Goal: Task Accomplishment & Management: Manage account settings

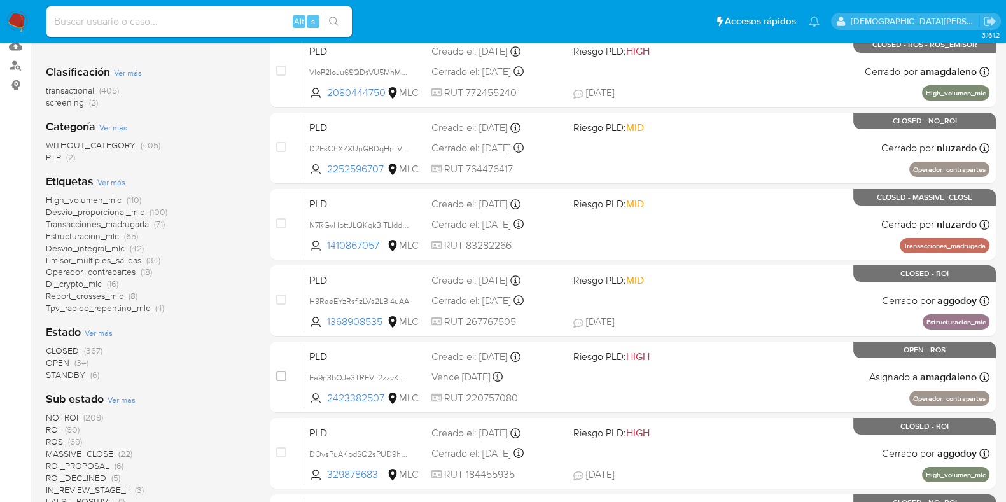
scroll to position [239, 0]
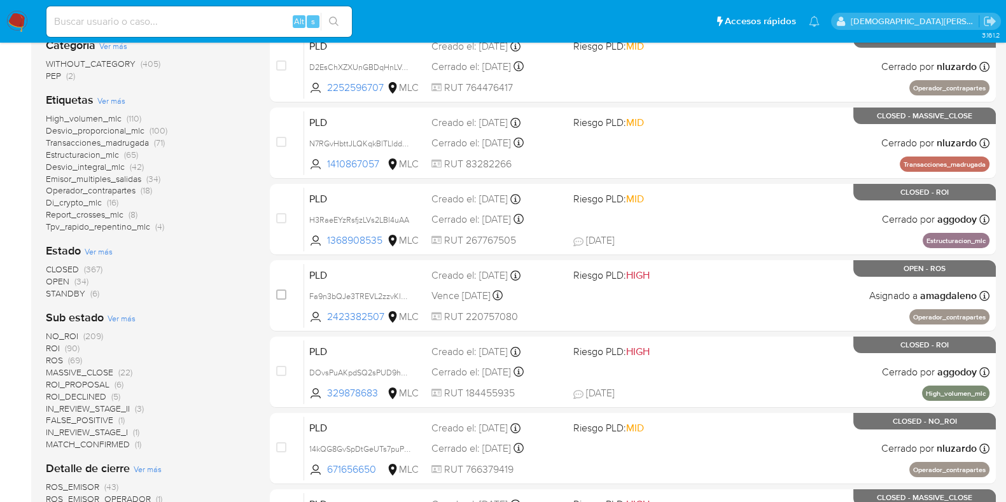
click at [101, 409] on span "IN_REVIEW_STAGE_II" at bounding box center [88, 408] width 84 height 13
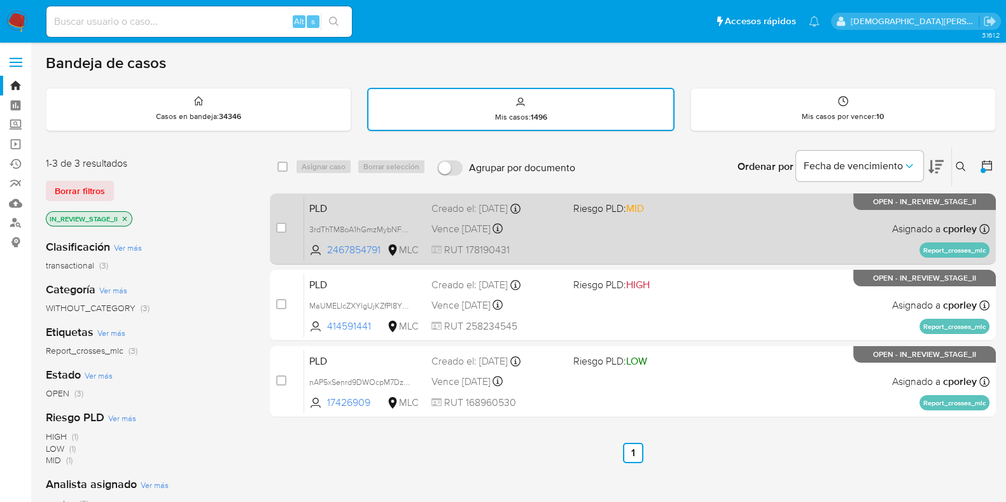
click at [646, 236] on div "PLD 3rdThTM8oA1hGmzMybNFgfEm 2467854791 MLC Riesgo PLD: MID Creado el: 12/07/20…" at bounding box center [647, 229] width 686 height 64
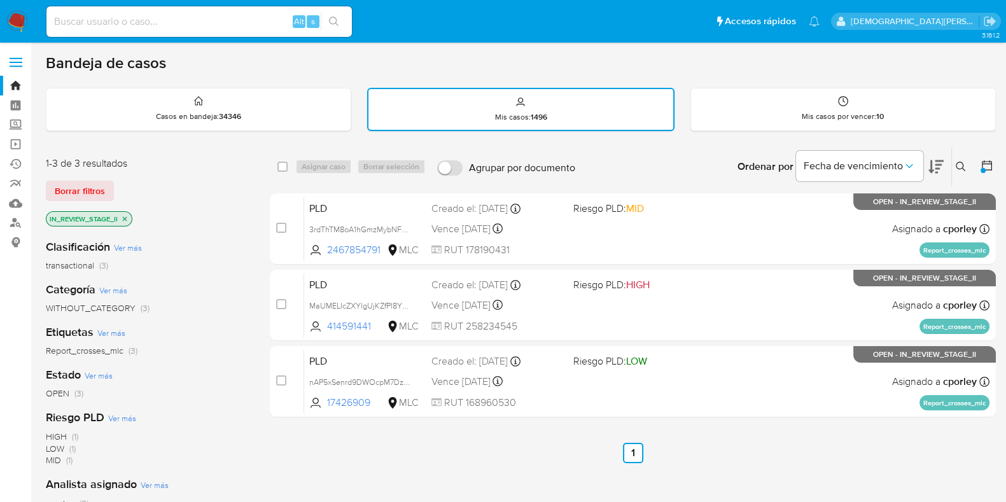
click at [127, 216] on icon "close-filter" at bounding box center [125, 218] width 4 height 4
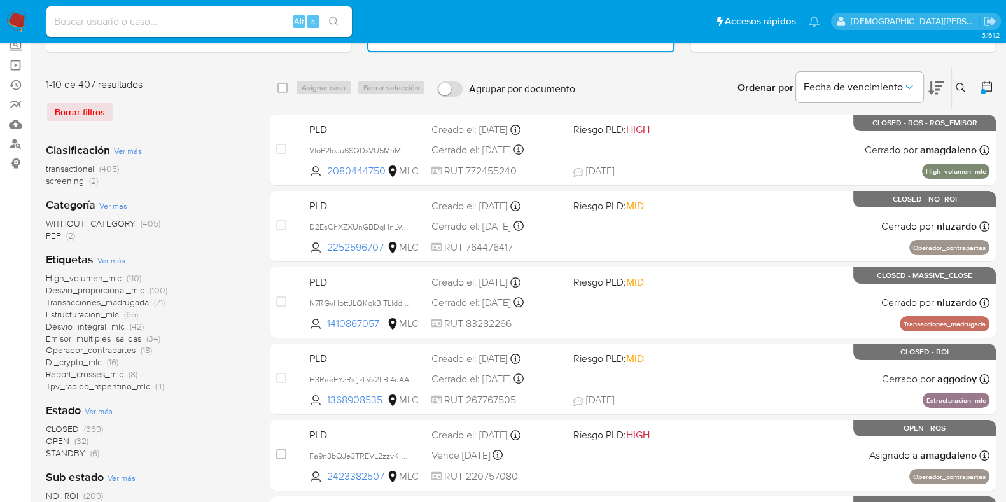
scroll to position [398, 0]
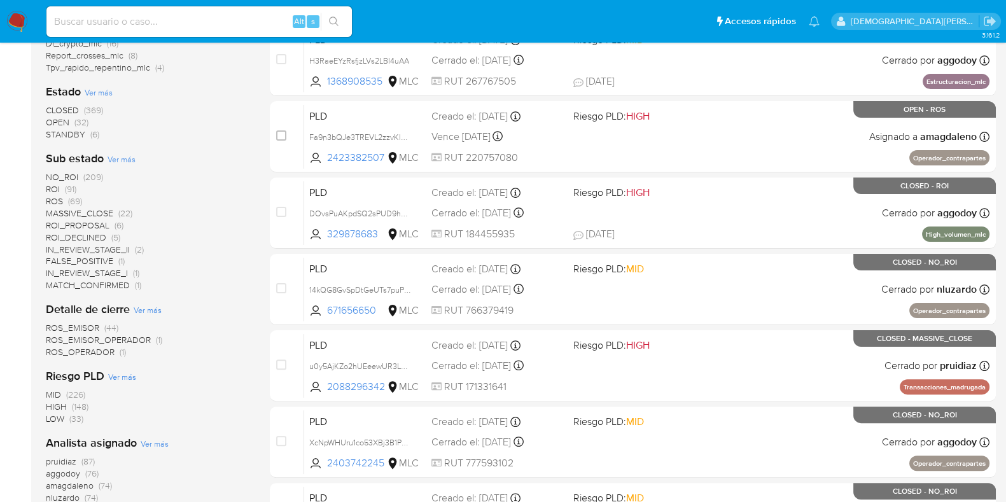
click at [103, 246] on span "IN_REVIEW_STAGE_II" at bounding box center [88, 249] width 84 height 13
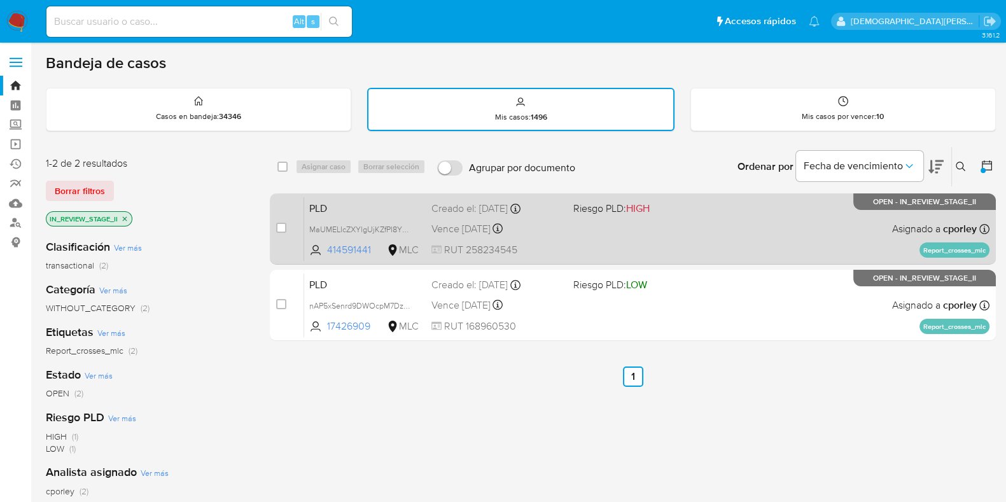
click at [703, 237] on div "PLD MaUMELIcZXYlgUjKZfPI8YY0 414591441 MLC Riesgo PLD: HIGH Creado el: 12/07/20…" at bounding box center [647, 229] width 686 height 64
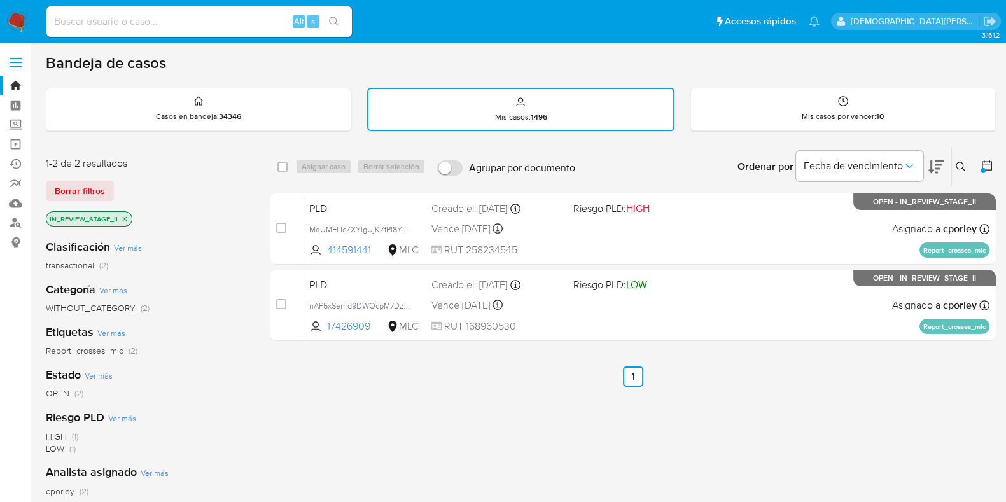
click at [987, 162] on icon at bounding box center [987, 165] width 13 height 13
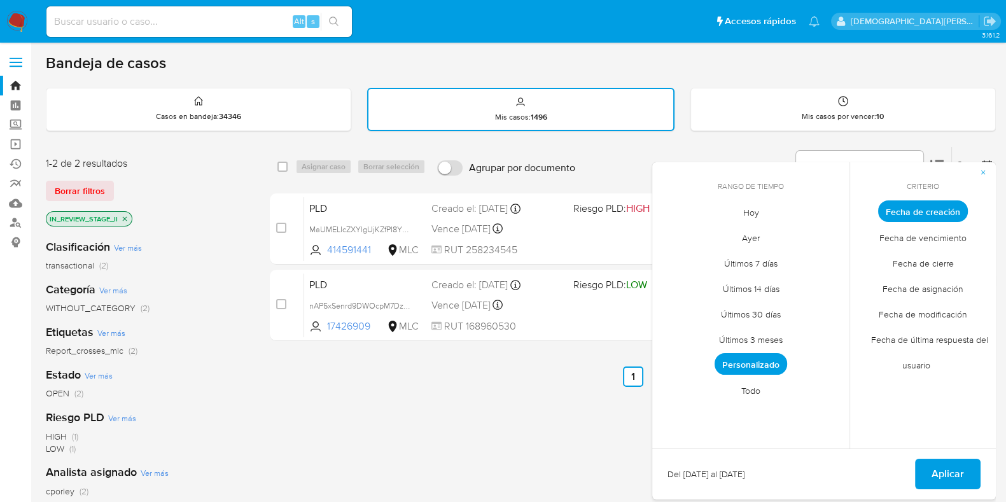
click at [762, 390] on span "Todo" at bounding box center [751, 390] width 46 height 26
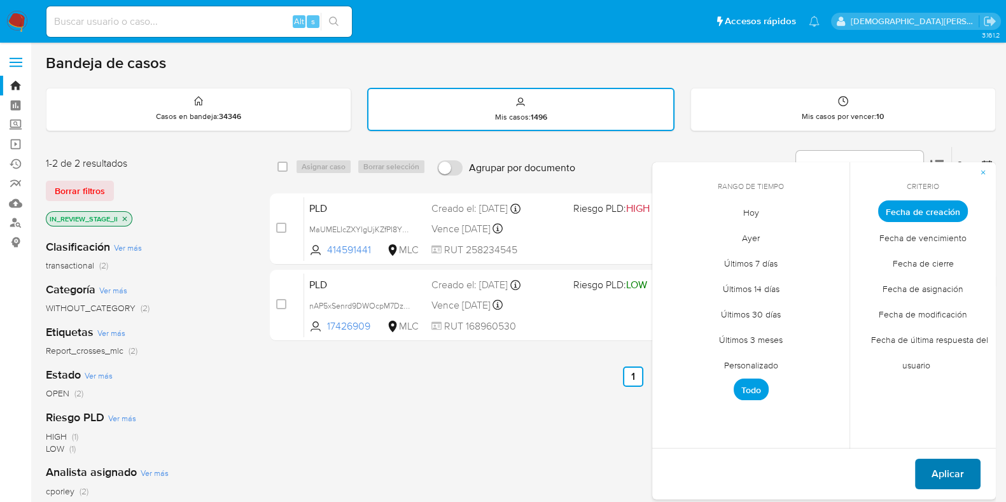
click at [936, 466] on span "Aplicar" at bounding box center [948, 474] width 32 height 28
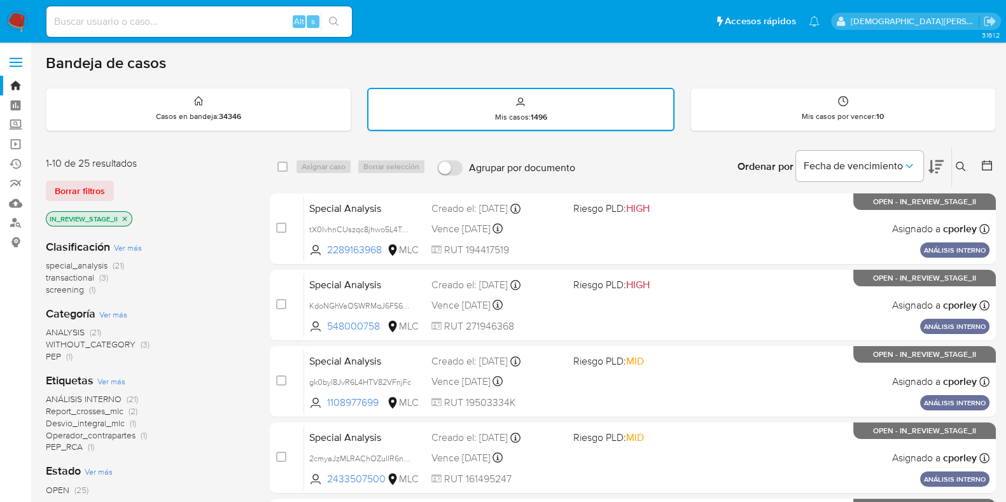
click at [129, 219] on icon "close-filter" at bounding box center [125, 219] width 8 height 8
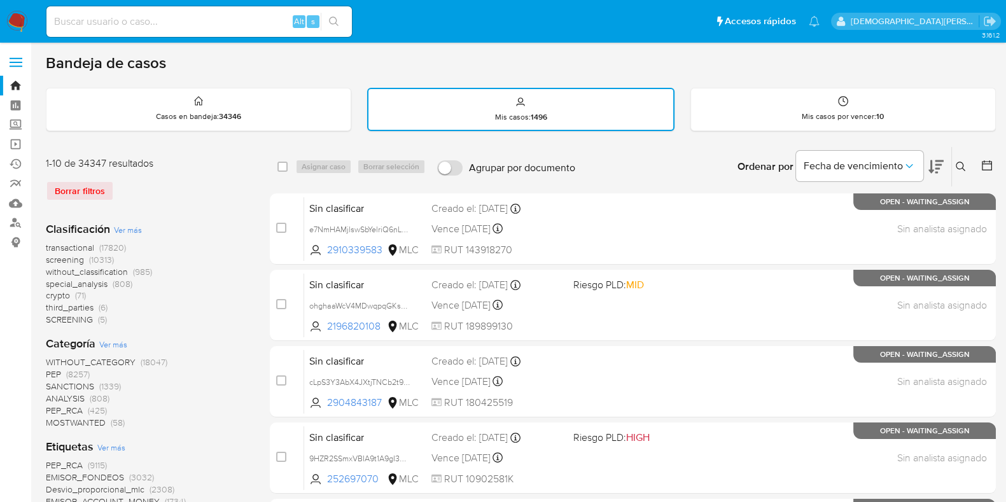
click at [961, 166] on icon at bounding box center [961, 167] width 10 height 10
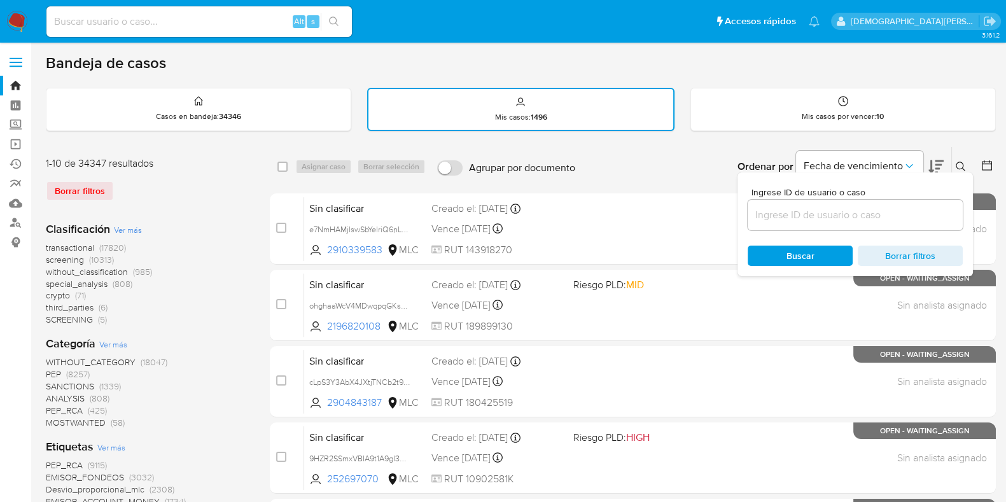
click at [844, 209] on input at bounding box center [855, 215] width 215 height 17
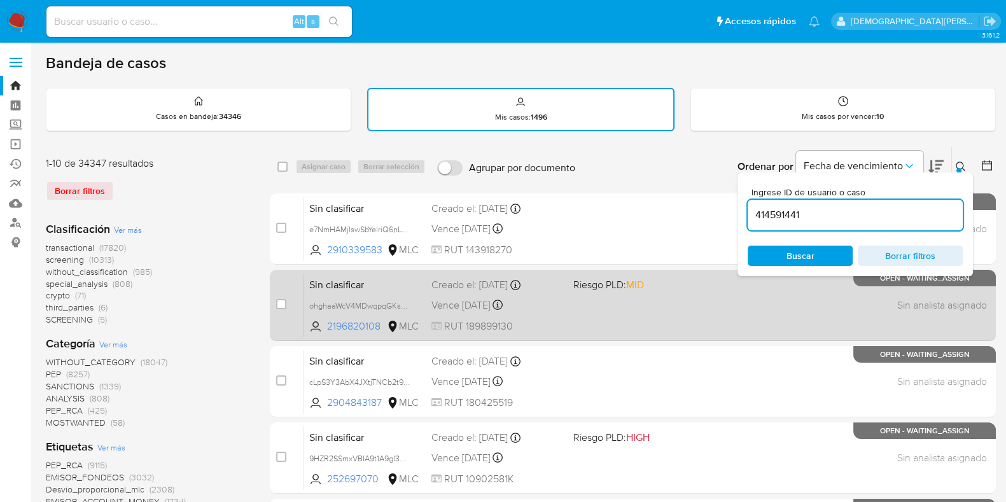
type input "414591441"
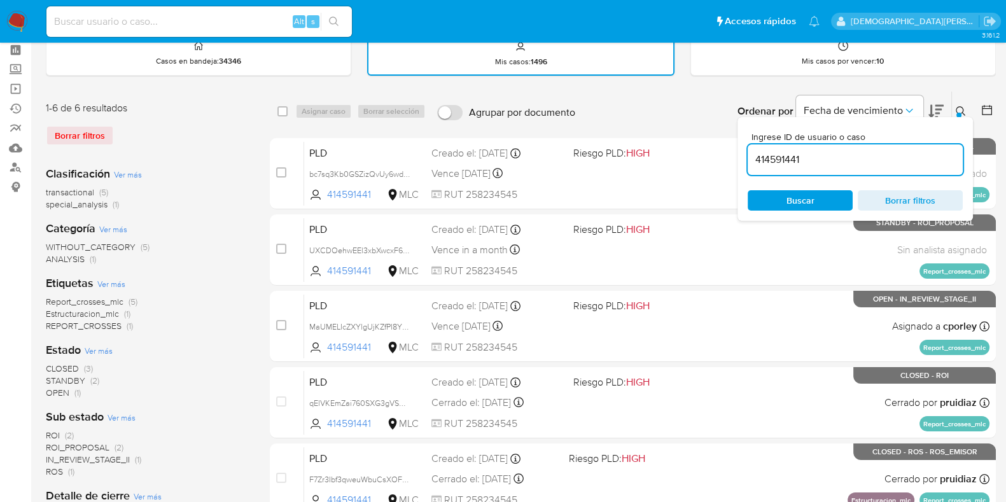
scroll to position [79, 0]
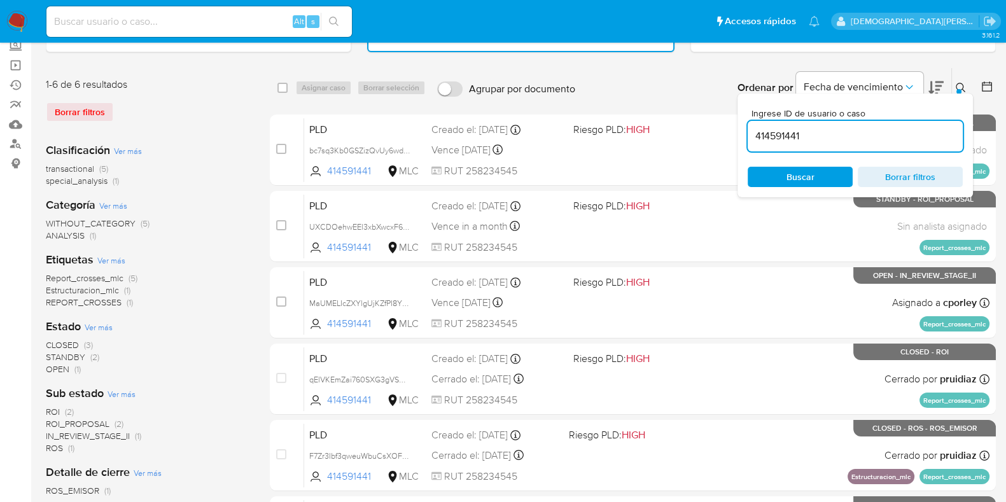
click at [90, 422] on span "ROI_PROPOSAL" at bounding box center [78, 424] width 64 height 13
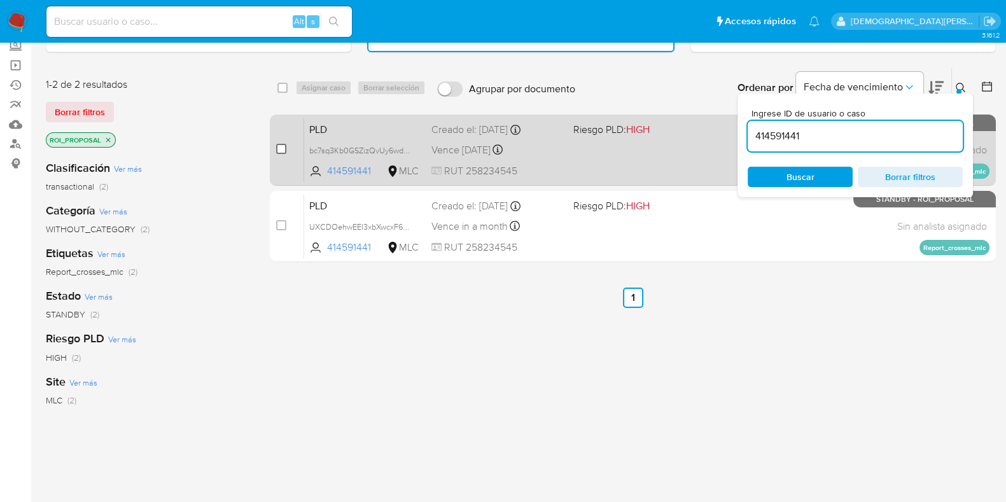
click at [286, 147] on input "checkbox" at bounding box center [281, 149] width 10 height 10
checkbox input "true"
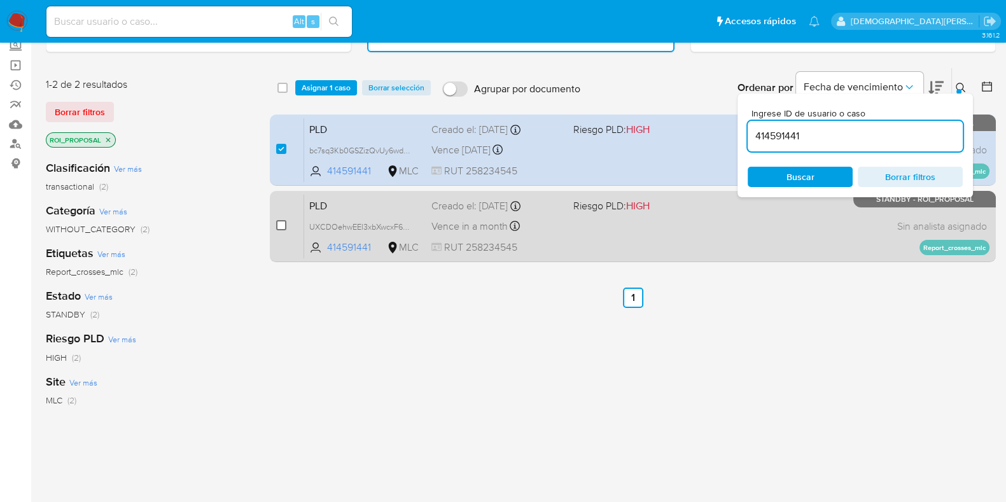
click at [280, 225] on input "checkbox" at bounding box center [281, 225] width 10 height 10
checkbox input "true"
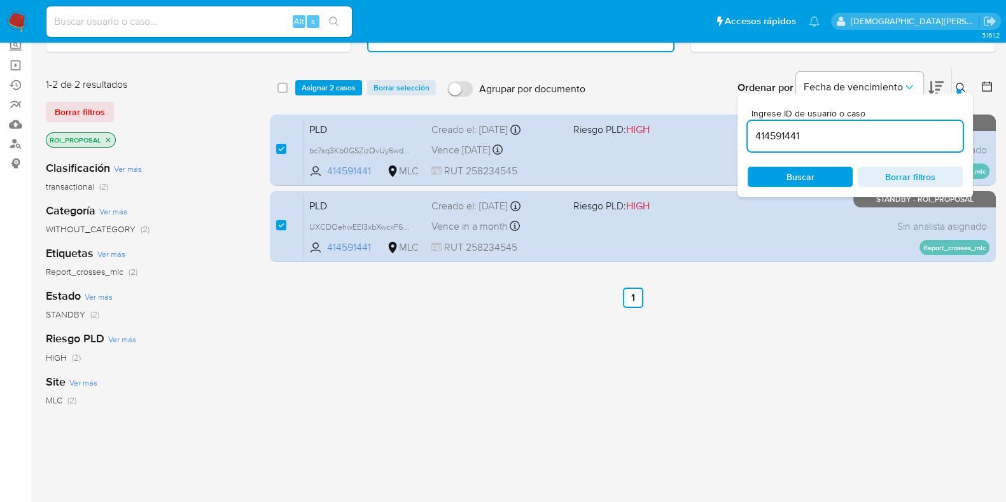
click at [307, 78] on div "select-all-cases-checkbox Asignar 2 casos Borrar selección Agrupar por document…" at bounding box center [633, 87] width 726 height 39
click at [350, 83] on span "Asignar 2 casos" at bounding box center [329, 87] width 54 height 13
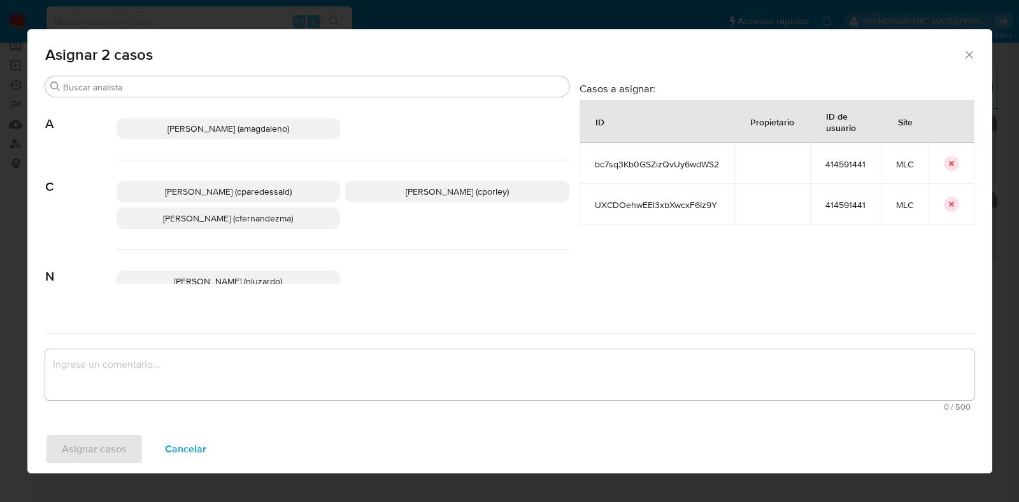
click at [481, 192] on div "Camila Fernanda Paredes Saldano (cparedessald) Christian Porley (cporley) Crist…" at bounding box center [342, 205] width 453 height 90
click at [481, 192] on span "Christian Porley (cporley)" at bounding box center [457, 191] width 103 height 13
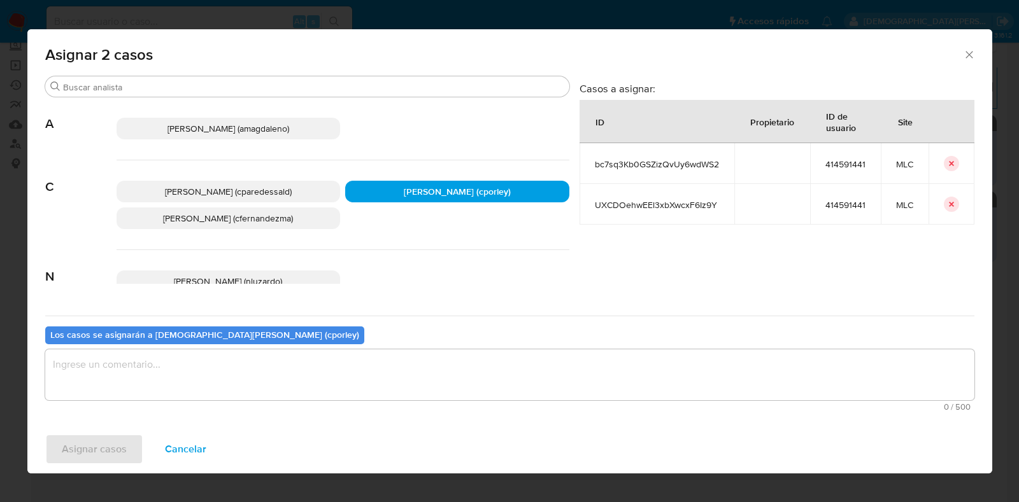
click at [427, 355] on textarea "assign-modal" at bounding box center [509, 374] width 929 height 51
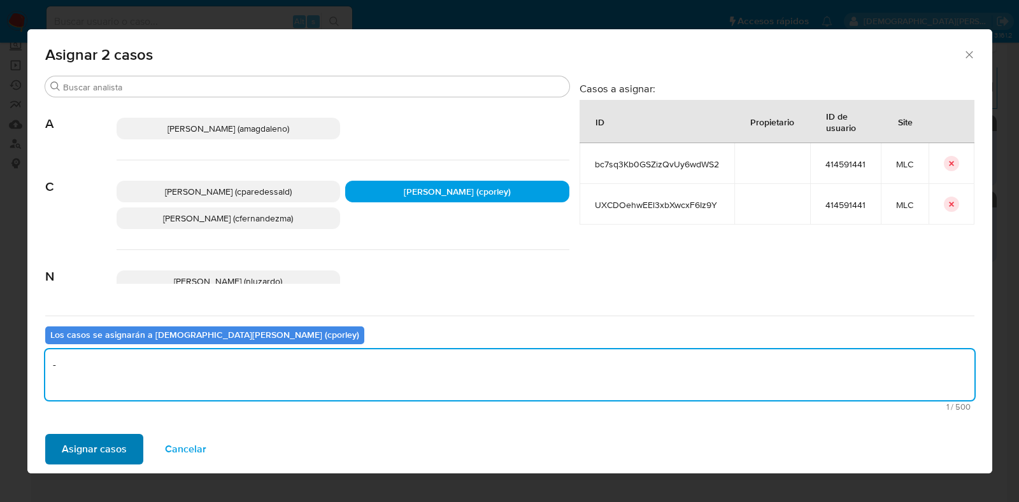
type textarea "-"
click at [138, 450] on button "Asignar casos" at bounding box center [94, 449] width 98 height 31
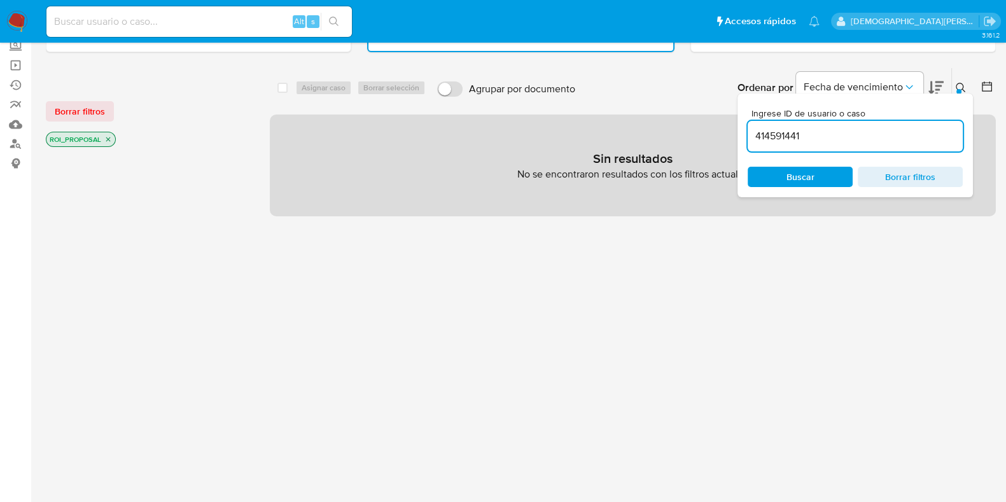
click at [920, 173] on span "Borrar filtros" at bounding box center [910, 177] width 87 height 18
click at [796, 170] on span "Buscar" at bounding box center [801, 177] width 28 height 20
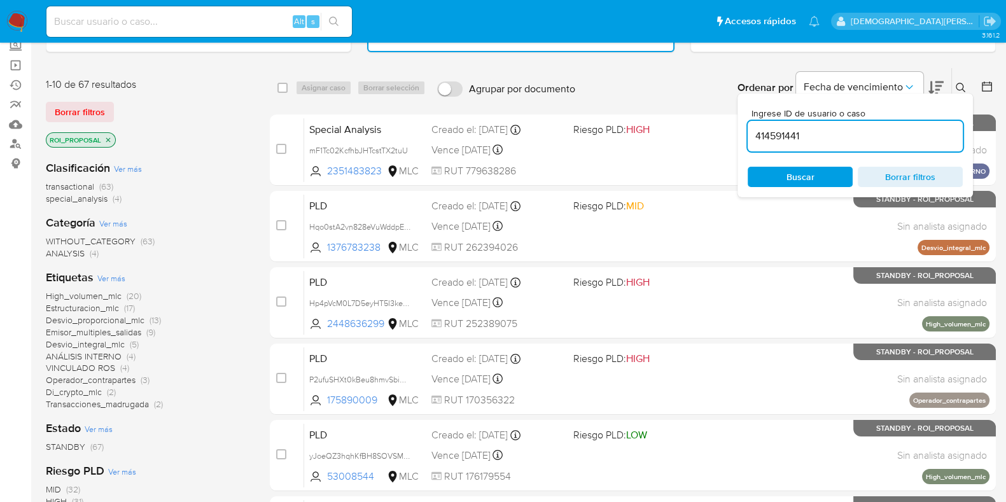
click at [984, 85] on icon at bounding box center [987, 86] width 13 height 13
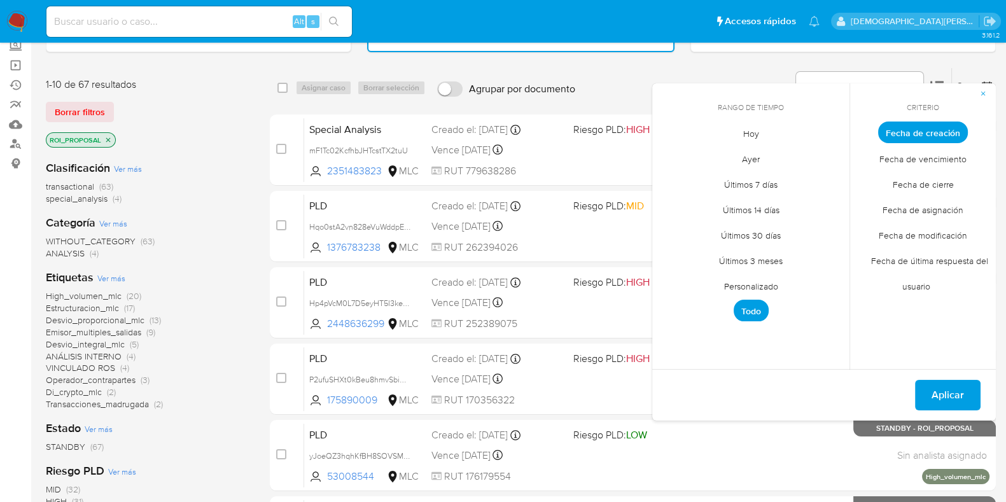
click at [765, 279] on span "Personalizado" at bounding box center [751, 286] width 81 height 26
click at [666, 152] on icon "Mes anterior" at bounding box center [672, 155] width 15 height 15
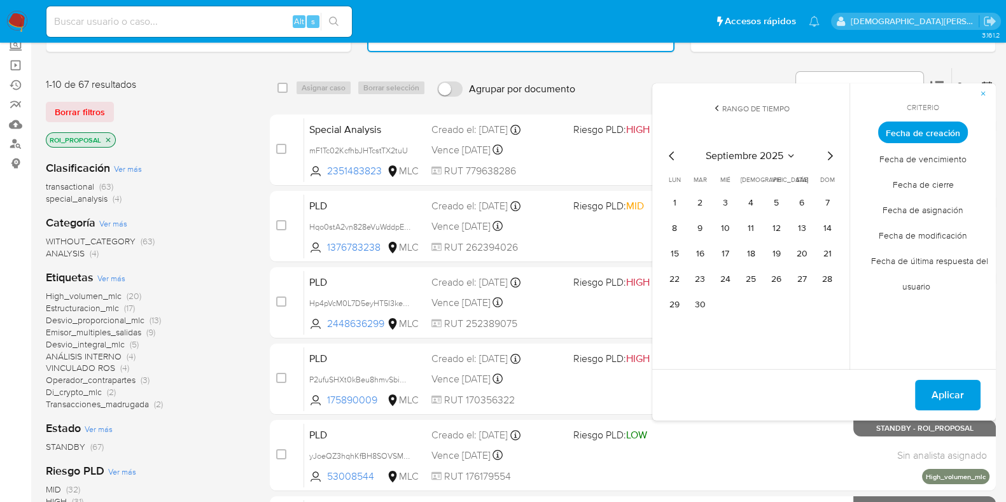
click at [666, 152] on icon "Mes anterior" at bounding box center [672, 155] width 15 height 15
click at [673, 155] on icon "Mes anterior" at bounding box center [672, 155] width 15 height 15
click at [798, 226] on button "12" at bounding box center [802, 228] width 20 height 20
click at [936, 386] on span "Aplicar" at bounding box center [948, 395] width 32 height 28
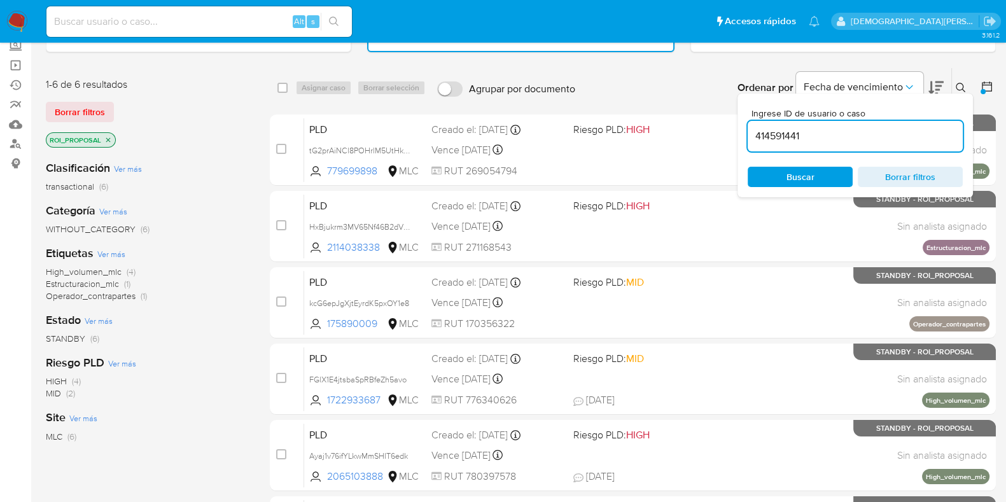
click at [108, 133] on p "ROI_PROPOSAL" at bounding box center [80, 140] width 69 height 14
click at [110, 139] on icon "close-filter" at bounding box center [108, 140] width 8 height 8
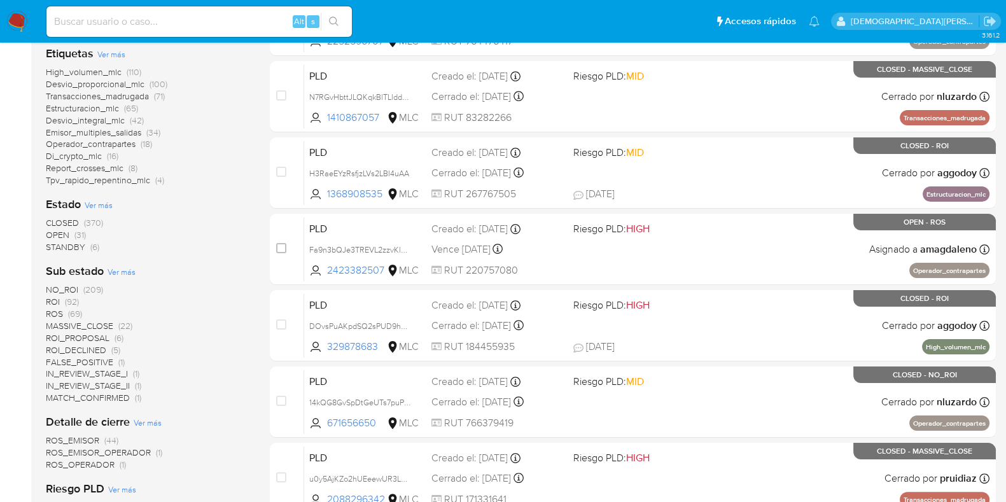
scroll to position [318, 0]
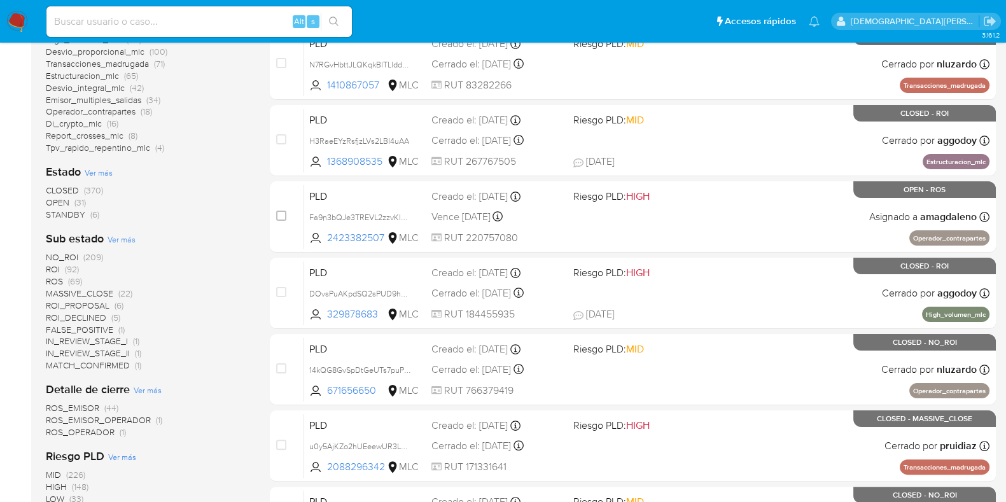
click at [92, 173] on span "Ver más" at bounding box center [99, 172] width 28 height 11
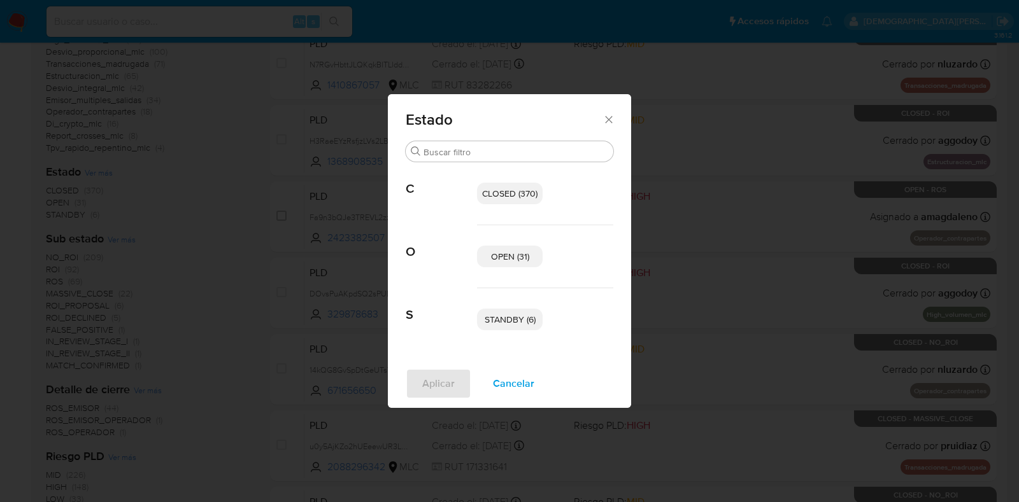
click at [516, 263] on p "OPEN (31)" at bounding box center [510, 257] width 66 height 22
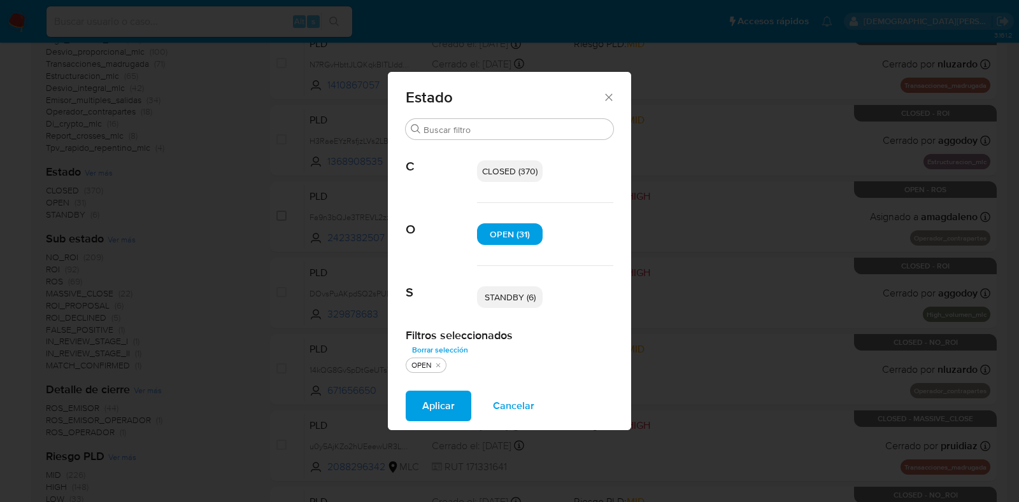
click at [517, 294] on span "STANDBY (6)" at bounding box center [509, 297] width 51 height 13
click at [429, 411] on span "Aplicar" at bounding box center [438, 406] width 32 height 28
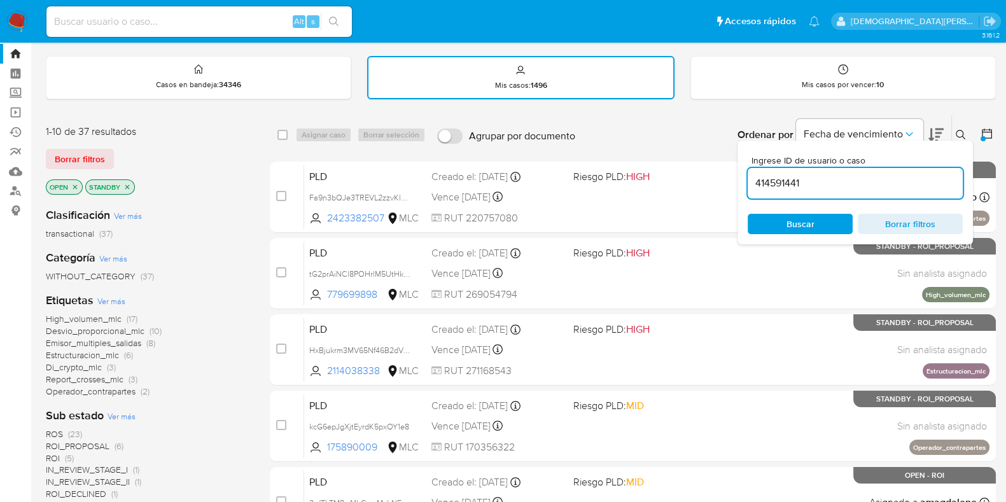
scroll to position [79, 0]
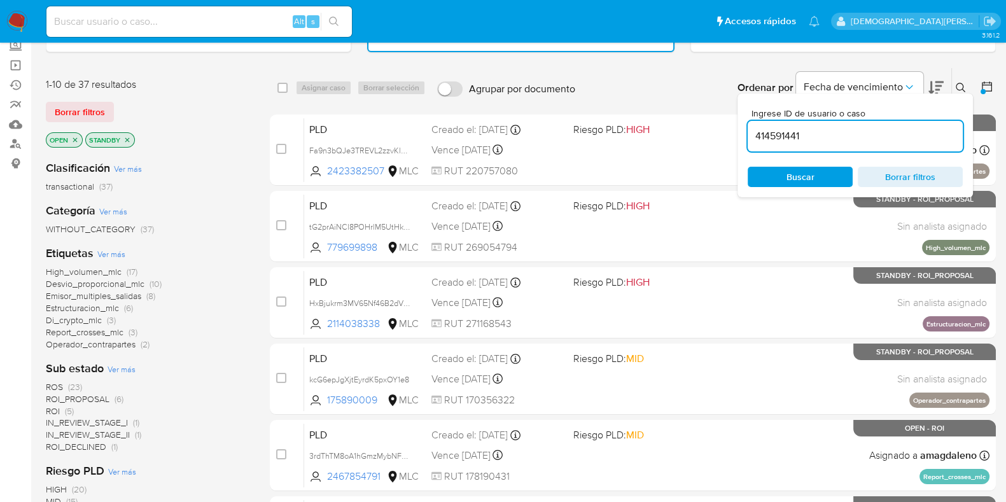
click at [115, 432] on span "IN_REVIEW_STAGE_II" at bounding box center [88, 434] width 84 height 13
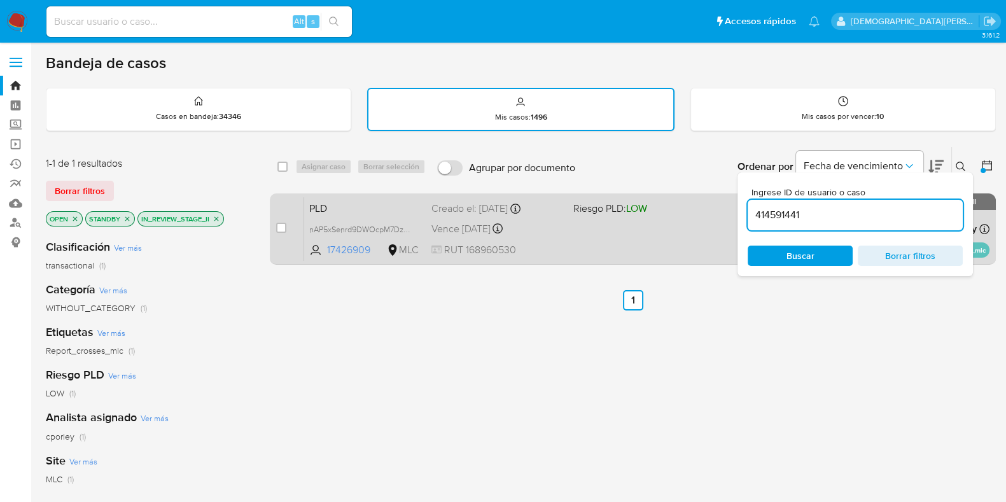
drag, startPoint x: 586, startPoint y: 230, endPoint x: 275, endPoint y: 211, distance: 311.9
click at [586, 230] on div "PLD nAP5xSenrd9DWOcpM7DzUO1o 17426909 MLC Riesgo PLD: LOW Creado el: 12/07/2025…" at bounding box center [647, 229] width 686 height 64
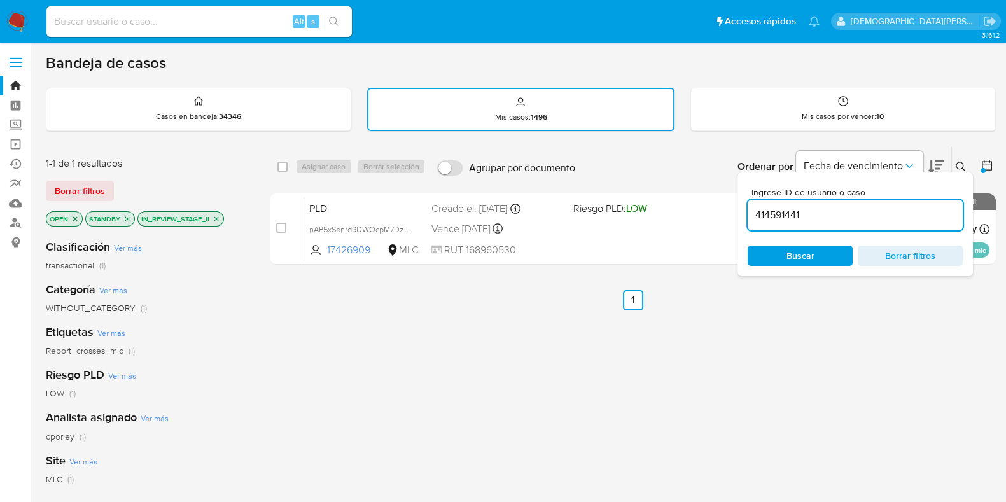
click at [216, 212] on p "IN_REVIEW_STAGE_II" at bounding box center [180, 219] width 85 height 14
click at [220, 220] on icon "close-filter" at bounding box center [217, 219] width 8 height 8
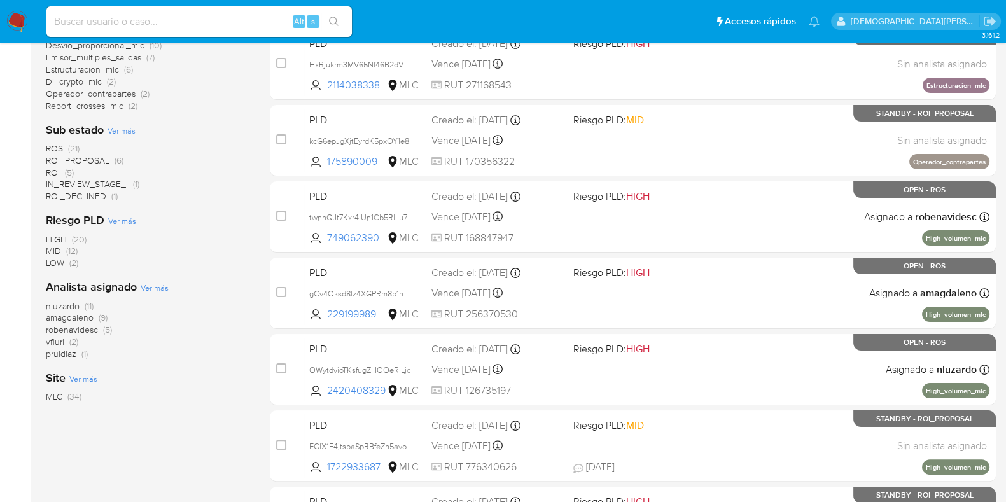
scroll to position [239, 0]
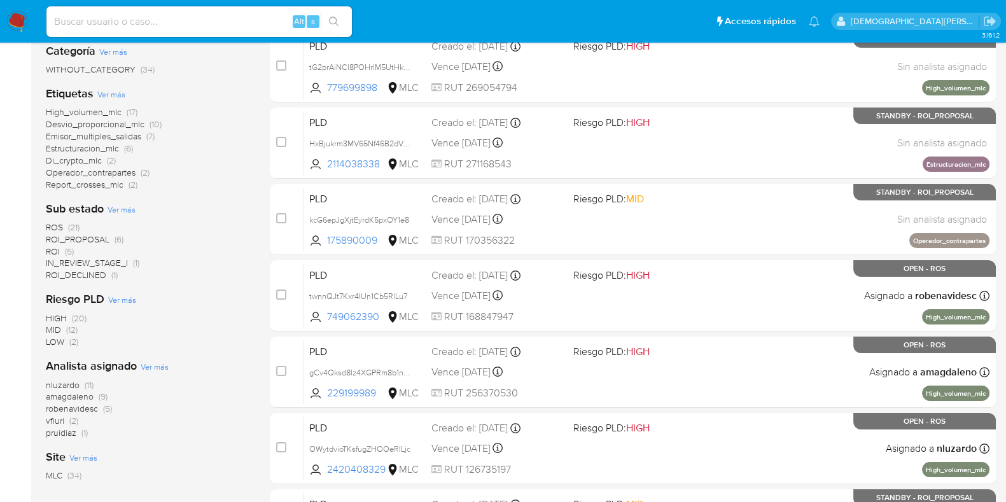
click at [87, 240] on span "ROI_PROPOSAL" at bounding box center [78, 239] width 64 height 13
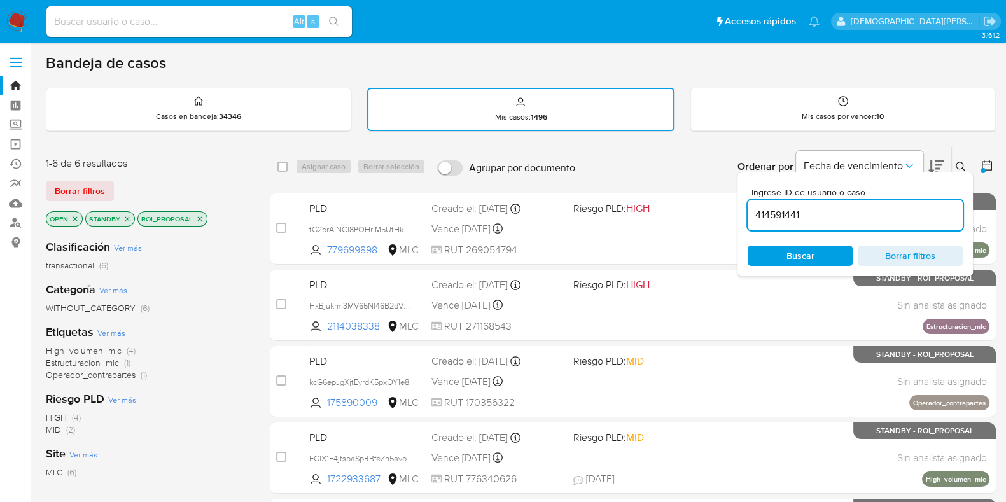
click at [963, 164] on icon at bounding box center [961, 167] width 10 height 10
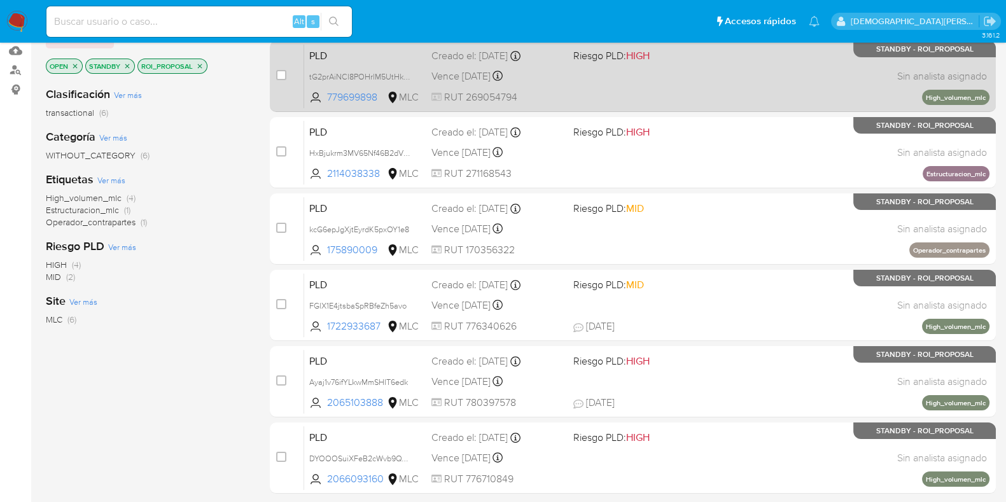
scroll to position [34, 0]
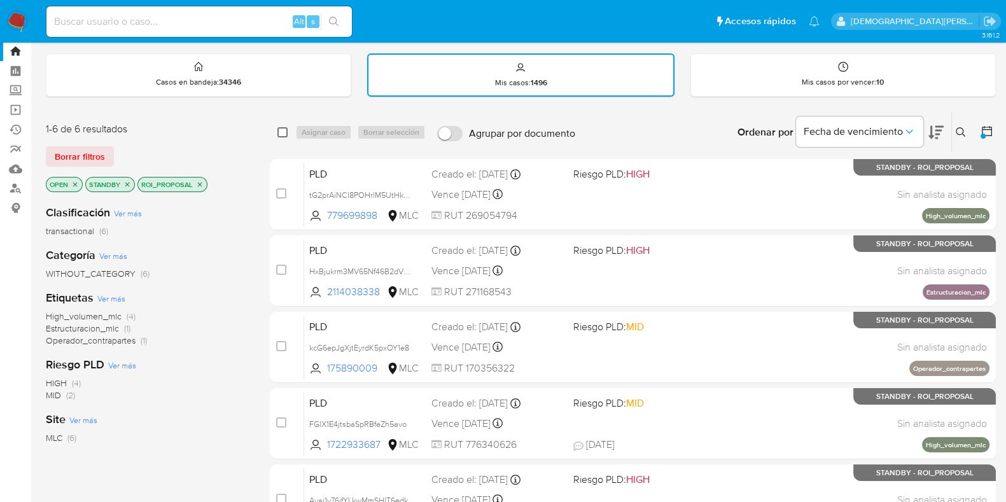
click at [287, 132] on input "checkbox" at bounding box center [283, 132] width 10 height 10
checkbox input "true"
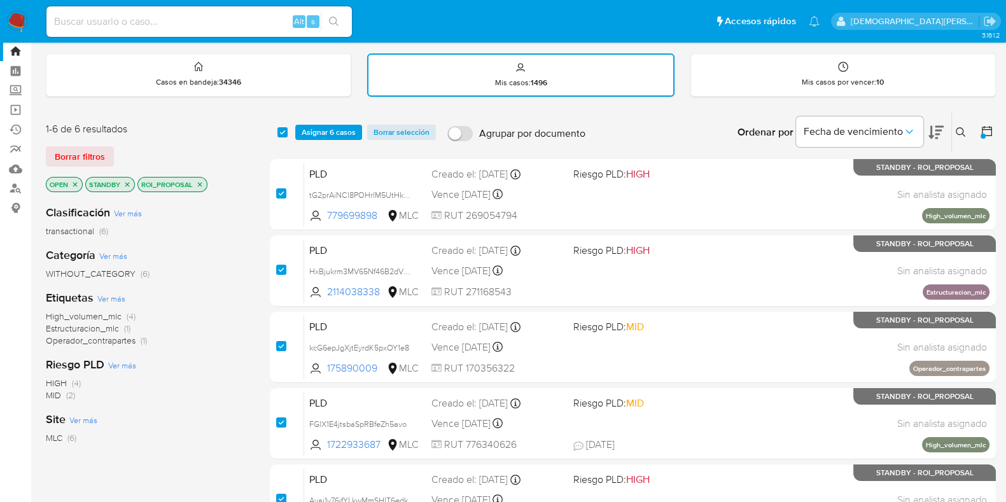
checkbox input "true"
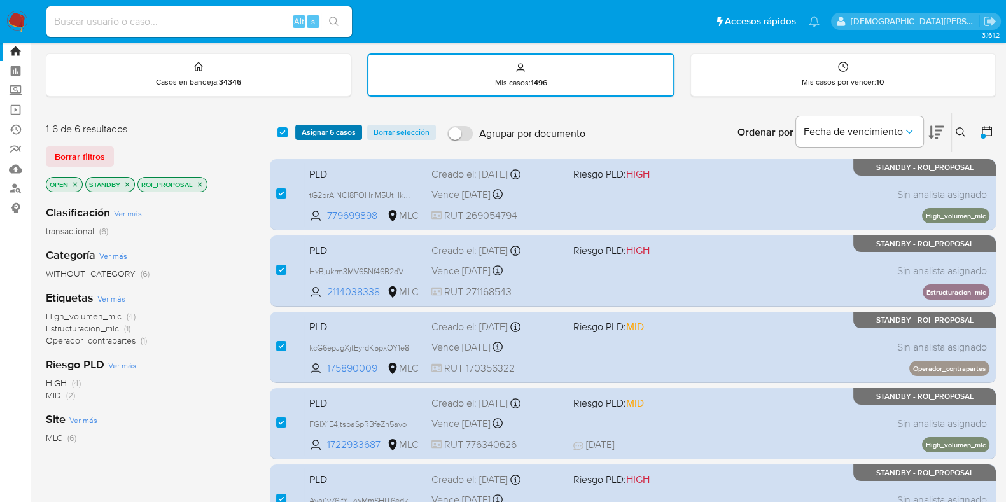
click at [315, 132] on span "Asignar 6 casos" at bounding box center [329, 132] width 54 height 13
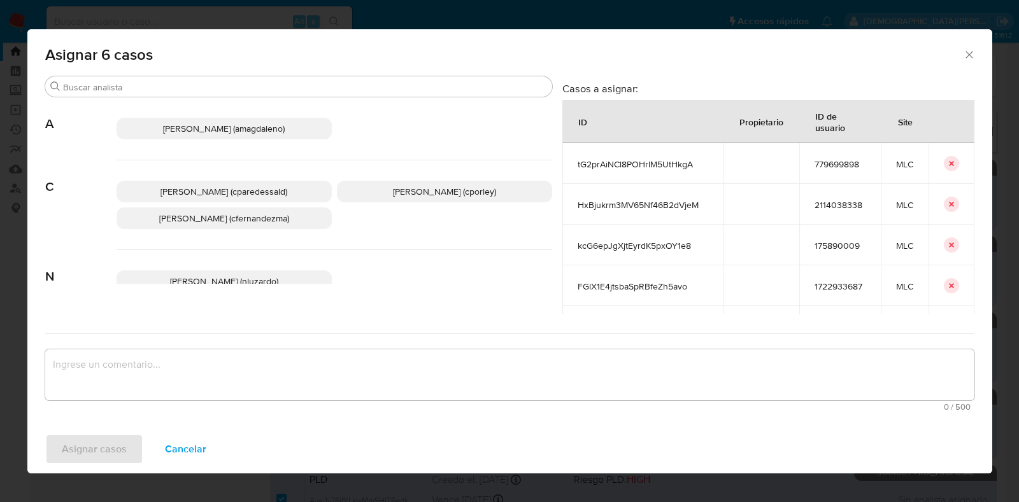
click at [417, 195] on p "Christian Porley (cporley)" at bounding box center [444, 192] width 215 height 22
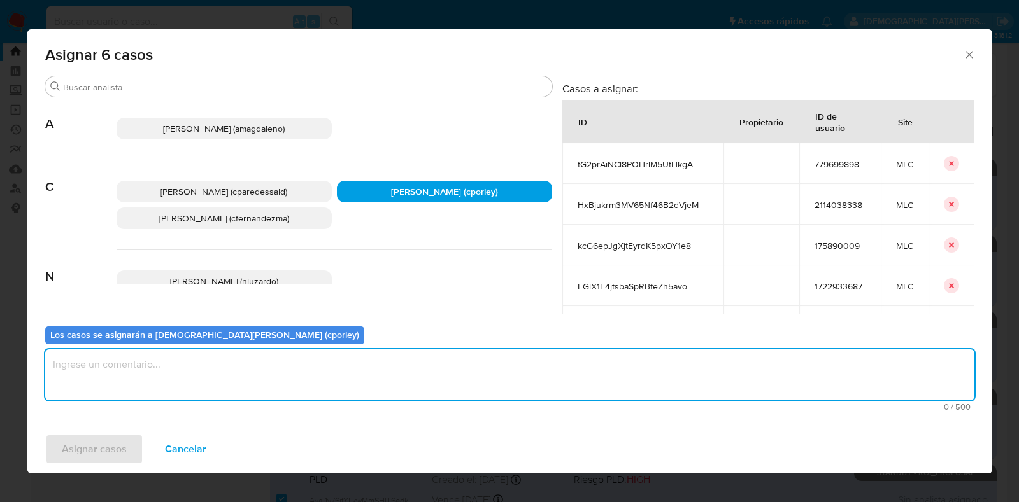
click at [328, 358] on textarea "assign-modal" at bounding box center [509, 374] width 929 height 51
type textarea "-"
click at [74, 445] on span "Asignar casos" at bounding box center [94, 449] width 65 height 28
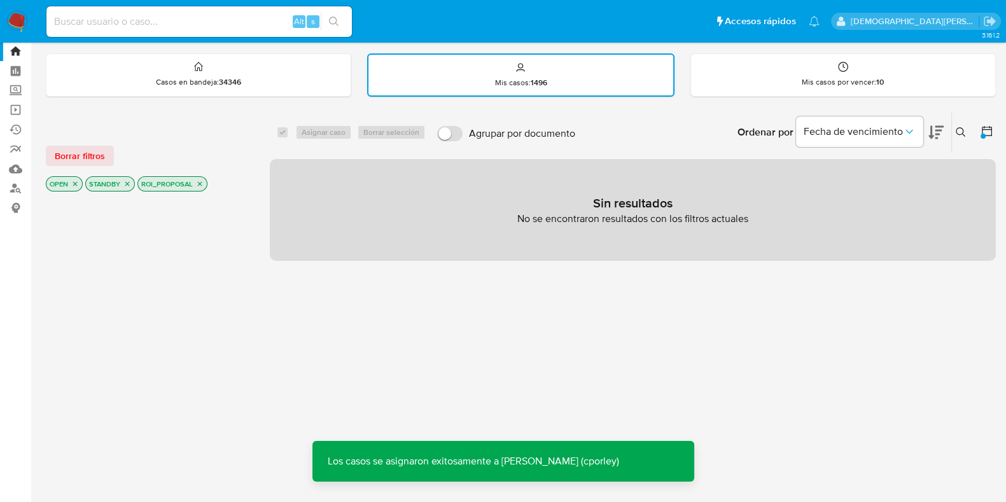
click at [198, 182] on icon "close-filter" at bounding box center [200, 184] width 8 height 8
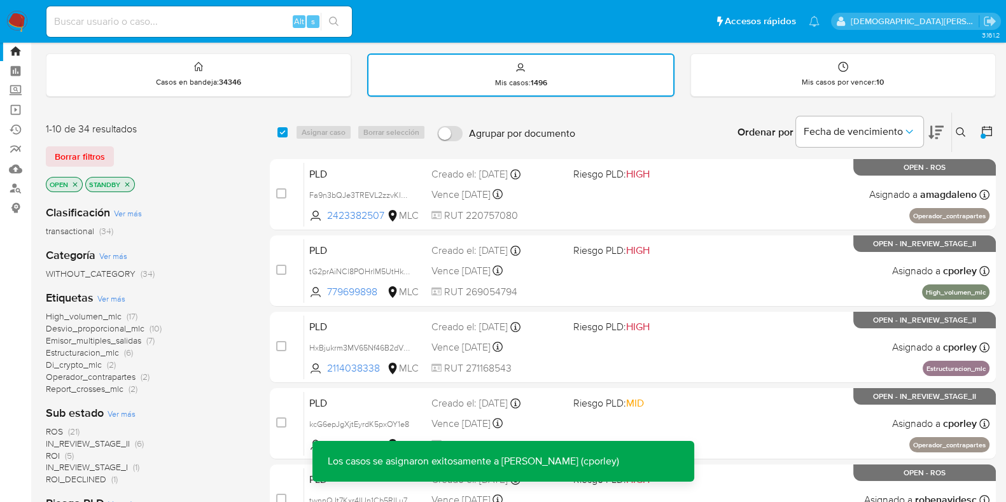
click at [128, 183] on icon "close-filter" at bounding box center [127, 185] width 8 height 8
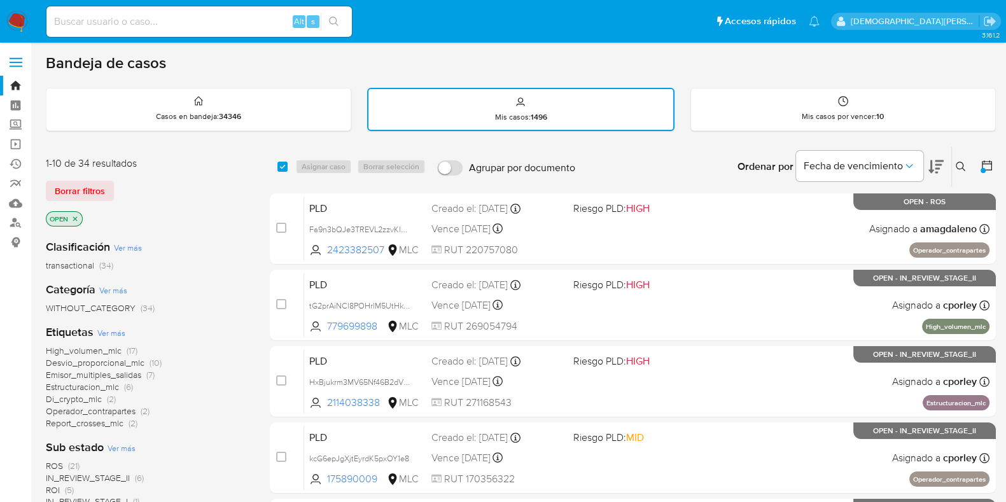
click at [984, 161] on icon at bounding box center [987, 165] width 10 height 10
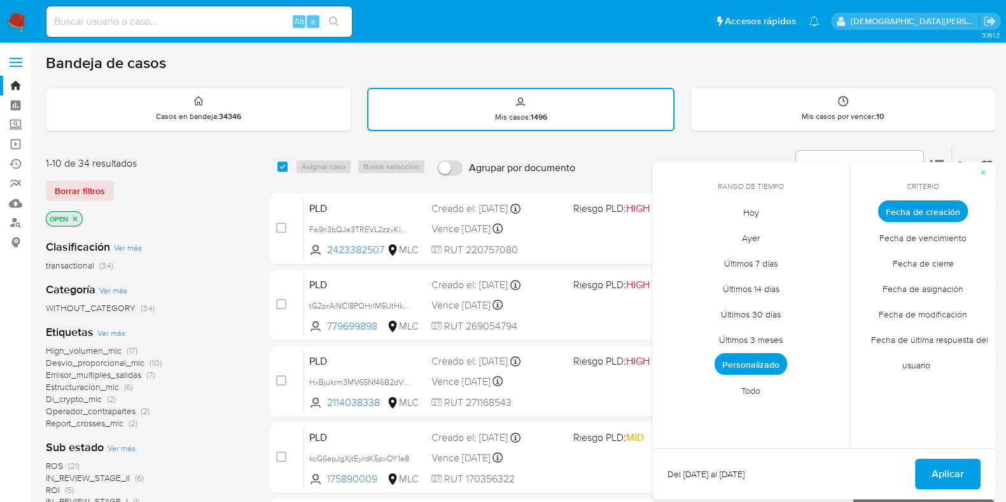
click at [725, 365] on span "Personalizado" at bounding box center [751, 364] width 73 height 22
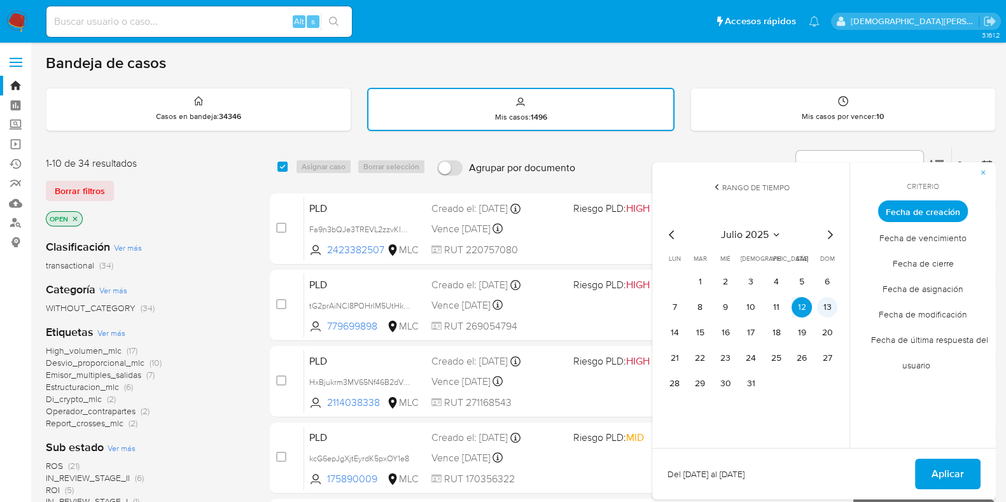
click at [823, 309] on button "13" at bounding box center [827, 307] width 20 height 20
click at [825, 332] on button "20" at bounding box center [827, 333] width 20 height 20
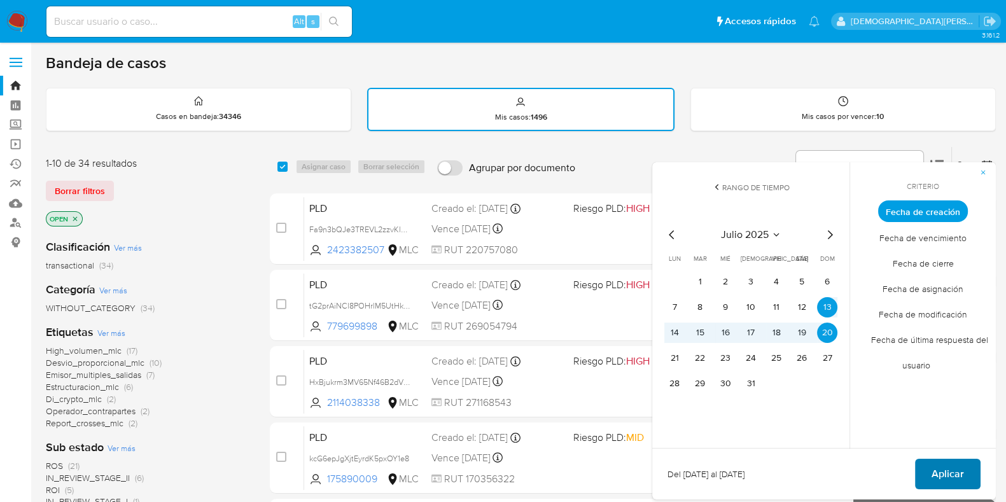
click at [933, 460] on span "Aplicar" at bounding box center [948, 474] width 32 height 28
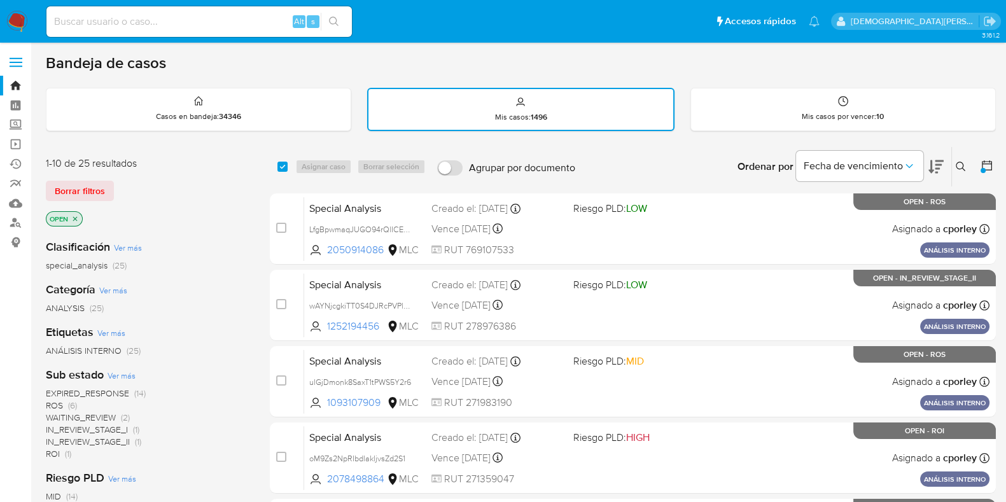
click at [77, 218] on icon "close-filter" at bounding box center [75, 219] width 8 height 8
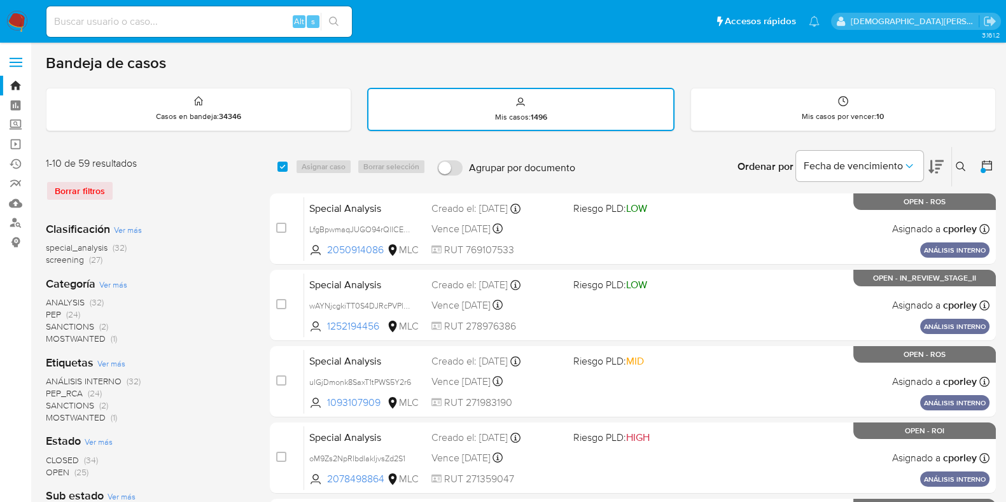
click at [935, 160] on icon at bounding box center [936, 166] width 15 height 15
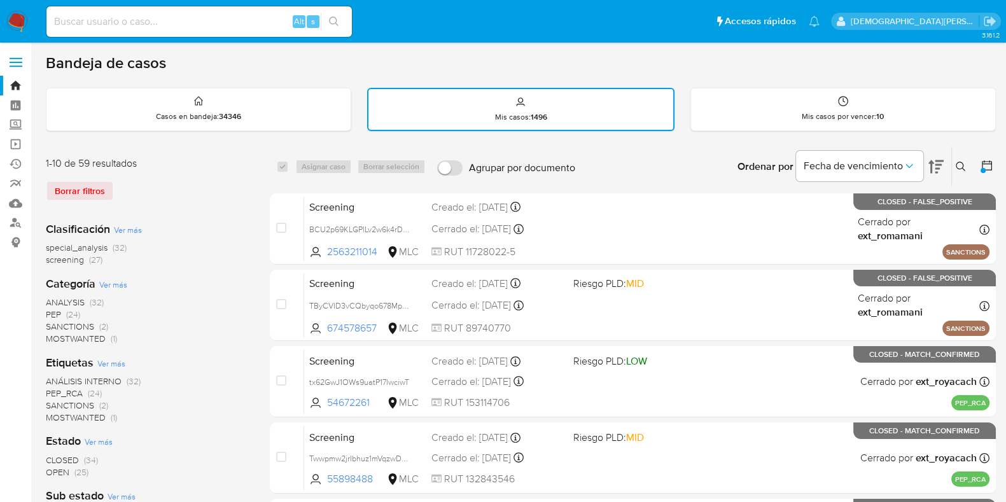
click at [59, 243] on span "special_analysis" at bounding box center [77, 247] width 62 height 13
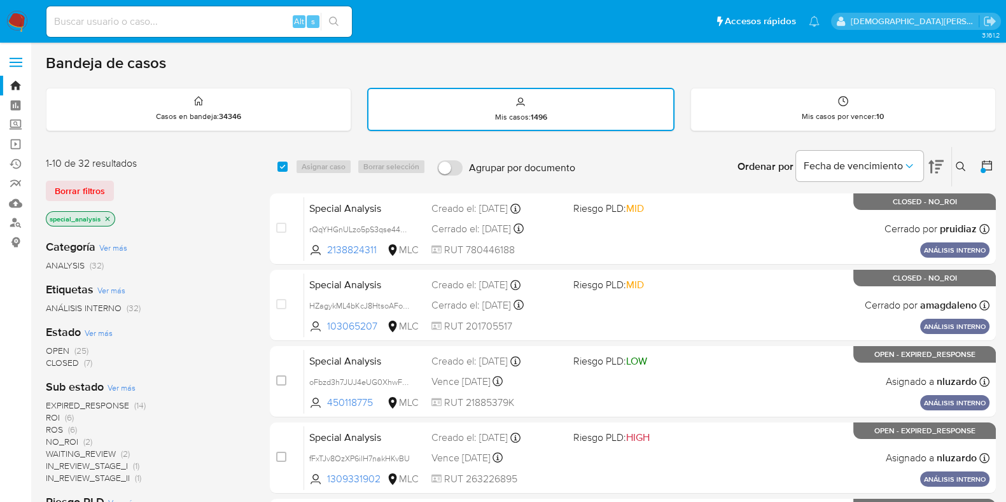
click at [65, 349] on span "OPEN" at bounding box center [58, 350] width 24 height 13
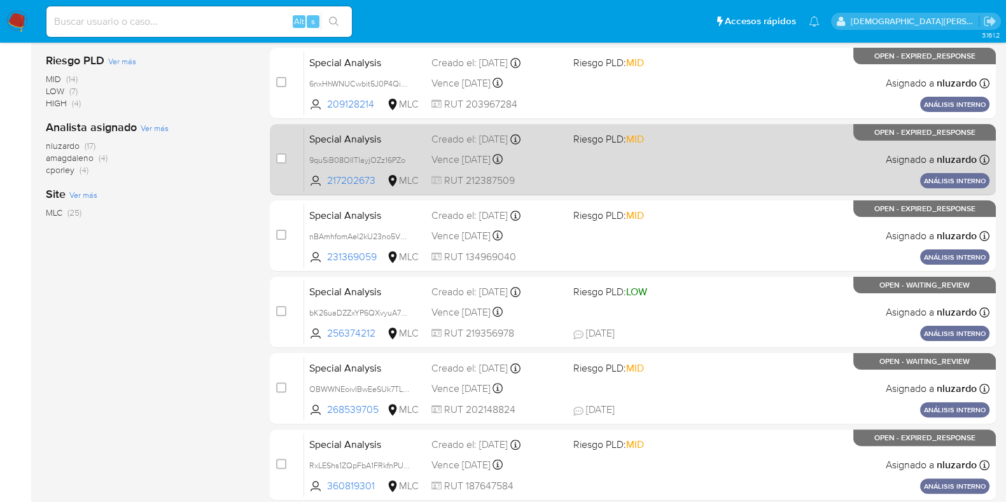
scroll to position [477, 0]
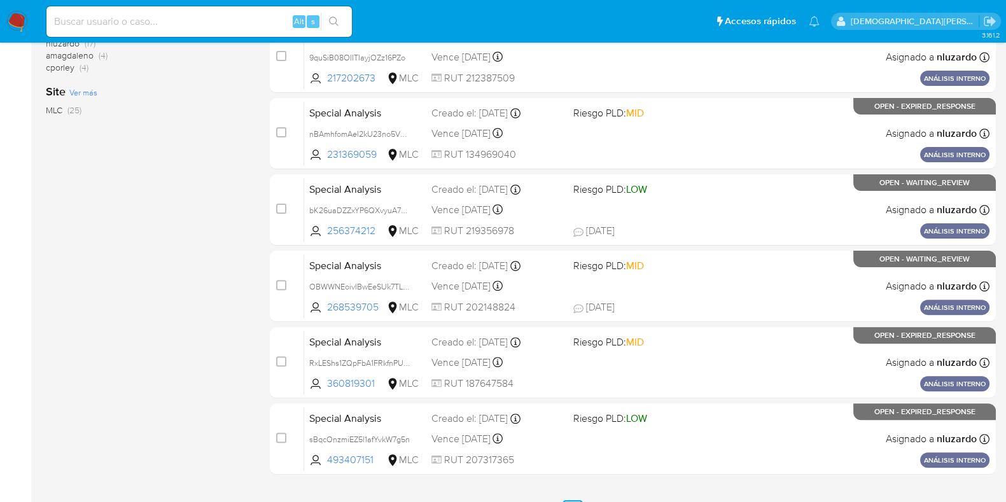
click at [176, 357] on div "1-10 de 25 resultados Borrar filtros OPEN special_analysis Categoría Ver más AN…" at bounding box center [148, 95] width 204 height 852
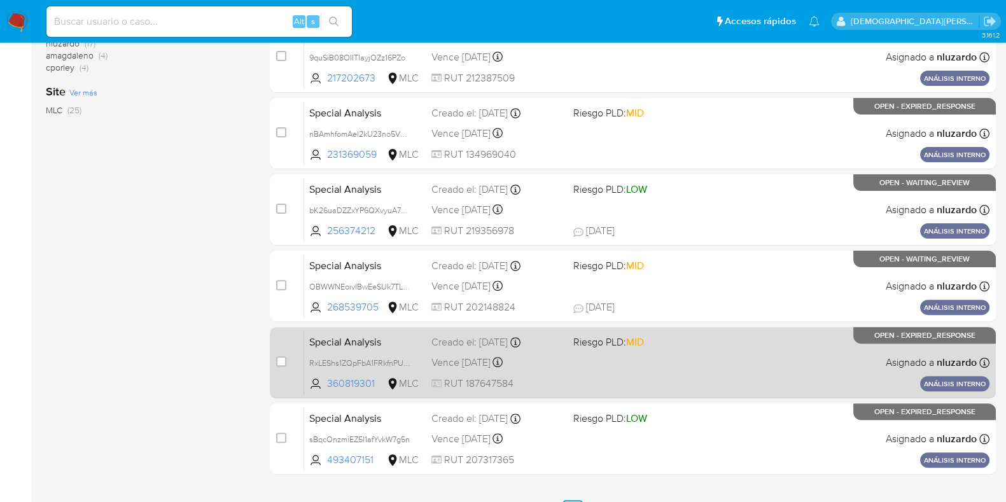
scroll to position [548, 0]
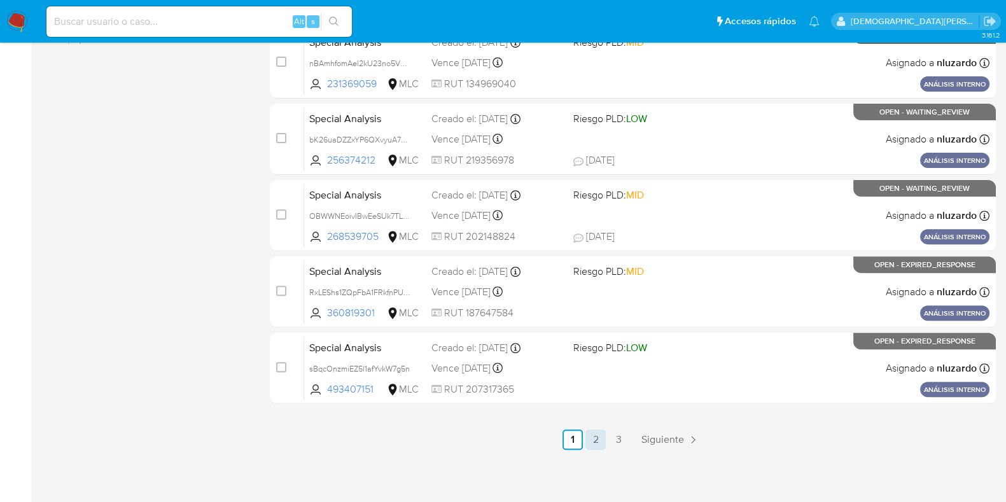
click at [593, 441] on link "2" at bounding box center [596, 440] width 20 height 20
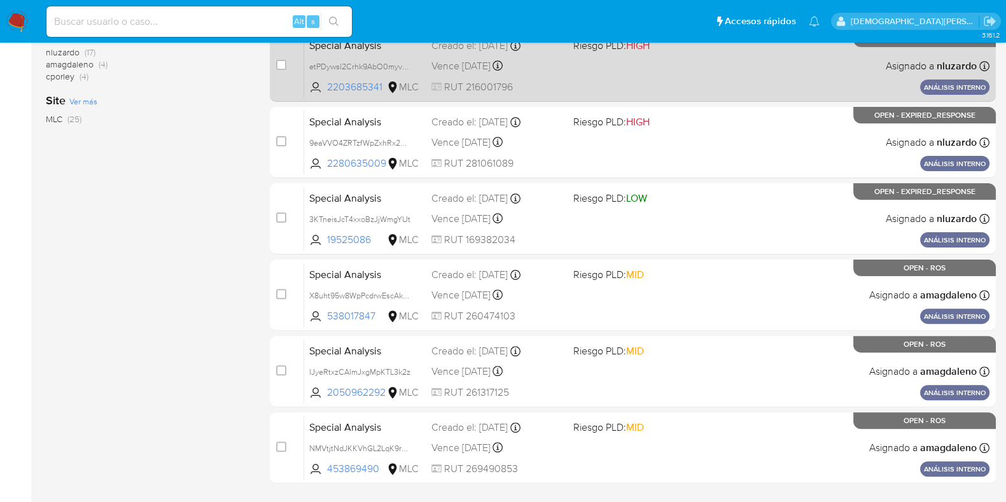
scroll to position [548, 0]
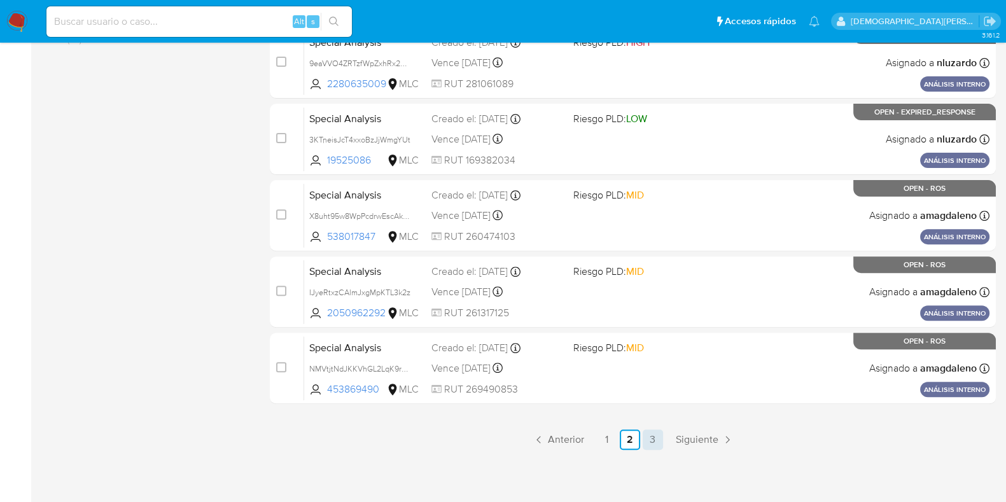
click at [652, 444] on link "3" at bounding box center [653, 440] width 20 height 20
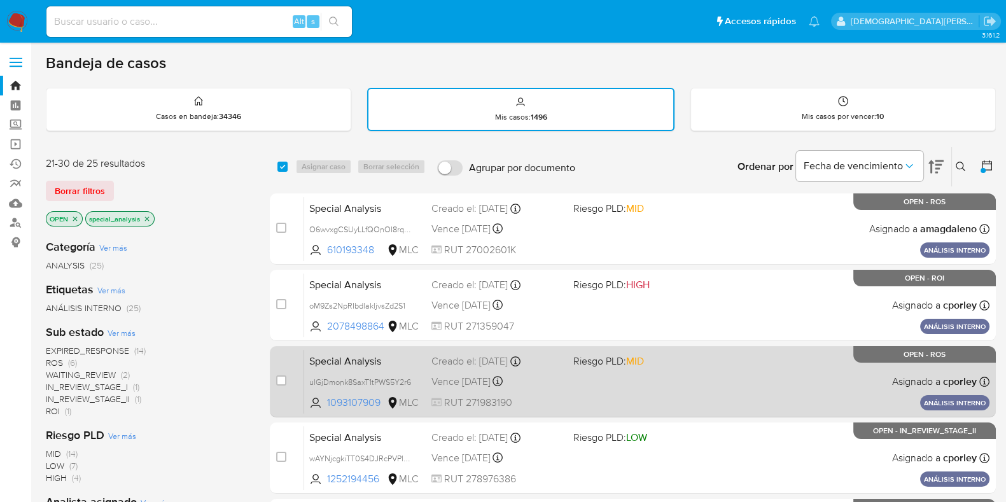
scroll to position [239, 0]
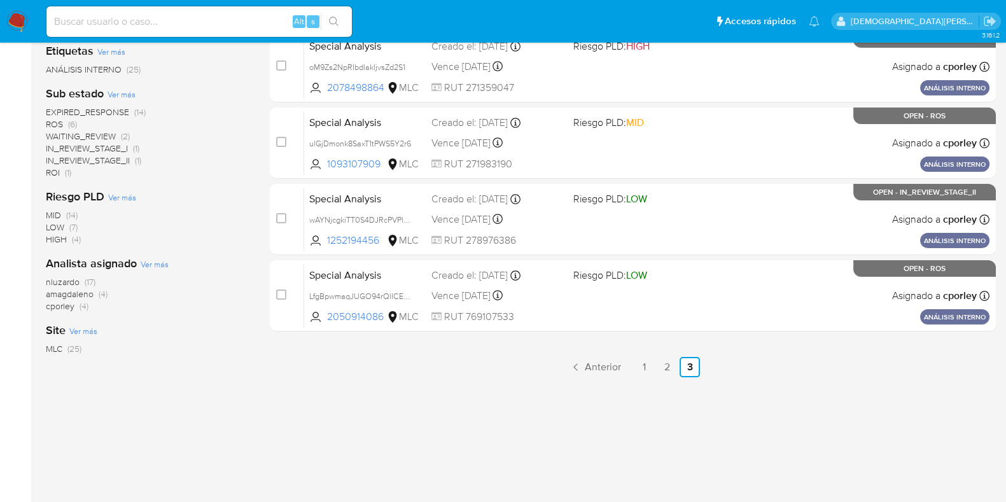
click at [64, 293] on span "amagdaleno" at bounding box center [70, 294] width 48 height 13
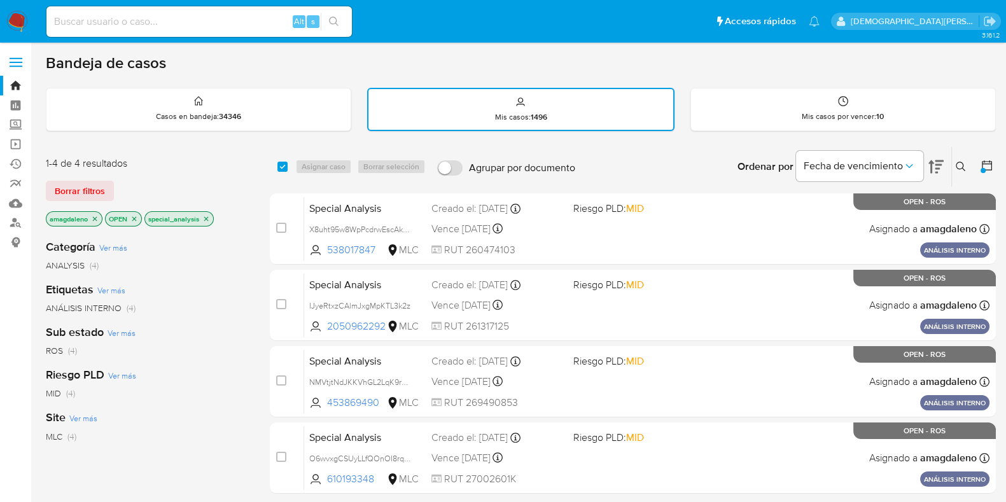
click at [206, 215] on icon "close-filter" at bounding box center [206, 219] width 8 height 8
click at [96, 222] on p "amagdaleno" at bounding box center [73, 219] width 55 height 14
click at [95, 219] on icon "close-filter" at bounding box center [95, 219] width 8 height 8
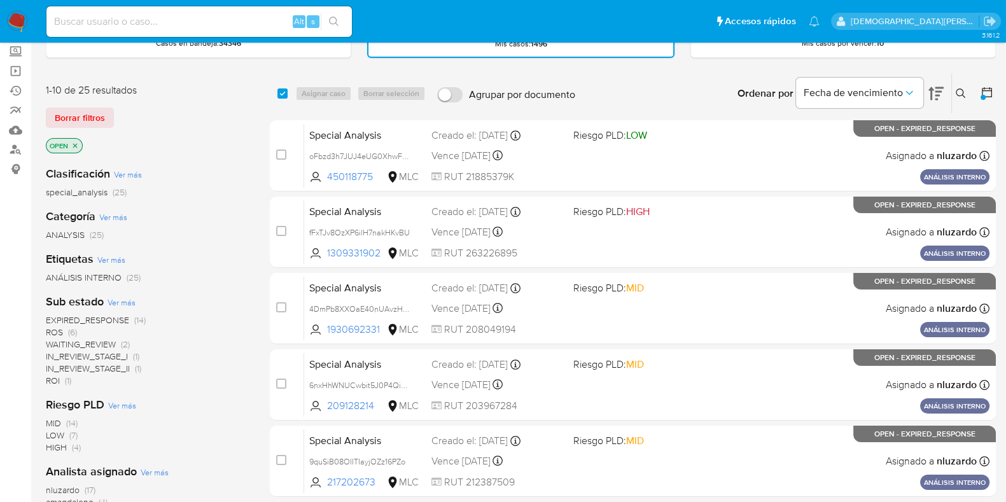
scroll to position [159, 0]
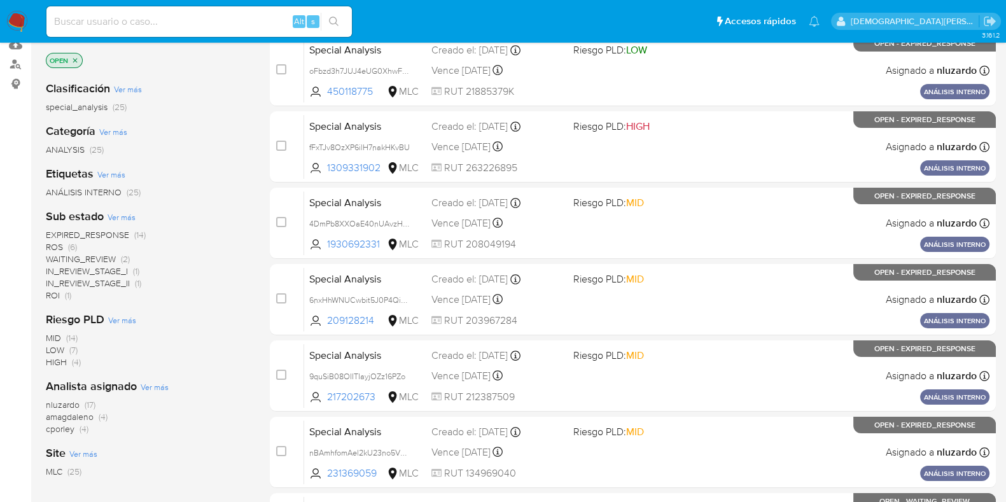
click at [72, 428] on span "cporley" at bounding box center [60, 429] width 29 height 13
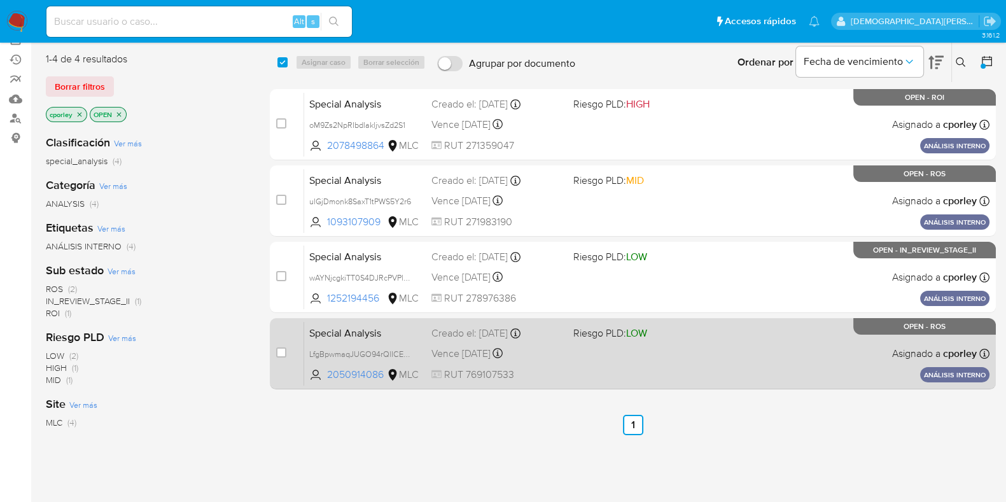
scroll to position [79, 0]
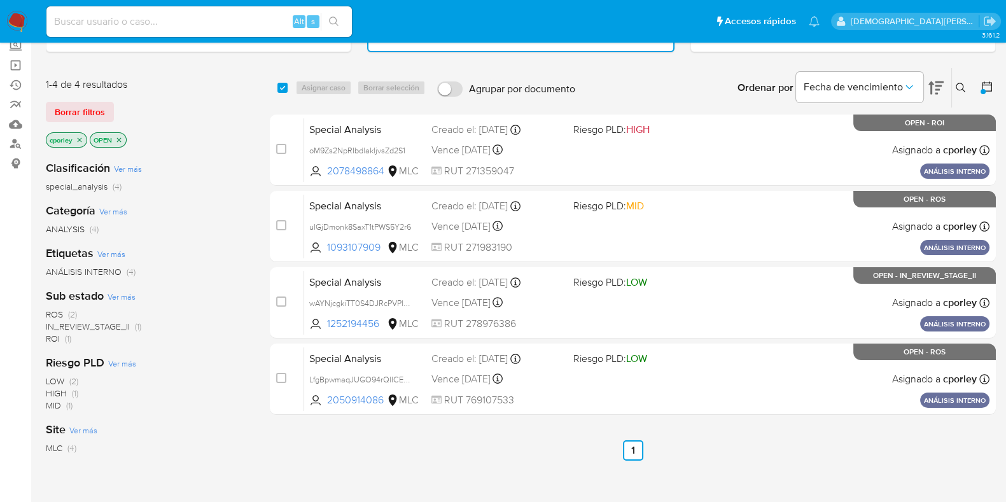
click at [81, 137] on icon "close-filter" at bounding box center [80, 140] width 8 height 8
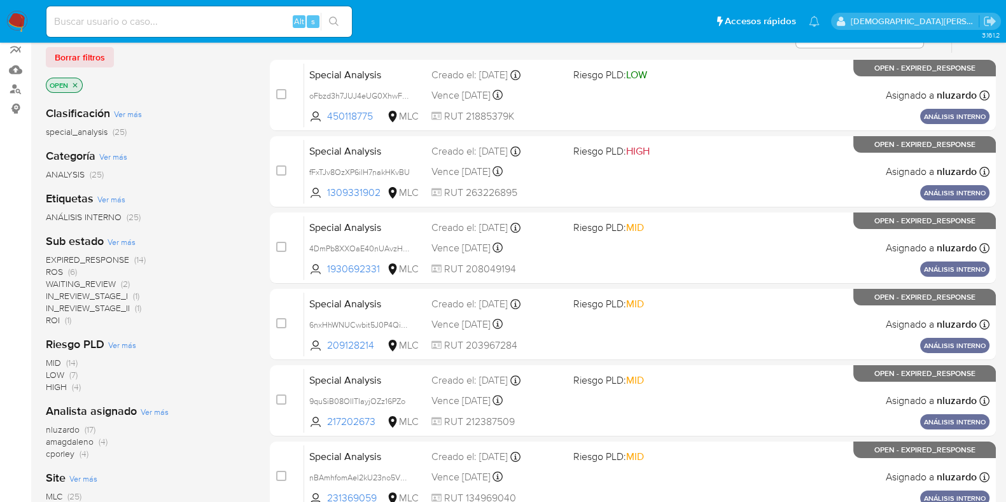
scroll to position [159, 0]
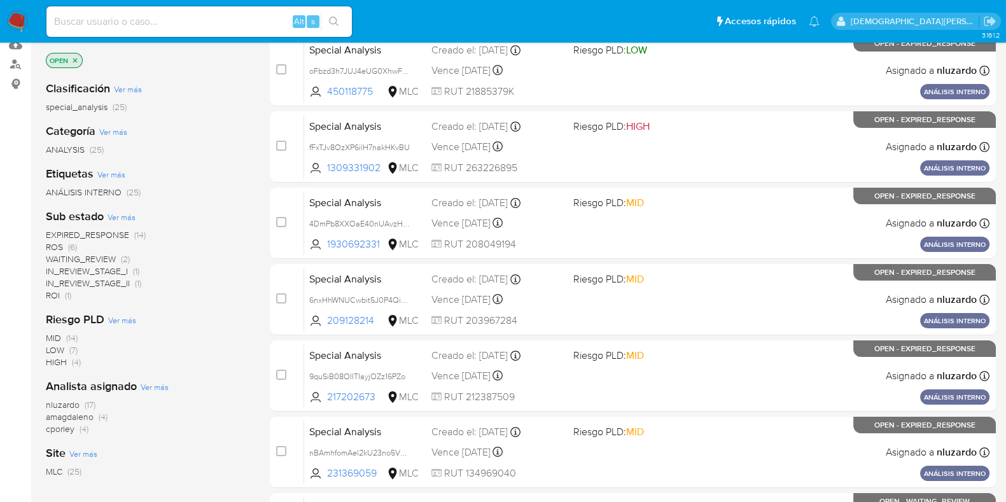
click at [74, 402] on span "nluzardo" at bounding box center [63, 404] width 34 height 13
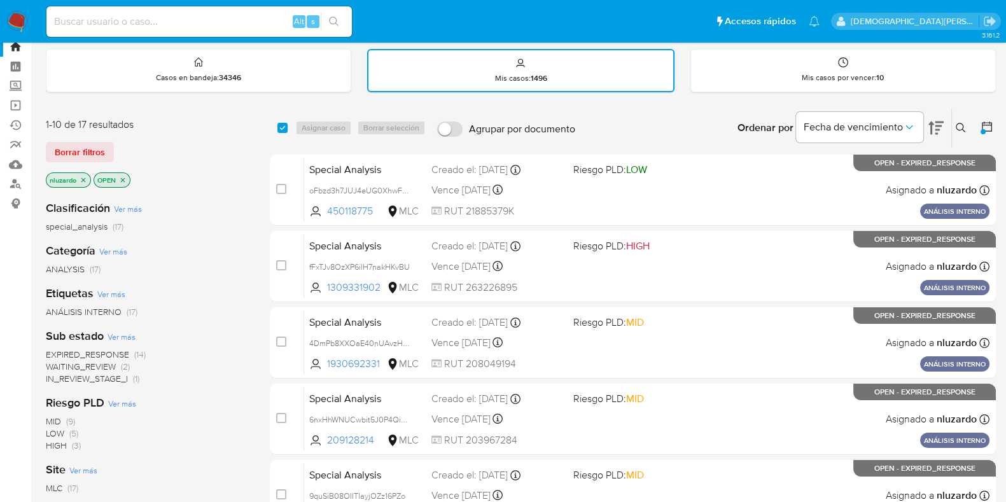
scroll to position [548, 0]
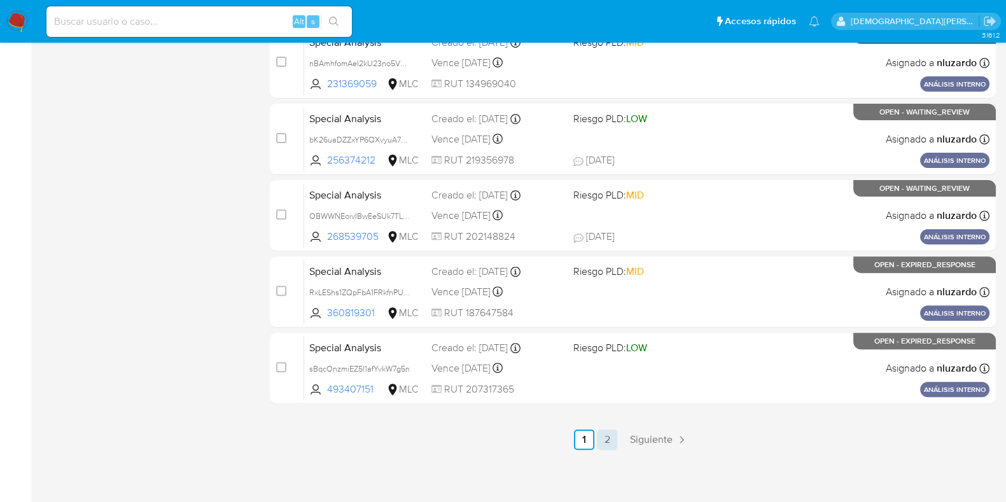
click at [609, 437] on link "2" at bounding box center [607, 440] width 20 height 20
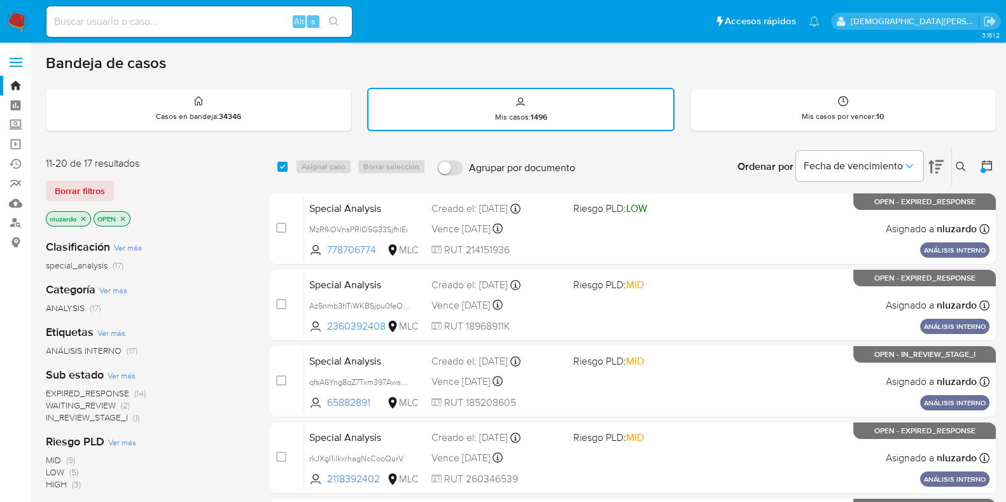
click at [124, 218] on icon "close-filter" at bounding box center [123, 218] width 4 height 4
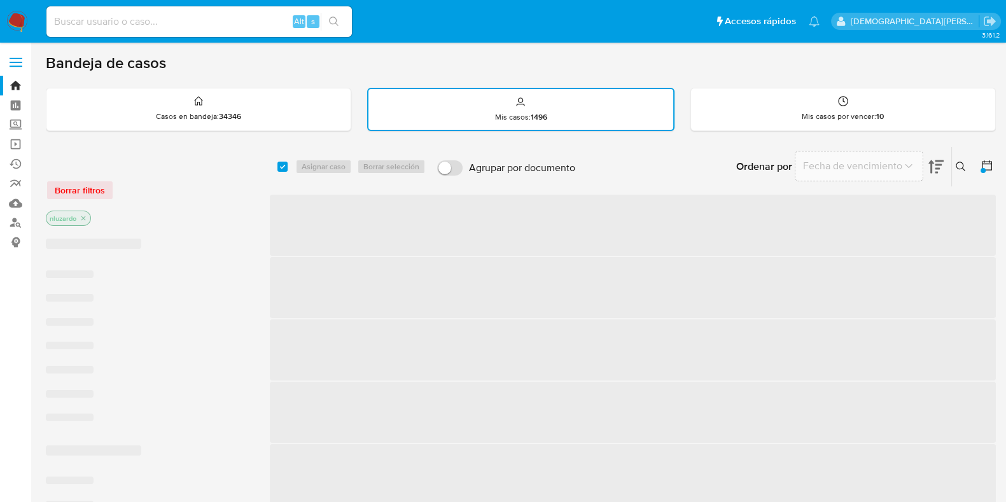
click at [85, 215] on icon "close-filter" at bounding box center [84, 219] width 8 height 8
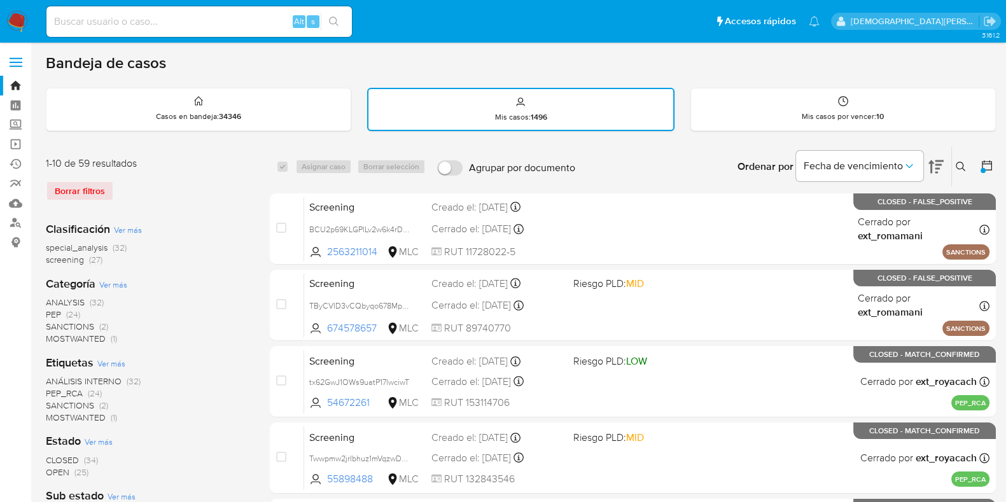
click at [988, 162] on icon at bounding box center [987, 165] width 13 height 13
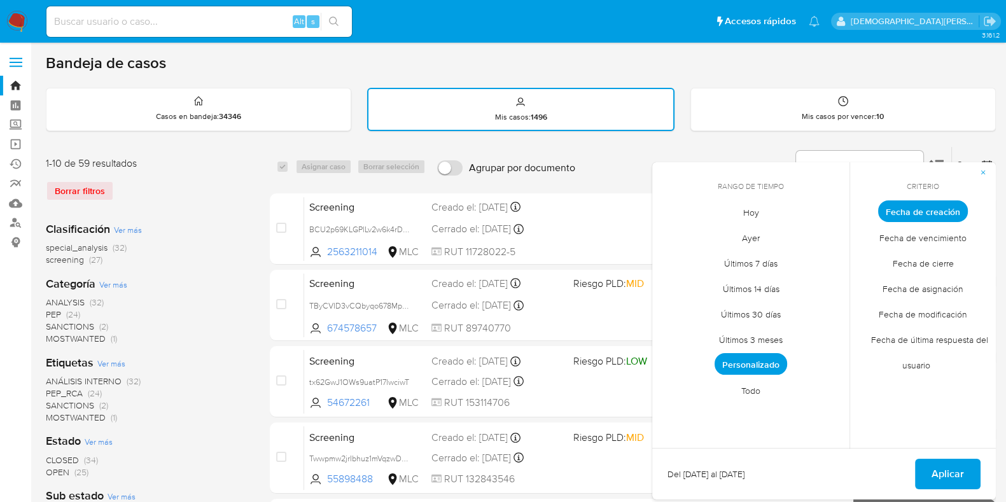
click at [763, 360] on span "Personalizado" at bounding box center [751, 364] width 73 height 22
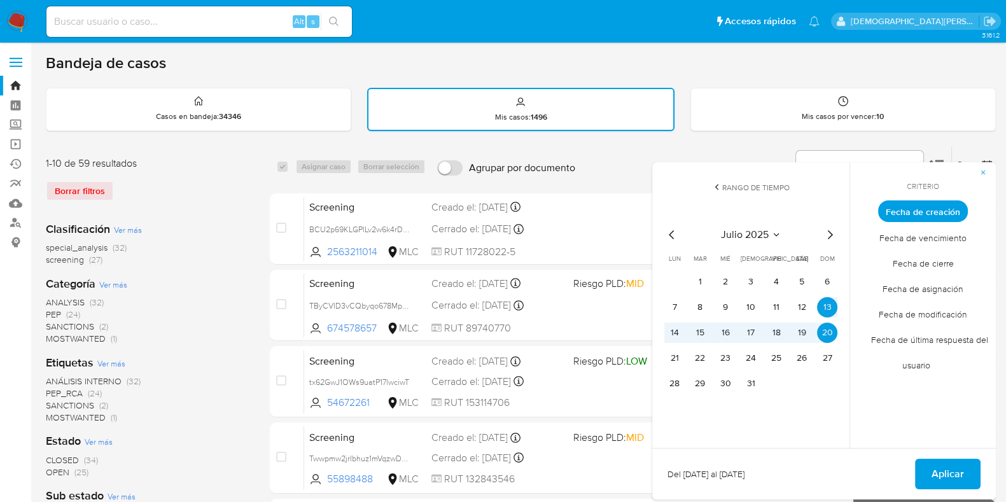
click at [670, 231] on icon "Mes anterior" at bounding box center [672, 234] width 15 height 15
click at [831, 233] on icon "Mes siguiente" at bounding box center [830, 234] width 5 height 9
click at [800, 307] on button "12" at bounding box center [802, 307] width 20 height 20
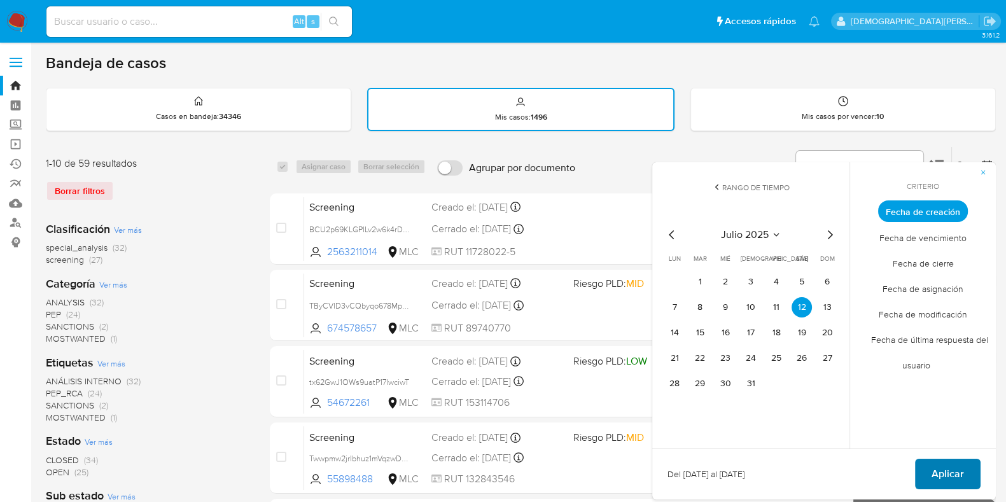
click at [929, 470] on button "Aplicar" at bounding box center [948, 474] width 66 height 31
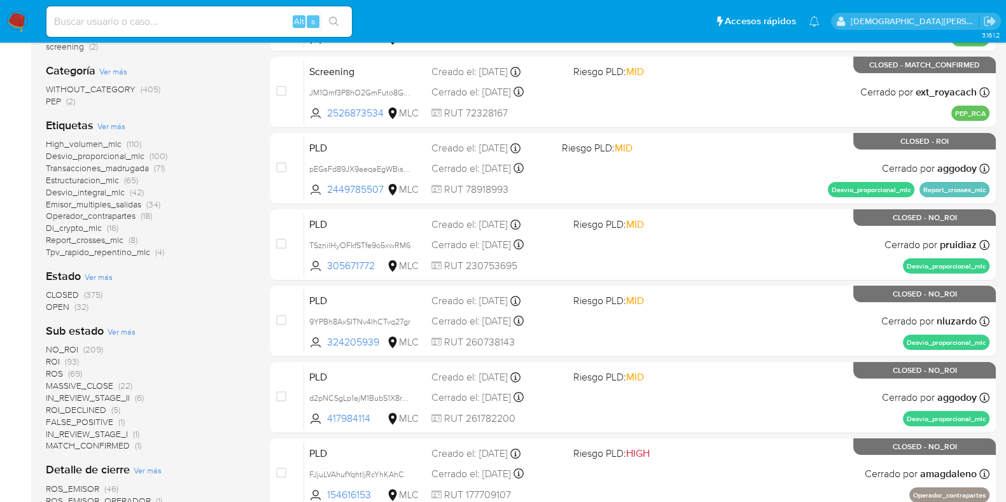
scroll to position [239, 0]
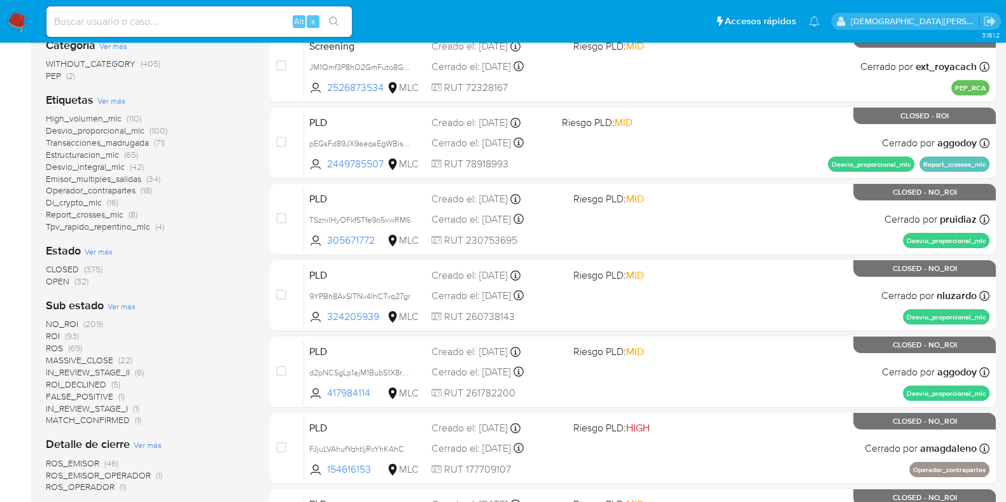
click at [81, 371] on span "IN_REVIEW_STAGE_II" at bounding box center [88, 372] width 84 height 13
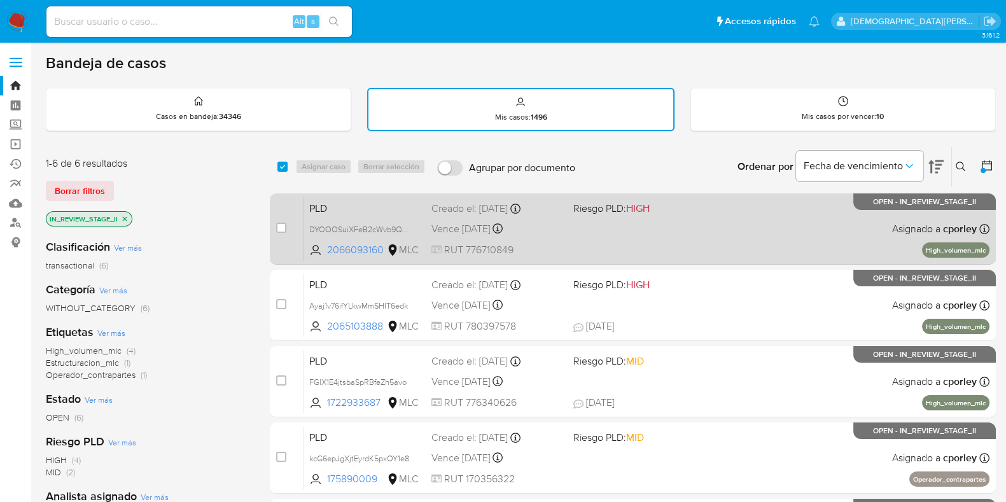
click at [598, 236] on div "PLD DYOOOSuiXFeB2cWvb9QYoZnQ 2066093160 MLC Riesgo PLD: HIGH Creado el: 12/07/2…" at bounding box center [647, 229] width 686 height 64
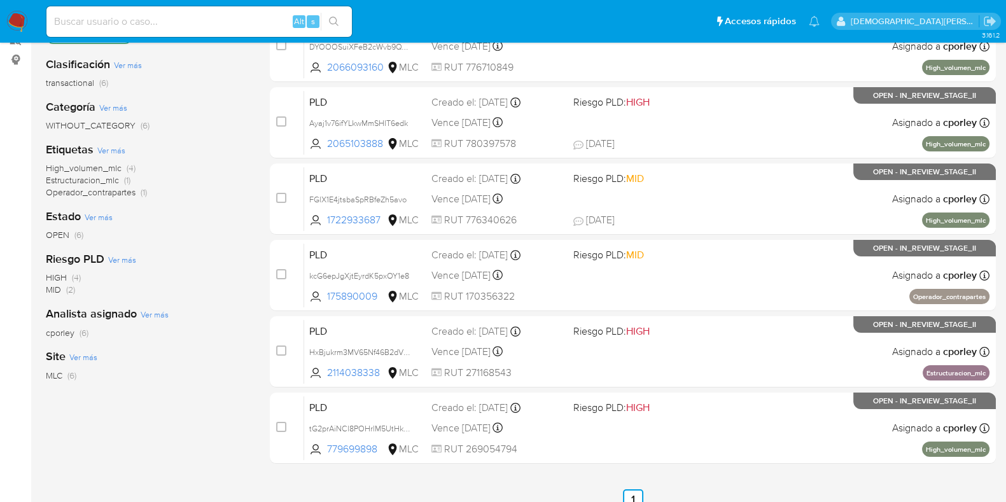
scroll to position [159, 0]
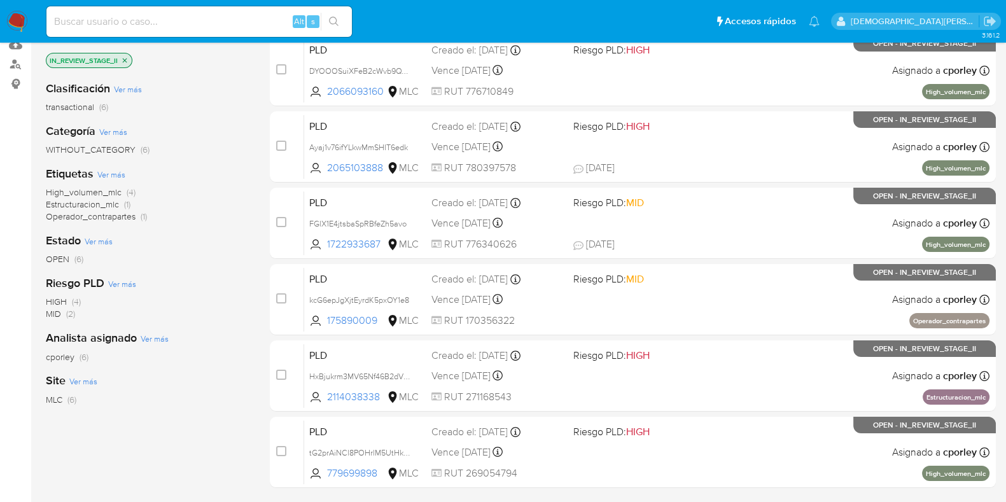
click at [122, 58] on icon "close-filter" at bounding box center [125, 61] width 8 height 8
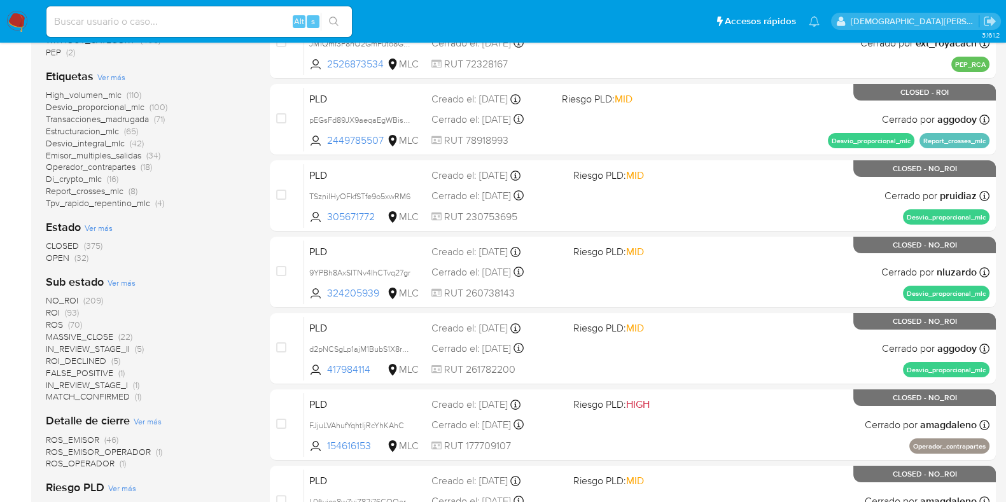
scroll to position [318, 0]
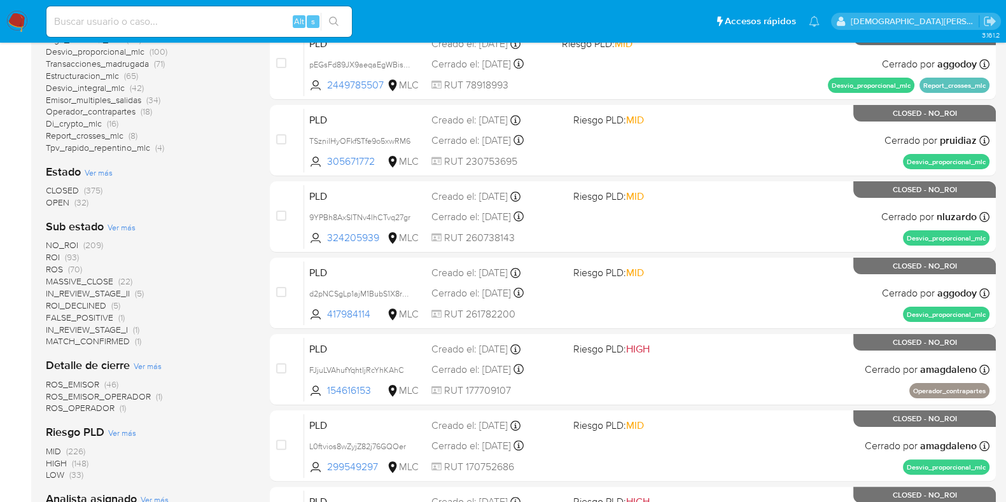
click at [103, 290] on span "IN_REVIEW_STAGE_II" at bounding box center [88, 293] width 84 height 13
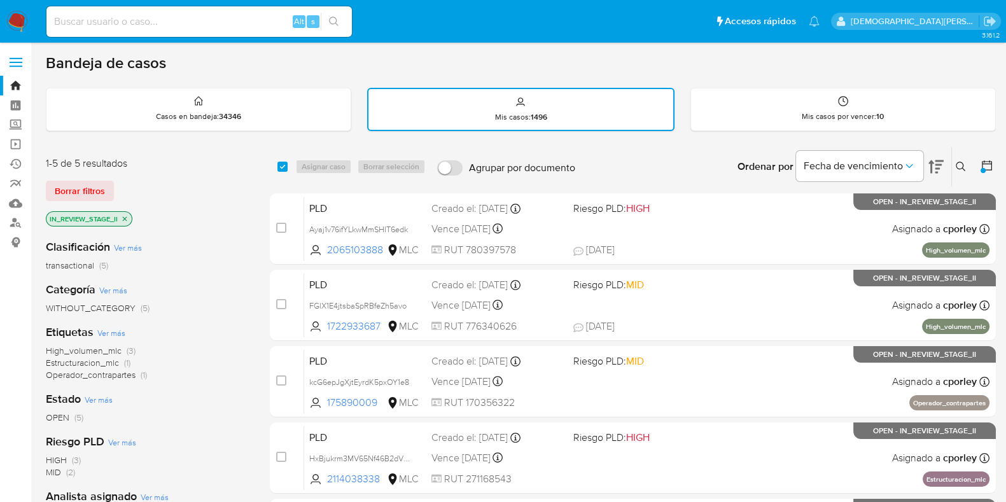
drag, startPoint x: 417, startPoint y: 390, endPoint x: 207, endPoint y: 237, distance: 259.8
click at [207, 239] on div "Clasificación Ver más transactional (5)" at bounding box center [148, 255] width 204 height 32
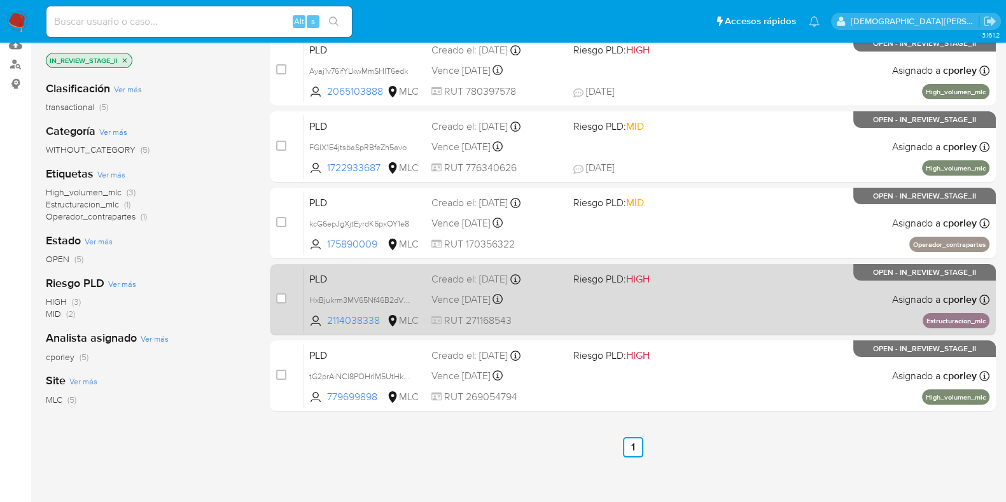
scroll to position [79, 0]
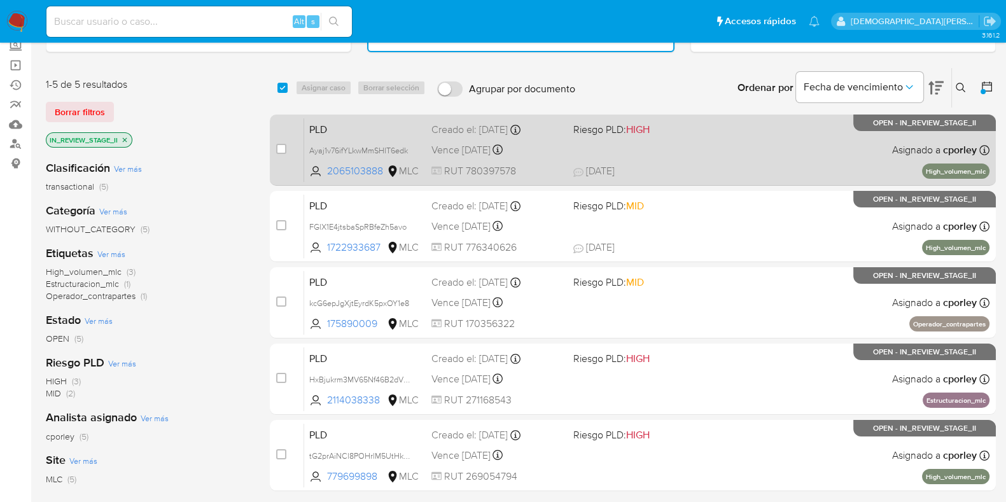
click at [731, 153] on div "PLD Ayaj1v76ifYLkwMmSHIT6edk 2065103888 MLC Riesgo PLD: HIGH Creado el: 12/07/2…" at bounding box center [647, 150] width 686 height 64
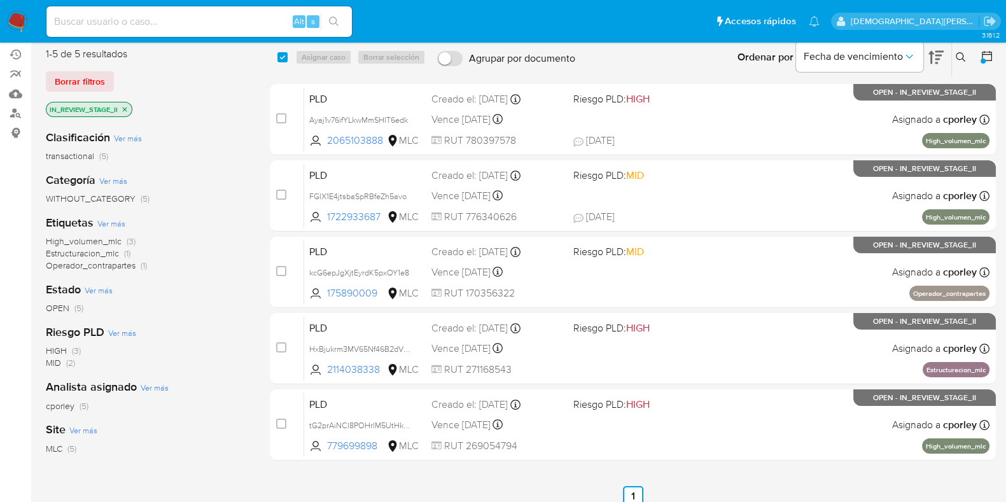
scroll to position [159, 0]
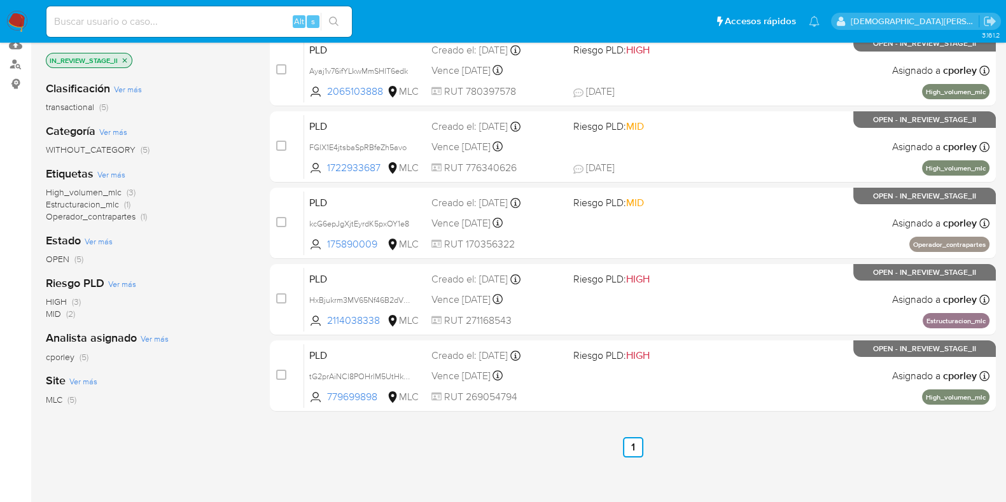
click at [127, 58] on icon "close-filter" at bounding box center [125, 61] width 8 height 8
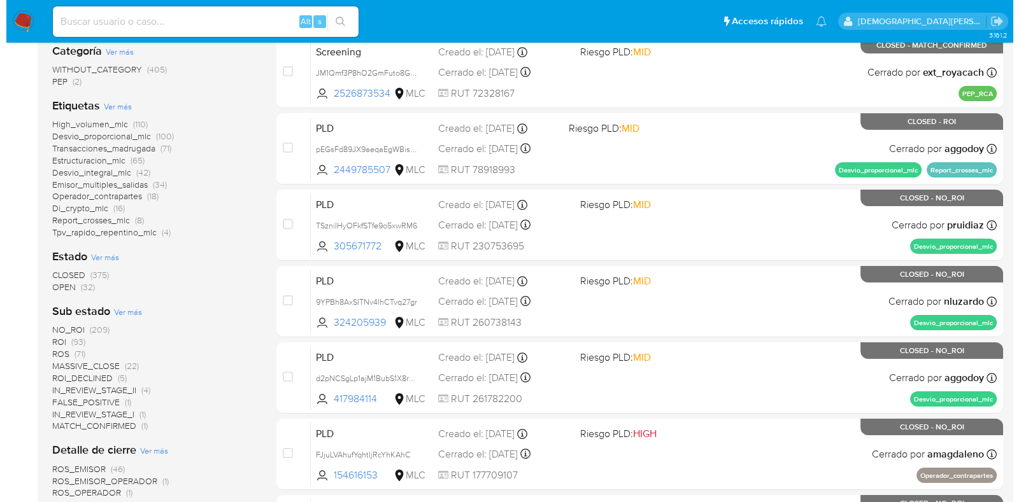
scroll to position [318, 0]
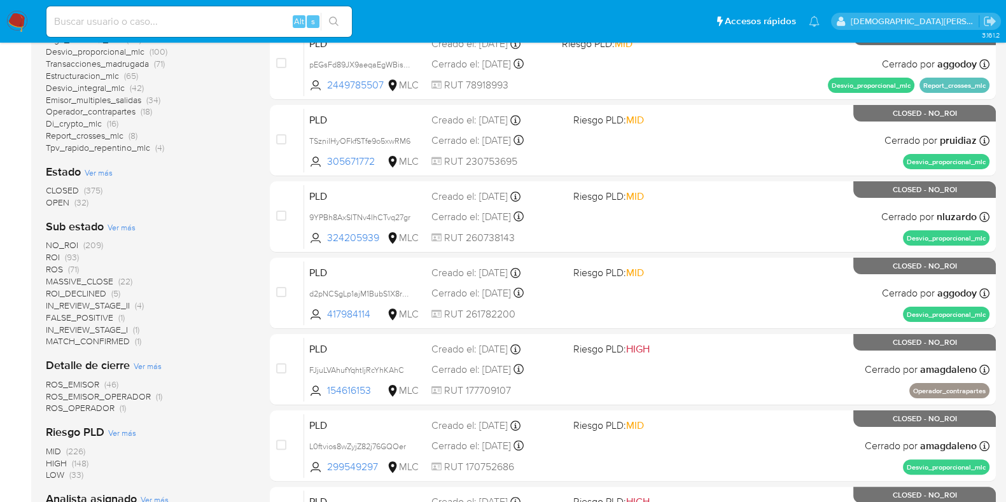
click at [101, 173] on span "Ver más" at bounding box center [99, 172] width 28 height 11
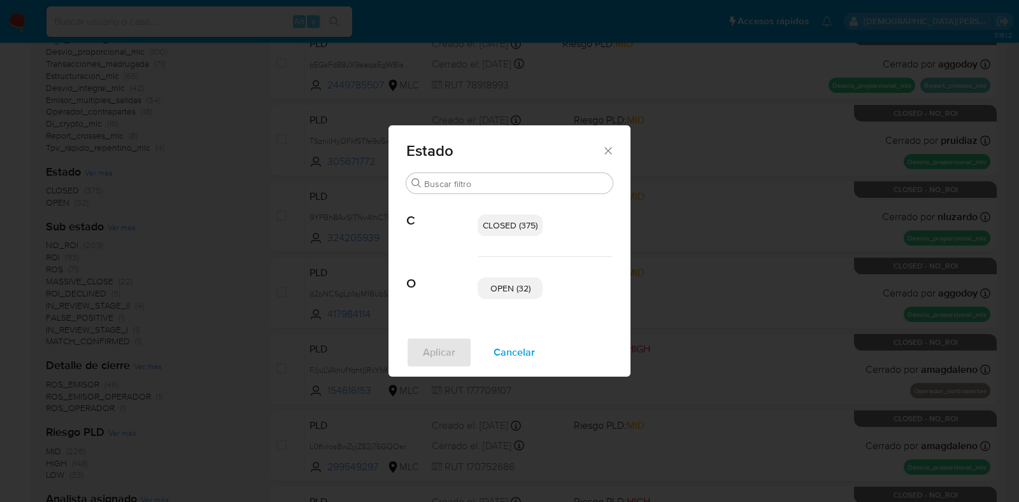
click at [503, 288] on span "OPEN (32)" at bounding box center [510, 288] width 40 height 13
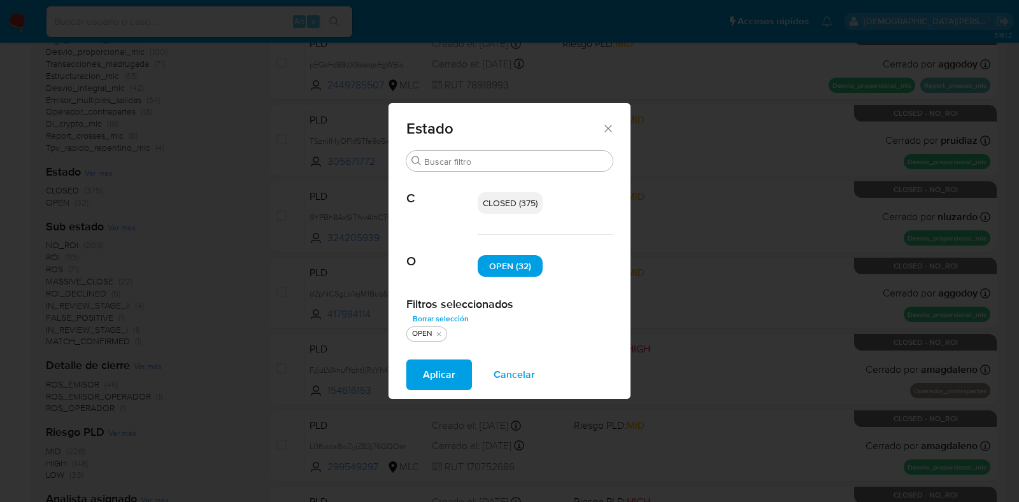
click at [432, 374] on span "Aplicar" at bounding box center [439, 375] width 32 height 28
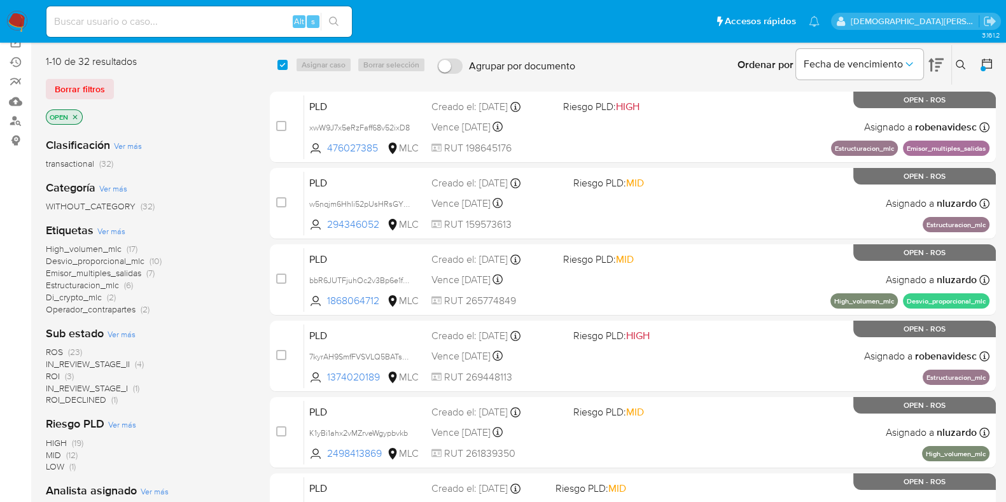
scroll to position [159, 0]
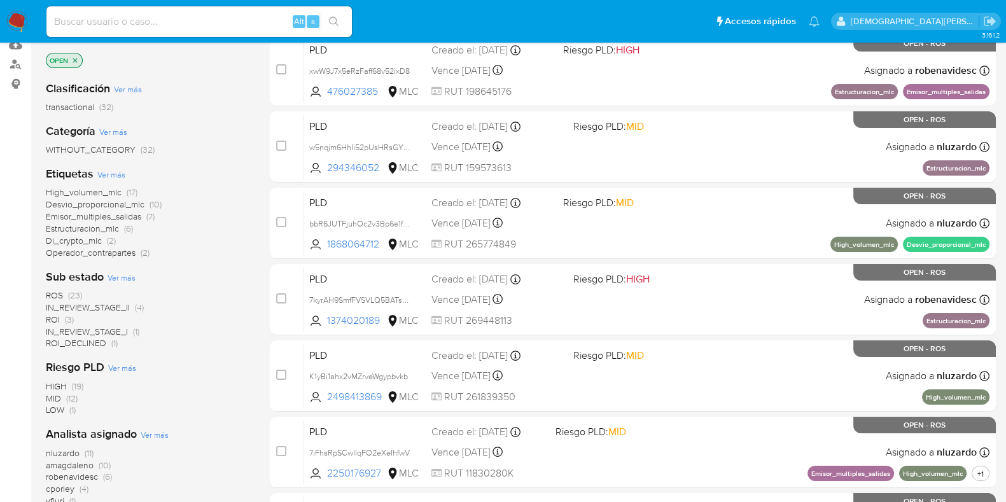
click at [105, 305] on span "IN_REVIEW_STAGE_II" at bounding box center [88, 307] width 84 height 13
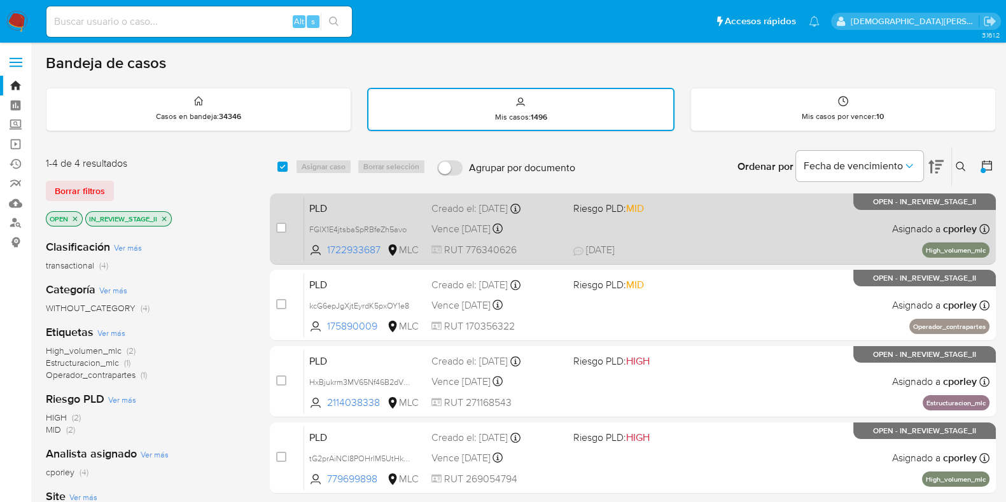
click at [669, 235] on div "PLD FGlX1E4jtsbaSpRBfeZh5avo 1722933687 MLC Riesgo PLD: MID Creado el: 12/07/20…" at bounding box center [647, 229] width 686 height 64
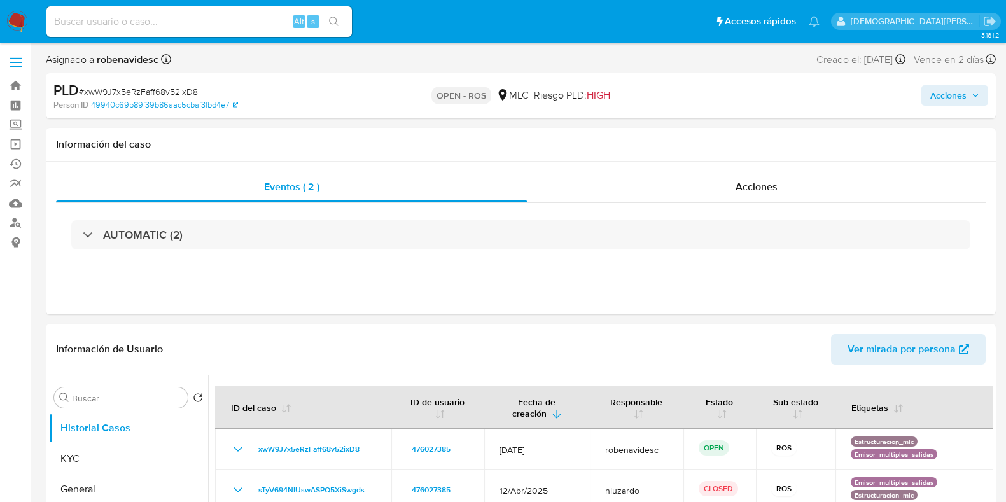
select select "10"
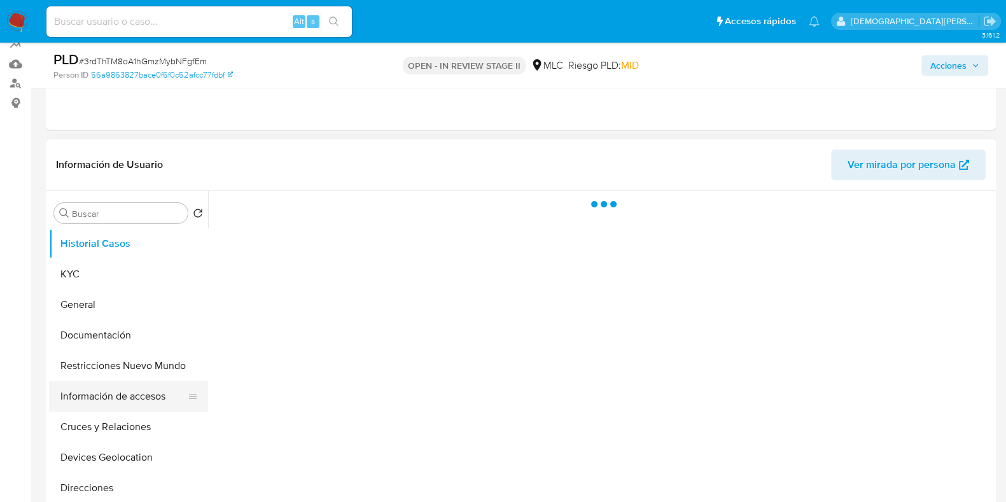
scroll to position [159, 0]
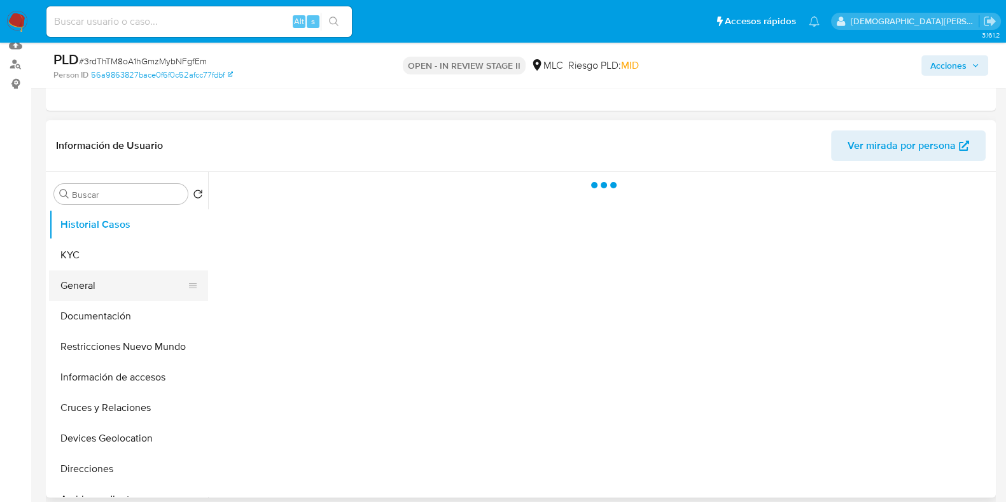
select select "10"
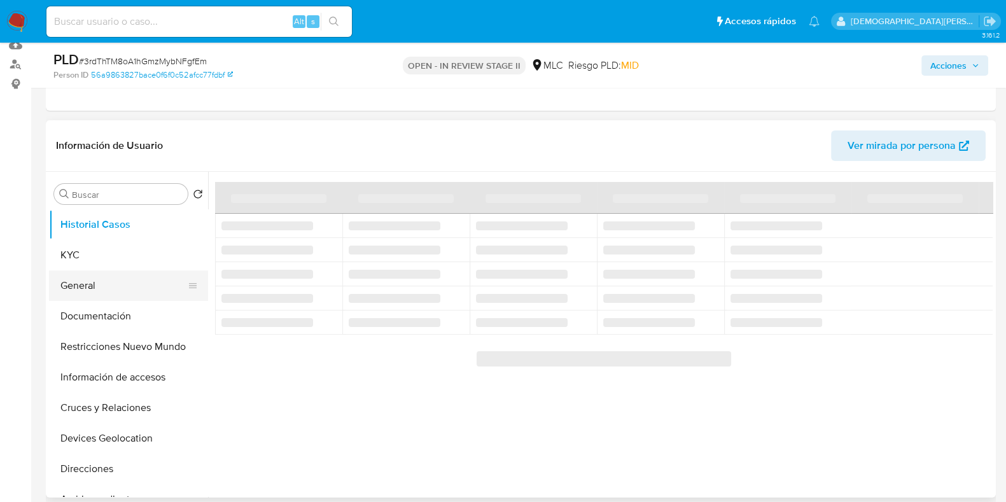
click at [106, 285] on button "General" at bounding box center [123, 286] width 149 height 31
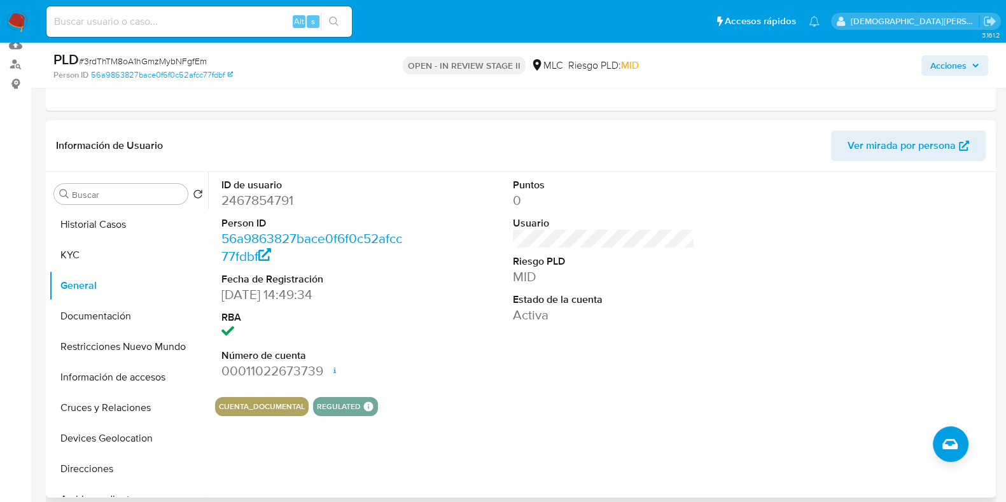
click at [262, 200] on dd "2467854791" at bounding box center [313, 201] width 182 height 18
copy dd "2467854791"
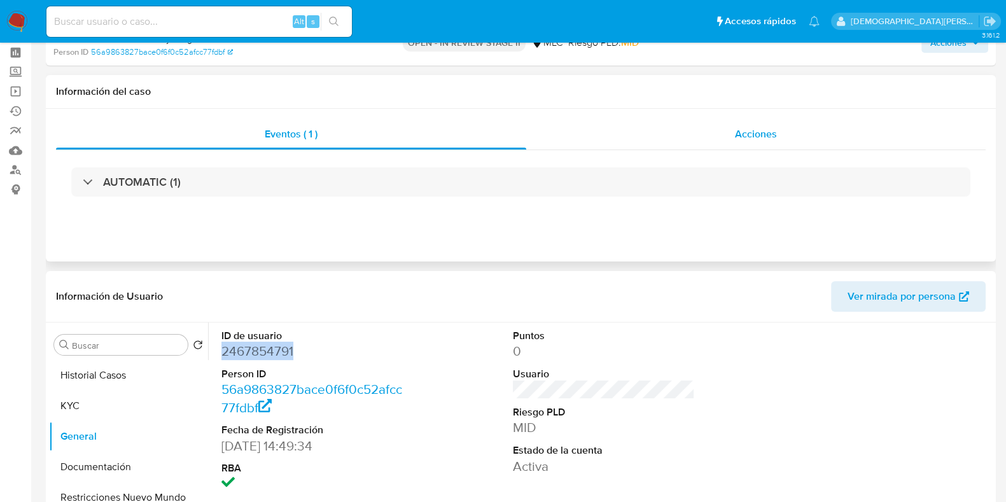
scroll to position [0, 0]
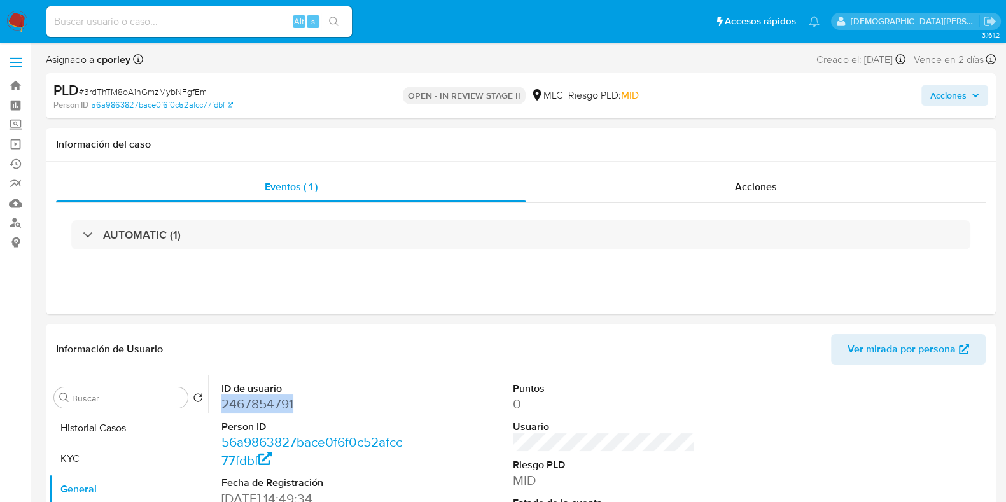
click at [939, 97] on span "Acciones" at bounding box center [949, 95] width 36 height 20
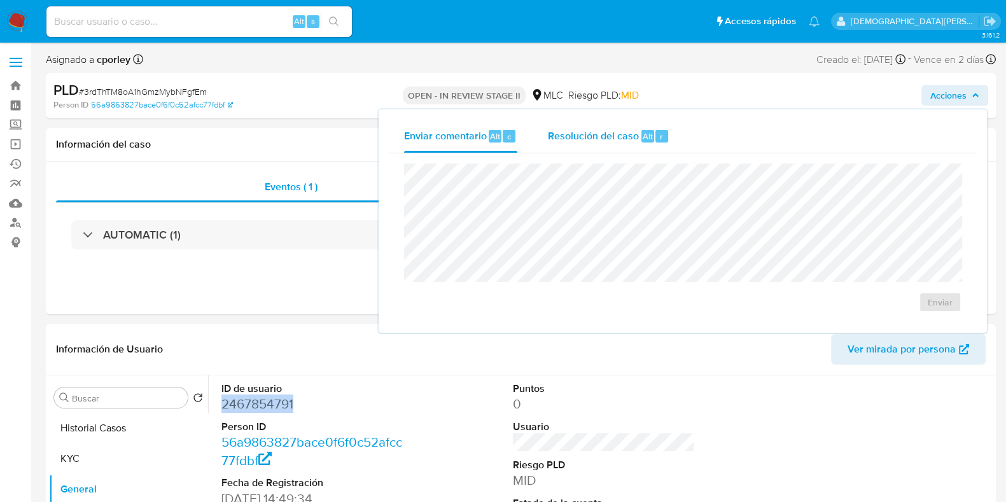
click at [612, 135] on span "Resolución del caso" at bounding box center [593, 136] width 91 height 15
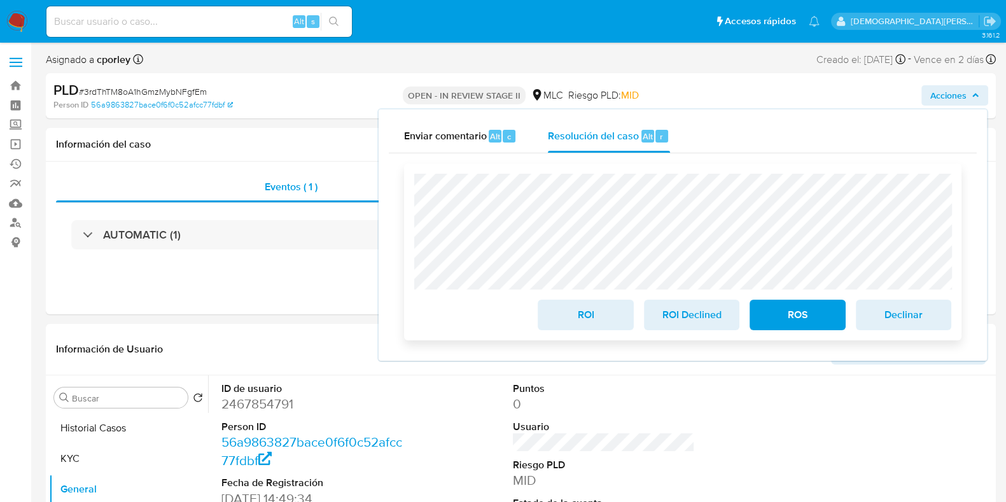
click at [581, 320] on span "ROI" at bounding box center [585, 315] width 62 height 28
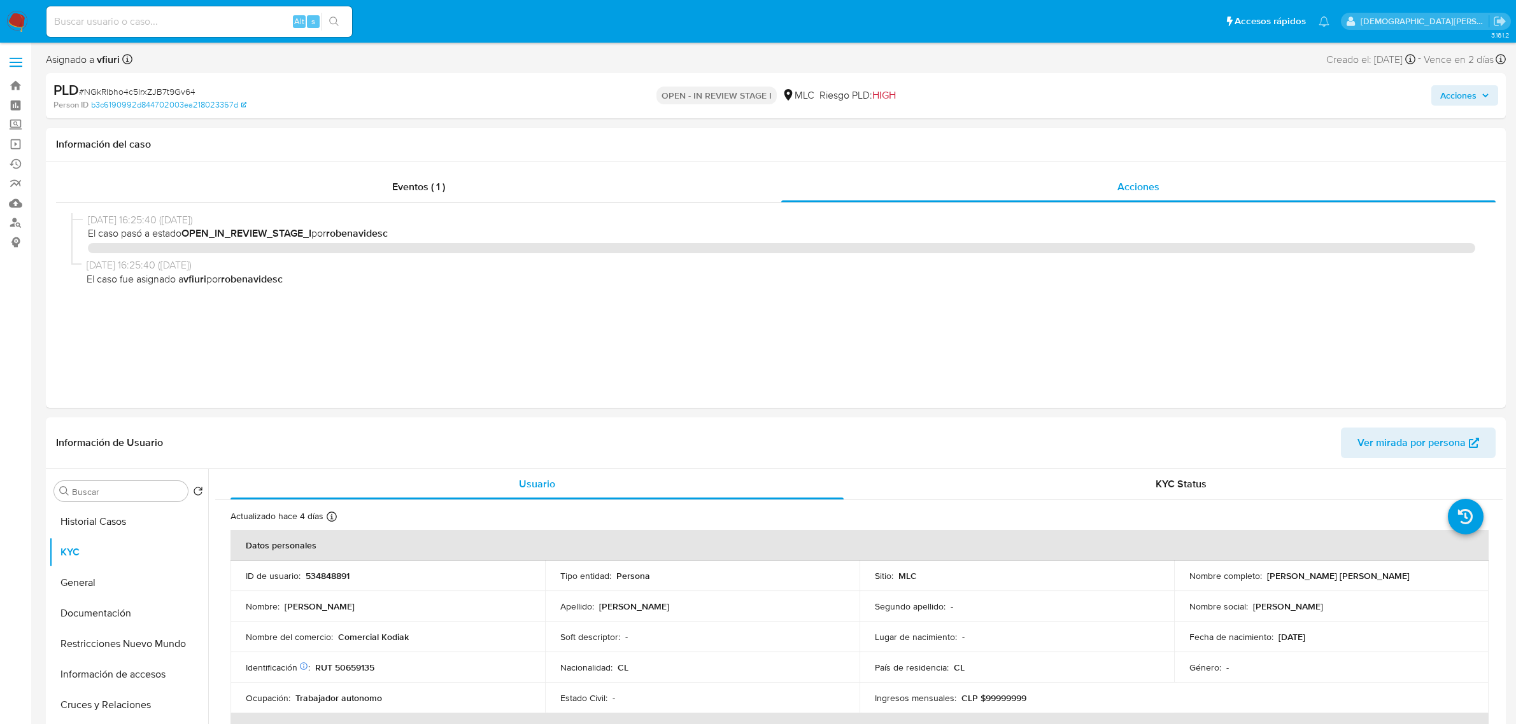
select select "10"
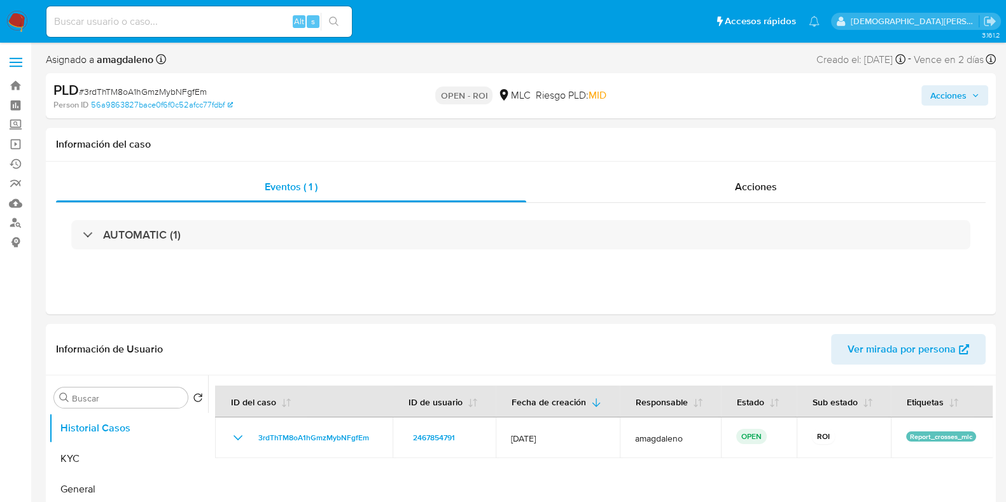
select select "10"
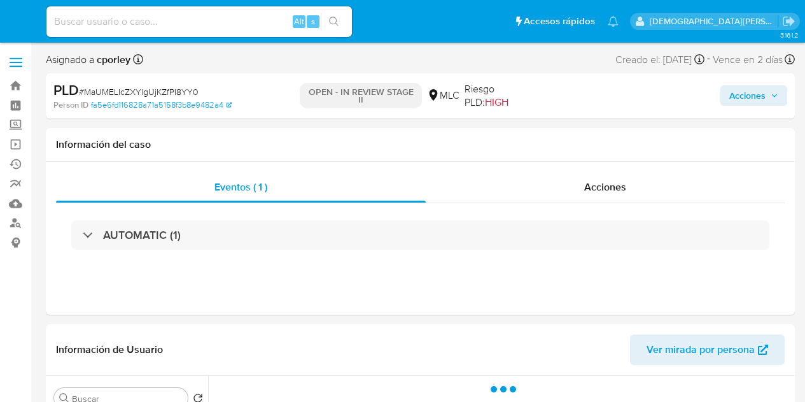
select select "10"
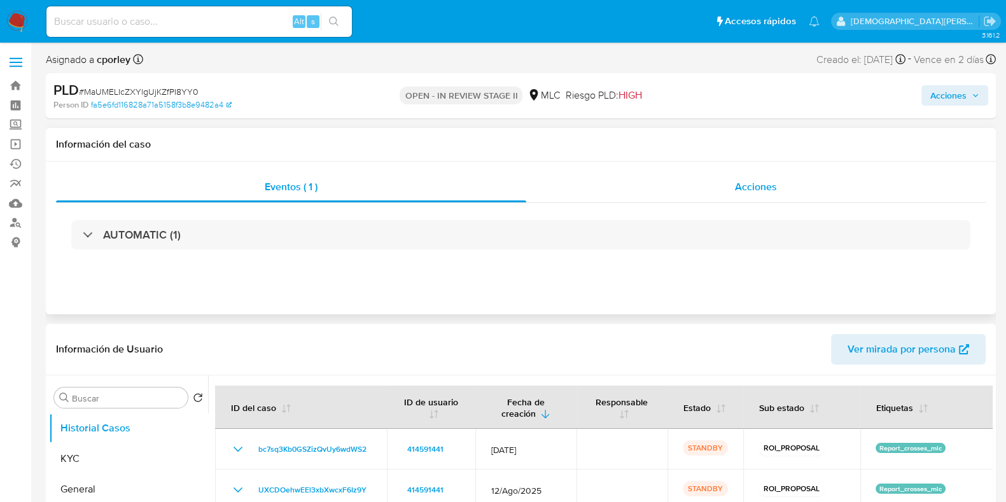
click at [763, 189] on span "Acciones" at bounding box center [756, 187] width 42 height 15
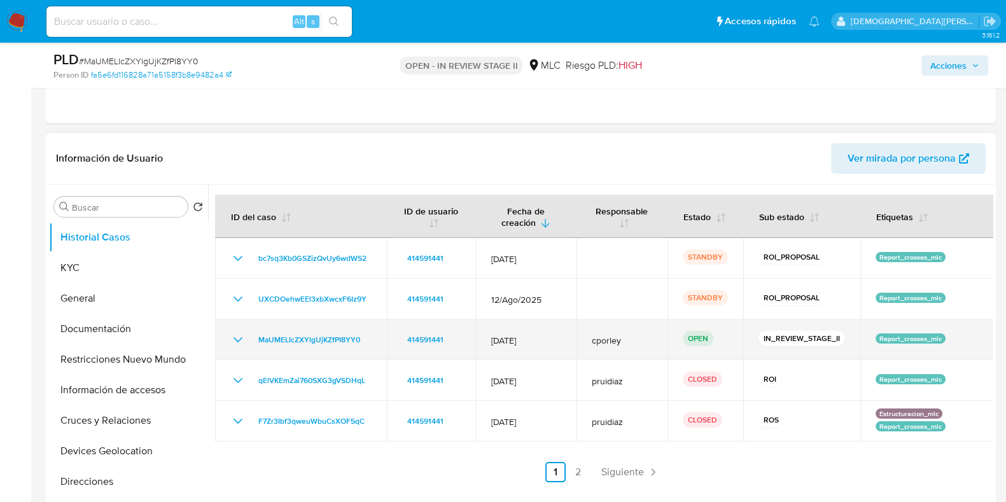
scroll to position [318, 0]
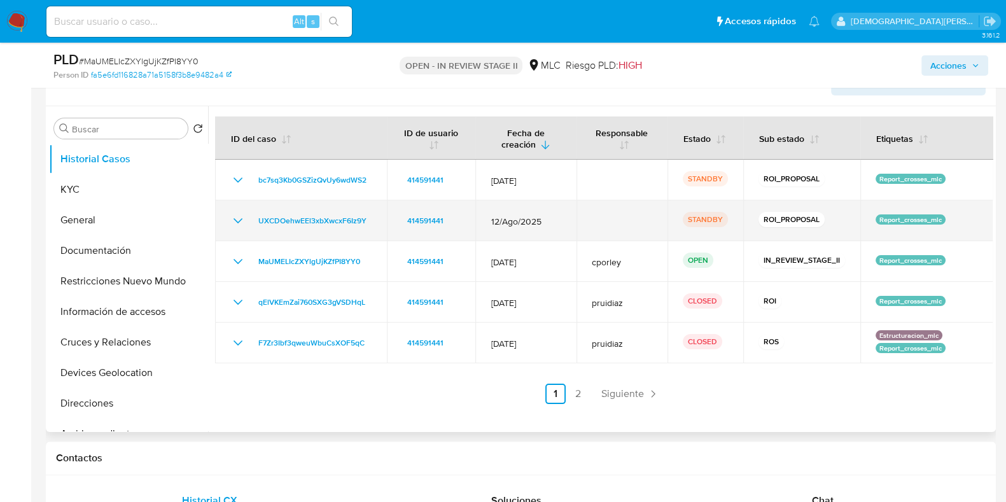
drag, startPoint x: 332, startPoint y: 216, endPoint x: 334, endPoint y: 204, distance: 12.4
click at [332, 216] on span "UXCDOehwEEl3xbXwcxF6Iz9Y" at bounding box center [312, 220] width 108 height 15
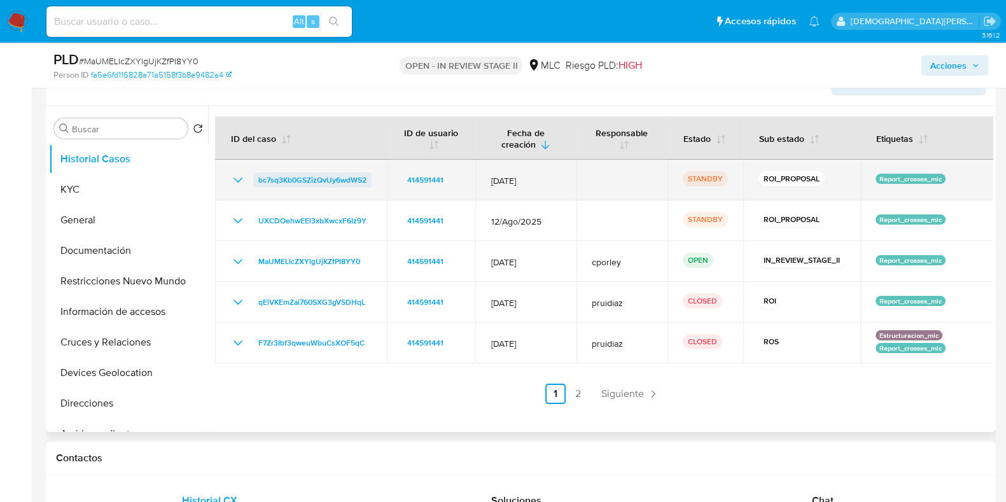
click at [337, 180] on span "bc7sq3Kb0GSZizQvUy6wdWS2" at bounding box center [312, 180] width 108 height 15
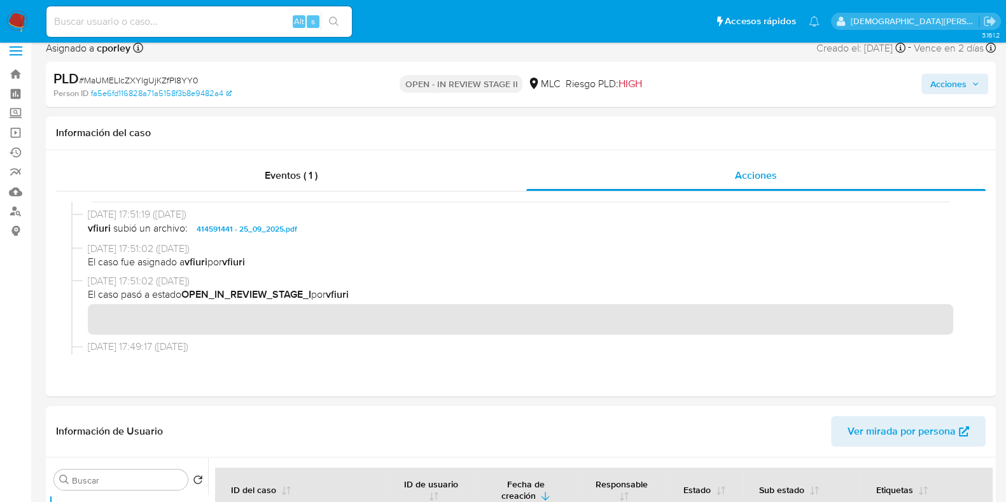
scroll to position [159, 0]
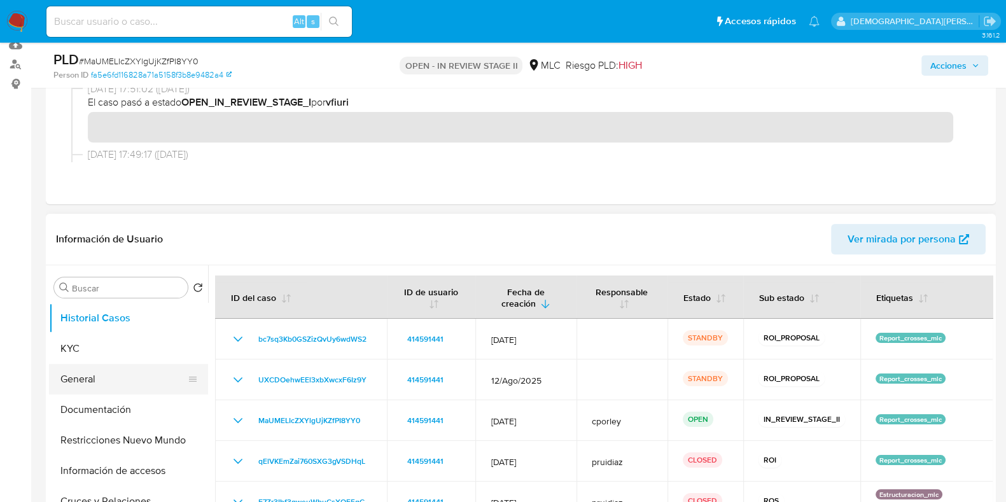
click at [99, 379] on button "General" at bounding box center [123, 379] width 149 height 31
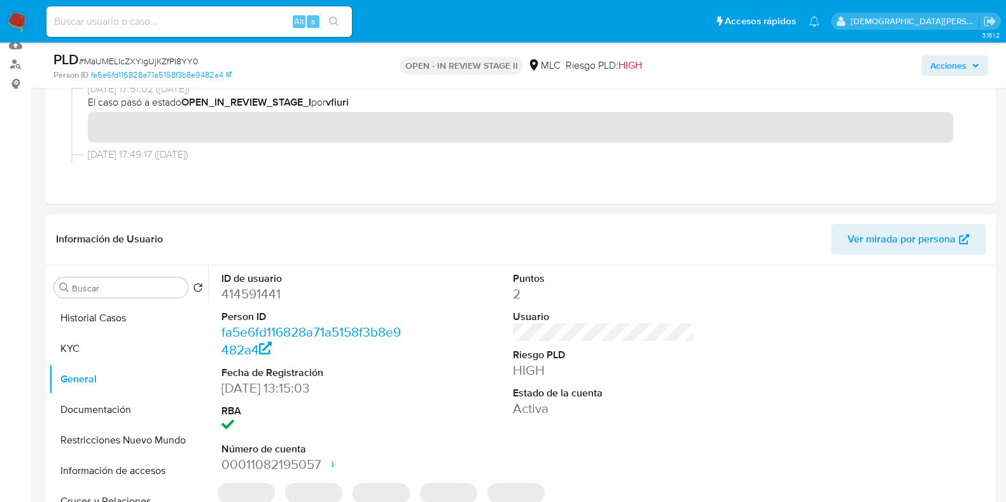
click at [242, 302] on dd "414591441" at bounding box center [313, 294] width 182 height 18
copy dd "414591441"
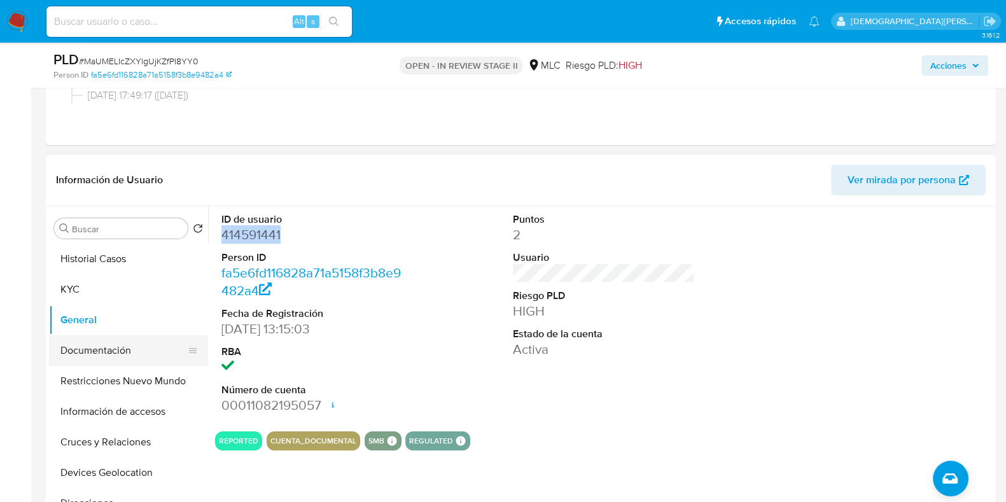
scroll to position [239, 0]
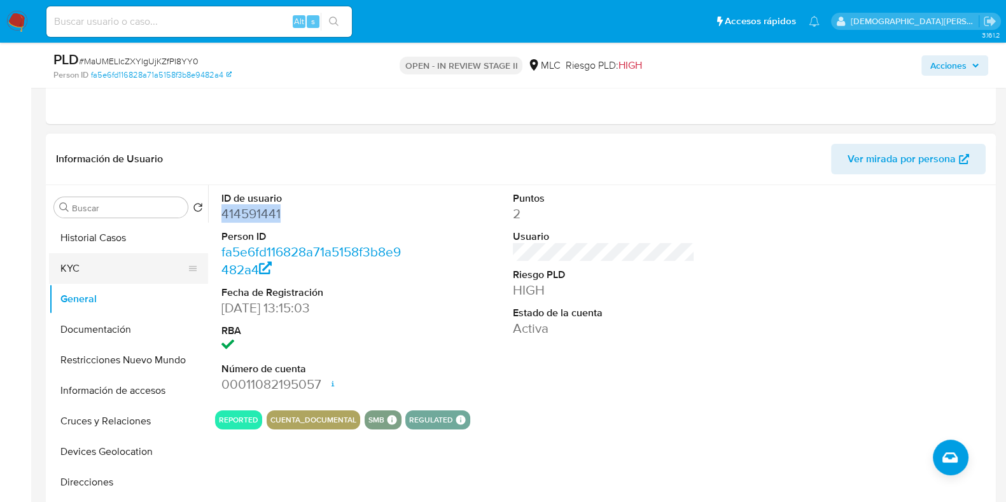
click at [95, 274] on button "KYC" at bounding box center [123, 268] width 149 height 31
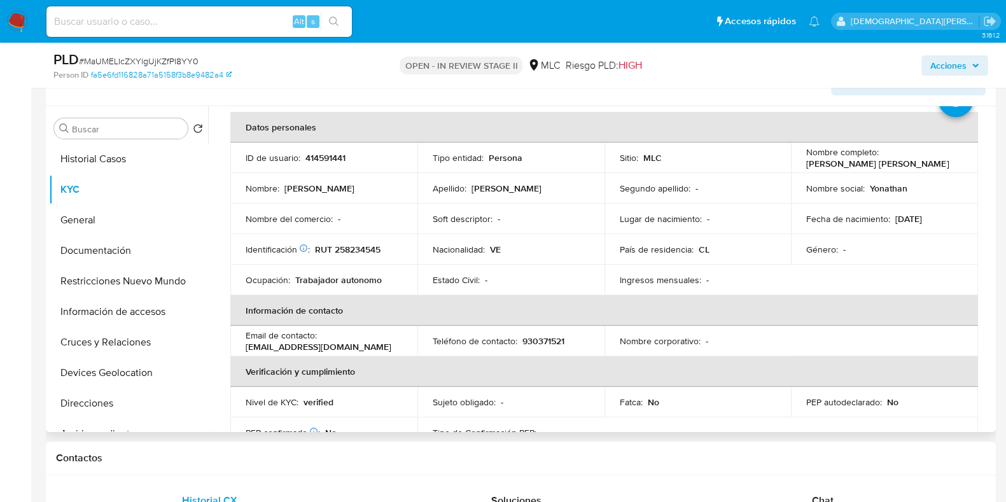
scroll to position [79, 0]
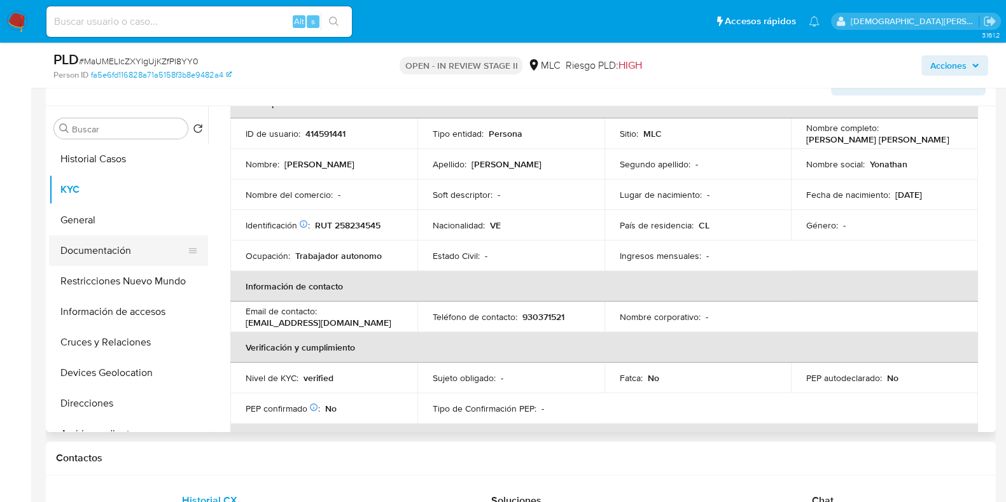
click at [137, 243] on button "Documentación" at bounding box center [123, 251] width 149 height 31
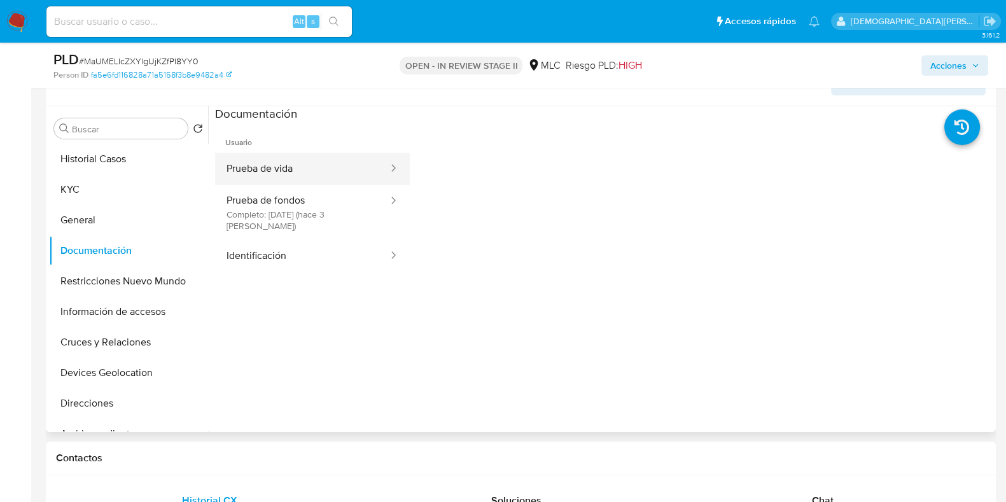
click at [302, 173] on button "Prueba de vida" at bounding box center [302, 169] width 174 height 32
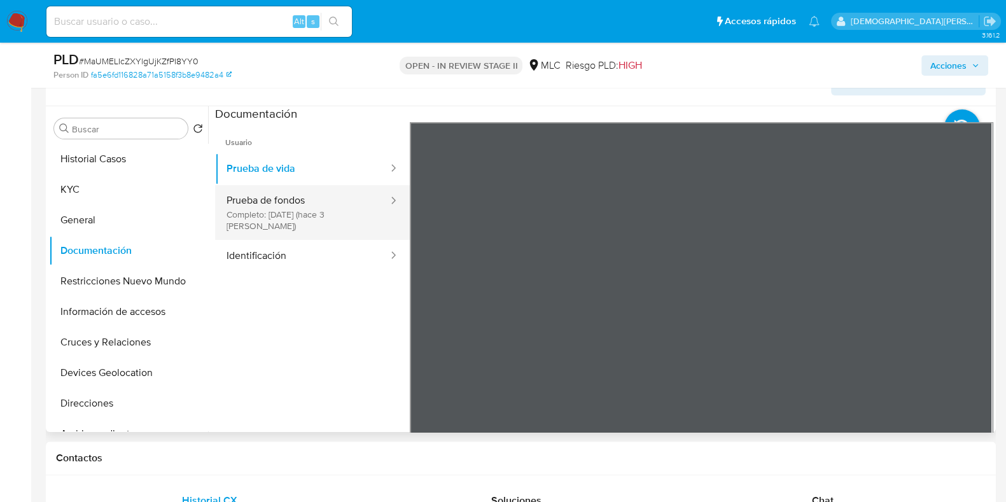
click at [339, 207] on button "Prueba de fondos Completo: 05/10/2025 (hace 3 días)" at bounding box center [302, 212] width 174 height 55
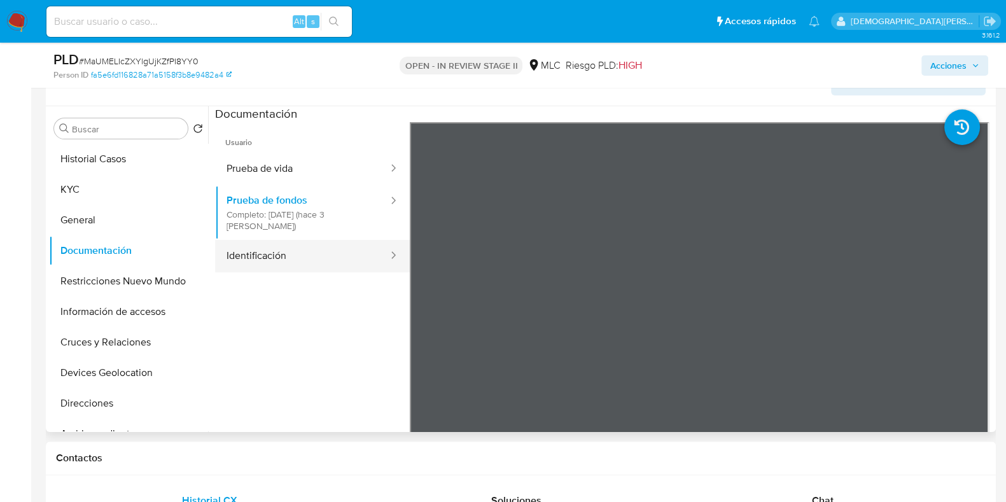
click at [333, 259] on button "Identificación" at bounding box center [302, 256] width 174 height 32
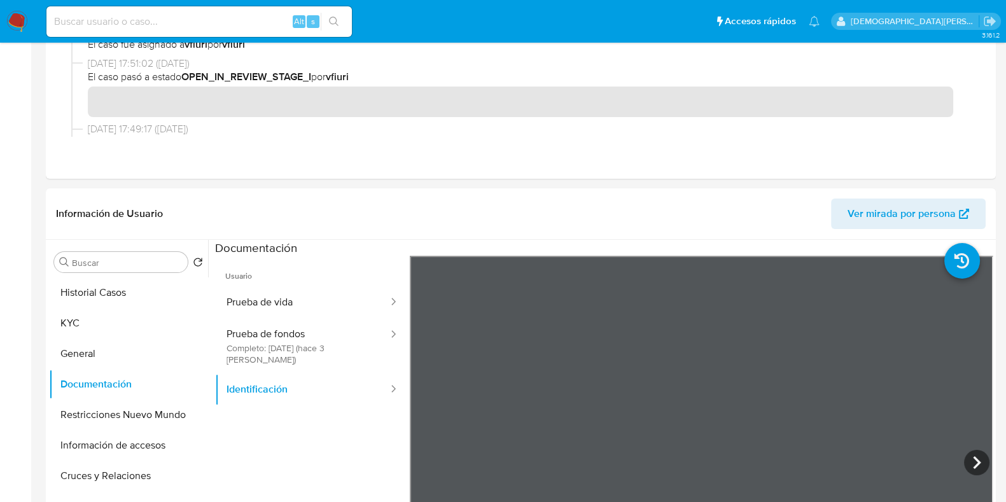
scroll to position [318, 0]
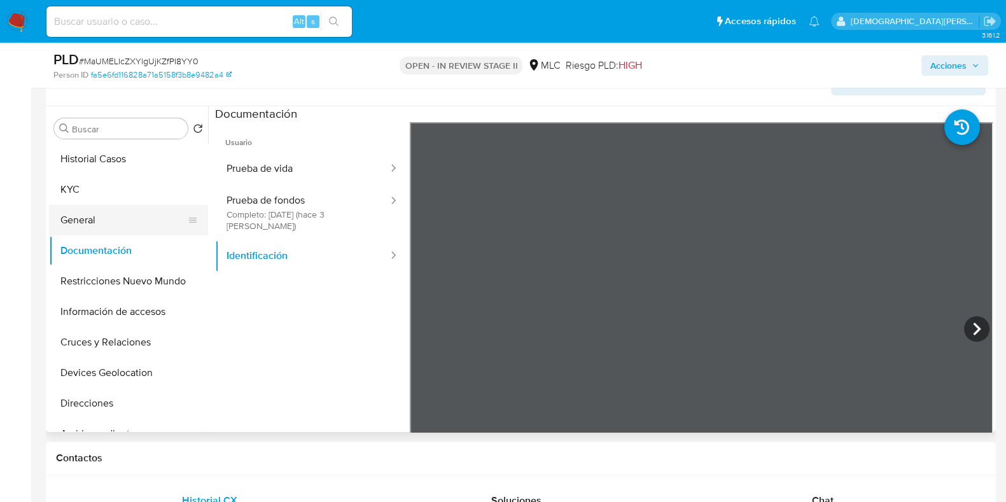
click at [105, 220] on button "General" at bounding box center [123, 220] width 149 height 31
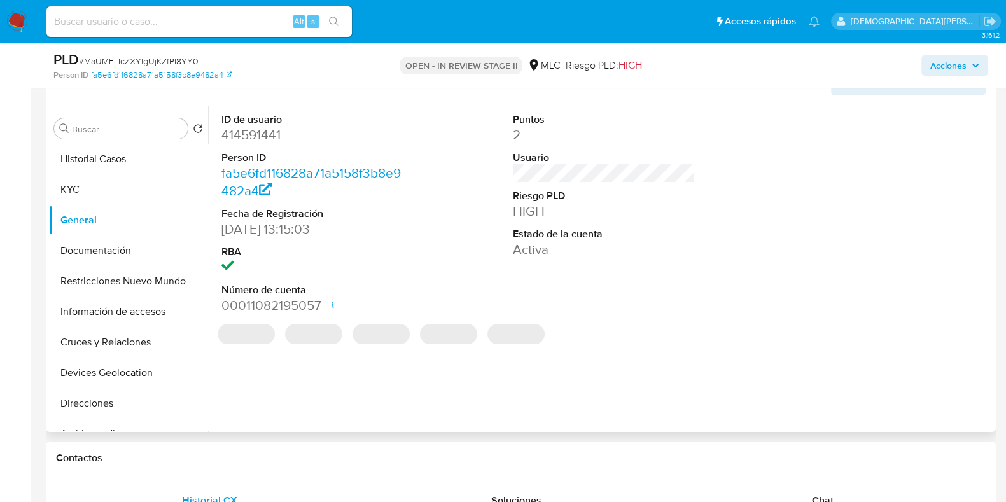
click at [267, 139] on dd "414591441" at bounding box center [313, 135] width 182 height 18
copy dd "414591441"
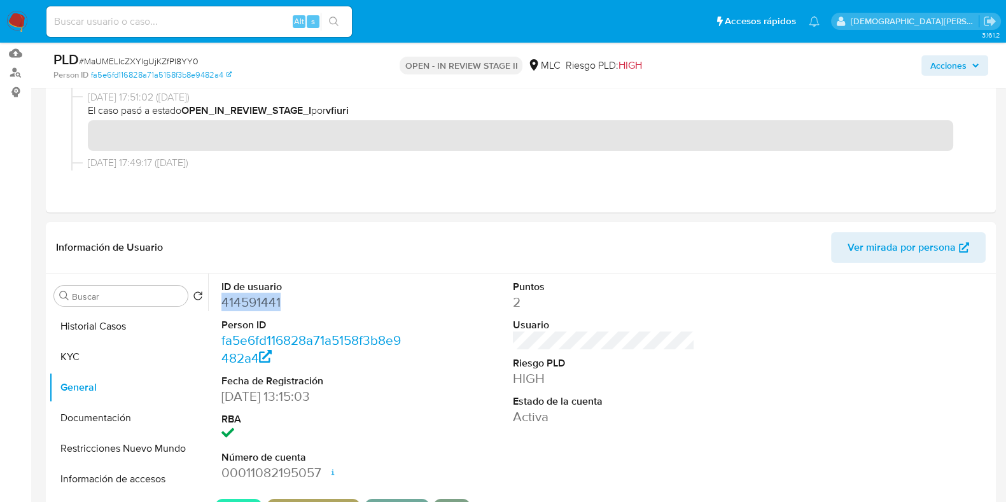
scroll to position [0, 0]
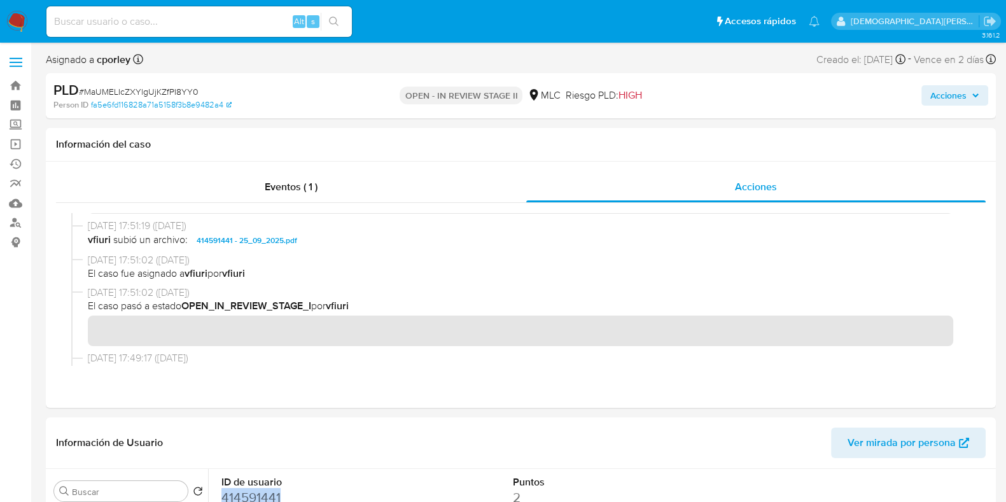
click at [805, 94] on span "Acciones" at bounding box center [949, 95] width 36 height 20
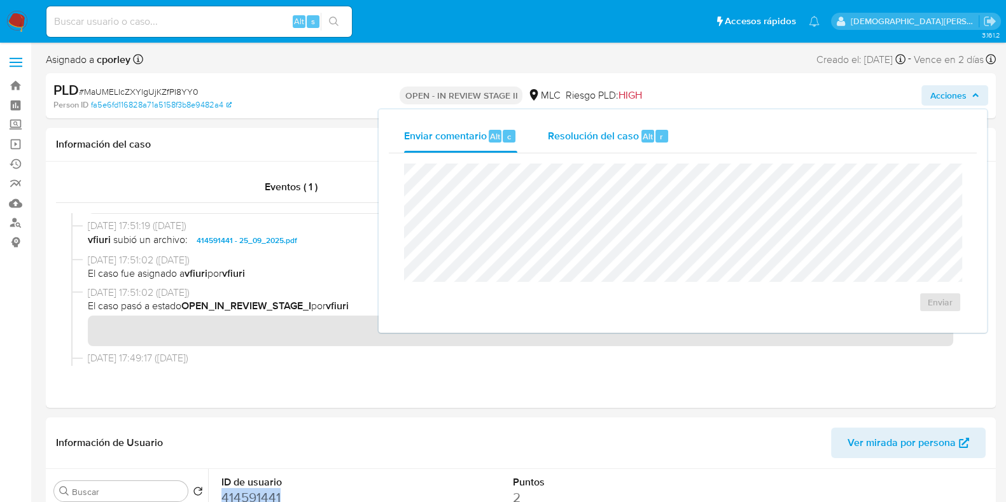
click at [608, 133] on span "Resolución del caso" at bounding box center [593, 136] width 91 height 15
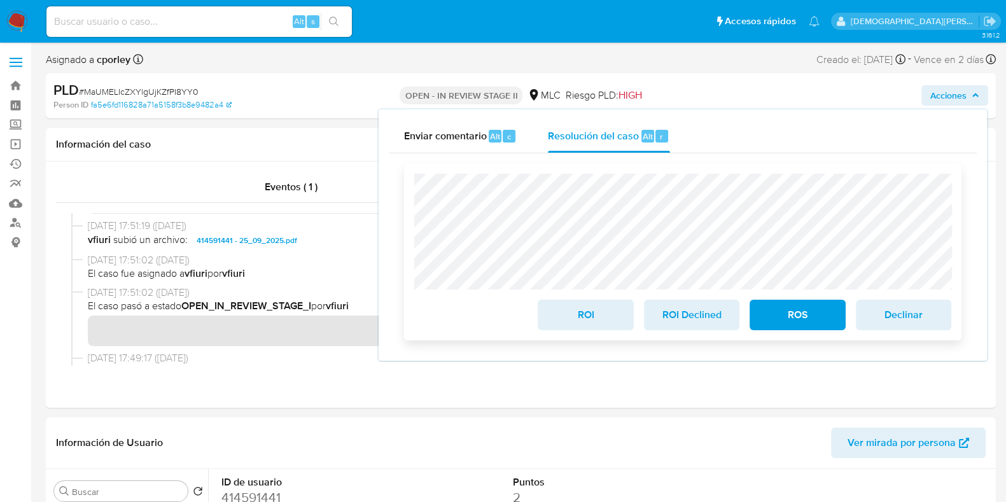
click at [583, 318] on span "ROI" at bounding box center [585, 315] width 62 height 28
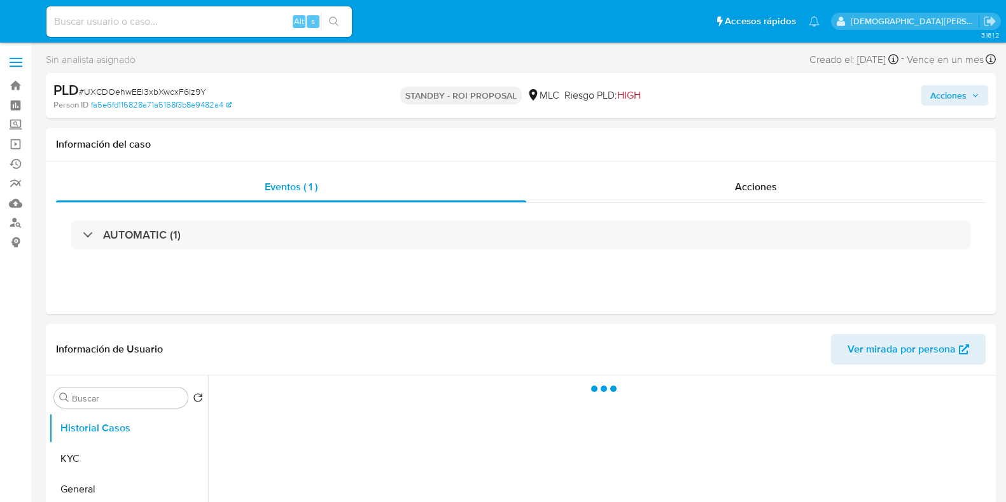
select select "10"
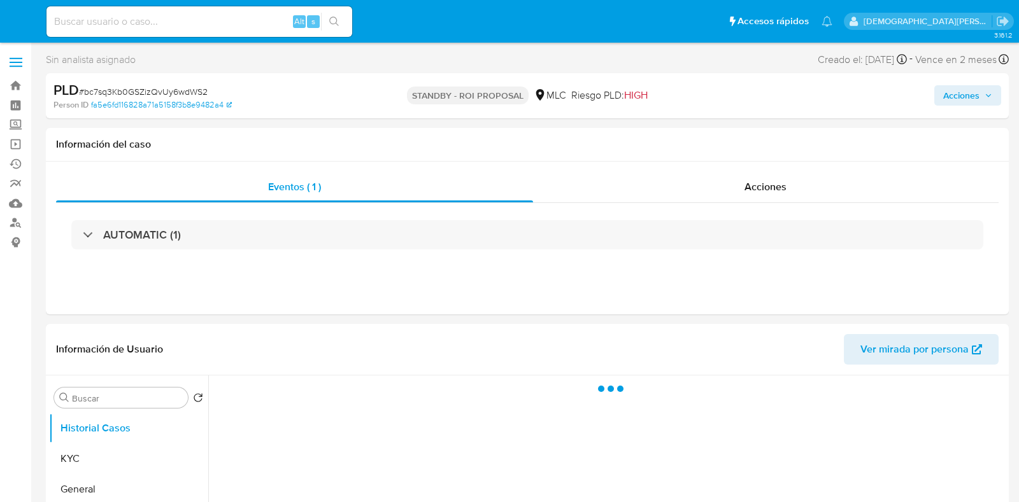
select select "10"
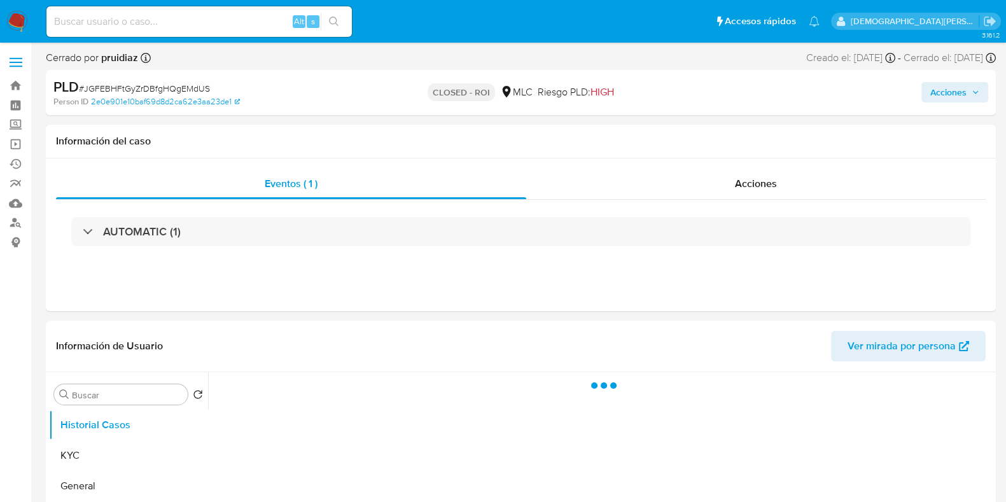
select select "10"
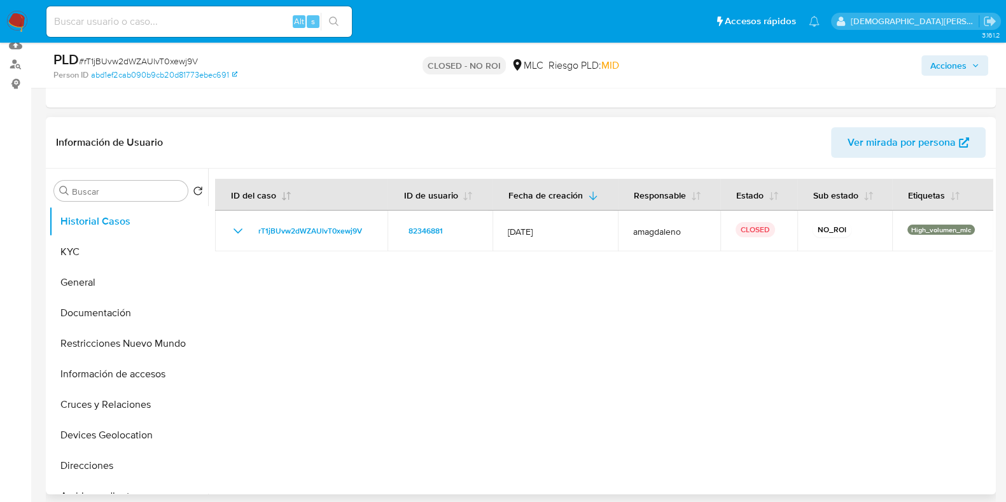
scroll to position [239, 0]
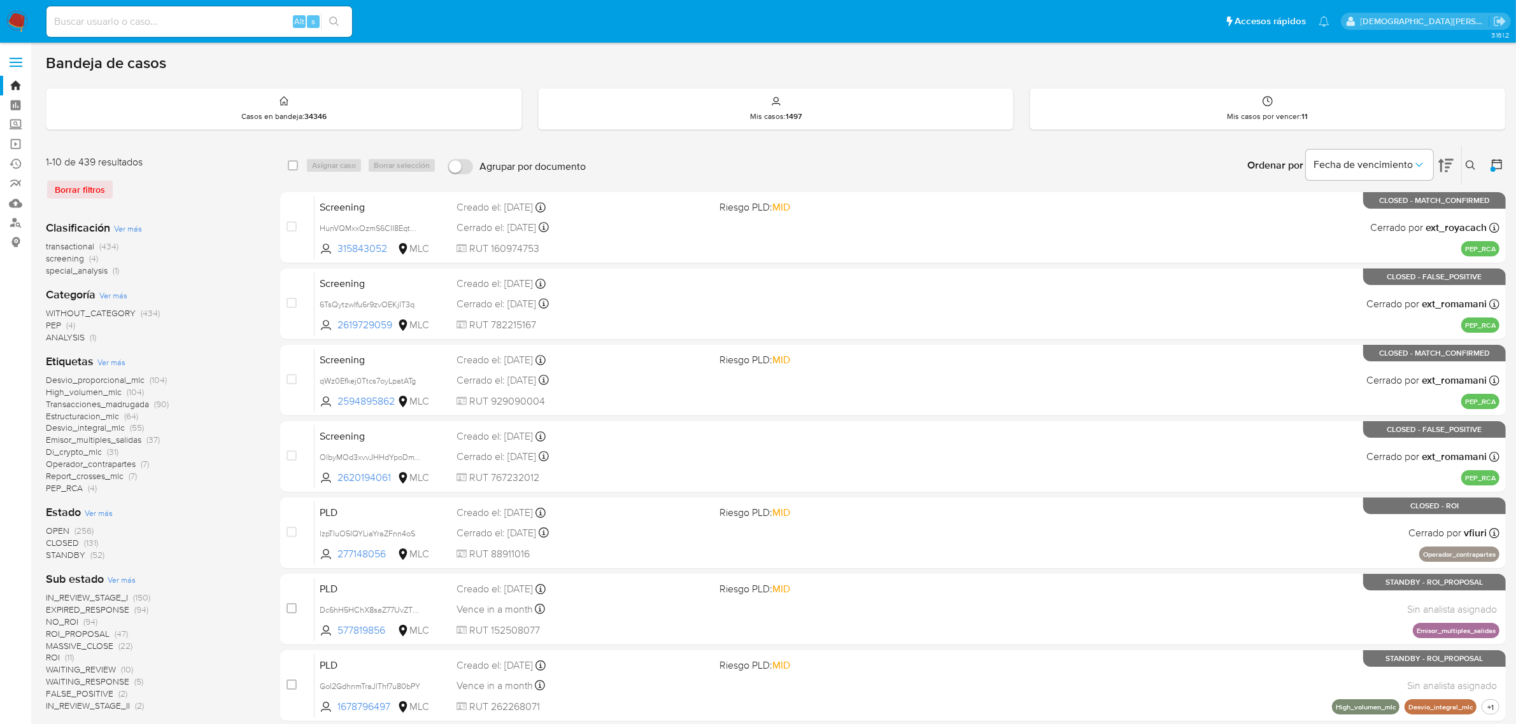
click at [1498, 164] on icon at bounding box center [1496, 164] width 13 height 13
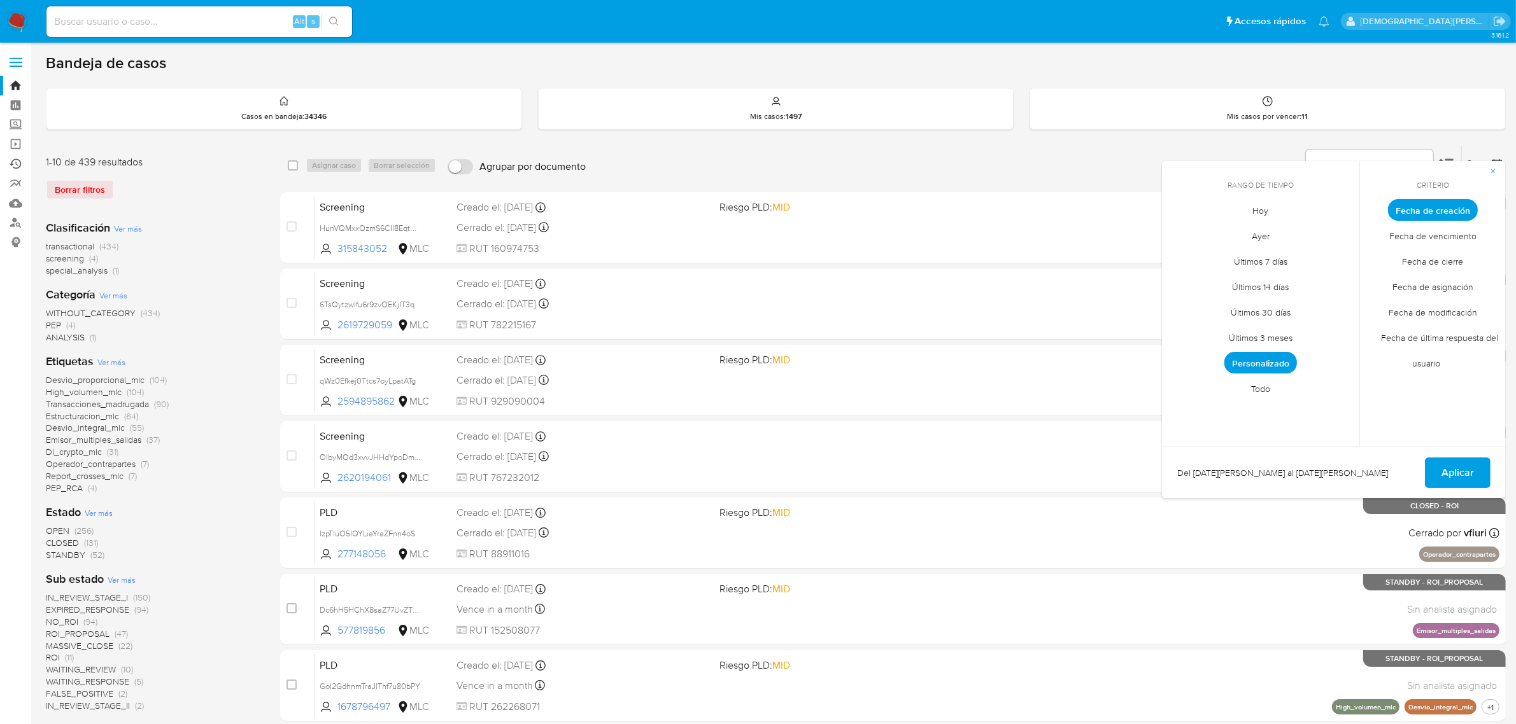
click at [15, 160] on link "Ejecuciones automáticas" at bounding box center [76, 164] width 152 height 20
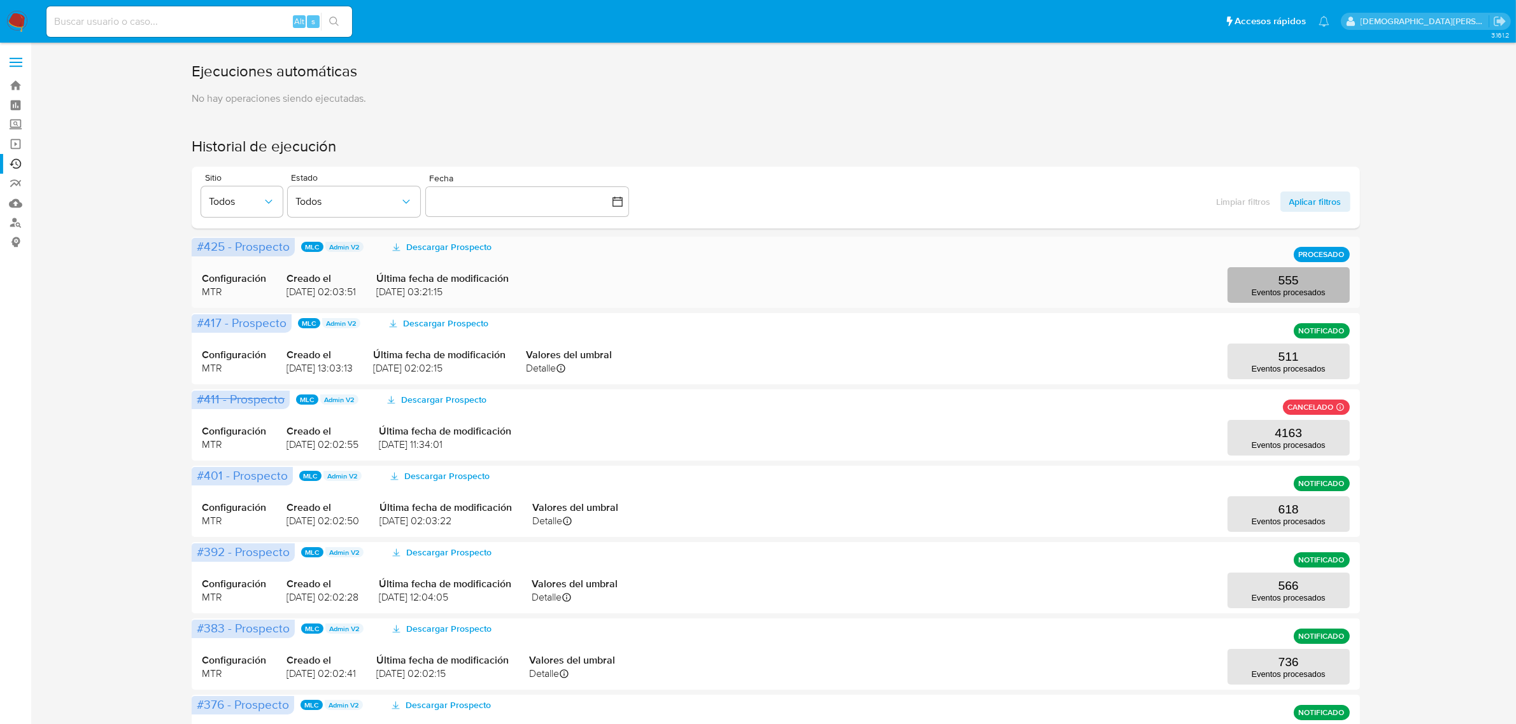
click at [1269, 292] on p "Eventos procesados" at bounding box center [1289, 293] width 74 height 10
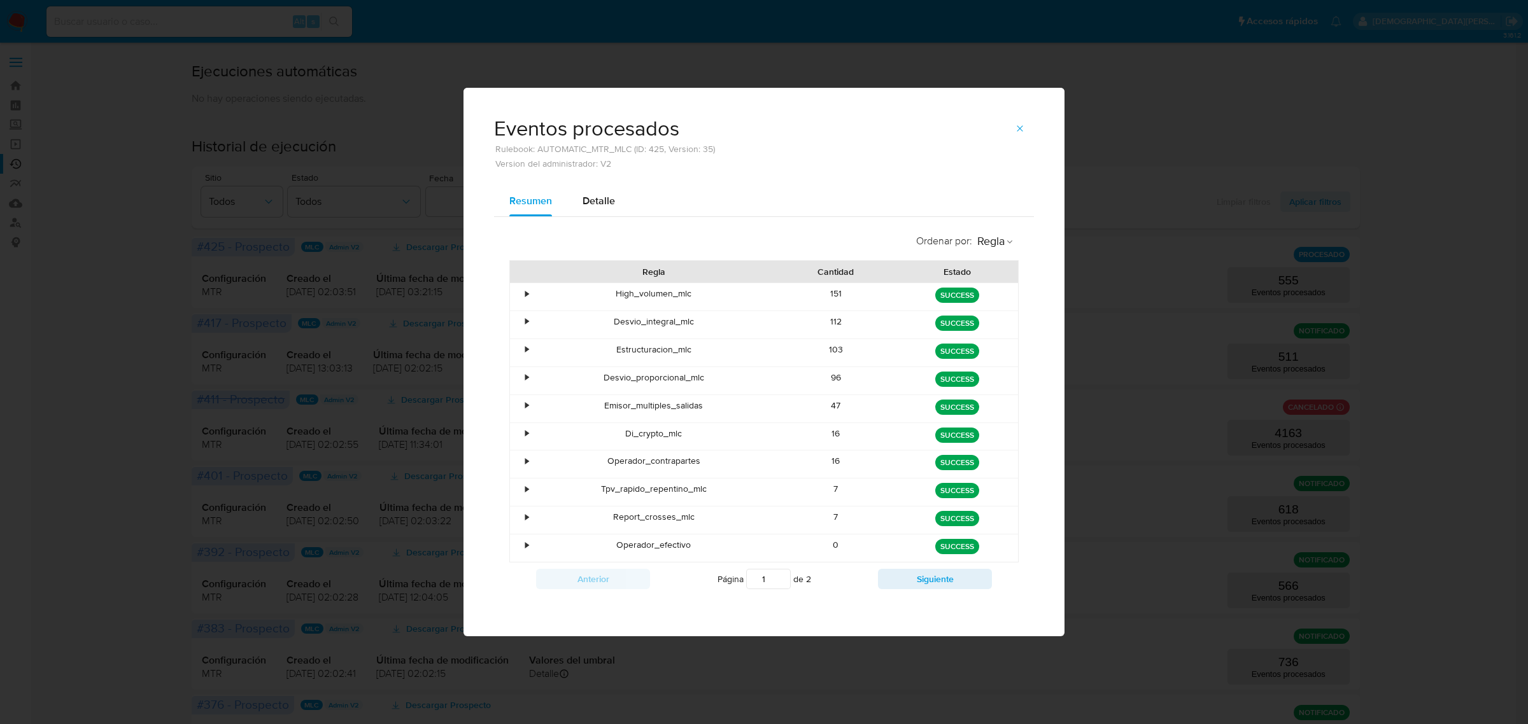
click at [523, 291] on div "•" at bounding box center [521, 296] width 22 height 27
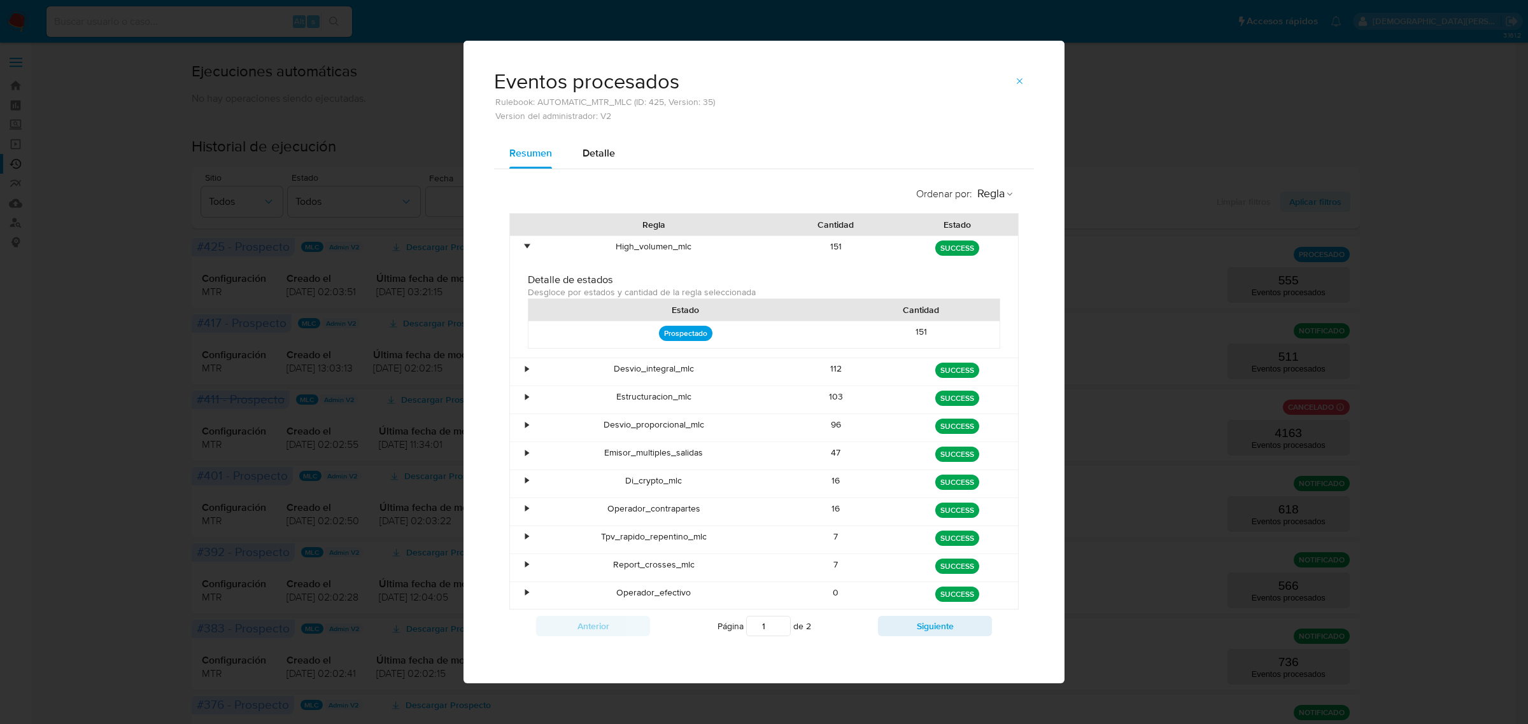
click at [525, 245] on div "•" at bounding box center [526, 247] width 3 height 12
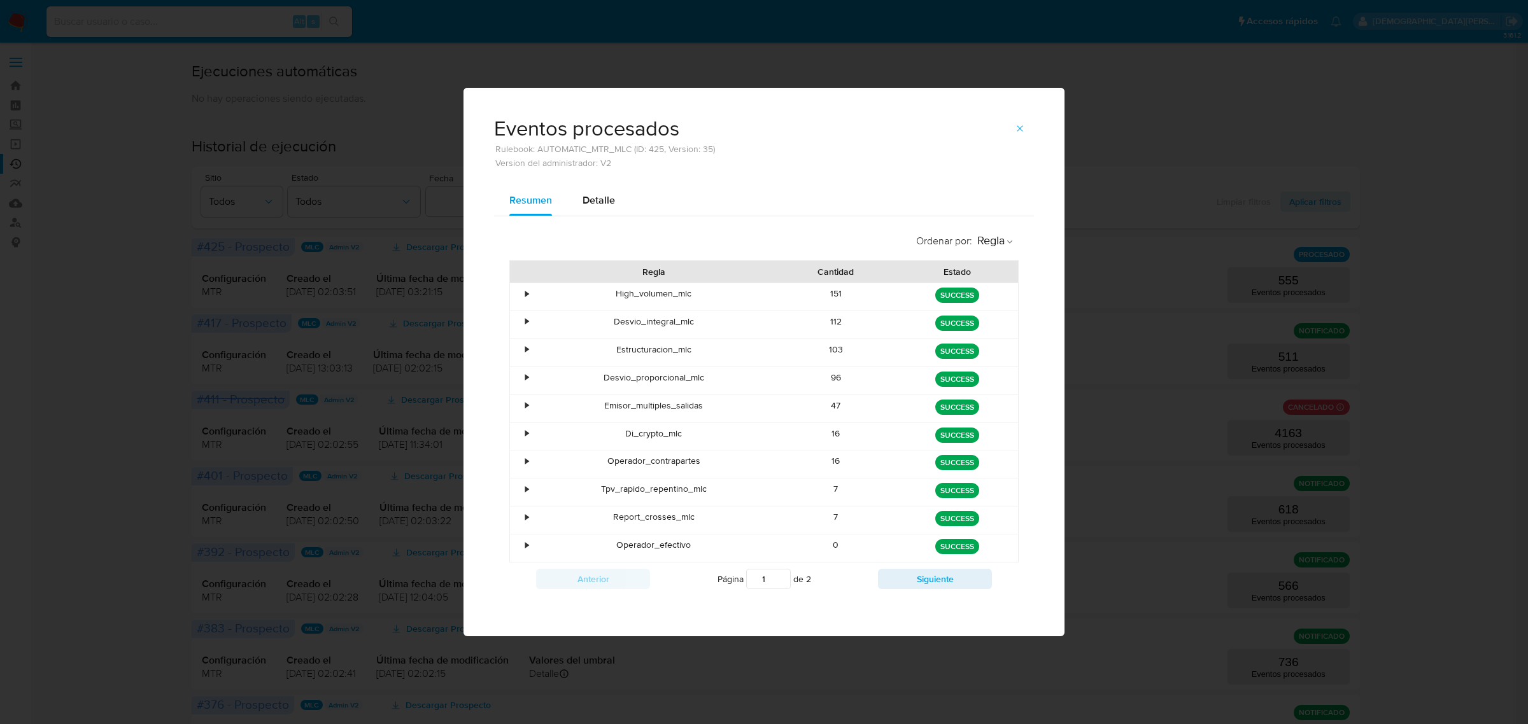
click at [81, 295] on div "Eventos procesados Rulebook: AUTOMATIC_MTR_MLC (ID: 425, Version: 35) Version d…" at bounding box center [764, 362] width 1528 height 724
click at [1019, 125] on icon "button" at bounding box center [1020, 128] width 6 height 6
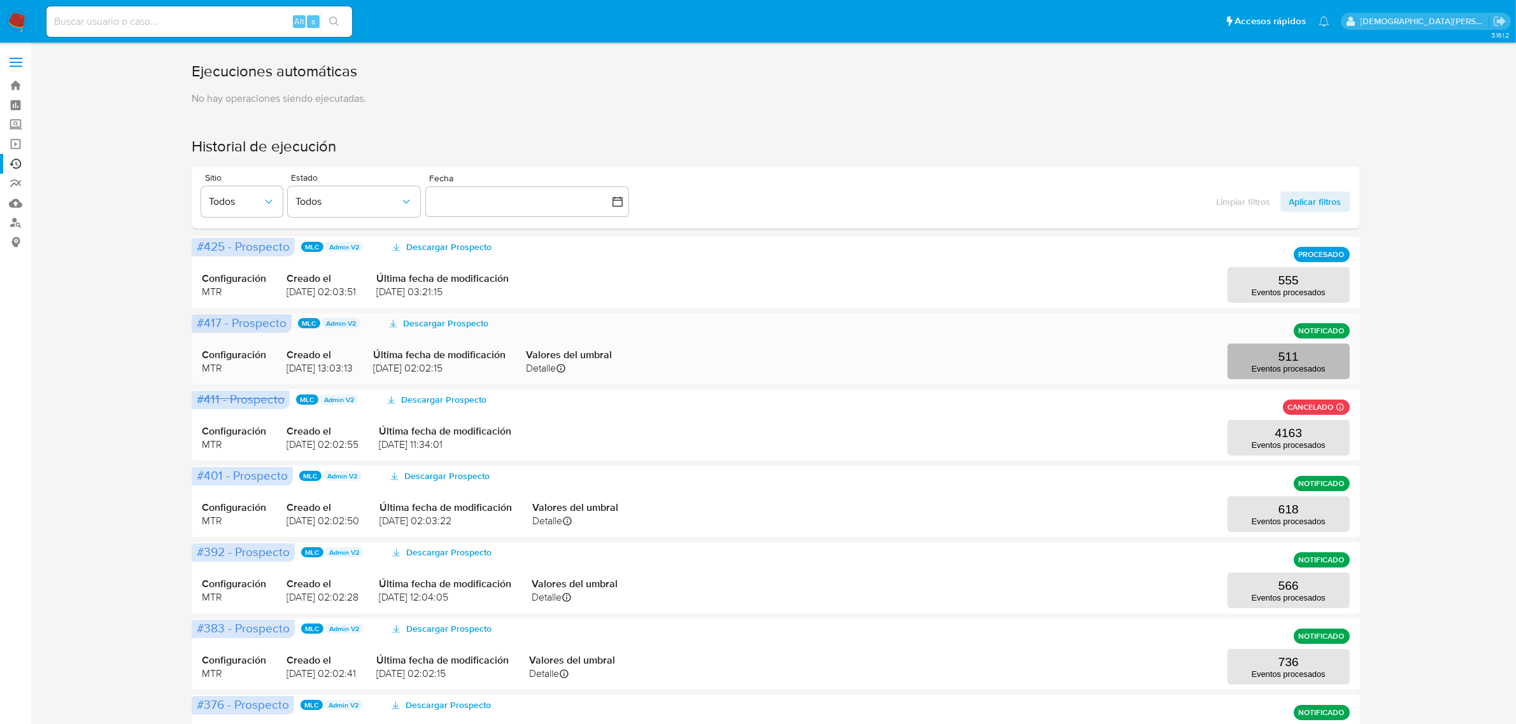
click at [1273, 361] on button "511 Eventos procesados" at bounding box center [1288, 362] width 122 height 36
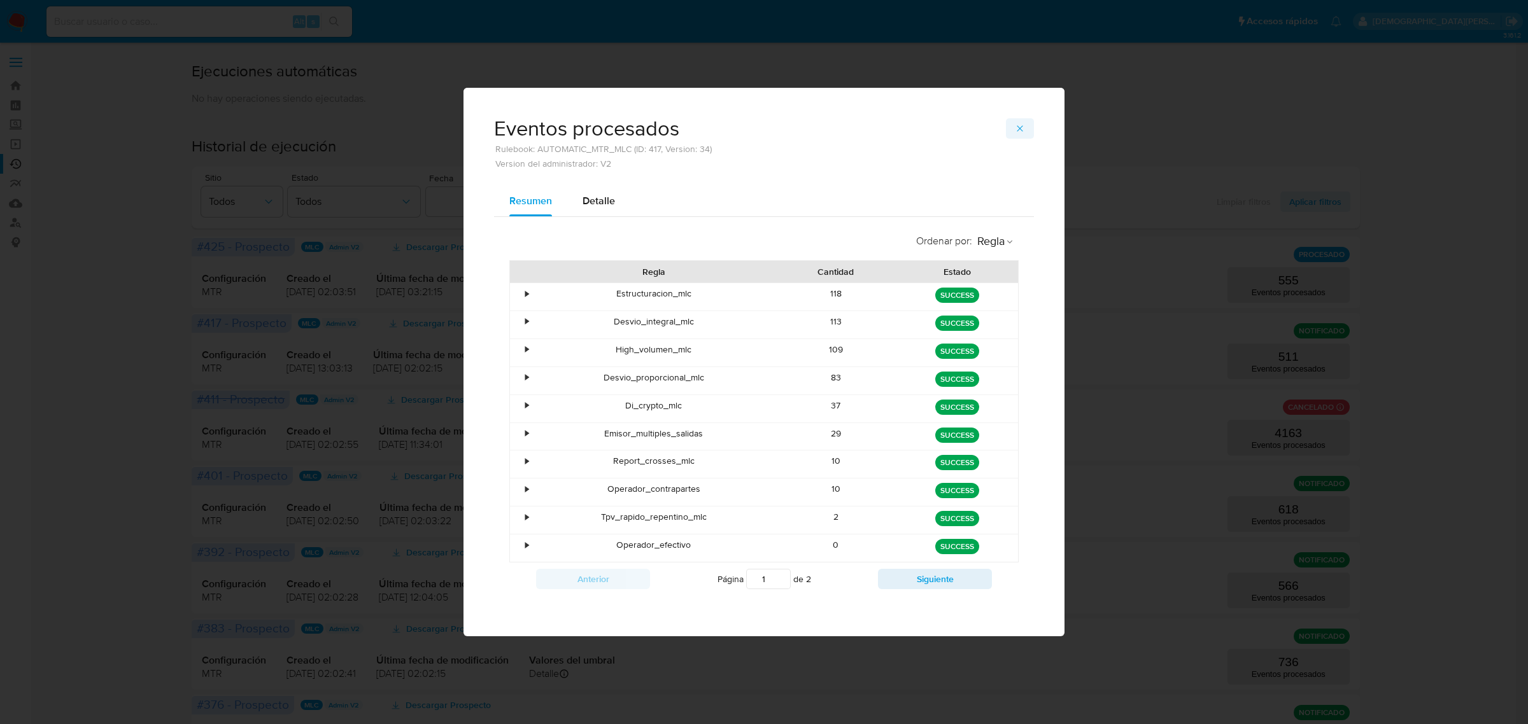
click at [1016, 126] on icon "button" at bounding box center [1020, 128] width 10 height 10
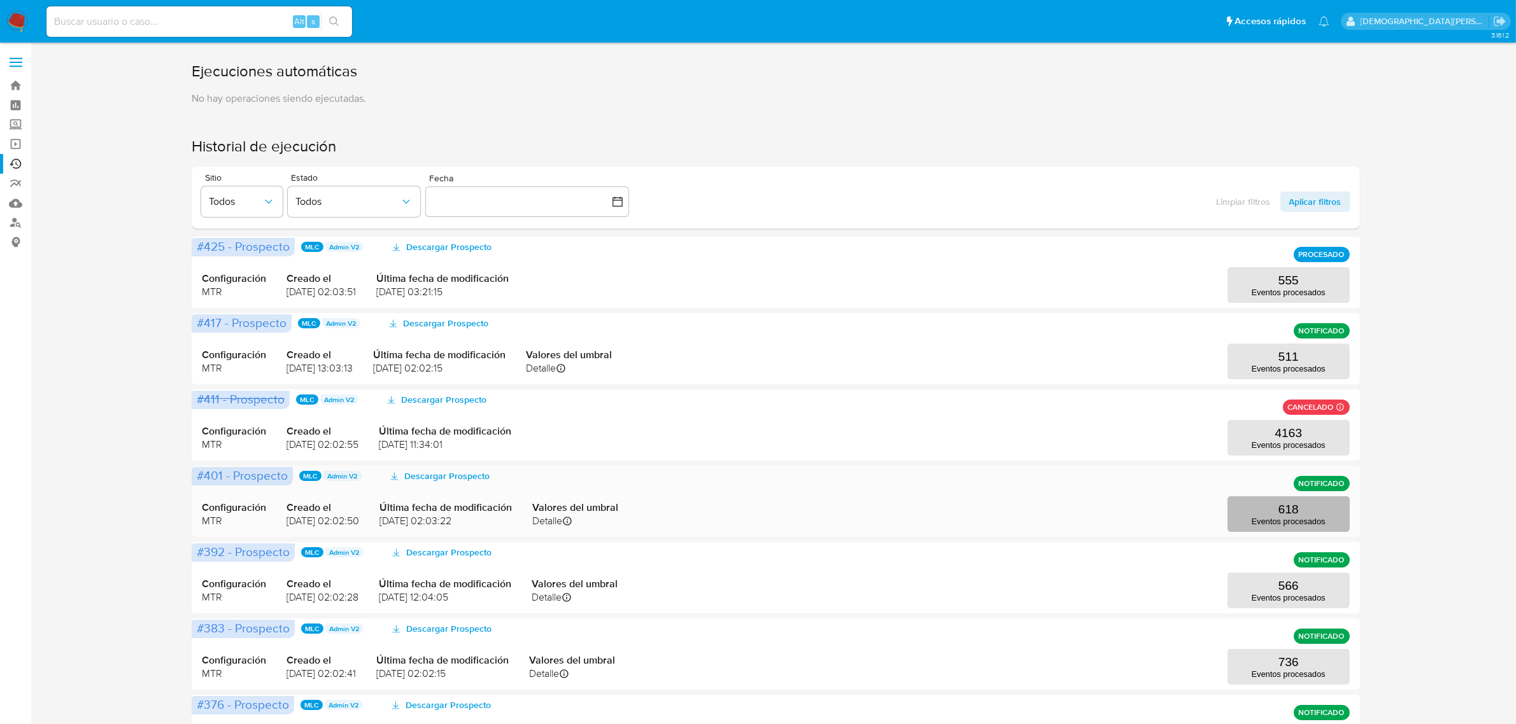
click at [1259, 507] on button "618 Eventos procesados" at bounding box center [1288, 515] width 122 height 36
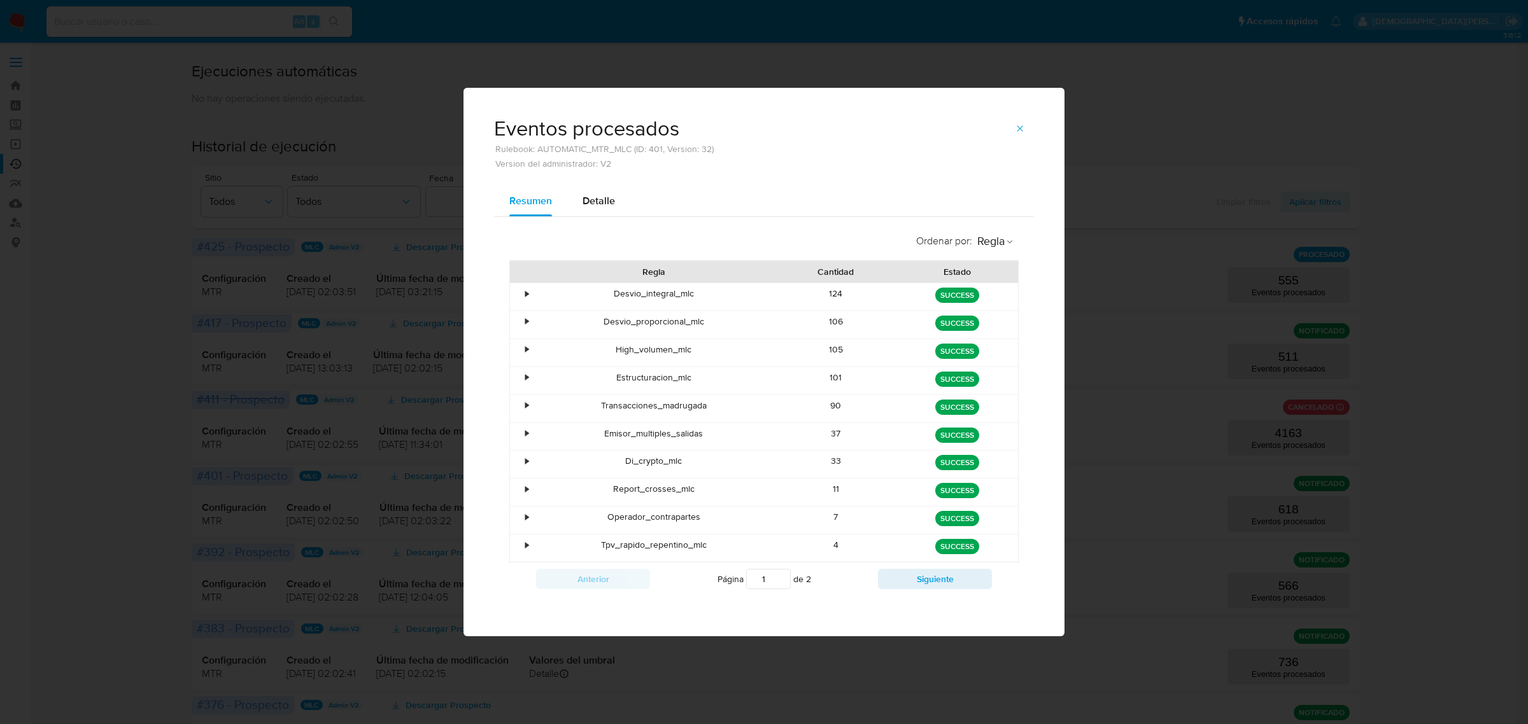
click at [1176, 181] on div "Eventos procesados Rulebook: AUTOMATIC_MTR_MLC (ID: 401, Version: 32) Version d…" at bounding box center [764, 362] width 1528 height 724
click at [1020, 125] on icon "button" at bounding box center [1020, 128] width 10 height 10
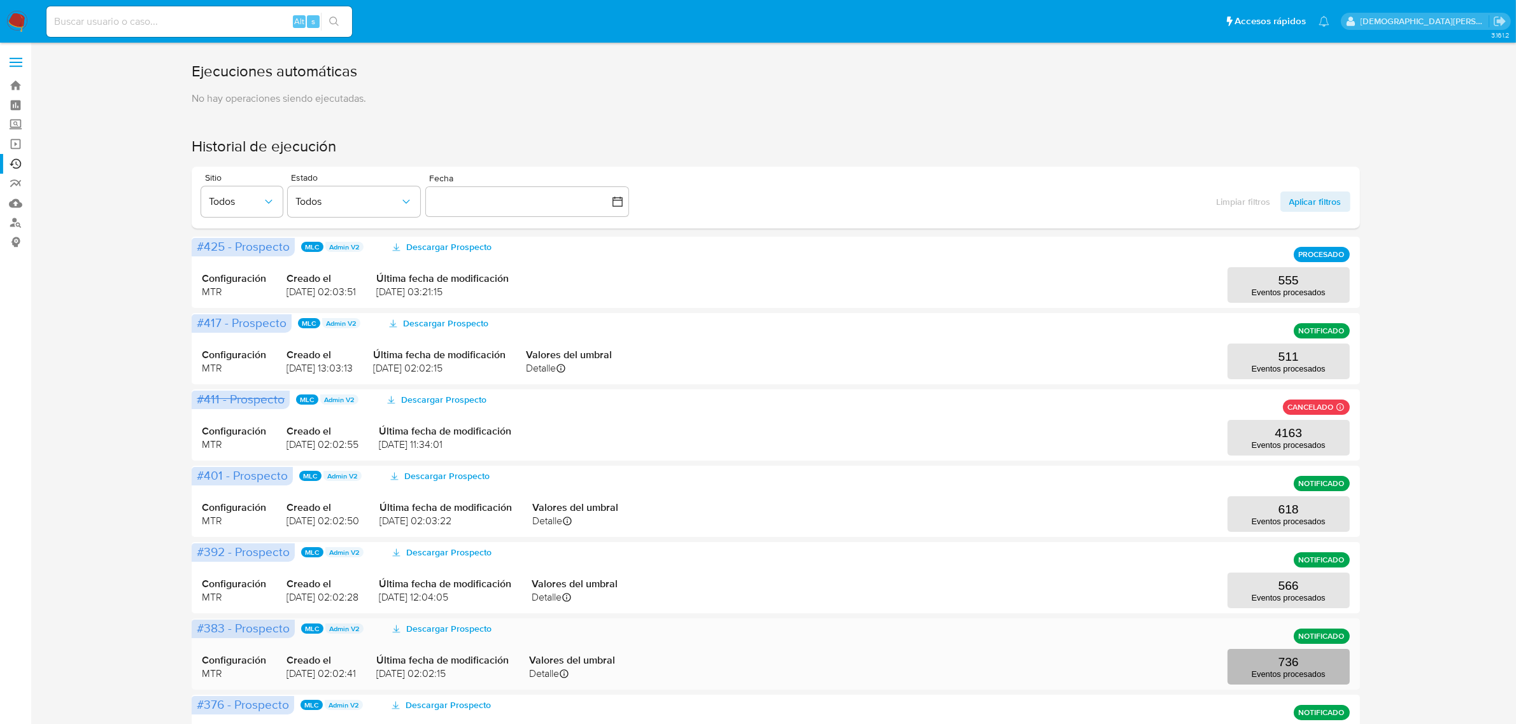
click at [1252, 659] on button "736 Eventos procesados" at bounding box center [1288, 667] width 122 height 36
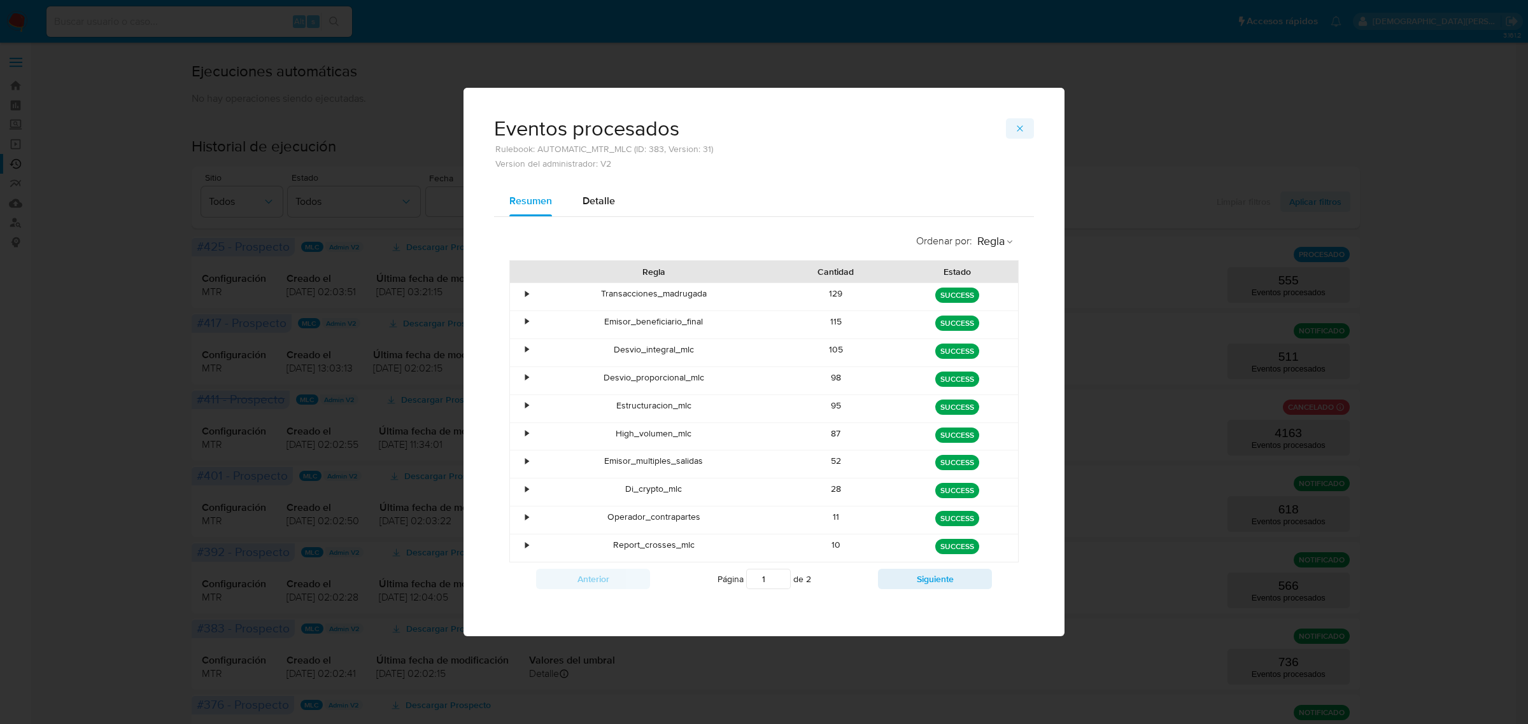
click at [1026, 129] on button "button" at bounding box center [1020, 128] width 28 height 20
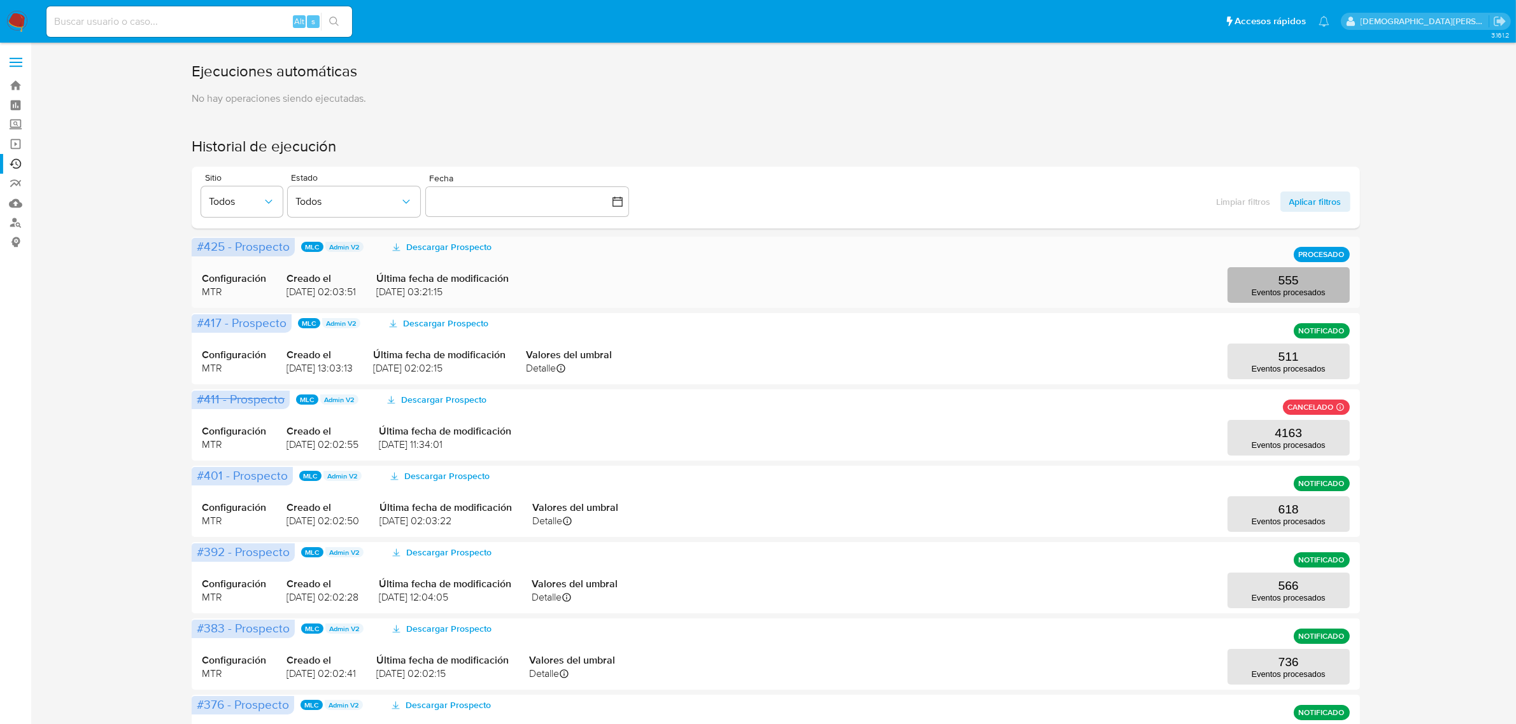
click at [1291, 285] on p "555" at bounding box center [1288, 281] width 20 height 14
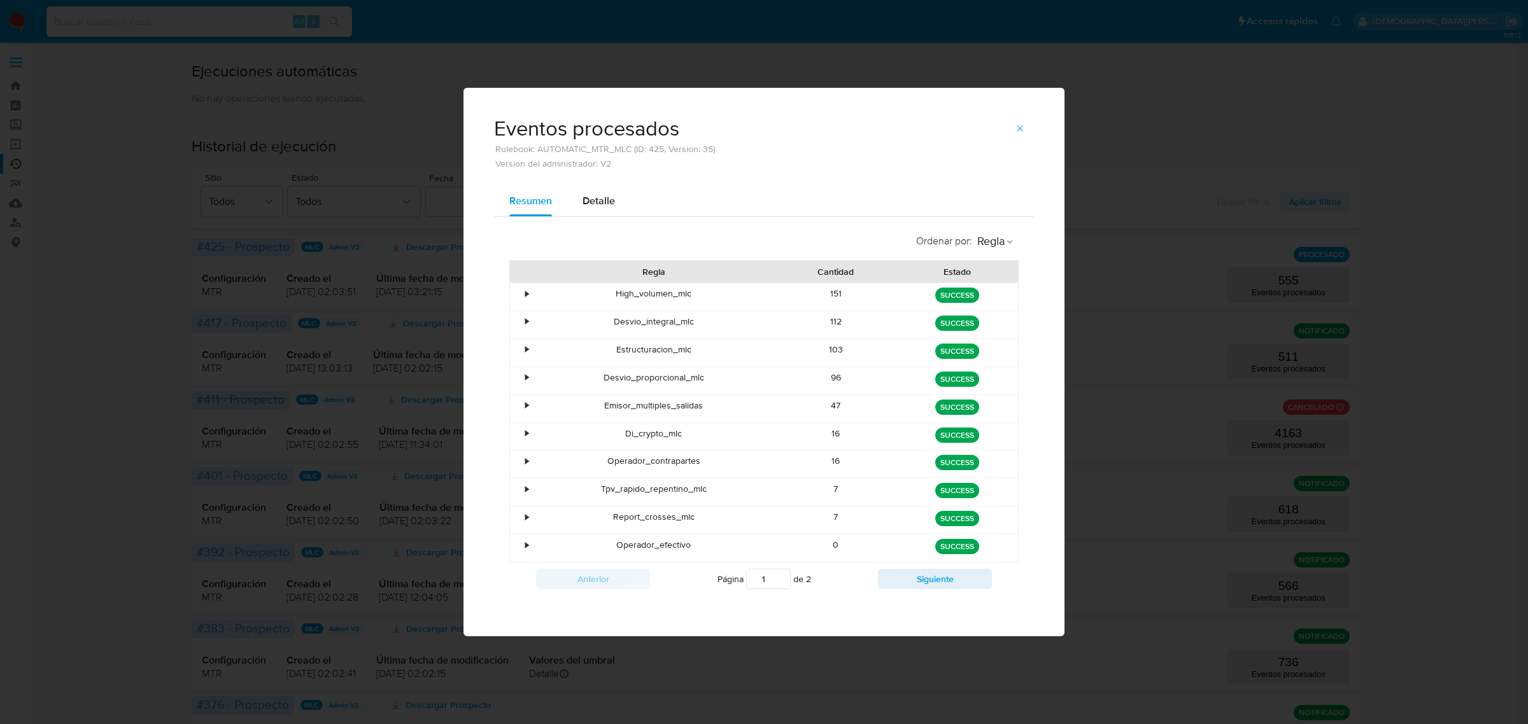
click at [530, 295] on div "•" at bounding box center [521, 296] width 22 height 27
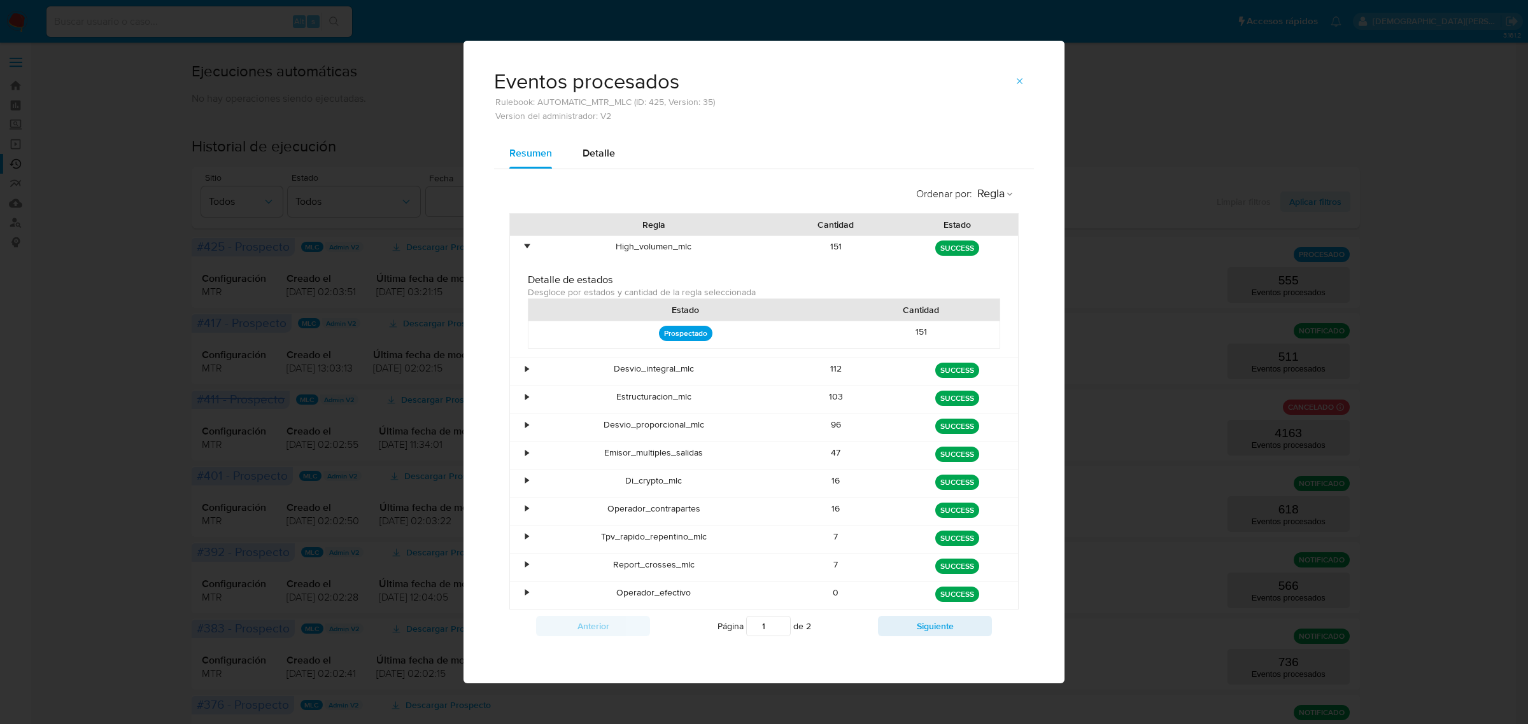
click at [694, 333] on p "Prospectado" at bounding box center [685, 333] width 53 height 15
click at [528, 247] on div "•" at bounding box center [526, 247] width 3 height 12
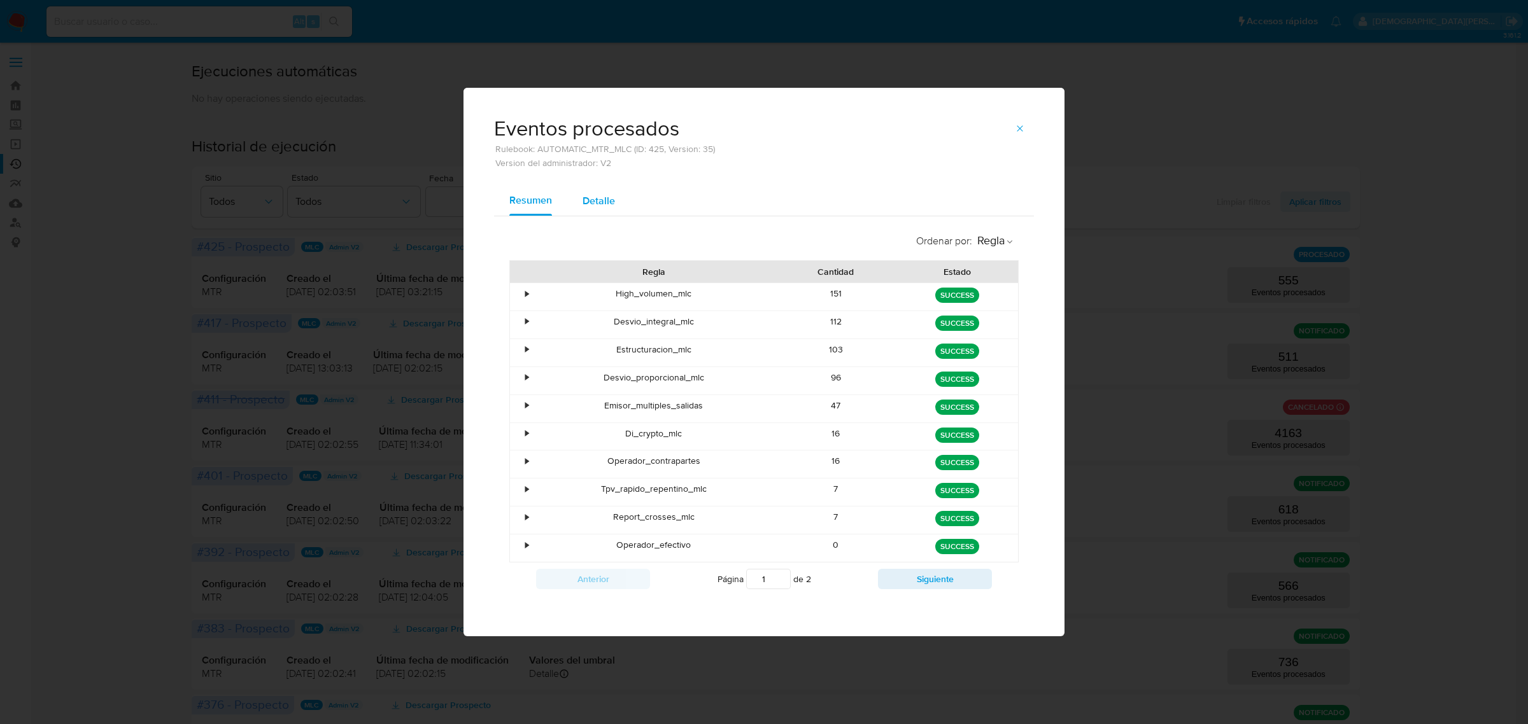
click at [596, 199] on span "Detalle" at bounding box center [598, 201] width 32 height 15
select select "10"
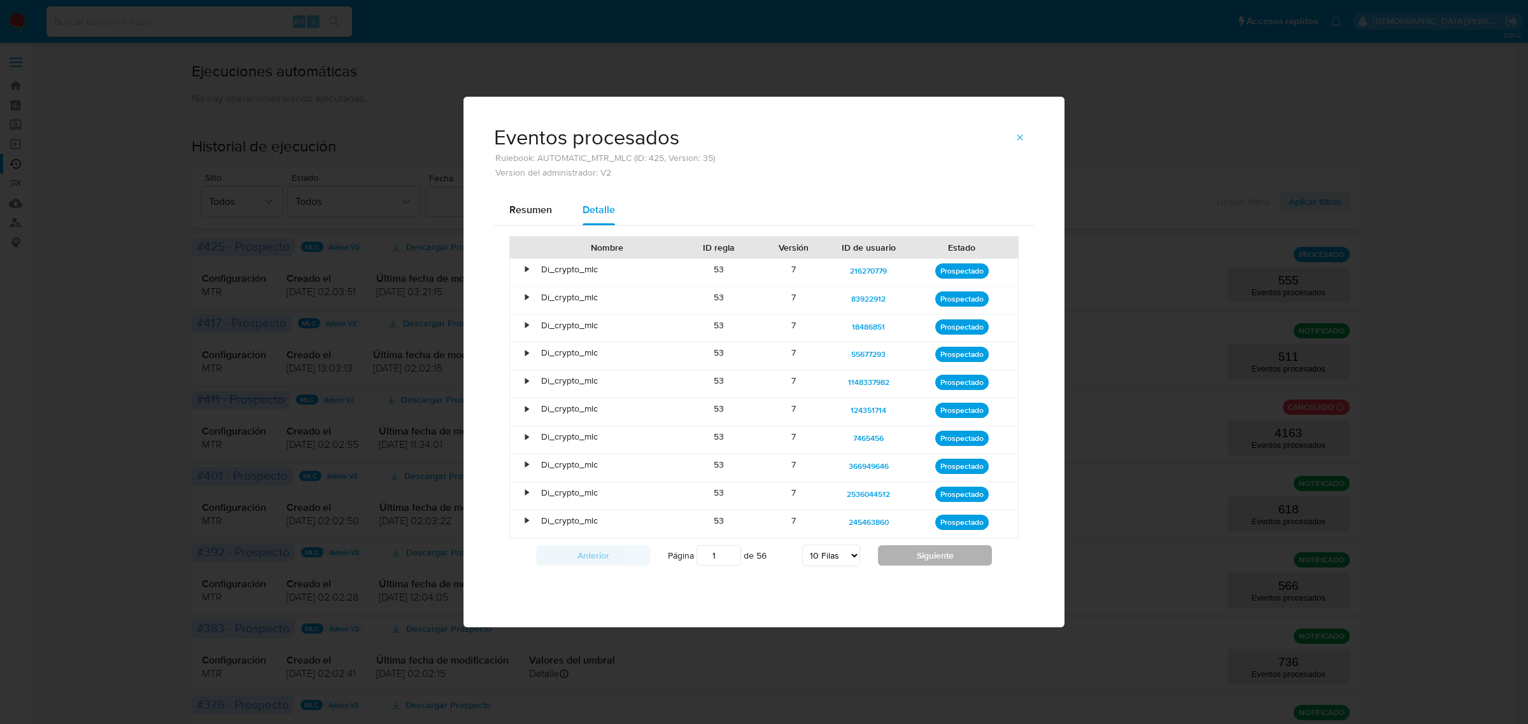
click at [913, 552] on button "Siguiente" at bounding box center [935, 556] width 114 height 20
click at [918, 566] on button "Siguiente" at bounding box center [935, 556] width 114 height 20
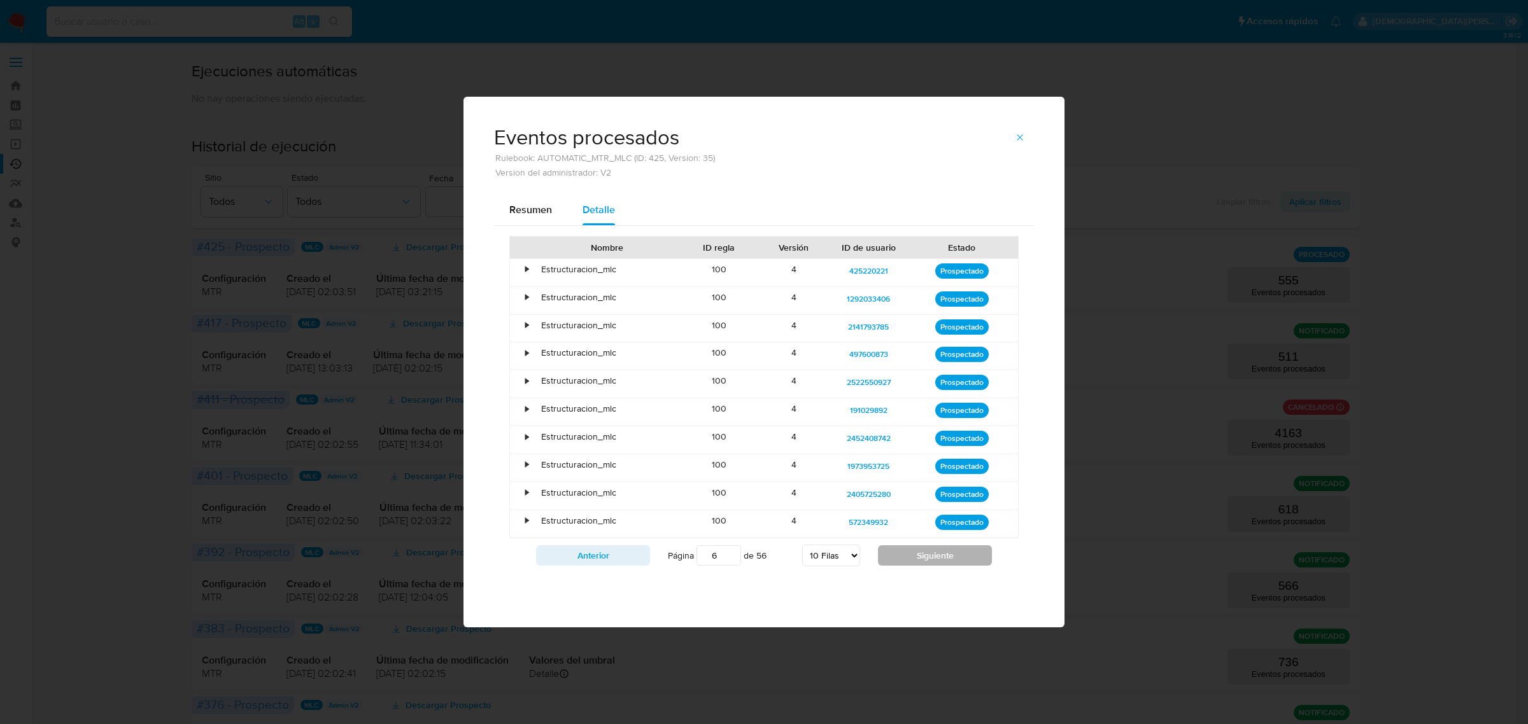
click at [918, 566] on button "Siguiente" at bounding box center [935, 556] width 114 height 20
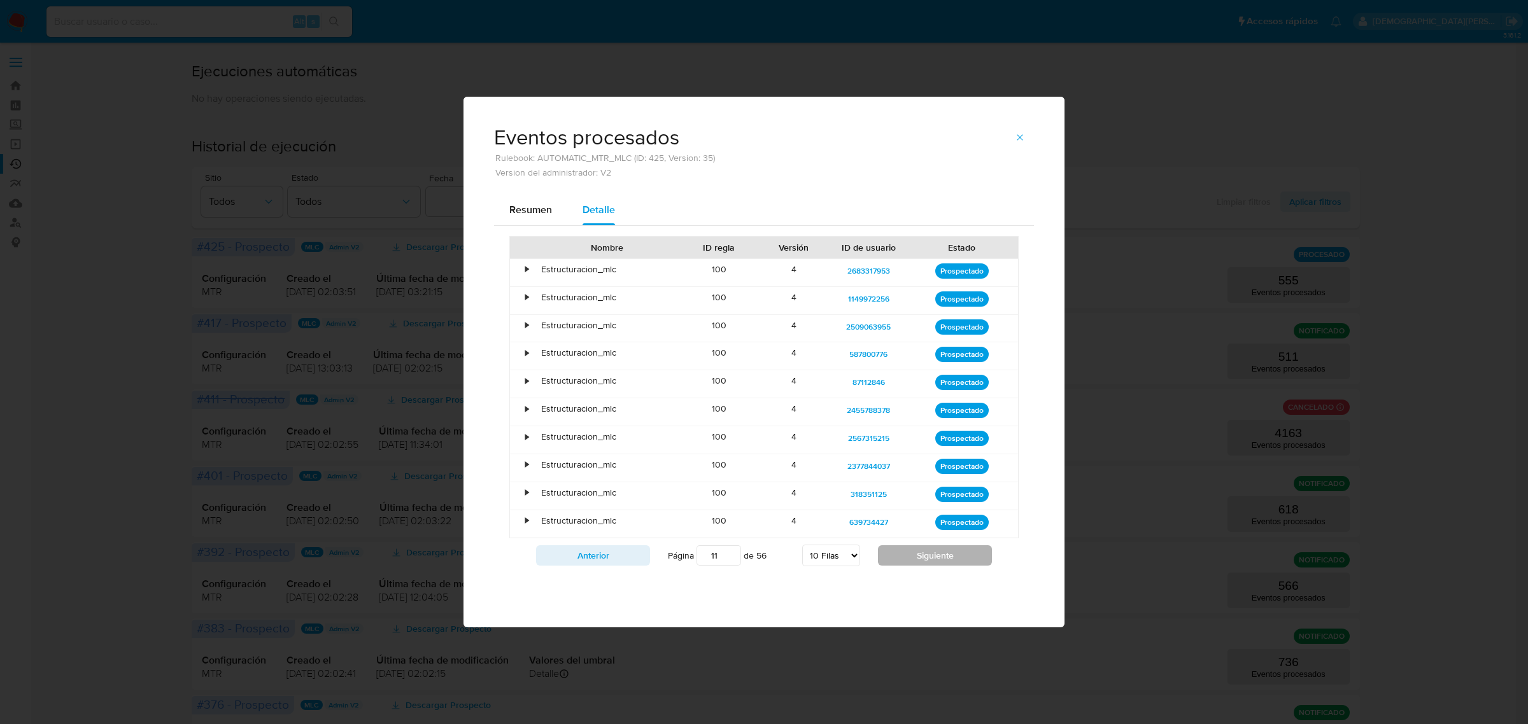
click at [918, 566] on button "Siguiente" at bounding box center [935, 556] width 114 height 20
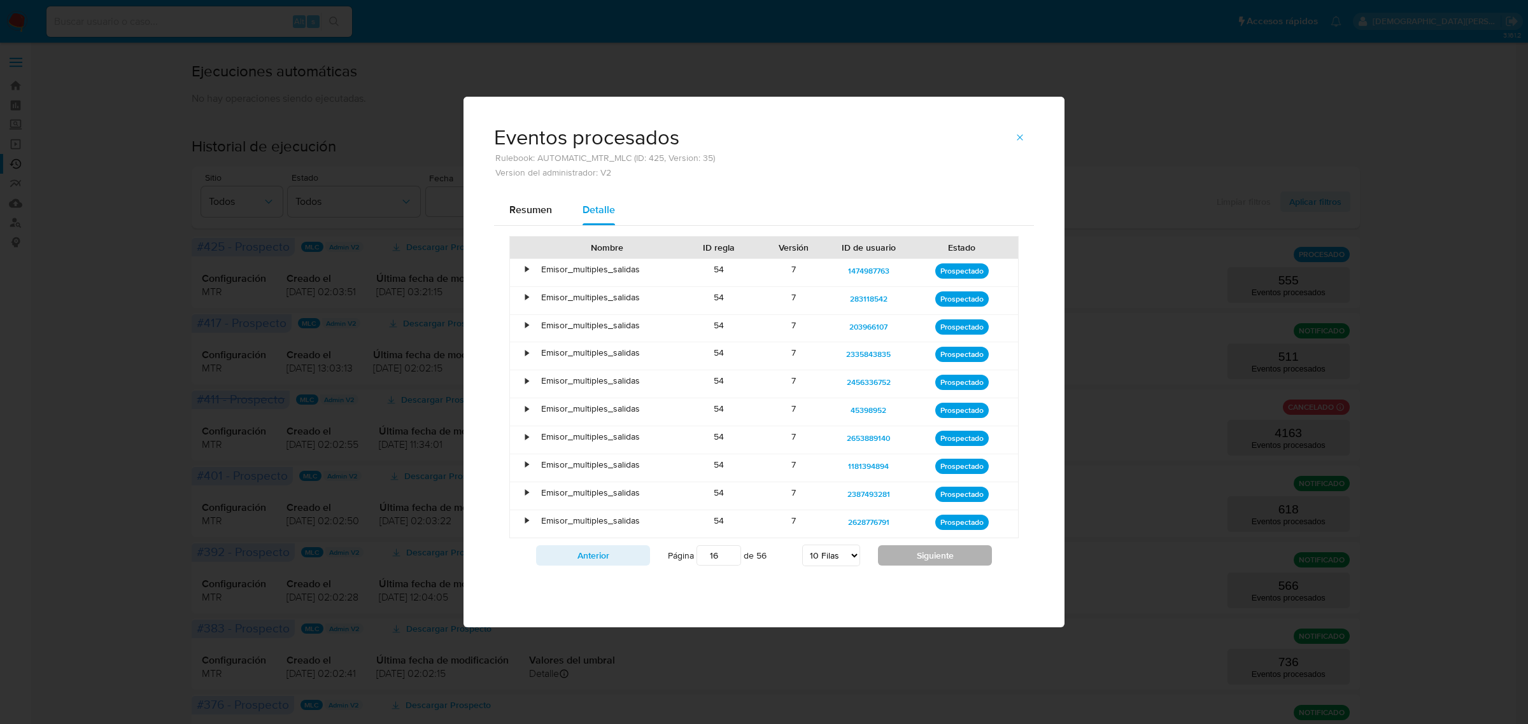
click at [918, 566] on button "Siguiente" at bounding box center [935, 556] width 114 height 20
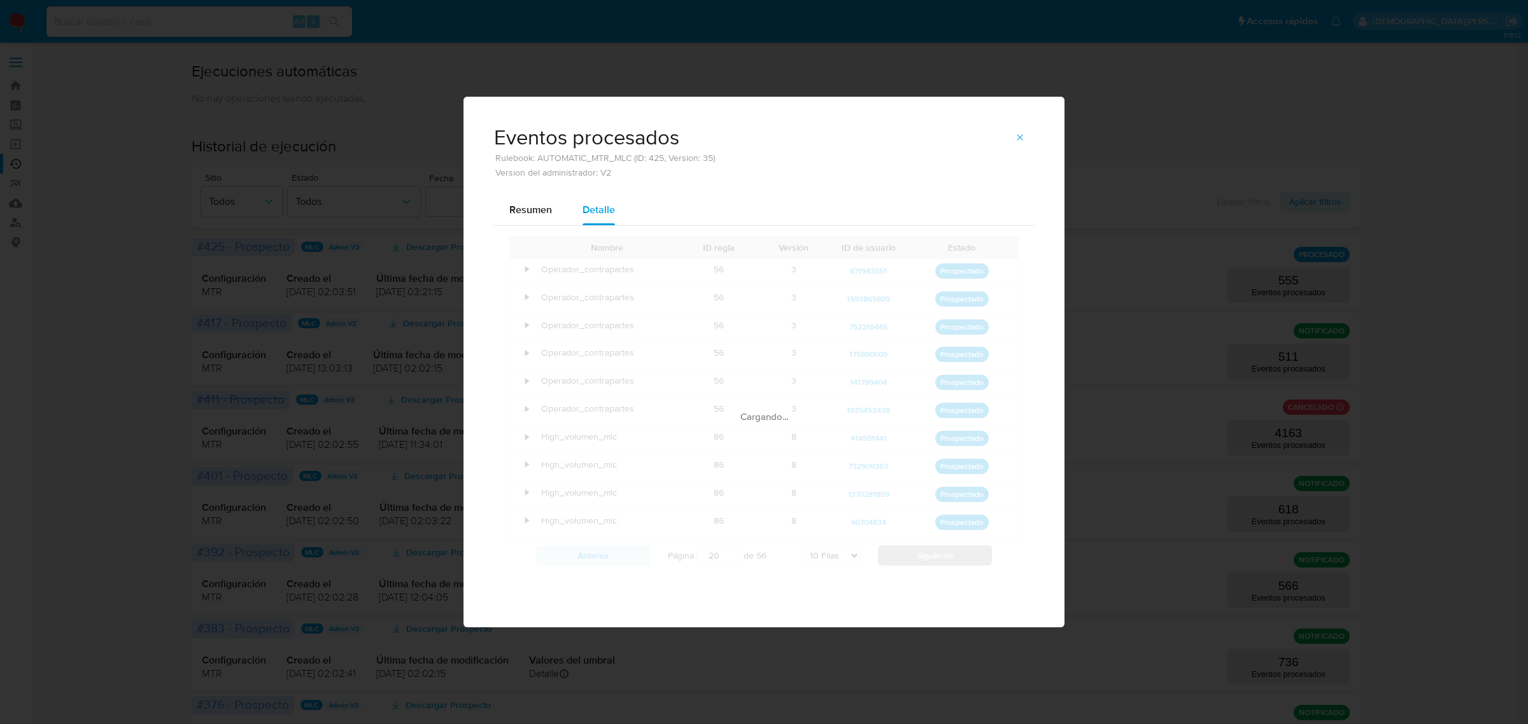
type input "21"
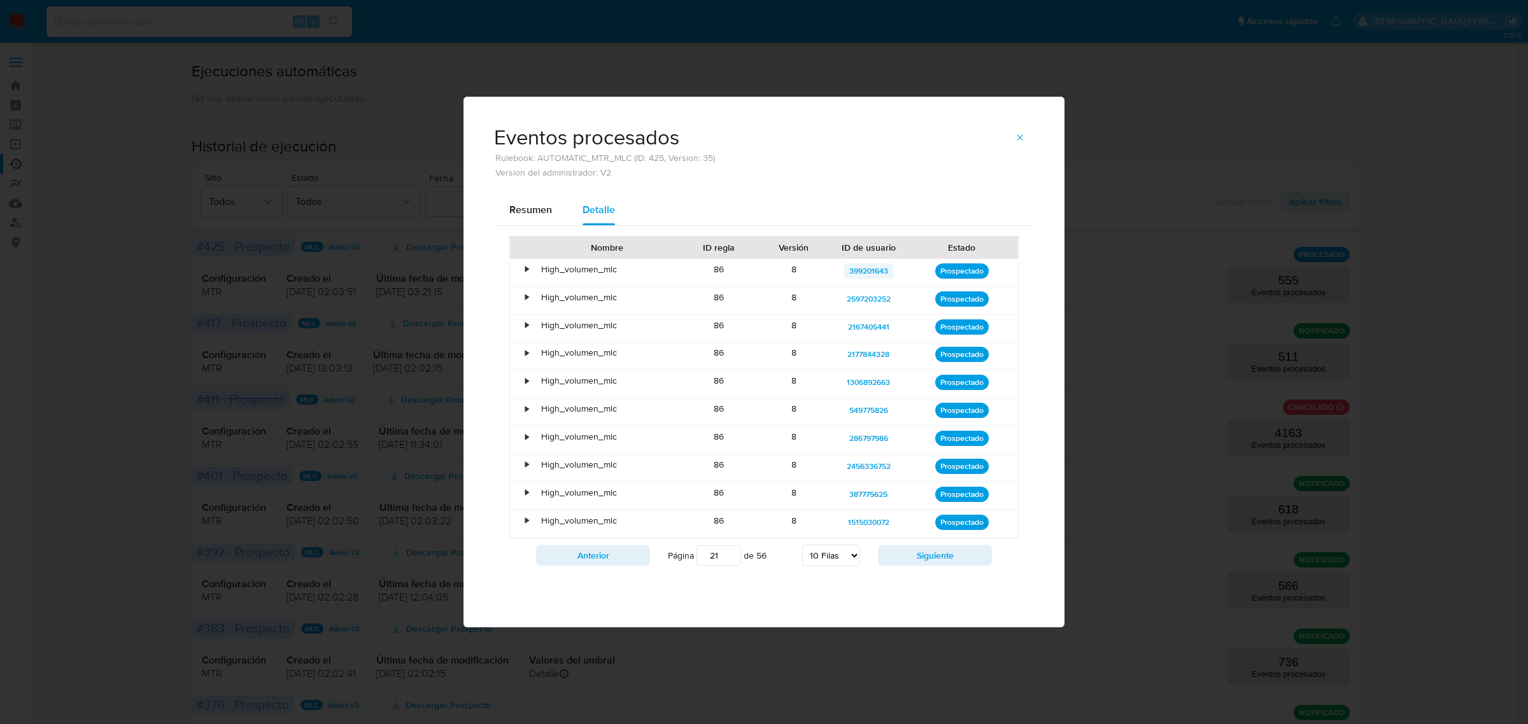
click at [876, 272] on span "399201643" at bounding box center [868, 271] width 39 height 15
click at [873, 293] on span "2597203252" at bounding box center [869, 299] width 44 height 15
click at [866, 327] on span "2167405441" at bounding box center [868, 327] width 41 height 15
click at [866, 360] on span "2177844328" at bounding box center [868, 354] width 42 height 15
click at [864, 386] on span "1306892663" at bounding box center [868, 382] width 43 height 15
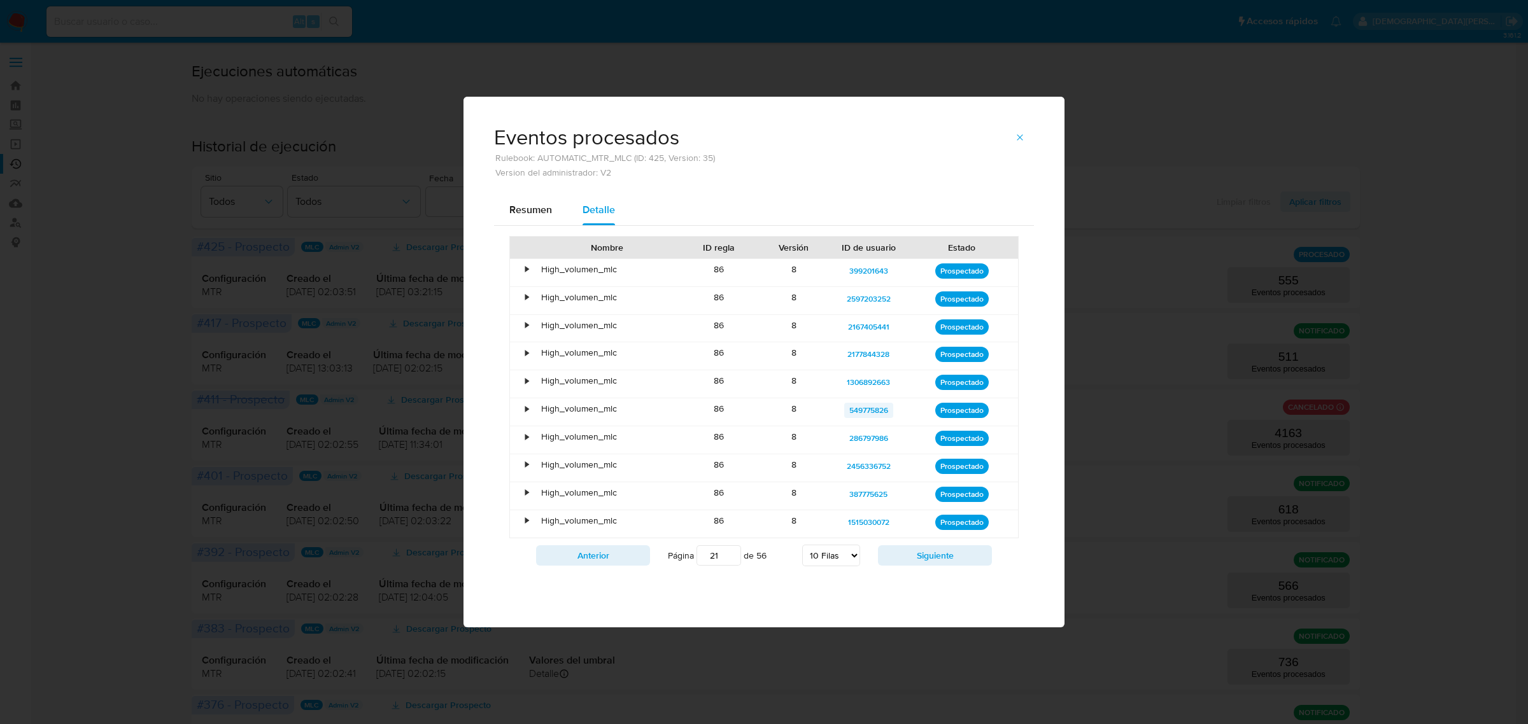
click at [870, 409] on span "549775826" at bounding box center [868, 410] width 39 height 15
click at [867, 435] on span "286797986" at bounding box center [868, 438] width 39 height 15
click at [867, 470] on span "2456336752" at bounding box center [869, 466] width 44 height 15
click at [532, 216] on span "Resumen" at bounding box center [530, 209] width 43 height 15
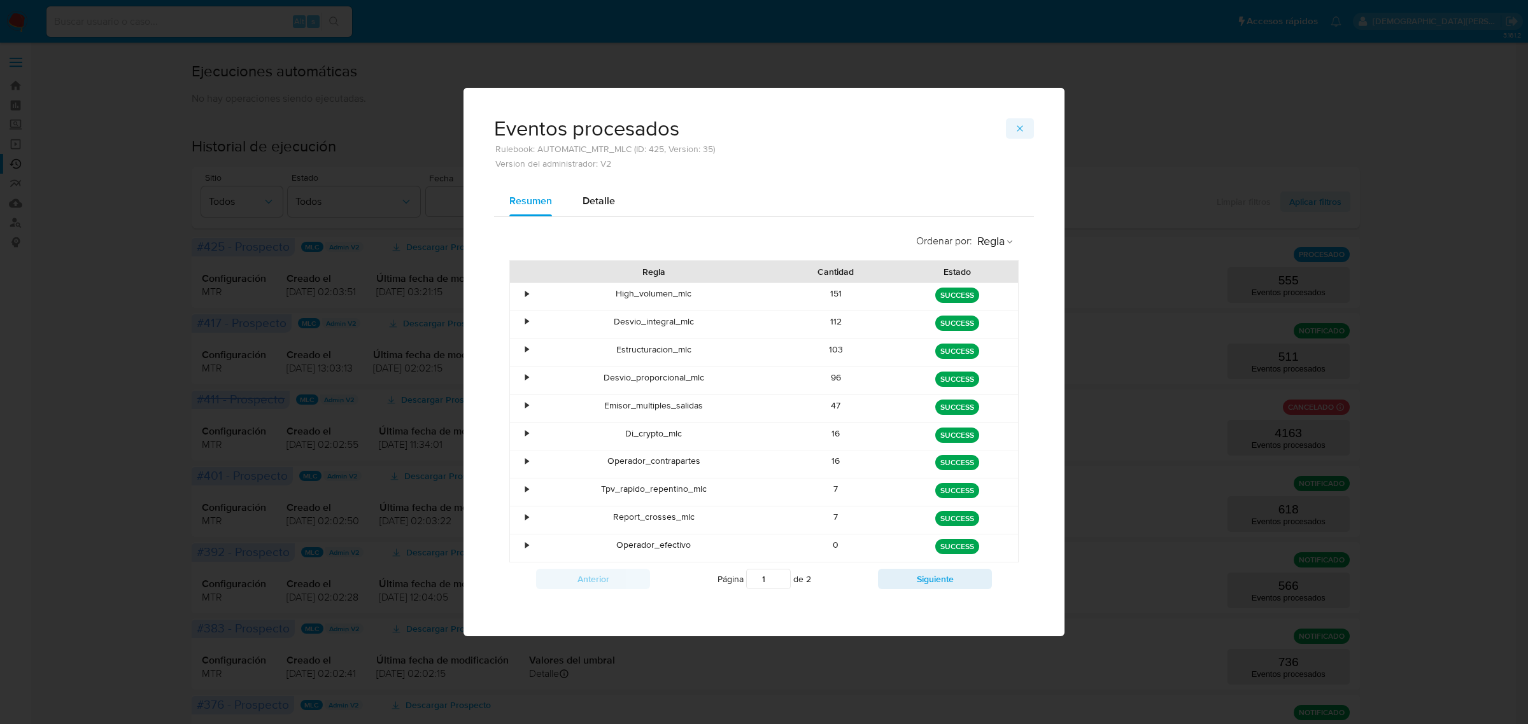
click at [1017, 126] on icon "button" at bounding box center [1020, 128] width 10 height 10
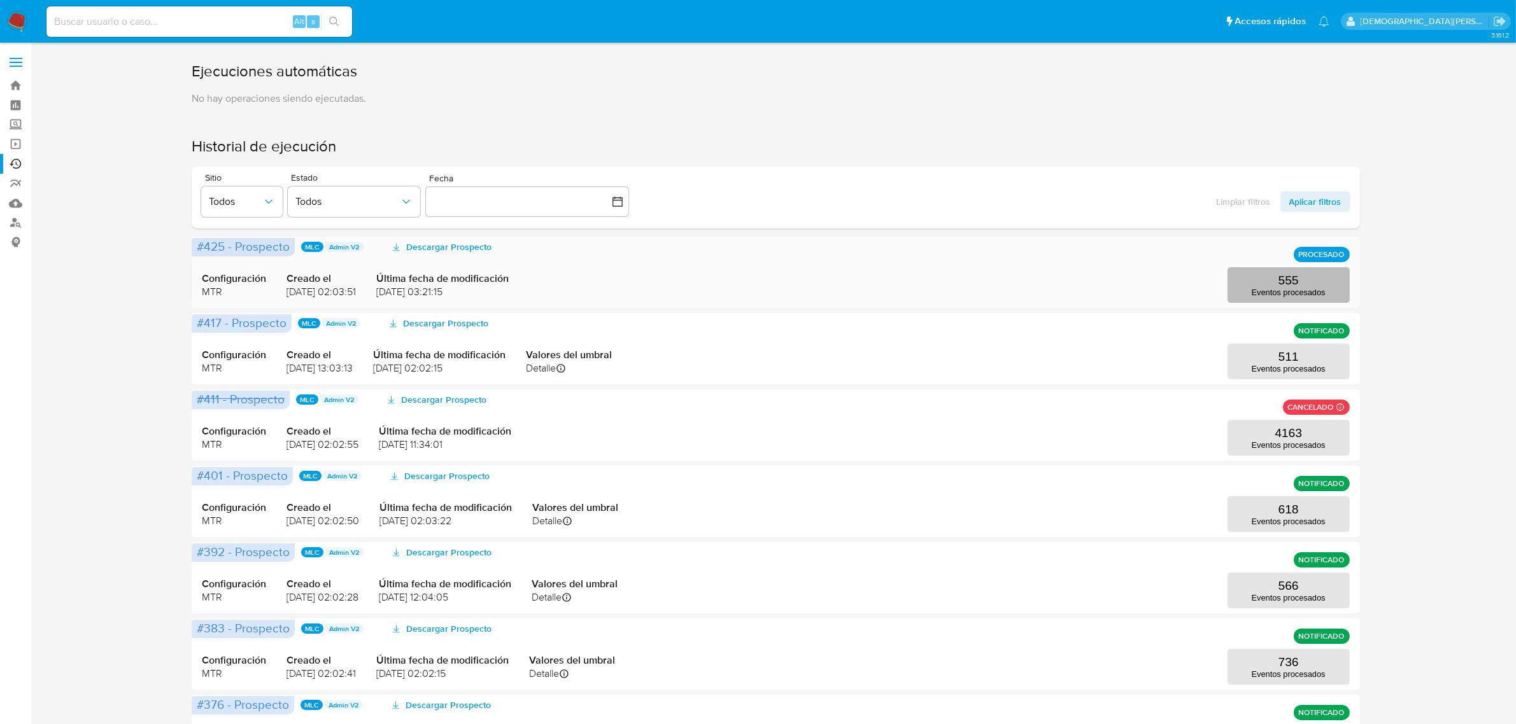
click at [1287, 282] on p "555" at bounding box center [1288, 281] width 20 height 14
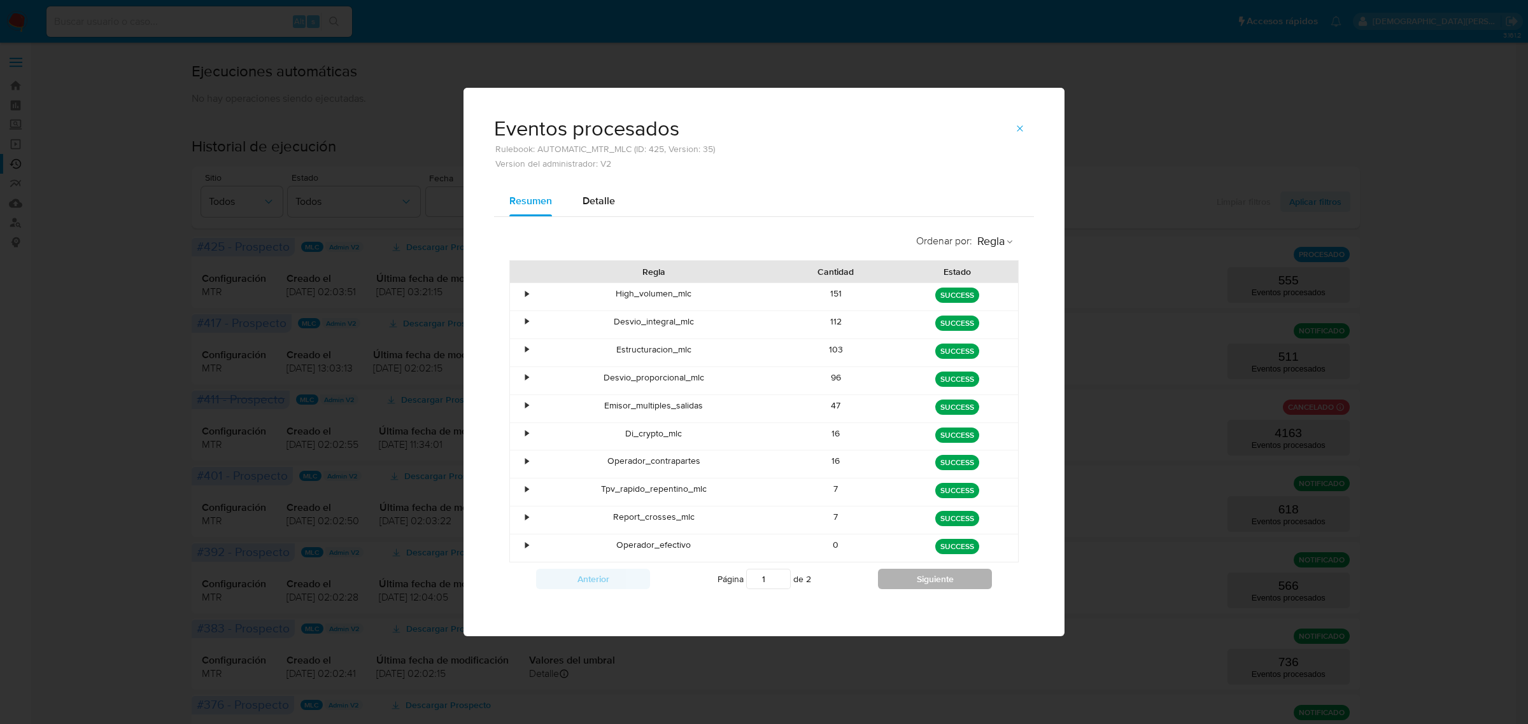
click at [901, 578] on button "Siguiente" at bounding box center [935, 579] width 114 height 20
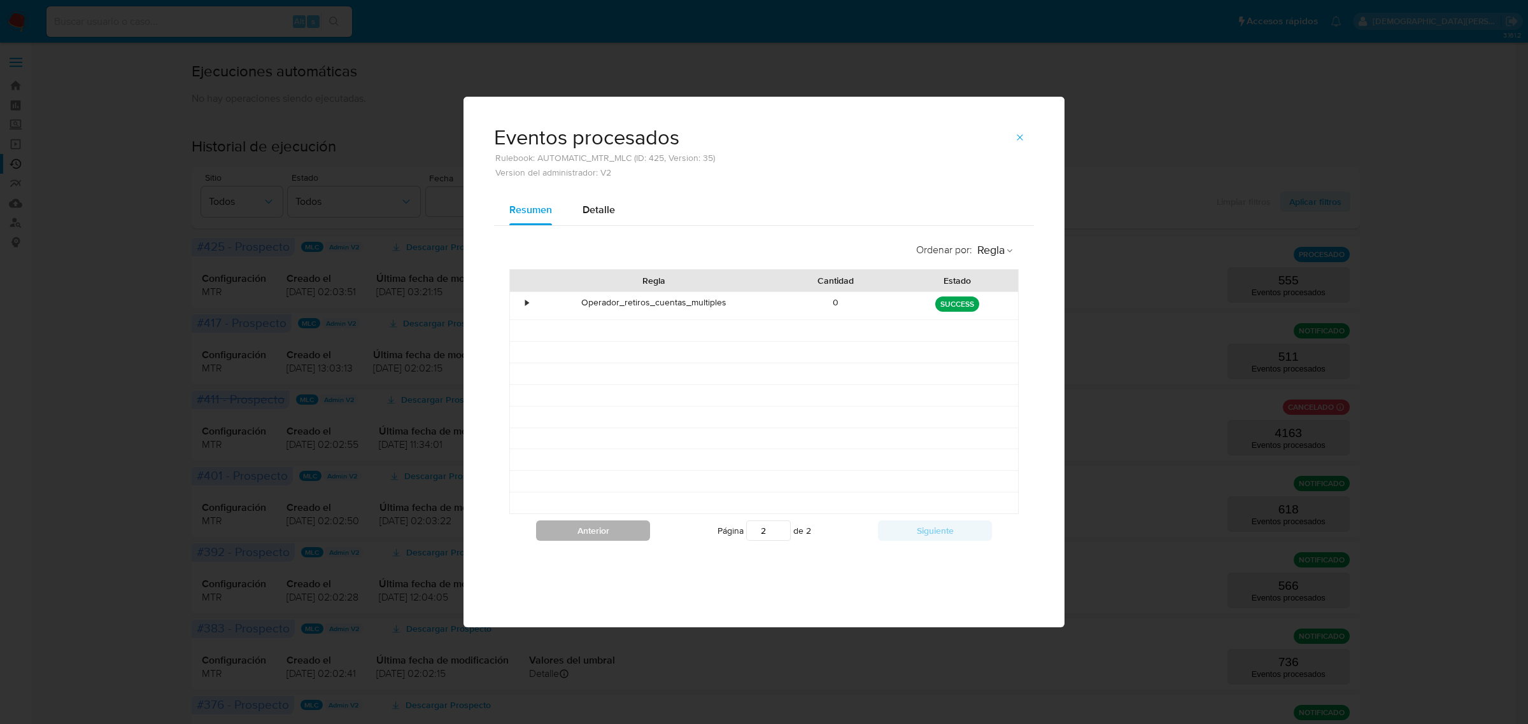
click at [616, 535] on button "Anterior" at bounding box center [593, 531] width 114 height 20
type input "1"
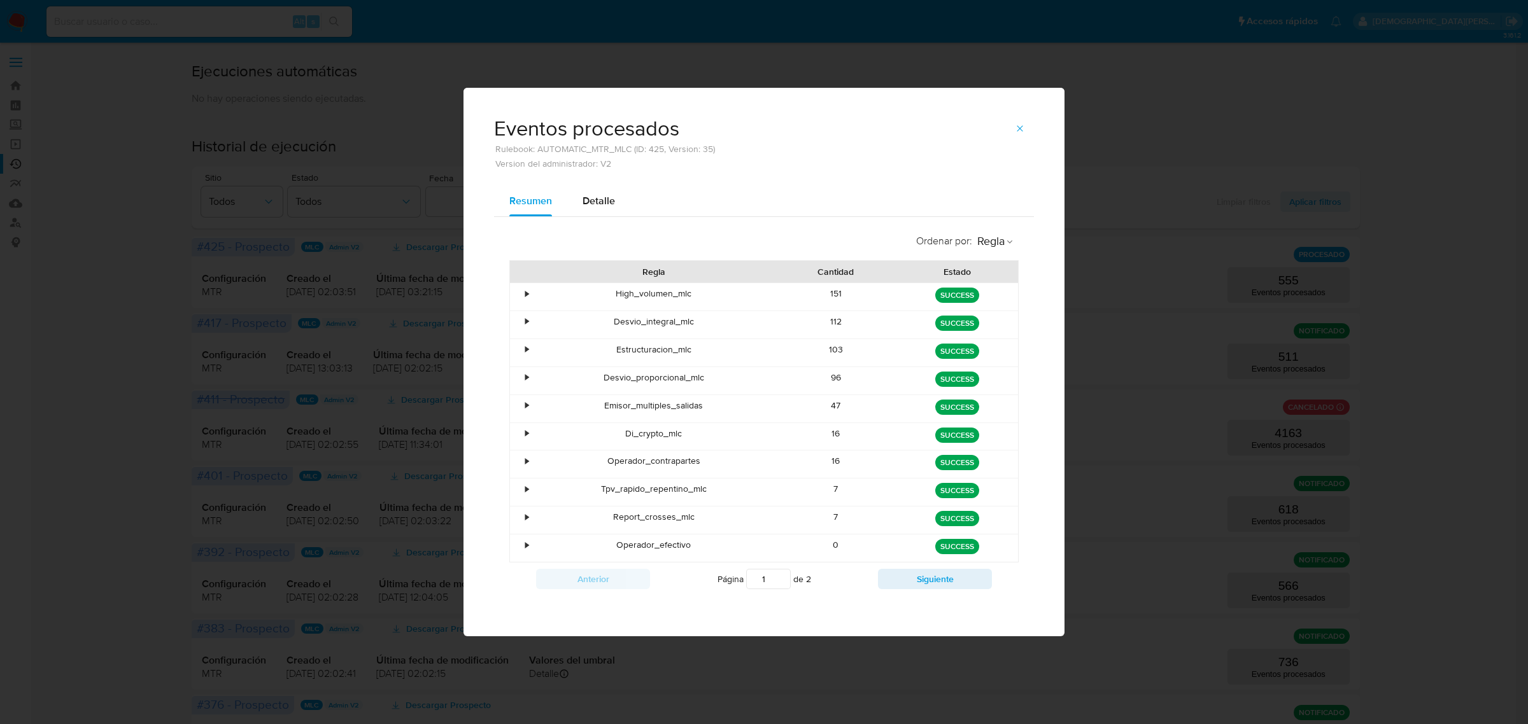
click at [131, 347] on div "Eventos procesados Rulebook: AUTOMATIC_MTR_MLC (ID: 425, Version: 35) Version d…" at bounding box center [764, 362] width 1528 height 724
click at [1017, 128] on icon "button" at bounding box center [1020, 128] width 10 height 10
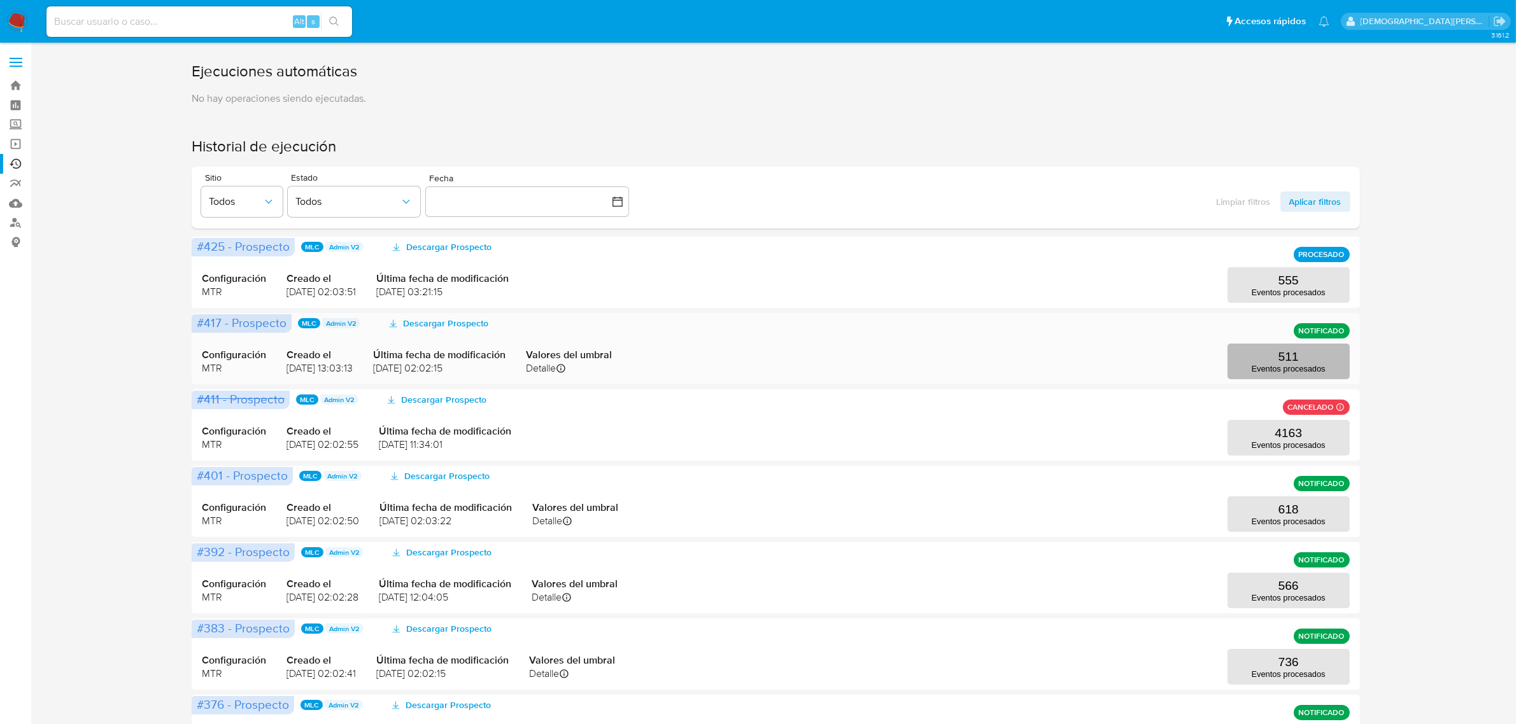
click at [1281, 370] on p "Eventos procesados" at bounding box center [1289, 369] width 74 height 10
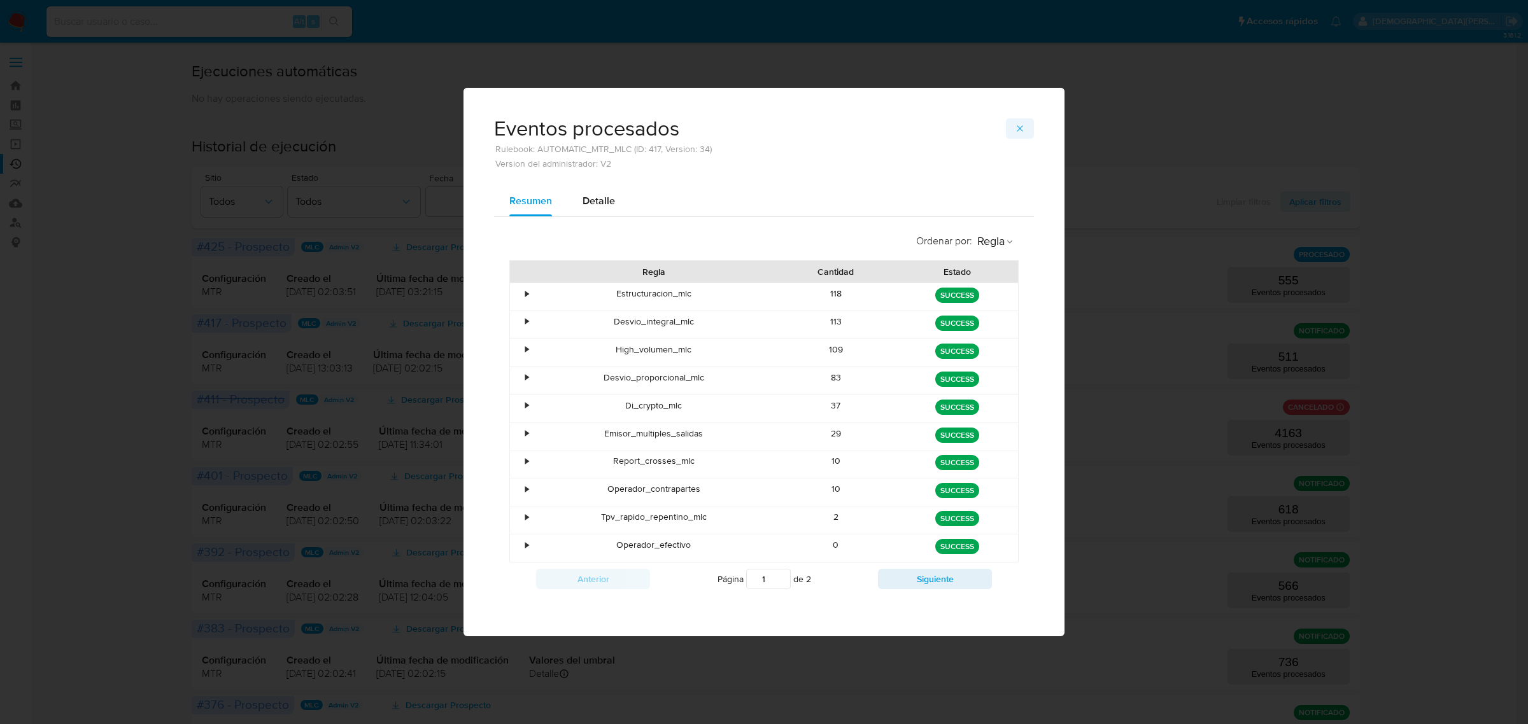
click at [1022, 127] on icon "button" at bounding box center [1020, 128] width 10 height 10
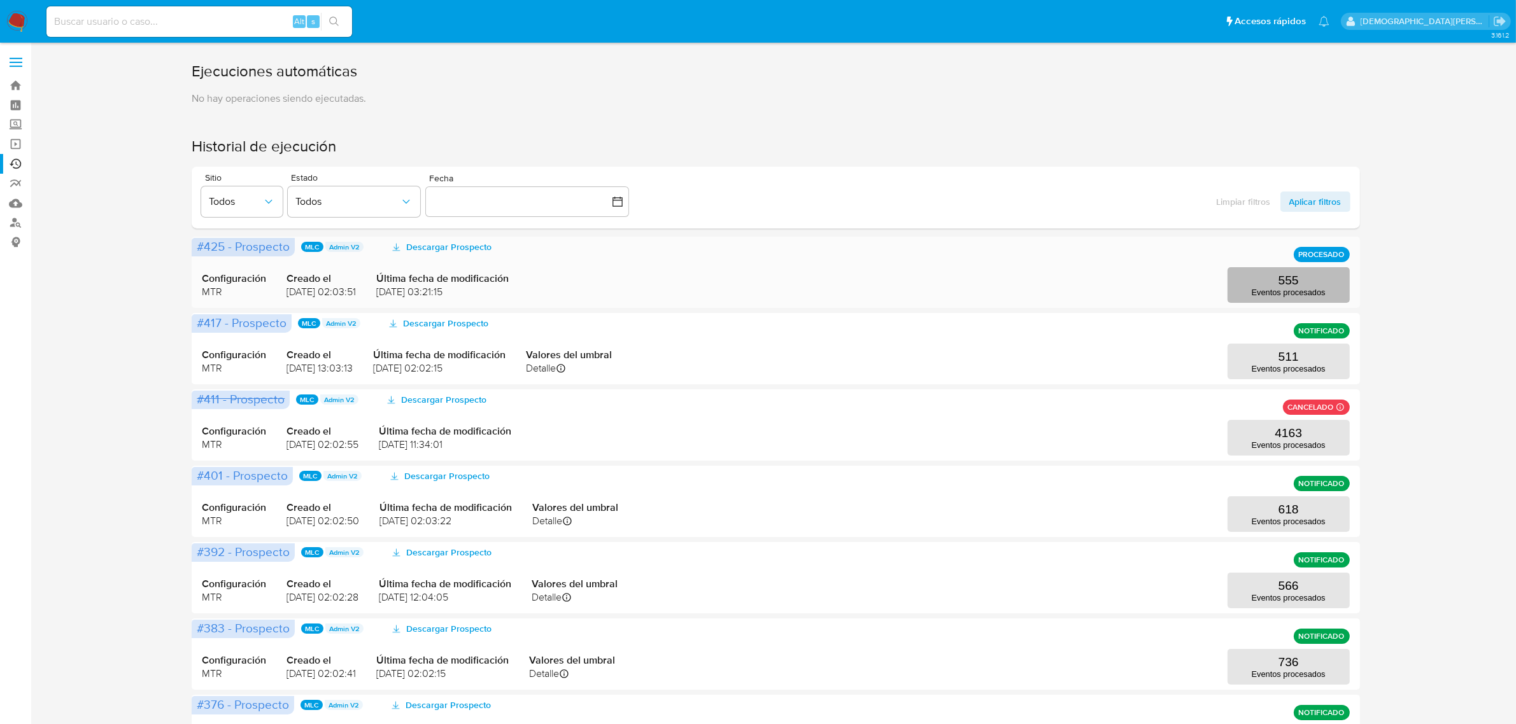
click at [1248, 285] on button "555 Eventos procesados" at bounding box center [1288, 285] width 122 height 36
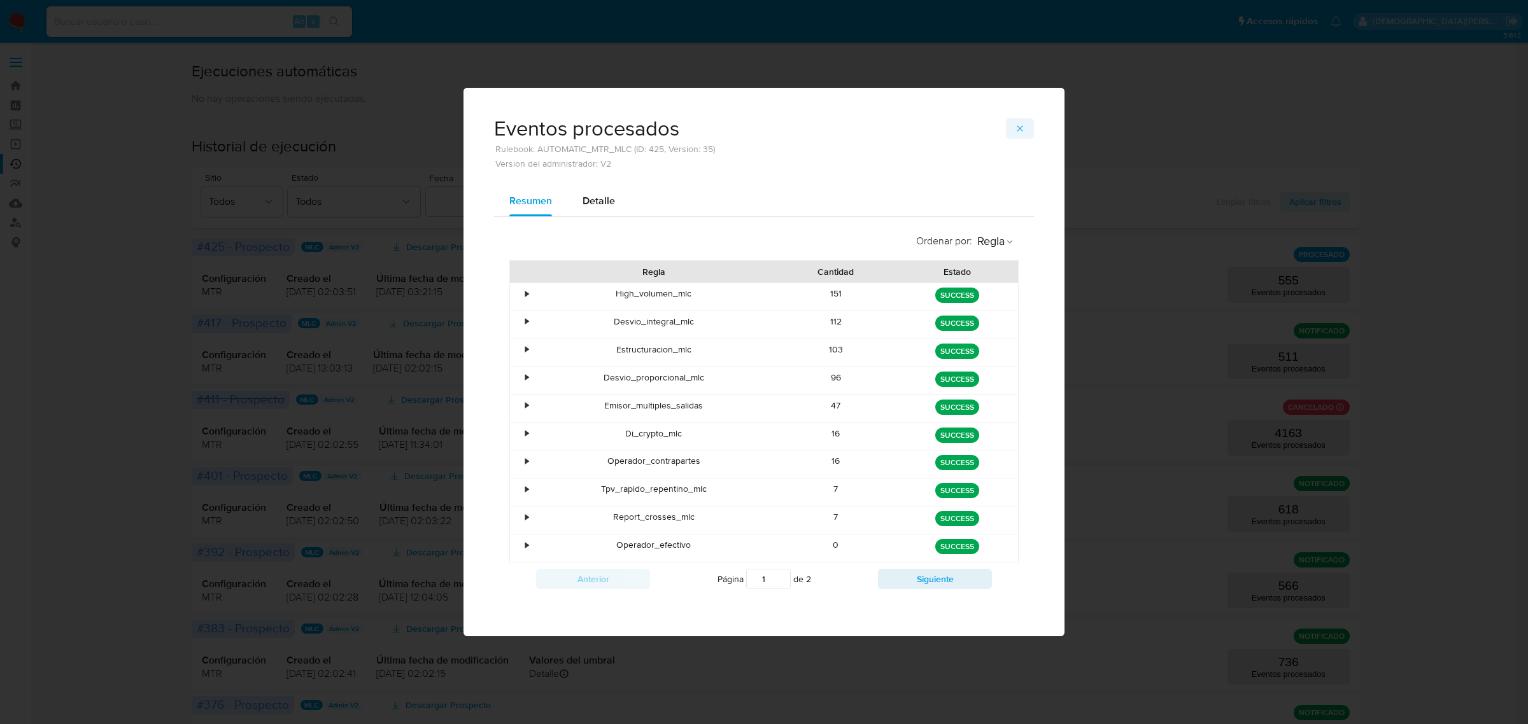
click at [1015, 132] on span "button" at bounding box center [1020, 129] width 10 height 18
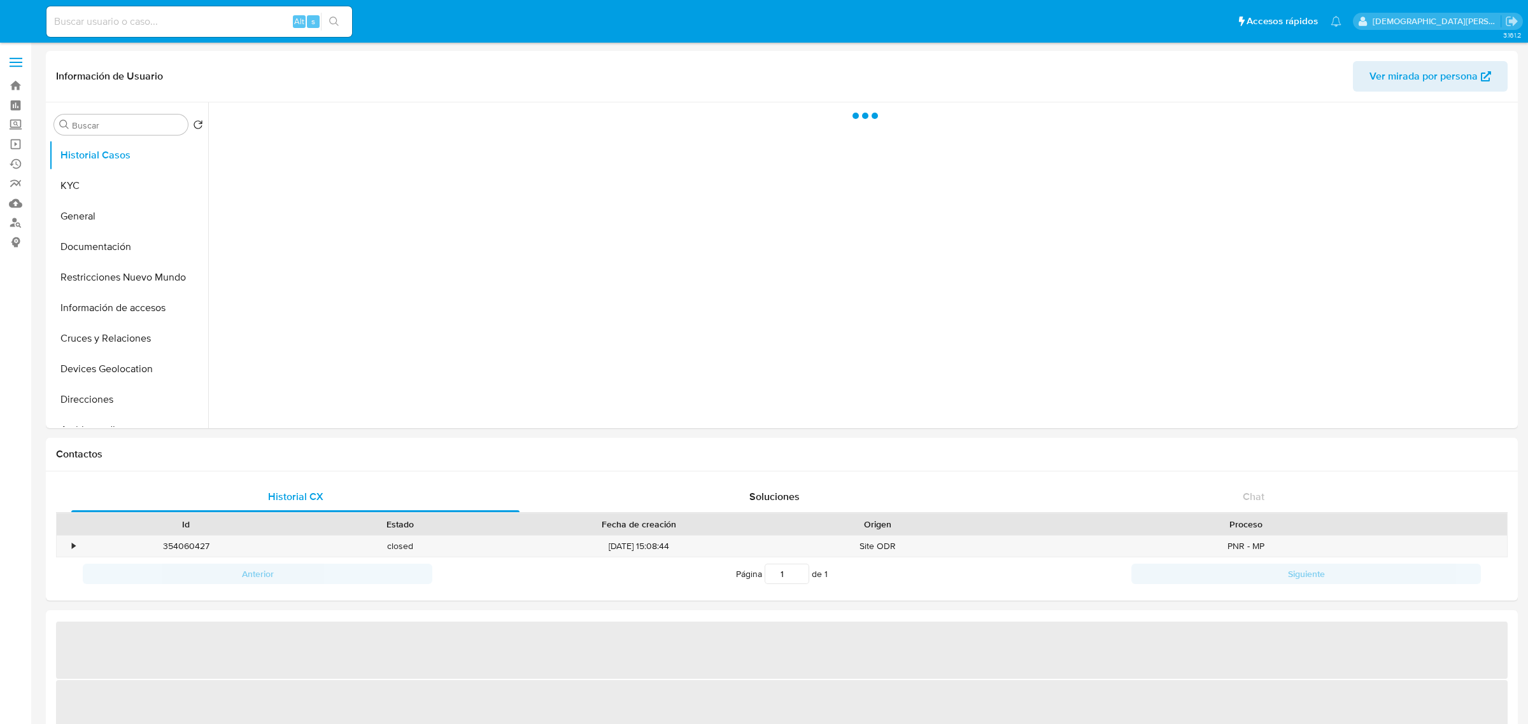
select select "10"
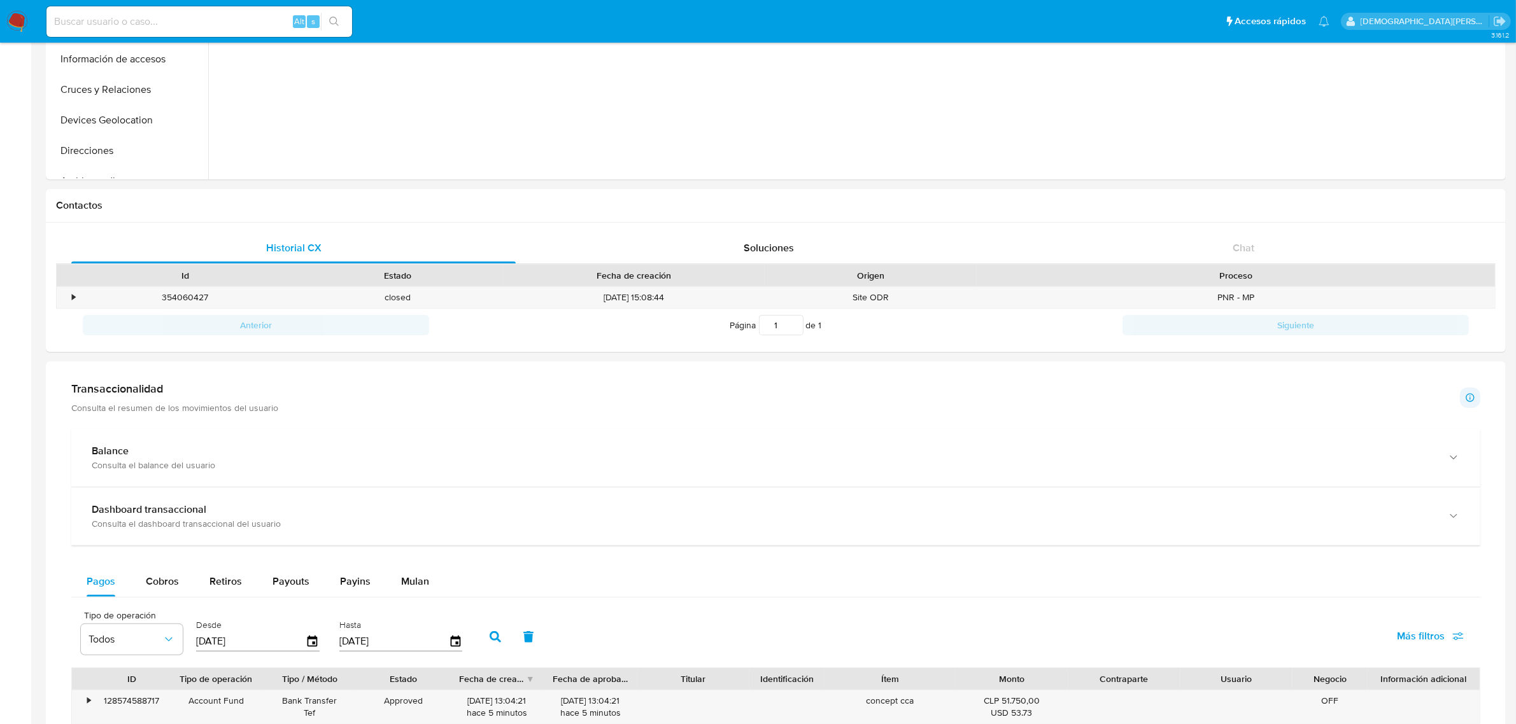
scroll to position [372, 0]
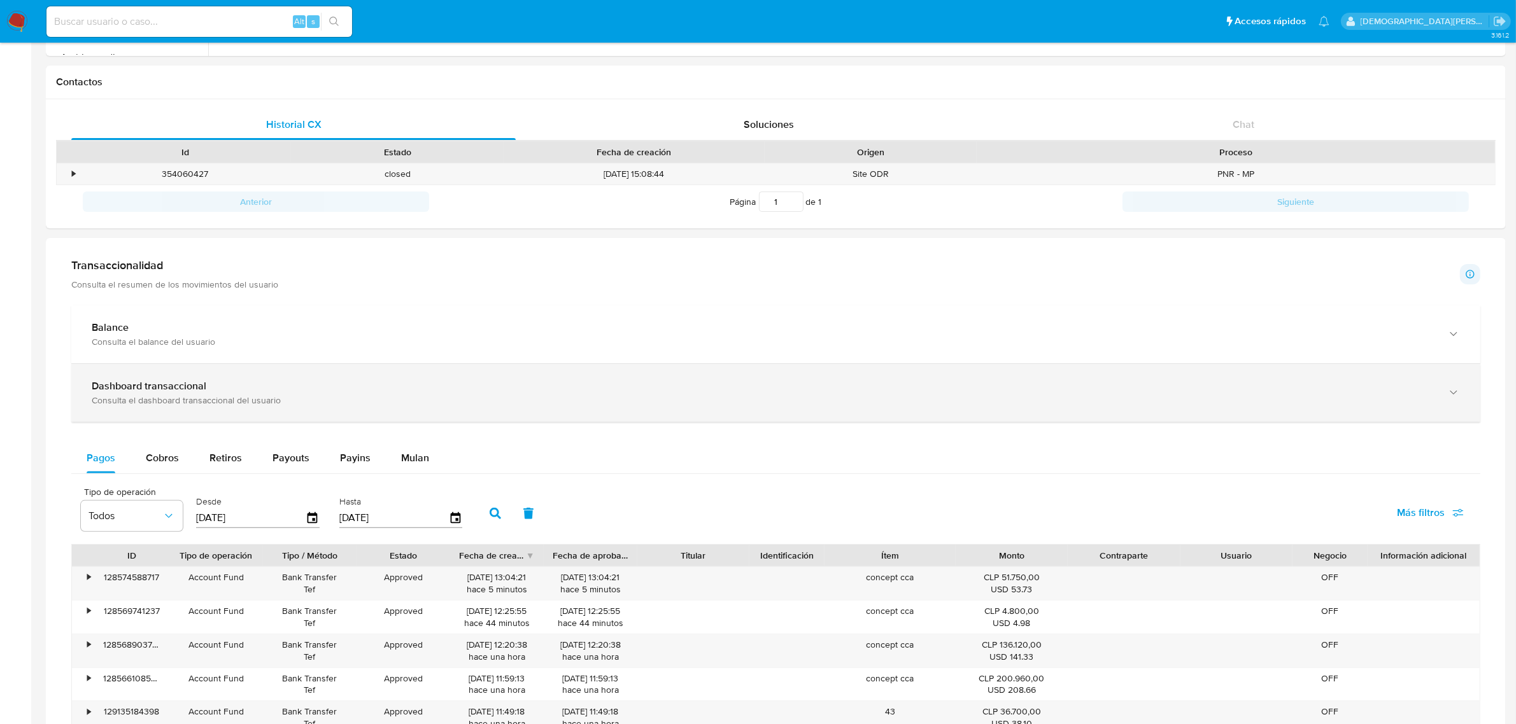
click at [167, 374] on div "Dashboard transaccional Consulta el dashboard transaccional del usuario" at bounding box center [775, 393] width 1409 height 58
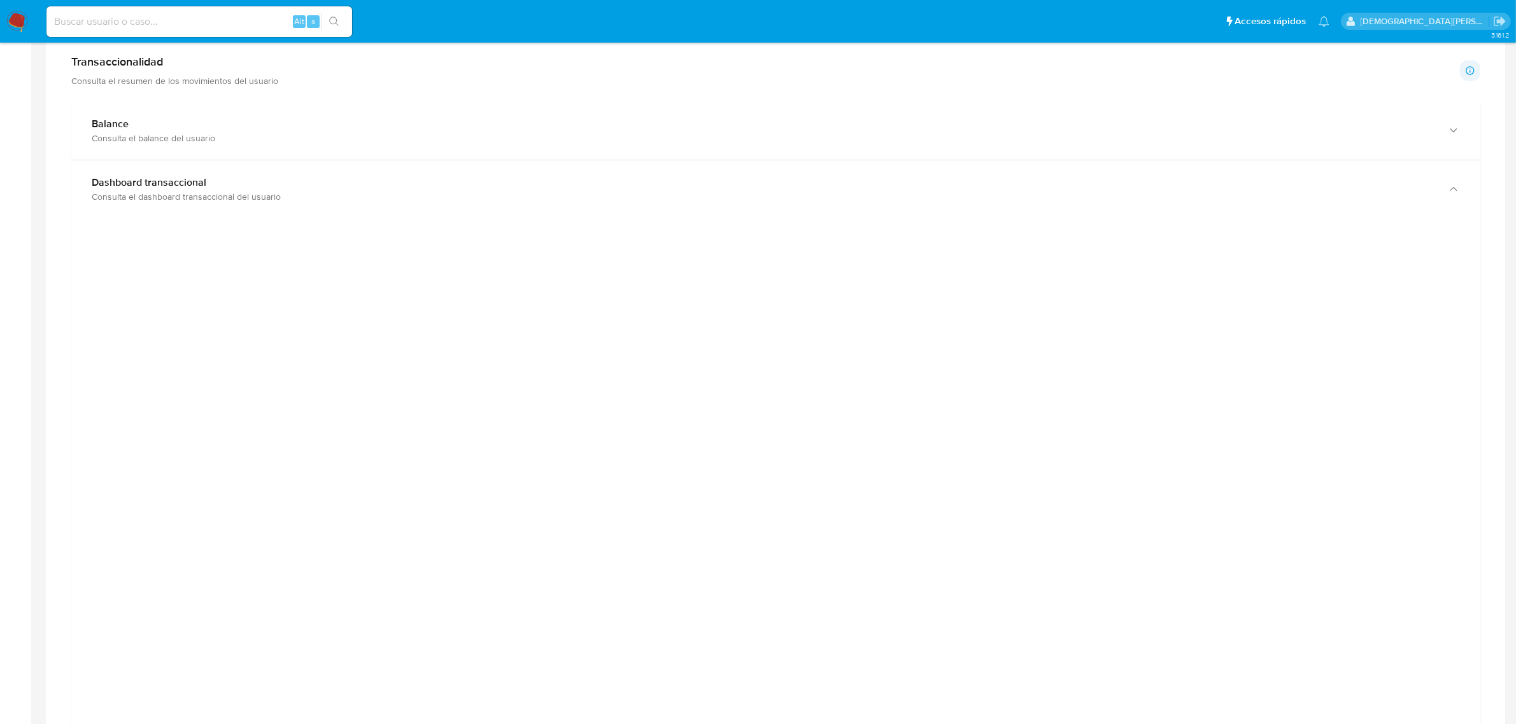
scroll to position [611, 0]
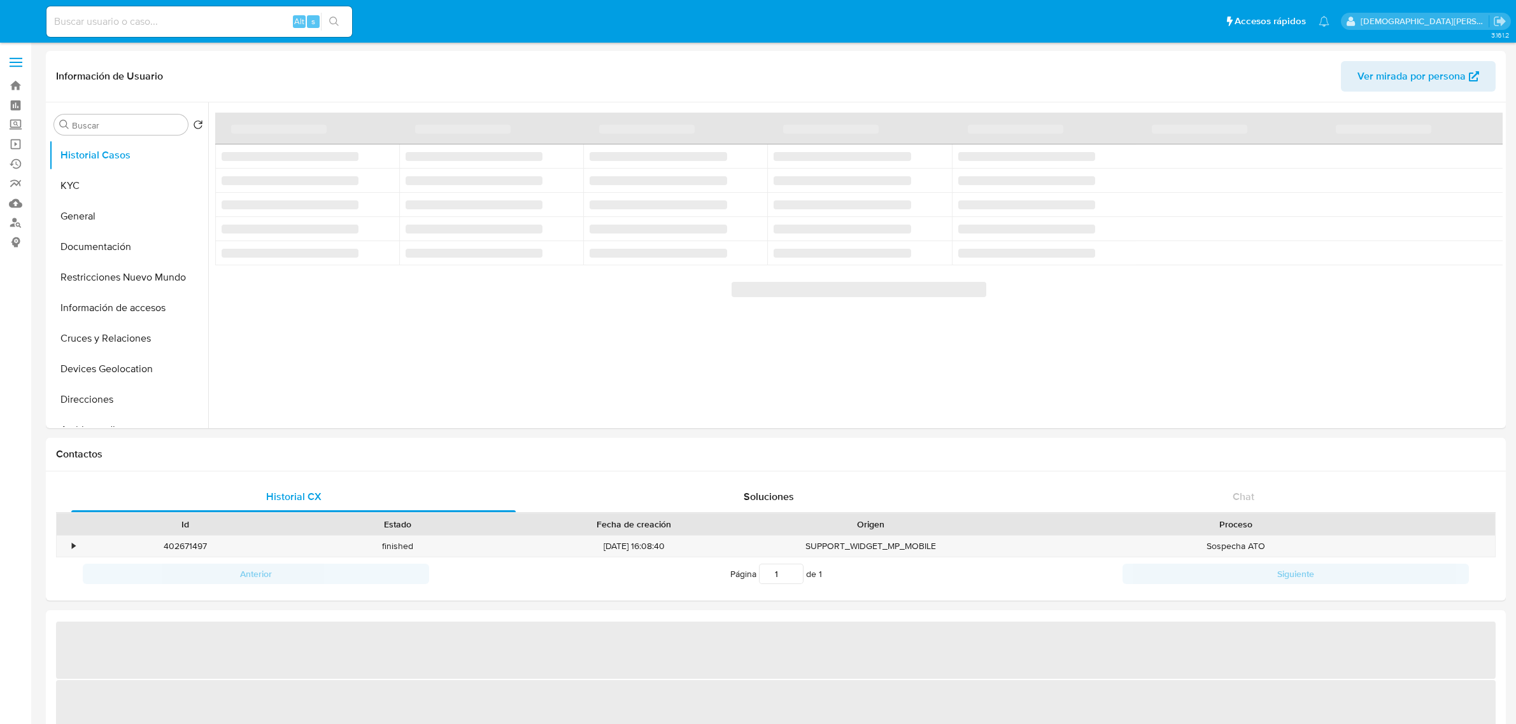
select select "10"
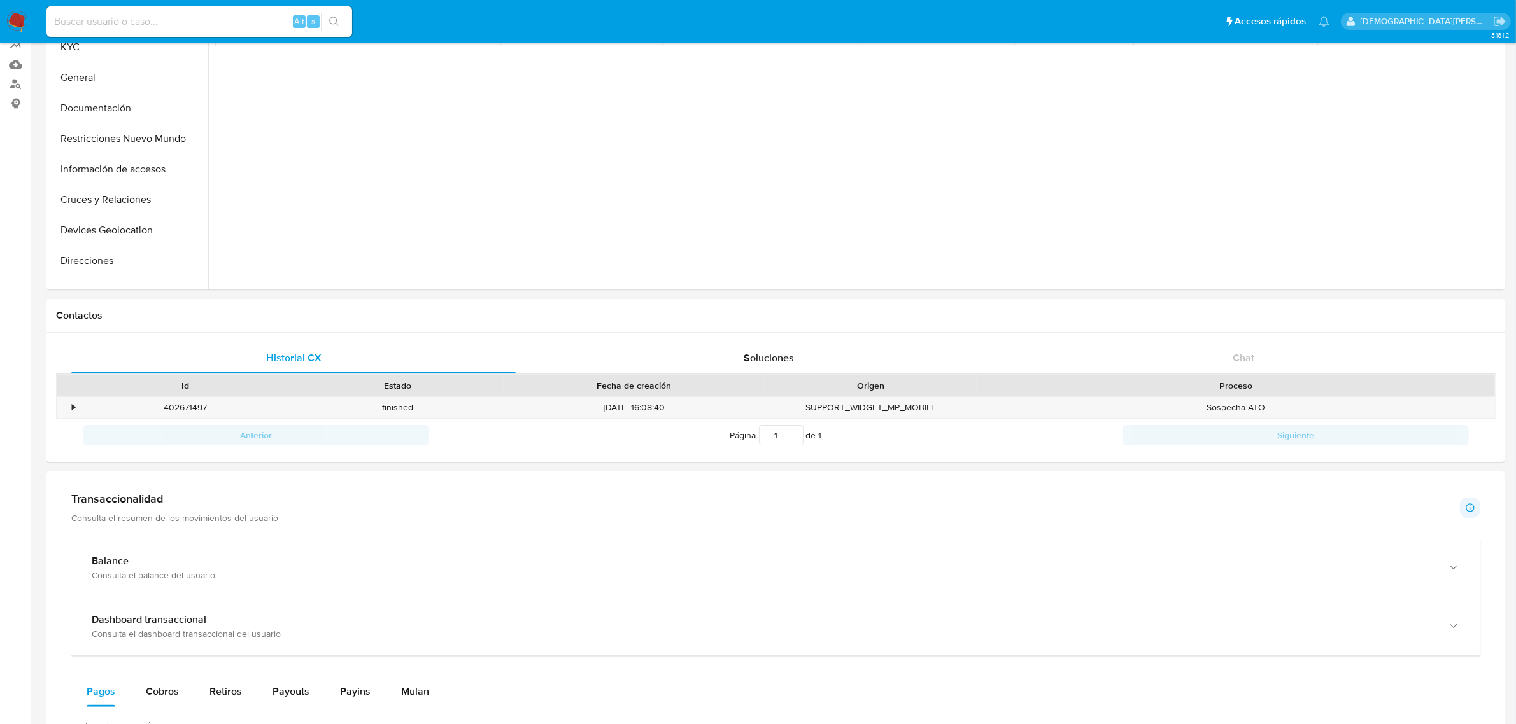
scroll to position [398, 0]
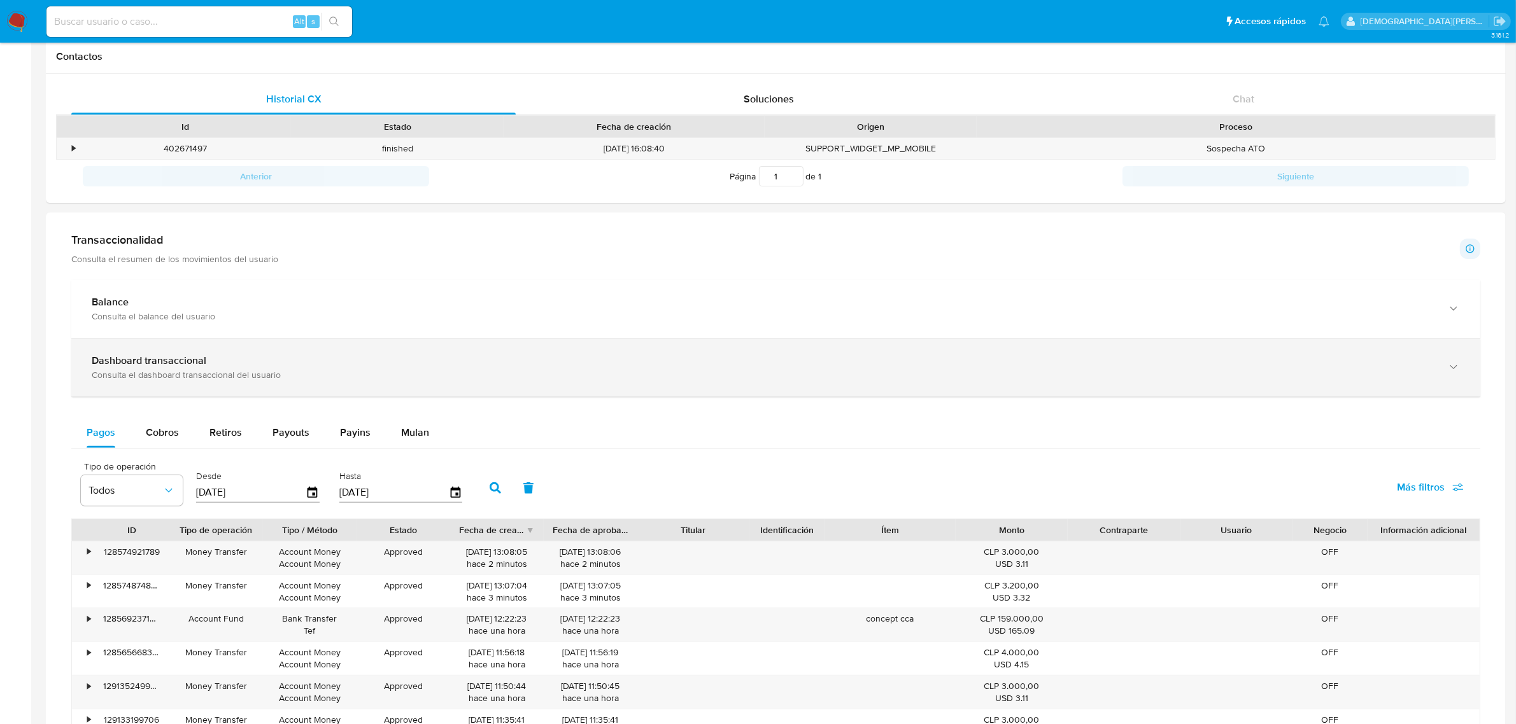
click at [234, 380] on div "Consulta el dashboard transaccional del usuario" at bounding box center [763, 374] width 1343 height 11
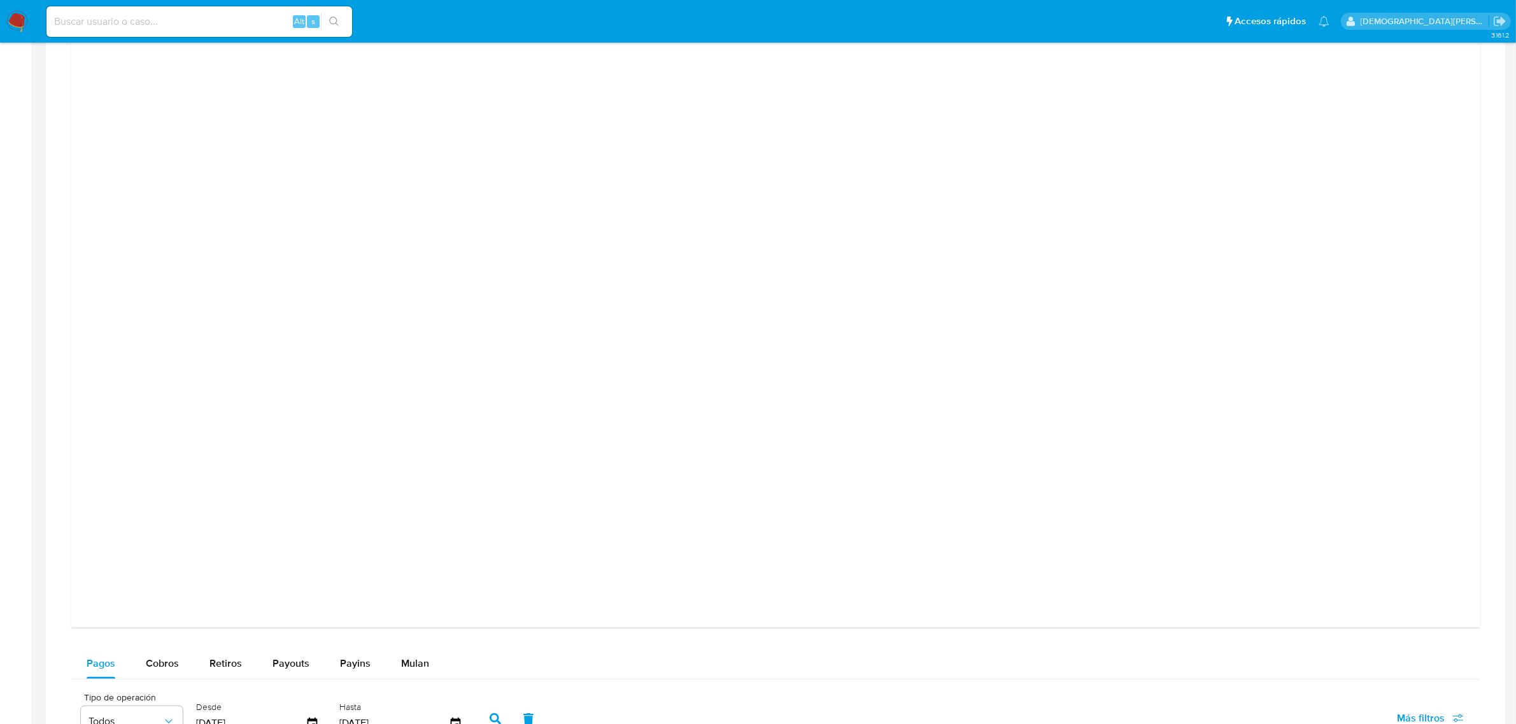
scroll to position [637, 0]
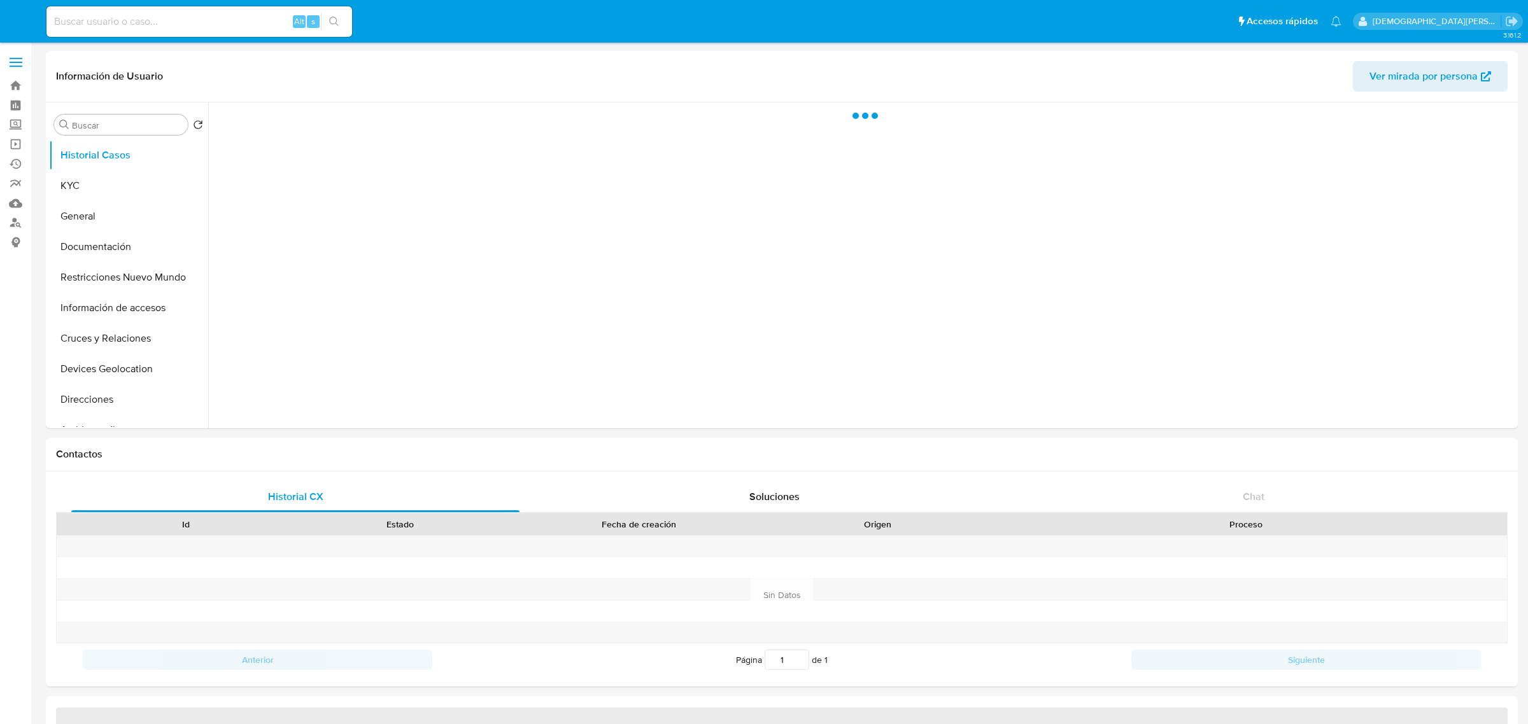
select select "10"
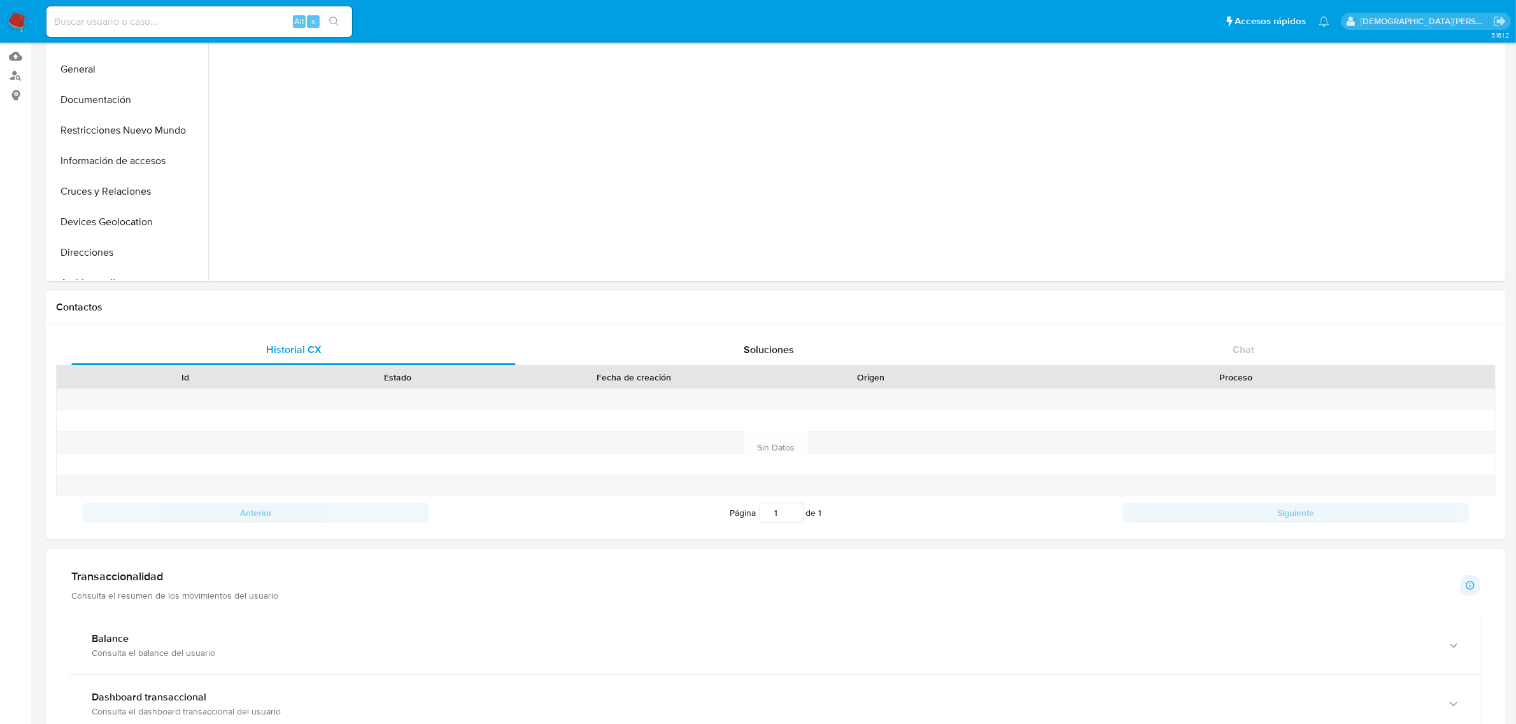
scroll to position [318, 0]
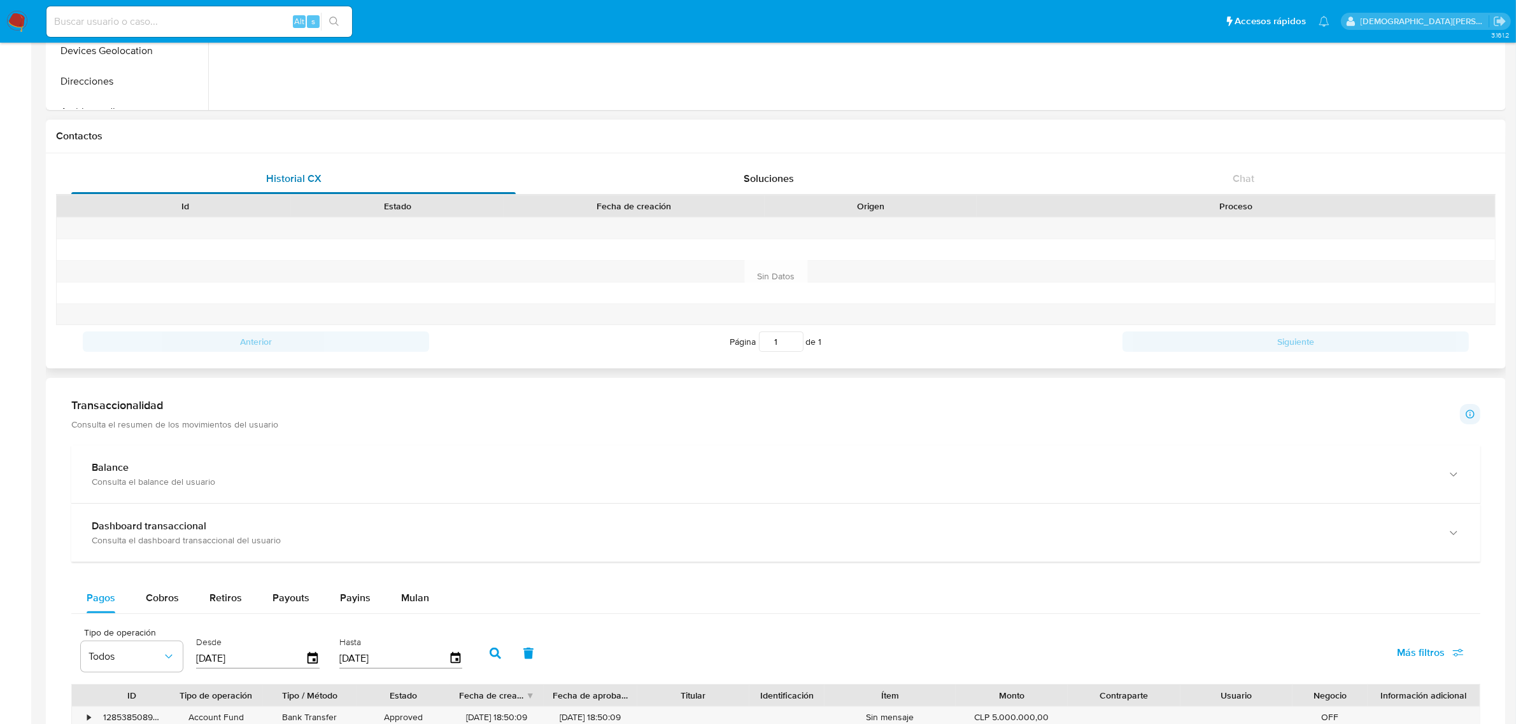
drag, startPoint x: 307, startPoint y: 533, endPoint x: 328, endPoint y: 170, distance: 363.5
click at [307, 532] on div "Dashboard transaccional" at bounding box center [763, 526] width 1343 height 13
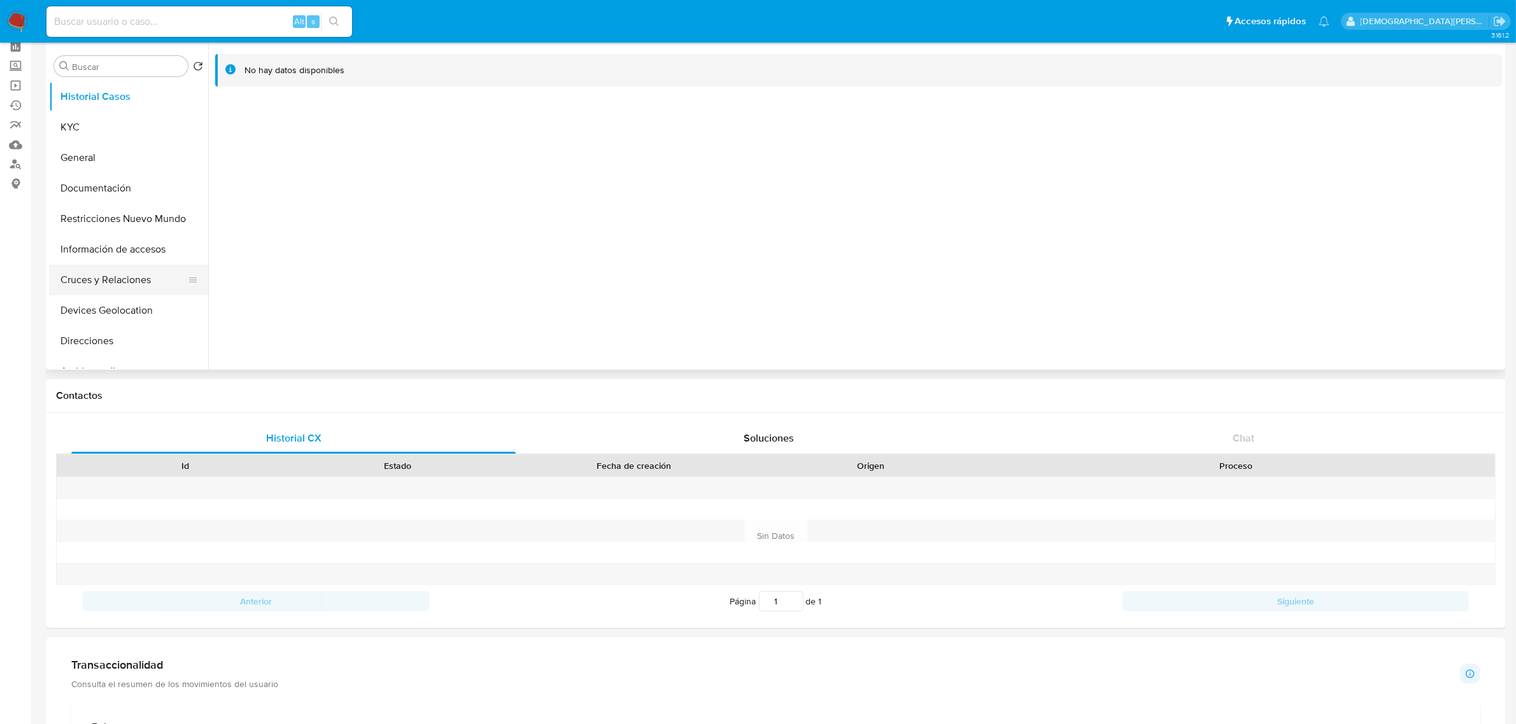
scroll to position [0, 0]
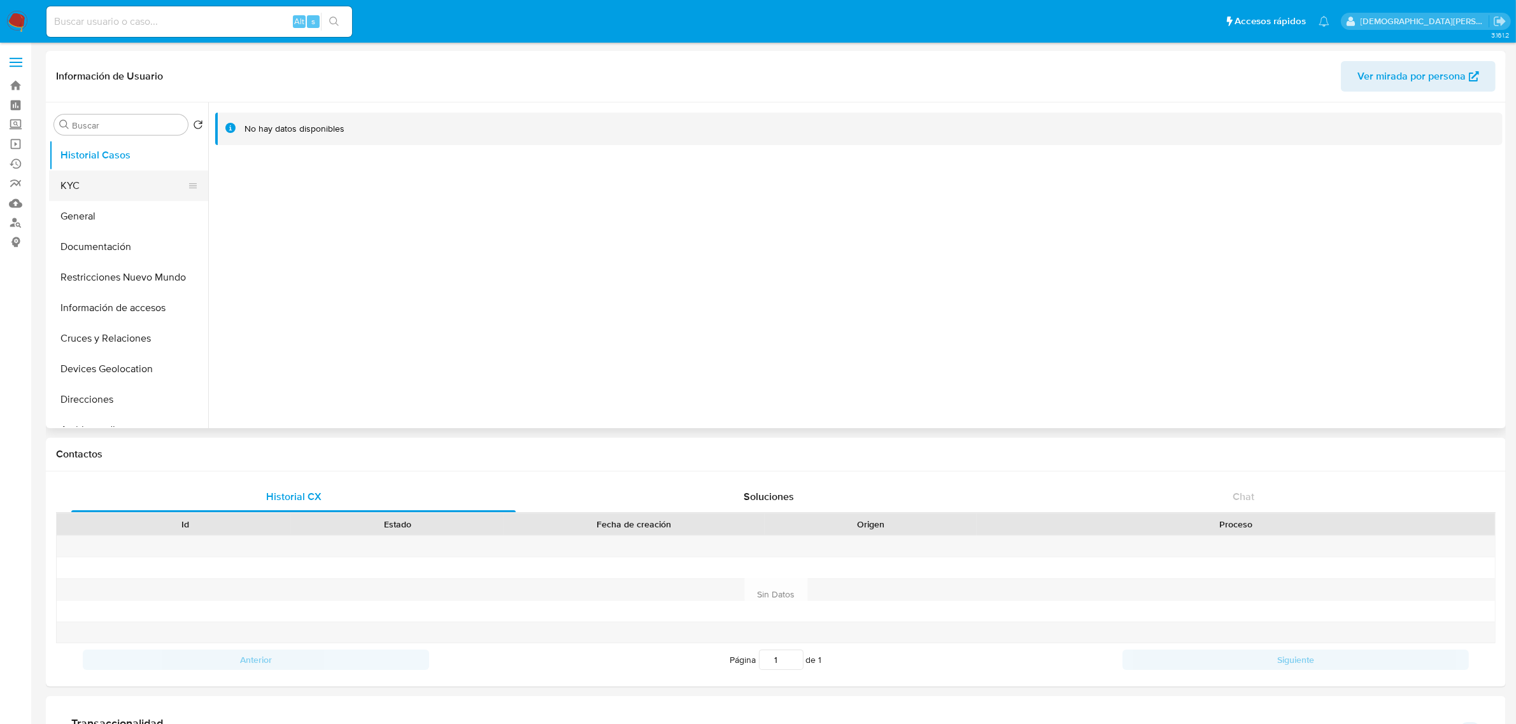
click at [130, 187] on button "KYC" at bounding box center [123, 186] width 149 height 31
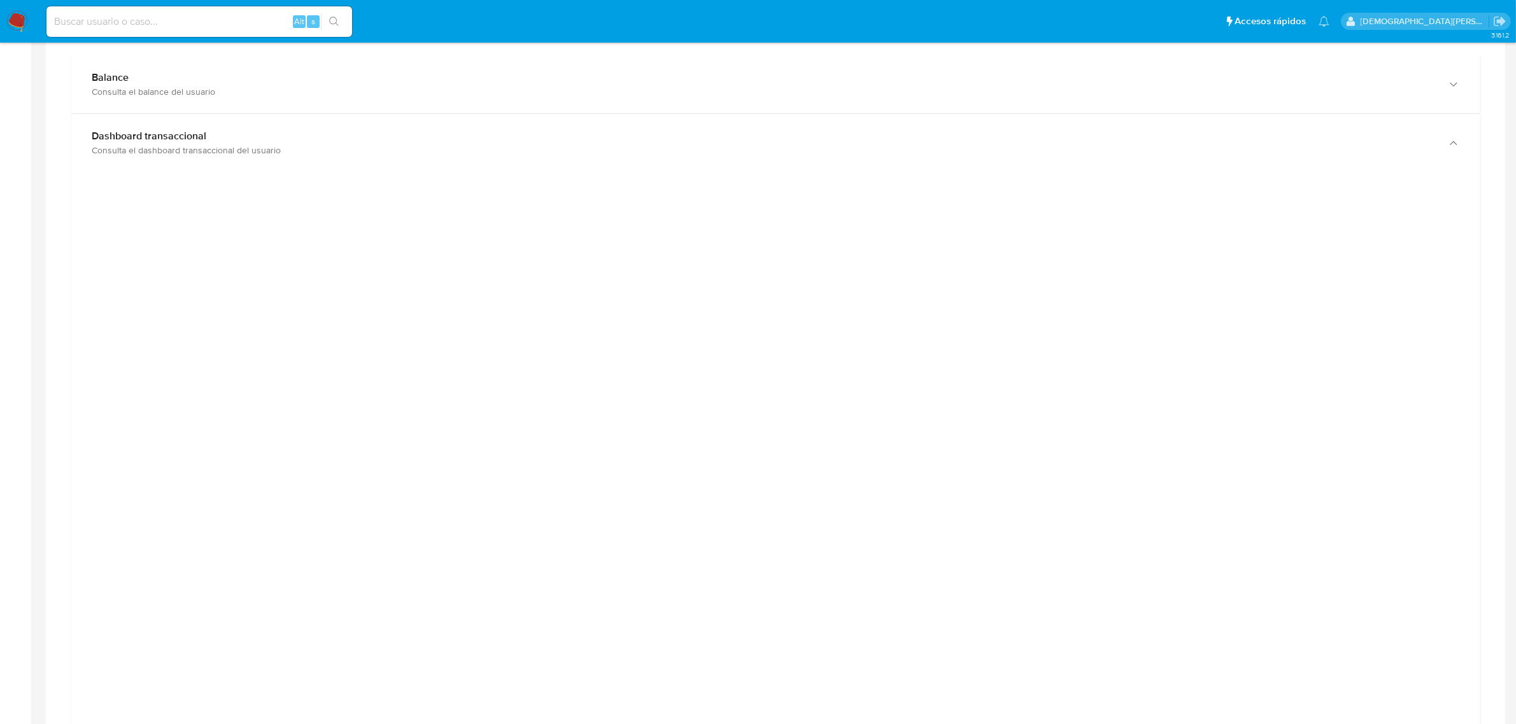
scroll to position [716, 0]
click at [153, 408] on div at bounding box center [775, 460] width 1388 height 573
click at [187, 392] on div at bounding box center [775, 460] width 1388 height 573
click at [1200, 352] on div at bounding box center [775, 460] width 1388 height 573
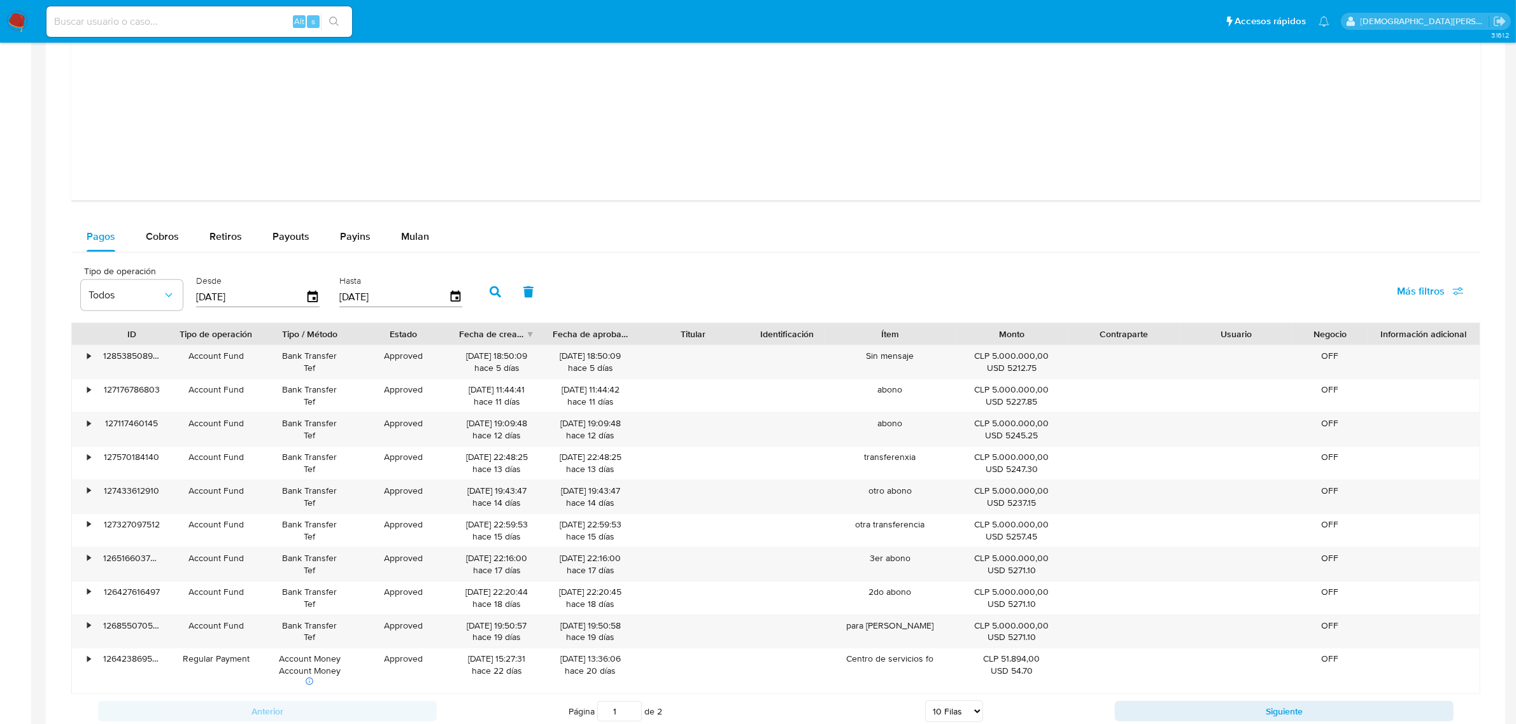
scroll to position [1353, 0]
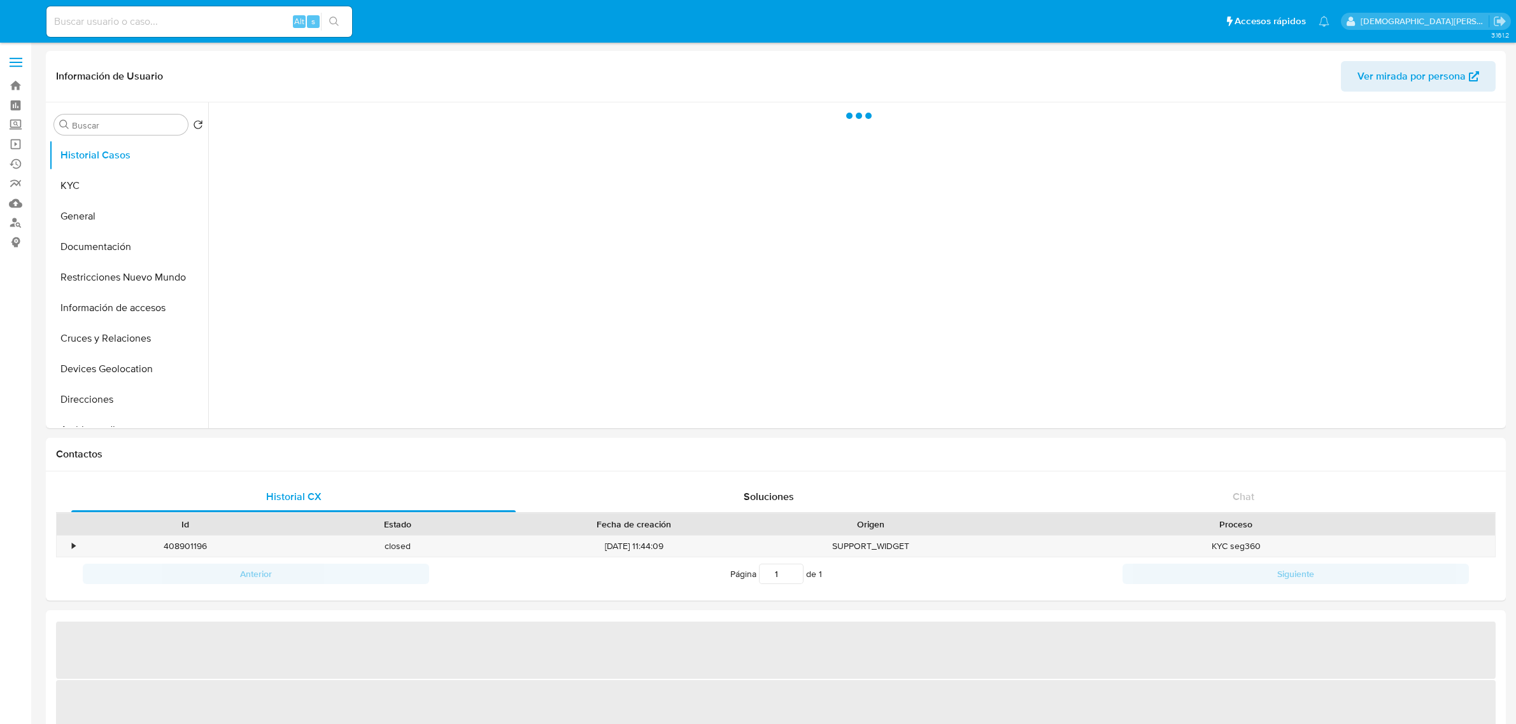
select select "10"
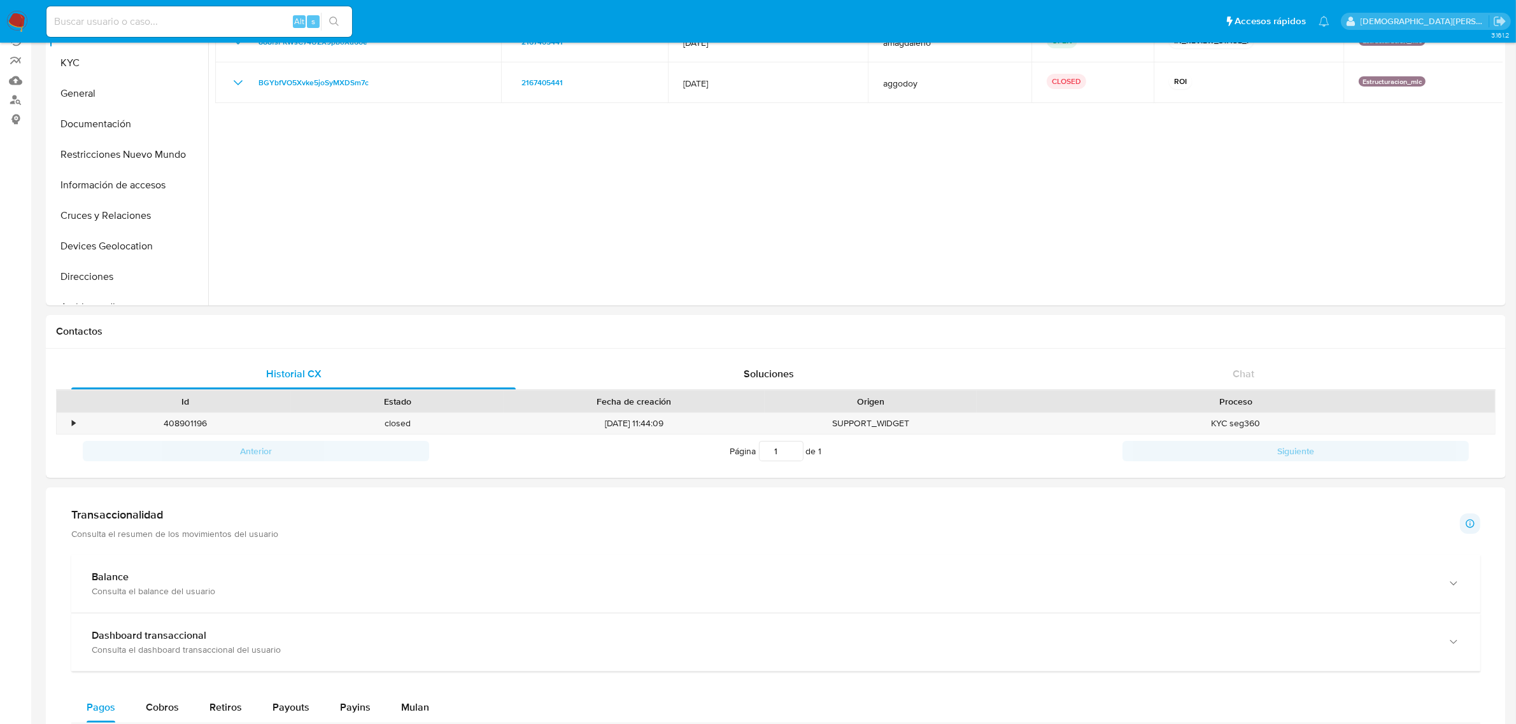
scroll to position [239, 0]
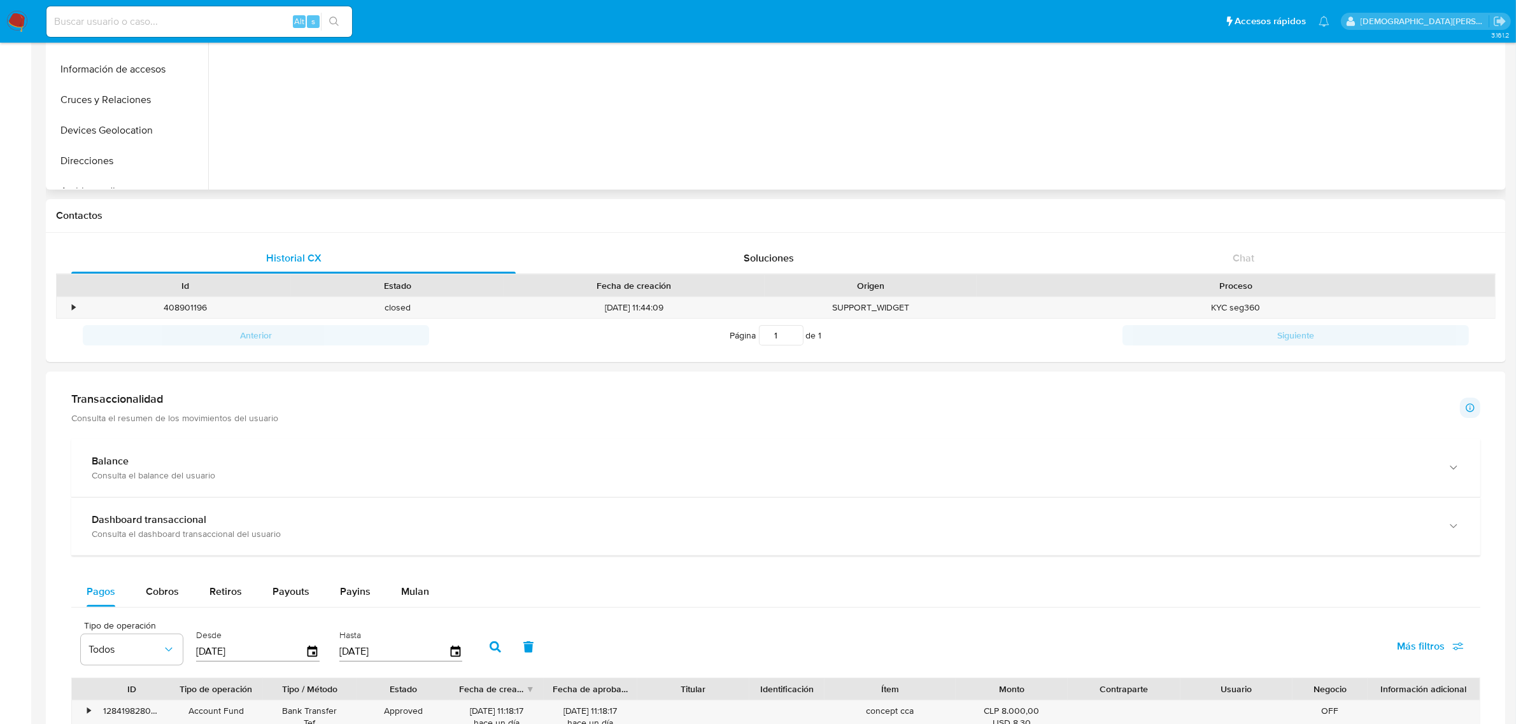
drag, startPoint x: 325, startPoint y: 523, endPoint x: 292, endPoint y: 96, distance: 427.8
click at [325, 522] on div "Dashboard transaccional" at bounding box center [763, 520] width 1343 height 13
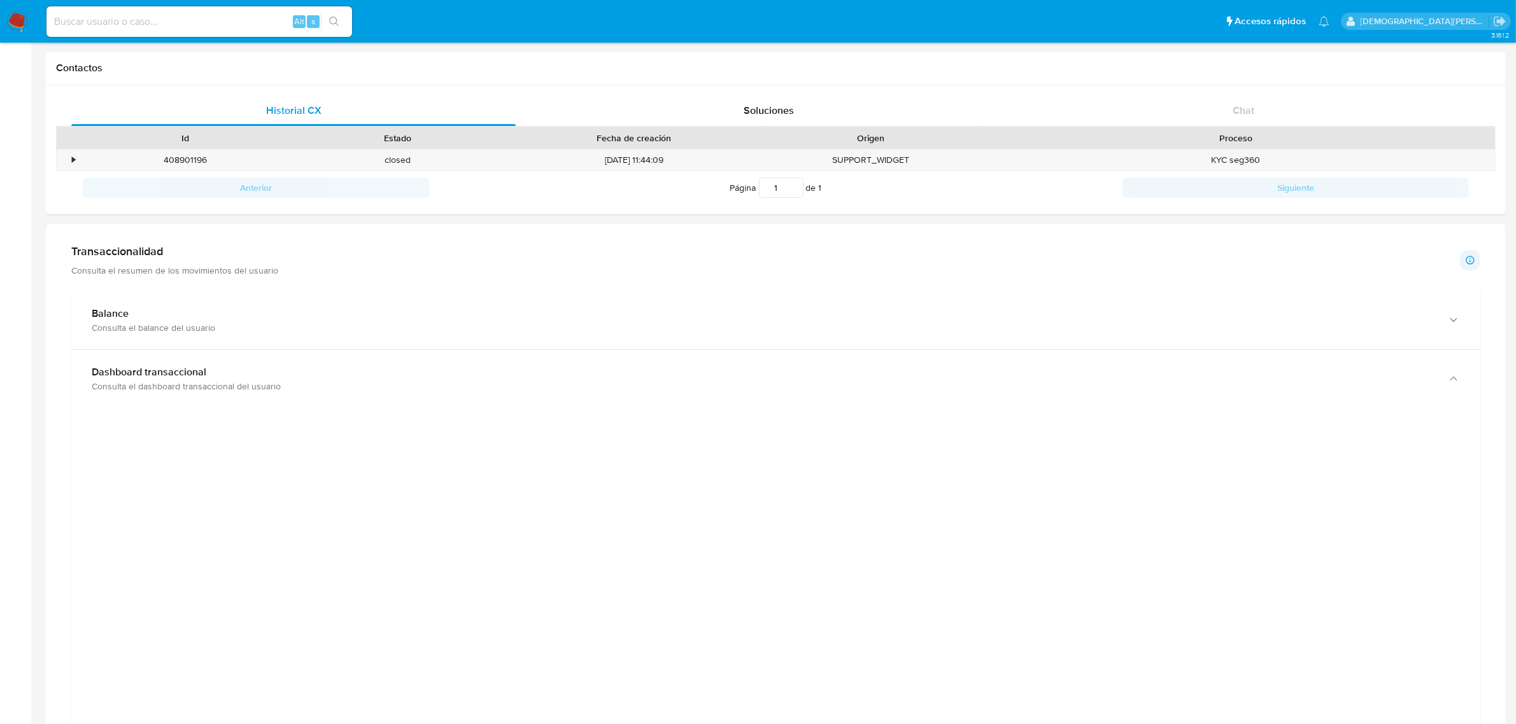
scroll to position [557, 0]
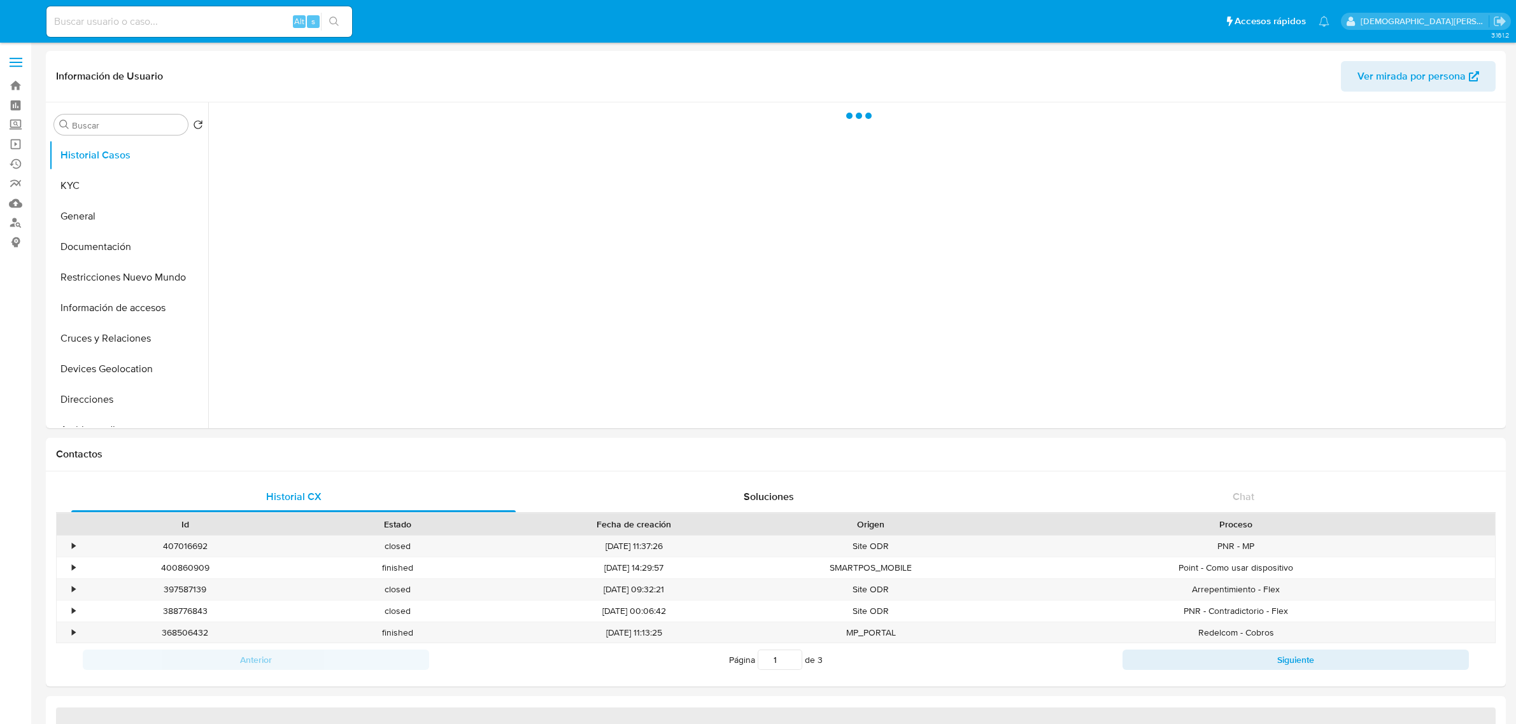
select select "10"
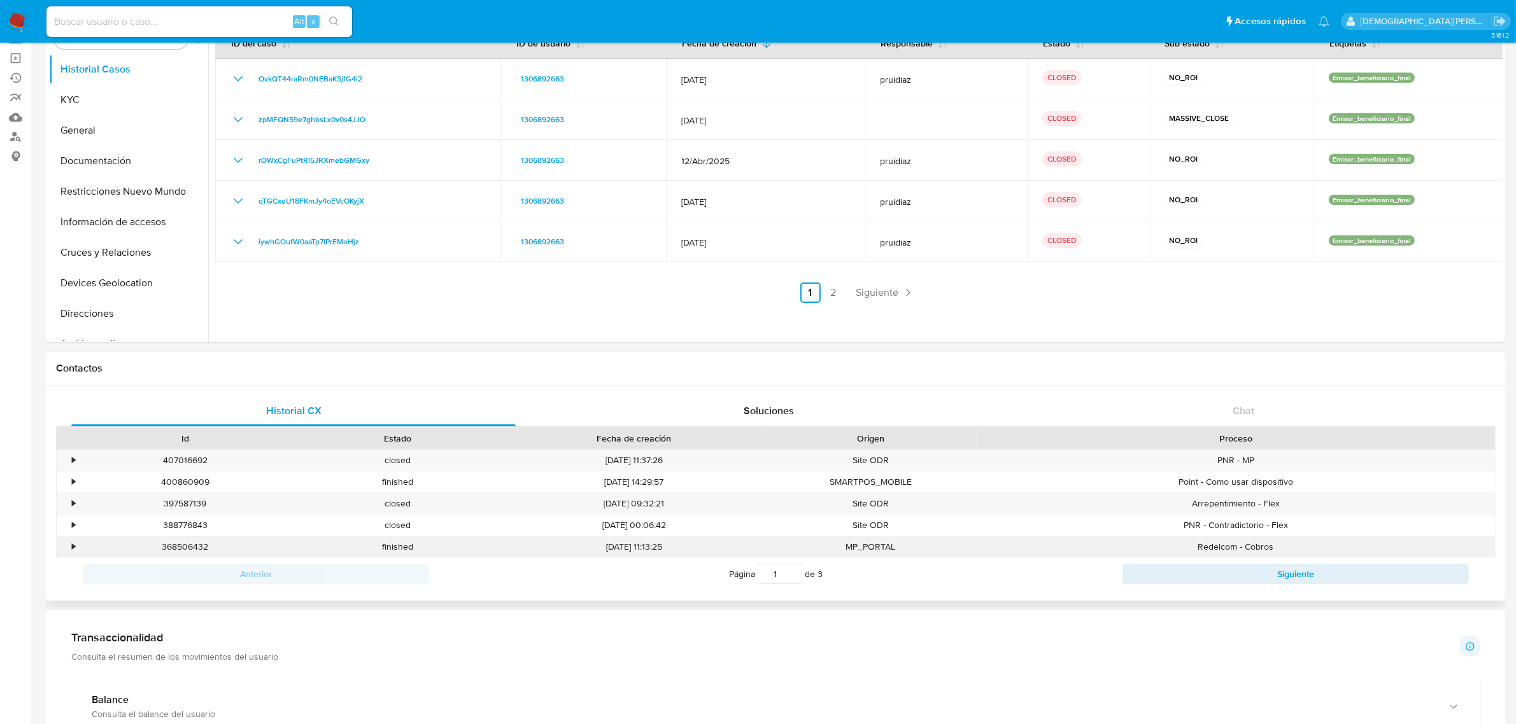
scroll to position [398, 0]
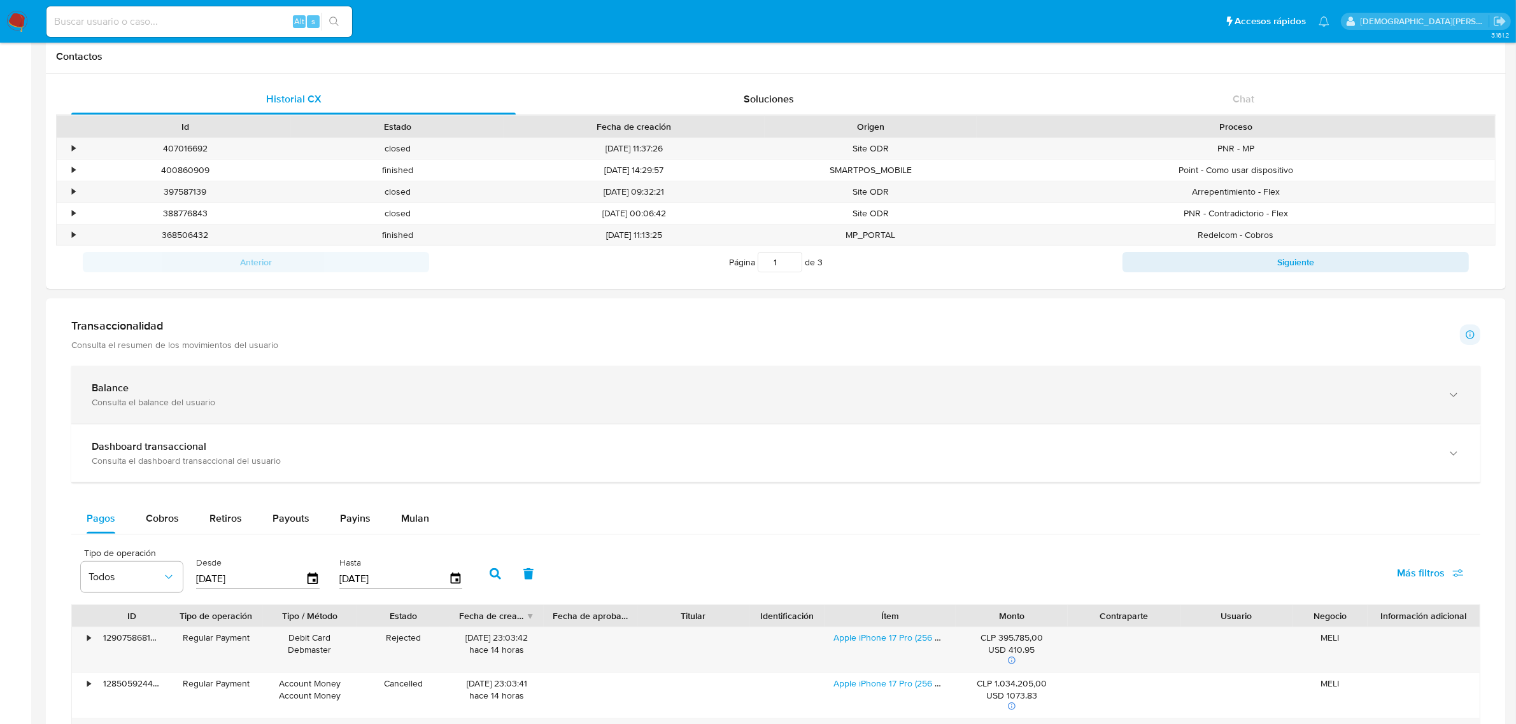
drag, startPoint x: 377, startPoint y: 465, endPoint x: 397, endPoint y: 421, distance: 47.3
click at [383, 460] on div "Consulta el dashboard transaccional del usuario" at bounding box center [763, 460] width 1343 height 11
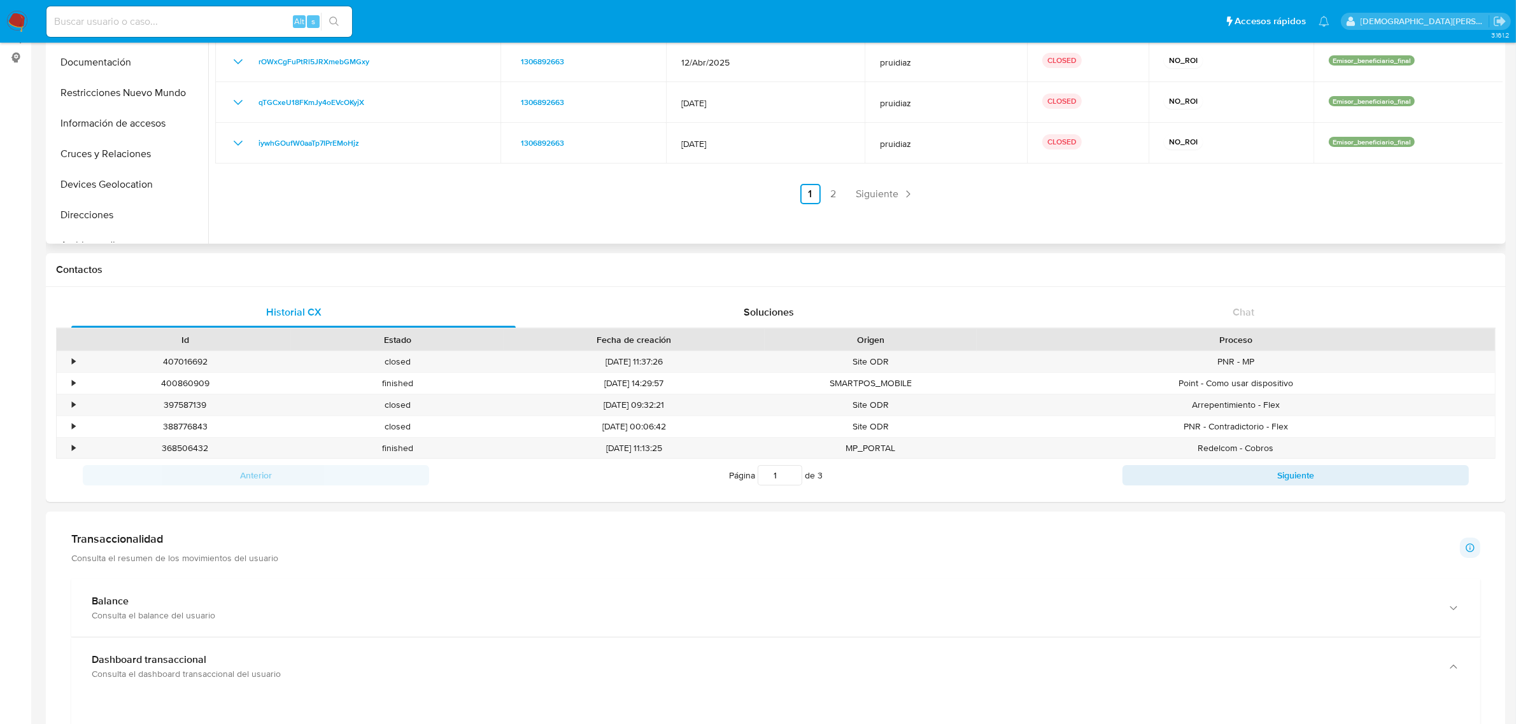
scroll to position [80, 0]
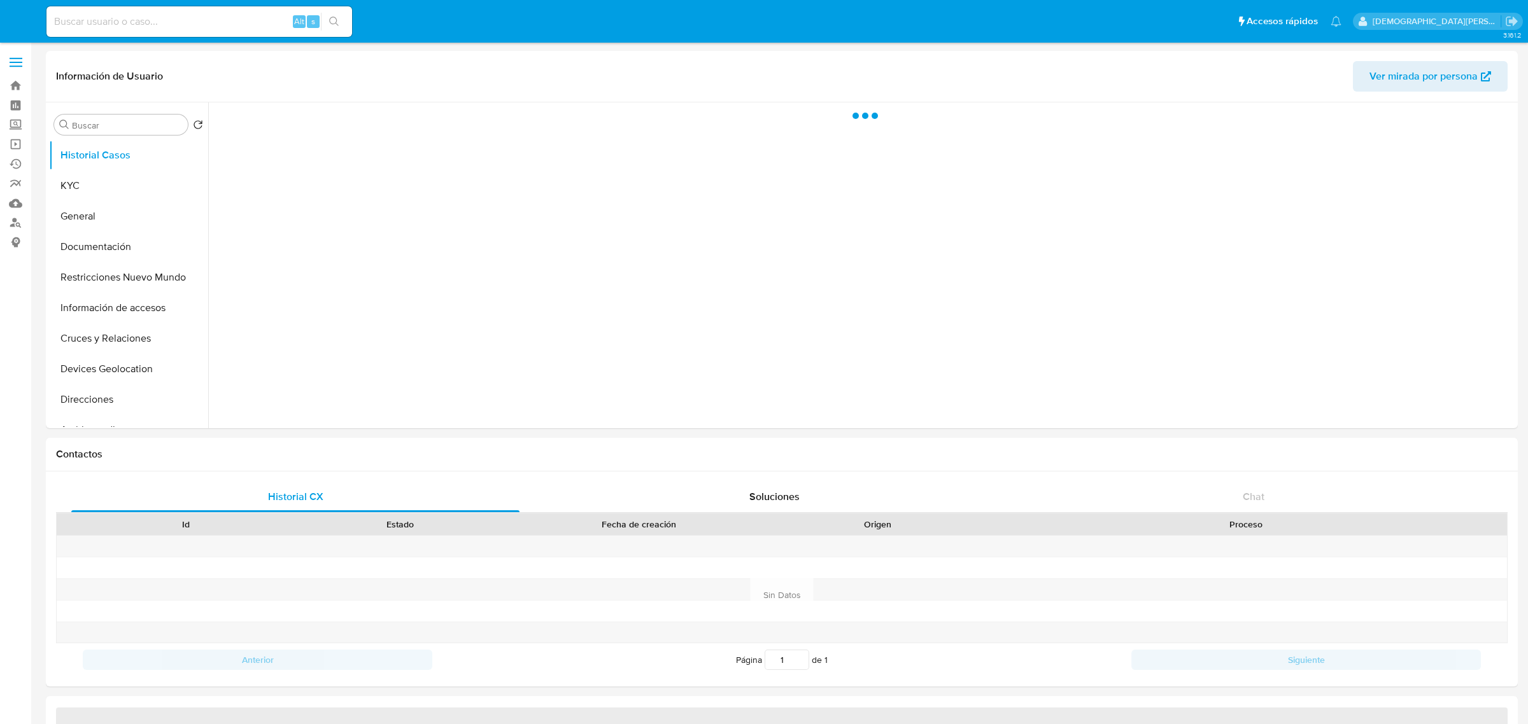
select select "10"
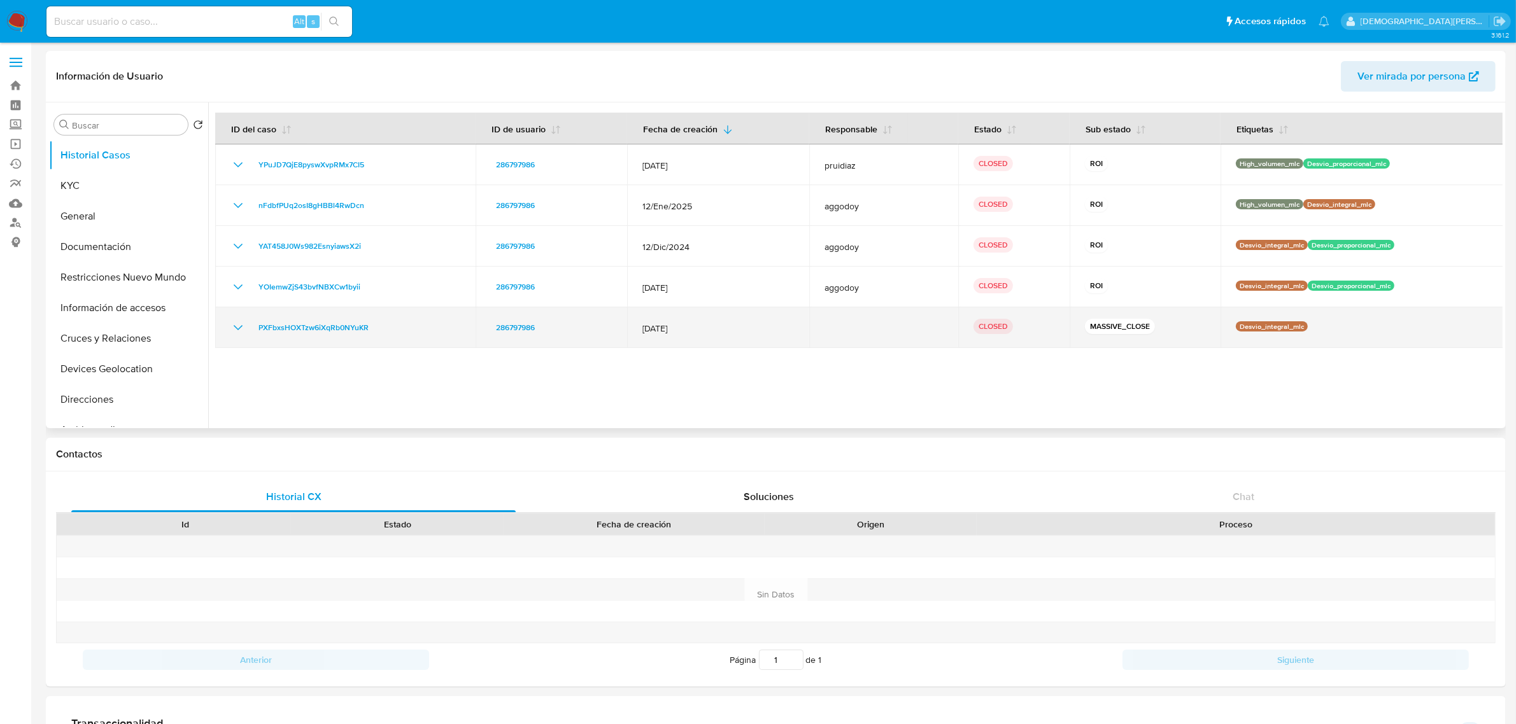
scroll to position [318, 0]
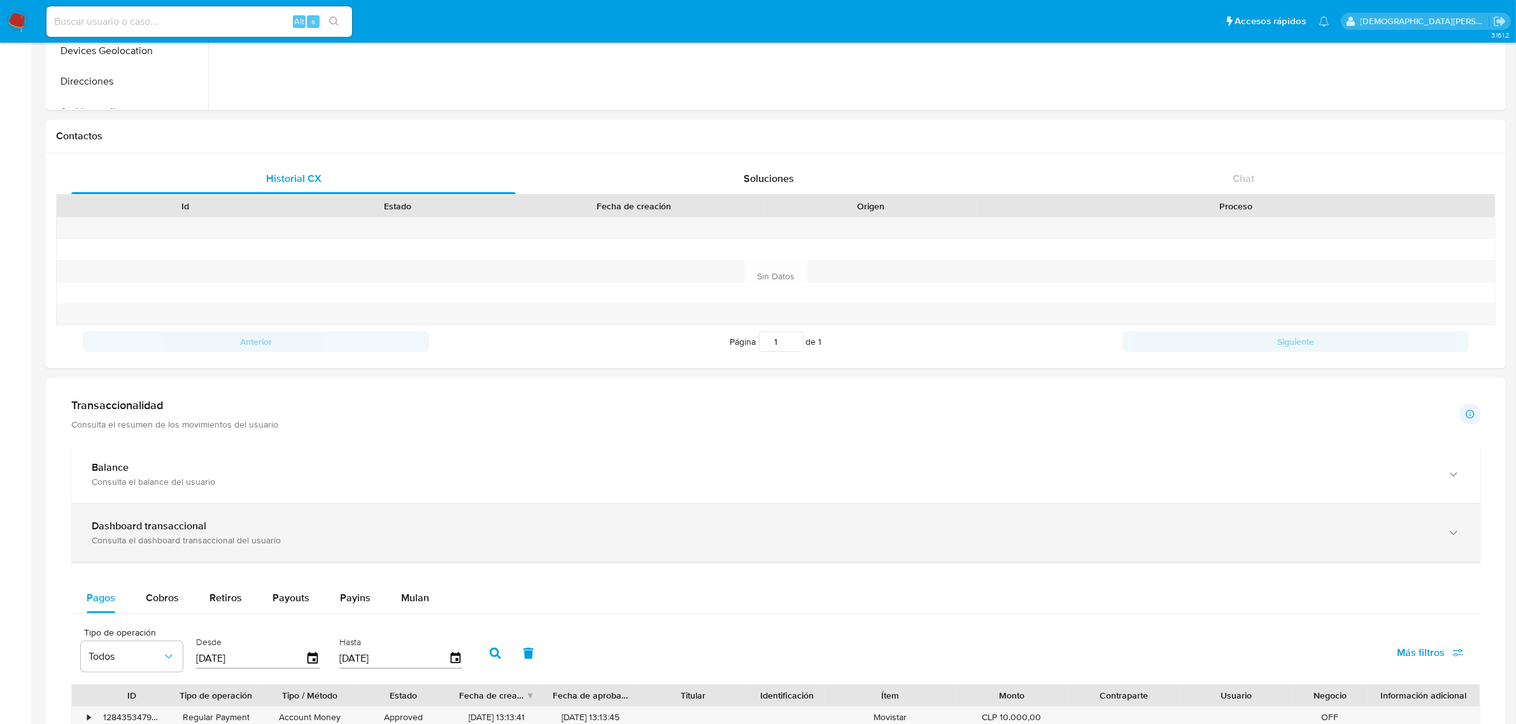
click at [255, 520] on div "Dashboard transaccional Consulta el dashboard transaccional del usuario" at bounding box center [775, 533] width 1409 height 58
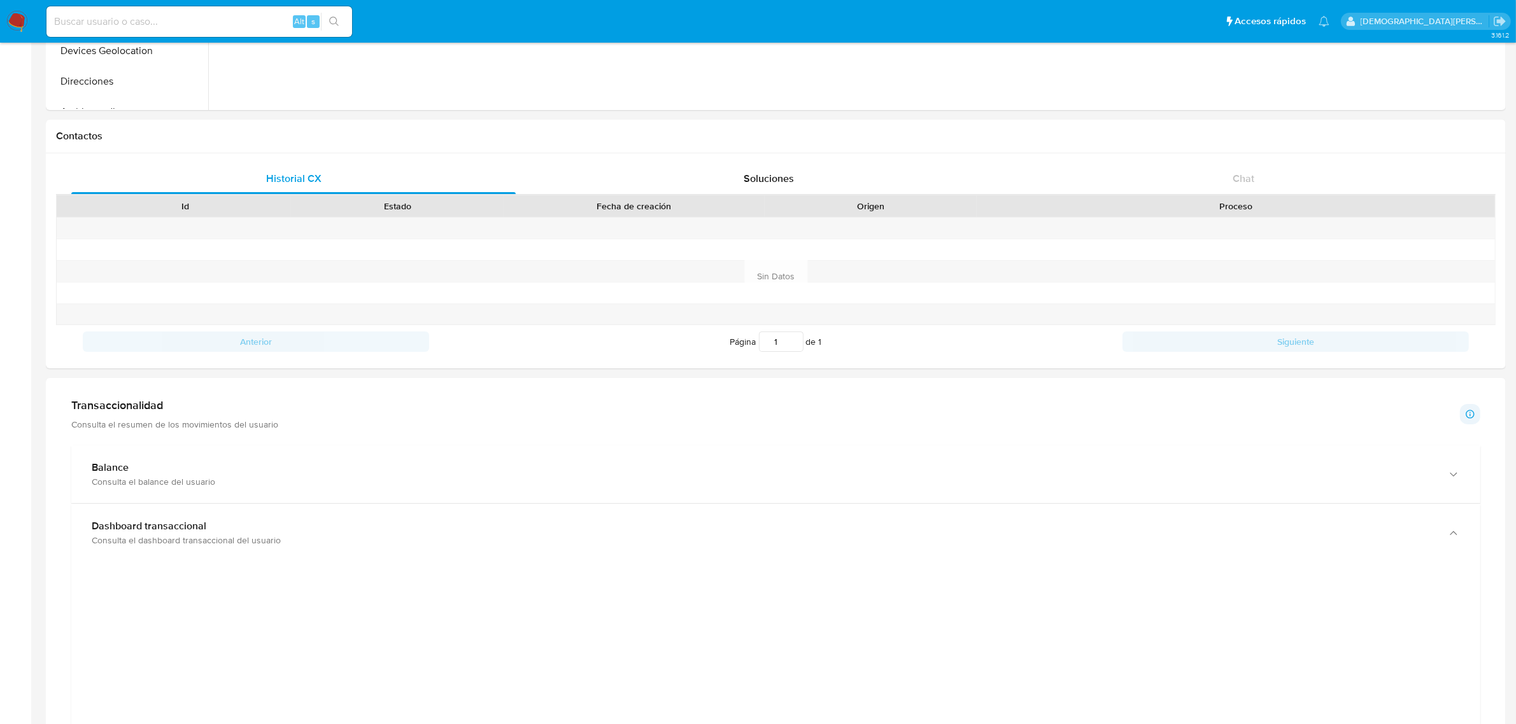
scroll to position [477, 0]
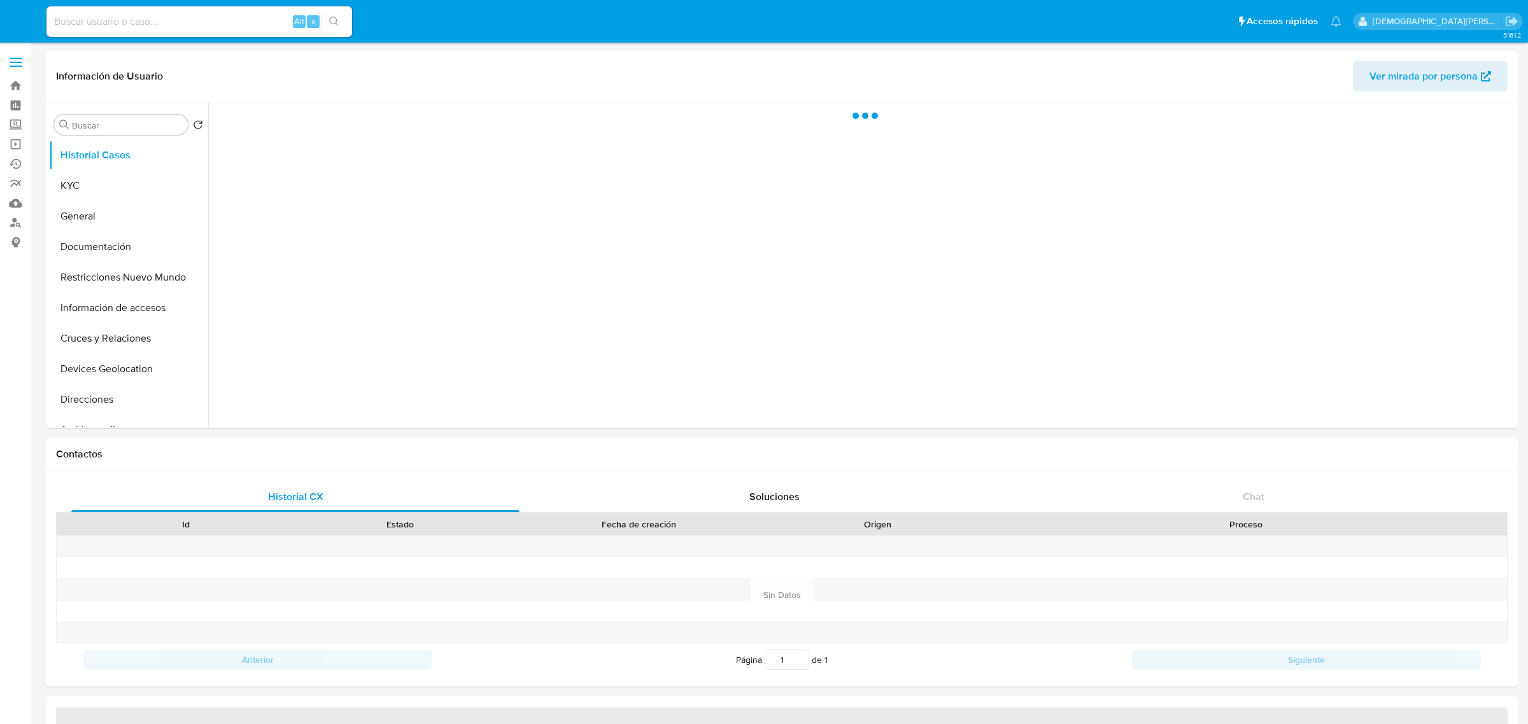
select select "10"
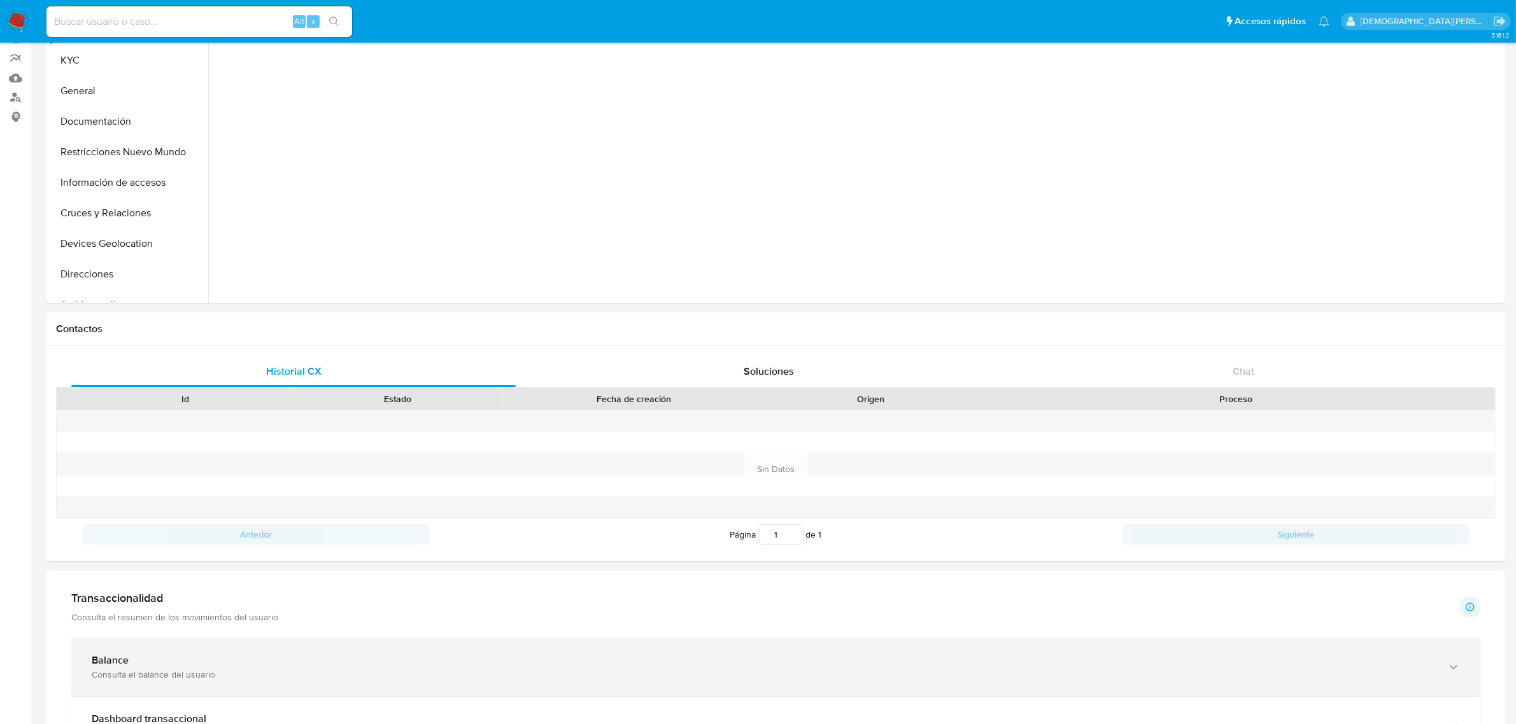
scroll to position [398, 0]
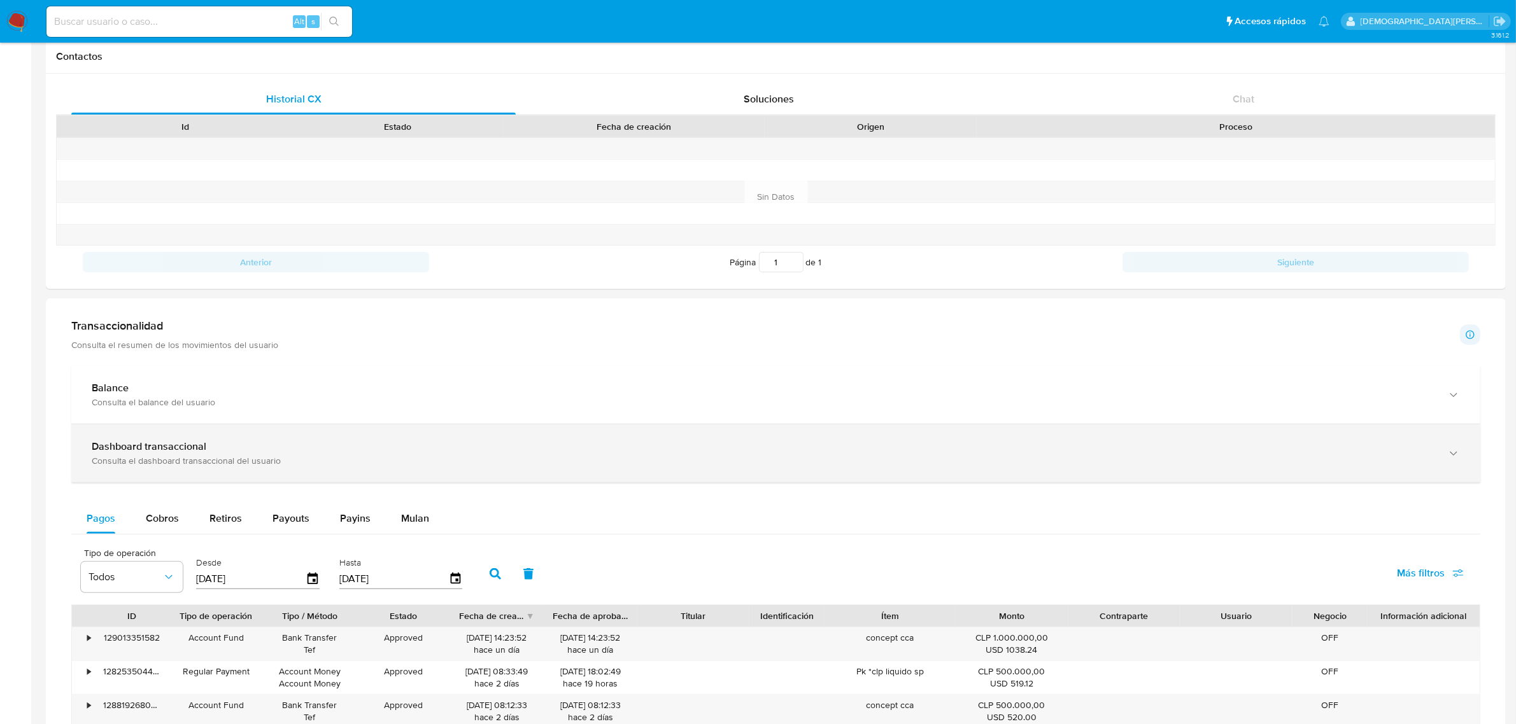
click at [313, 449] on div "Dashboard transaccional" at bounding box center [763, 447] width 1343 height 13
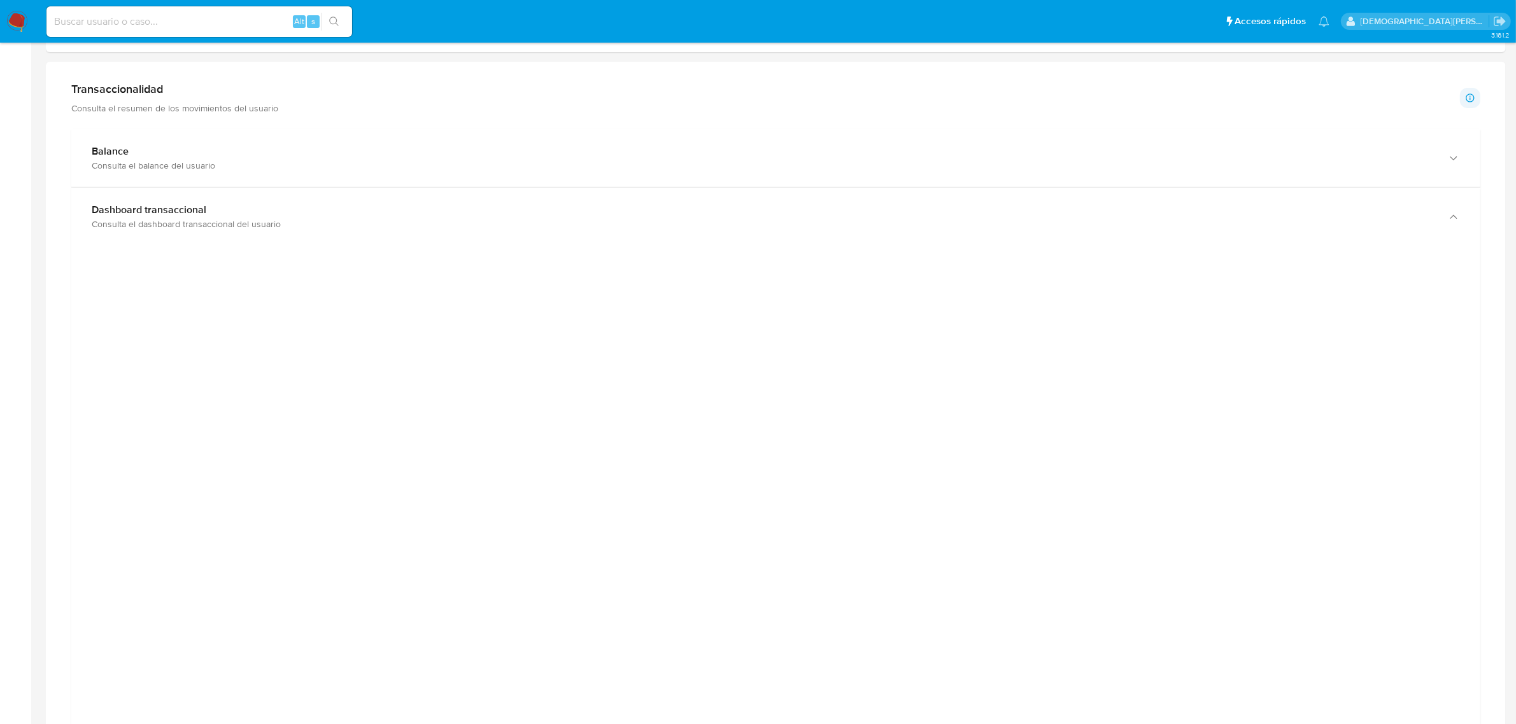
scroll to position [637, 0]
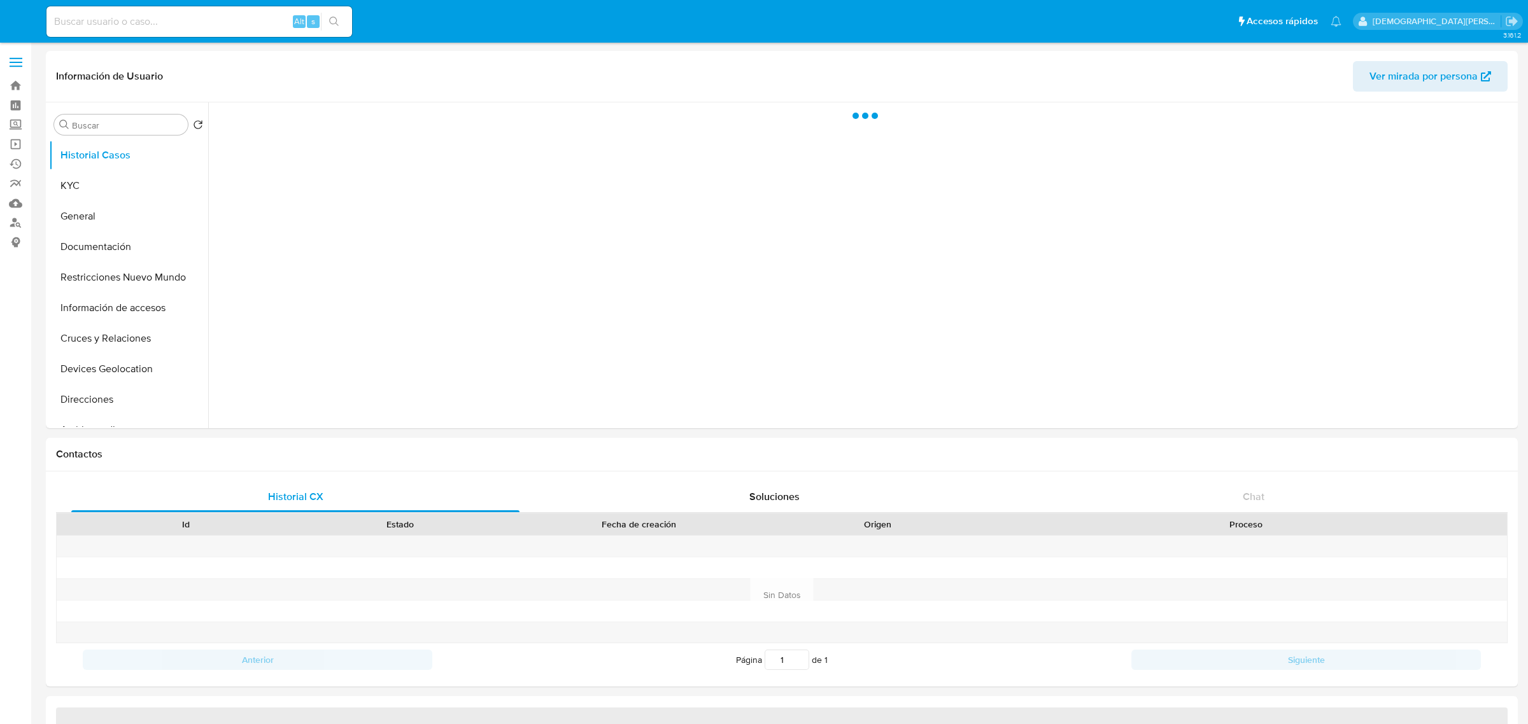
select select "10"
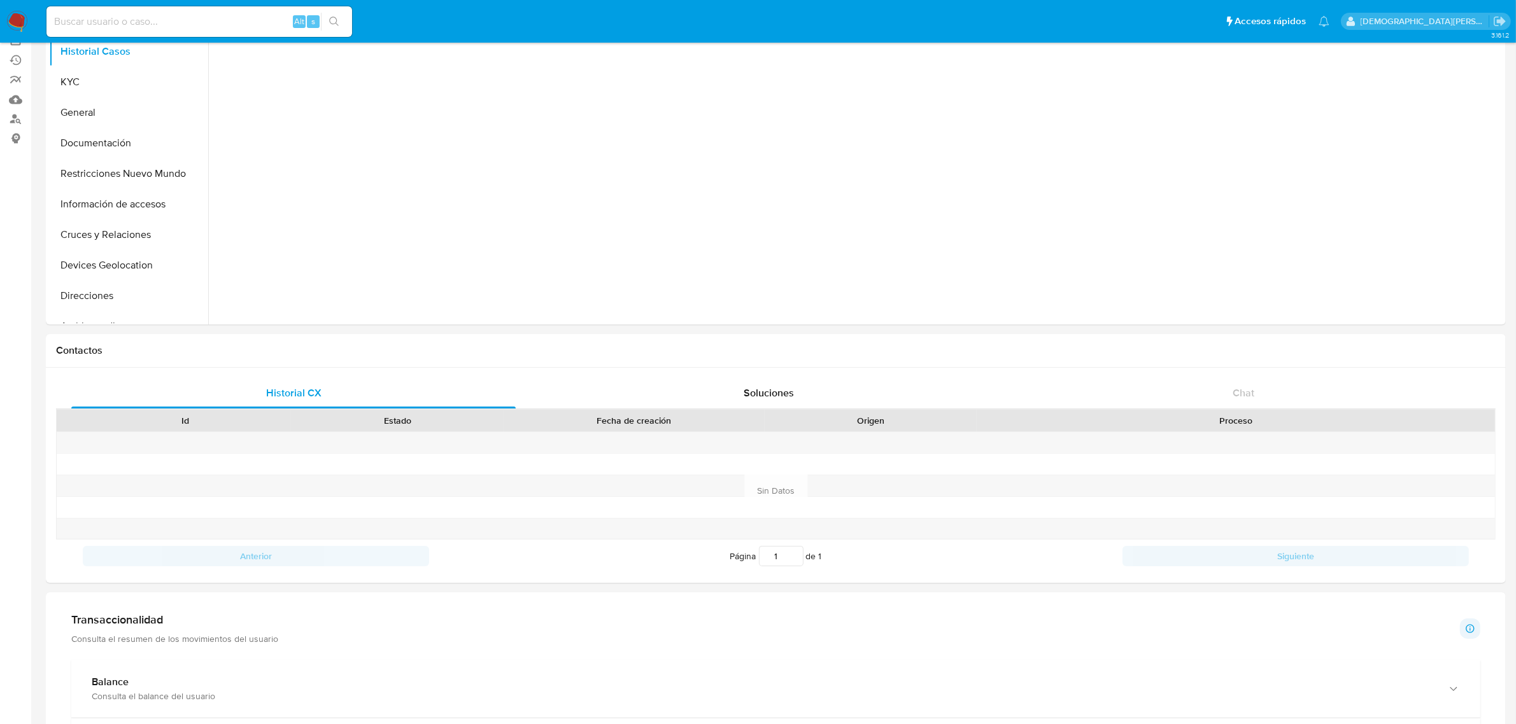
scroll to position [398, 0]
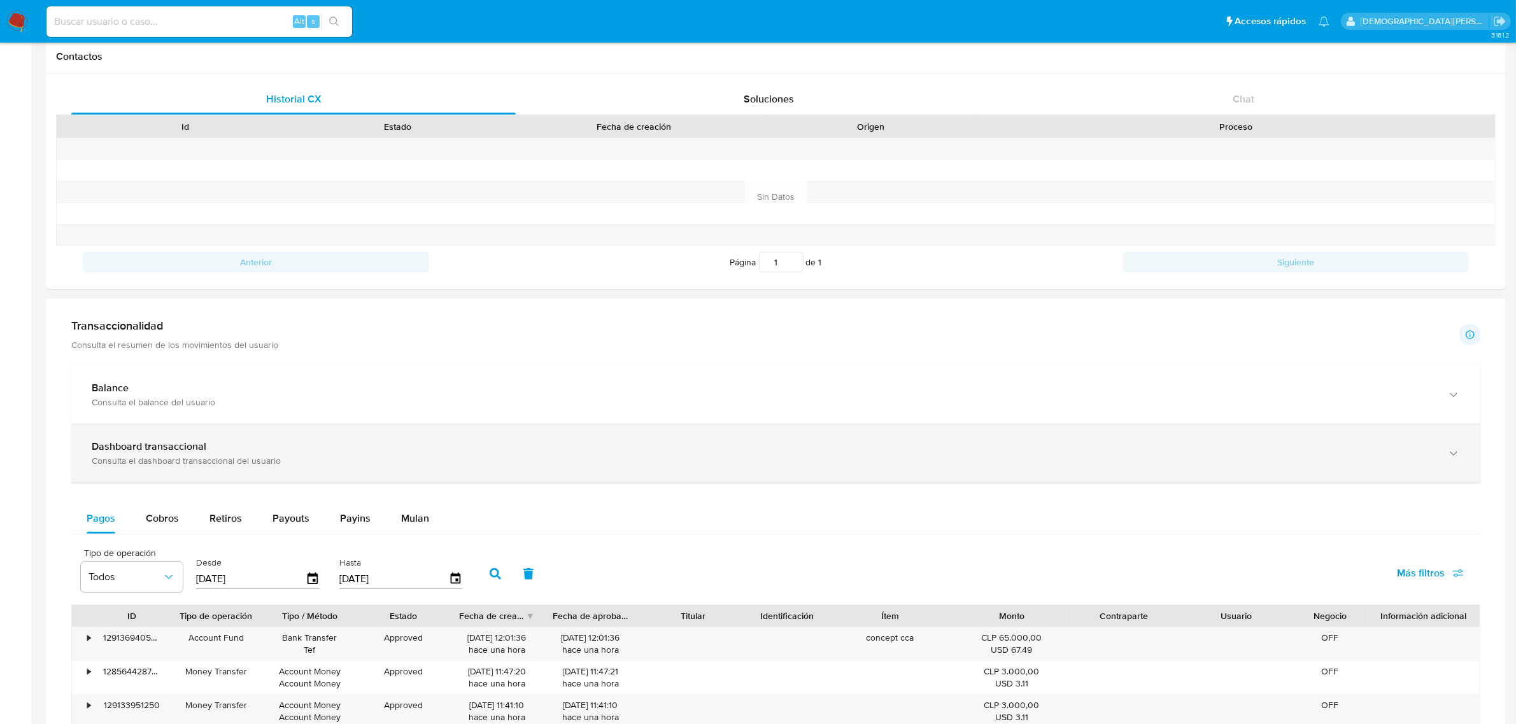
click at [287, 451] on div "Dashboard transaccional" at bounding box center [763, 447] width 1343 height 13
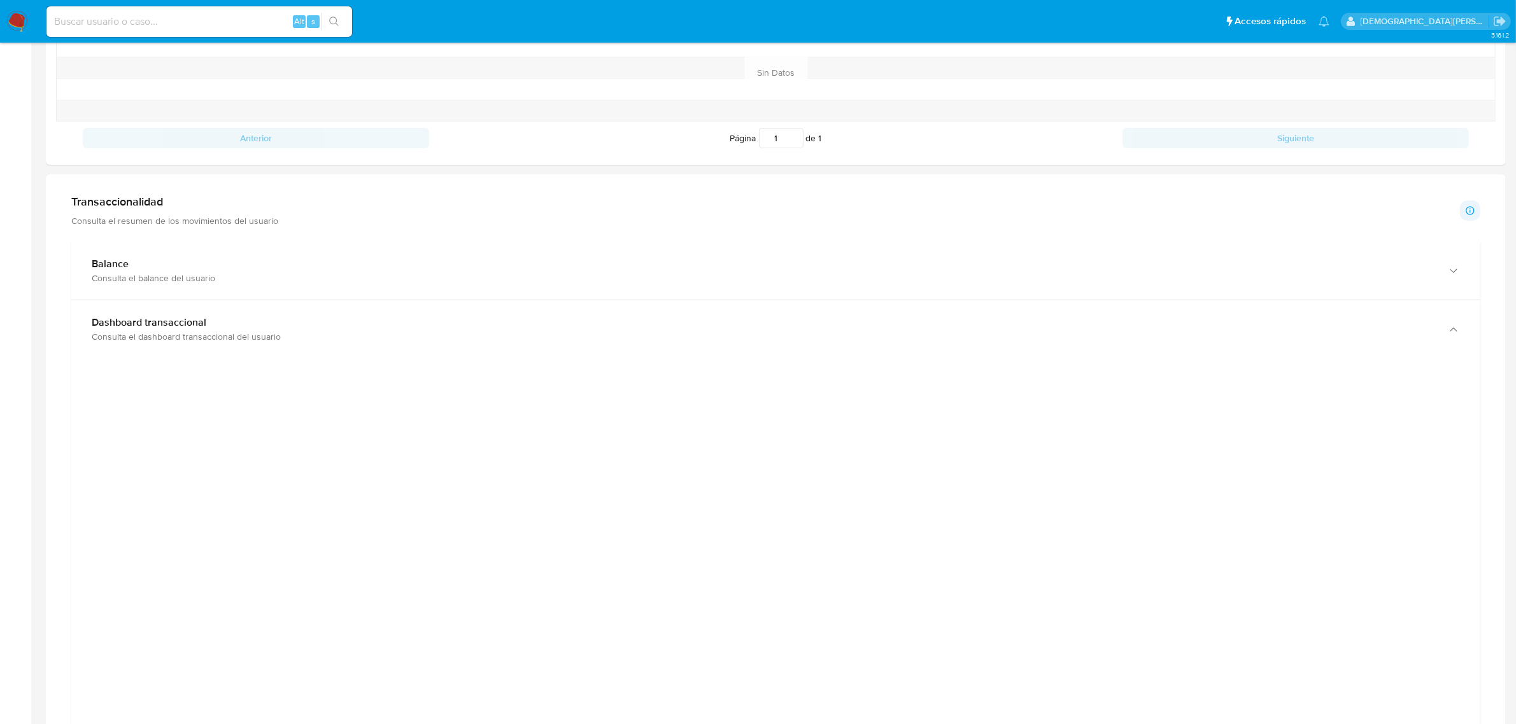
scroll to position [716, 0]
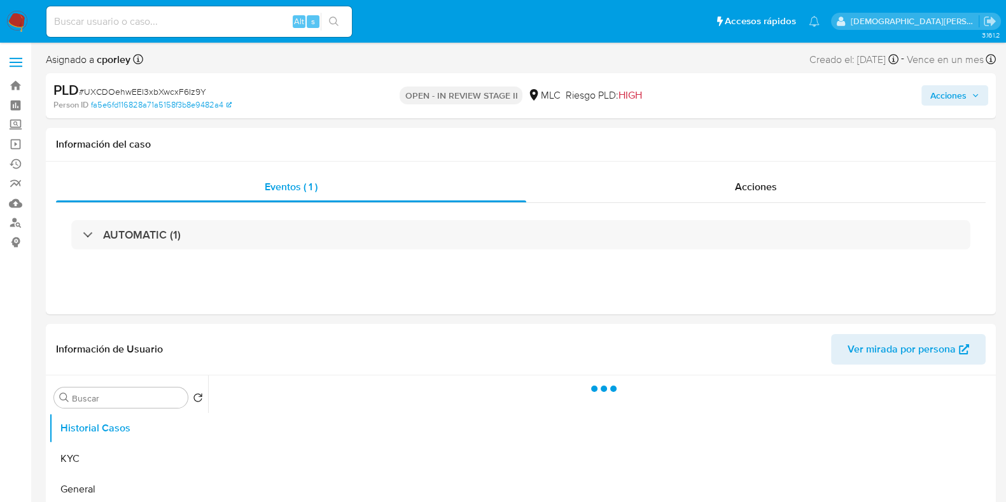
select select "10"
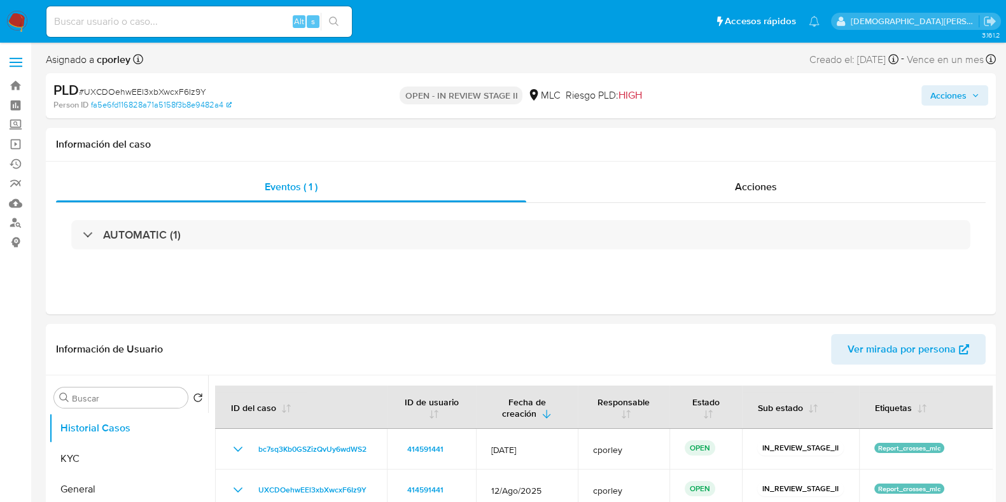
click at [947, 93] on span "Acciones" at bounding box center [949, 95] width 36 height 20
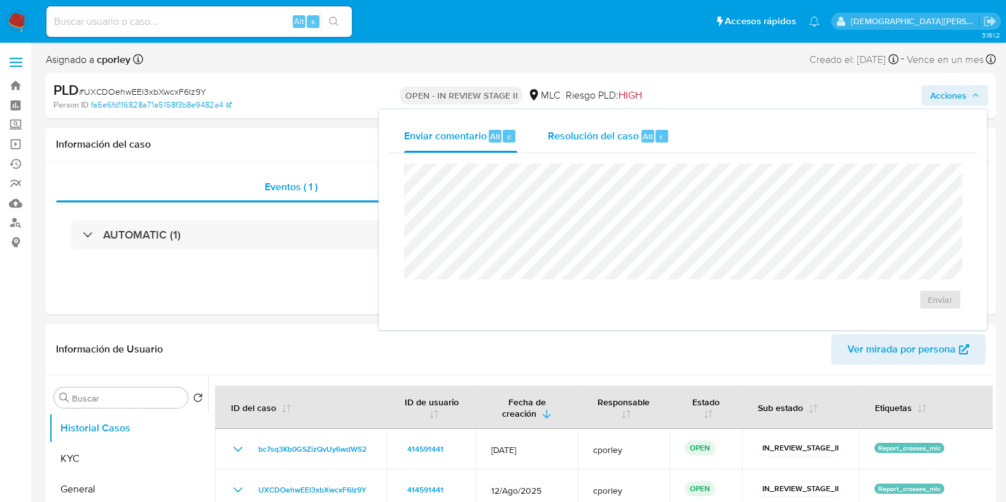
click at [575, 138] on span "Resolución del caso" at bounding box center [593, 136] width 91 height 15
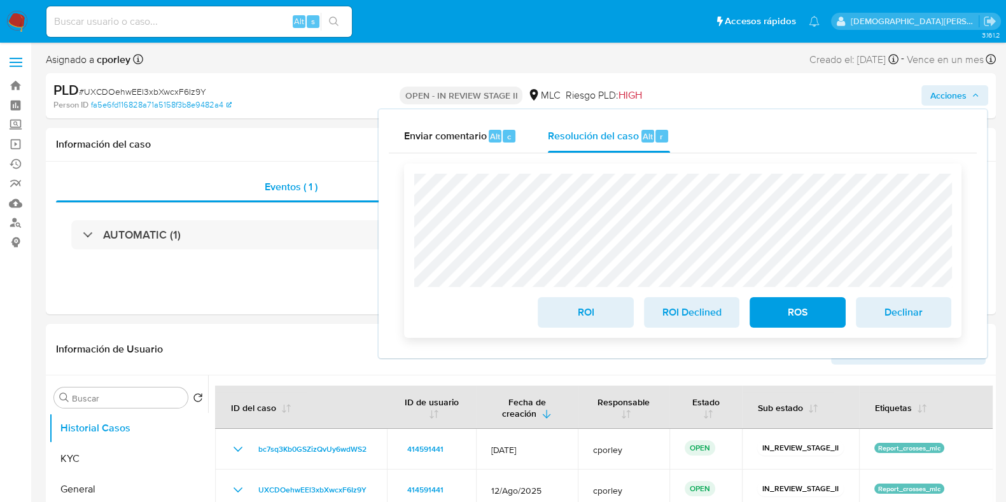
click at [555, 307] on span "ROI" at bounding box center [585, 313] width 62 height 28
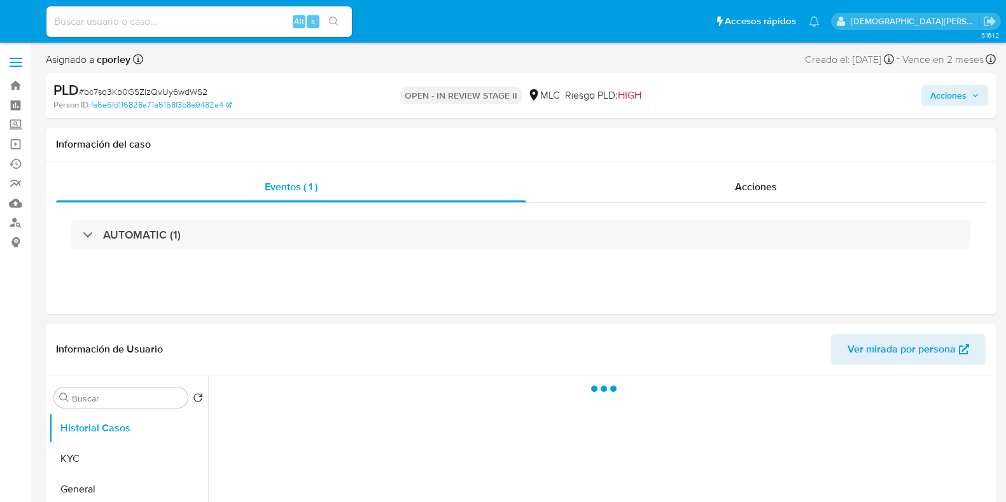
select select "10"
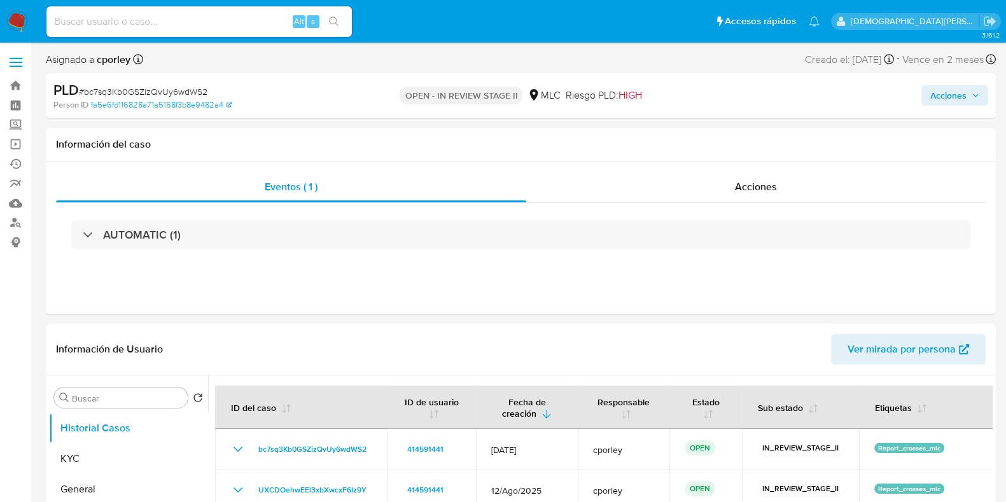
drag, startPoint x: 952, startPoint y: 100, endPoint x: 770, endPoint y: 102, distance: 182.1
click at [950, 100] on span "Acciones" at bounding box center [949, 95] width 36 height 20
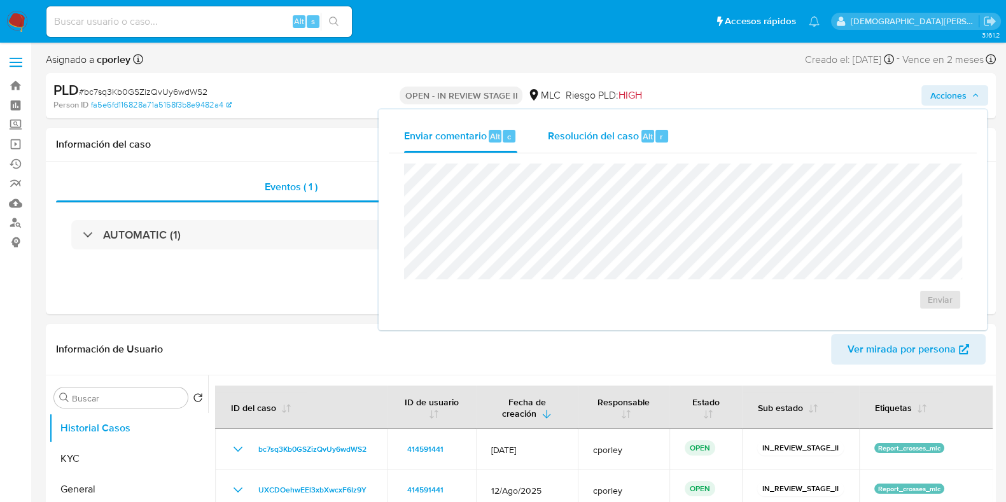
click at [593, 123] on div "Resolución del caso Alt r" at bounding box center [609, 136] width 122 height 33
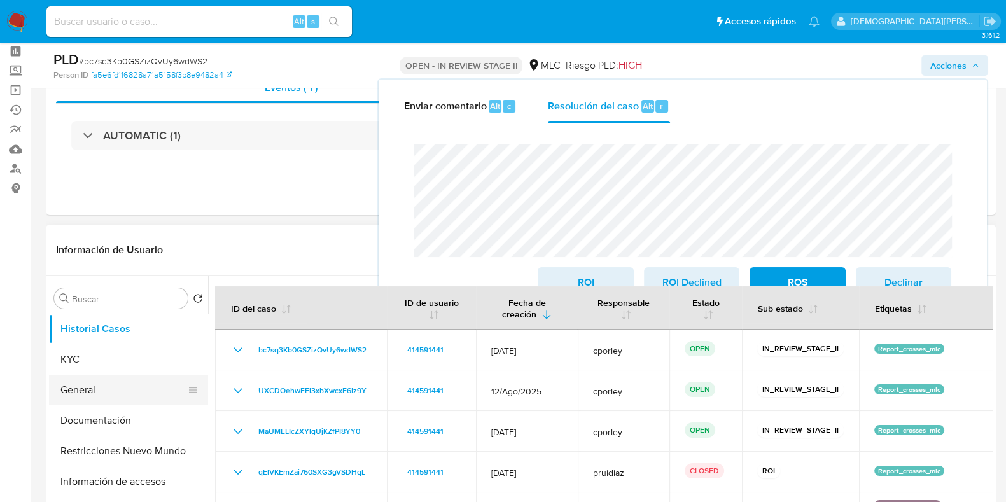
scroll to position [79, 0]
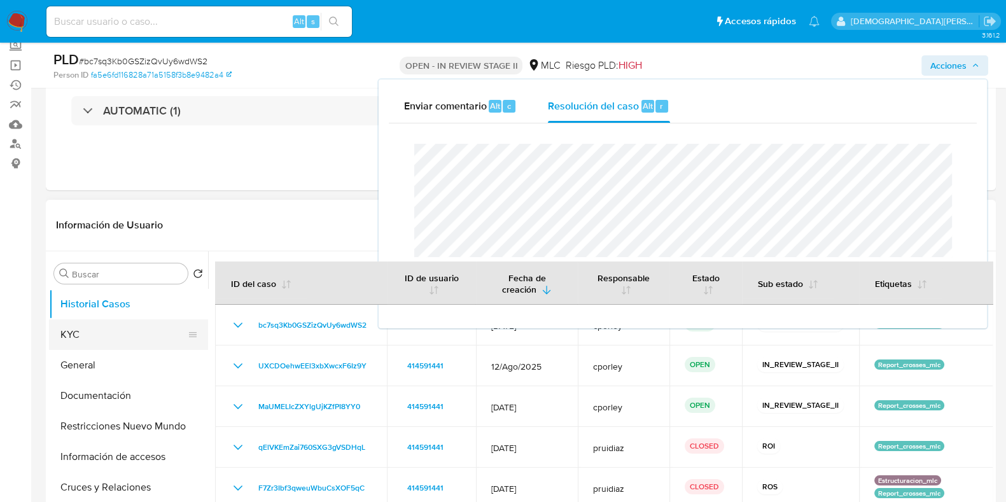
click at [94, 337] on button "KYC" at bounding box center [123, 335] width 149 height 31
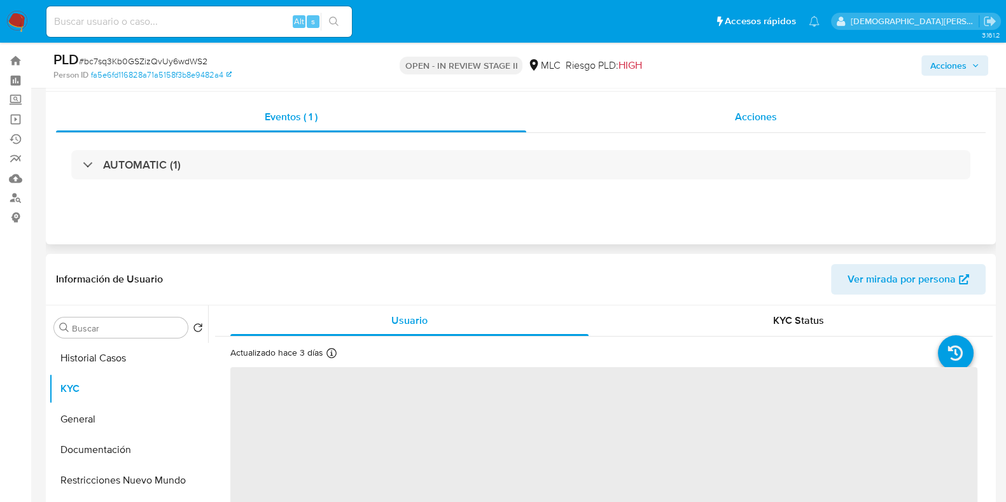
scroll to position [0, 0]
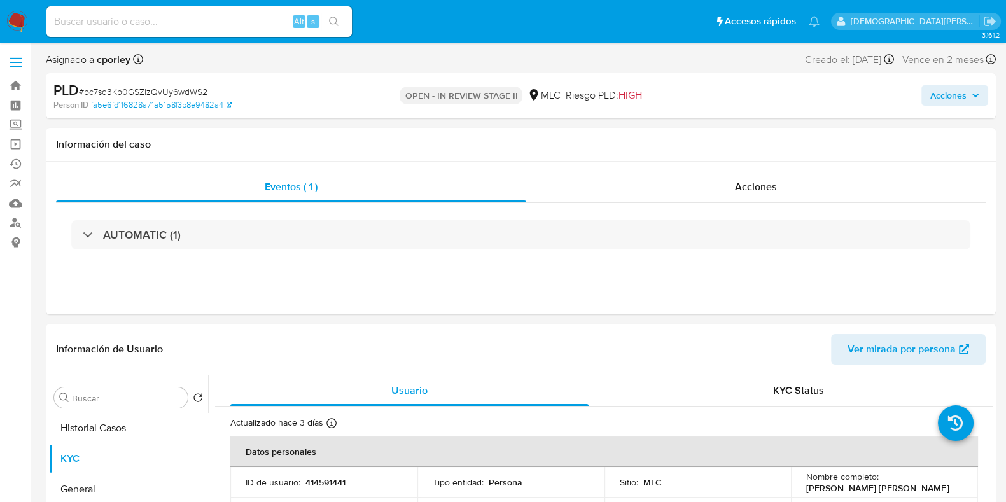
click at [936, 96] on span "Acciones" at bounding box center [949, 95] width 36 height 20
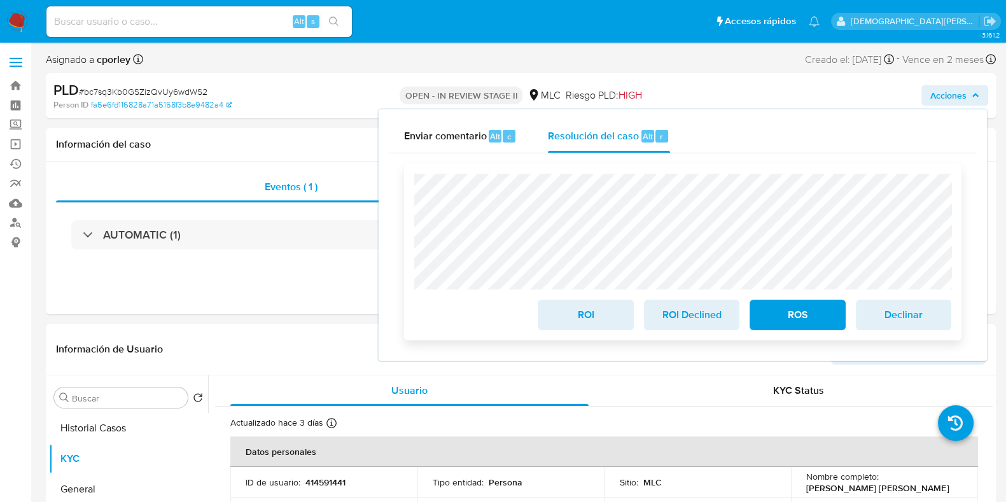
click at [572, 312] on span "ROI" at bounding box center [585, 315] width 62 height 28
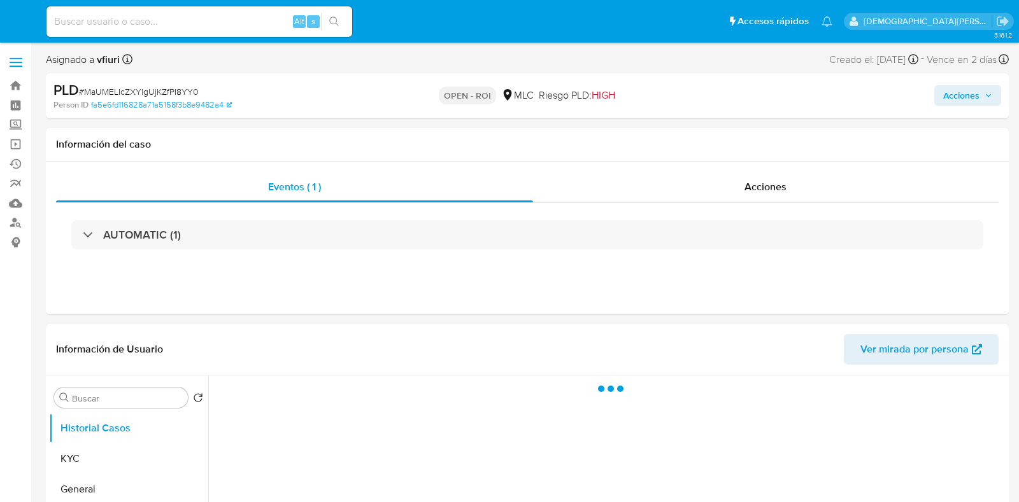
select select "10"
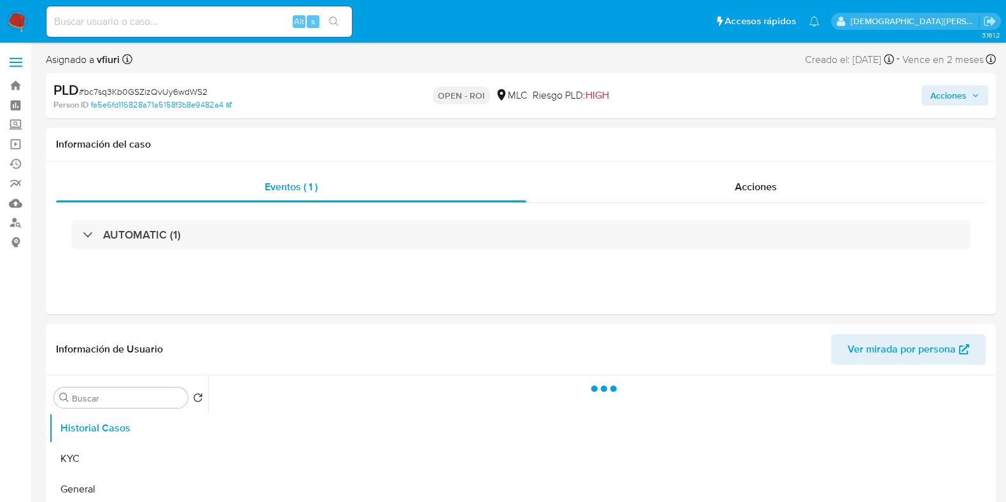
select select "10"
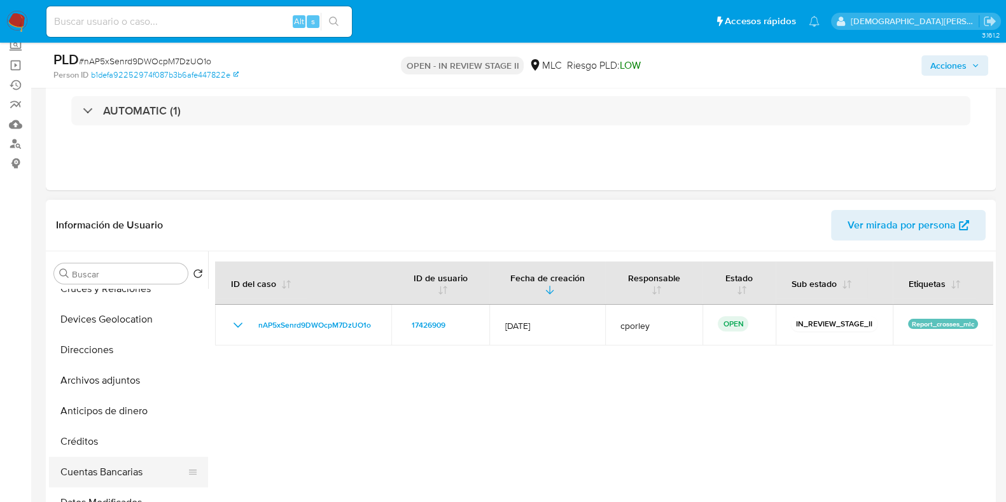
scroll to position [79, 0]
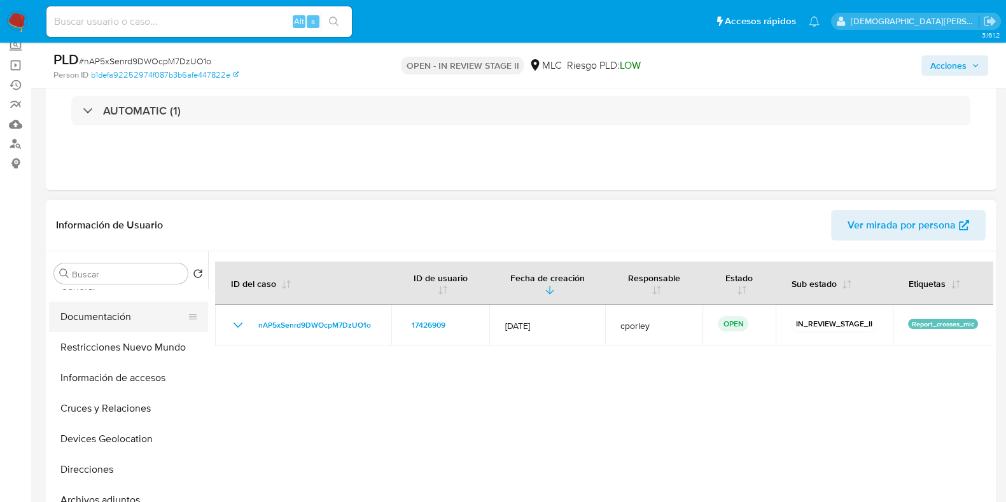
click at [119, 317] on button "Documentación" at bounding box center [123, 317] width 149 height 31
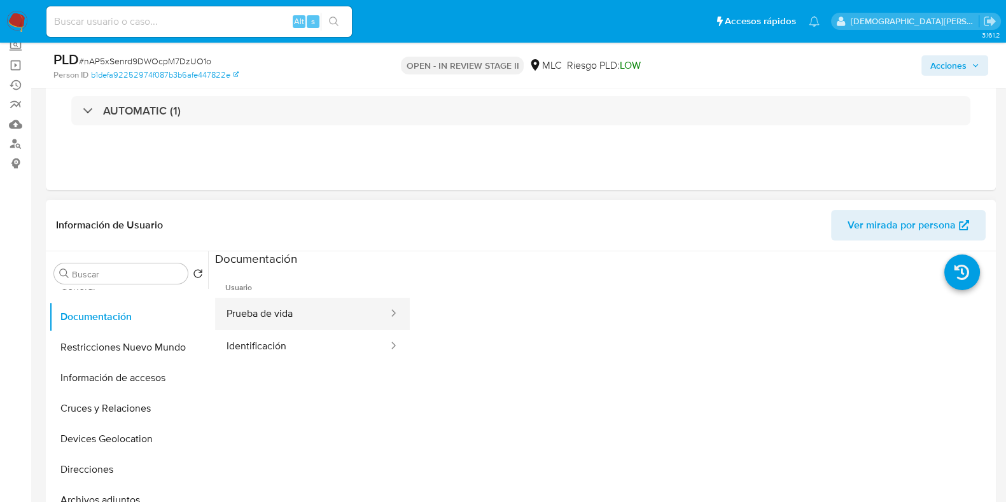
click at [296, 315] on button "Prueba de vida" at bounding box center [302, 314] width 174 height 32
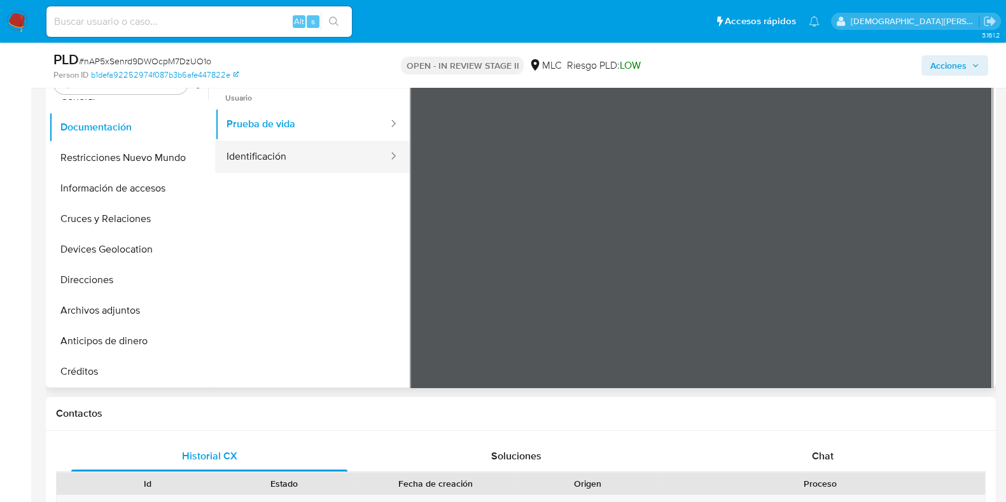
scroll to position [159, 0]
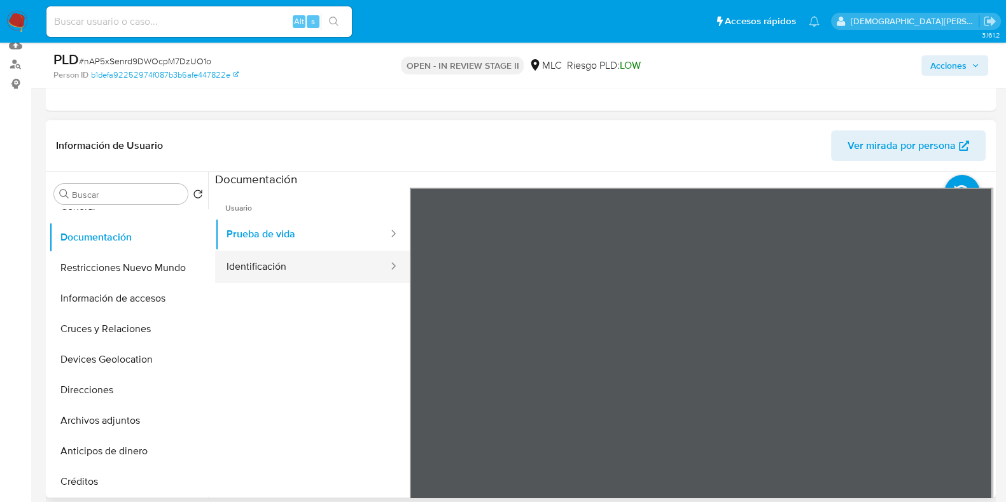
click at [275, 269] on button "Identificación" at bounding box center [302, 267] width 174 height 32
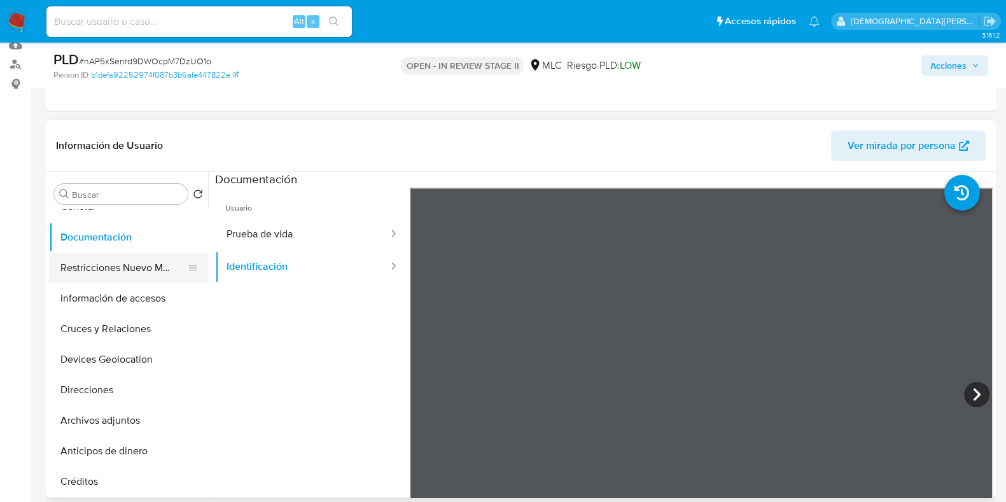
click at [155, 268] on button "Restricciones Nuevo Mundo" at bounding box center [123, 268] width 149 height 31
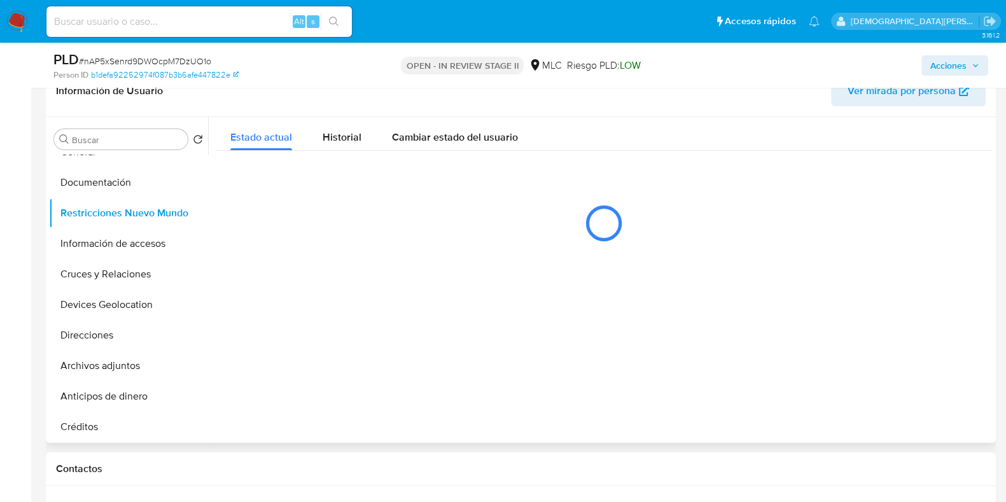
scroll to position [239, 0]
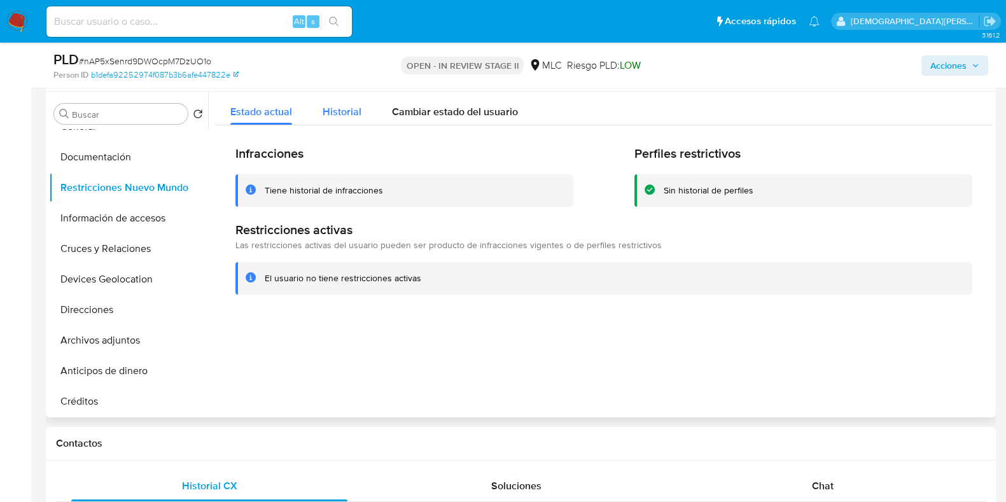
click at [347, 106] on span "Historial" at bounding box center [342, 111] width 39 height 15
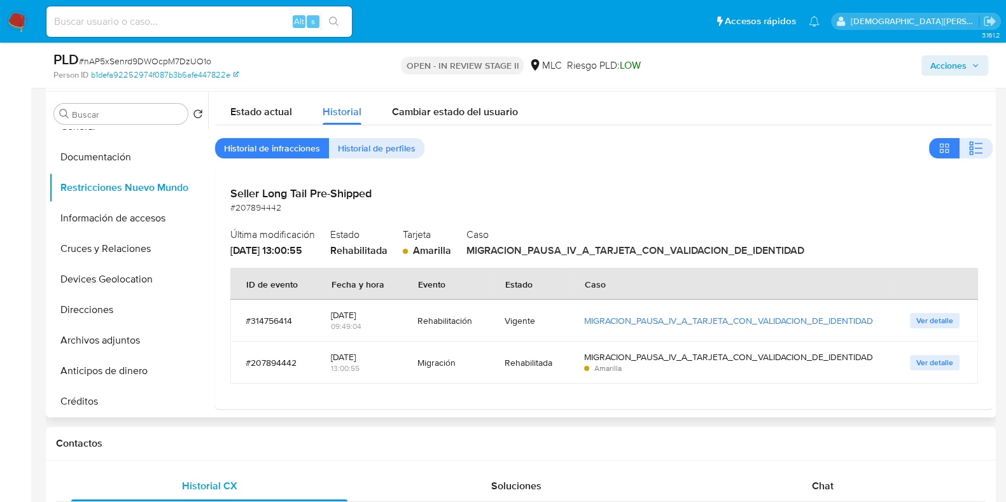
scroll to position [8, 0]
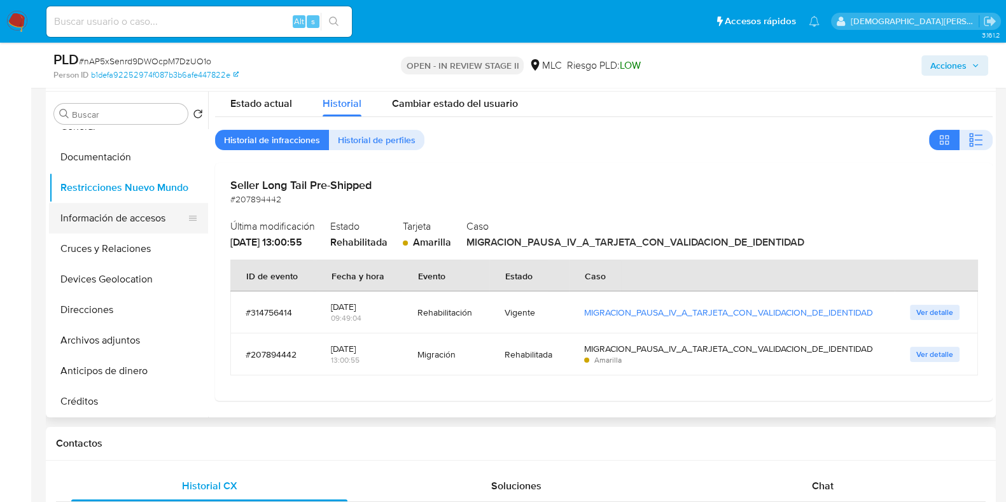
click at [145, 223] on button "Información de accesos" at bounding box center [123, 218] width 149 height 31
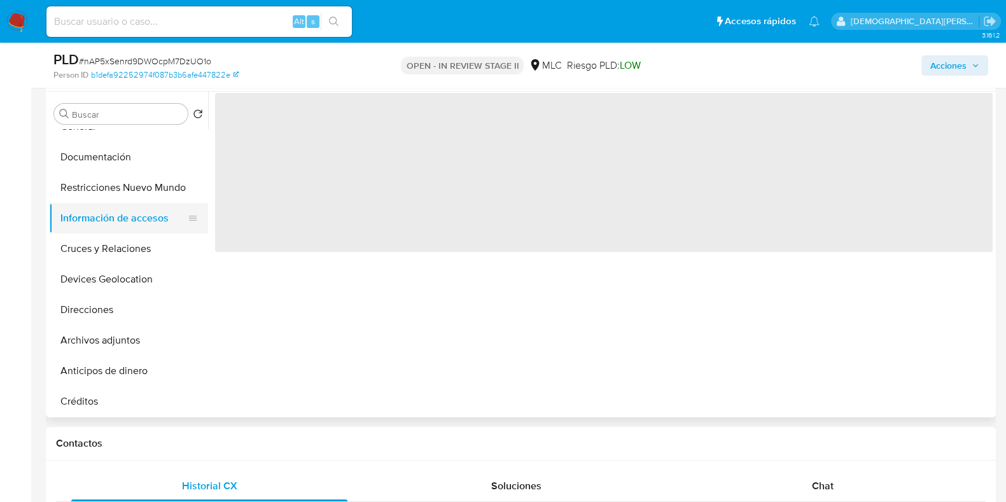
scroll to position [0, 0]
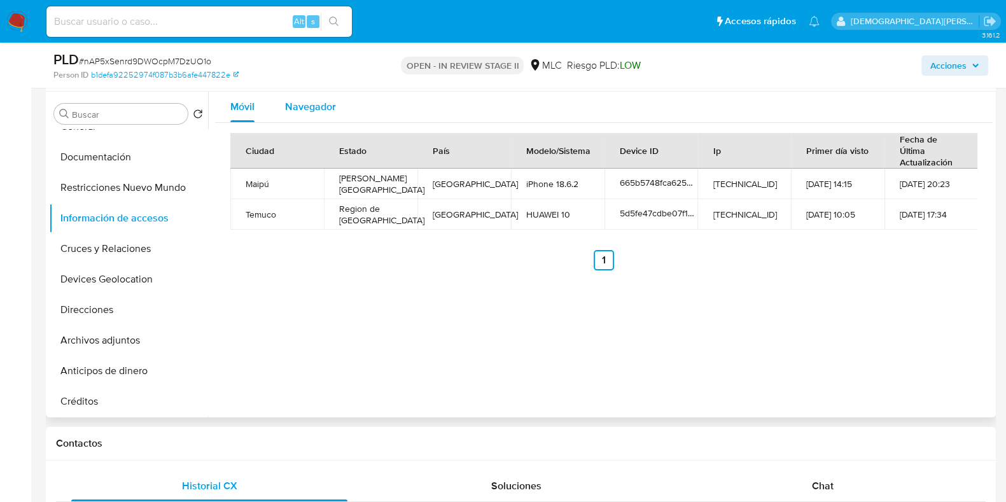
click at [300, 102] on span "Navegador" at bounding box center [310, 106] width 51 height 15
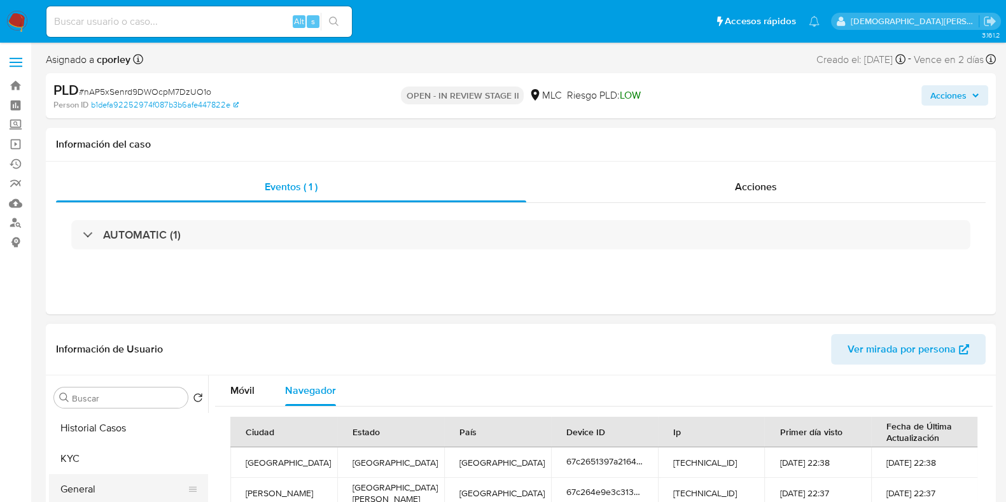
click at [81, 483] on button "General" at bounding box center [123, 489] width 149 height 31
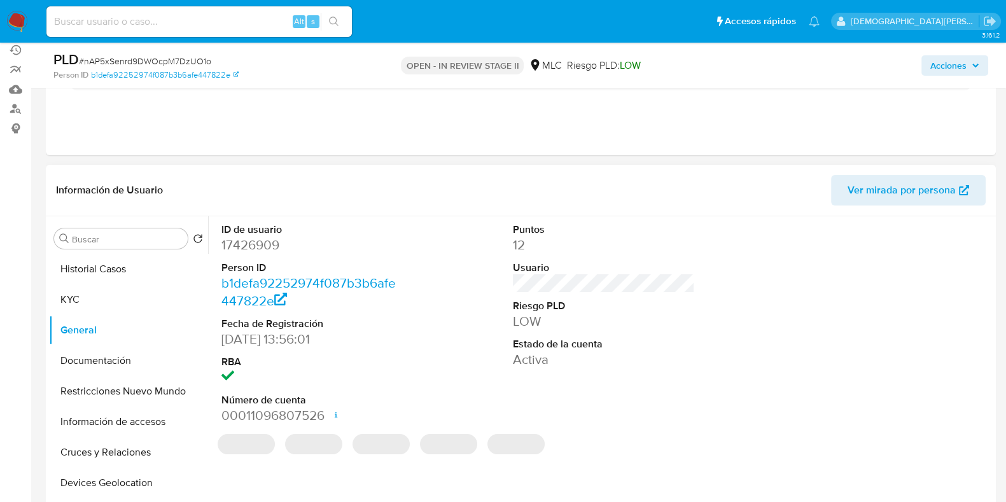
scroll to position [159, 0]
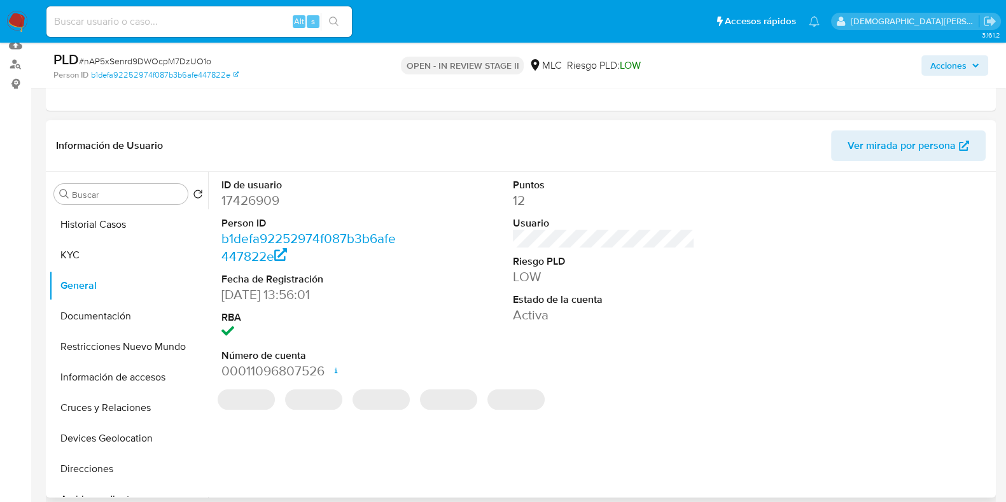
click at [260, 201] on dd "17426909" at bounding box center [313, 201] width 182 height 18
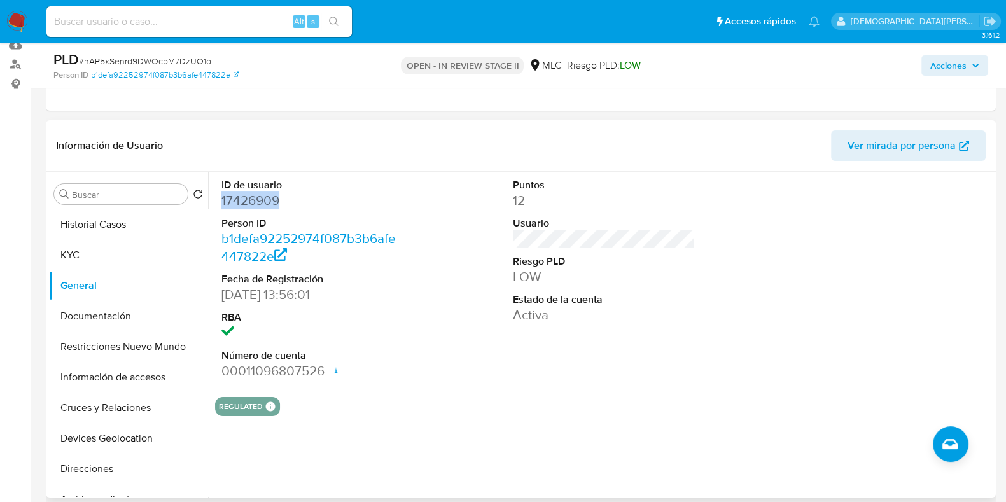
copy dd "17426909"
click at [262, 204] on dd "17426909" at bounding box center [313, 201] width 182 height 18
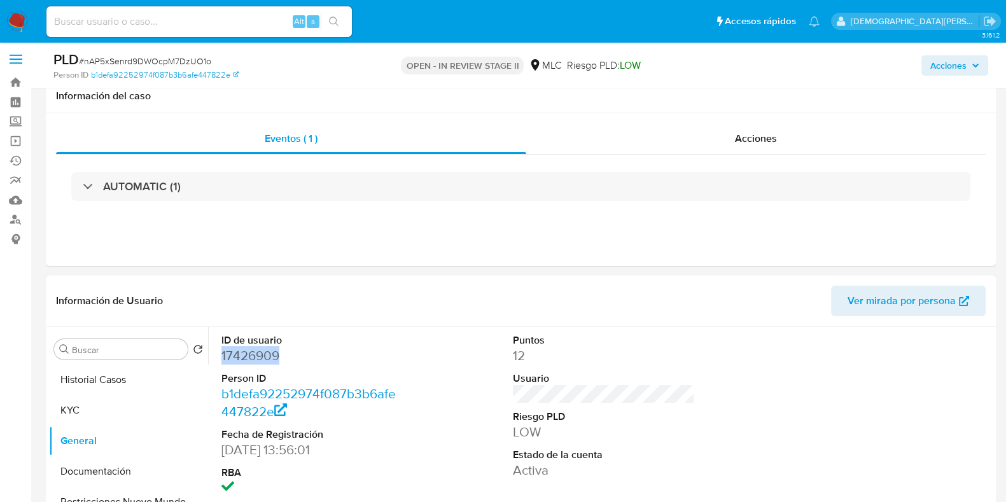
scroll to position [0, 0]
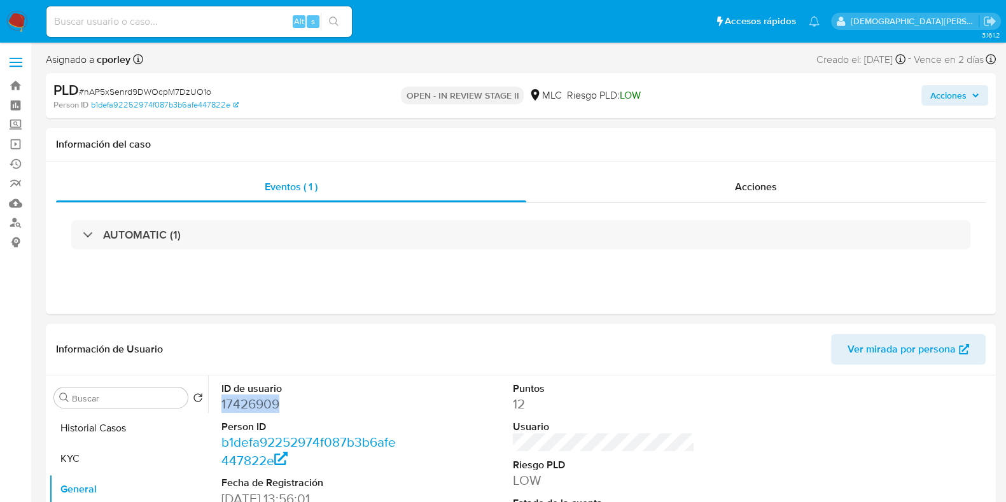
drag, startPoint x: 955, startPoint y: 102, endPoint x: 933, endPoint y: 100, distance: 21.7
click at [952, 101] on span "Acciones" at bounding box center [949, 95] width 36 height 20
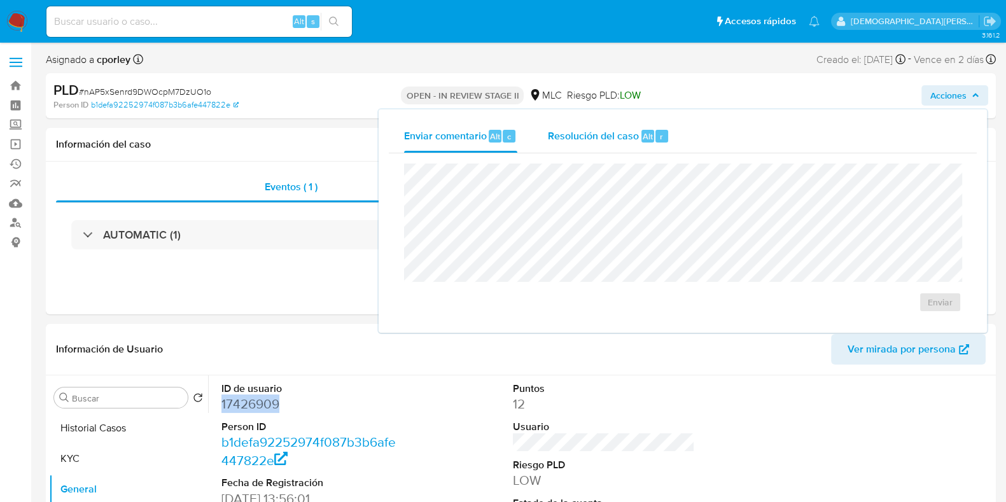
click at [584, 141] on span "Resolución del caso" at bounding box center [593, 136] width 91 height 15
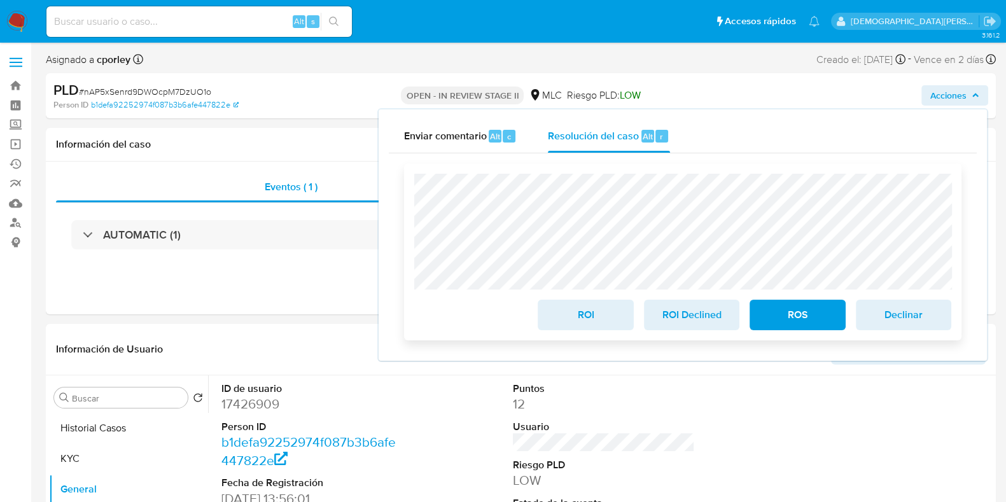
click at [580, 315] on span "ROI" at bounding box center [585, 315] width 62 height 28
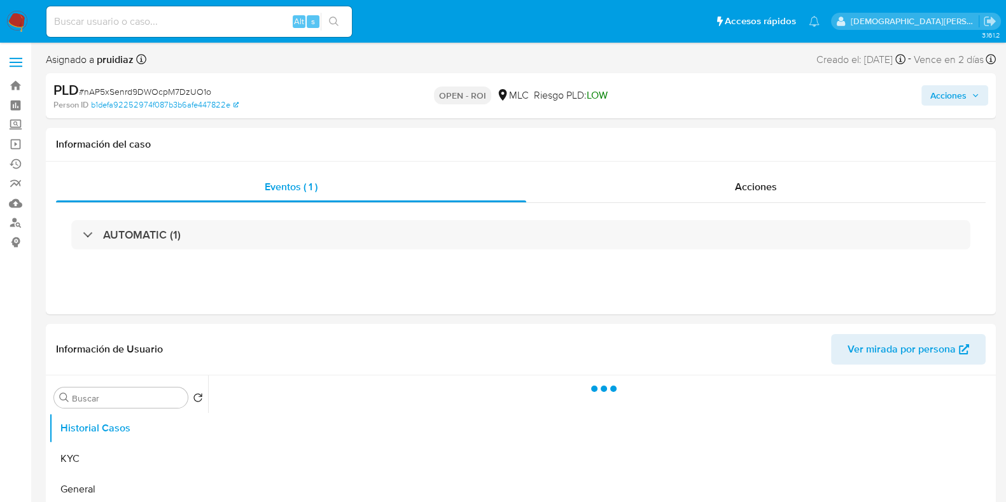
select select "10"
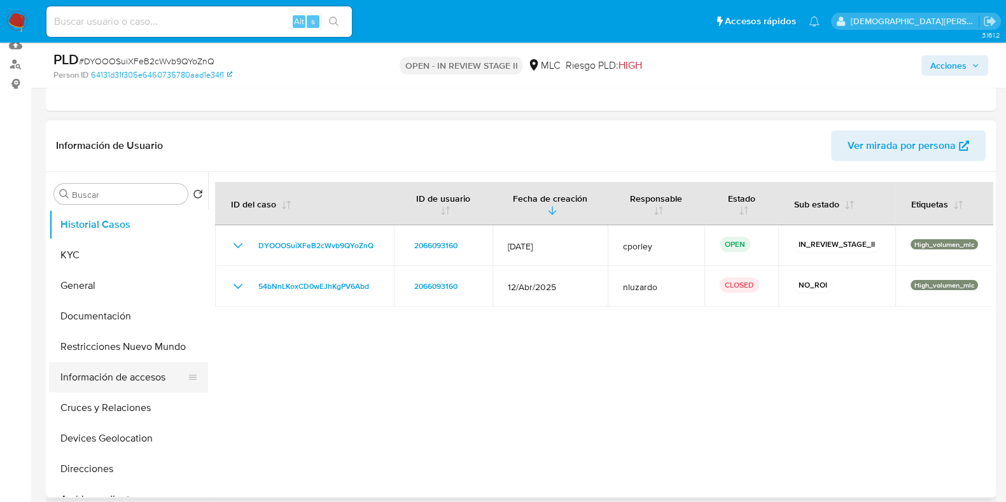
scroll to position [159, 0]
click at [109, 288] on button "General" at bounding box center [123, 286] width 149 height 31
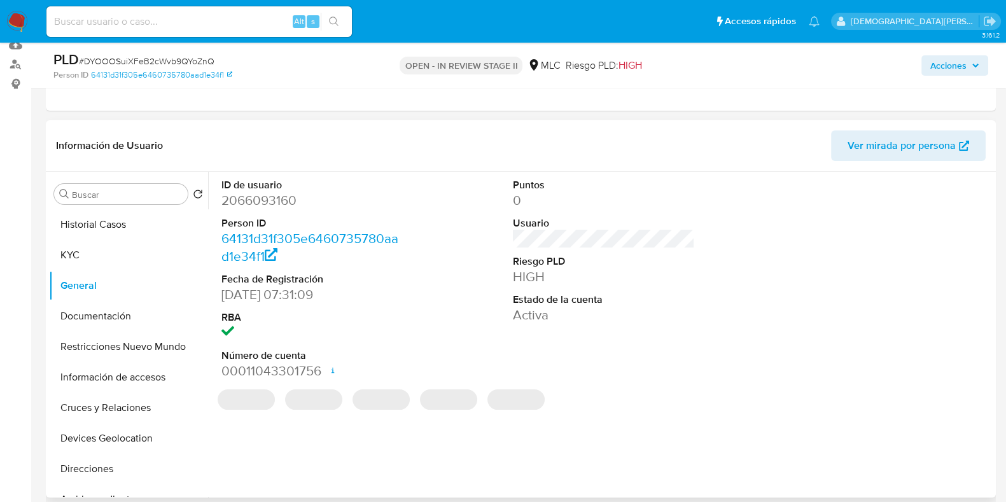
click at [281, 209] on dl "ID de usuario 2066093160 Person ID 64131d31f305e6460735780aad1e34f1 Fecha de Re…" at bounding box center [313, 279] width 182 height 202
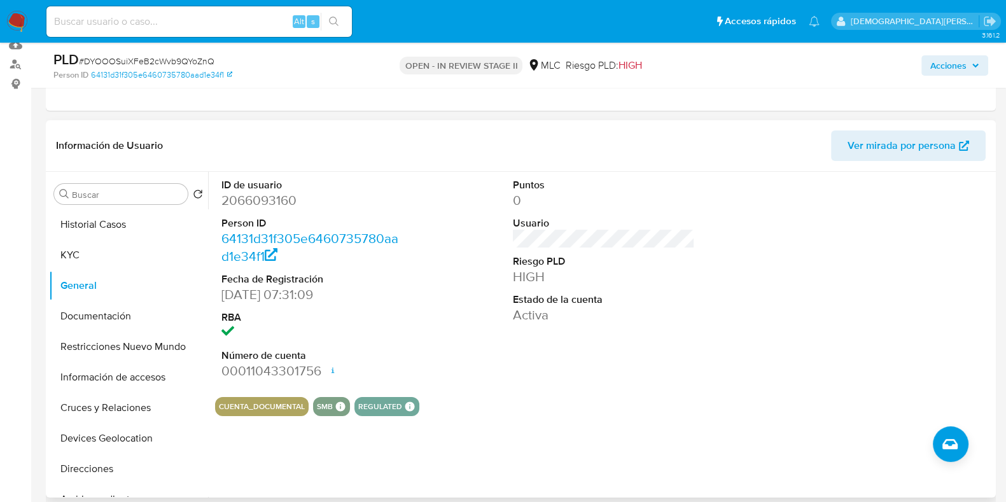
click at [267, 197] on dd "2066093160" at bounding box center [313, 201] width 182 height 18
click at [267, 196] on dd "2066093160" at bounding box center [313, 201] width 182 height 18
copy dd "2066093160"
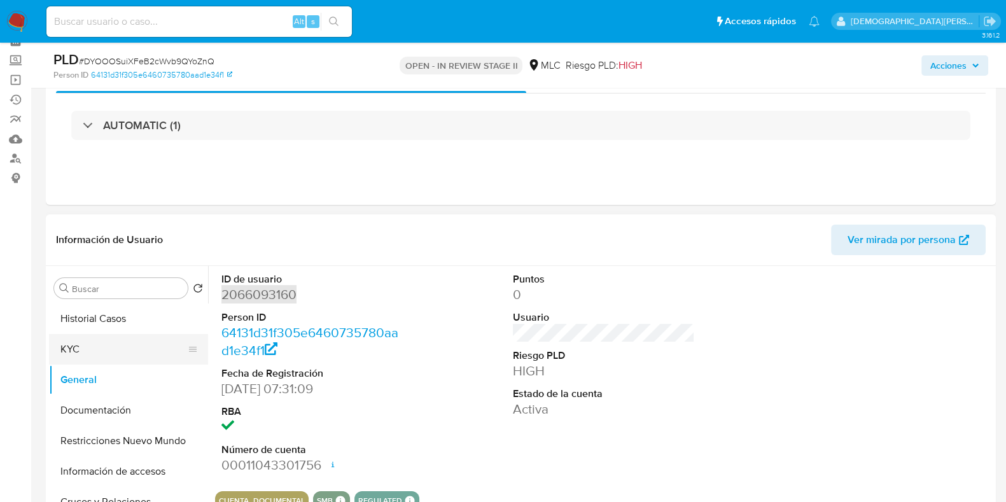
scroll to position [79, 0]
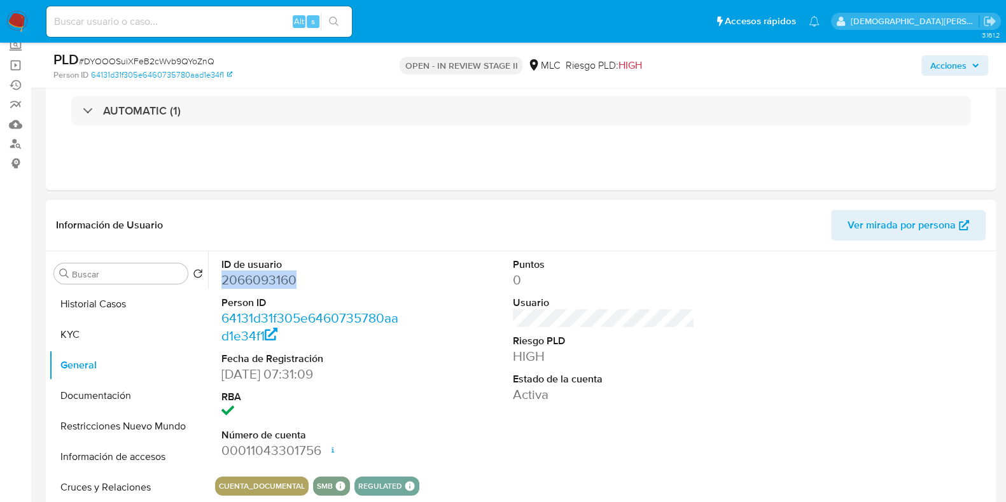
click at [246, 285] on dd "2066093160" at bounding box center [313, 280] width 182 height 18
click at [251, 281] on dd "2066093160" at bounding box center [313, 280] width 182 height 18
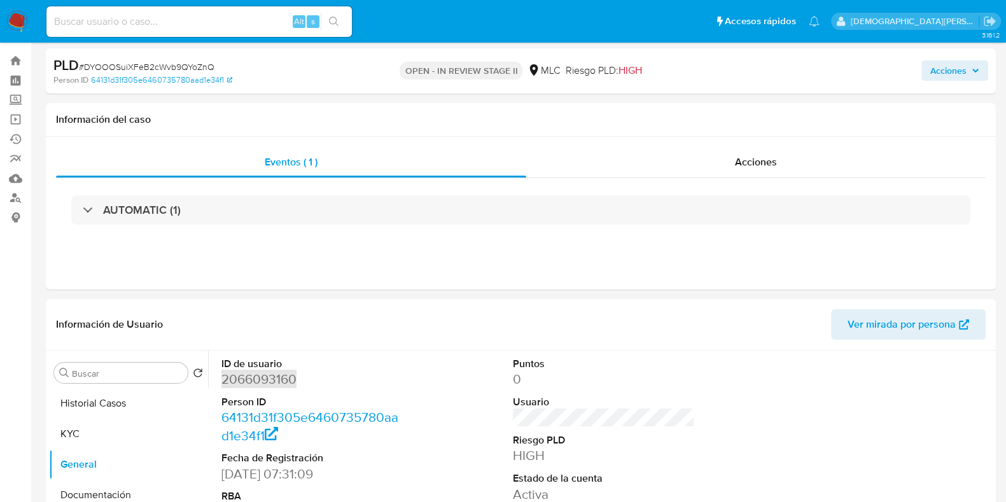
scroll to position [0, 0]
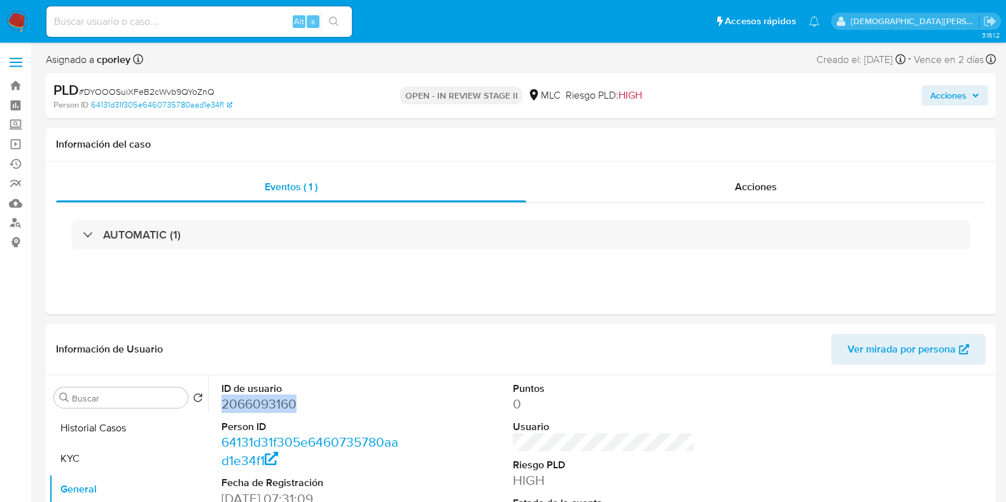
click at [929, 95] on button "Acciones" at bounding box center [955, 95] width 67 height 20
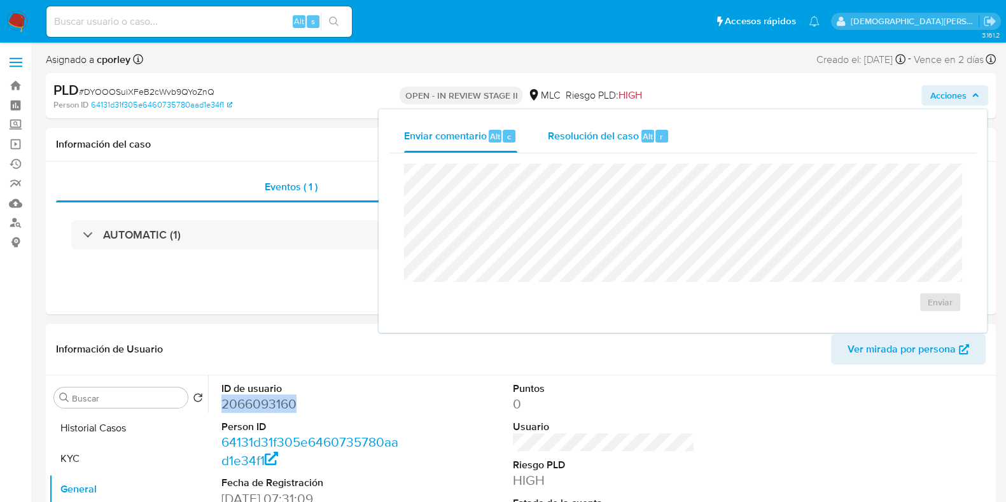
click at [584, 130] on span "Resolución del caso" at bounding box center [593, 136] width 91 height 15
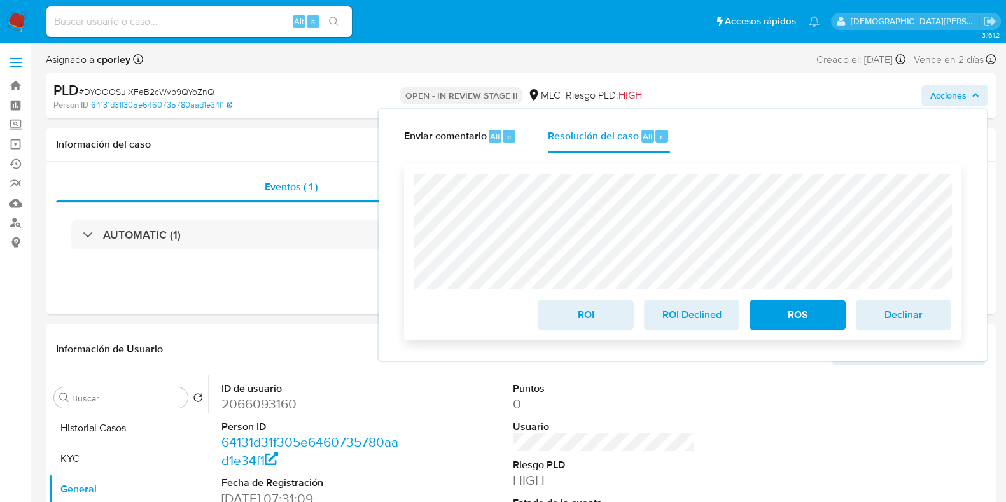
click at [773, 319] on span "ROS" at bounding box center [797, 315] width 62 height 28
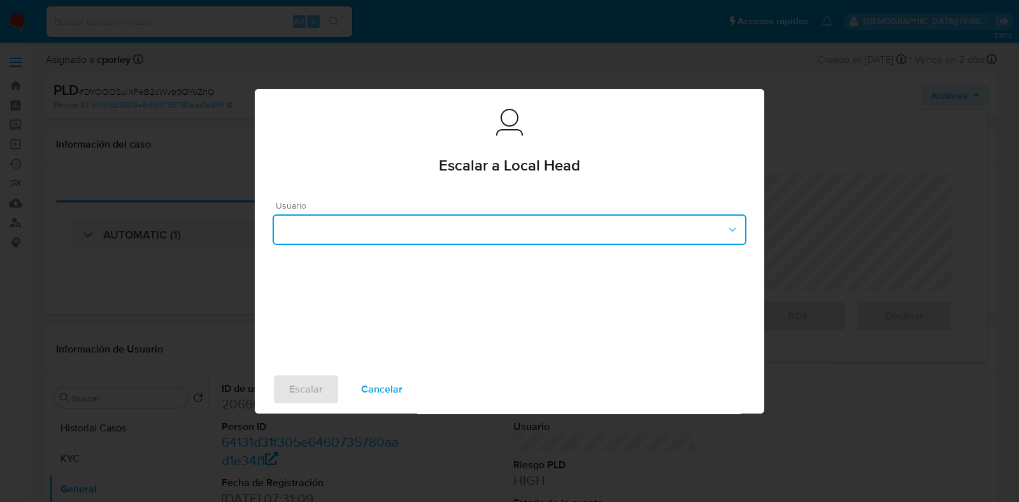
click at [400, 223] on button "button" at bounding box center [509, 230] width 474 height 31
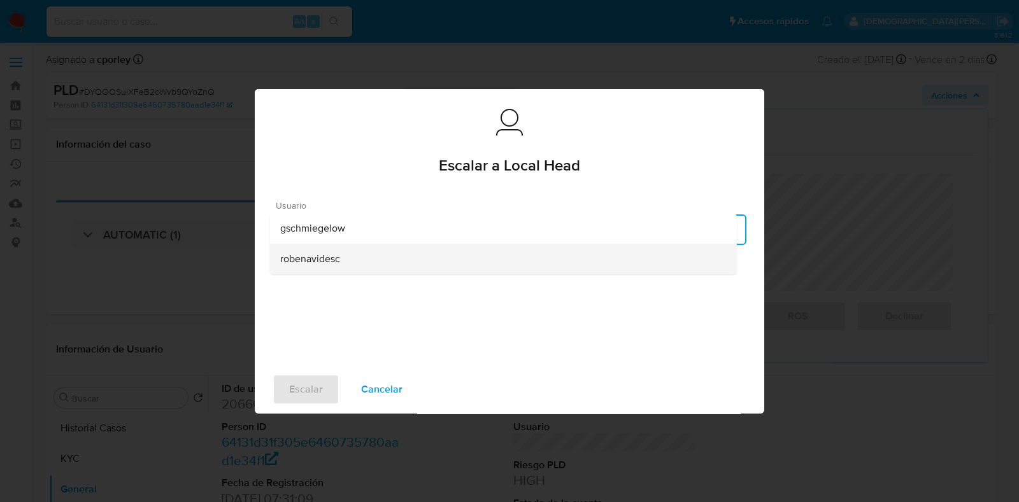
click at [343, 267] on div "robenavidesc" at bounding box center [503, 259] width 446 height 31
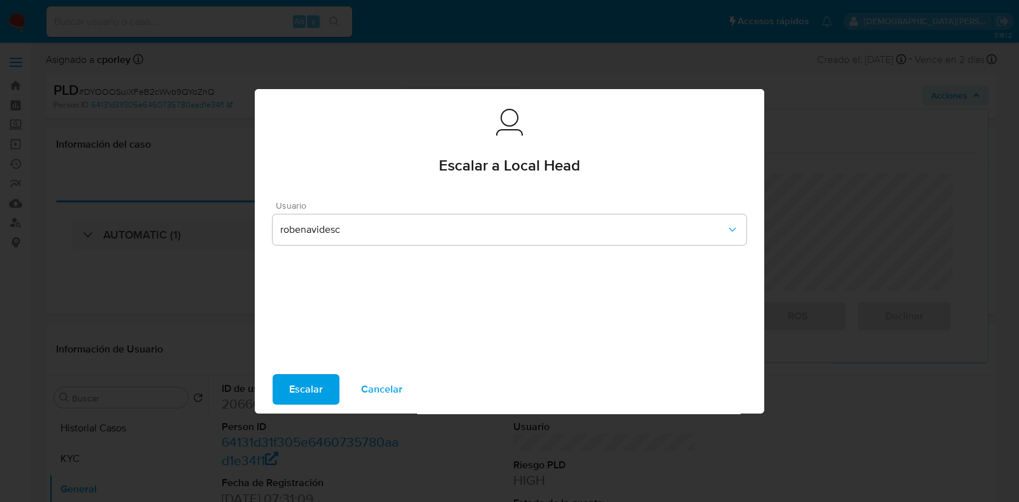
click at [301, 386] on span "Escalar" at bounding box center [306, 390] width 34 height 28
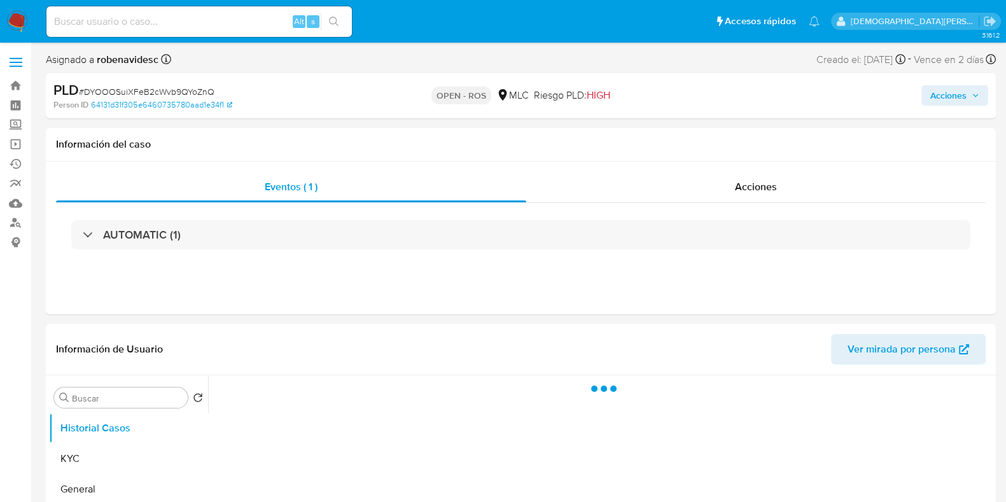
select select "10"
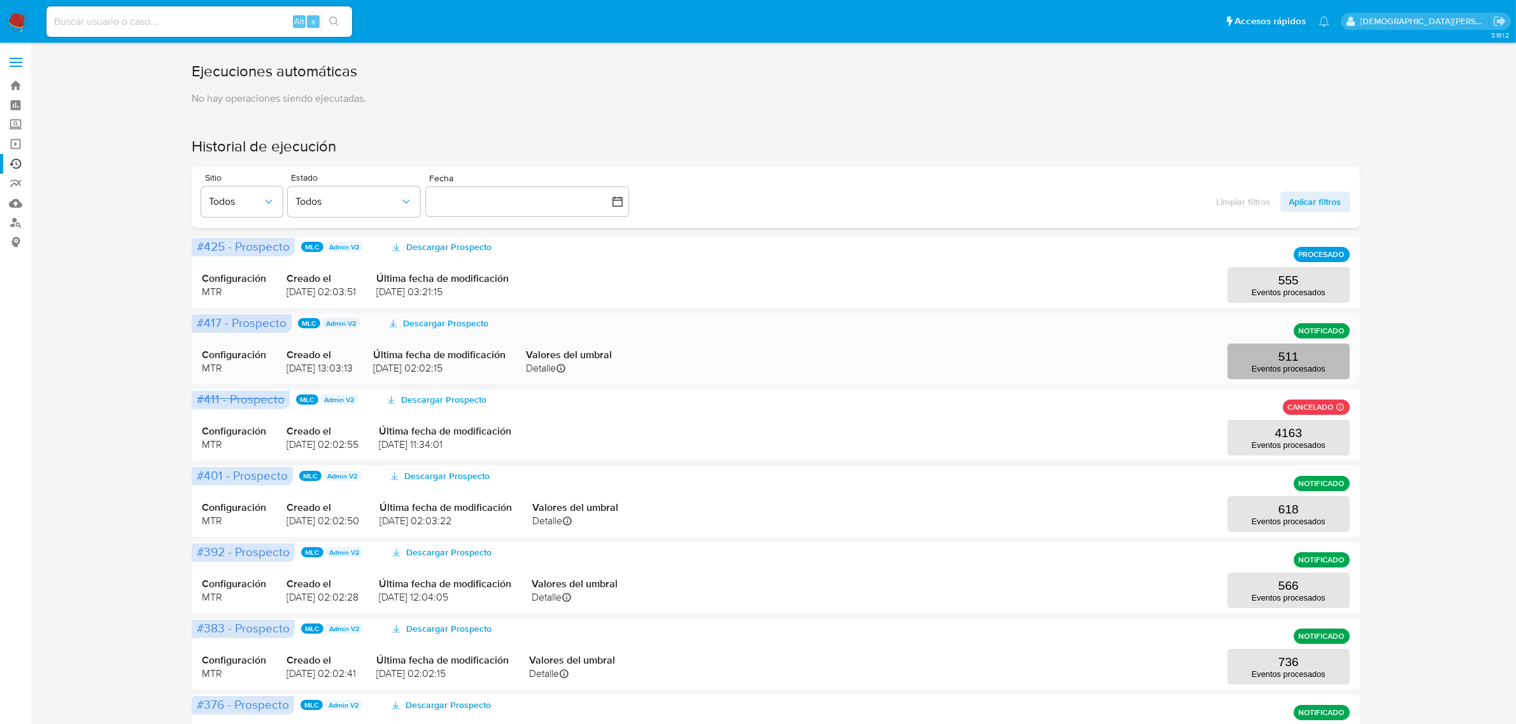
click at [1307, 357] on button "511 Eventos procesados" at bounding box center [1288, 362] width 122 height 36
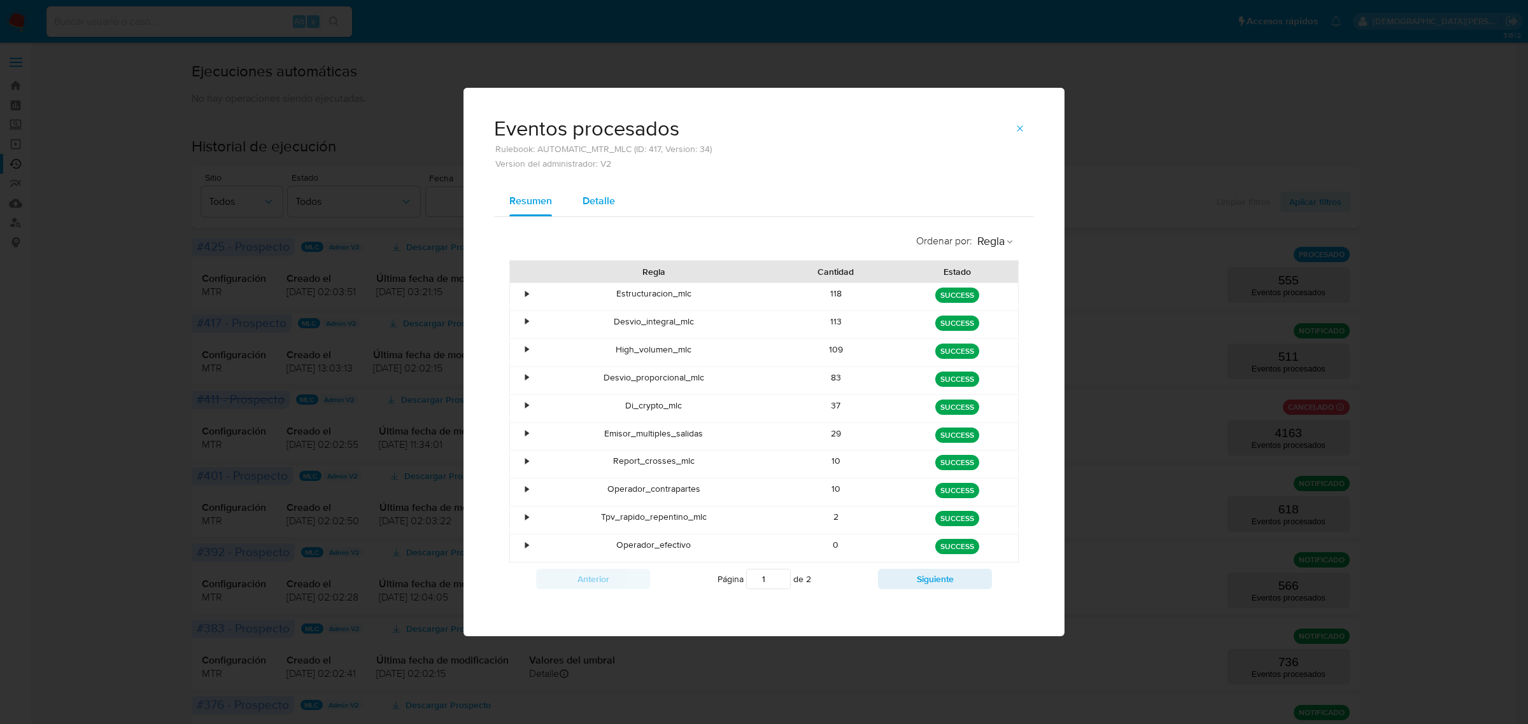
click at [589, 194] on span "Detalle" at bounding box center [598, 201] width 32 height 15
select select "10"
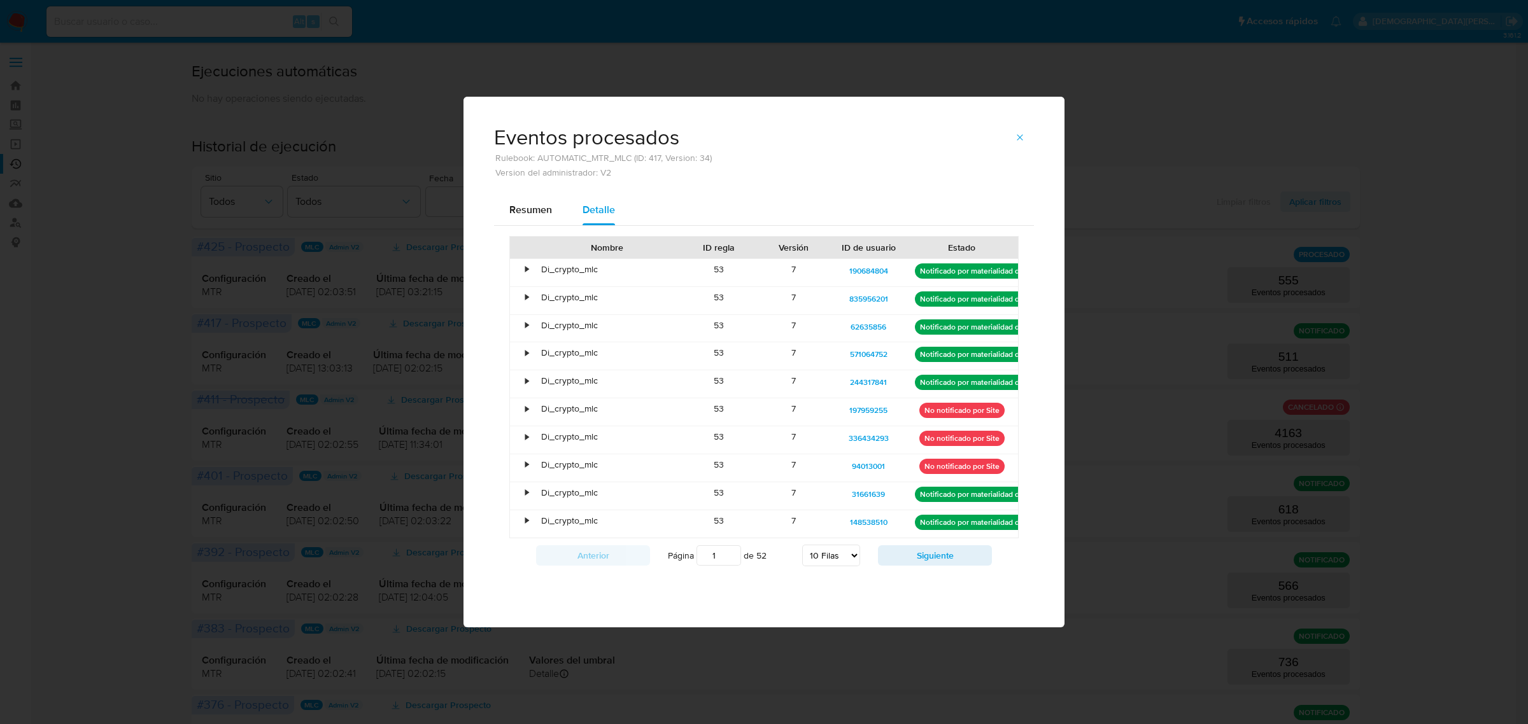
click at [959, 573] on div "Anterior Página 1 de 52 5 Filas 10 Filas 20 Filas 25 Filas 50 Filas 100 Filas S…" at bounding box center [763, 556] width 509 height 34
click at [959, 563] on button "Siguiente" at bounding box center [935, 556] width 114 height 20
click at [947, 559] on button "Siguiente" at bounding box center [935, 556] width 114 height 20
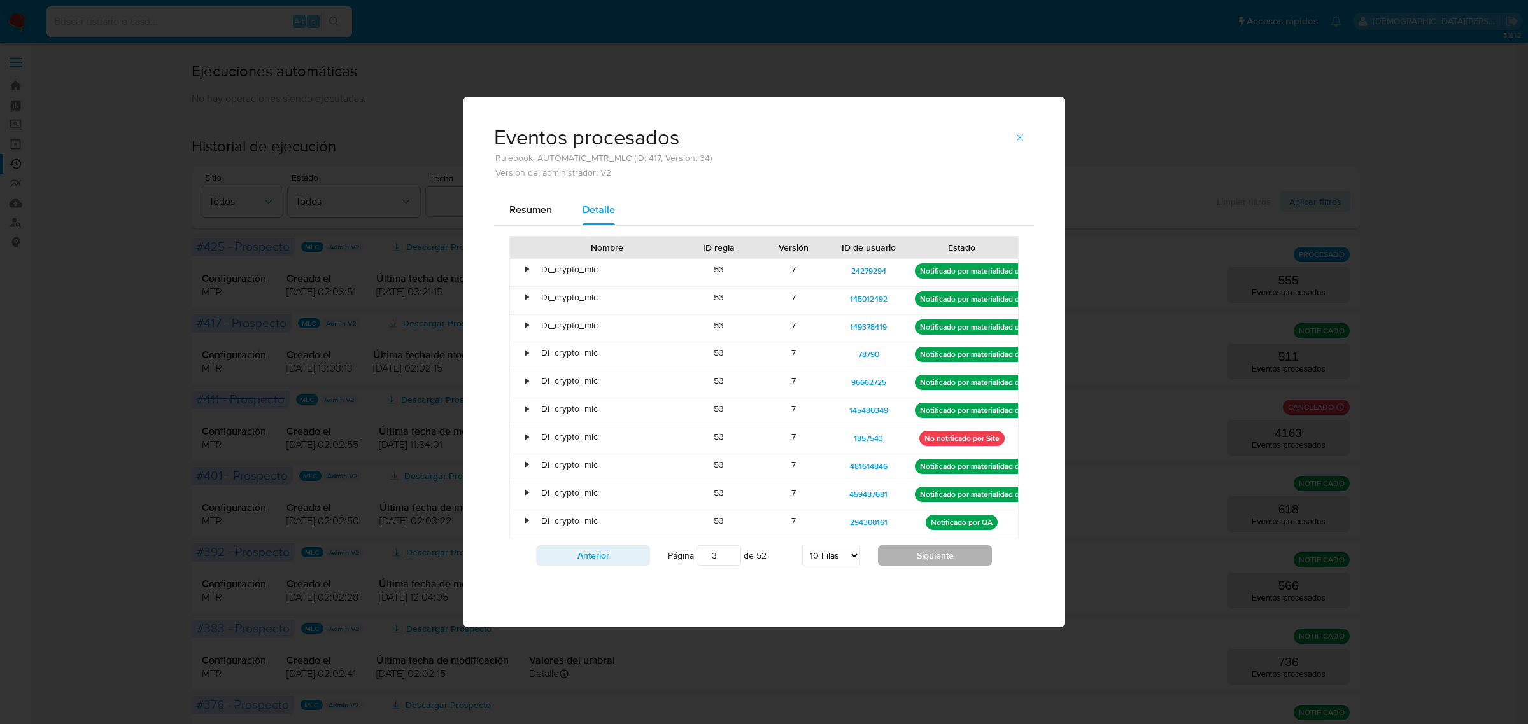
click at [943, 554] on button "Siguiente" at bounding box center [935, 556] width 114 height 20
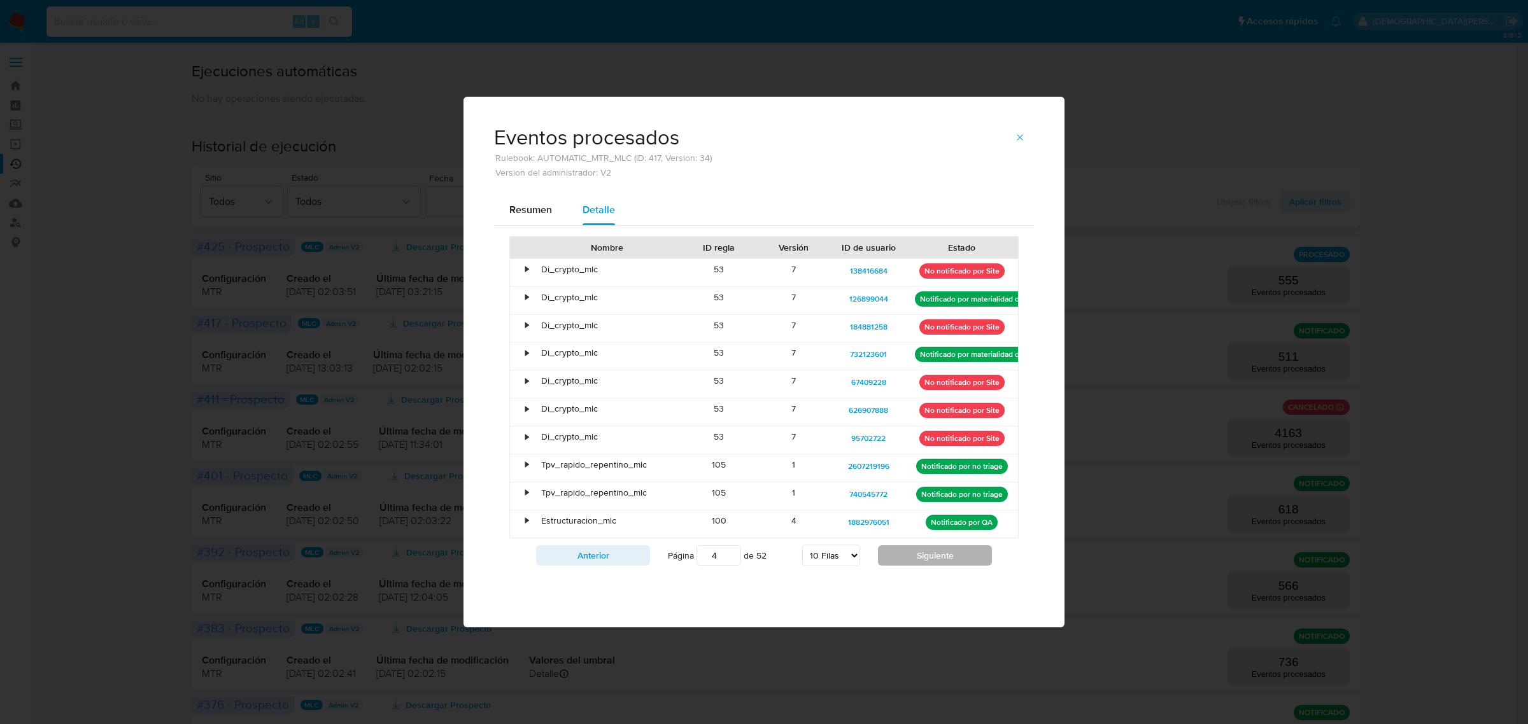
click at [943, 554] on button "Siguiente" at bounding box center [935, 556] width 114 height 20
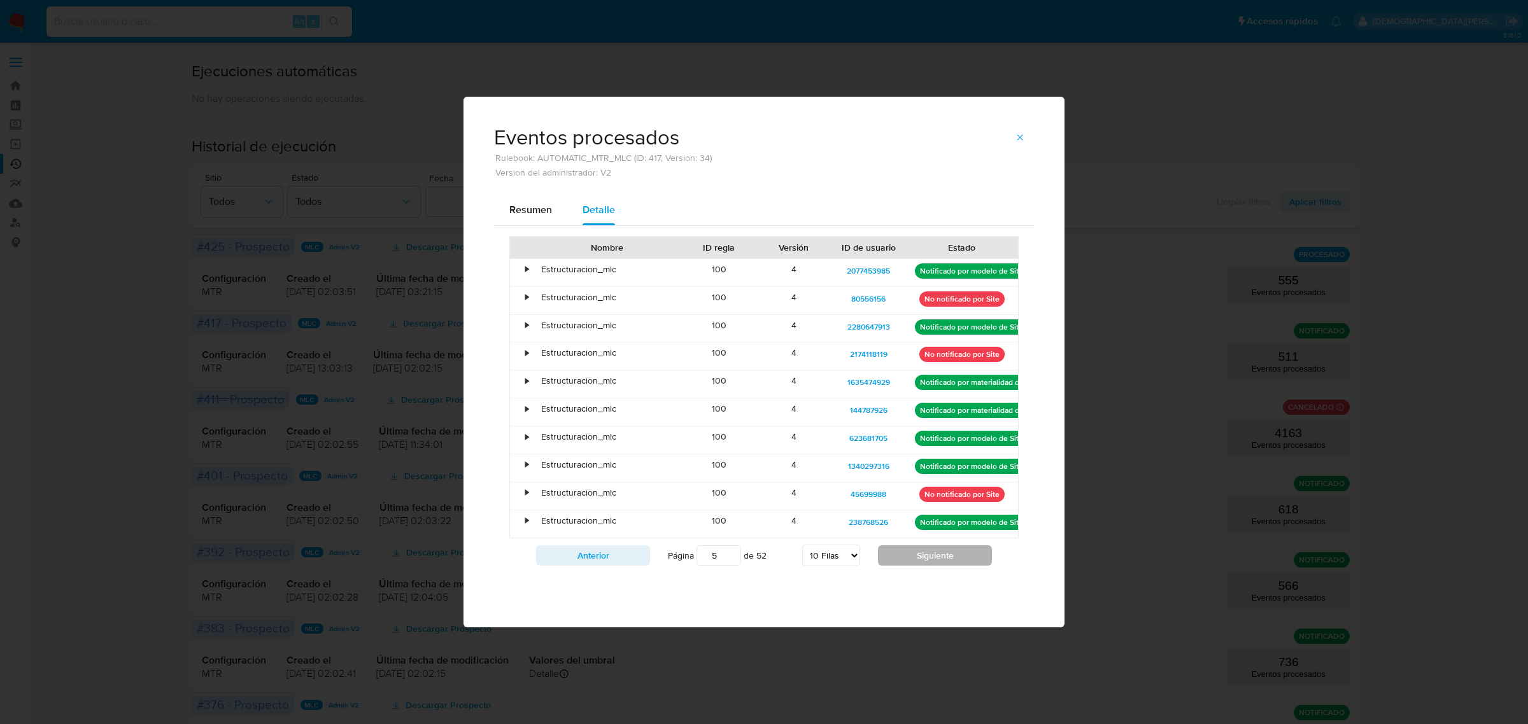
click at [943, 554] on button "Siguiente" at bounding box center [935, 556] width 114 height 20
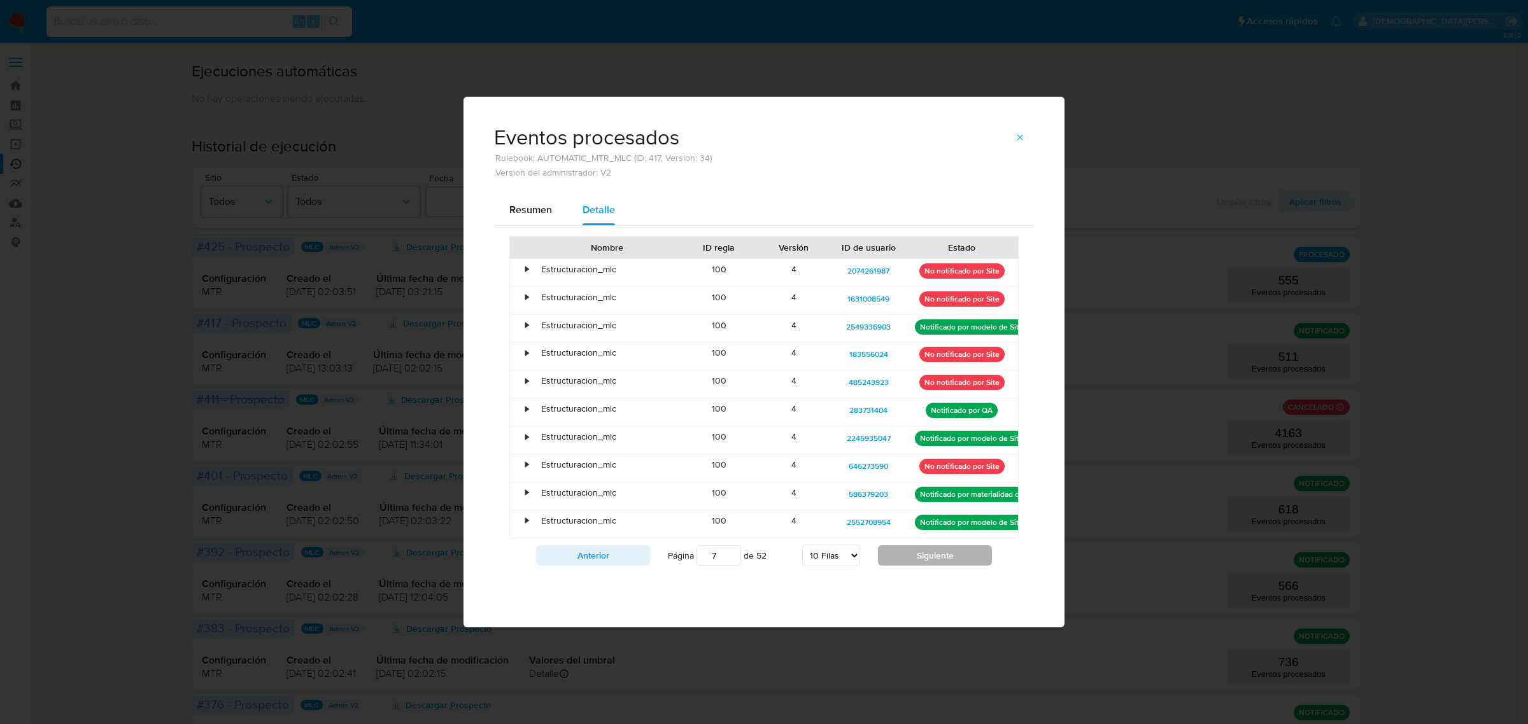
click at [943, 554] on button "Siguiente" at bounding box center [935, 556] width 114 height 20
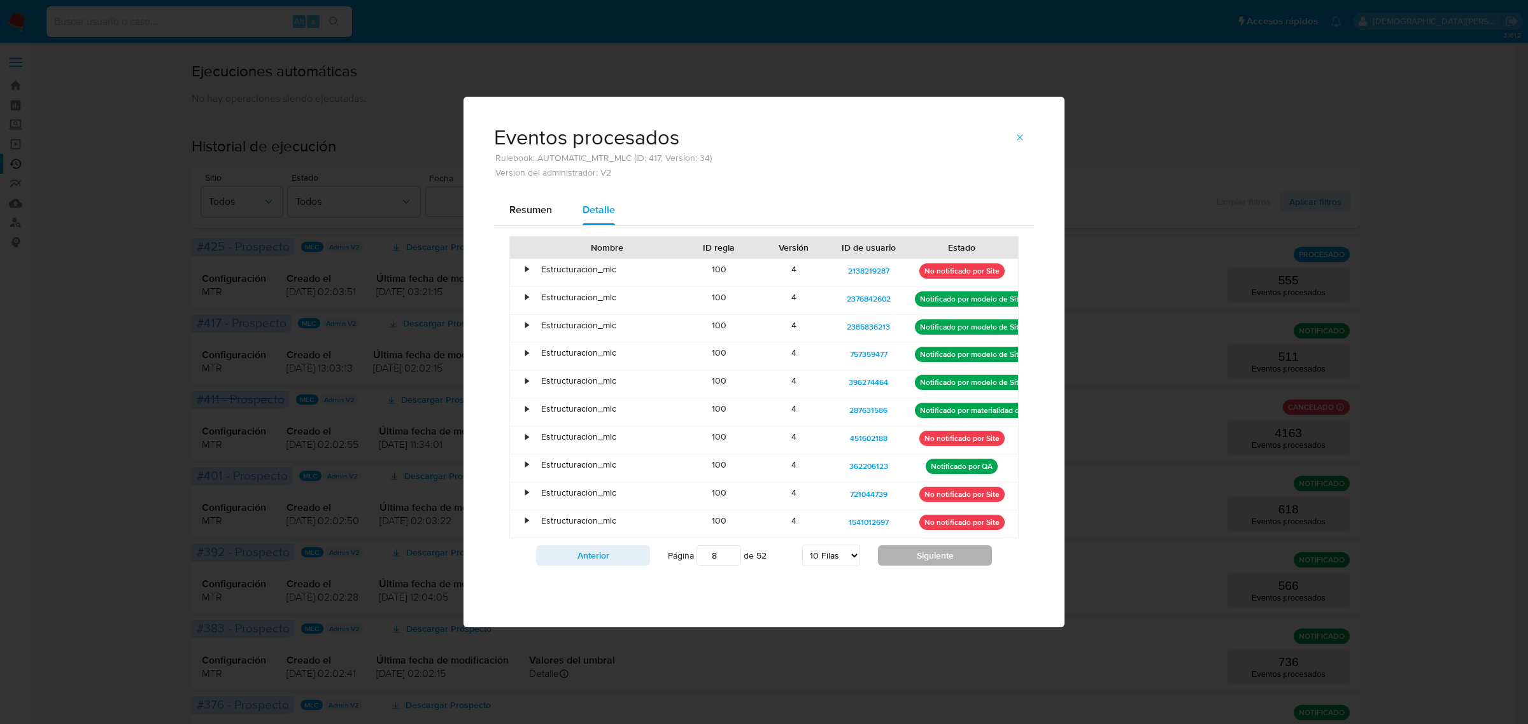
click at [943, 554] on button "Siguiente" at bounding box center [935, 556] width 114 height 20
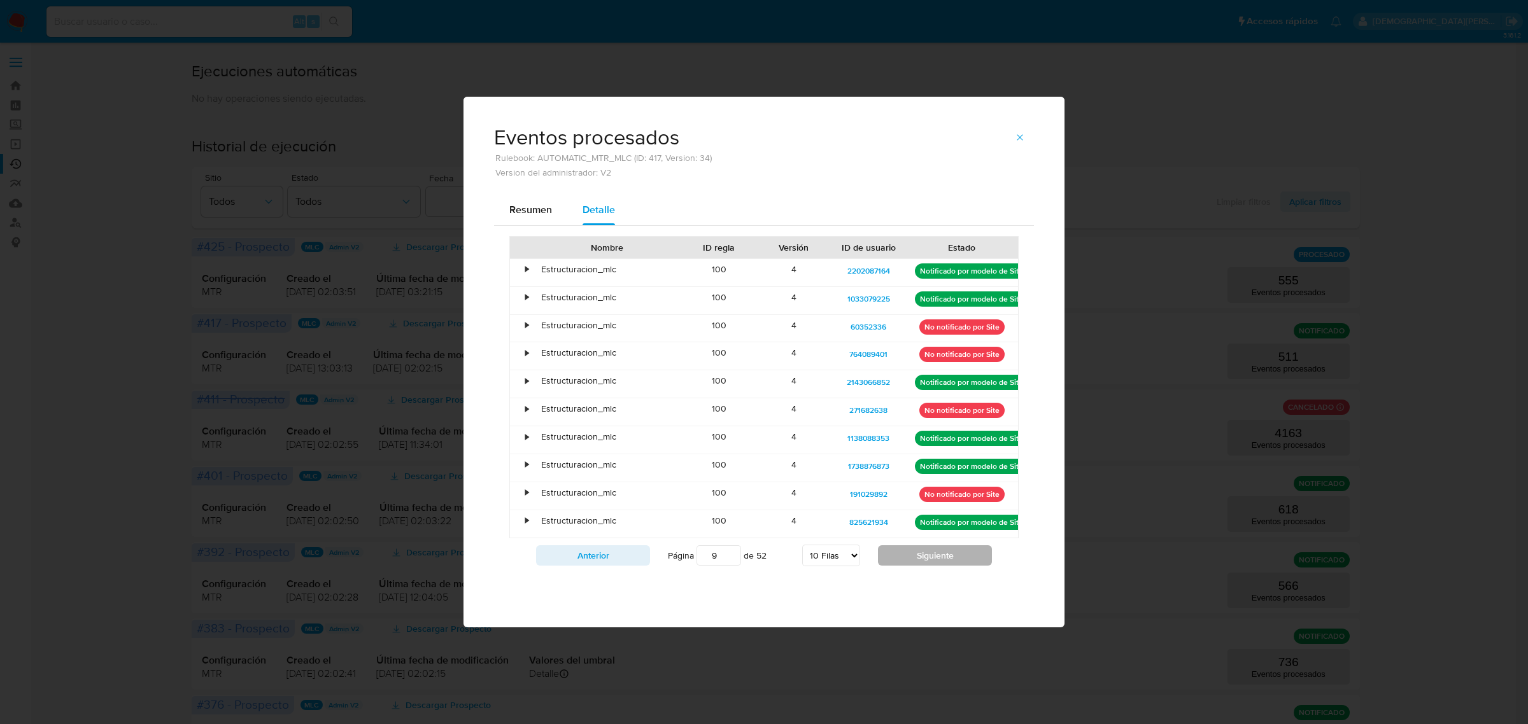
click at [943, 554] on button "Siguiente" at bounding box center [935, 556] width 114 height 20
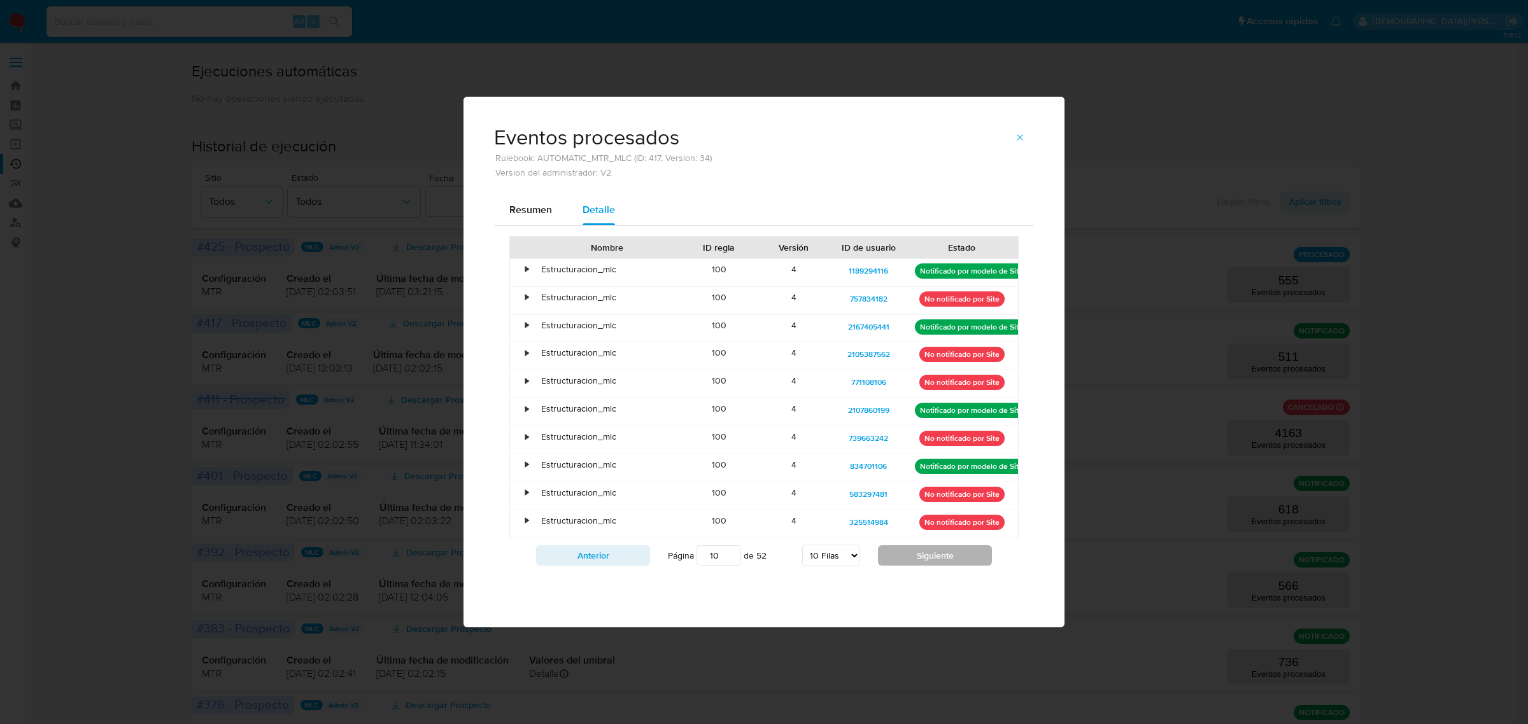
click at [943, 554] on button "Siguiente" at bounding box center [935, 556] width 114 height 20
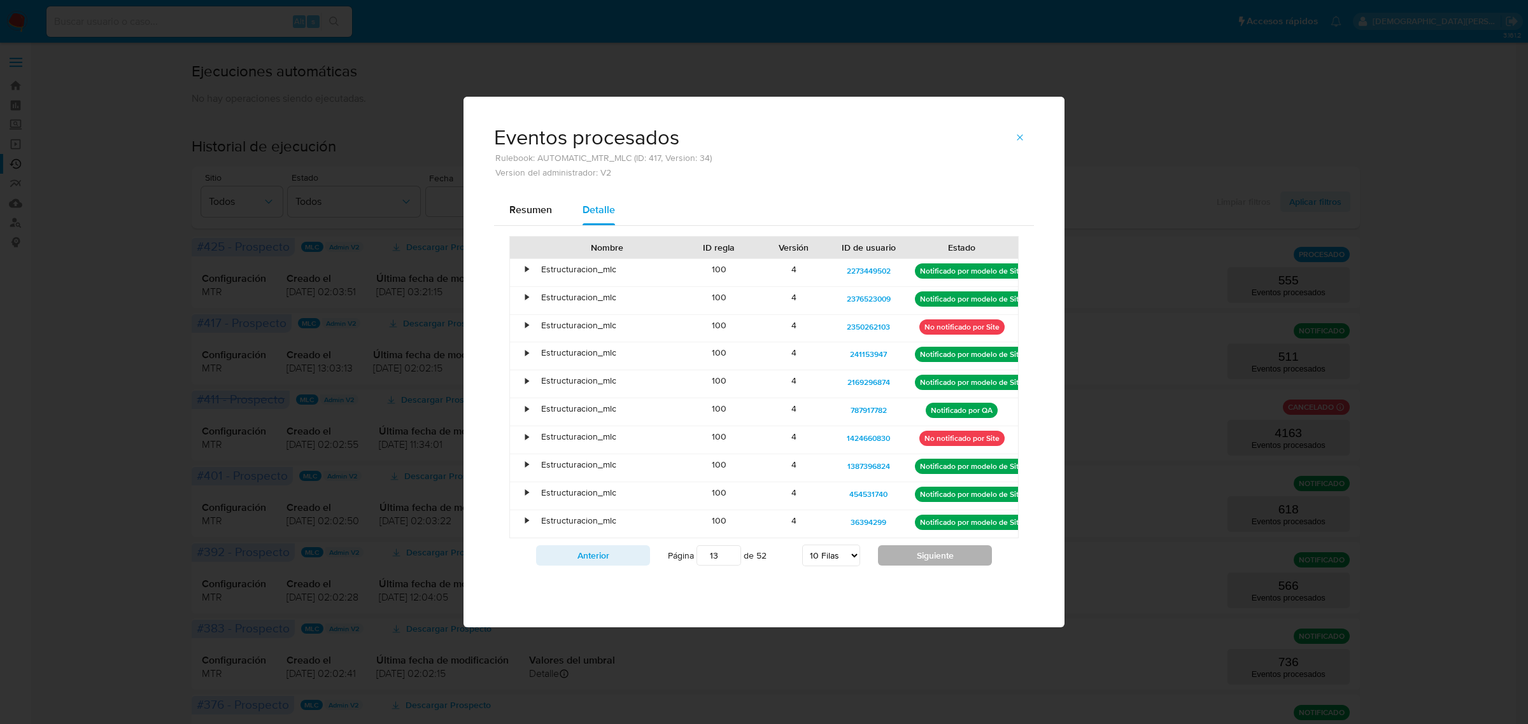
click at [943, 554] on button "Siguiente" at bounding box center [935, 556] width 114 height 20
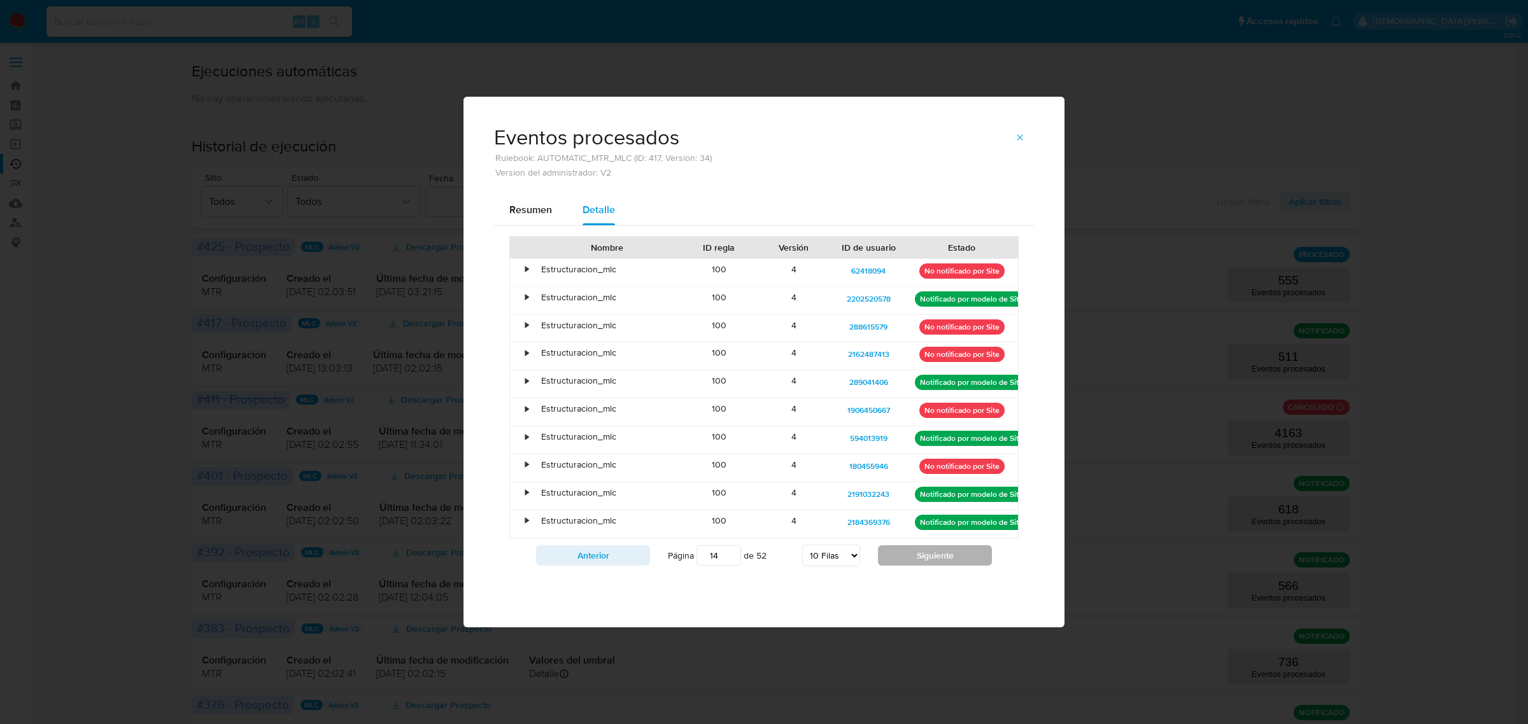
click at [943, 554] on button "Siguiente" at bounding box center [935, 556] width 114 height 20
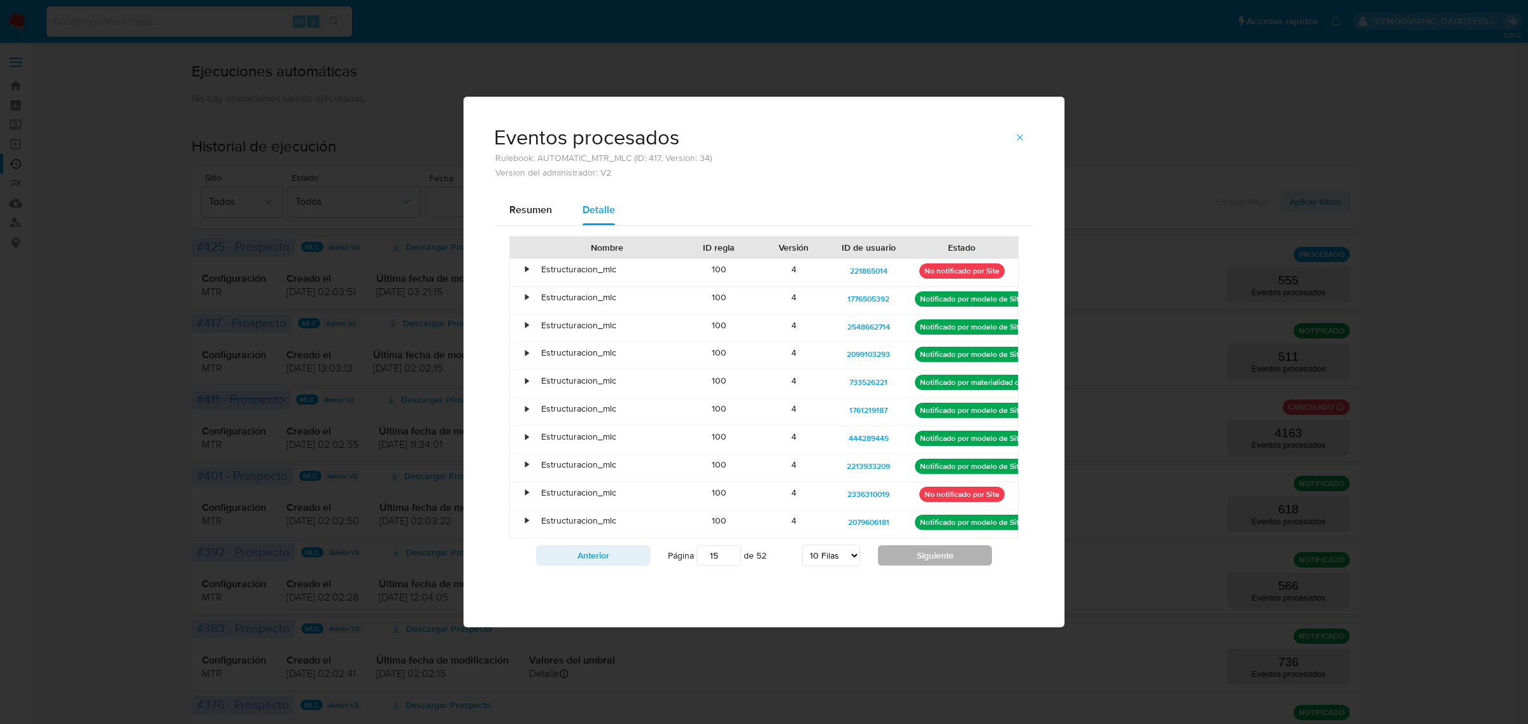
click at [943, 554] on button "Siguiente" at bounding box center [935, 556] width 114 height 20
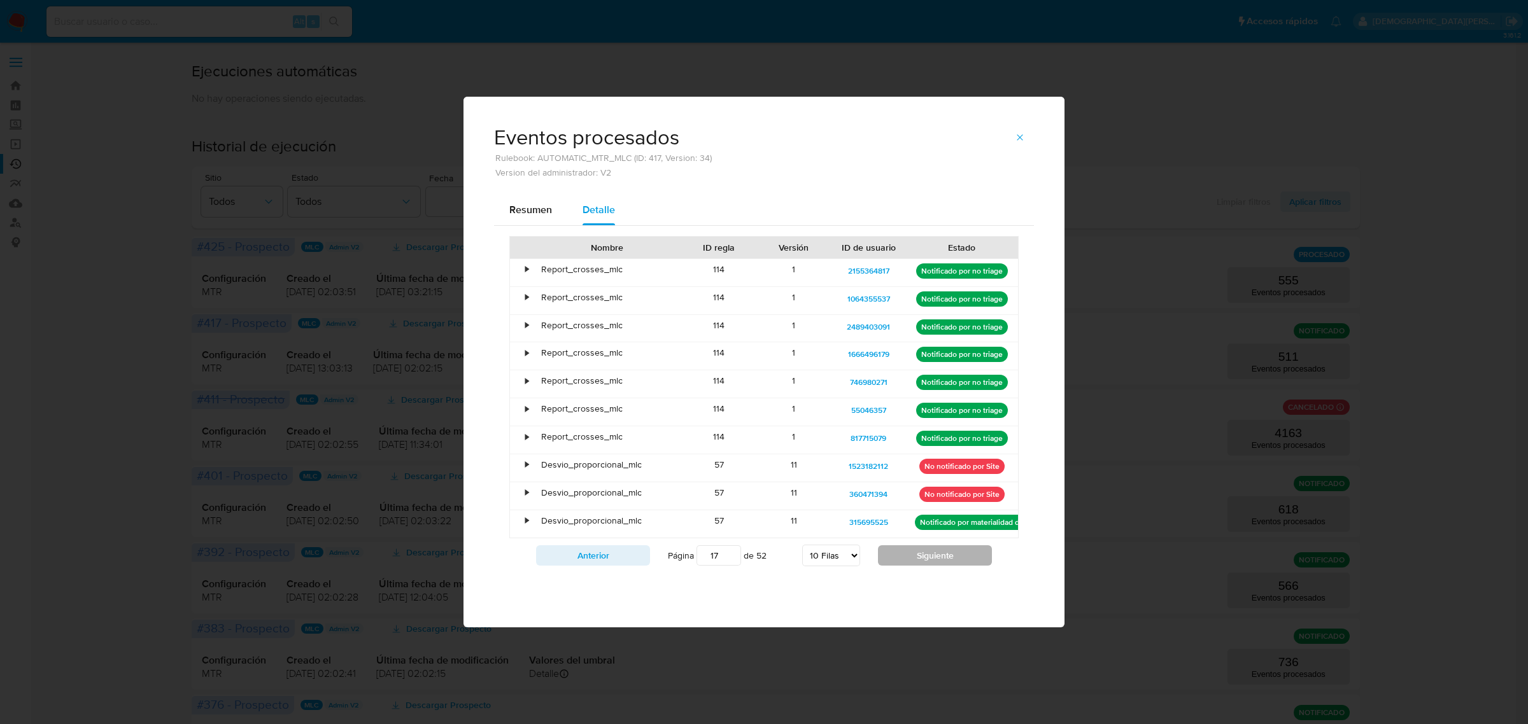
click at [943, 554] on button "Siguiente" at bounding box center [935, 556] width 114 height 20
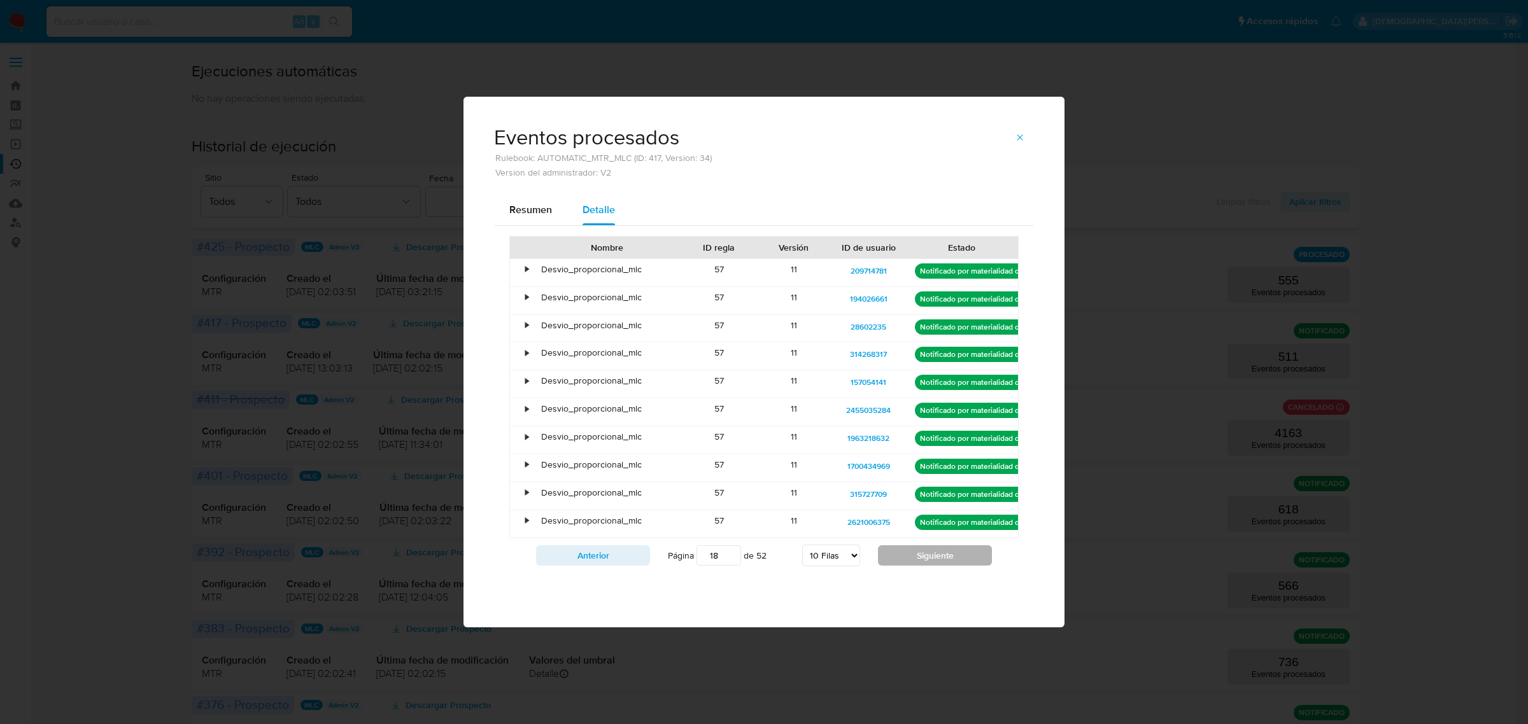
click at [943, 554] on button "Siguiente" at bounding box center [935, 556] width 114 height 20
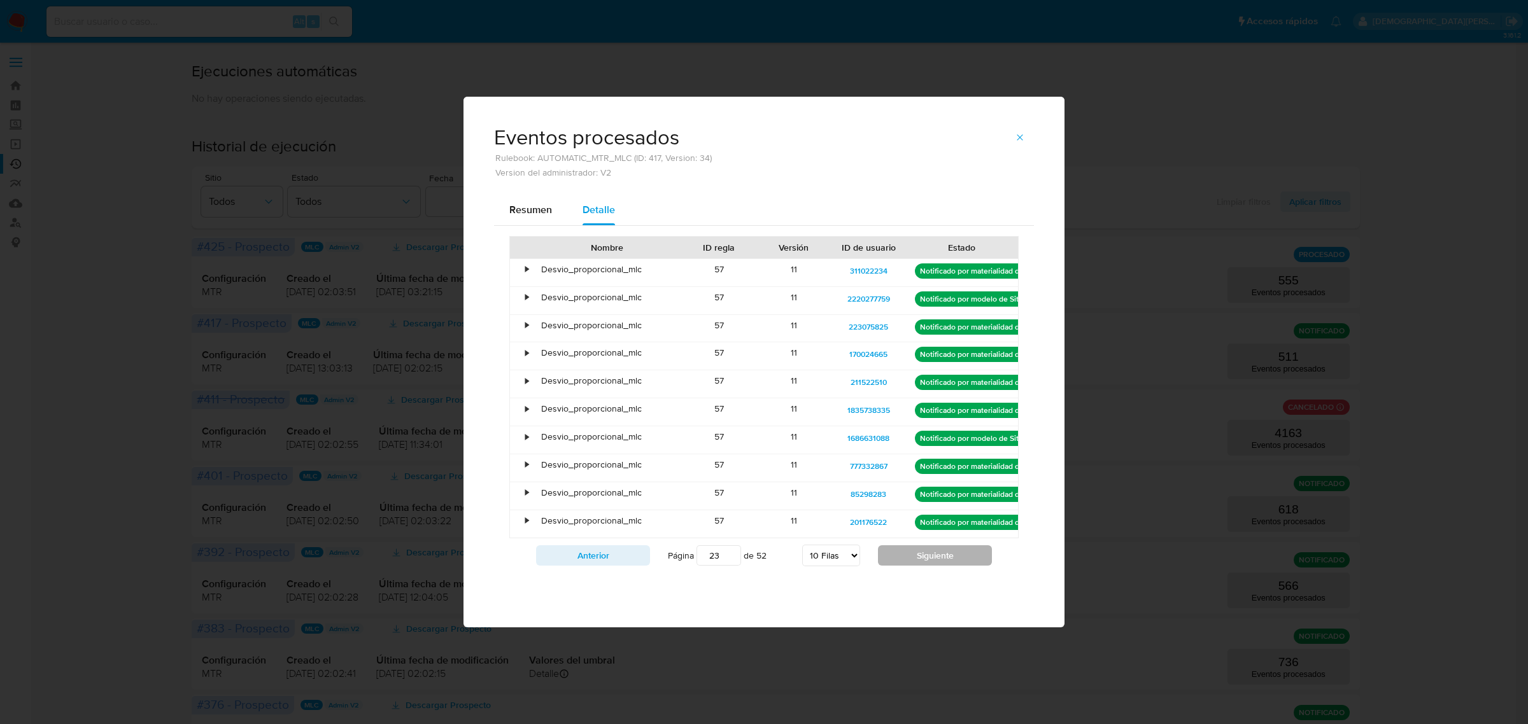
click at [943, 554] on button "Siguiente" at bounding box center [935, 556] width 114 height 20
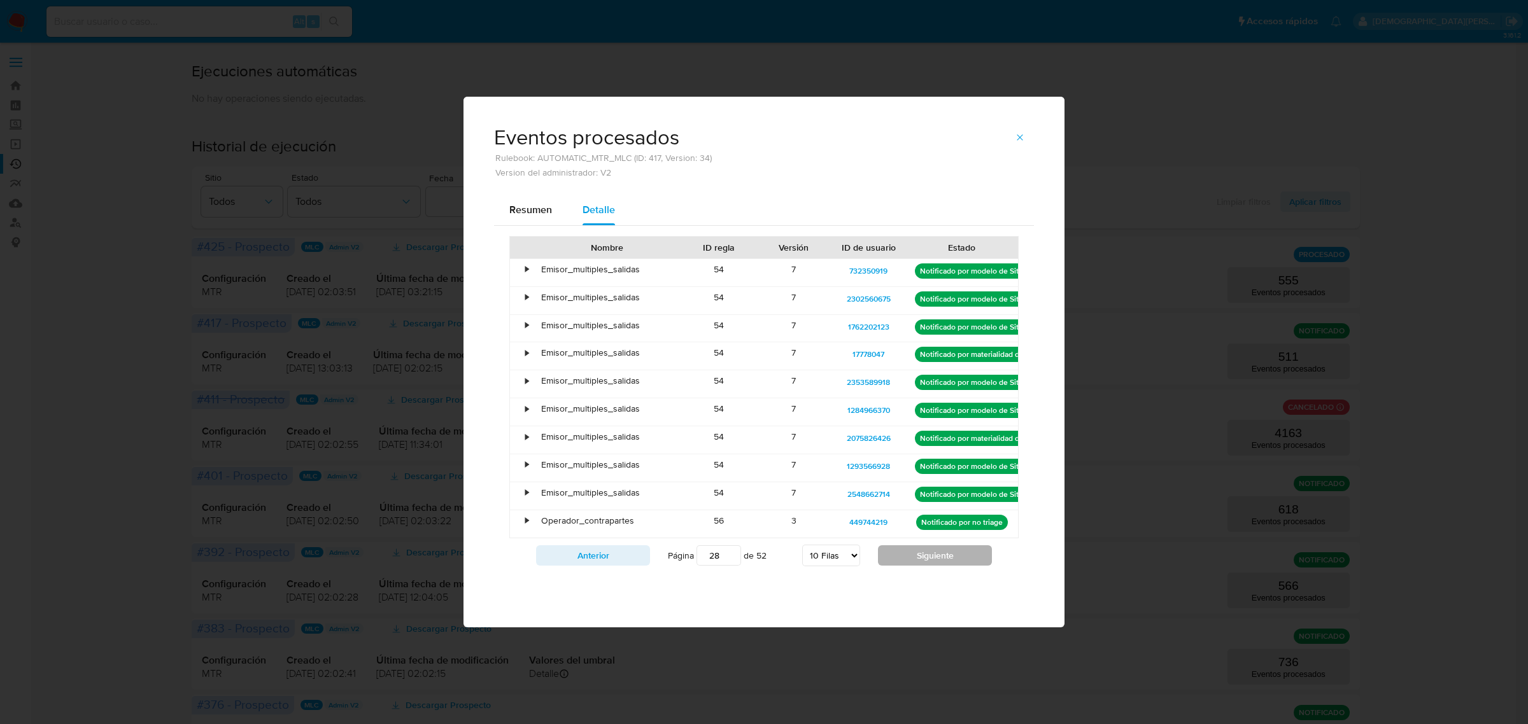
click at [943, 554] on button "Siguiente" at bounding box center [935, 556] width 114 height 20
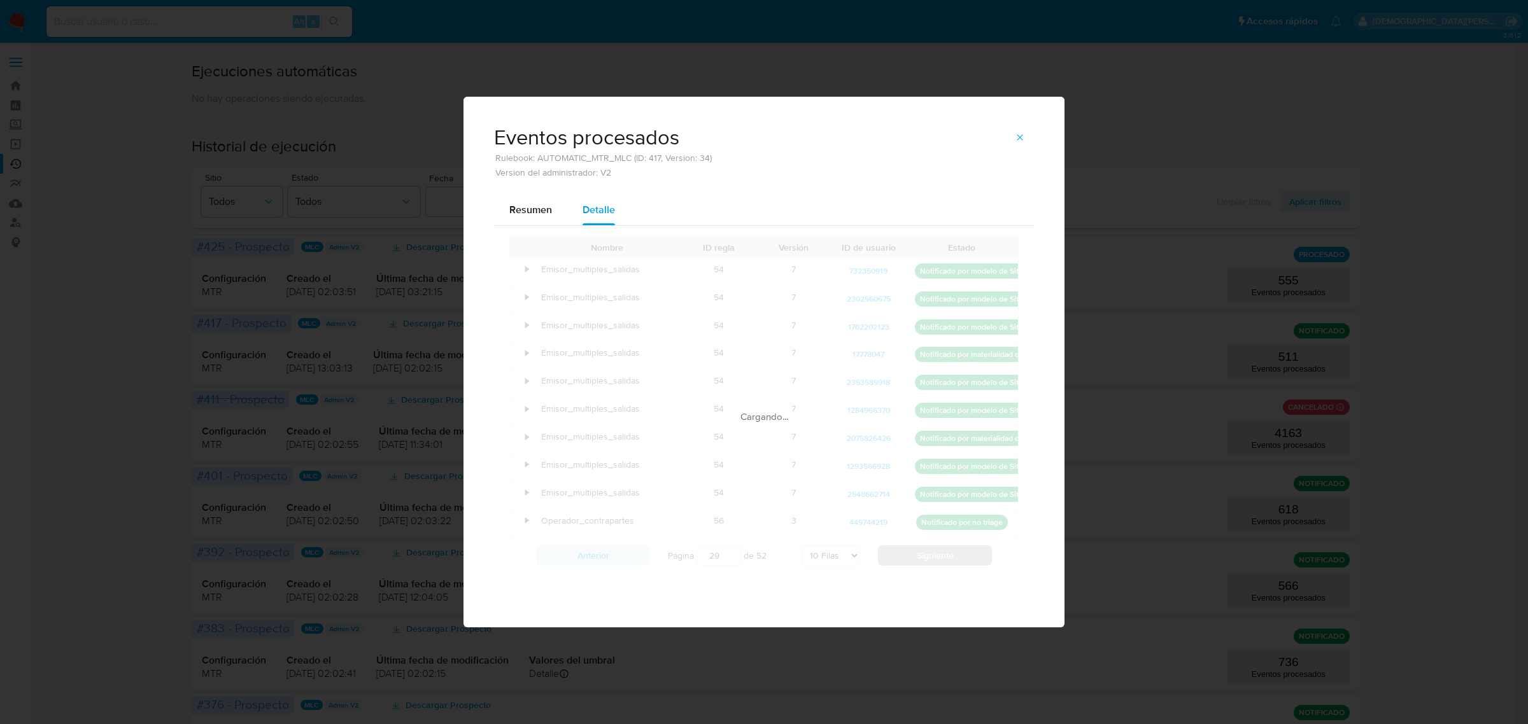
click at [943, 554] on div "Cargando..." at bounding box center [763, 404] width 509 height 337
click at [943, 554] on div "Nombre ID regla Versión ID de usuario Estado • Emisor_multiples_salidas 54 7 73…" at bounding box center [763, 404] width 509 height 337
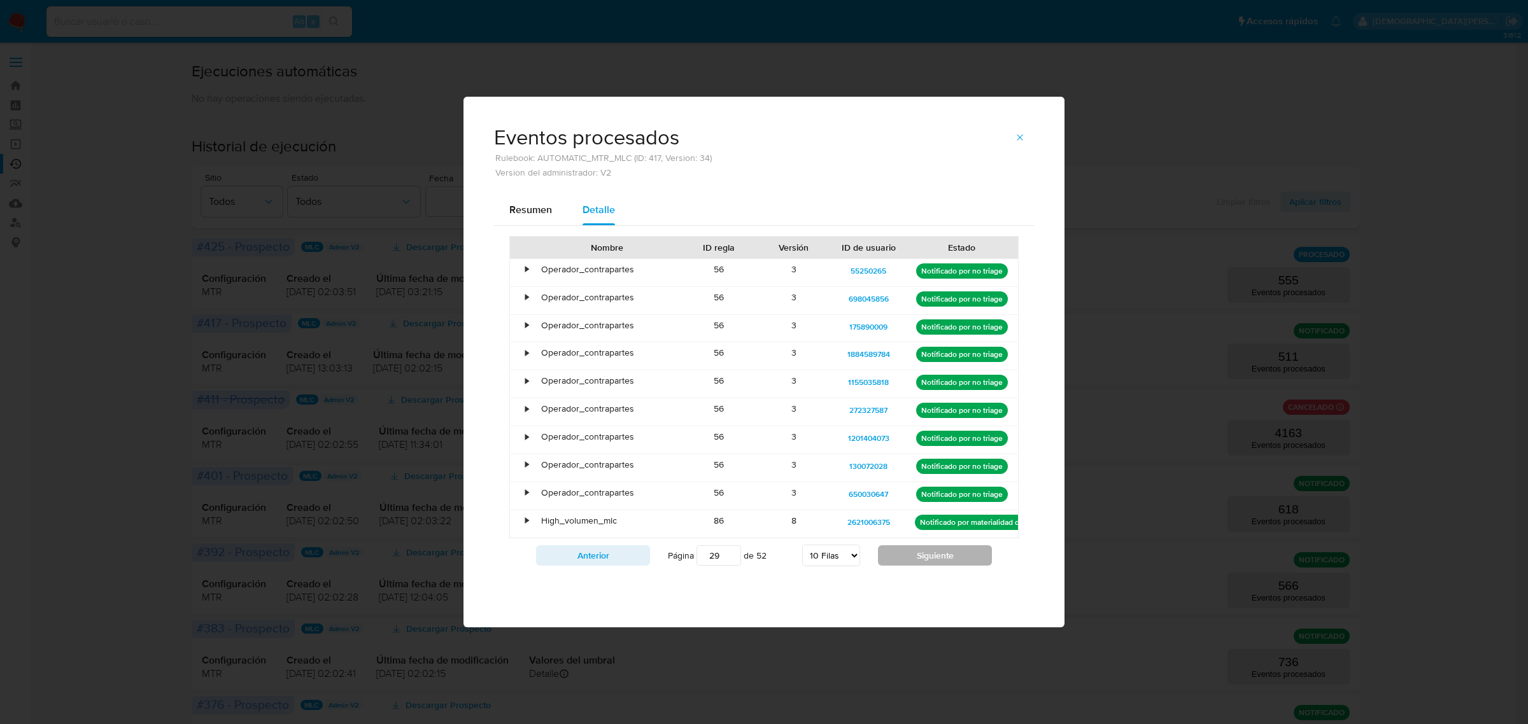
click at [943, 554] on button "Siguiente" at bounding box center [935, 556] width 114 height 20
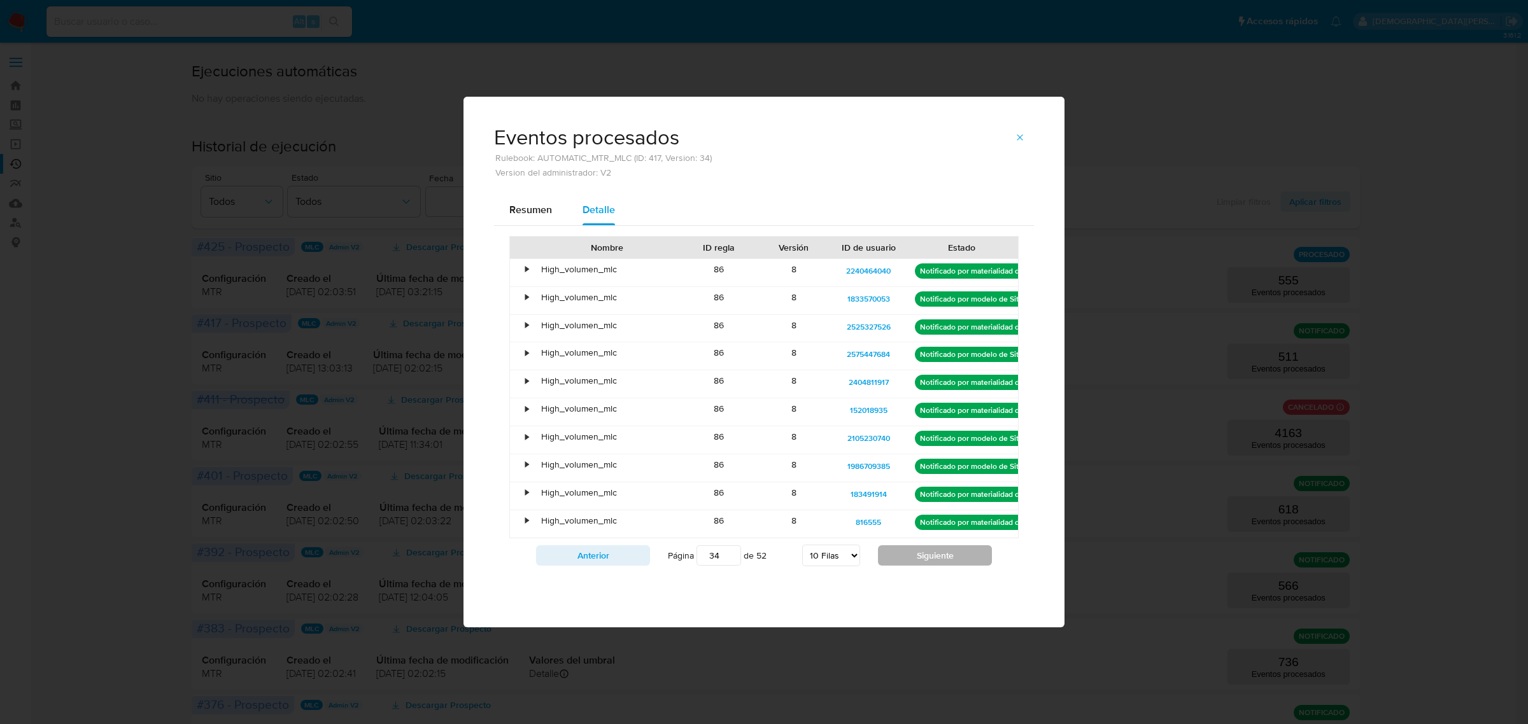
click at [943, 554] on button "Siguiente" at bounding box center [935, 556] width 114 height 20
type input "37"
click at [873, 357] on span "579018234" at bounding box center [868, 354] width 38 height 15
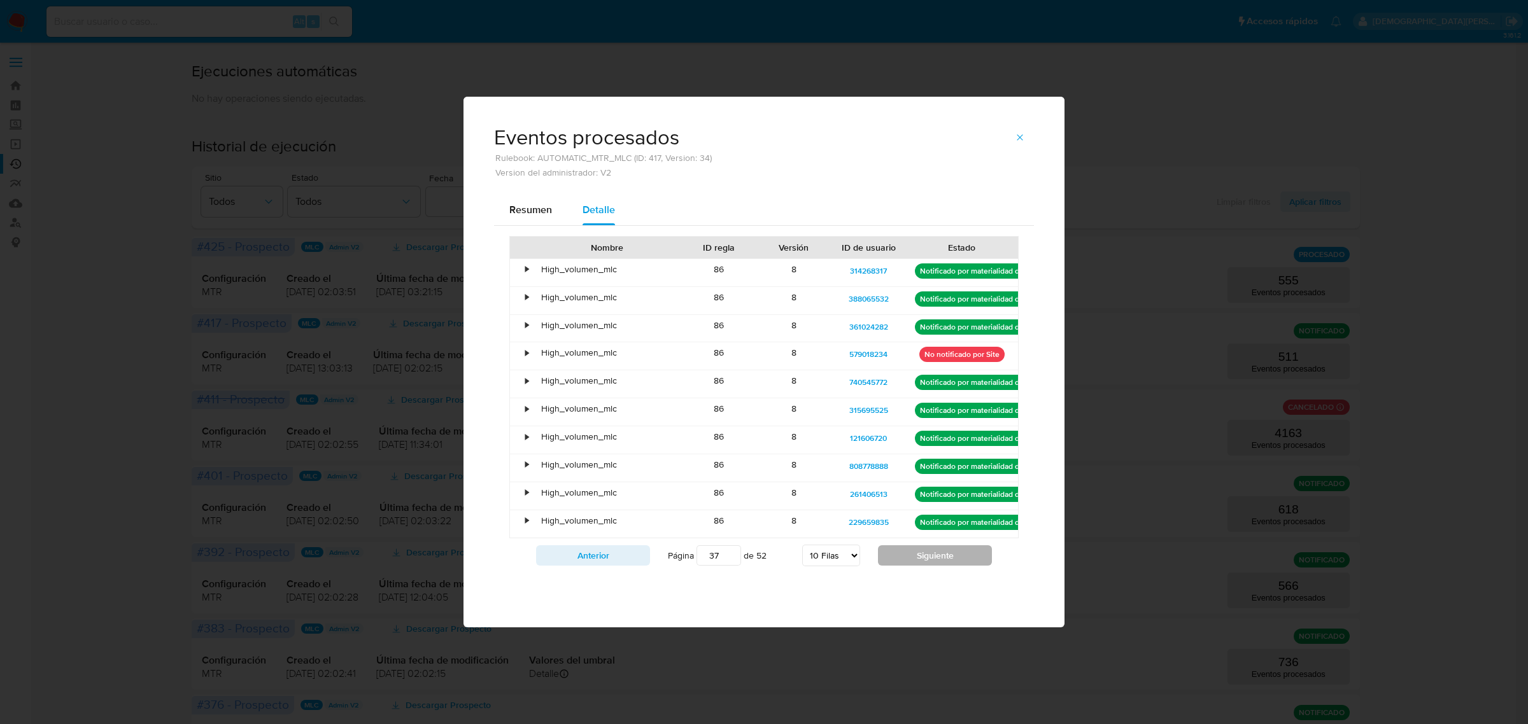
click at [939, 561] on button "Siguiente" at bounding box center [935, 556] width 114 height 20
type input "40"
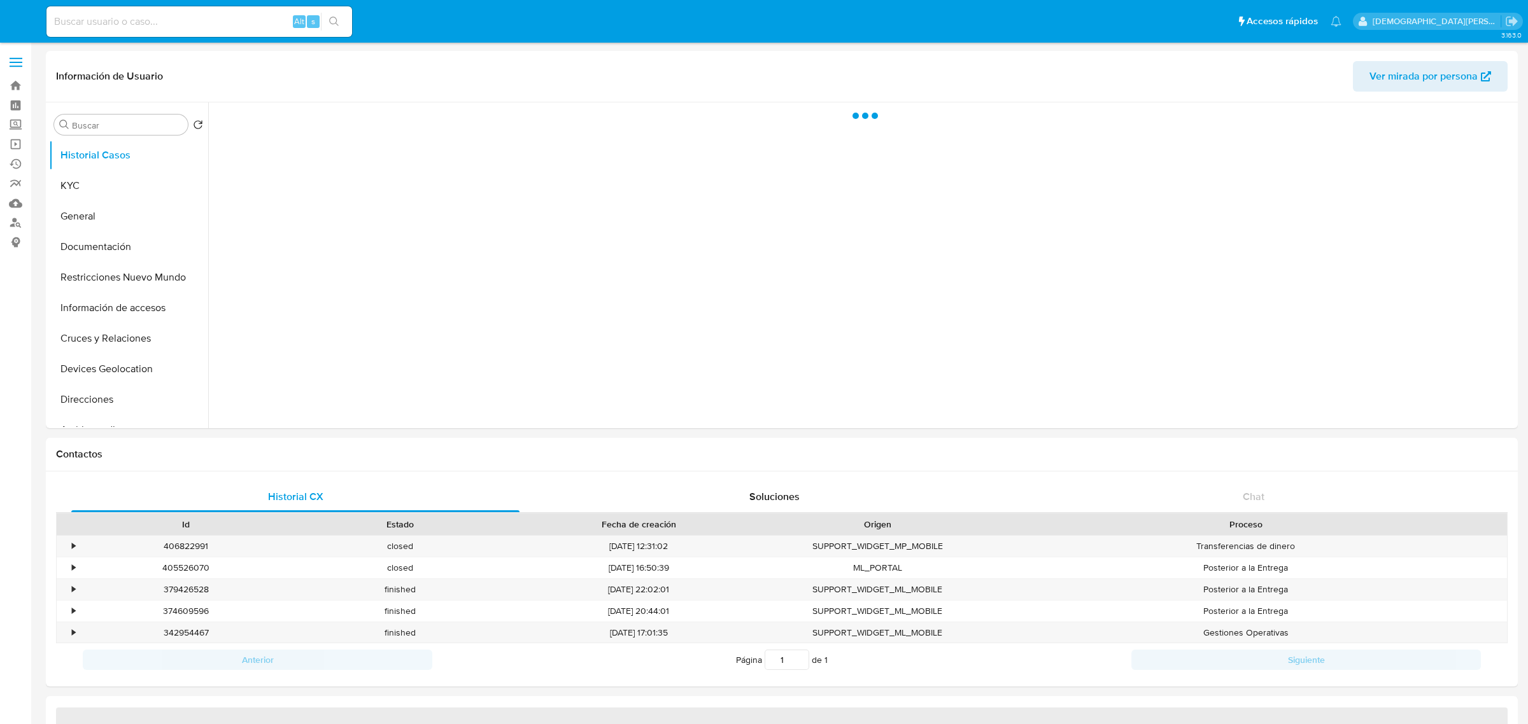
select select "10"
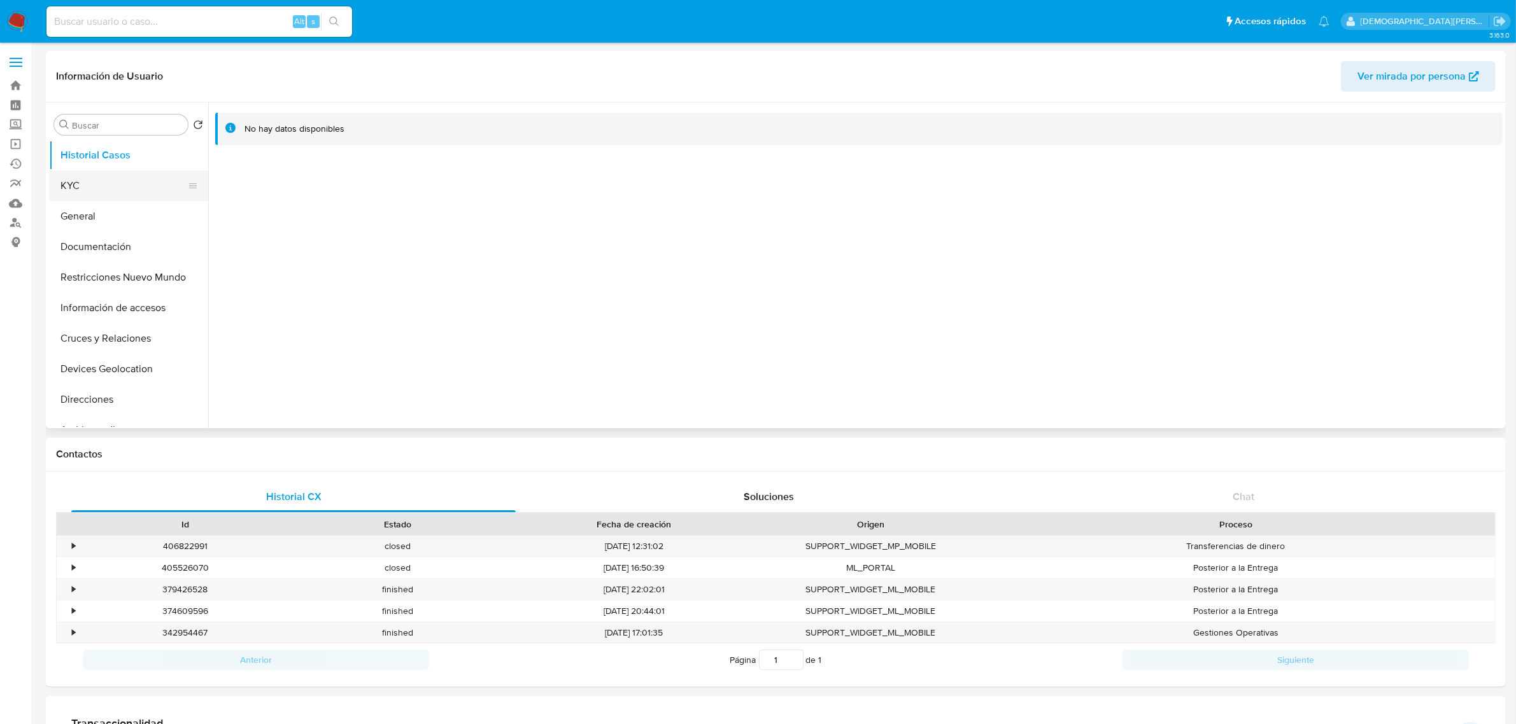
click at [134, 189] on button "KYC" at bounding box center [123, 186] width 149 height 31
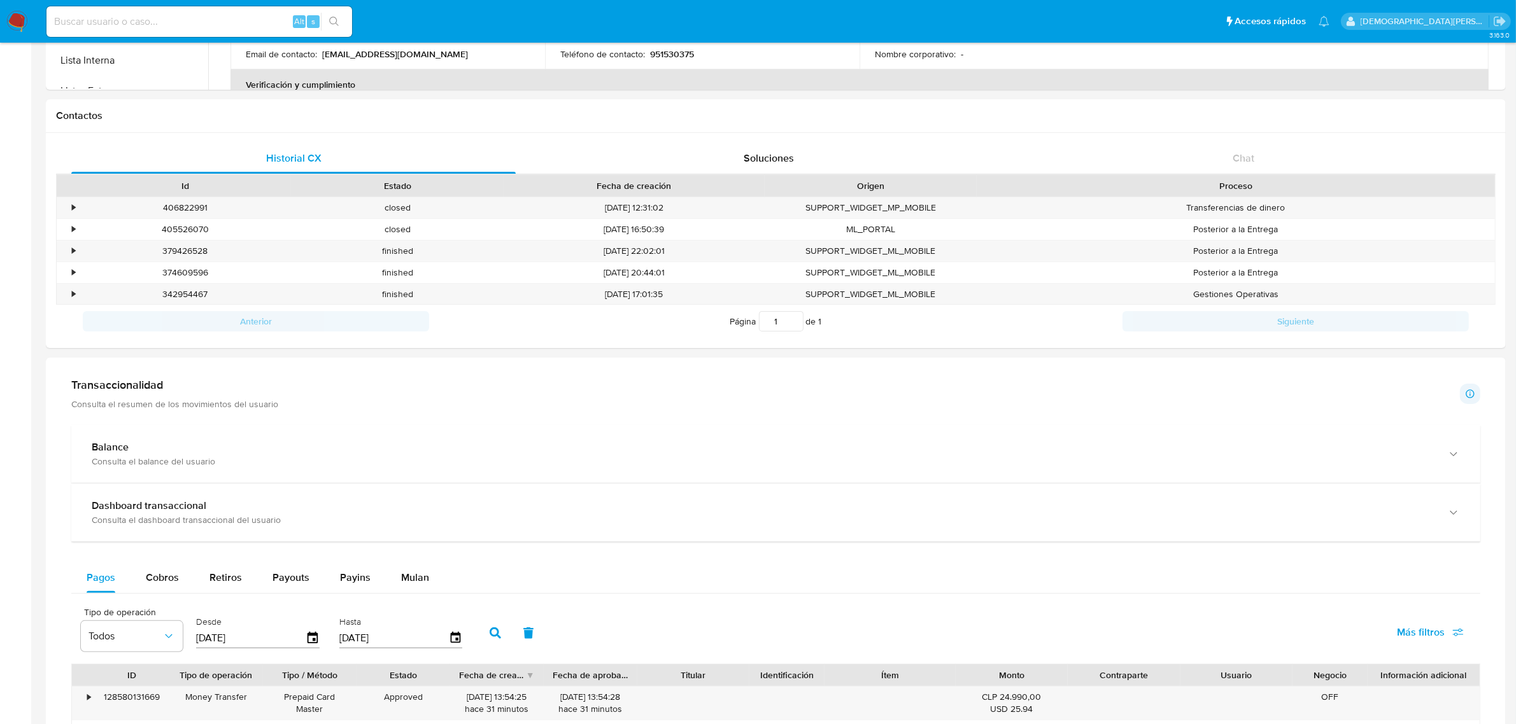
scroll to position [421, 0]
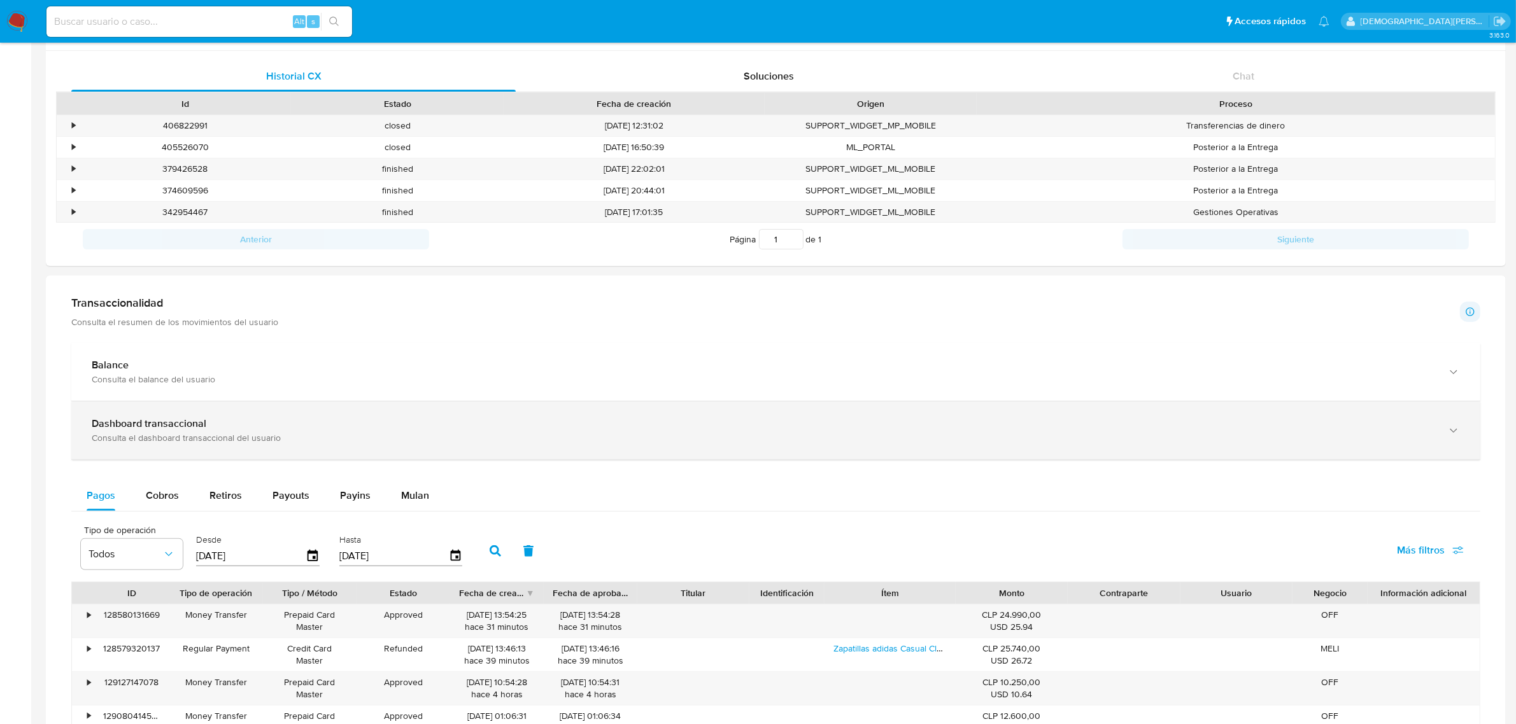
click at [293, 425] on div "Dashboard transaccional" at bounding box center [763, 424] width 1343 height 13
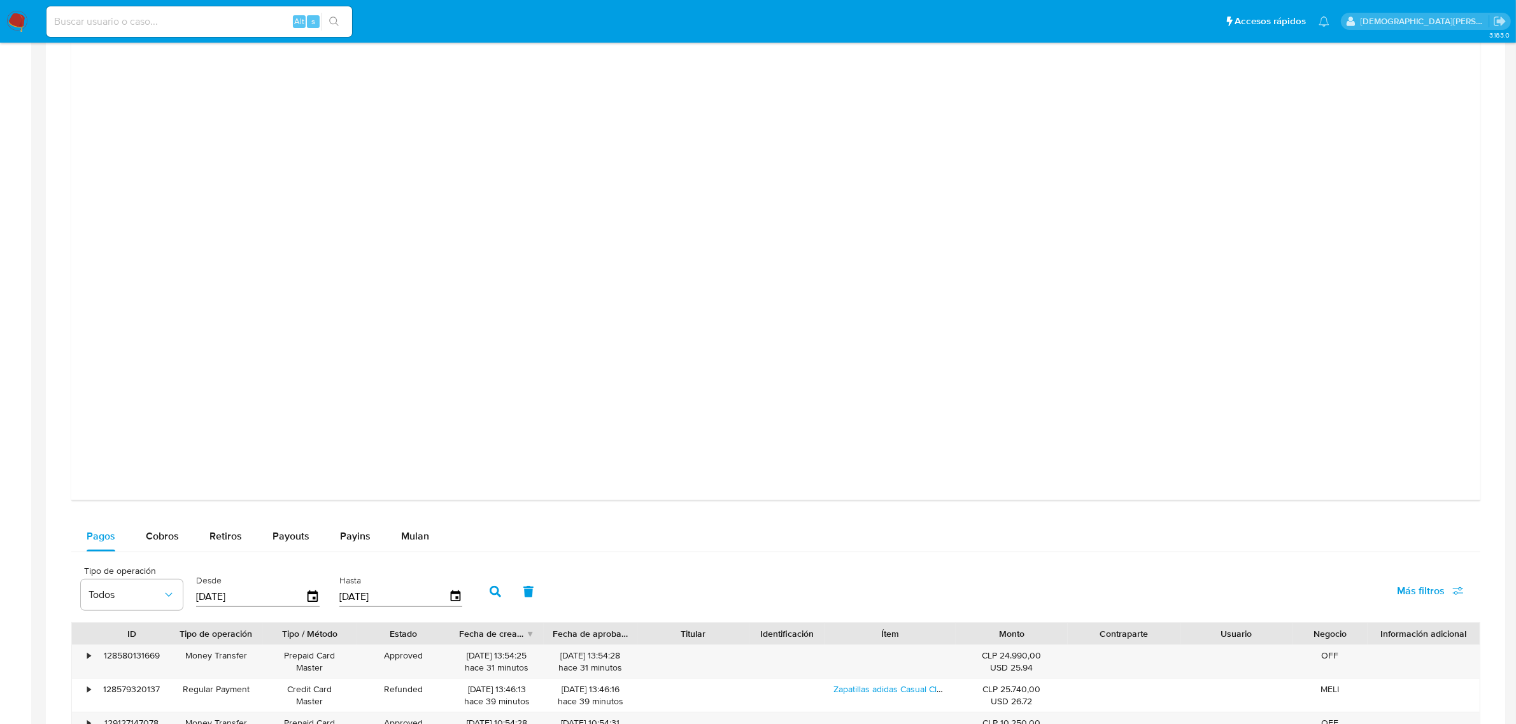
scroll to position [701, 0]
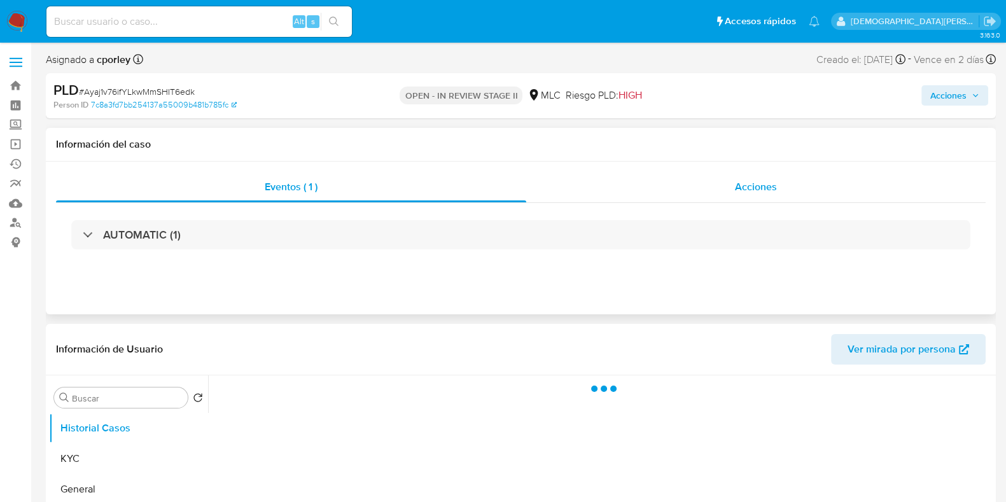
select select "10"
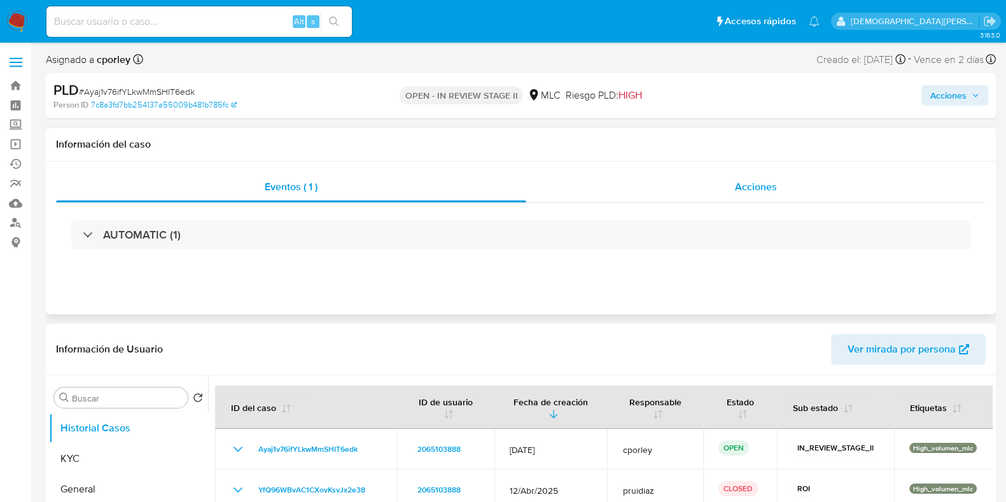
click at [715, 183] on div "Acciones" at bounding box center [756, 187] width 460 height 31
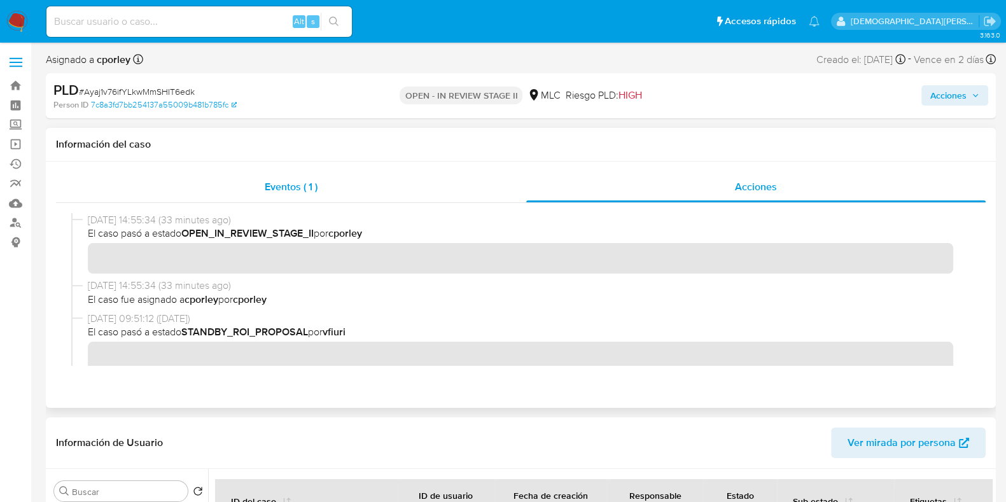
click at [386, 186] on div "Eventos ( 1 )" at bounding box center [291, 187] width 470 height 31
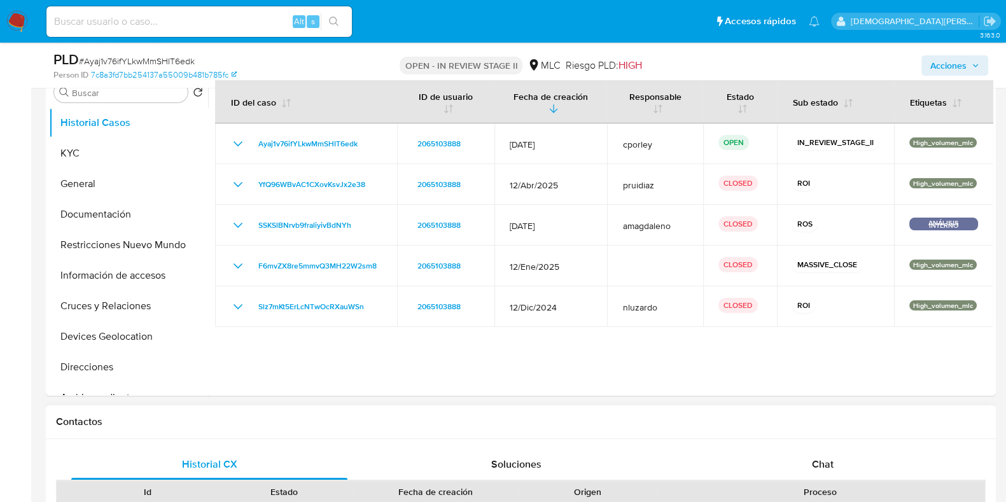
scroll to position [318, 0]
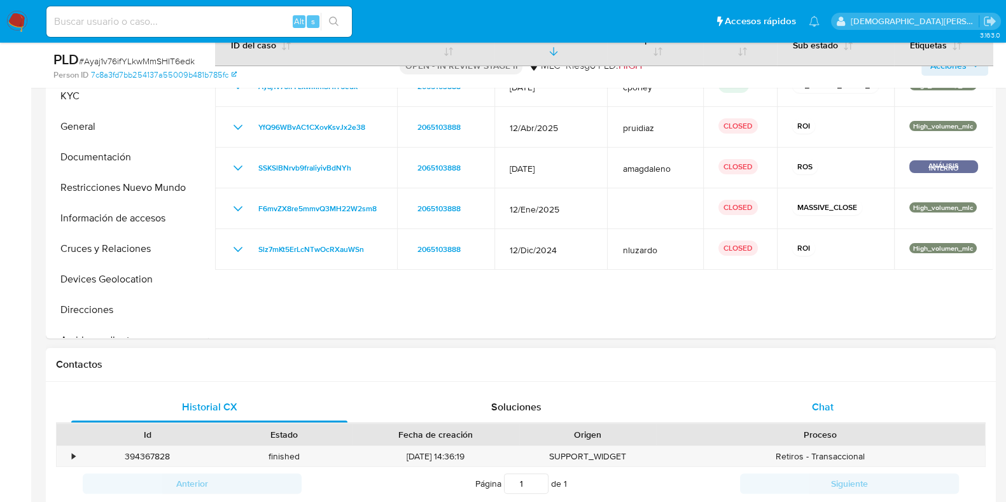
click at [774, 404] on div "Chat" at bounding box center [823, 407] width 276 height 31
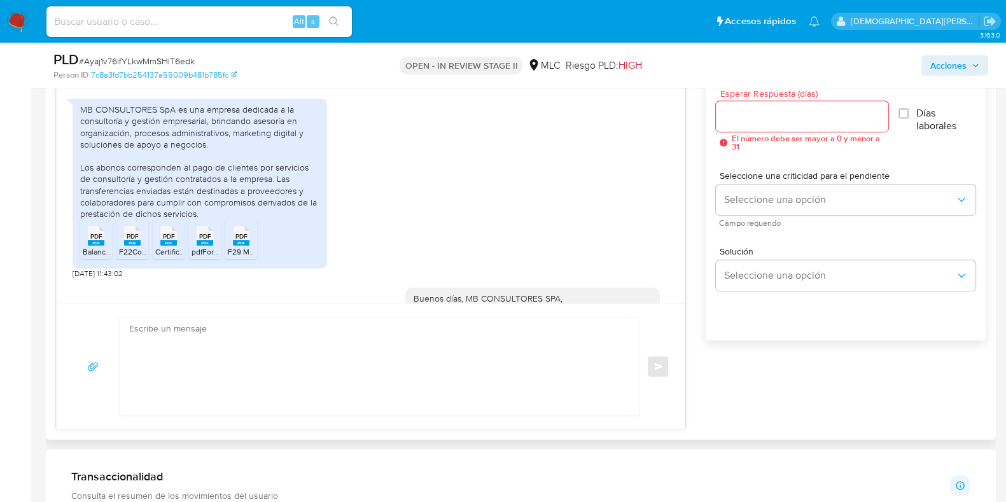
scroll to position [528, 0]
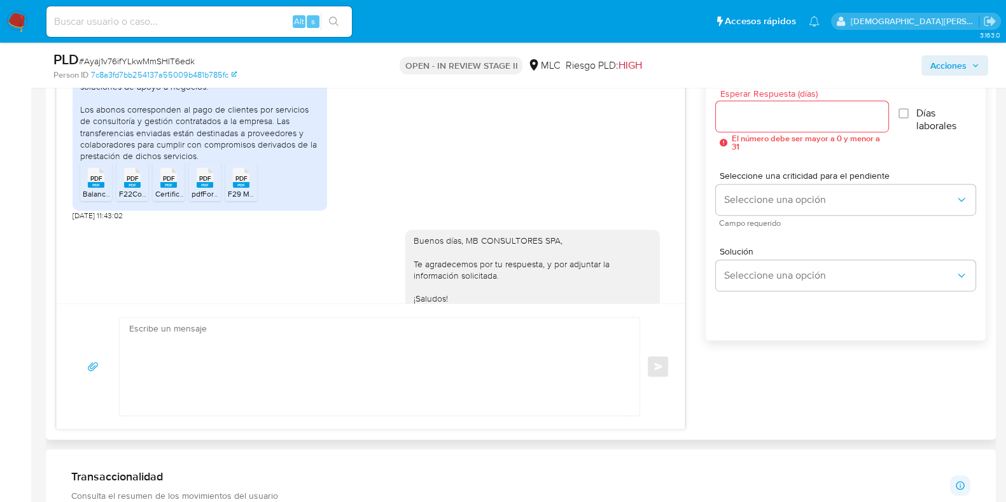
click at [104, 188] on icon at bounding box center [96, 178] width 17 height 20
click at [134, 188] on rect at bounding box center [132, 185] width 17 height 6
click at [181, 189] on div "PDF PDF" at bounding box center [168, 176] width 27 height 25
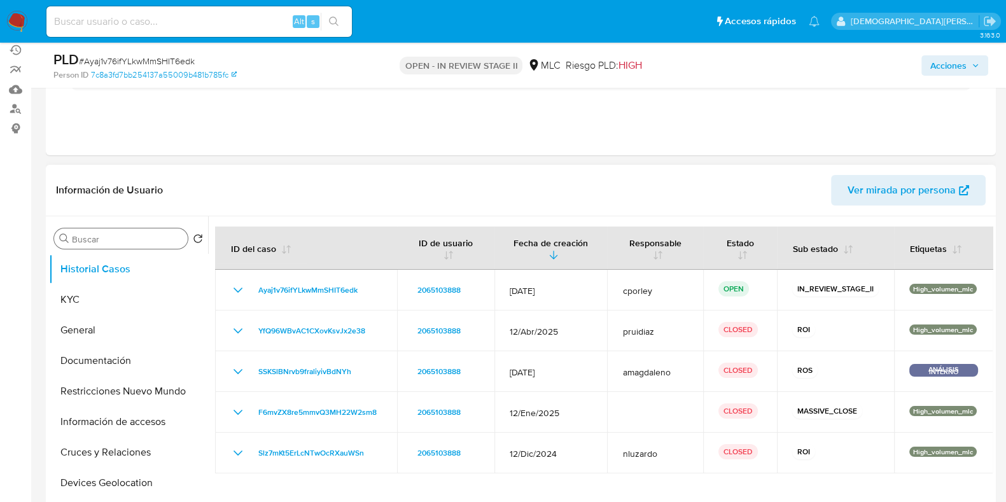
scroll to position [79, 0]
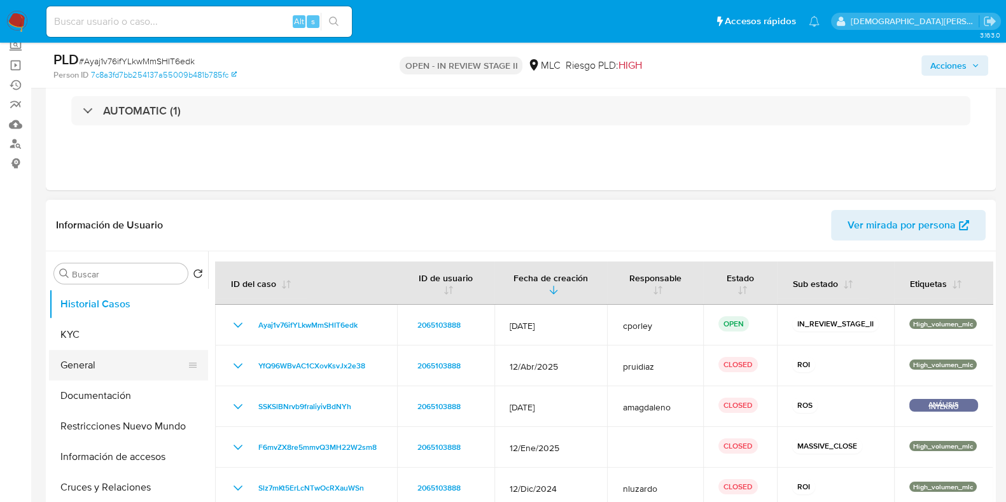
click at [117, 376] on button "General" at bounding box center [123, 365] width 149 height 31
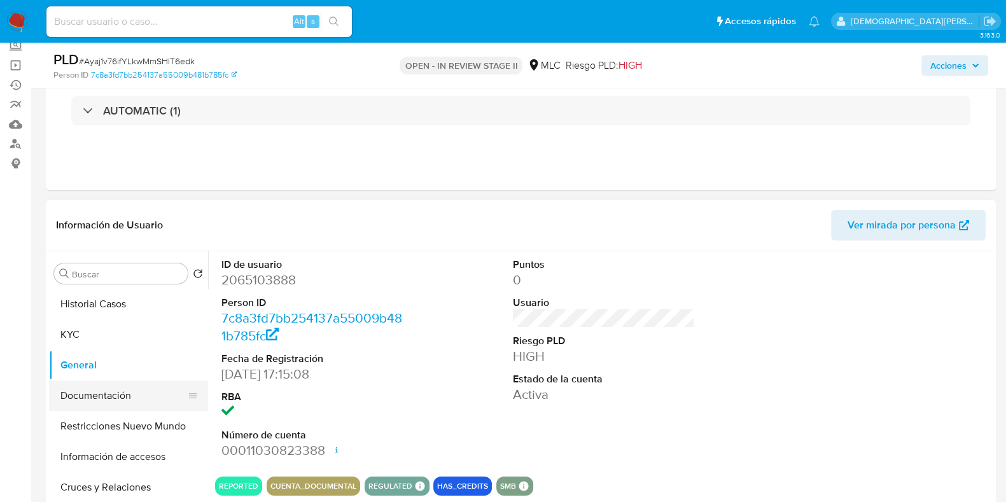
click at [105, 400] on button "Documentación" at bounding box center [123, 396] width 149 height 31
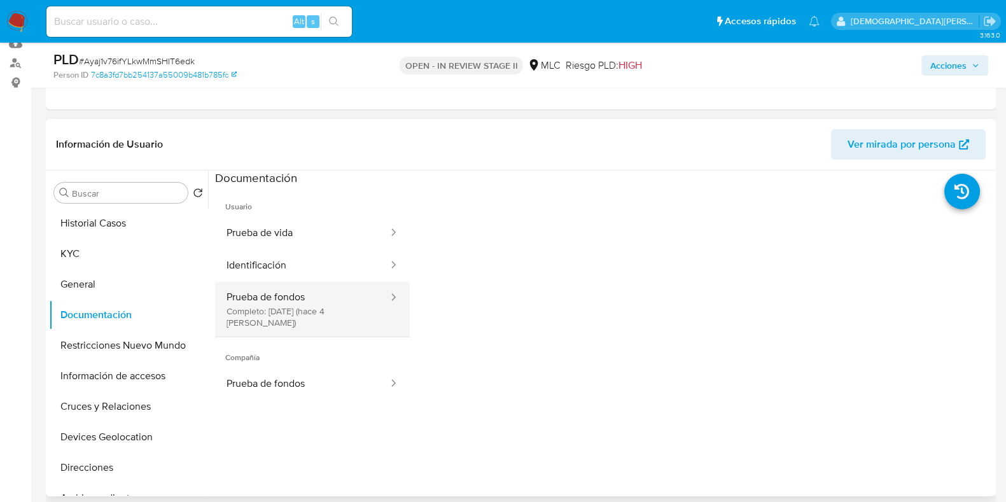
scroll to position [239, 0]
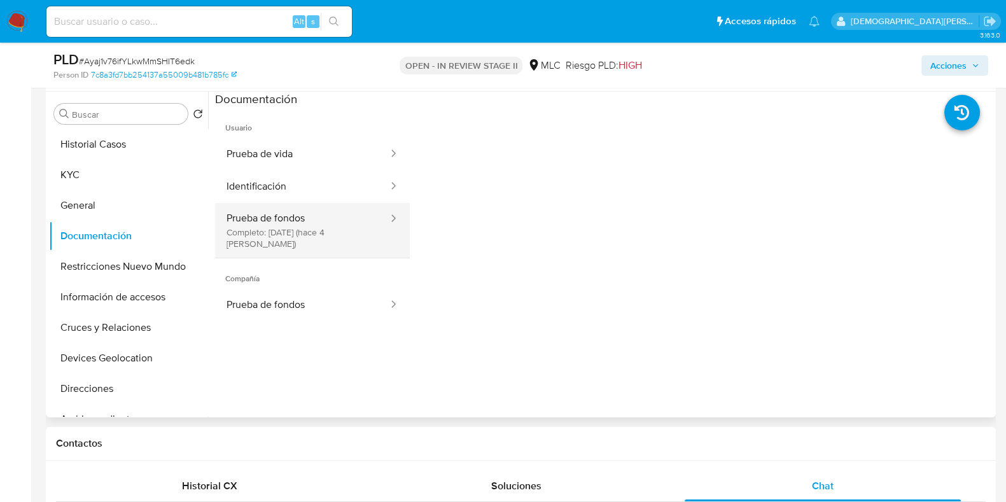
click at [303, 218] on button "Prueba de fondos Completo: 04/10/2025 (hace 4 días)" at bounding box center [302, 230] width 174 height 55
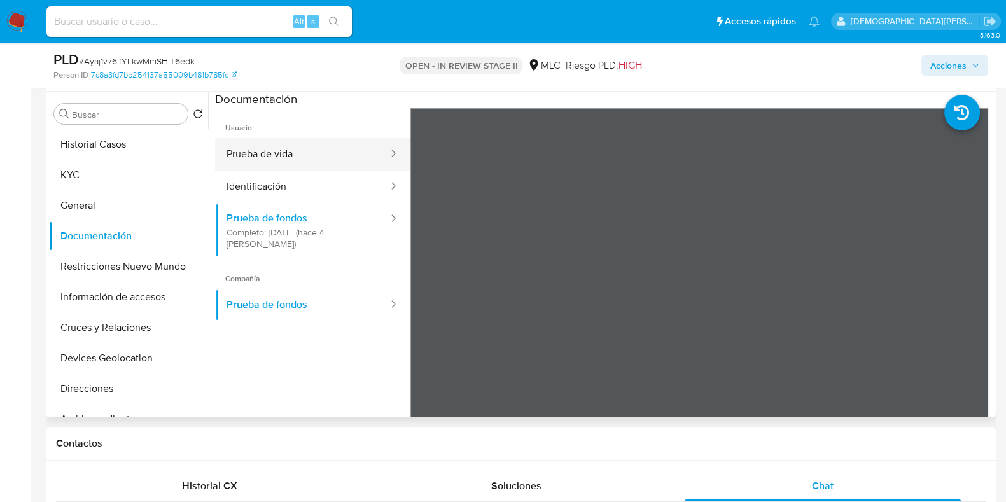
click at [332, 157] on button "Prueba de vida" at bounding box center [302, 154] width 174 height 32
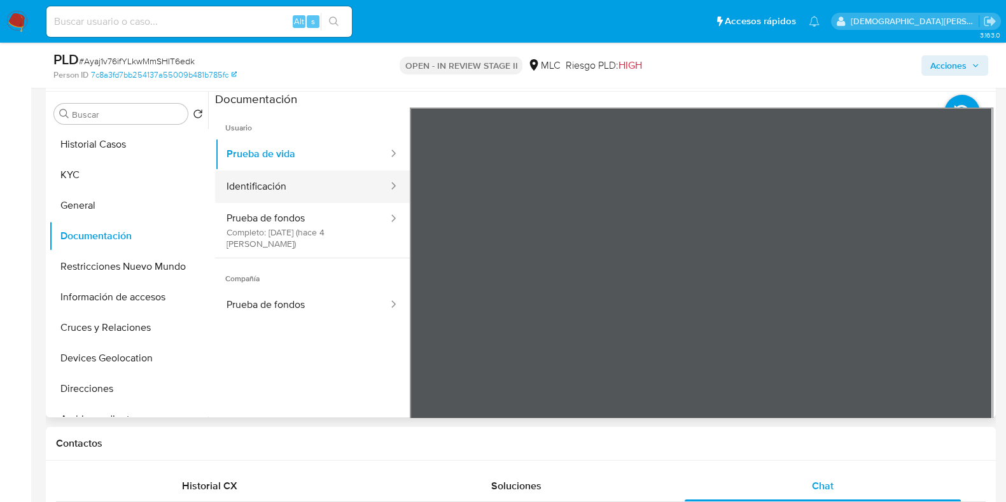
click at [281, 199] on button "Identificación" at bounding box center [302, 187] width 174 height 32
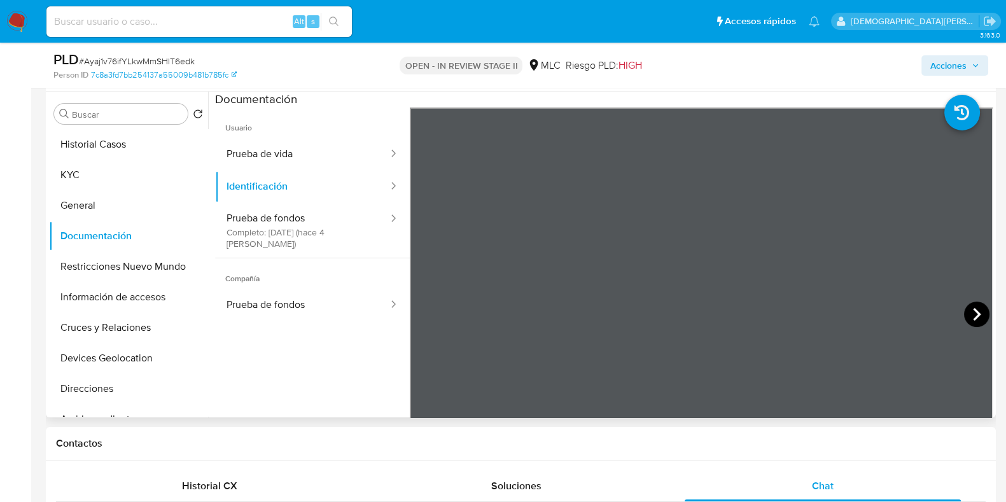
click at [967, 307] on icon at bounding box center [976, 314] width 25 height 25
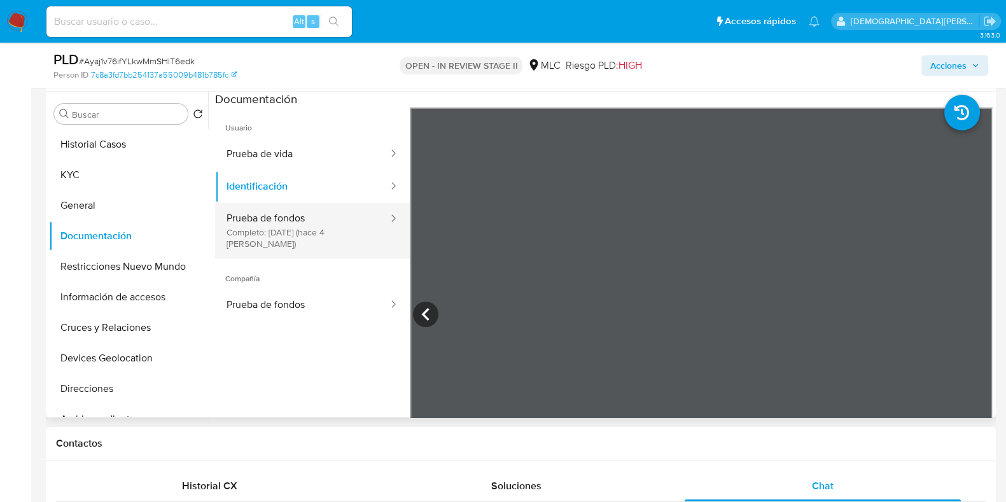
click at [307, 212] on button "Prueba de fondos Completo: 04/10/2025 (hace 4 días)" at bounding box center [302, 230] width 174 height 55
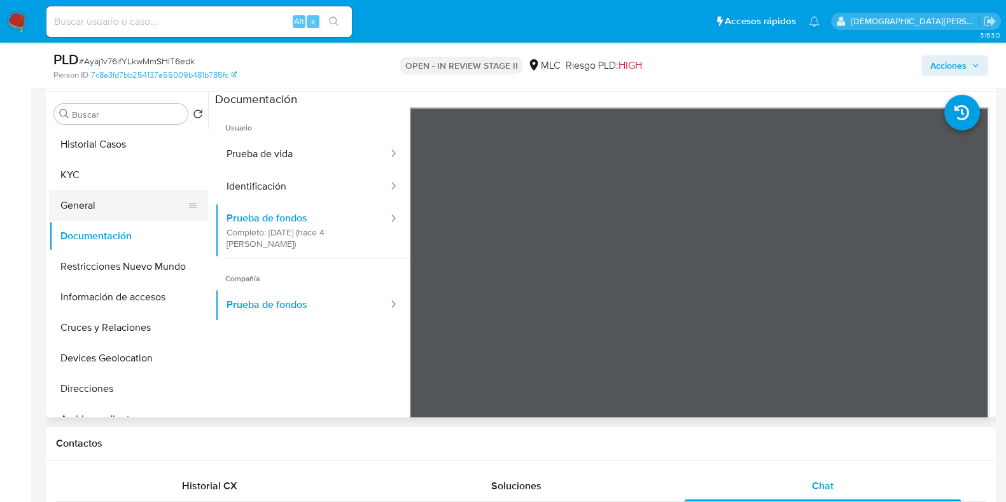
click at [109, 203] on button "General" at bounding box center [123, 205] width 149 height 31
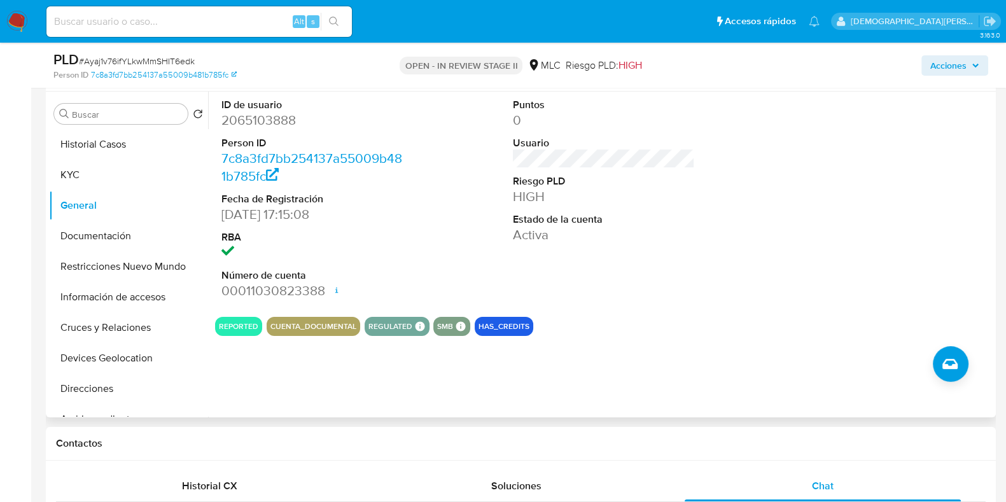
click at [274, 118] on dd "2065103888" at bounding box center [313, 120] width 182 height 18
copy dd "2065103888"
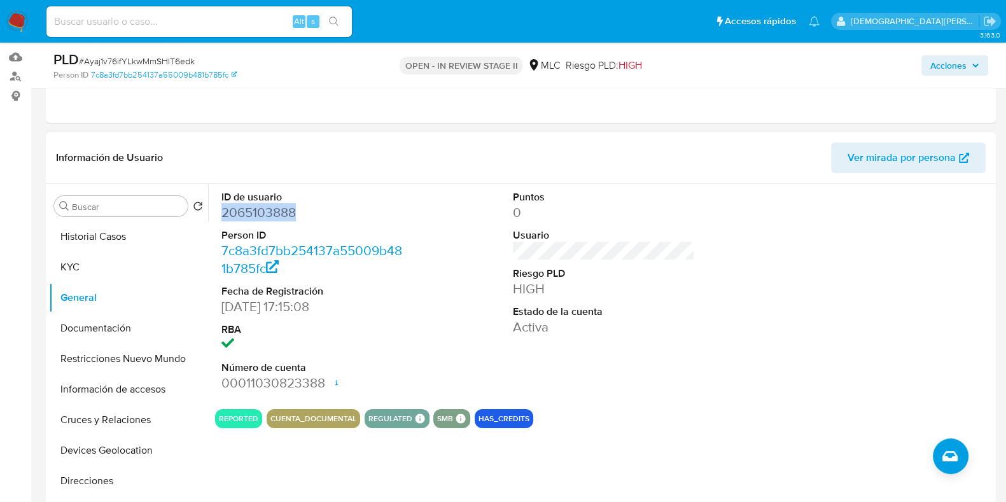
scroll to position [79, 0]
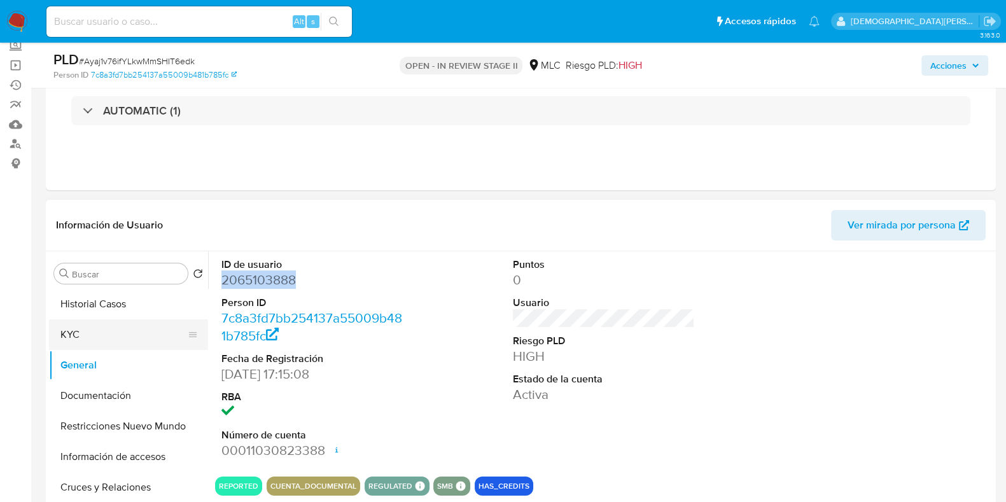
click at [134, 340] on button "KYC" at bounding box center [123, 335] width 149 height 31
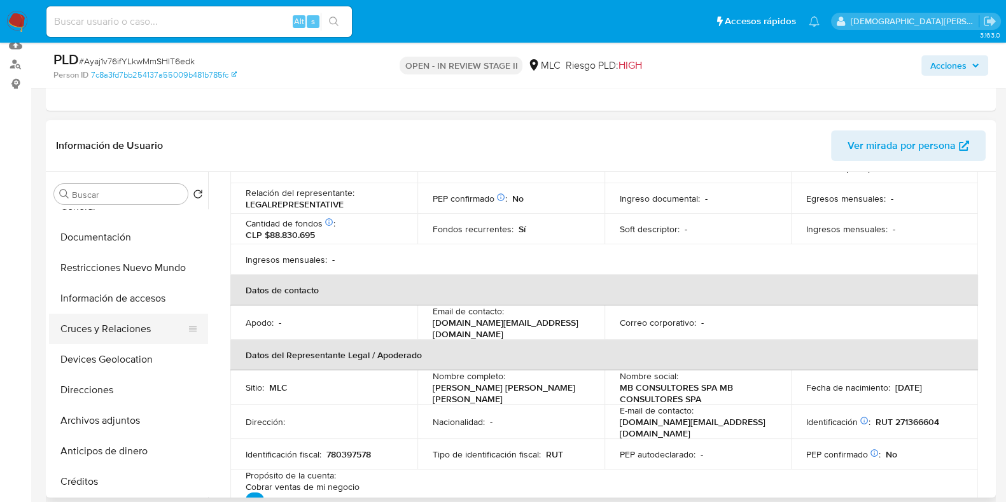
click at [121, 325] on button "Cruces y Relaciones" at bounding box center [123, 329] width 149 height 31
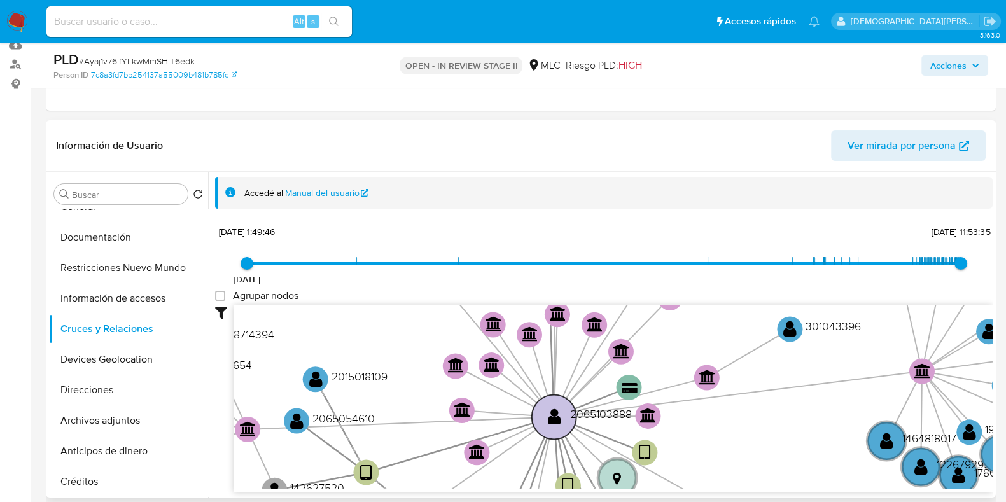
click at [556, 418] on text "" at bounding box center [554, 416] width 13 height 18
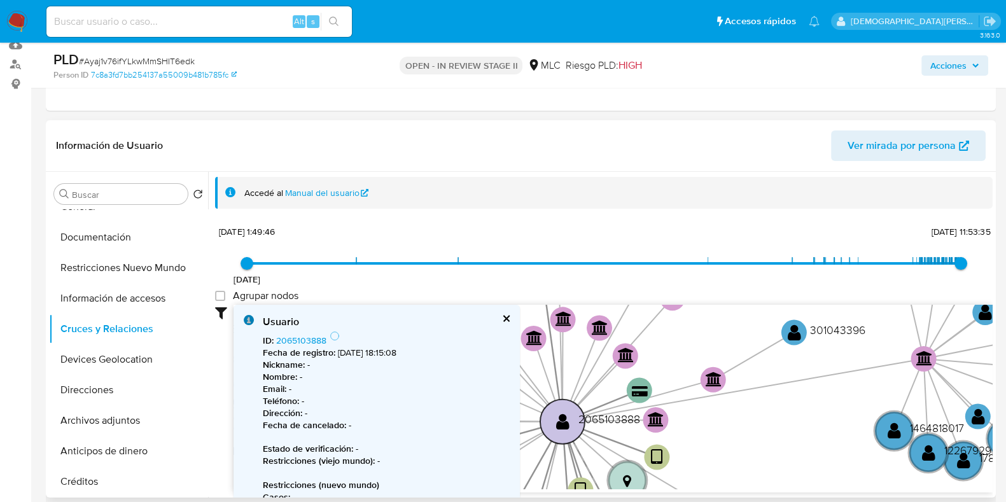
click at [566, 425] on text "" at bounding box center [562, 421] width 13 height 18
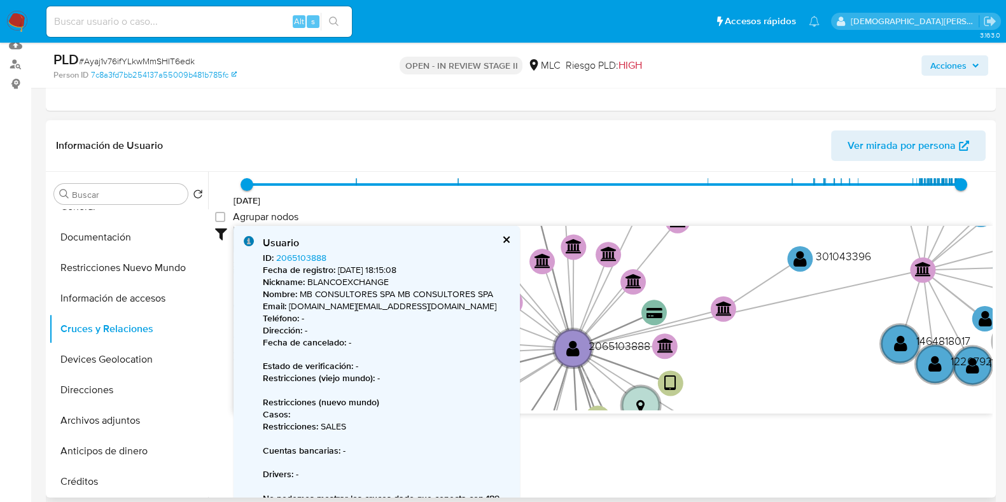
scroll to position [121, 0]
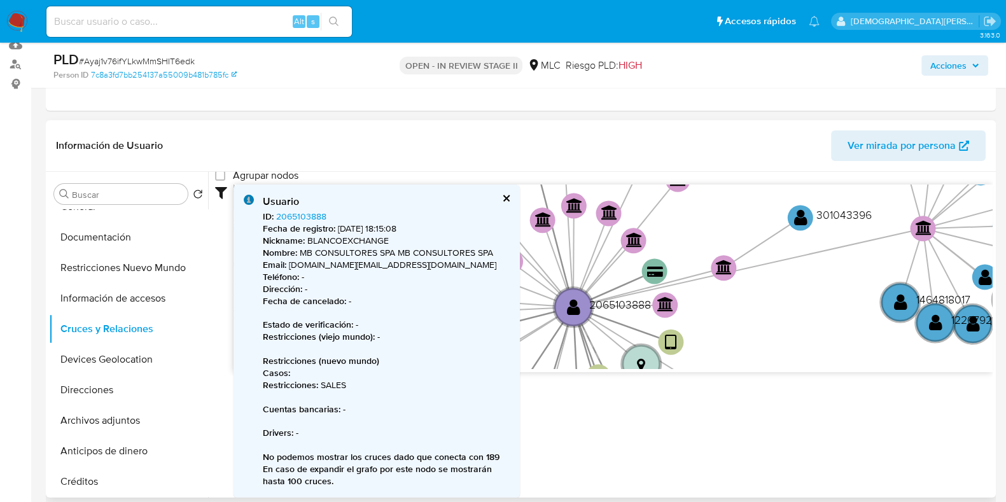
click at [504, 198] on button "cerrar" at bounding box center [506, 198] width 8 height 8
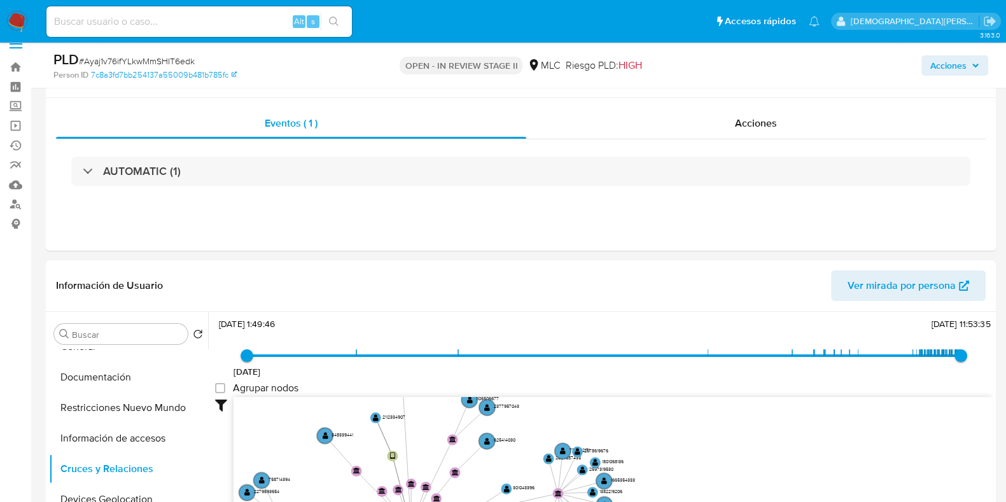
scroll to position [0, 0]
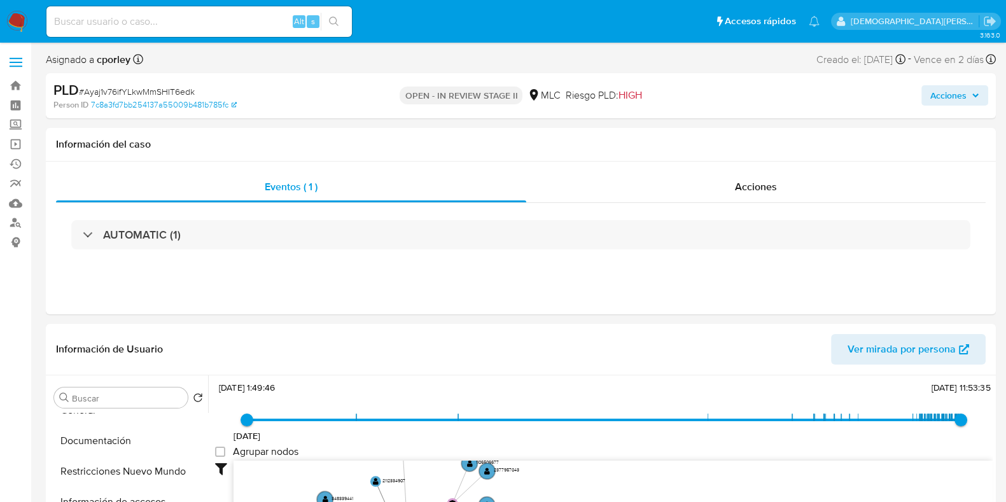
click at [942, 94] on span "Acciones" at bounding box center [949, 95] width 36 height 20
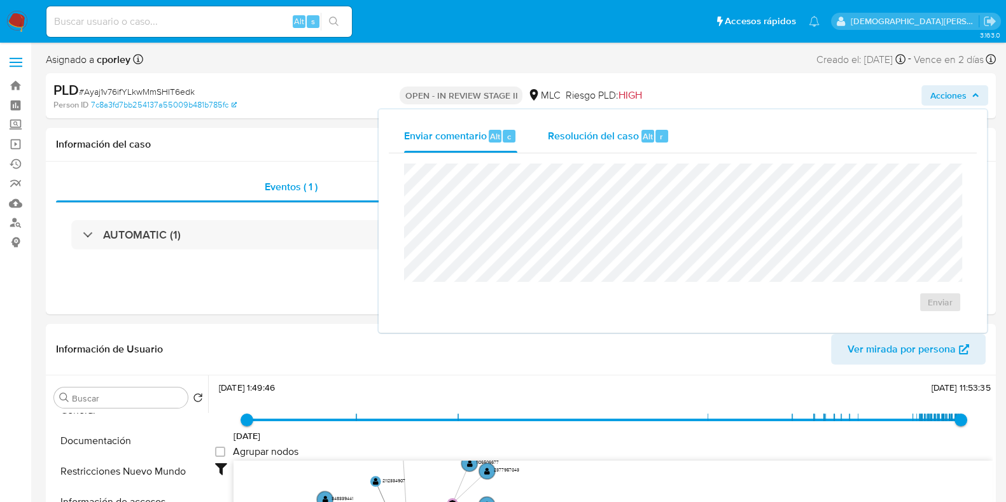
drag, startPoint x: 611, startPoint y: 131, endPoint x: 581, endPoint y: 162, distance: 43.2
click at [609, 132] on span "Resolución del caso" at bounding box center [593, 136] width 91 height 15
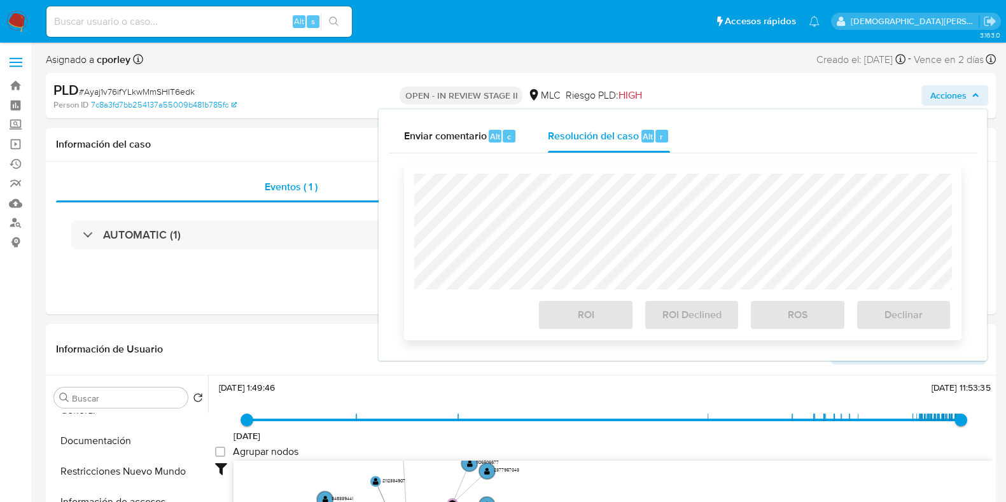
click at [574, 185] on div "ROI ROI Declined ROS Declinar" at bounding box center [683, 252] width 558 height 177
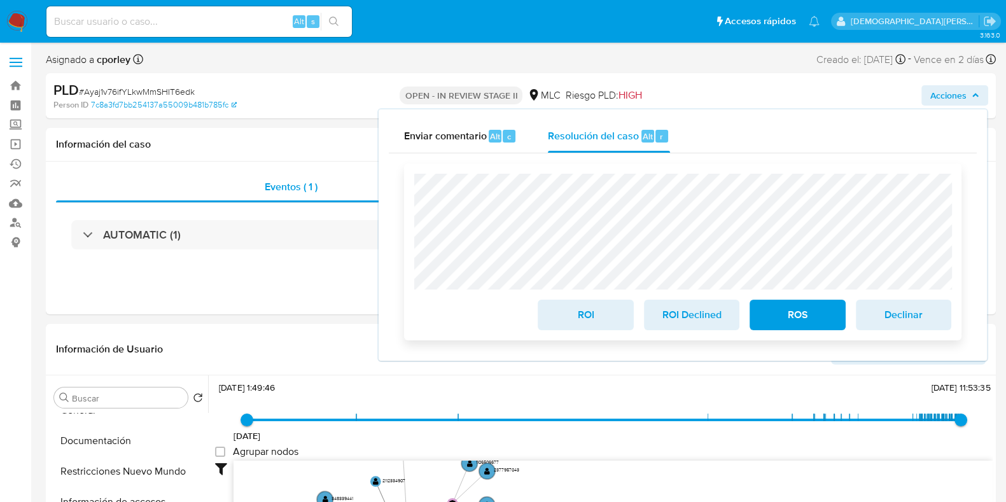
click at [819, 311] on span "ROS" at bounding box center [797, 315] width 62 height 28
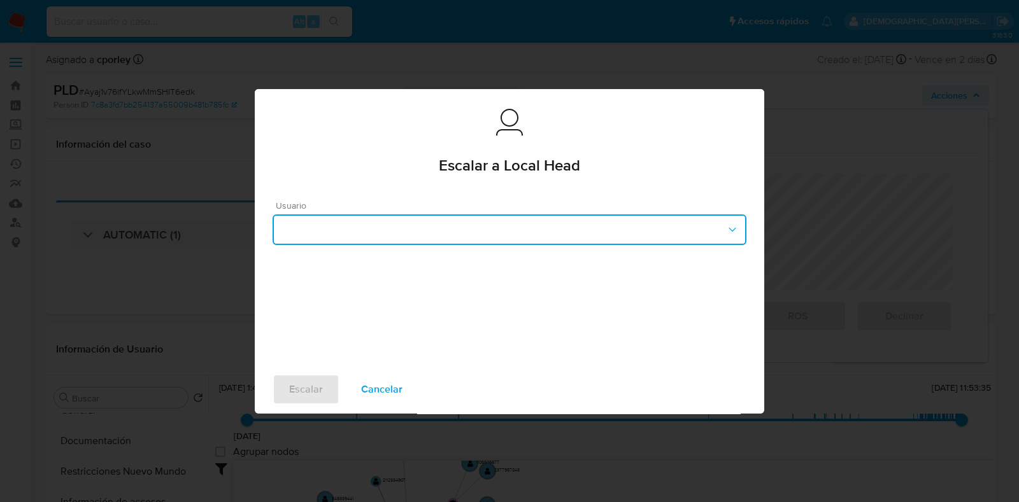
click at [471, 234] on button "button" at bounding box center [509, 230] width 474 height 31
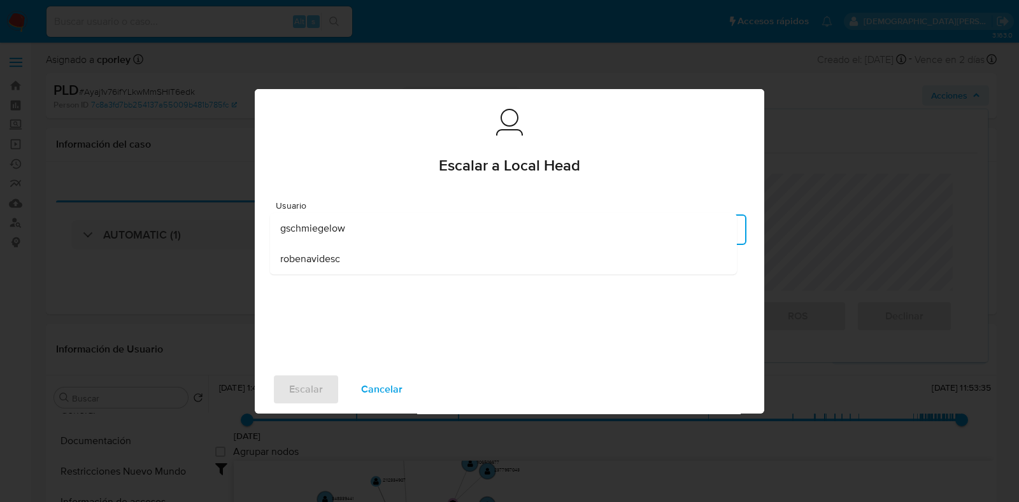
click at [309, 262] on span "robenavidesc" at bounding box center [310, 259] width 60 height 13
click at [308, 388] on span "Escalar" at bounding box center [306, 390] width 34 height 28
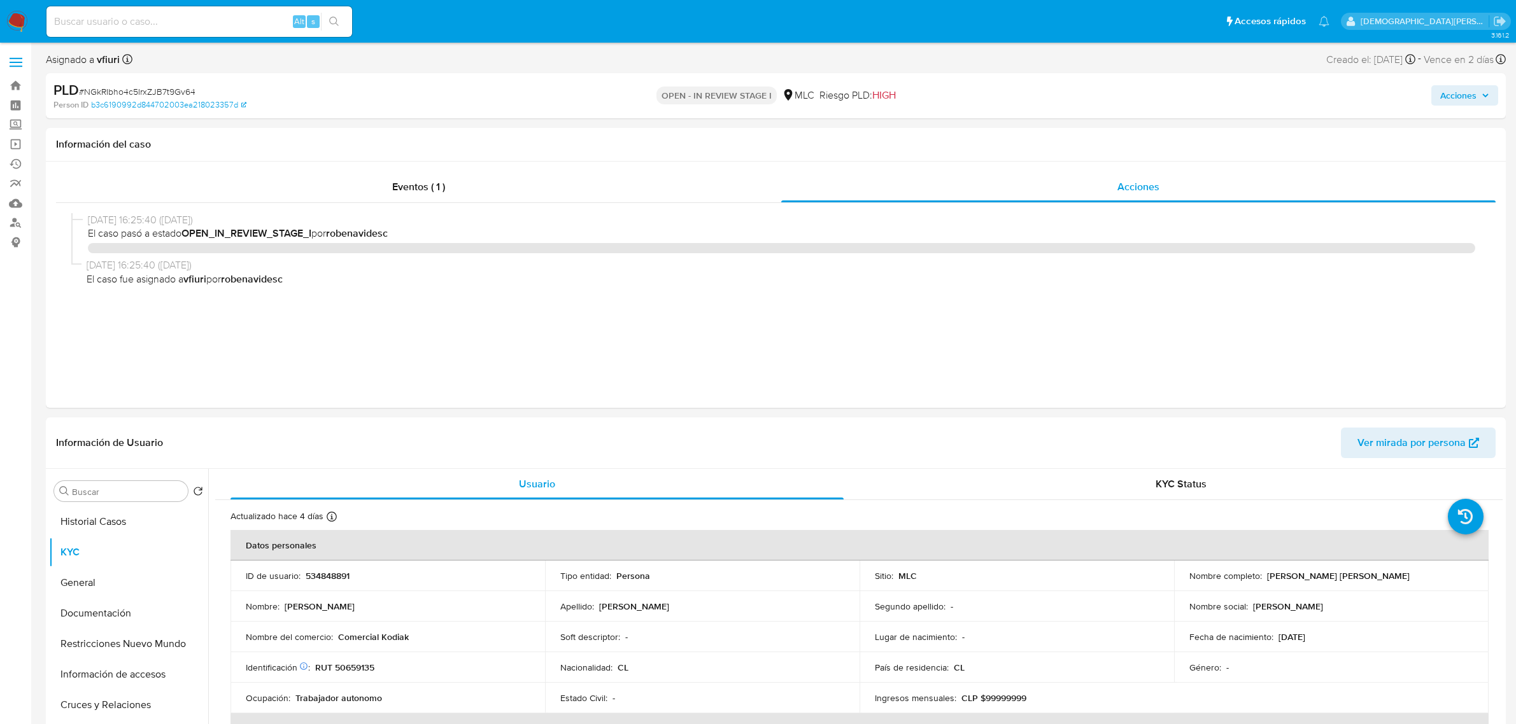
select select "10"
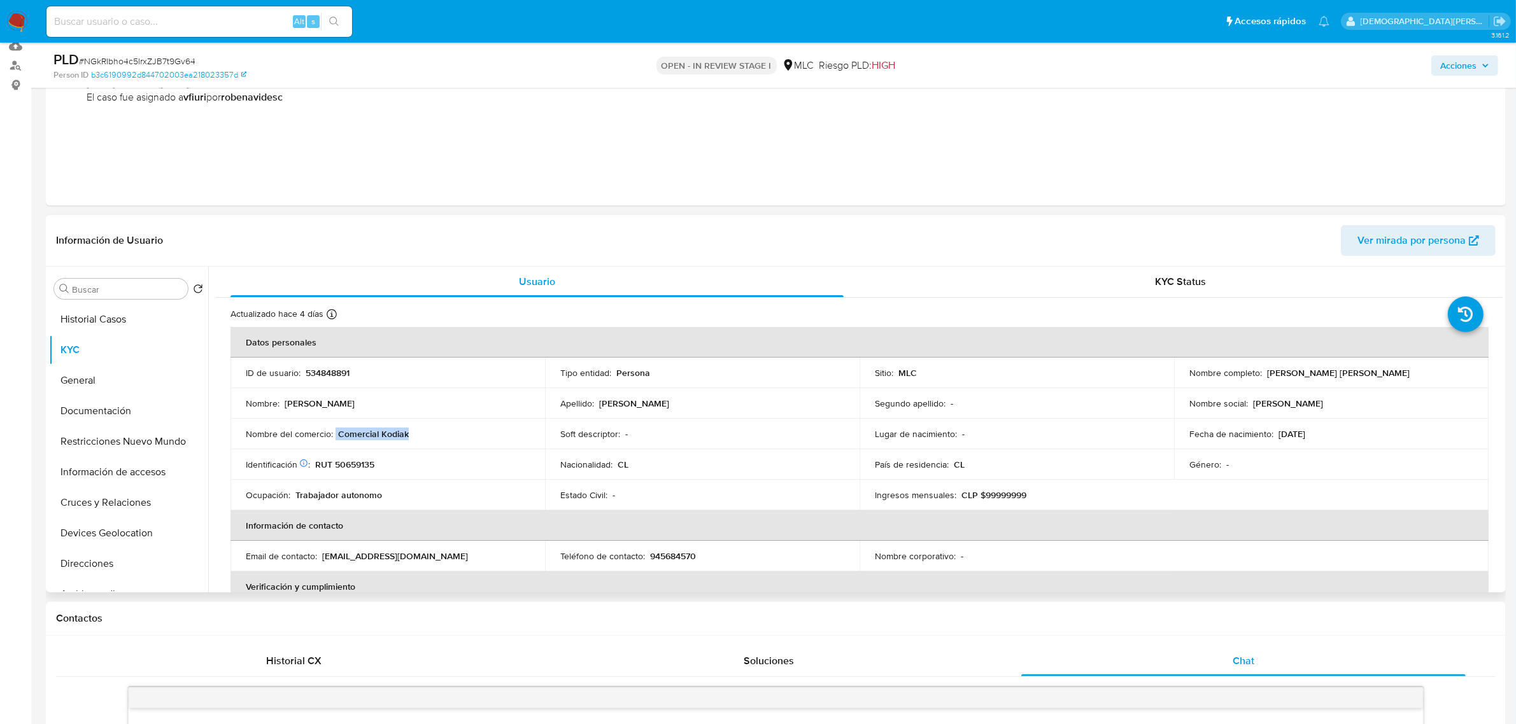
scroll to position [159, 0]
click at [102, 377] on button "General" at bounding box center [123, 378] width 149 height 31
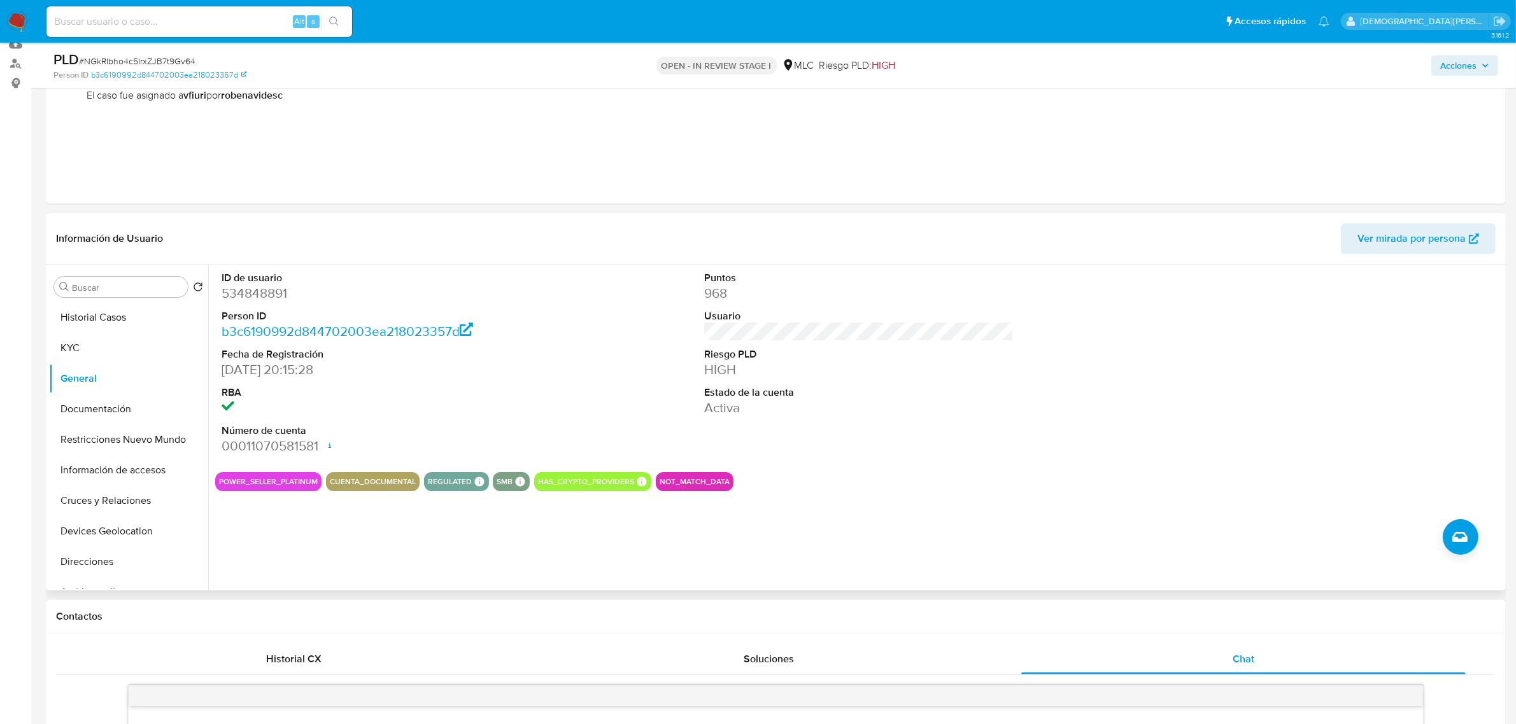
click at [260, 290] on dd "534848891" at bounding box center [376, 294] width 309 height 18
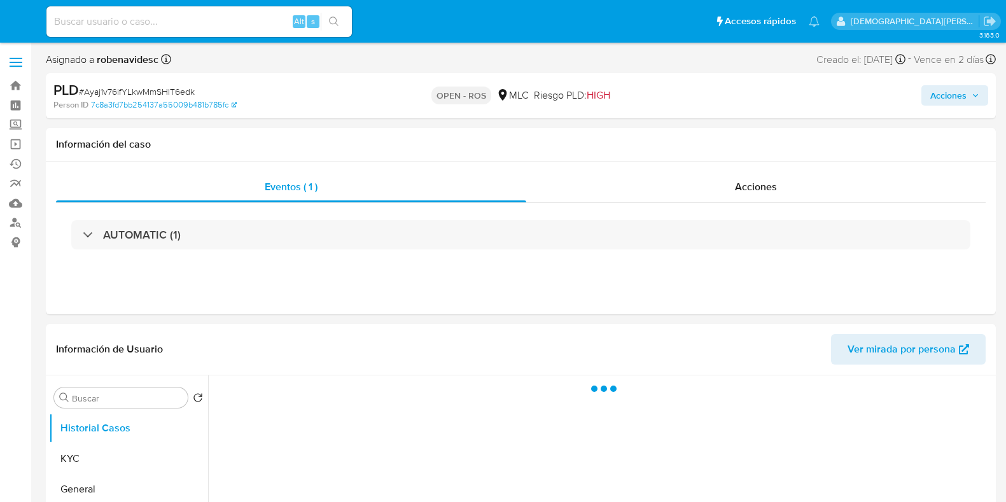
select select "10"
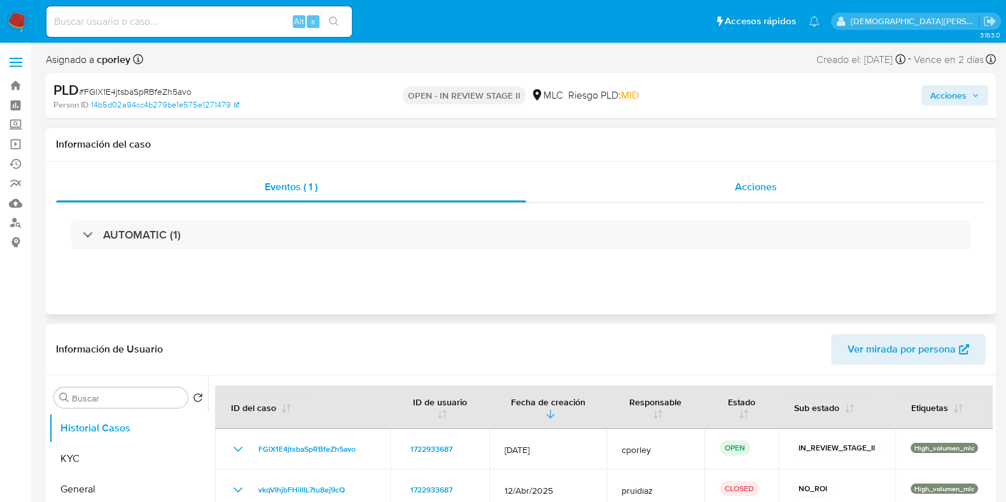
click at [741, 197] on div "Acciones" at bounding box center [756, 187] width 460 height 31
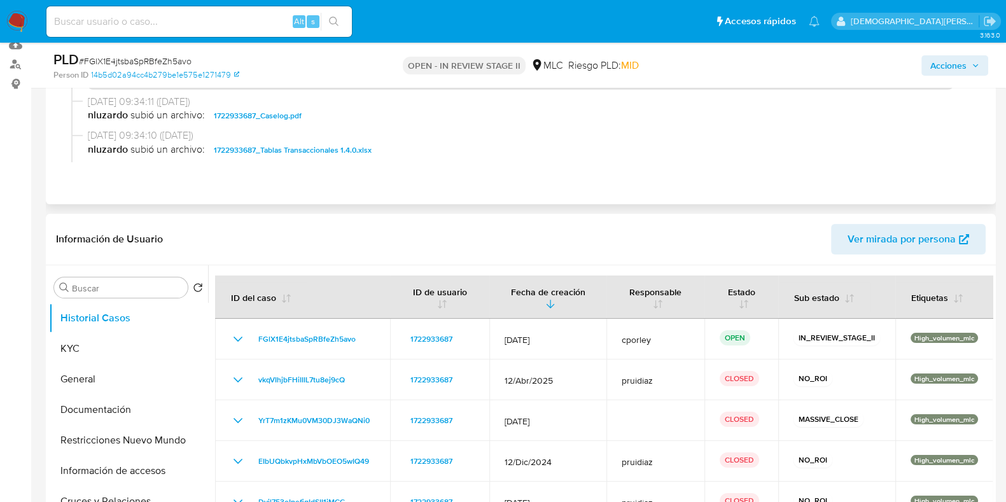
scroll to position [159, 0]
click at [69, 374] on button "General" at bounding box center [123, 379] width 149 height 31
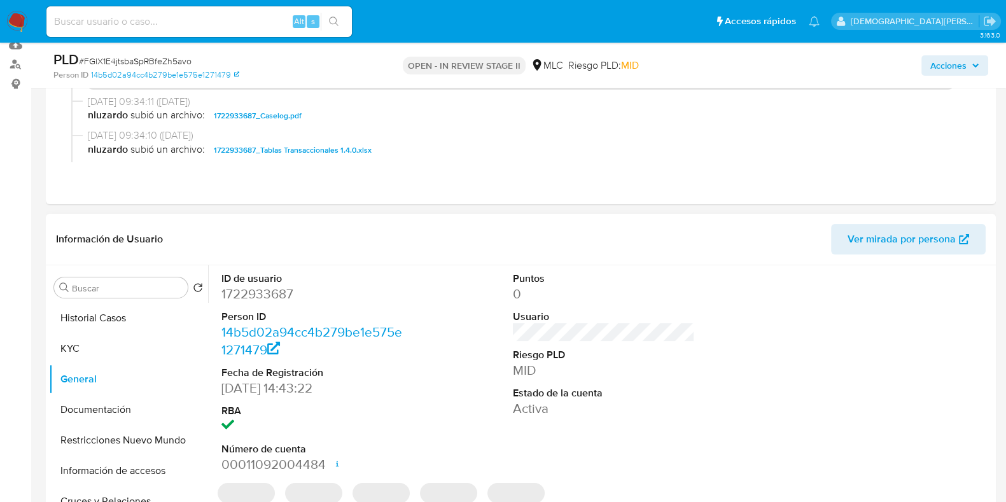
click at [251, 293] on dd "1722933687" at bounding box center [313, 294] width 182 height 18
copy dd "1722933687"
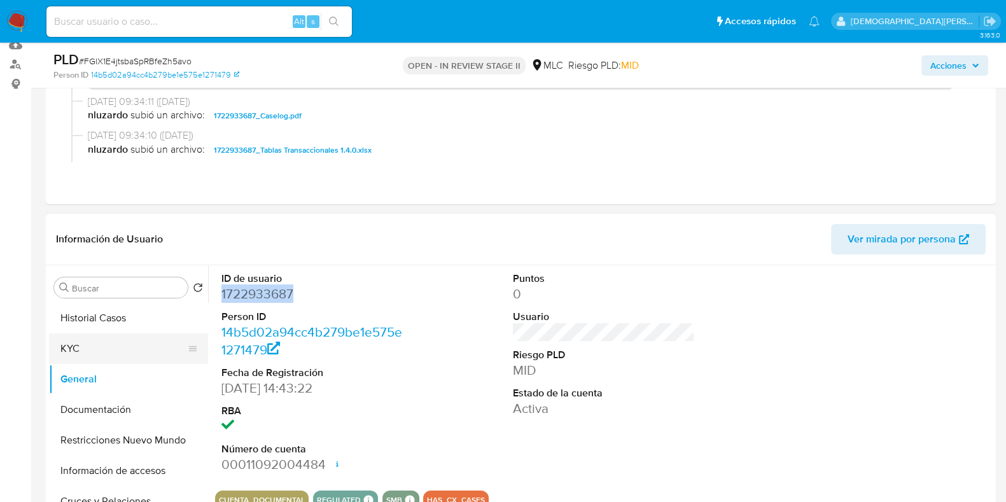
click at [106, 356] on button "KYC" at bounding box center [123, 349] width 149 height 31
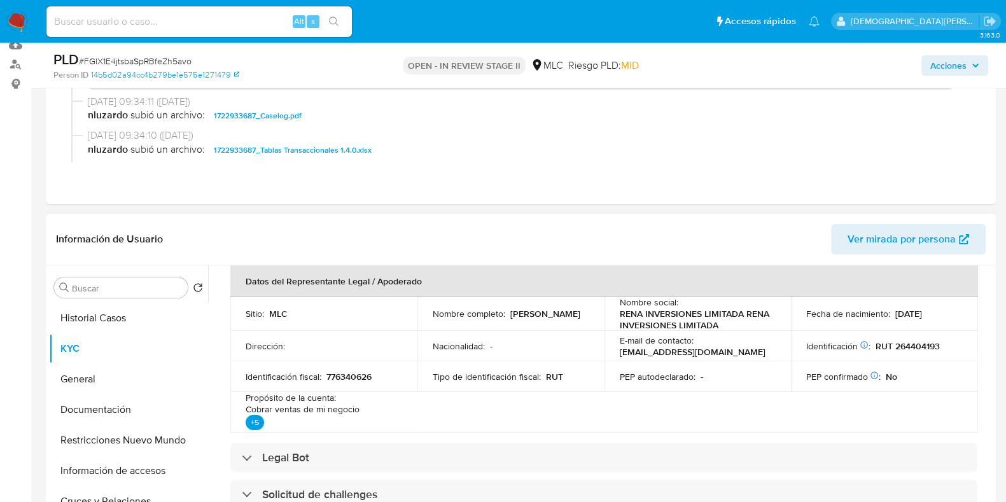
scroll to position [398, 0]
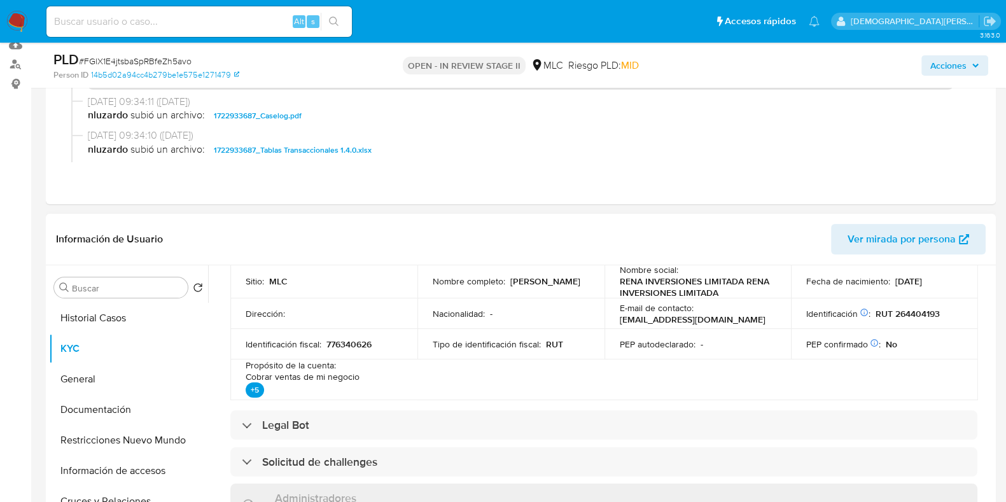
drag, startPoint x: 545, startPoint y: 288, endPoint x: 430, endPoint y: 288, distance: 115.2
click at [430, 288] on td "Nombre completo : Luis Gustavo Barreto Nuñez" at bounding box center [511, 281] width 187 height 34
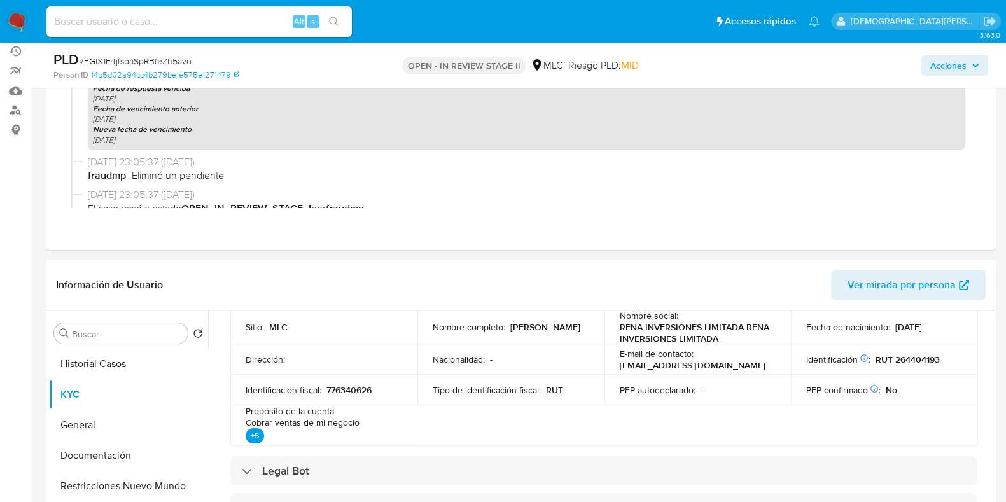
scroll to position [239, 0]
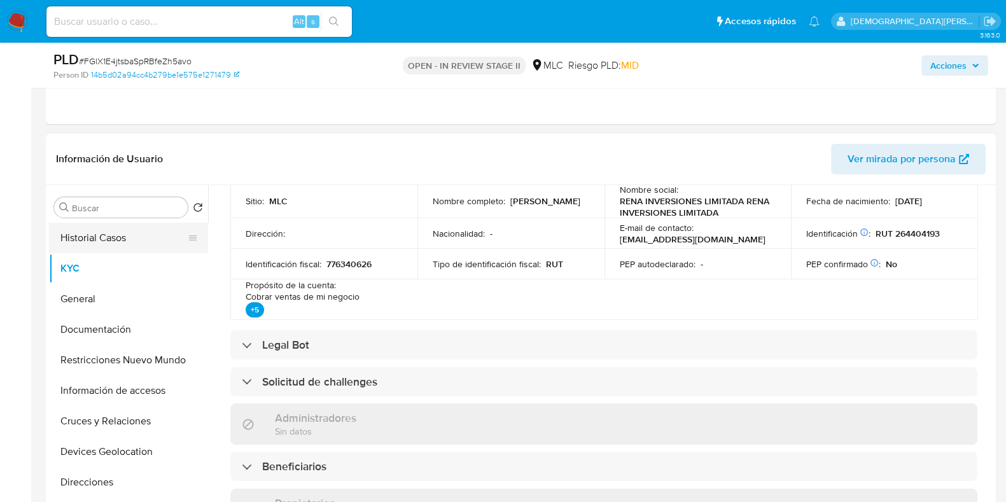
click at [120, 243] on button "Historial Casos" at bounding box center [123, 238] width 149 height 31
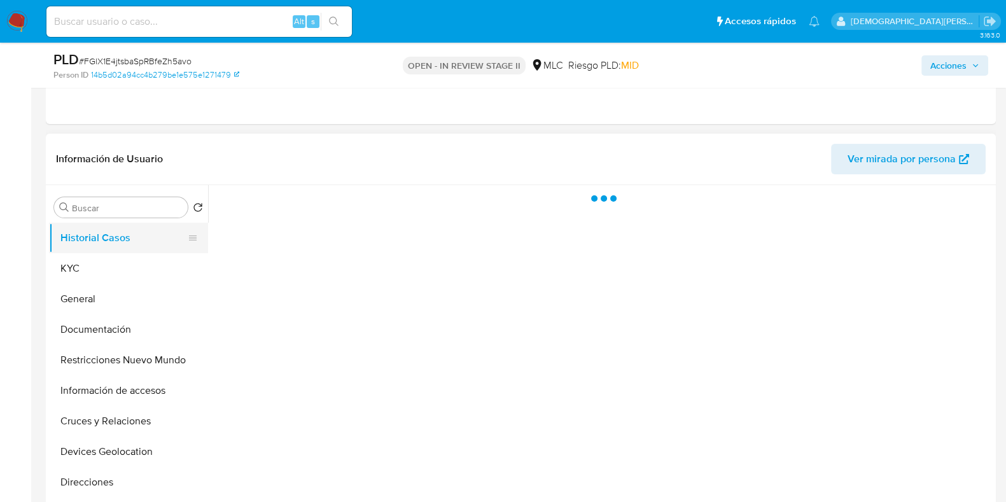
scroll to position [0, 0]
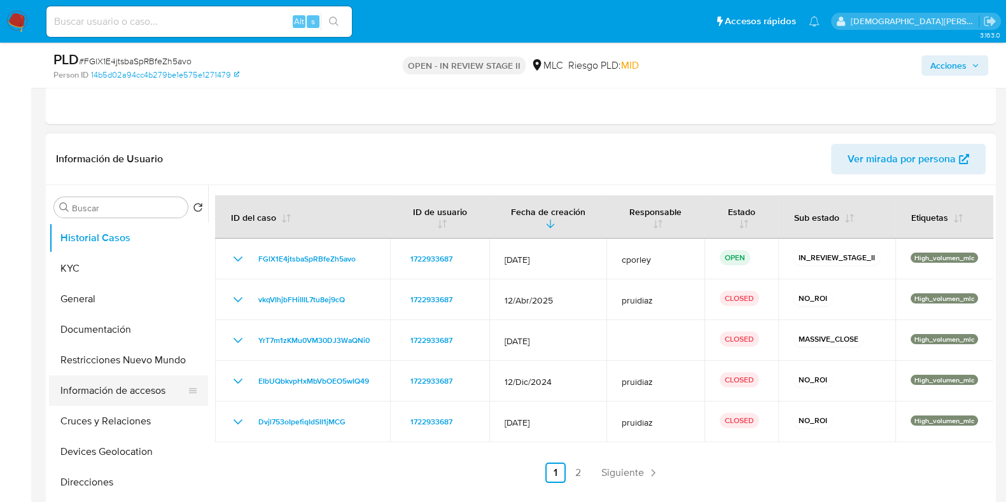
click at [93, 392] on button "Información de accesos" at bounding box center [123, 391] width 149 height 31
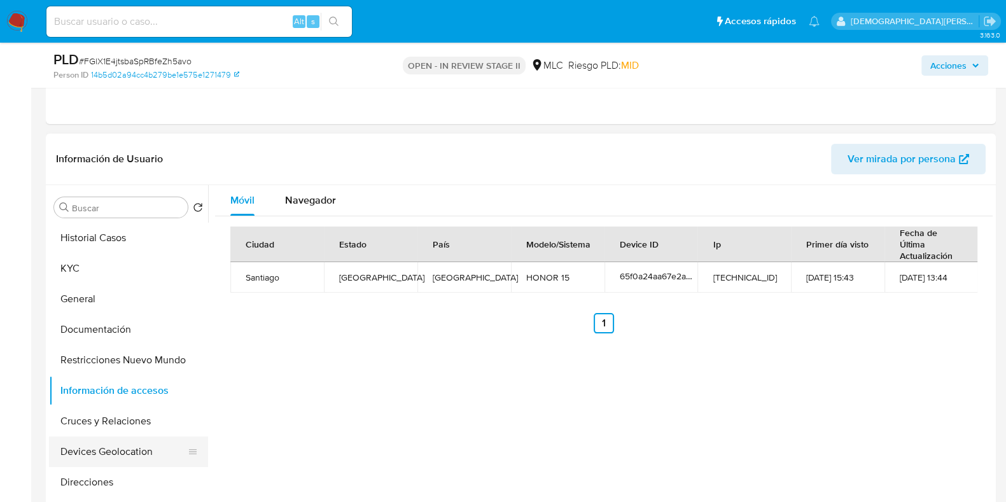
click at [105, 459] on button "Devices Geolocation" at bounding box center [123, 452] width 149 height 31
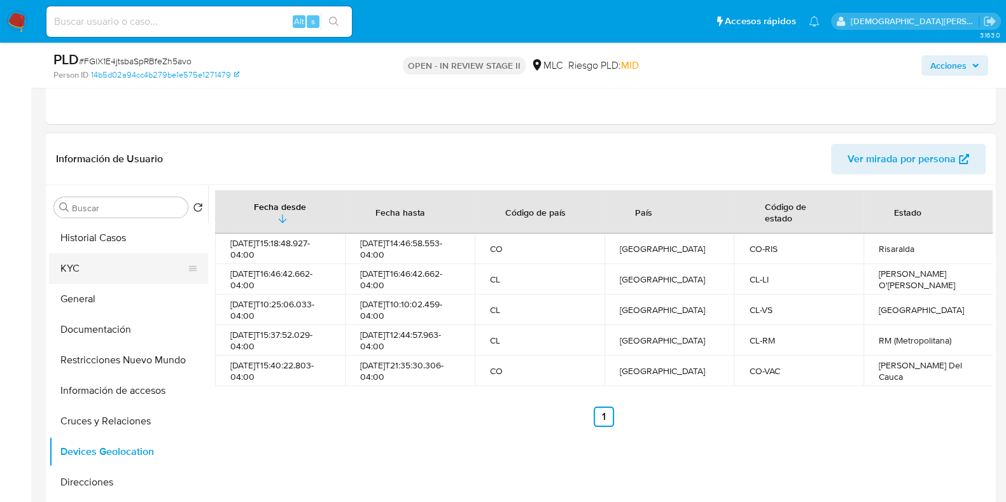
click at [130, 278] on button "KYC" at bounding box center [123, 268] width 149 height 31
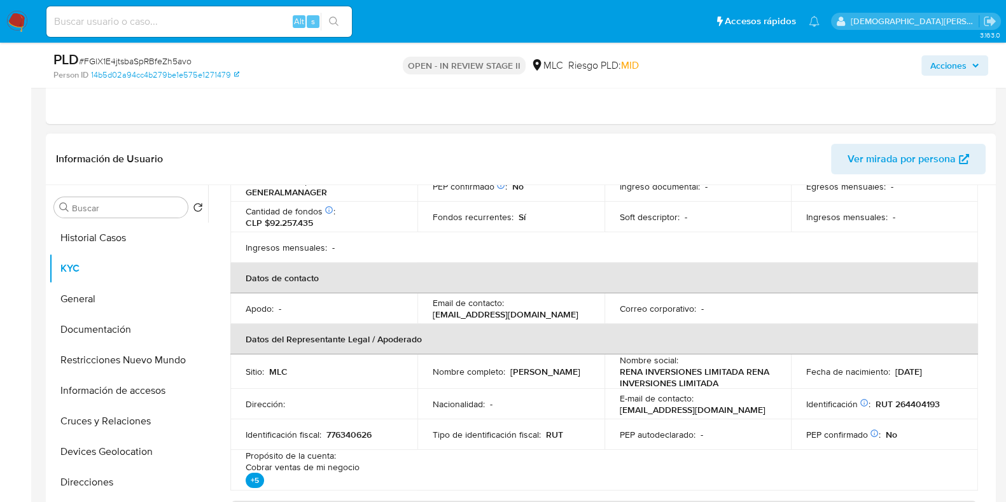
scroll to position [318, 0]
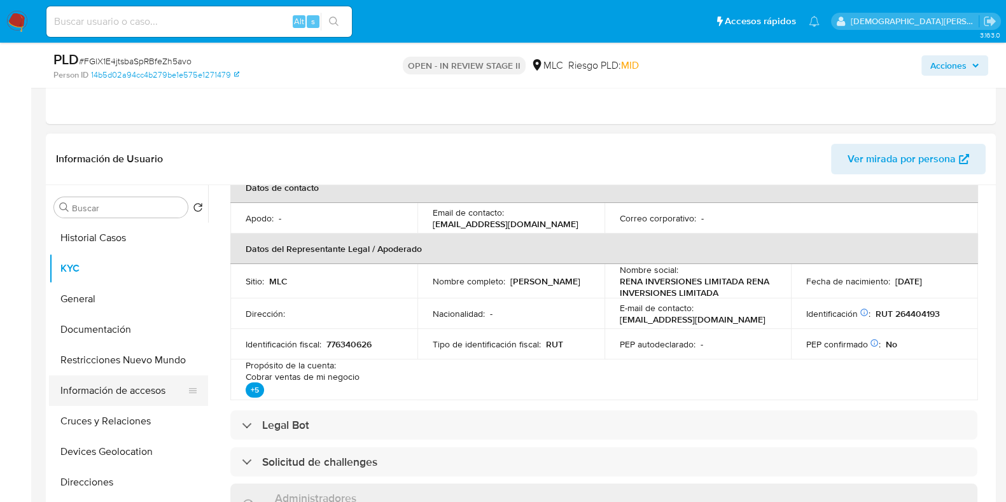
click at [99, 391] on button "Información de accesos" at bounding box center [123, 391] width 149 height 31
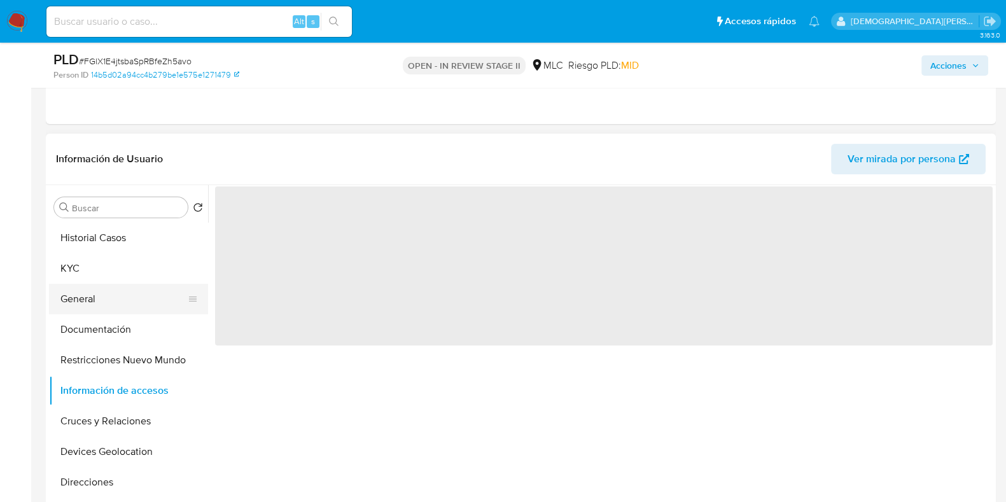
scroll to position [0, 0]
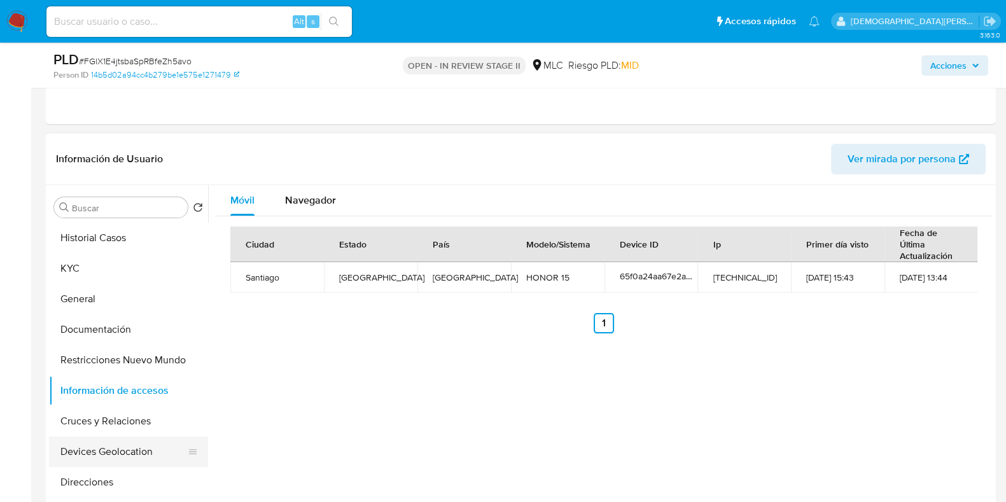
click at [129, 446] on button "Devices Geolocation" at bounding box center [123, 452] width 149 height 31
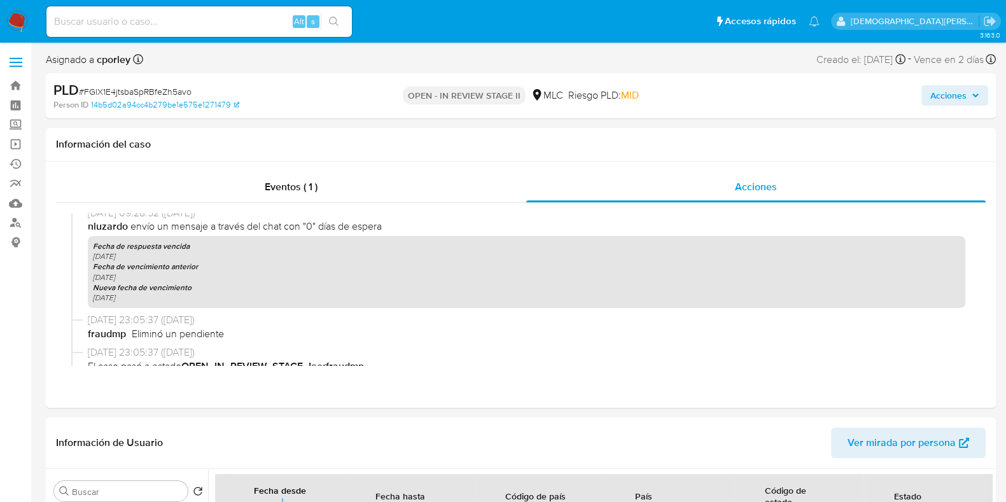
click at [940, 97] on span "Acciones" at bounding box center [949, 95] width 36 height 20
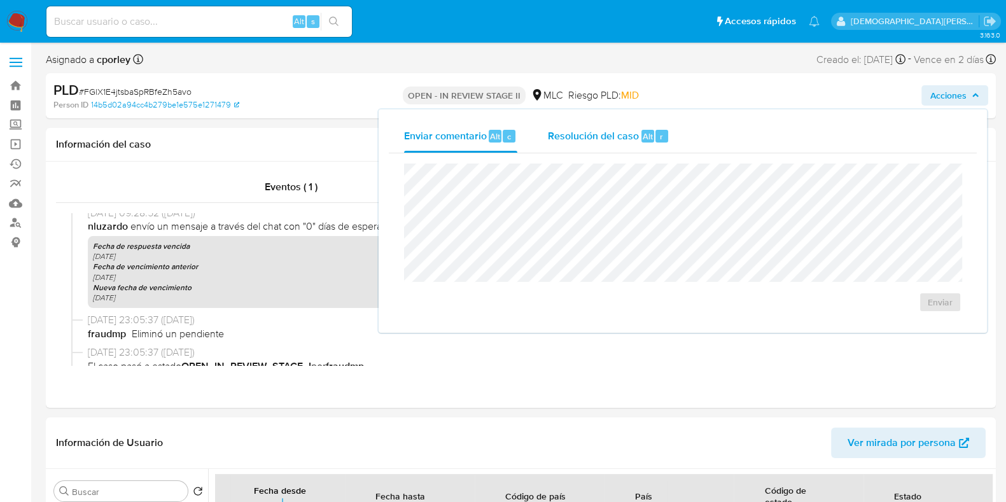
click at [617, 139] on span "Resolución del caso" at bounding box center [593, 136] width 91 height 15
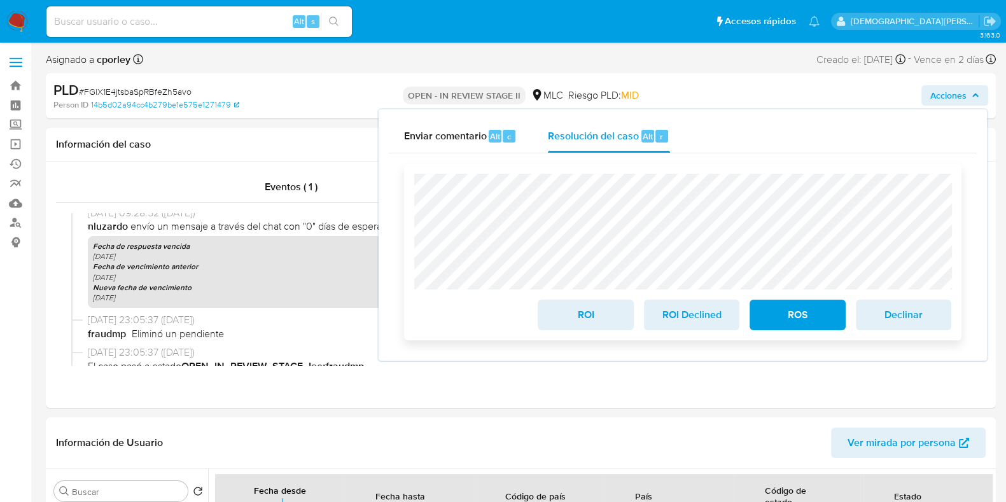
click at [767, 321] on span "ROS" at bounding box center [797, 315] width 62 height 28
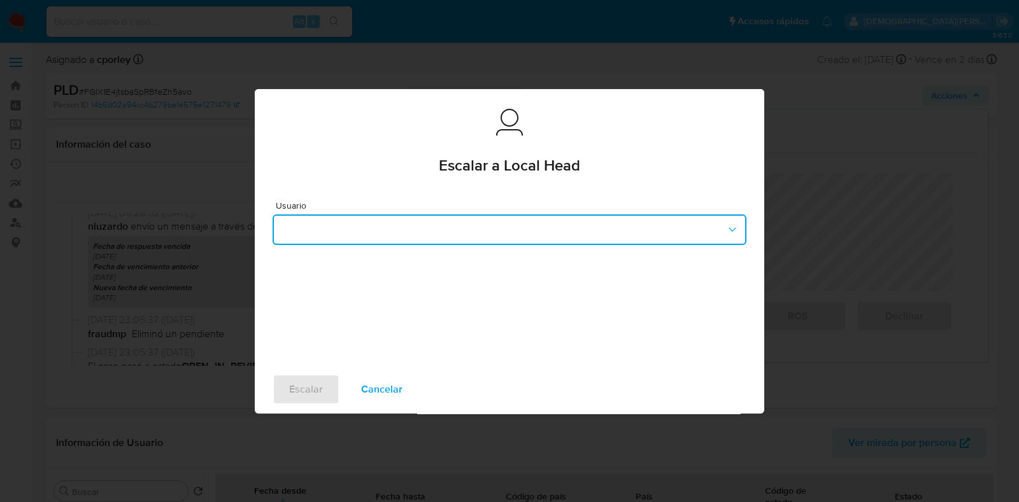
click at [442, 230] on button "button" at bounding box center [509, 230] width 474 height 31
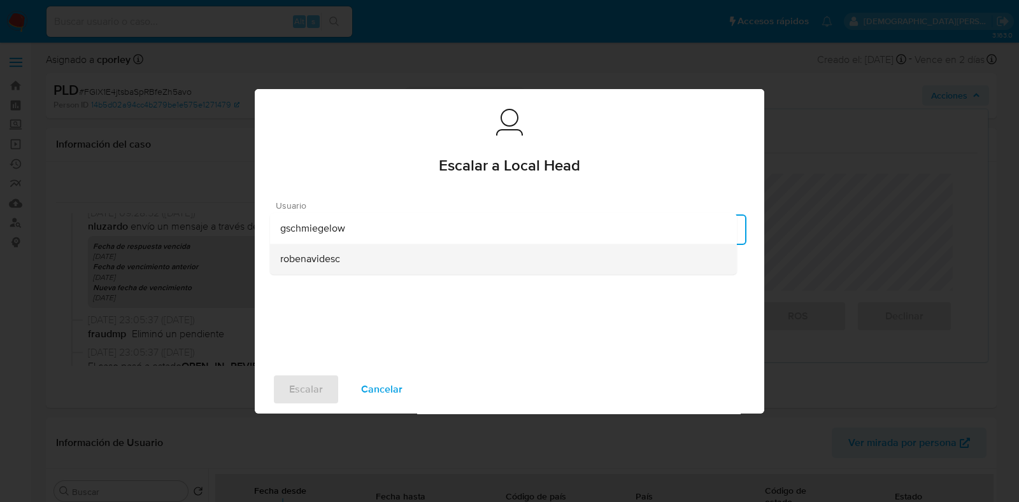
click at [341, 268] on div "robenavidesc" at bounding box center [503, 259] width 446 height 31
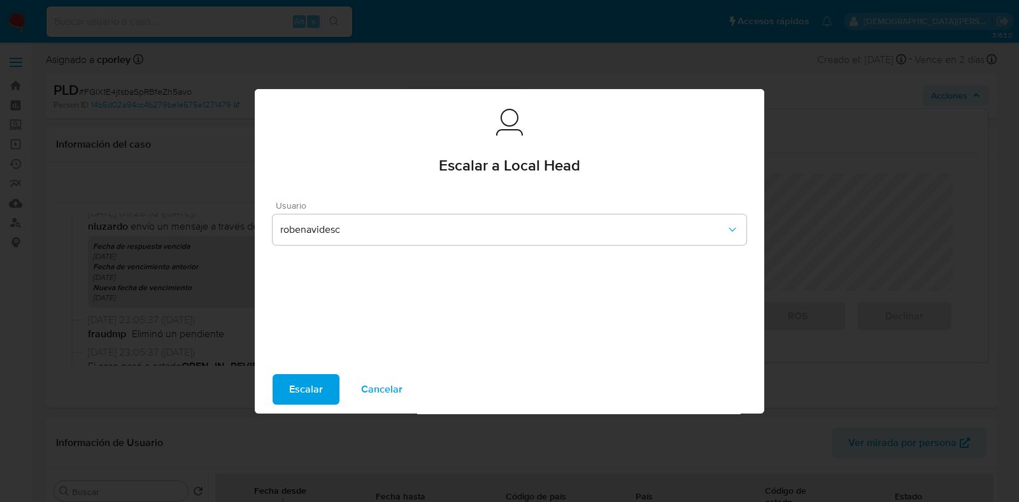
click at [321, 398] on button "Escalar" at bounding box center [305, 389] width 67 height 31
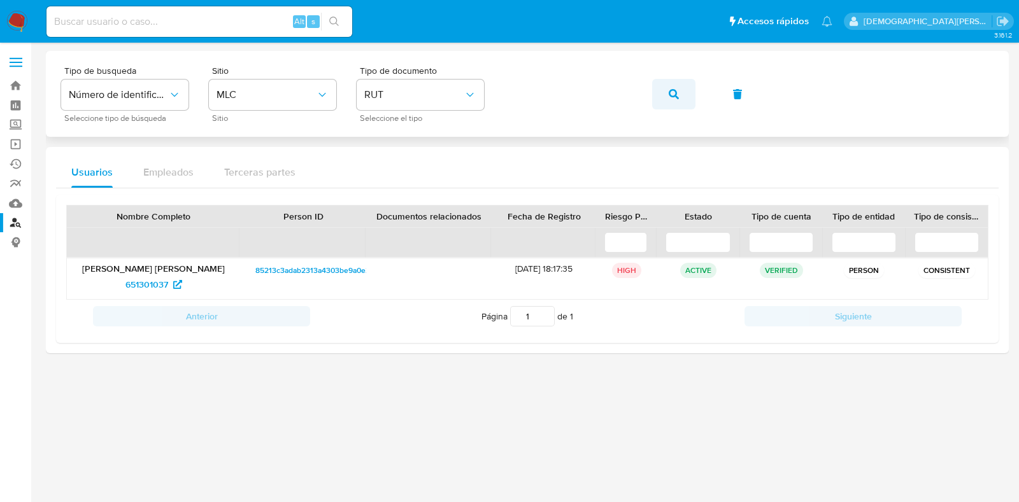
click at [679, 97] on button "button" at bounding box center [673, 94] width 43 height 31
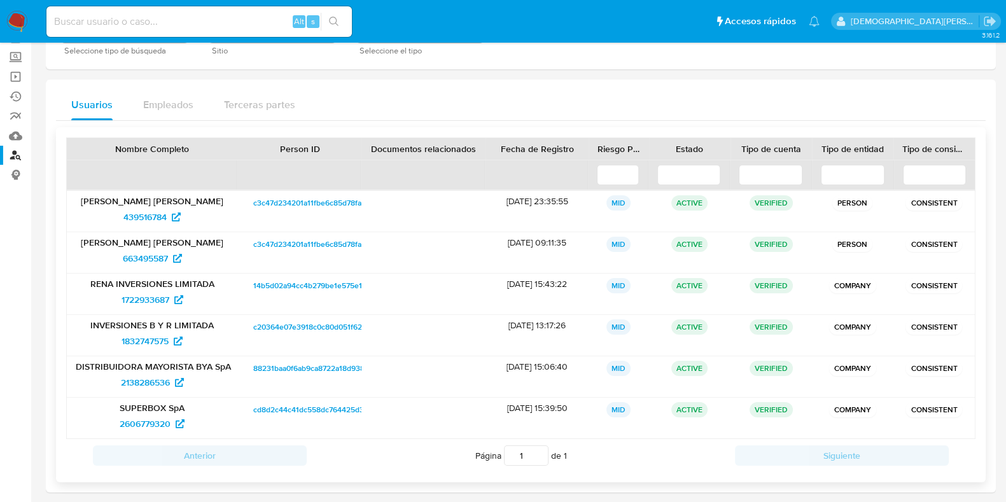
scroll to position [120, 0]
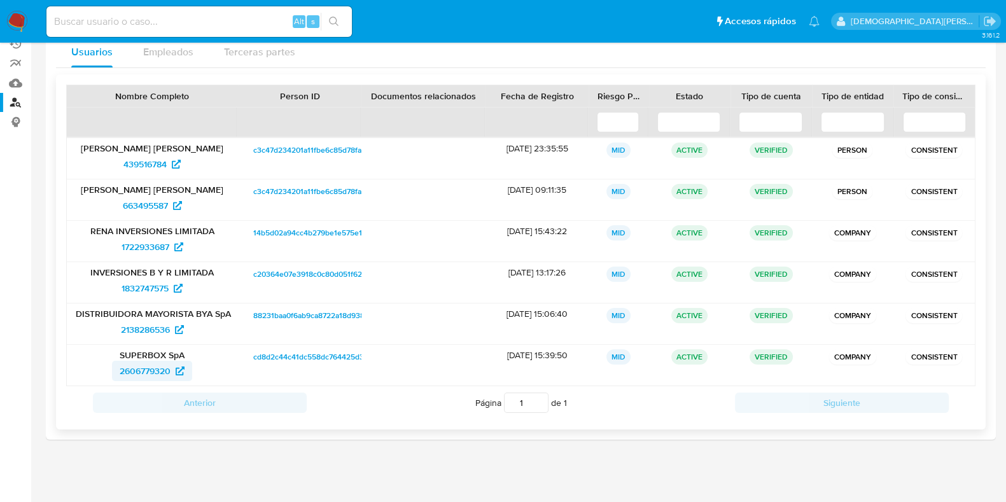
click at [153, 367] on span "2606779320" at bounding box center [145, 371] width 51 height 20
click at [158, 332] on span "2138286536" at bounding box center [145, 330] width 49 height 20
click at [143, 284] on span "1832747575" at bounding box center [145, 288] width 47 height 20
click at [152, 206] on span "663495587" at bounding box center [145, 205] width 45 height 20
click at [153, 162] on span "439516784" at bounding box center [144, 164] width 43 height 20
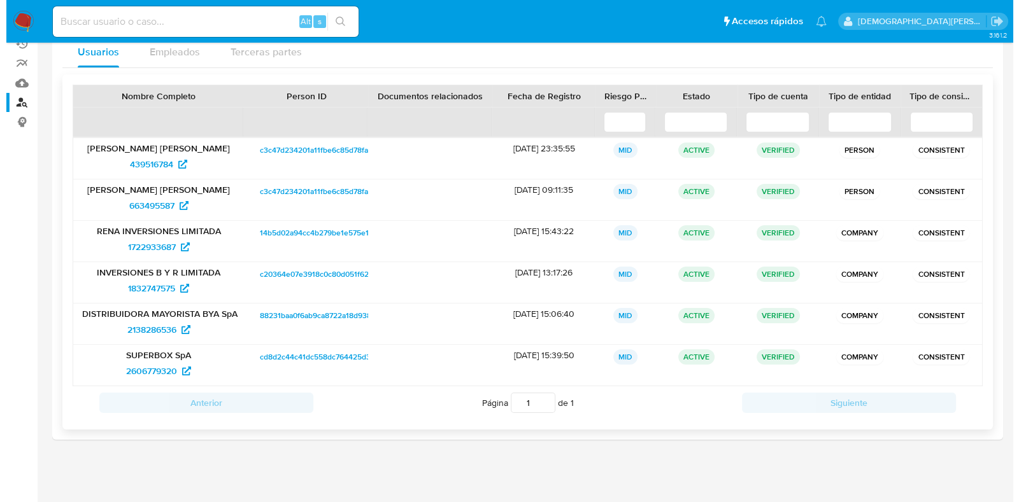
scroll to position [0, 0]
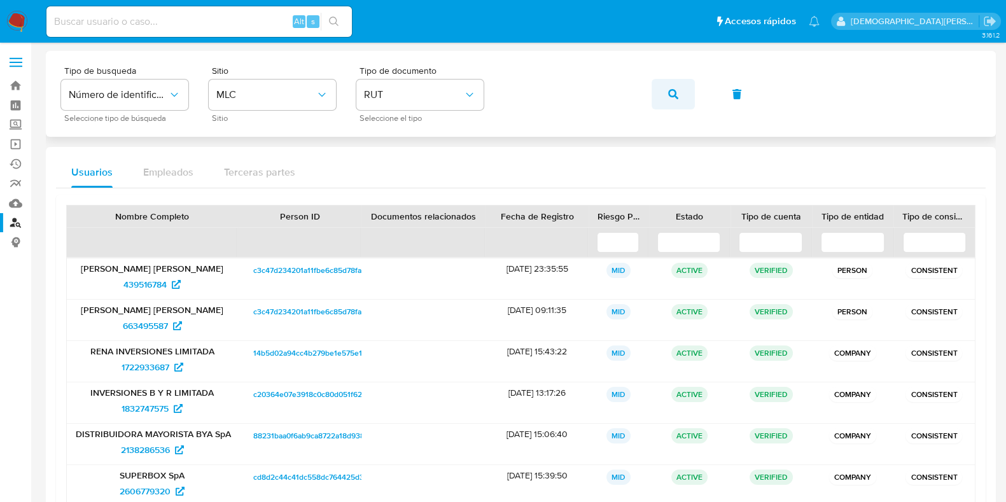
click at [681, 96] on button "button" at bounding box center [673, 94] width 43 height 31
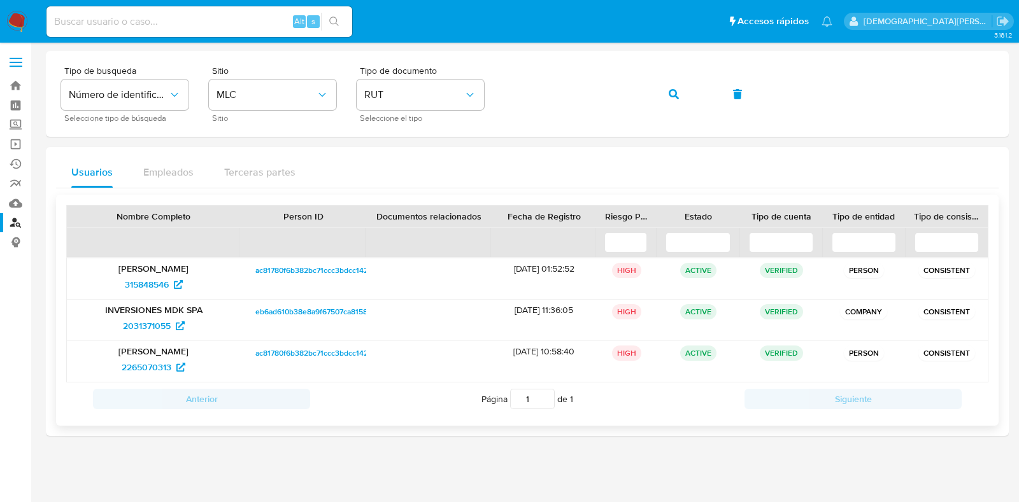
drag, startPoint x: 146, startPoint y: 365, endPoint x: 148, endPoint y: 346, distance: 19.2
click at [146, 365] on span "2265070313" at bounding box center [147, 367] width 50 height 20
click at [144, 283] on span "315848546" at bounding box center [147, 284] width 44 height 20
click at [17, 82] on link "Bandeja" at bounding box center [76, 86] width 152 height 20
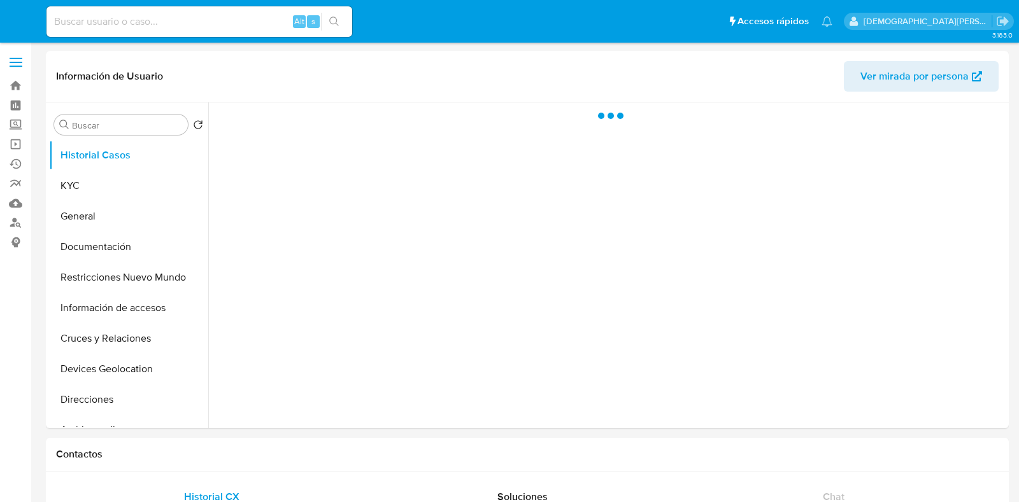
select select "10"
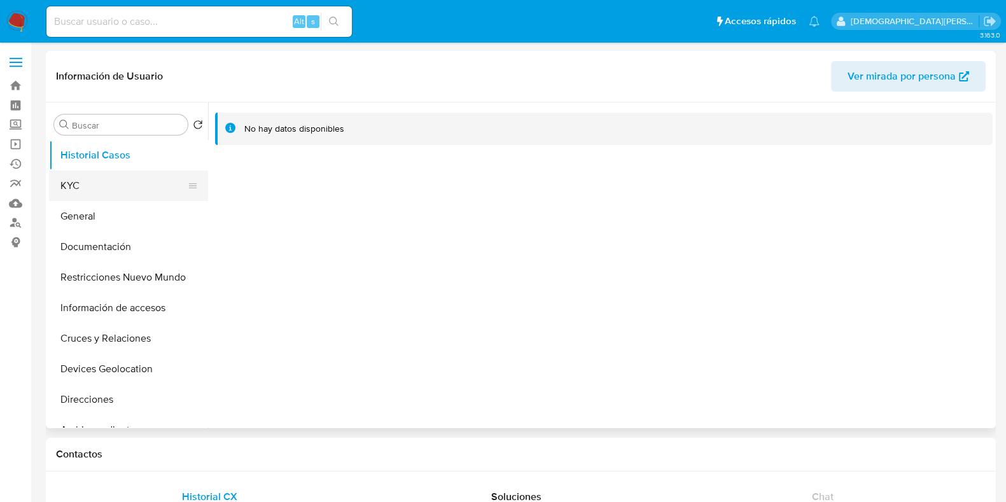
click at [114, 181] on button "KYC" at bounding box center [123, 186] width 149 height 31
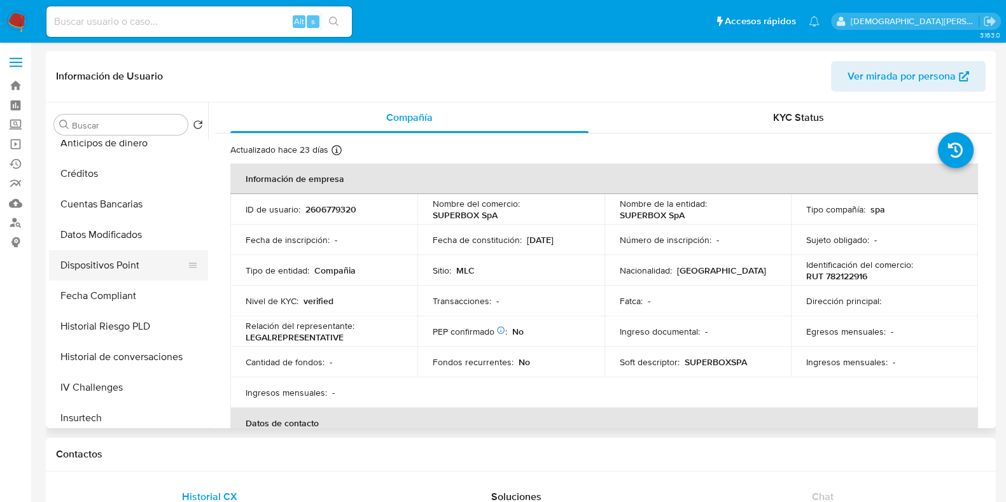
scroll to position [79, 0]
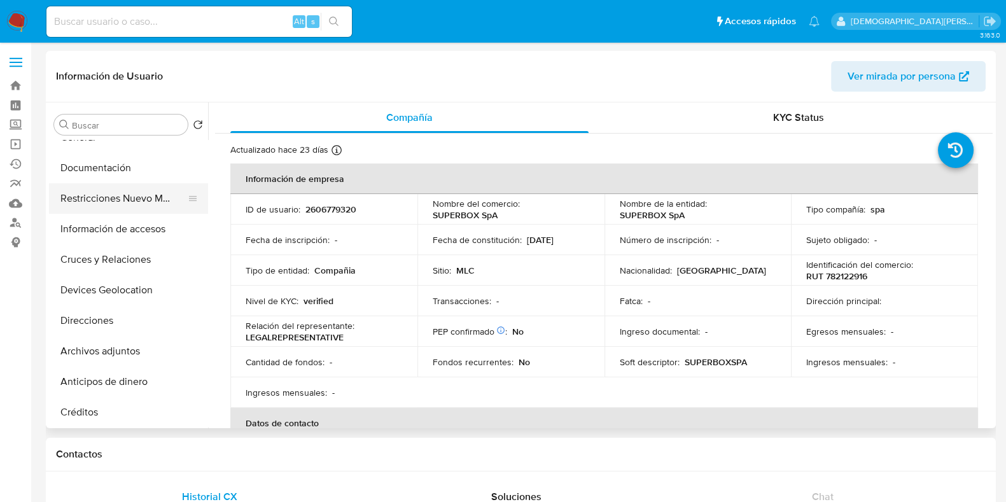
click at [118, 190] on button "Restricciones Nuevo Mundo" at bounding box center [123, 198] width 149 height 31
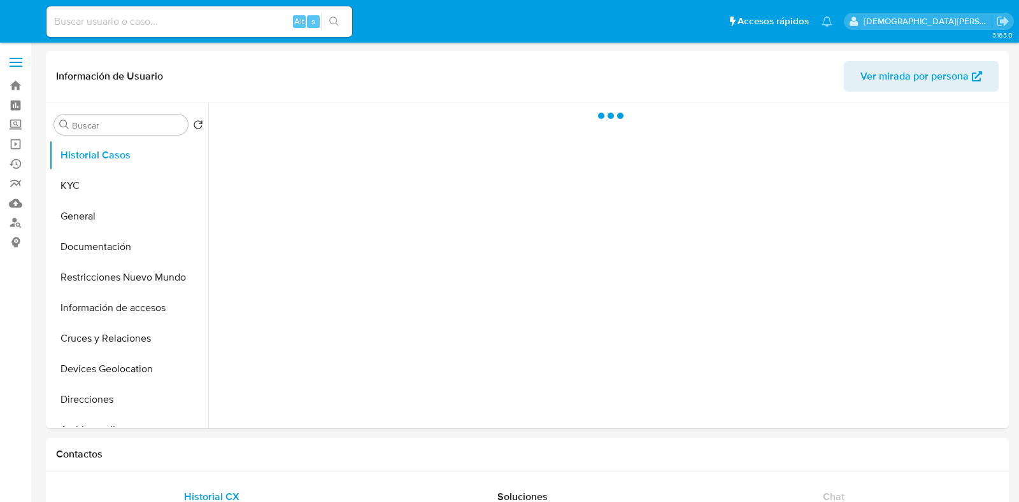
select select "10"
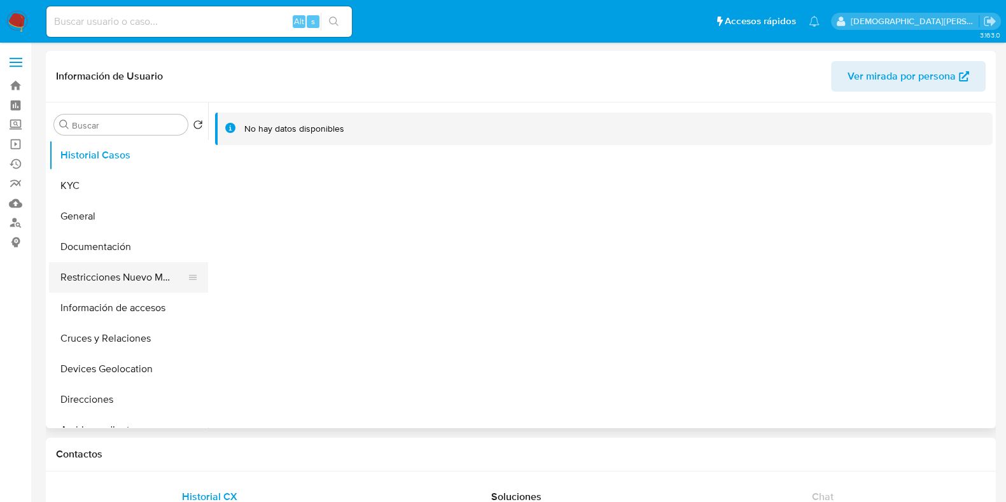
click at [117, 281] on button "Restricciones Nuevo Mundo" at bounding box center [123, 277] width 149 height 31
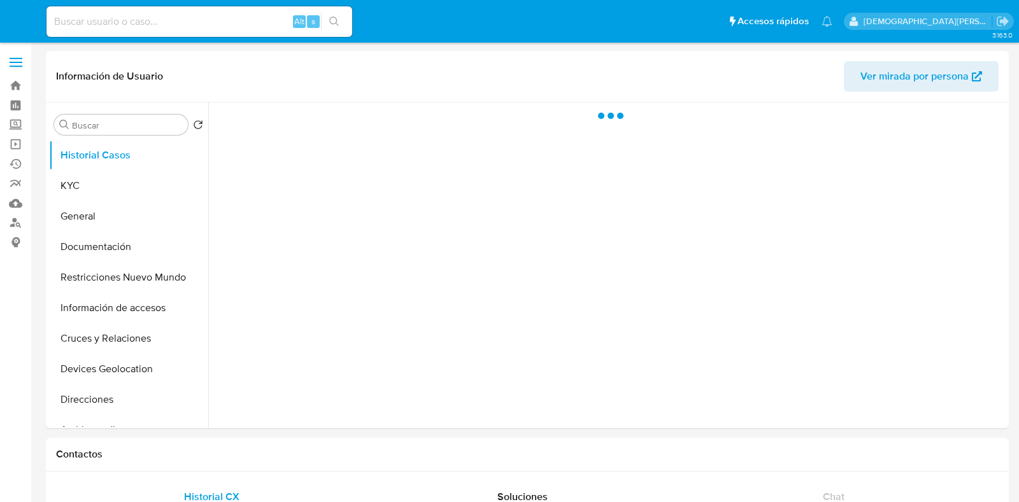
select select "10"
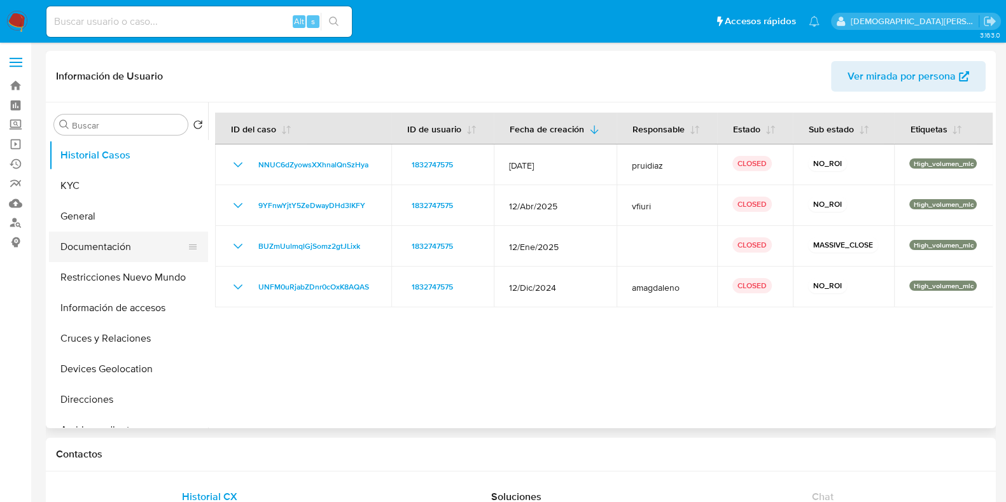
click at [102, 240] on button "Documentación" at bounding box center [123, 247] width 149 height 31
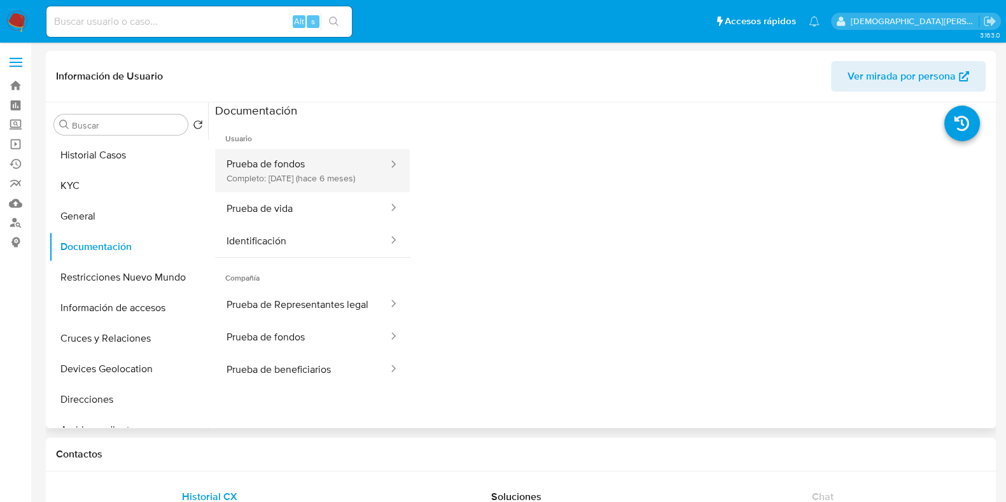
click at [315, 152] on button "Prueba de fondos Completo: 16/04/2025 (hace 6 meses)" at bounding box center [302, 170] width 174 height 43
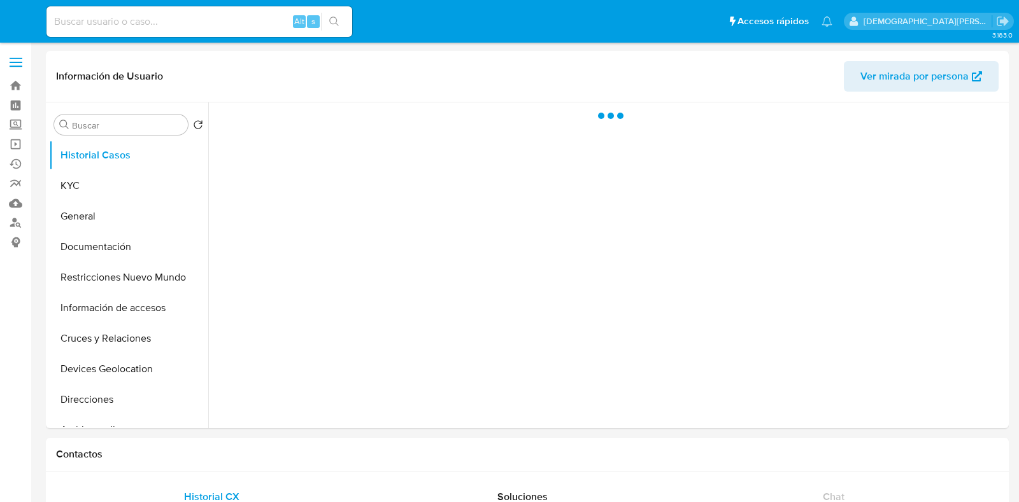
select select "10"
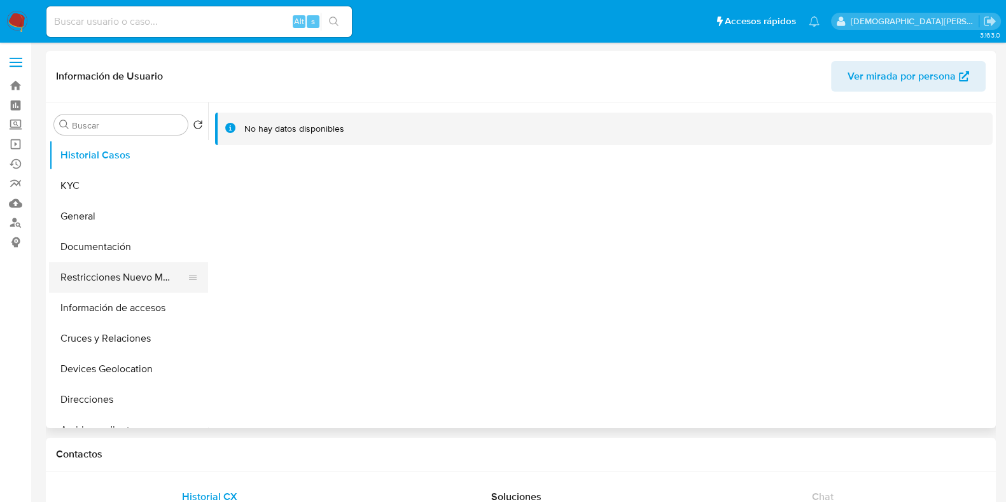
click at [120, 286] on button "Restricciones Nuevo Mundo" at bounding box center [123, 277] width 149 height 31
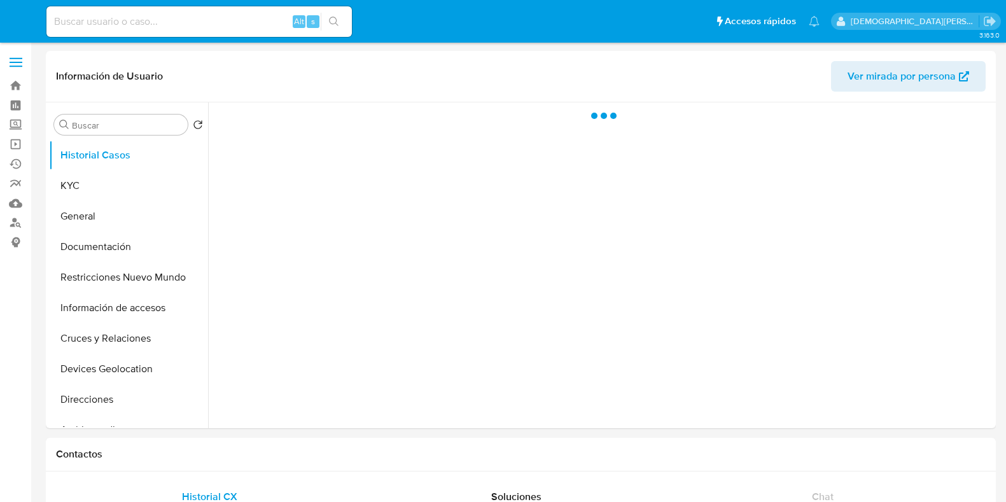
select select "10"
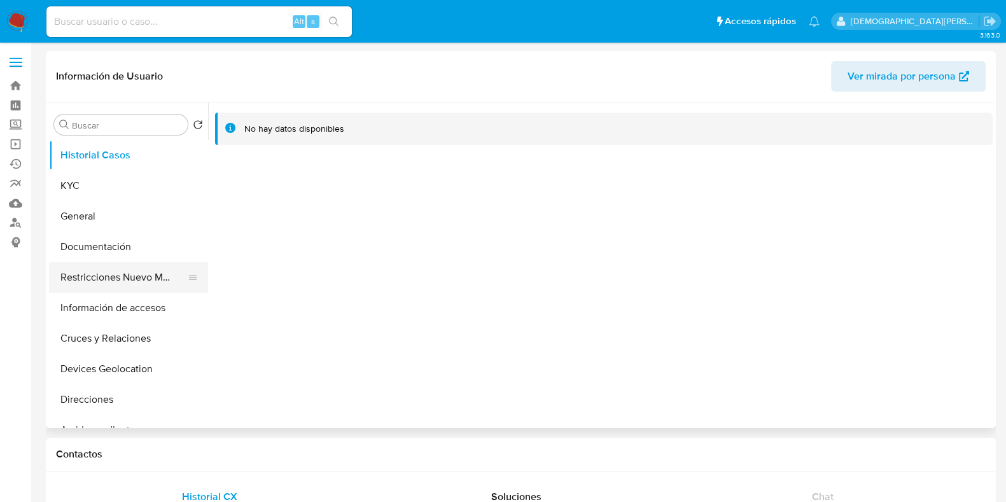
click at [111, 279] on button "Restricciones Nuevo Mundo" at bounding box center [123, 277] width 149 height 31
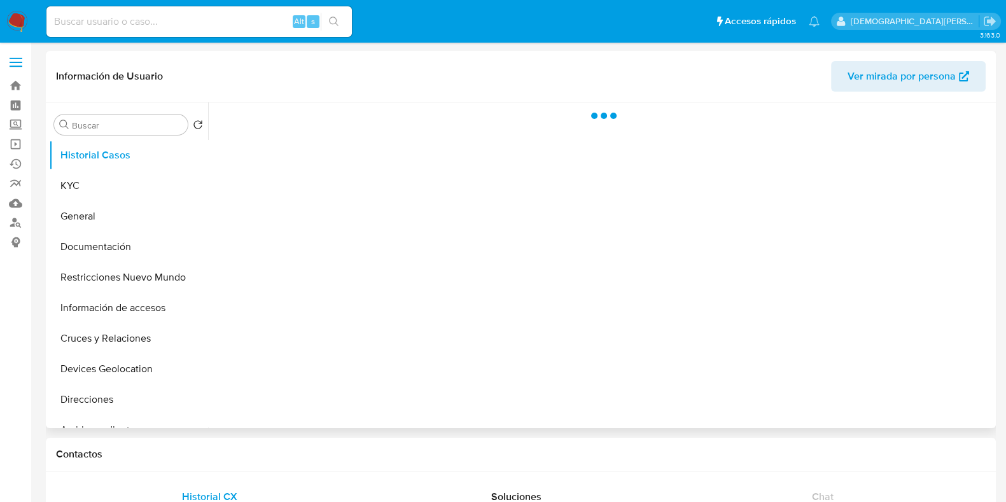
select select "10"
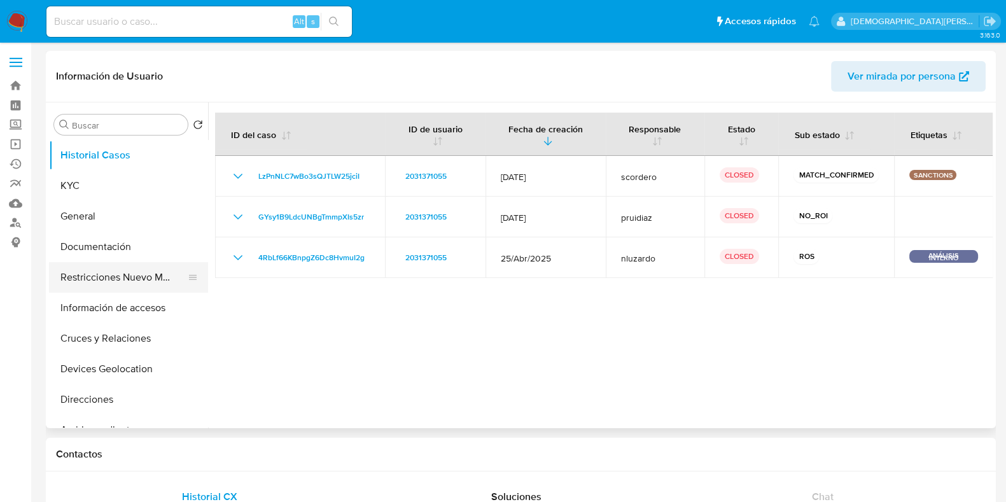
click at [89, 278] on button "Restricciones Nuevo Mundo" at bounding box center [123, 277] width 149 height 31
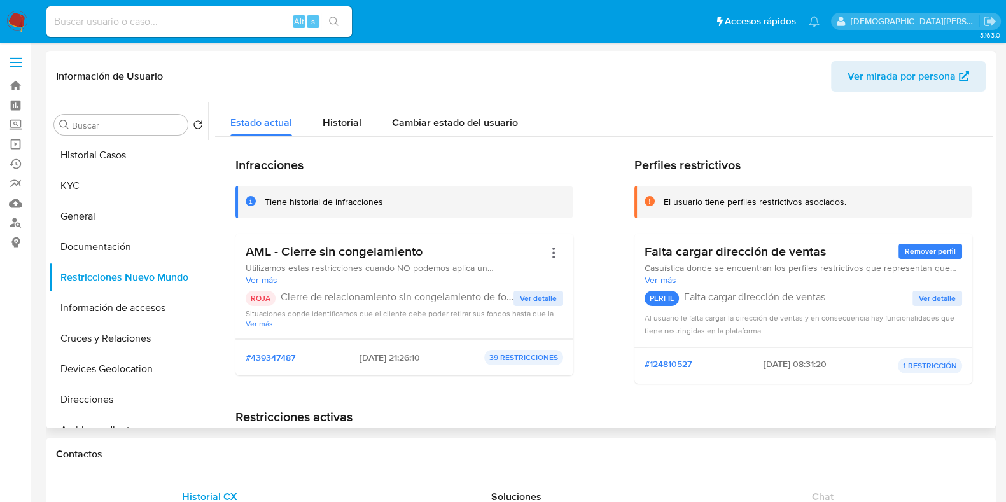
scroll to position [556, 0]
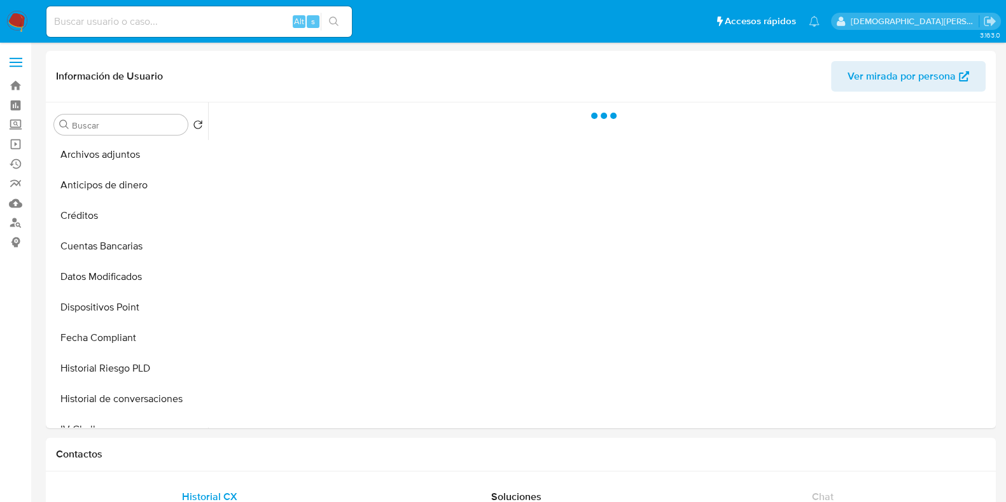
scroll to position [318, 0]
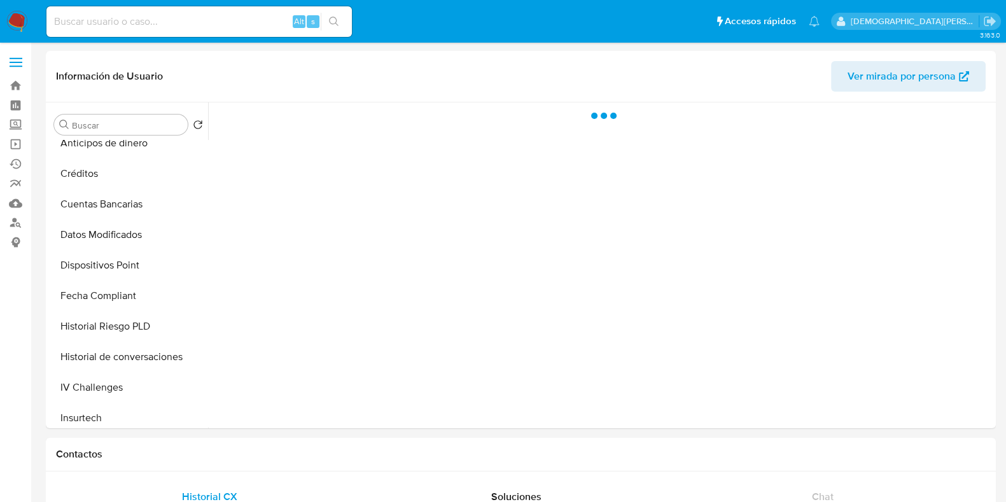
select select "10"
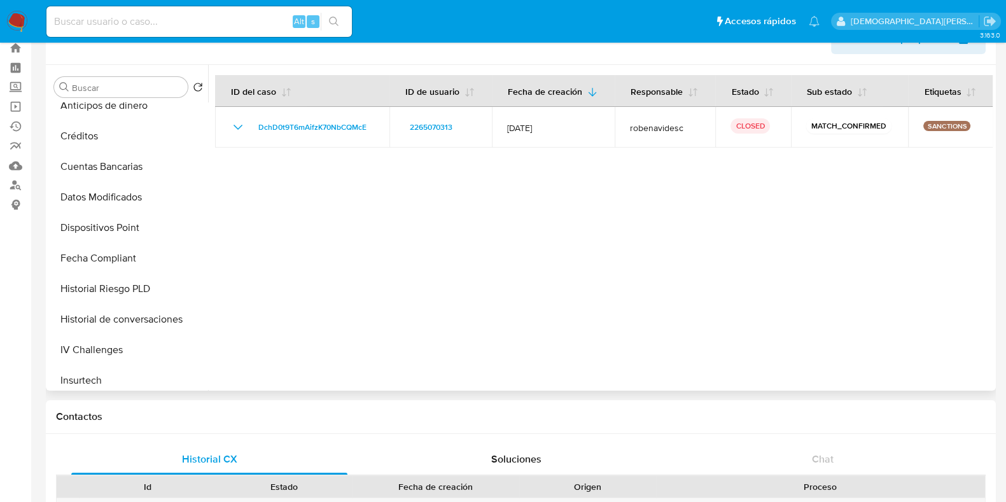
scroll to position [0, 0]
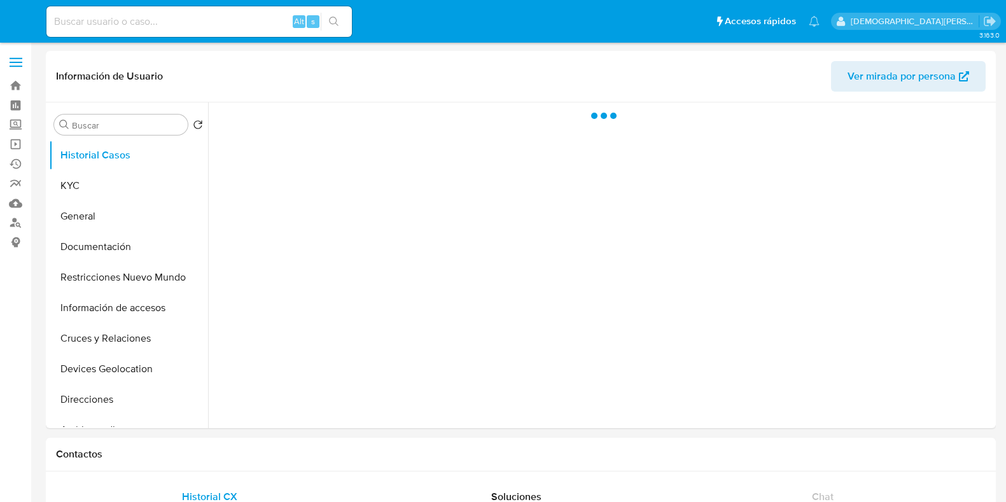
select select "10"
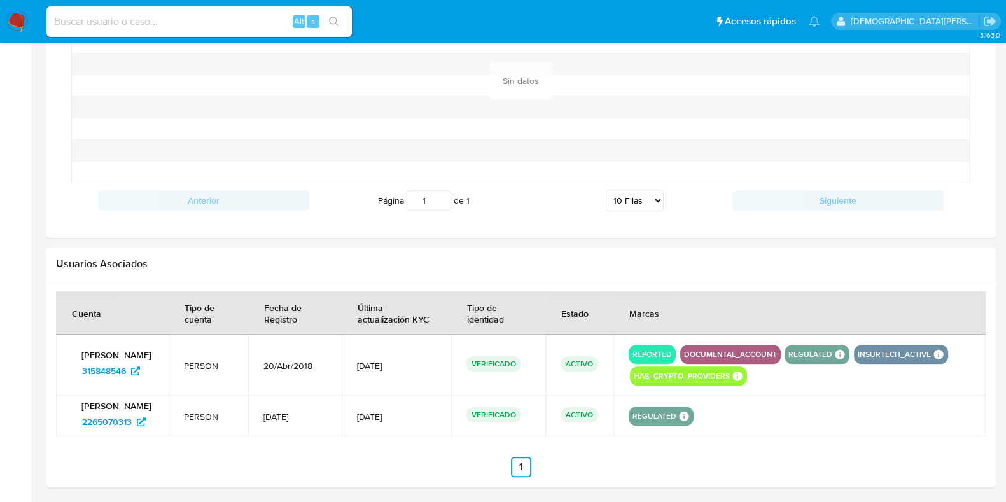
scroll to position [1061, 0]
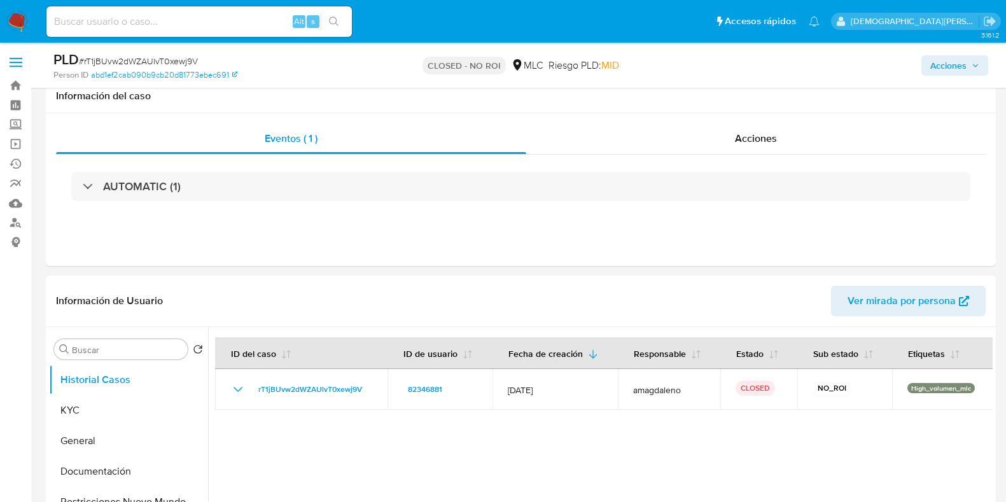
select select "10"
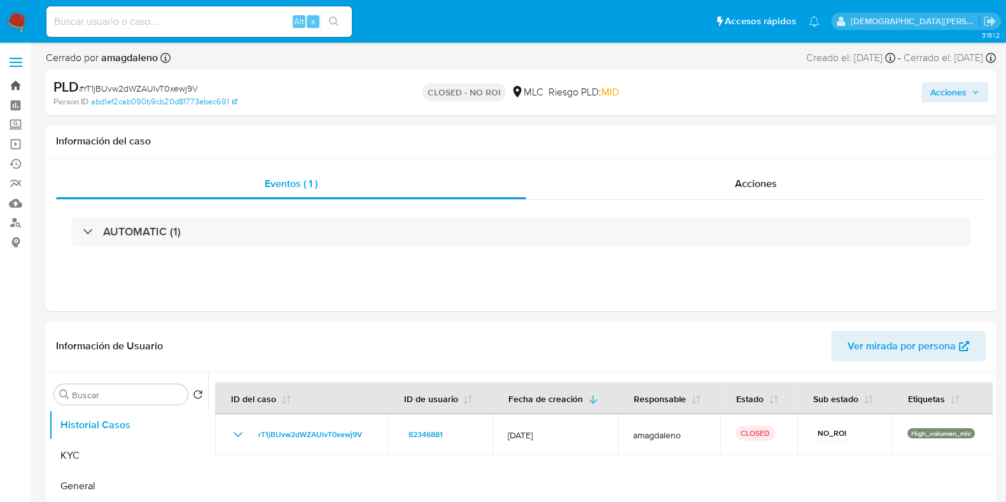
click at [12, 87] on link "Bandeja" at bounding box center [76, 86] width 152 height 20
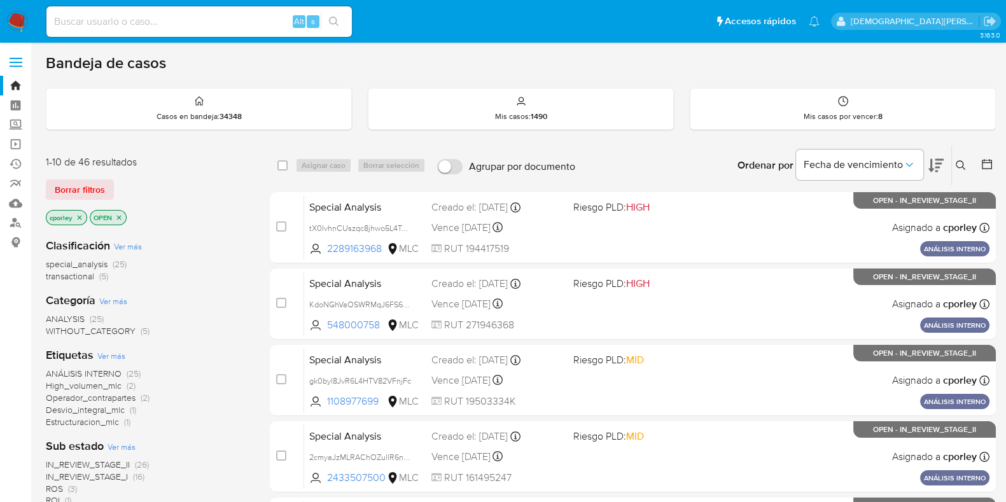
click at [983, 167] on icon at bounding box center [987, 164] width 10 height 10
click at [984, 159] on icon at bounding box center [987, 164] width 13 height 13
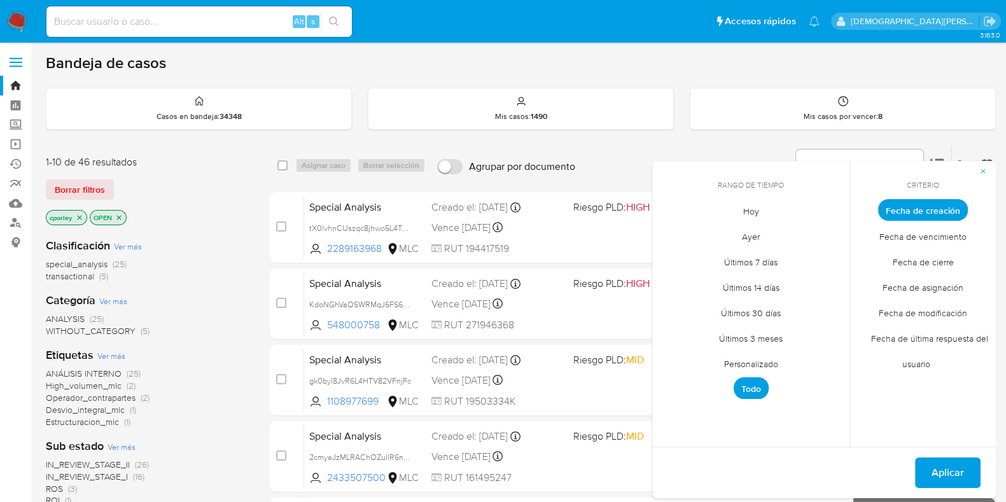
click at [914, 205] on span "Fecha de creación" at bounding box center [923, 210] width 90 height 22
click at [749, 365] on span "Personalizado" at bounding box center [751, 364] width 81 height 26
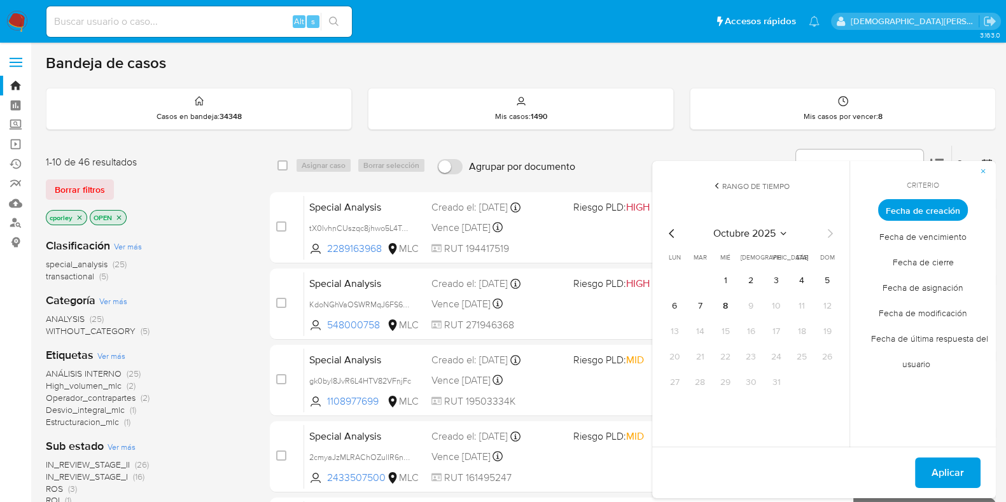
click at [676, 236] on icon "Mes anterior" at bounding box center [672, 233] width 15 height 15
click at [677, 237] on icon "Mes anterior" at bounding box center [672, 233] width 15 height 15
click at [829, 237] on icon "Mes siguiente" at bounding box center [829, 233] width 15 height 15
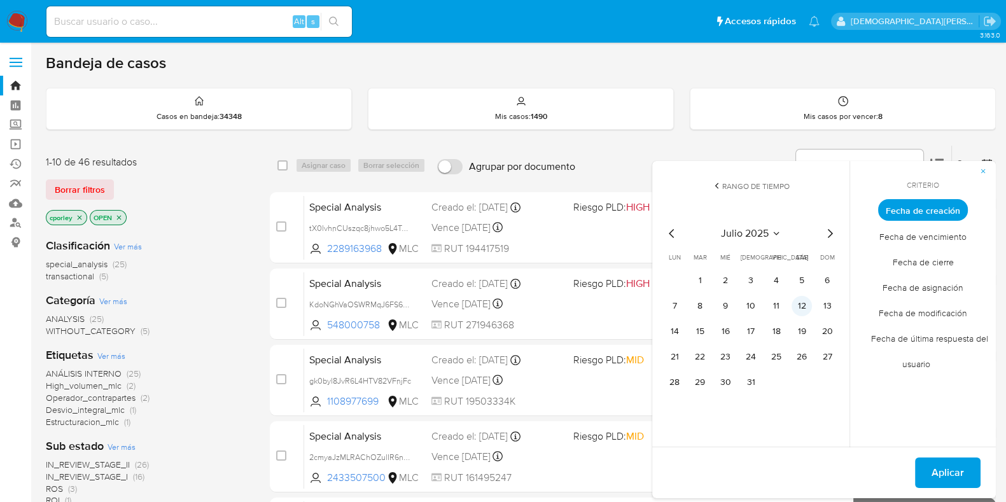
click at [798, 306] on button "12" at bounding box center [802, 306] width 20 height 20
click at [926, 460] on button "Aplicar" at bounding box center [948, 473] width 66 height 31
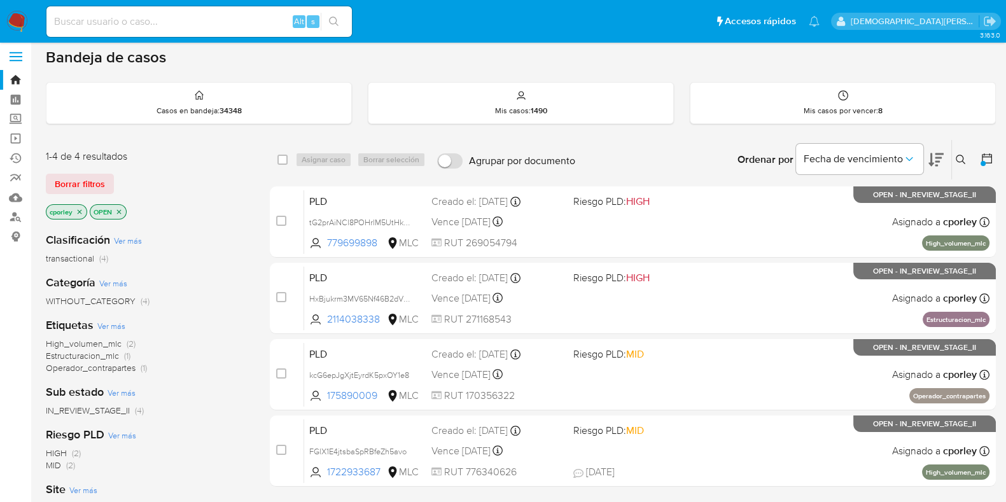
scroll to position [79, 0]
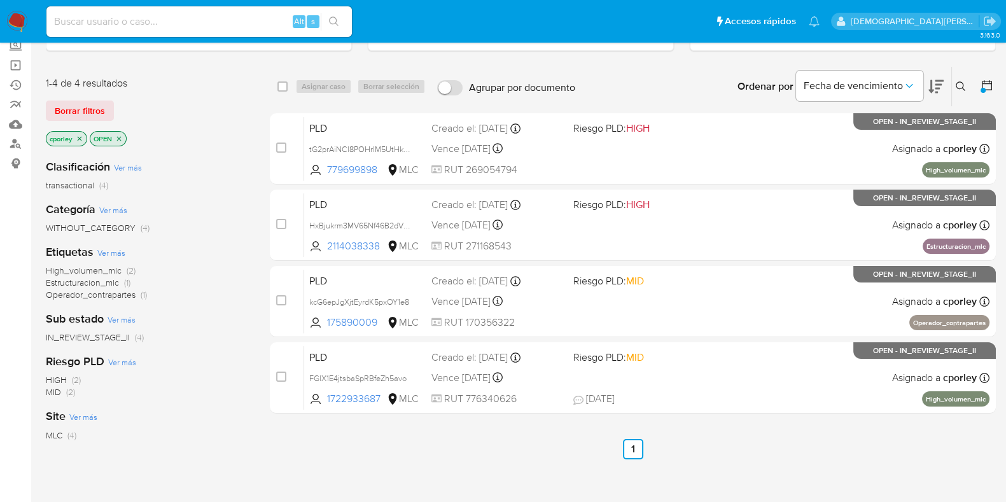
click at [126, 139] on div "OPEN" at bounding box center [108, 138] width 37 height 15
click at [118, 135] on icon "close-filter" at bounding box center [119, 139] width 8 height 8
click at [80, 137] on icon "close-filter" at bounding box center [80, 138] width 4 height 4
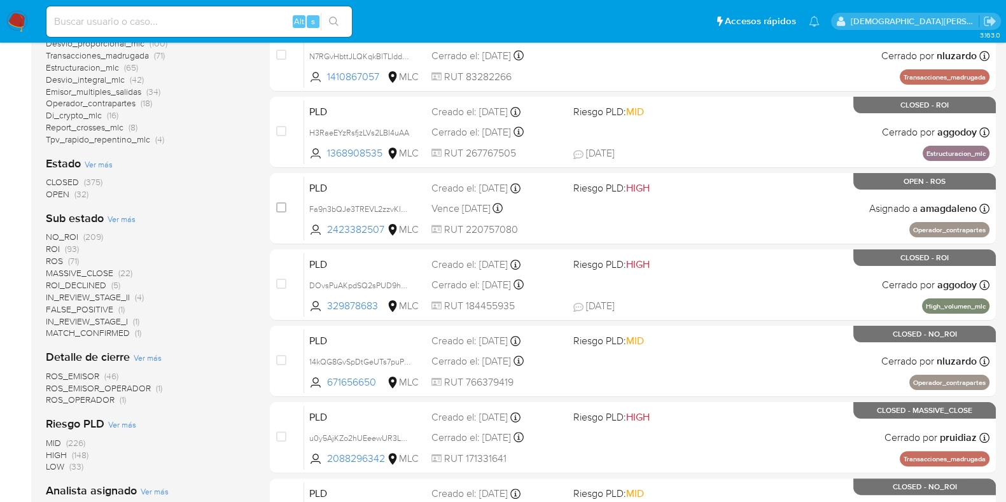
scroll to position [398, 0]
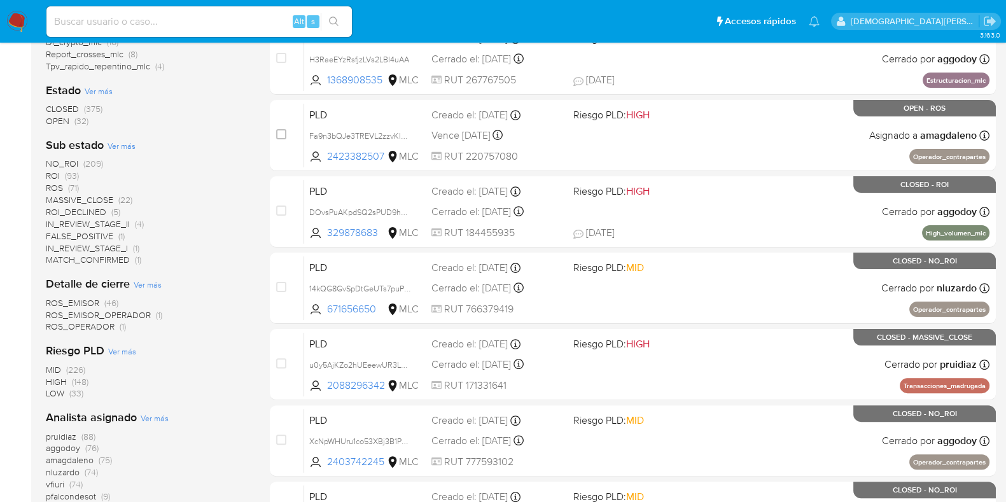
click at [53, 189] on span "ROS" at bounding box center [54, 187] width 17 height 13
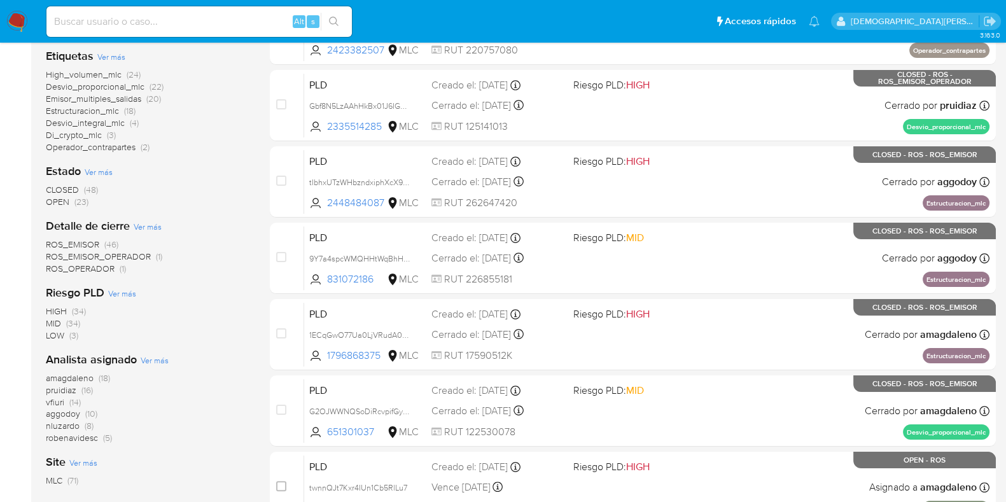
scroll to position [239, 0]
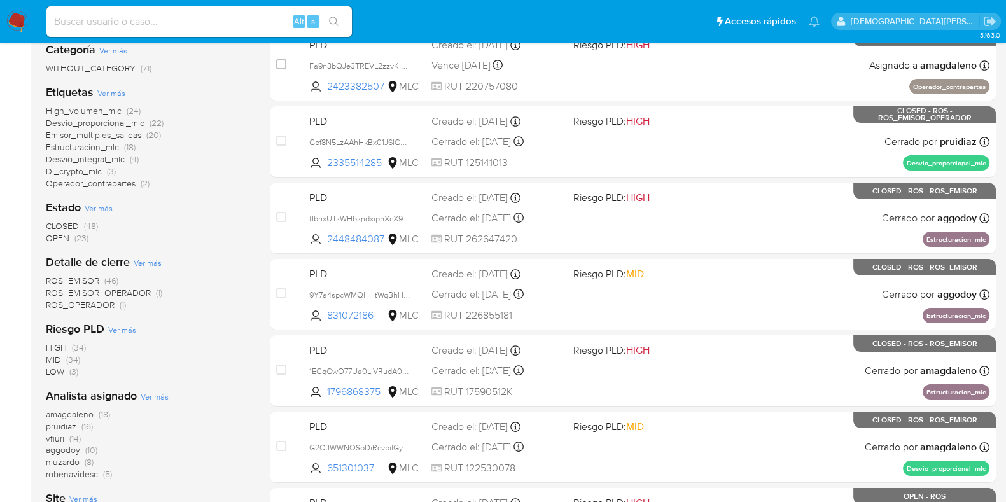
click at [66, 463] on span "nluzardo" at bounding box center [63, 462] width 34 height 13
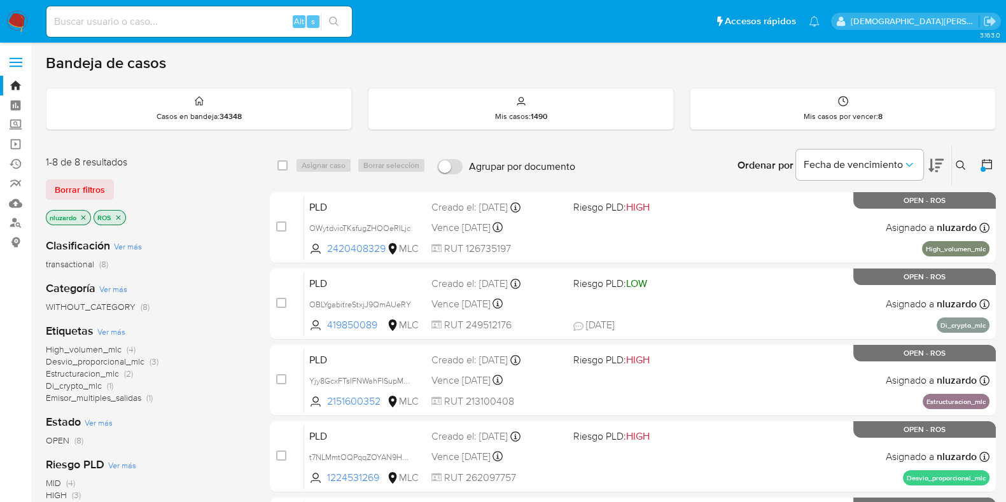
click at [118, 218] on icon "close-filter" at bounding box center [119, 218] width 8 height 8
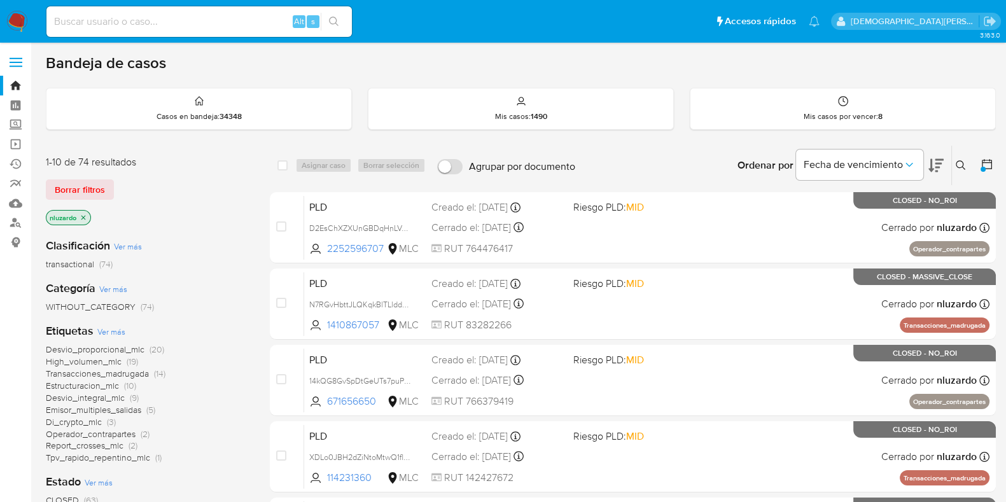
click at [83, 218] on icon "close-filter" at bounding box center [84, 218] width 8 height 8
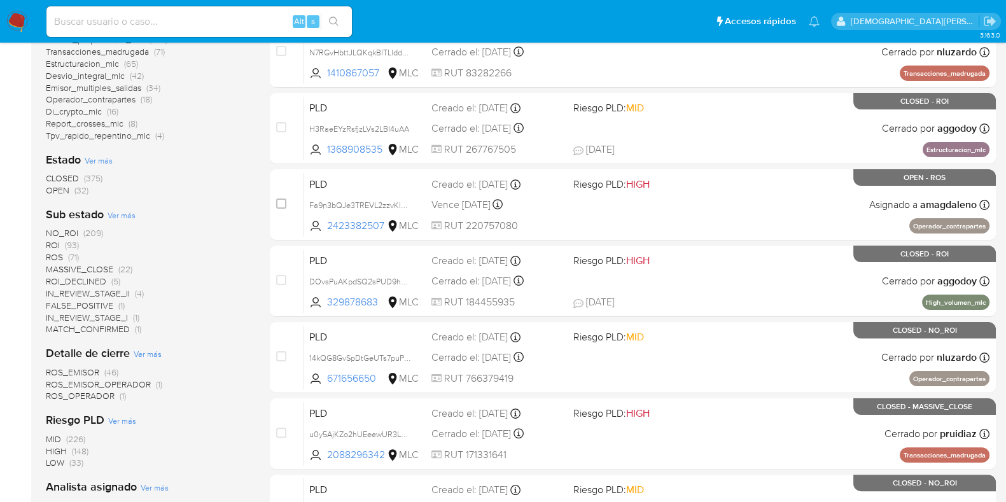
scroll to position [398, 0]
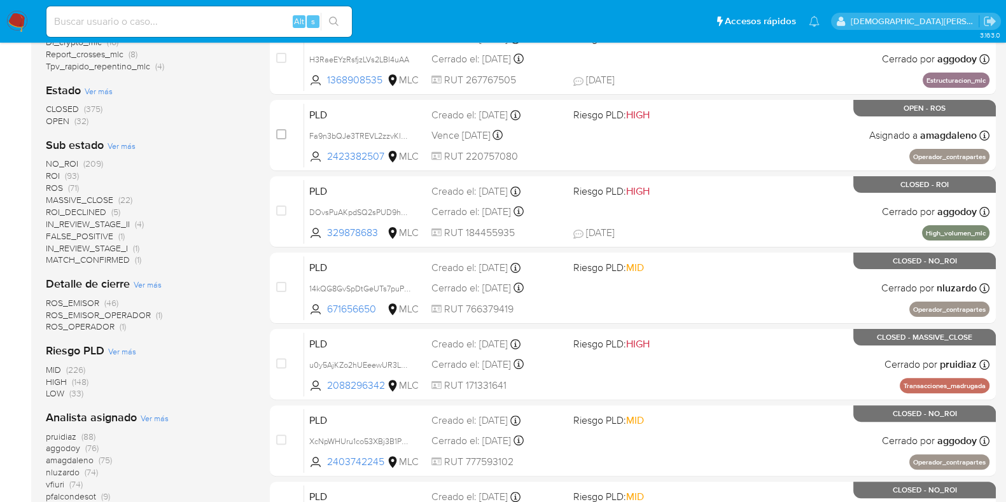
click at [55, 187] on span "ROS" at bounding box center [54, 187] width 17 height 13
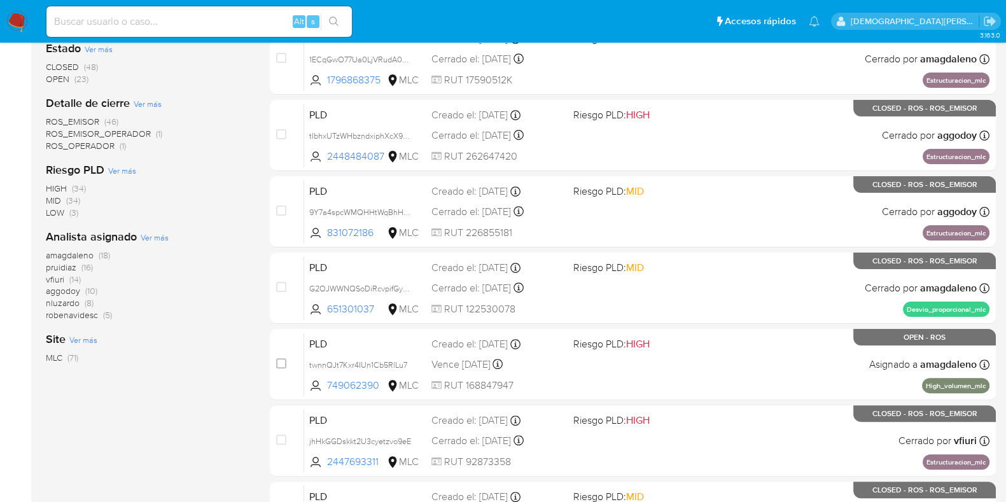
click at [86, 253] on span "amagdaleno" at bounding box center [70, 255] width 48 height 13
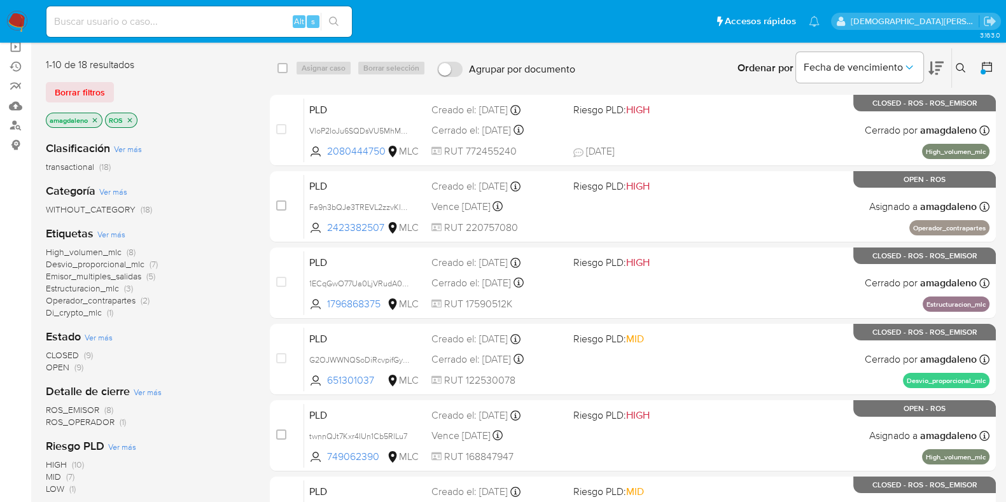
scroll to position [79, 0]
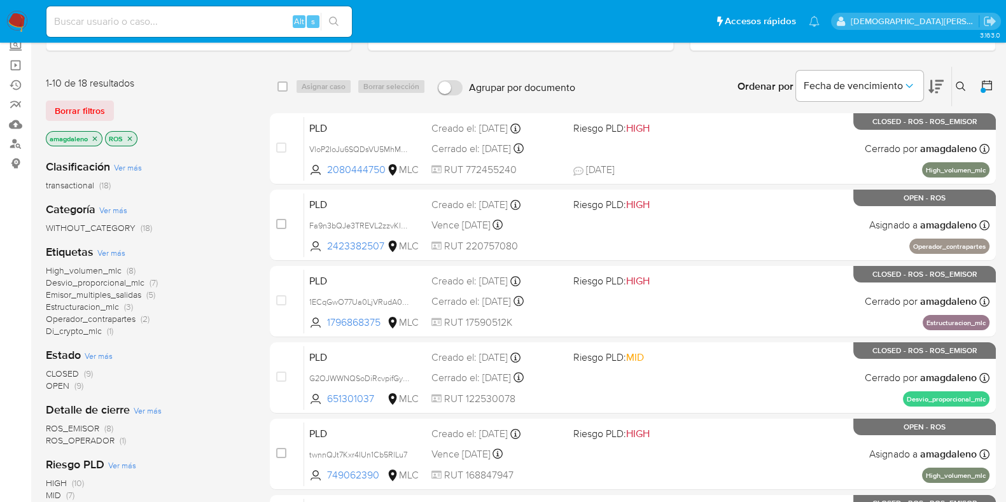
click at [96, 136] on icon "close-filter" at bounding box center [95, 139] width 8 height 8
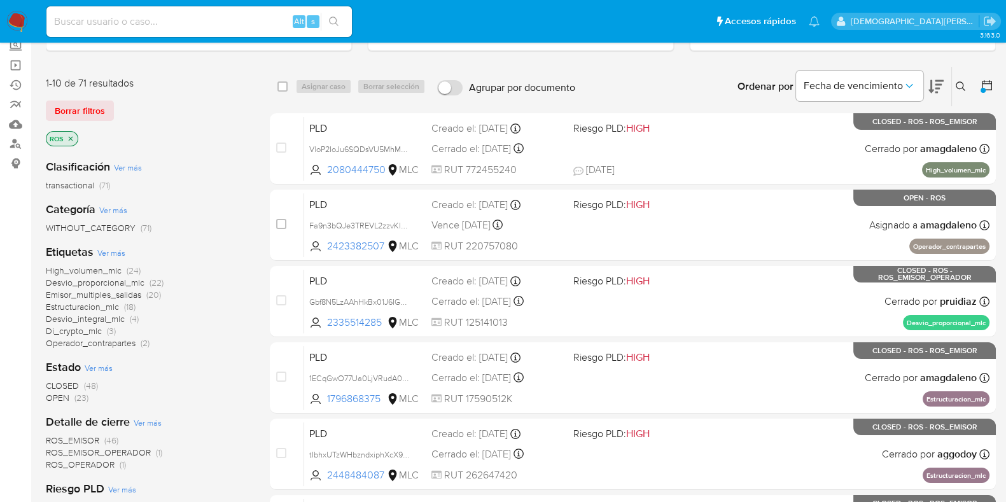
click at [67, 136] on icon "close-filter" at bounding box center [71, 139] width 8 height 8
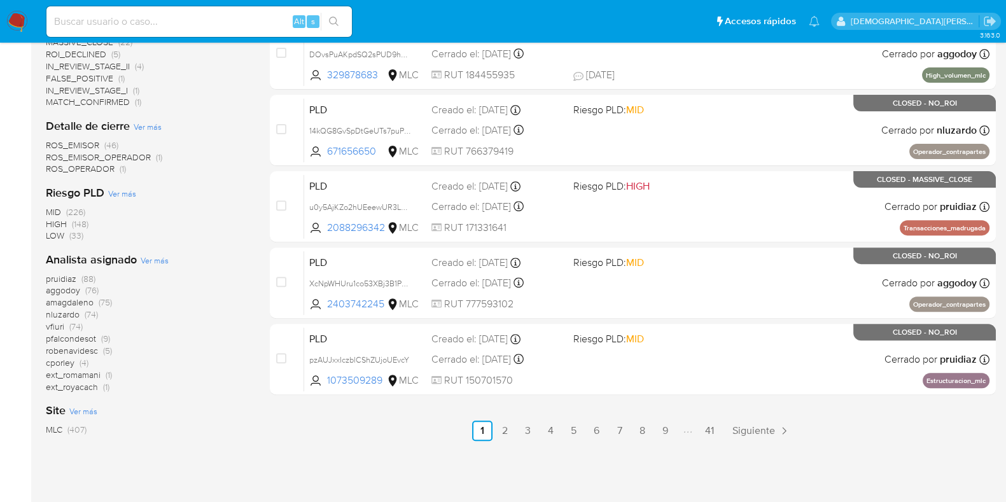
scroll to position [556, 0]
click at [57, 310] on span "nluzardo" at bounding box center [63, 313] width 34 height 13
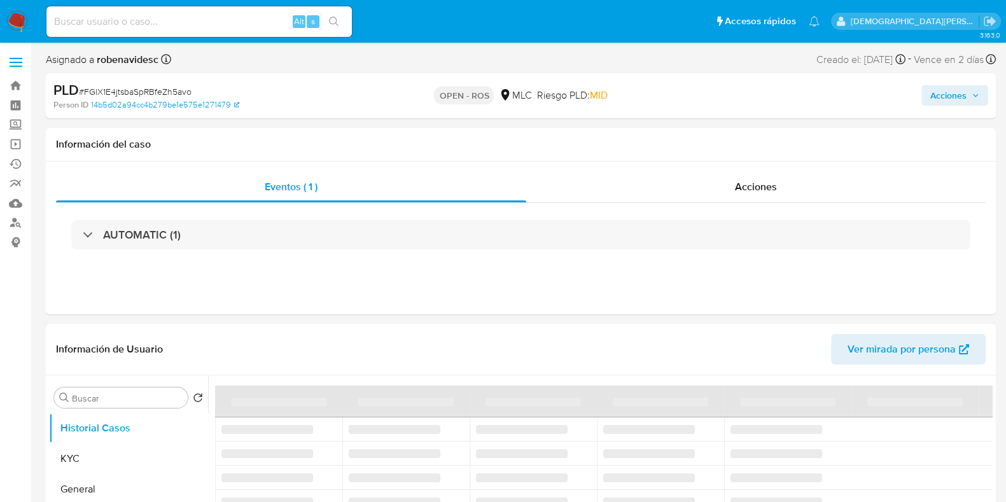
select select "10"
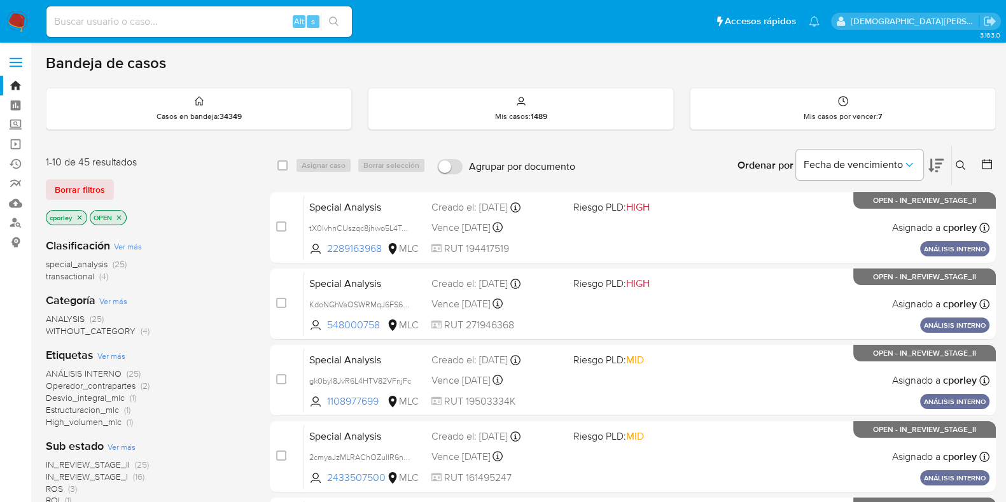
click at [987, 161] on icon at bounding box center [987, 164] width 10 height 10
click at [986, 160] on icon at bounding box center [987, 164] width 13 height 13
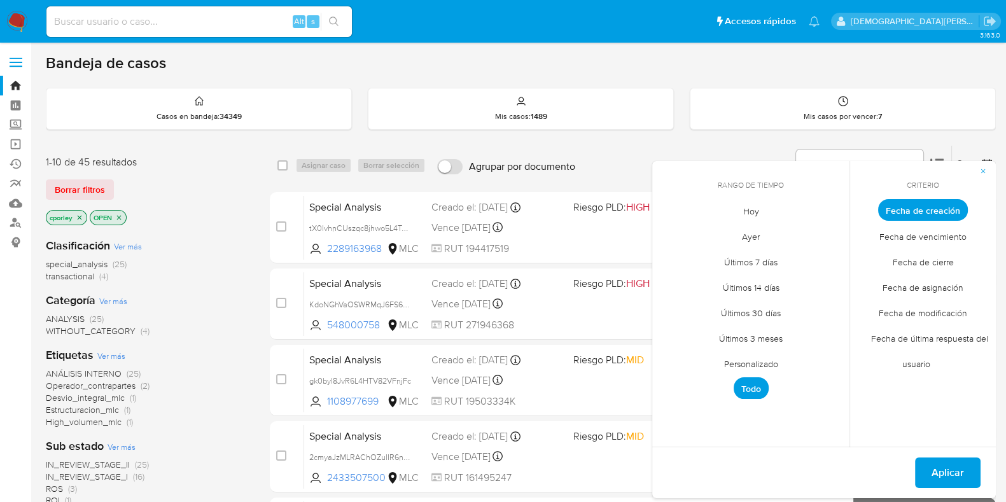
drag, startPoint x: 765, startPoint y: 360, endPoint x: 719, endPoint y: 274, distance: 97.7
click at [764, 360] on span "Personalizado" at bounding box center [751, 364] width 81 height 26
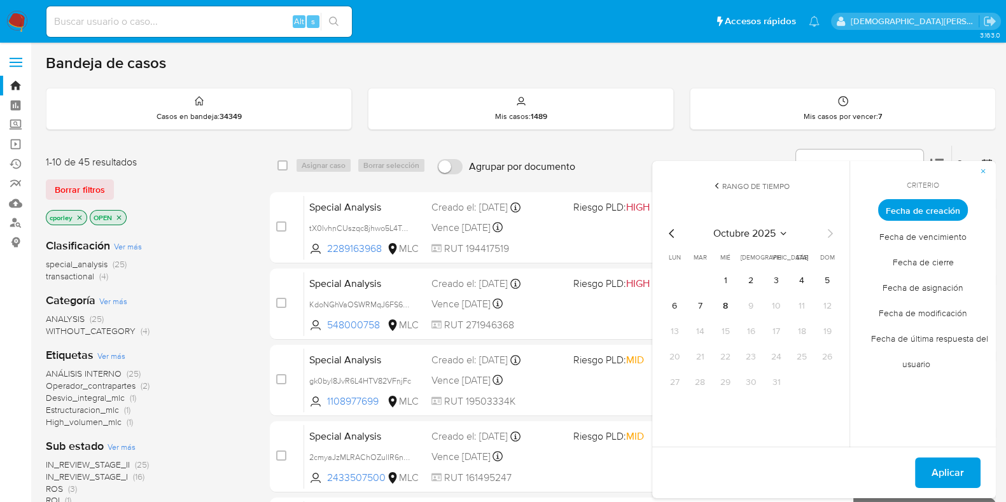
click at [670, 232] on icon "Mes anterior" at bounding box center [671, 233] width 5 height 9
click at [798, 302] on button "12" at bounding box center [802, 306] width 20 height 20
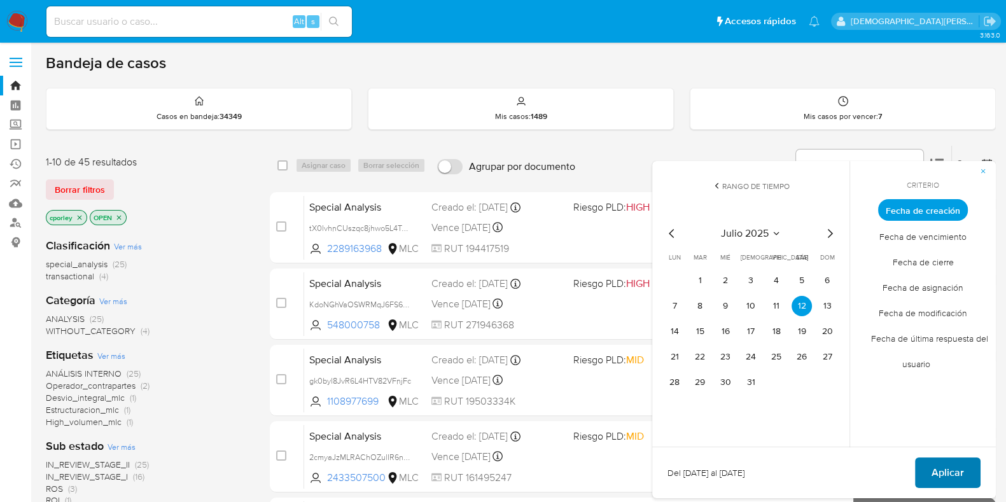
click at [965, 467] on button "Aplicar" at bounding box center [948, 473] width 66 height 31
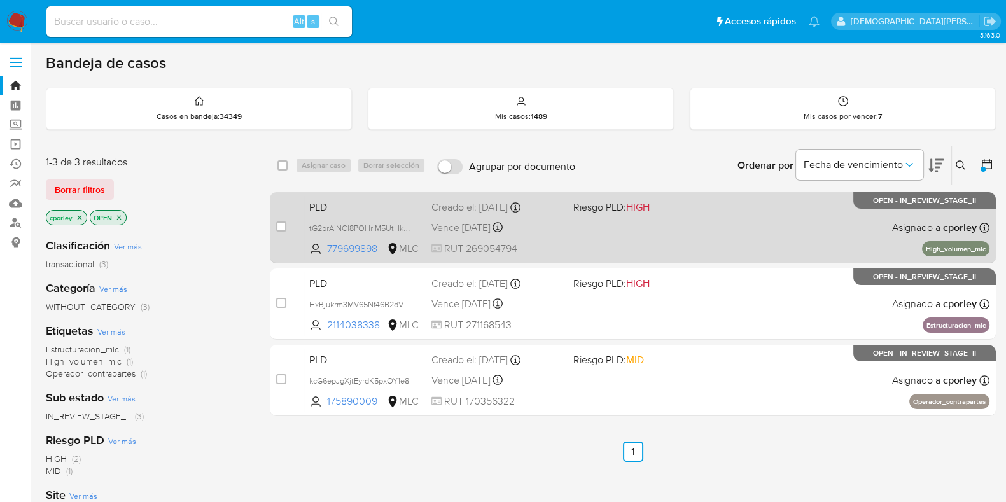
click at [684, 244] on div "PLD tG2prAiNCl8POHrlM5UtHkgA 779699898 MLC Riesgo PLD: HIGH Creado el: 12/07/20…" at bounding box center [647, 227] width 686 height 64
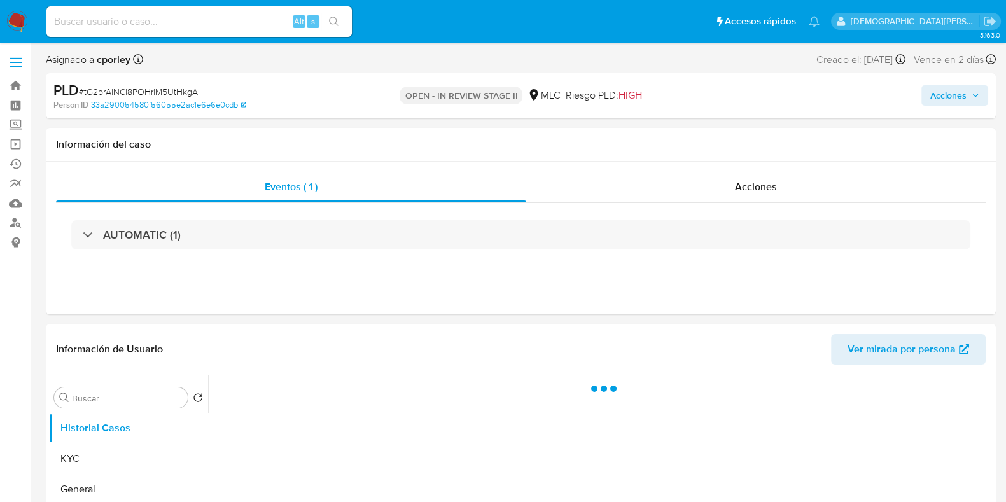
select select "10"
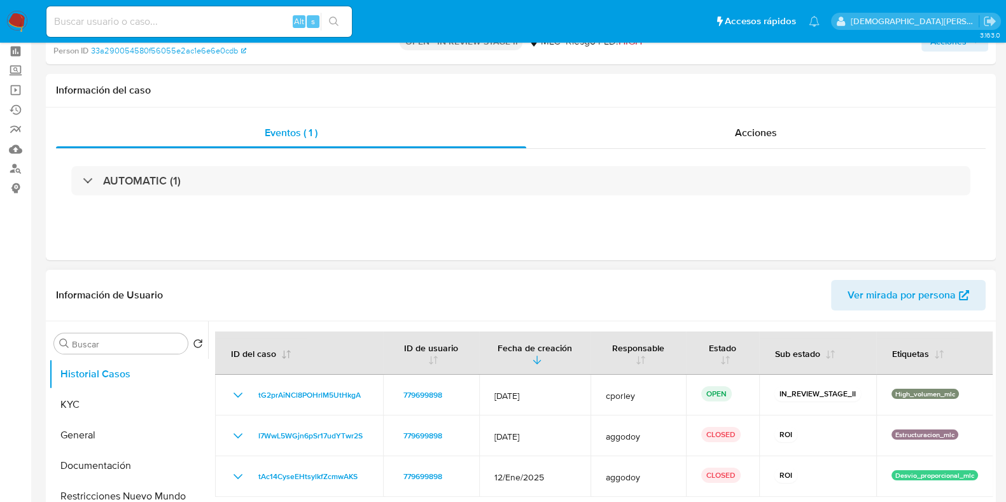
scroll to position [79, 0]
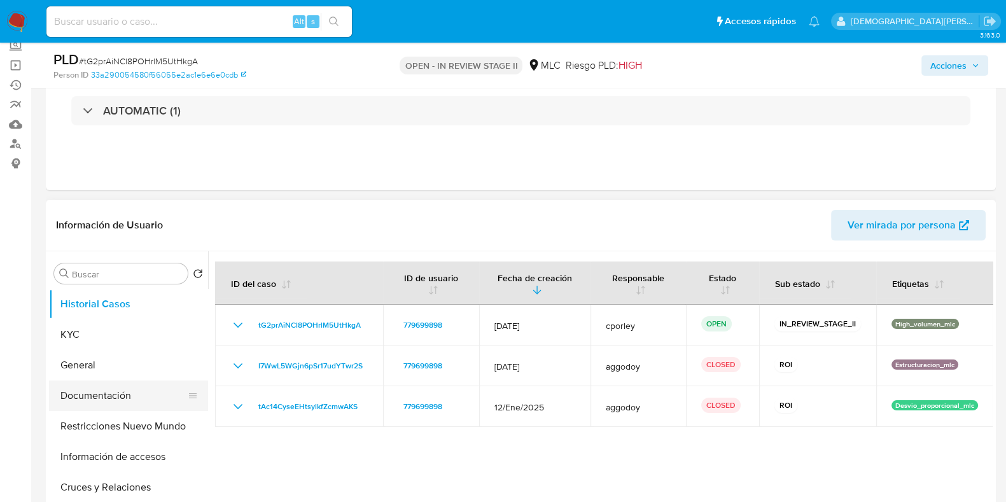
click at [119, 396] on button "Documentación" at bounding box center [123, 396] width 149 height 31
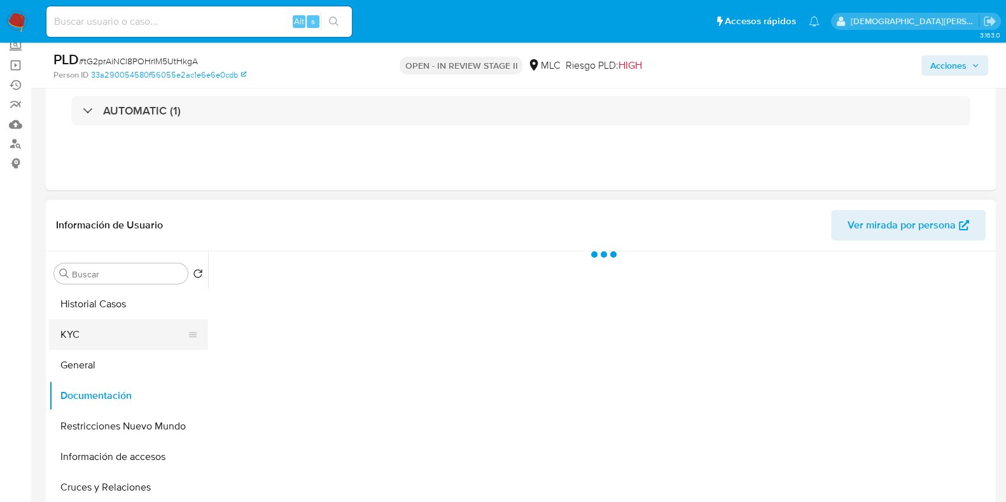
click at [99, 328] on button "KYC" at bounding box center [123, 335] width 149 height 31
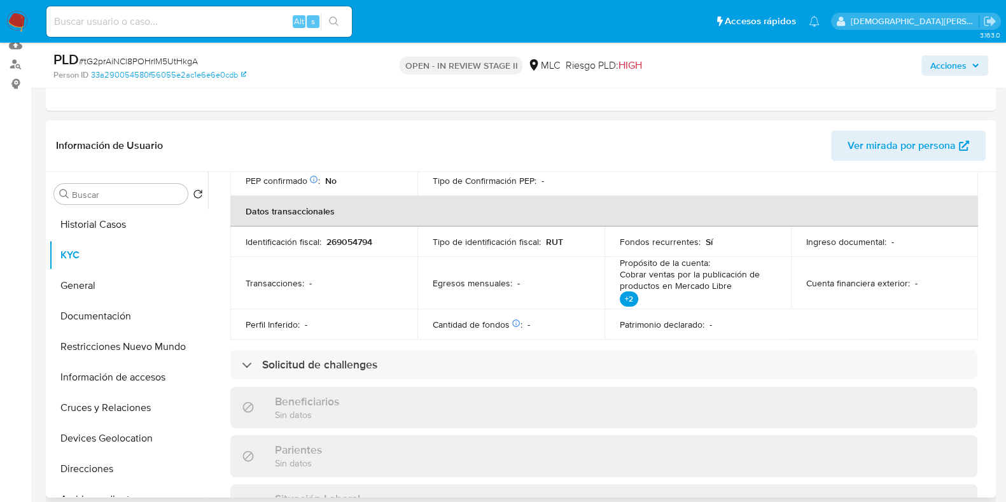
scroll to position [398, 0]
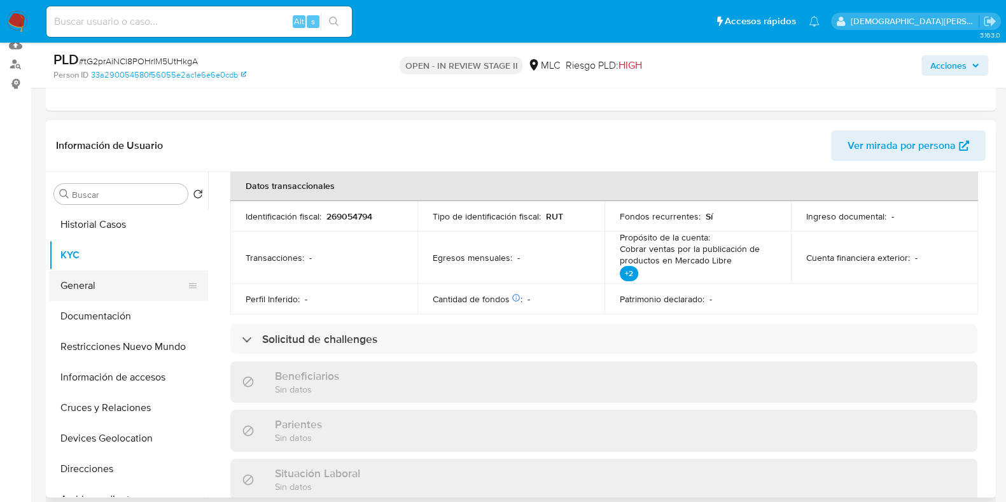
click at [102, 295] on button "General" at bounding box center [123, 286] width 149 height 31
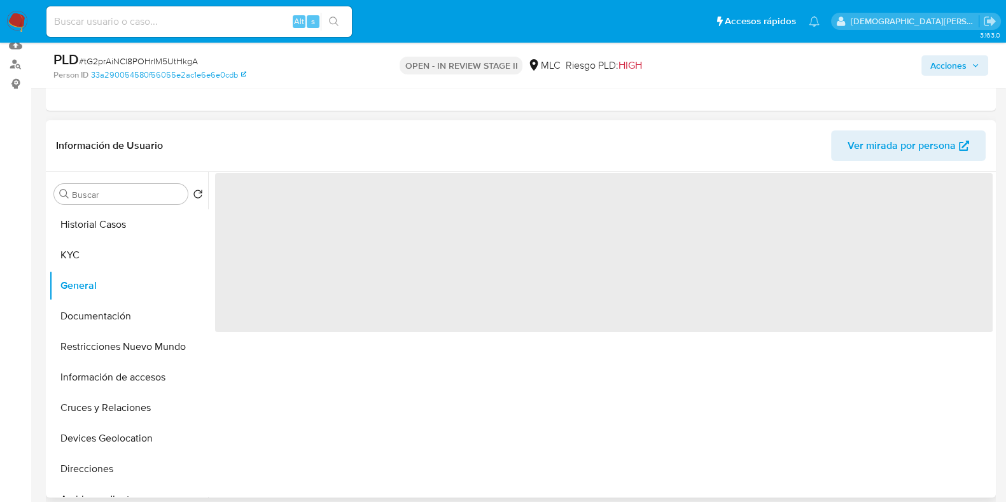
scroll to position [0, 0]
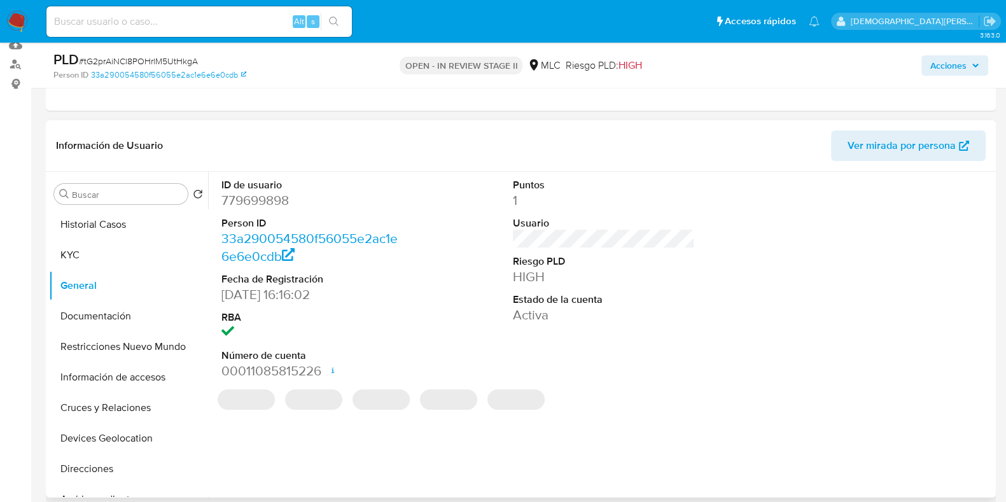
click at [257, 201] on dd "779699898" at bounding box center [313, 201] width 182 height 18
click at [257, 200] on dd "779699898" at bounding box center [313, 201] width 182 height 18
copy dd "779699898"
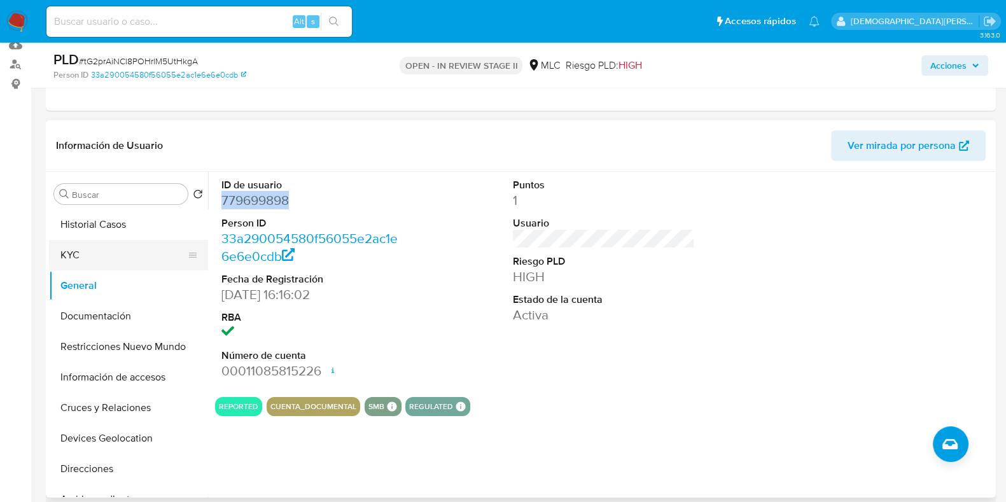
click at [136, 251] on button "KYC" at bounding box center [123, 255] width 149 height 31
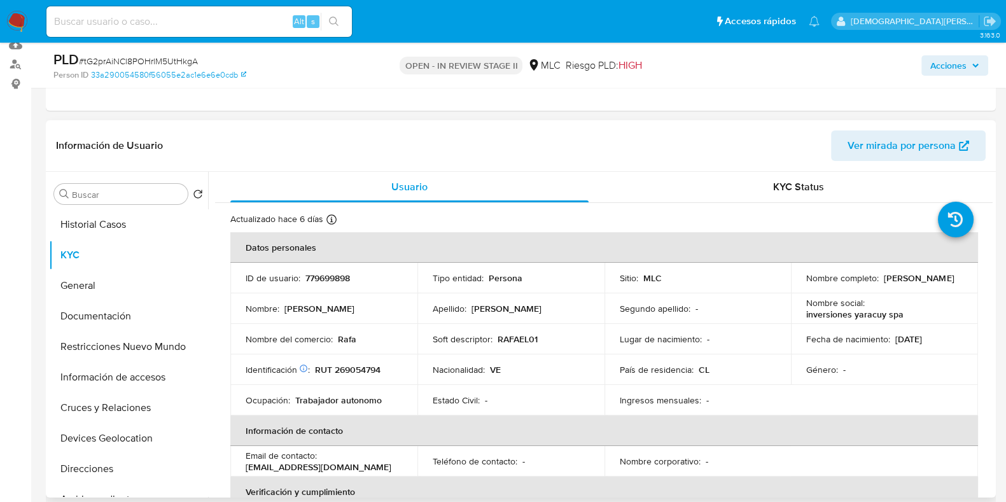
drag, startPoint x: 945, startPoint y: 288, endPoint x: 801, endPoint y: 285, distance: 144.5
click at [801, 285] on td "Nombre completo : Hecxander Javier Gonzalez Nuñez" at bounding box center [884, 278] width 187 height 31
click at [902, 315] on div "Nombre social : inversiones yaracuy spa" at bounding box center [885, 308] width 157 height 23
drag, startPoint x: 902, startPoint y: 315, endPoint x: 798, endPoint y: 316, distance: 104.4
click at [798, 316] on td "Nombre social : inversiones yaracuy spa" at bounding box center [884, 308] width 187 height 31
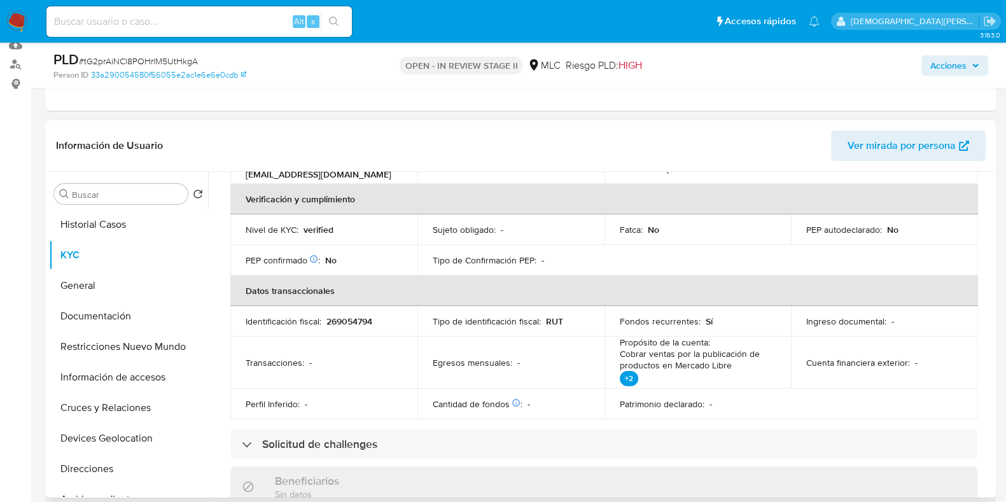
scroll to position [318, 0]
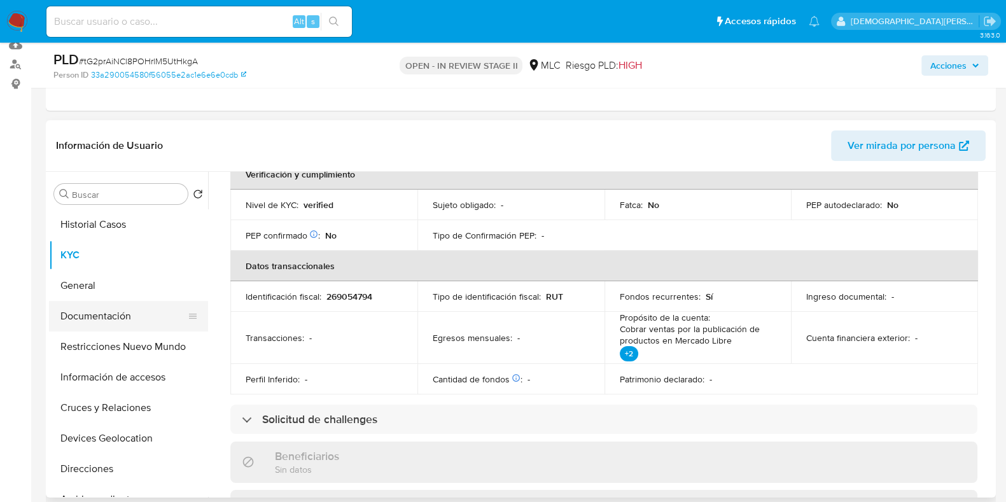
click at [109, 310] on button "Documentación" at bounding box center [123, 316] width 149 height 31
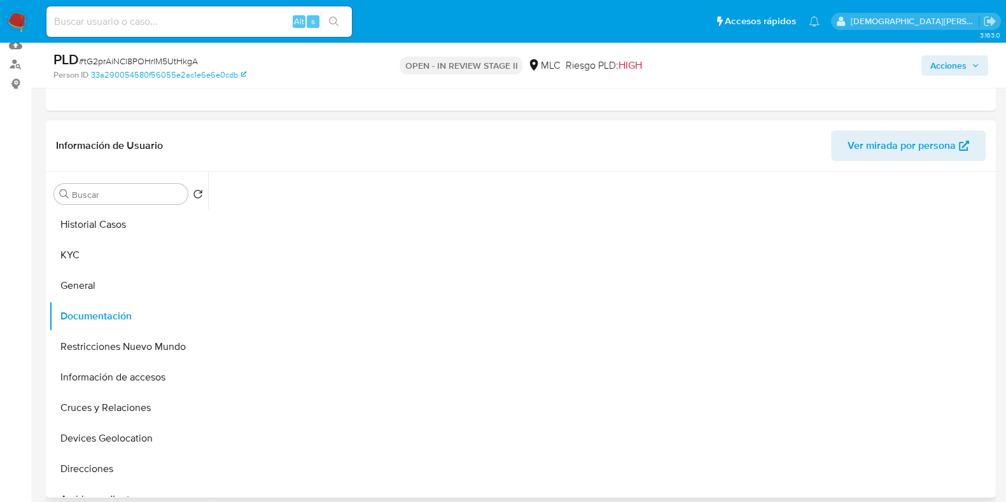
scroll to position [0, 0]
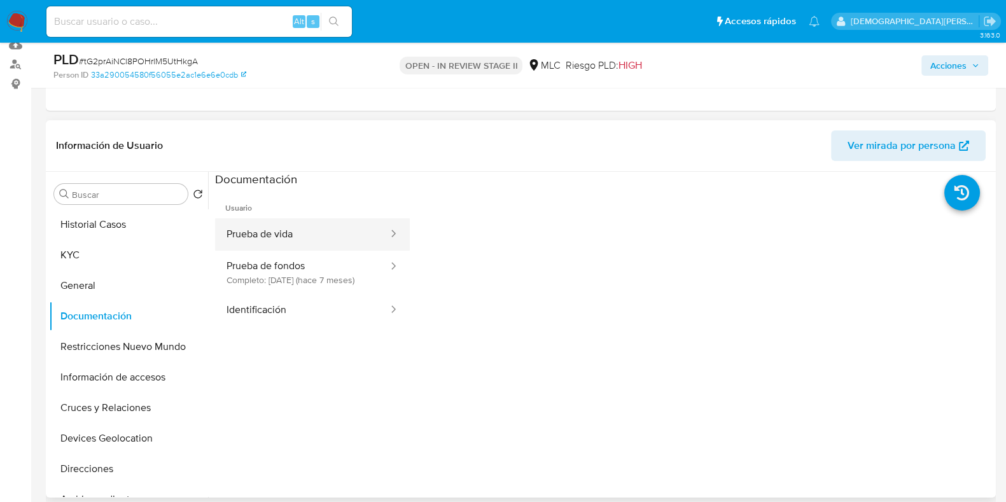
click at [345, 237] on button "Prueba de vida" at bounding box center [302, 234] width 174 height 32
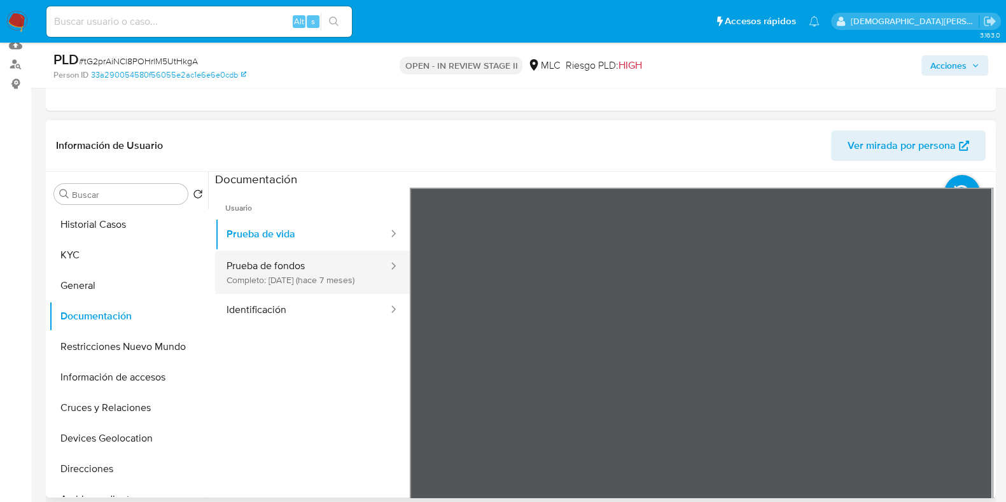
click at [290, 281] on button "Prueba de fondos Completo: 22/03/2025 (hace 7 meses)" at bounding box center [302, 272] width 174 height 43
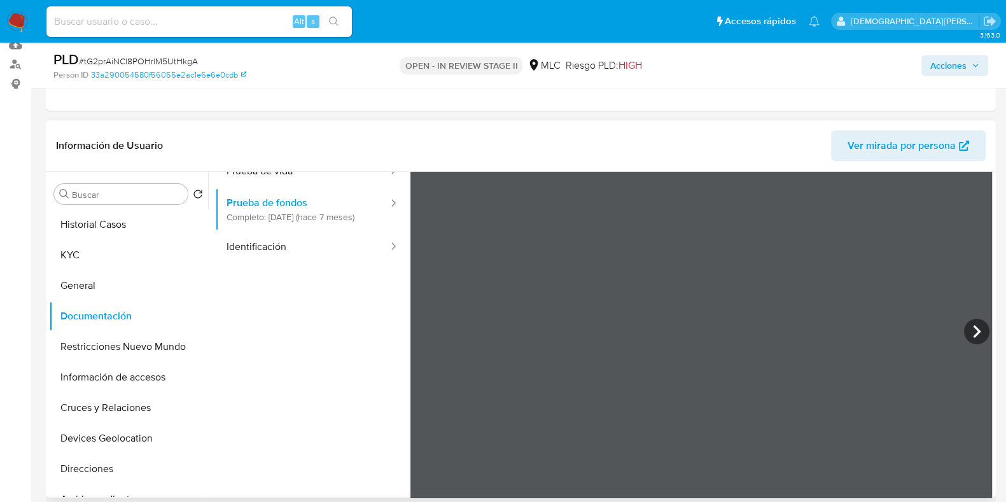
scroll to position [108, 0]
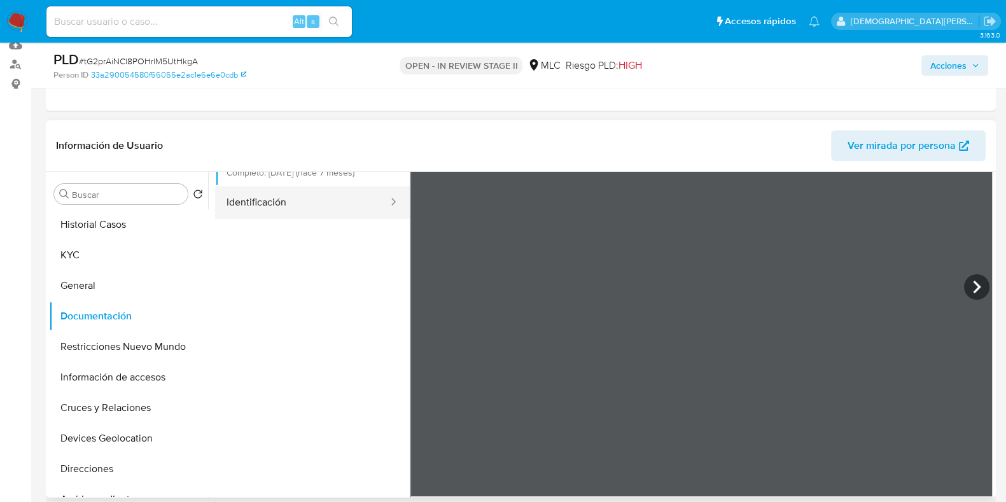
click at [295, 213] on button "Identificación" at bounding box center [302, 203] width 174 height 32
click at [971, 287] on icon at bounding box center [976, 286] width 25 height 25
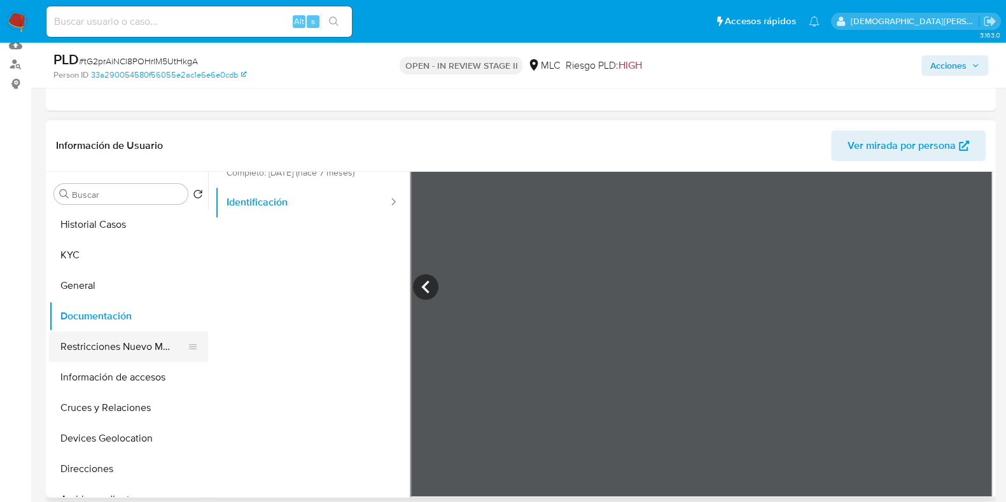
click at [119, 342] on button "Restricciones Nuevo Mundo" at bounding box center [123, 347] width 149 height 31
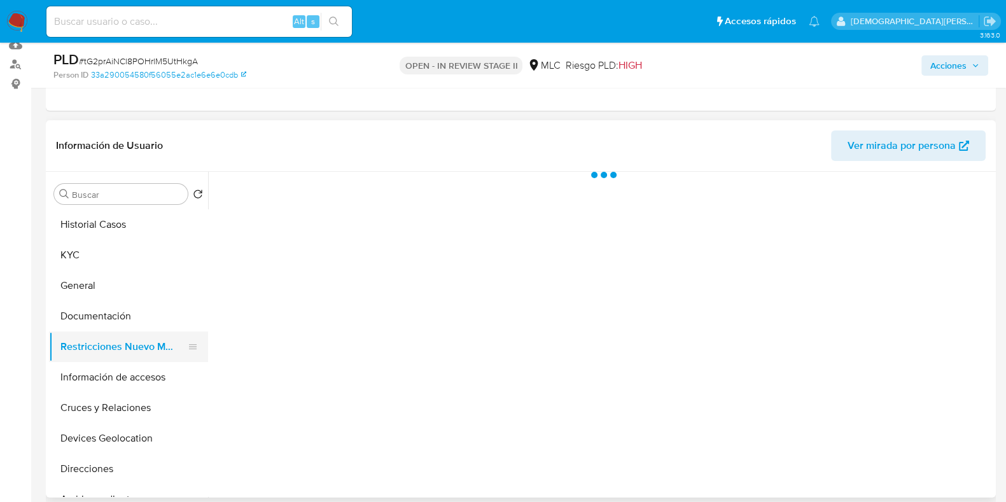
scroll to position [0, 0]
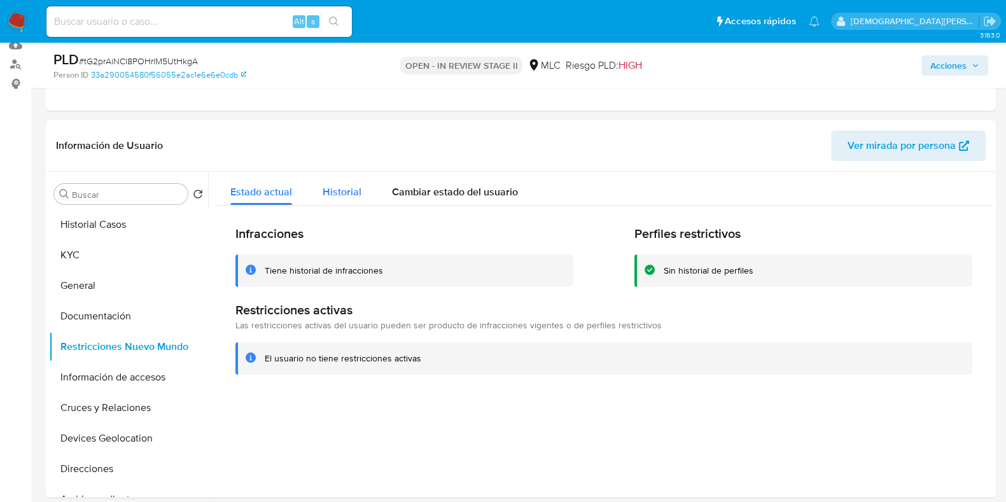
click at [353, 188] on span "Historial" at bounding box center [342, 192] width 39 height 15
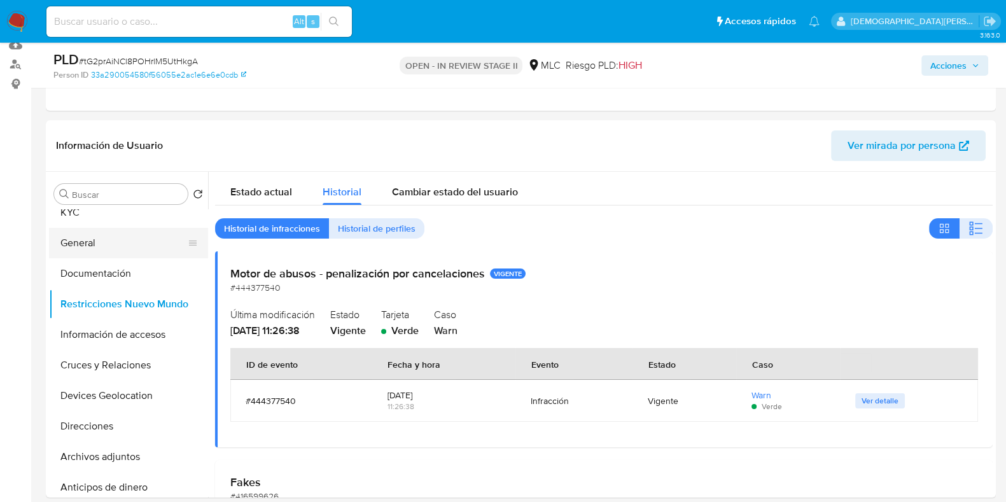
scroll to position [79, 0]
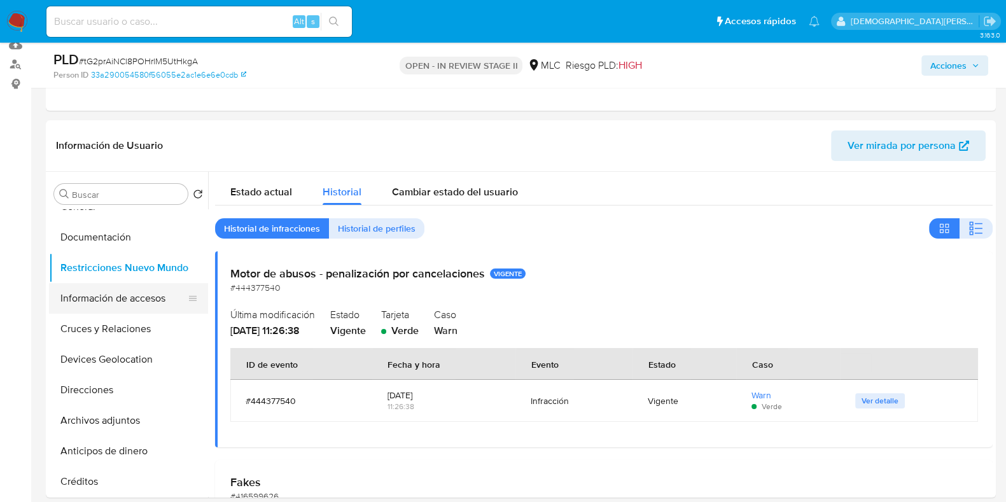
click at [127, 304] on button "Información de accesos" at bounding box center [123, 298] width 149 height 31
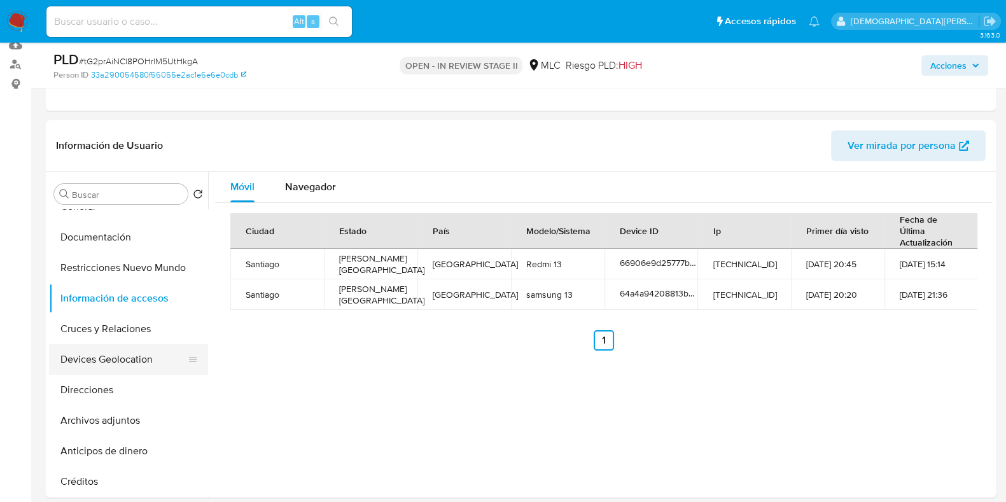
click at [103, 361] on button "Devices Geolocation" at bounding box center [123, 359] width 149 height 31
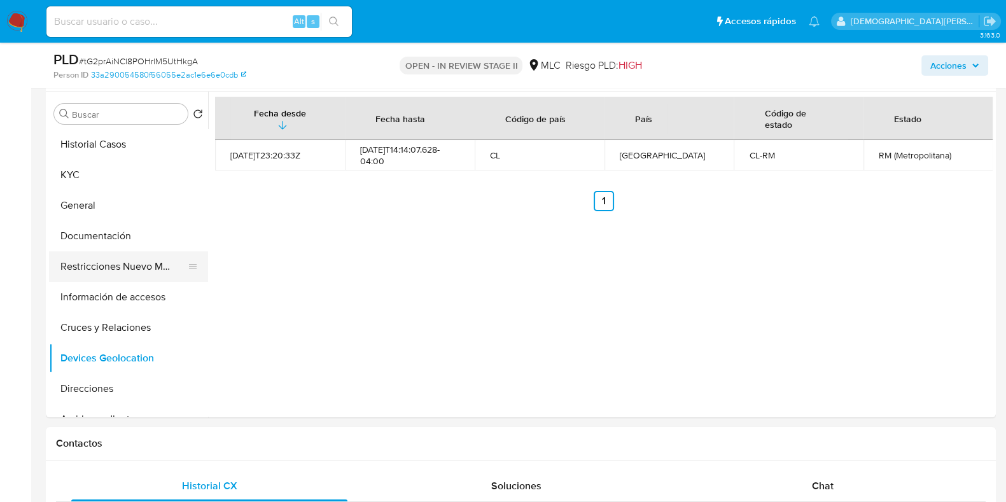
scroll to position [159, 0]
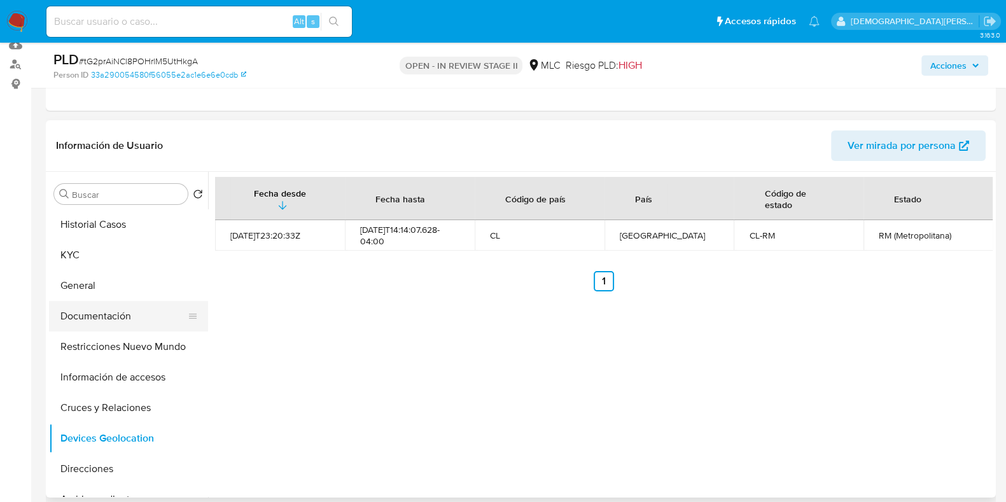
click at [87, 315] on button "Documentación" at bounding box center [123, 316] width 149 height 31
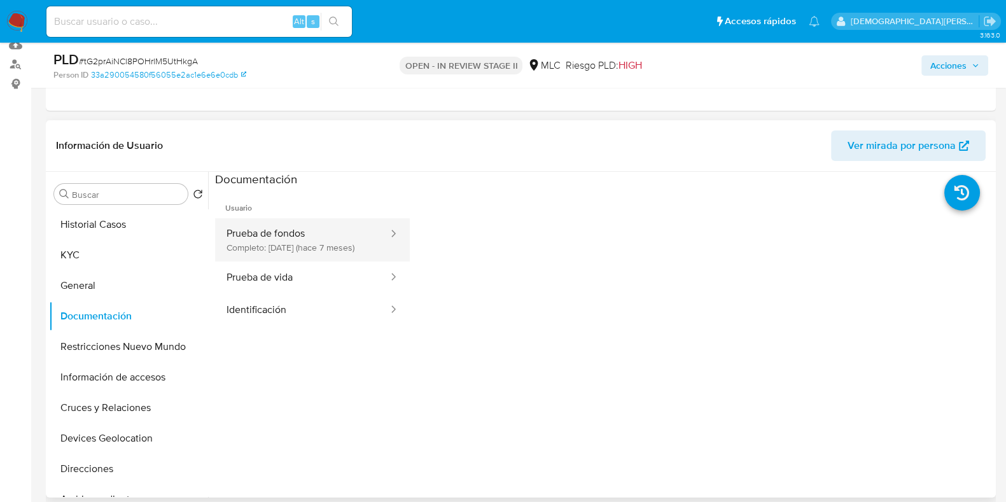
click at [325, 246] on button "Prueba de fondos Completo: 22/03/2025 (hace 7 meses)" at bounding box center [302, 239] width 174 height 43
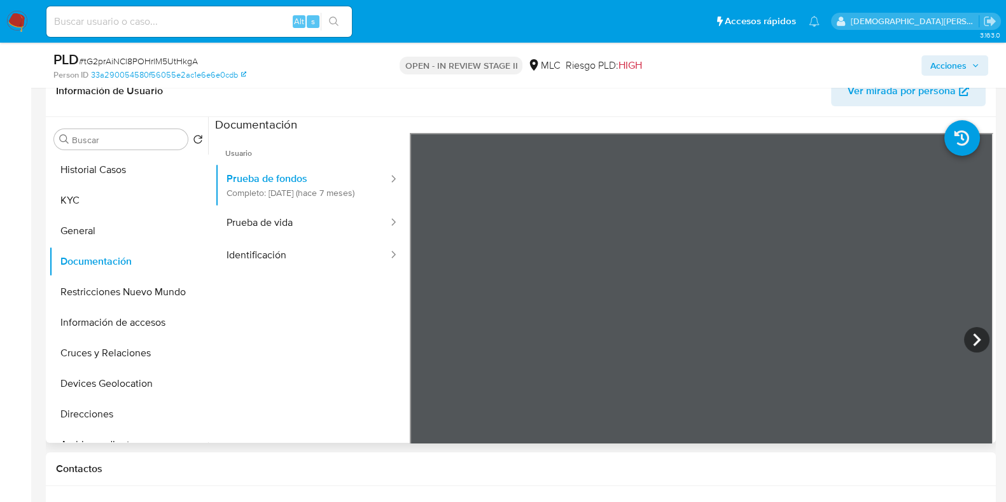
scroll to position [239, 0]
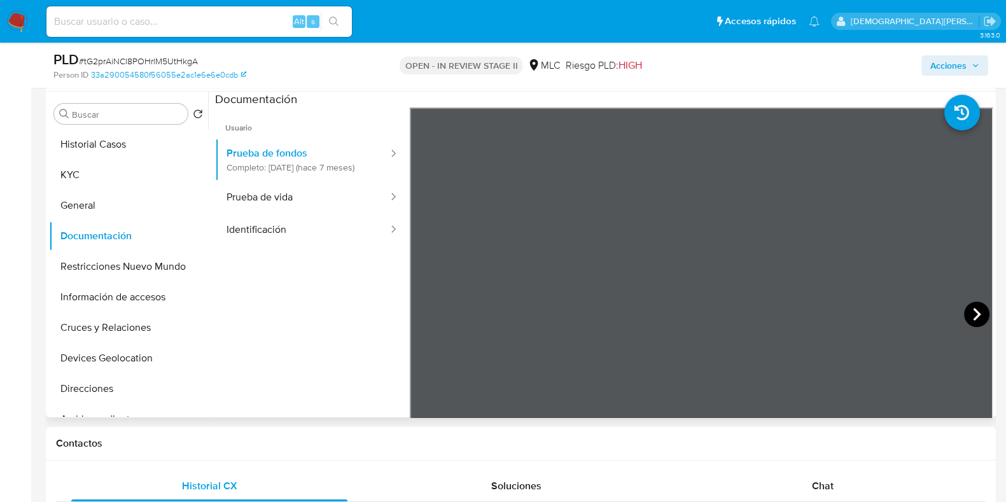
click at [968, 307] on icon at bounding box center [976, 314] width 25 height 25
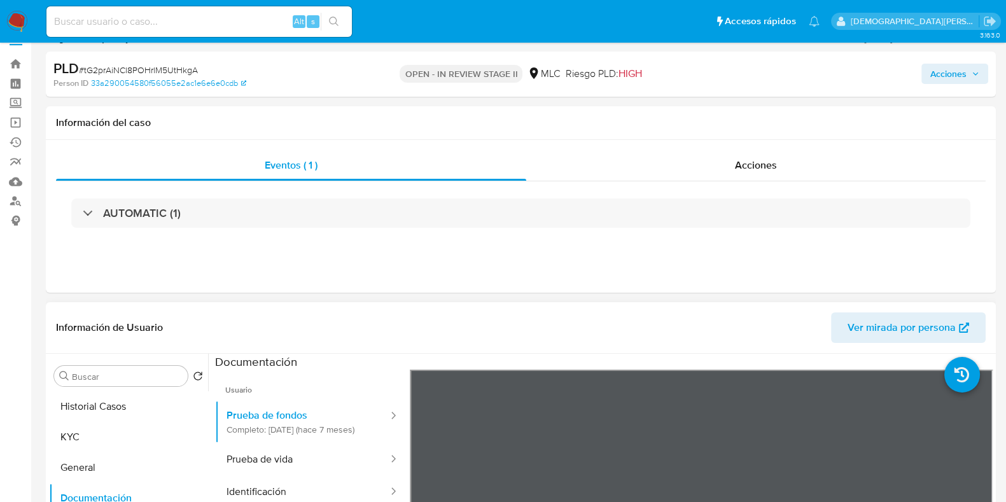
scroll to position [0, 0]
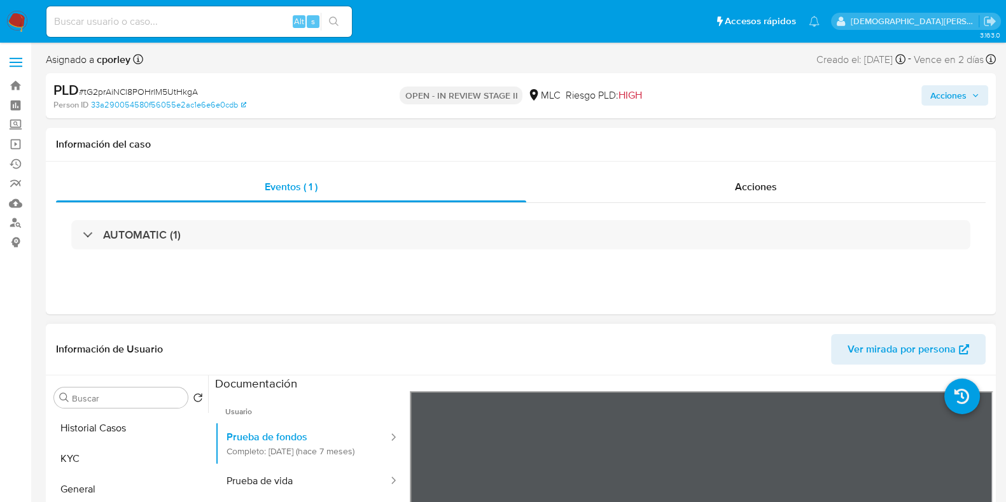
click at [949, 95] on span "Acciones" at bounding box center [949, 95] width 36 height 20
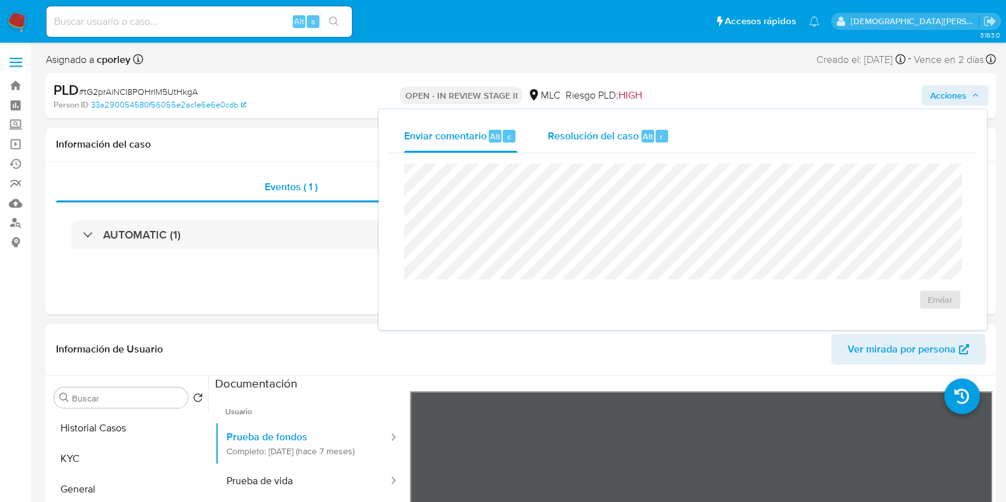
click at [591, 137] on span "Resolución del caso" at bounding box center [593, 136] width 91 height 15
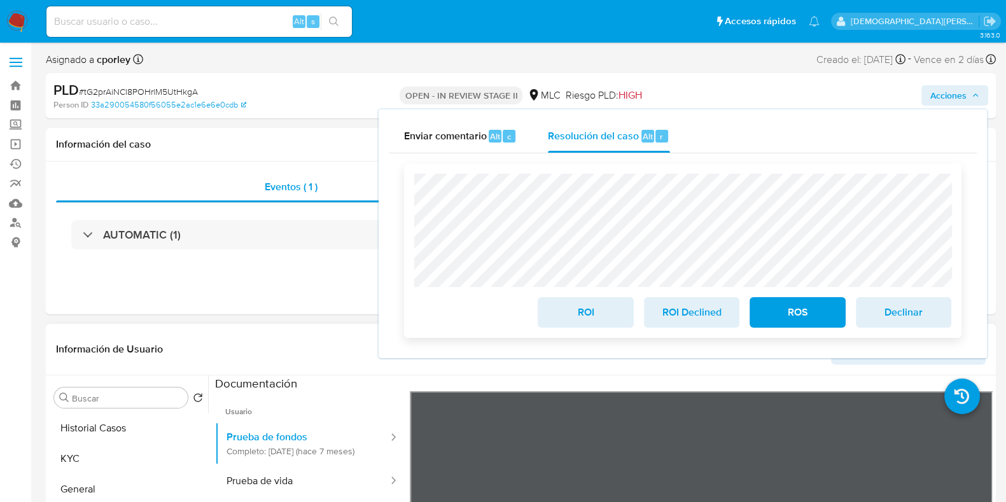
click at [799, 311] on span "ROS" at bounding box center [797, 313] width 62 height 28
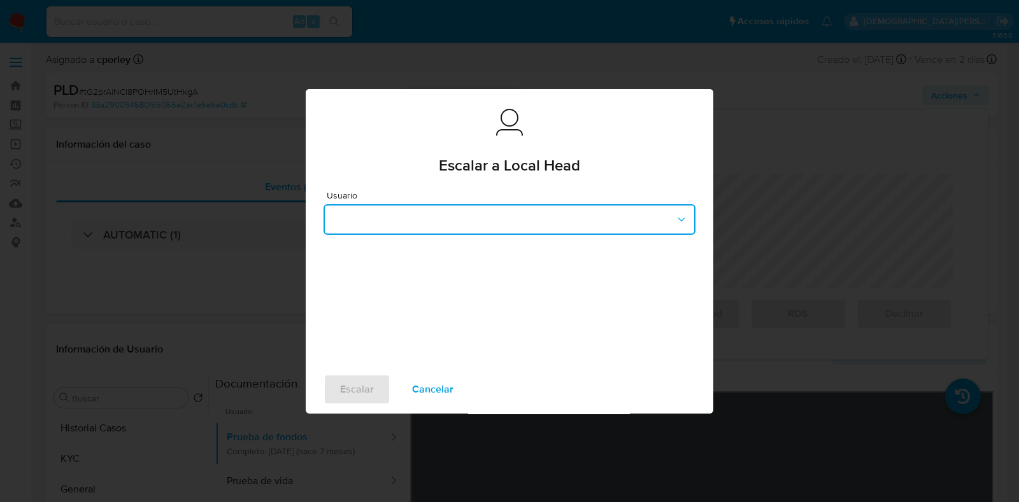
click at [435, 220] on button "button" at bounding box center [509, 219] width 372 height 31
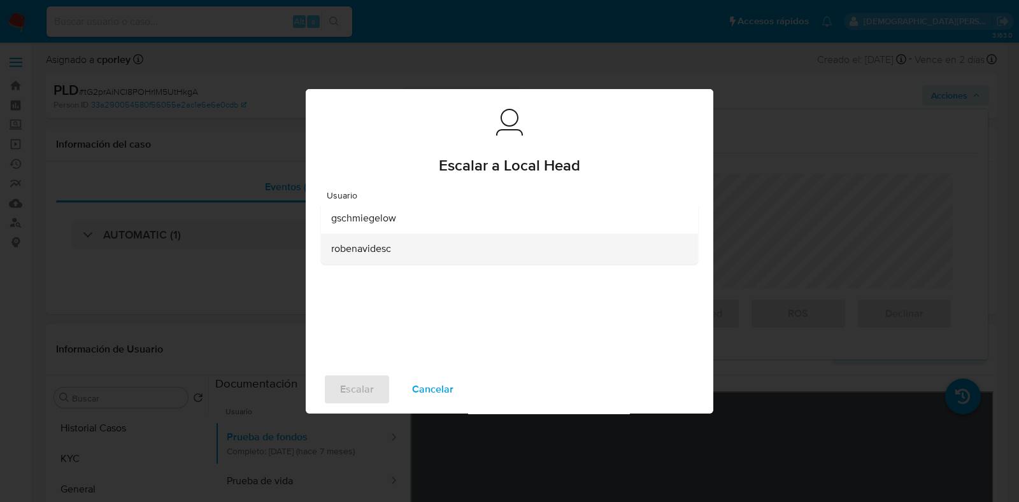
click at [379, 256] on div "robenavidesc" at bounding box center [505, 249] width 349 height 31
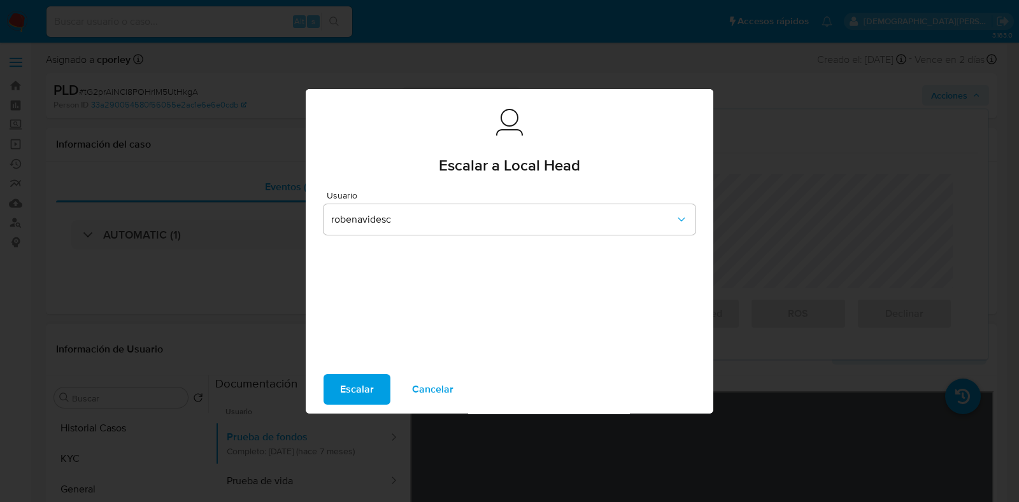
click at [344, 384] on span "Escalar" at bounding box center [357, 390] width 34 height 28
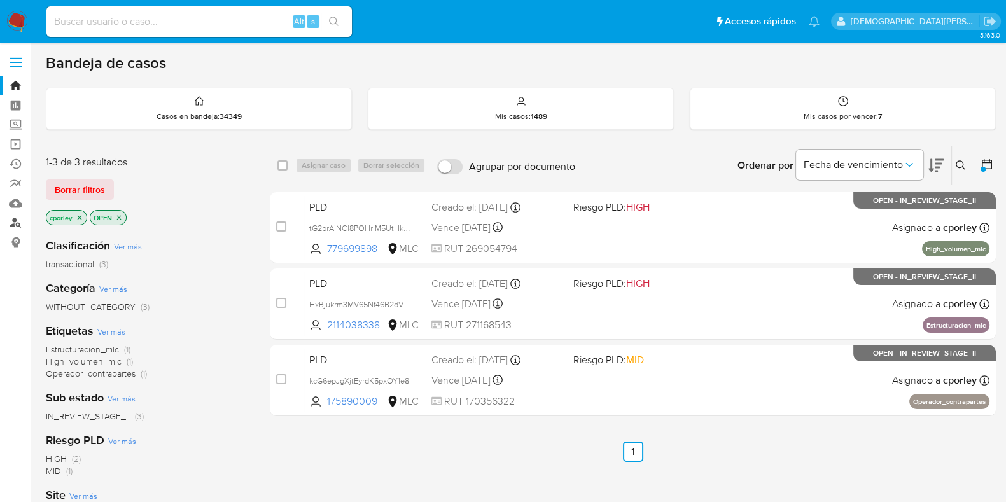
click at [13, 220] on link "Buscador de personas" at bounding box center [76, 223] width 152 height 20
click at [122, 217] on icon "close-filter" at bounding box center [119, 218] width 8 height 8
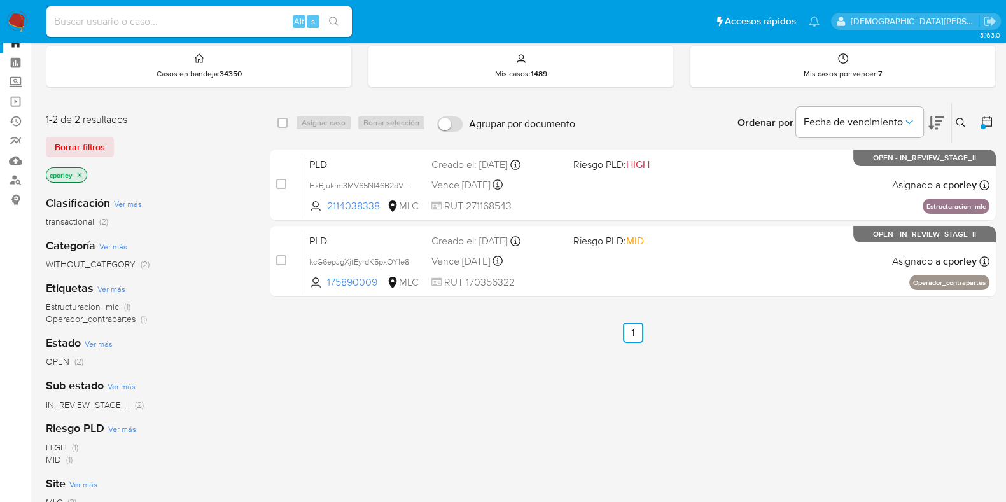
scroll to position [79, 0]
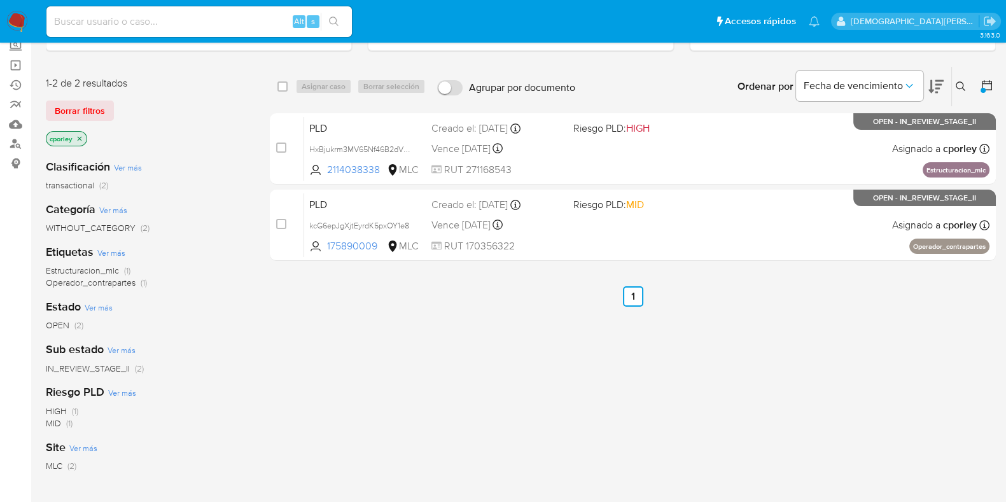
click at [111, 366] on span "IN_REVIEW_STAGE_II" at bounding box center [88, 368] width 84 height 13
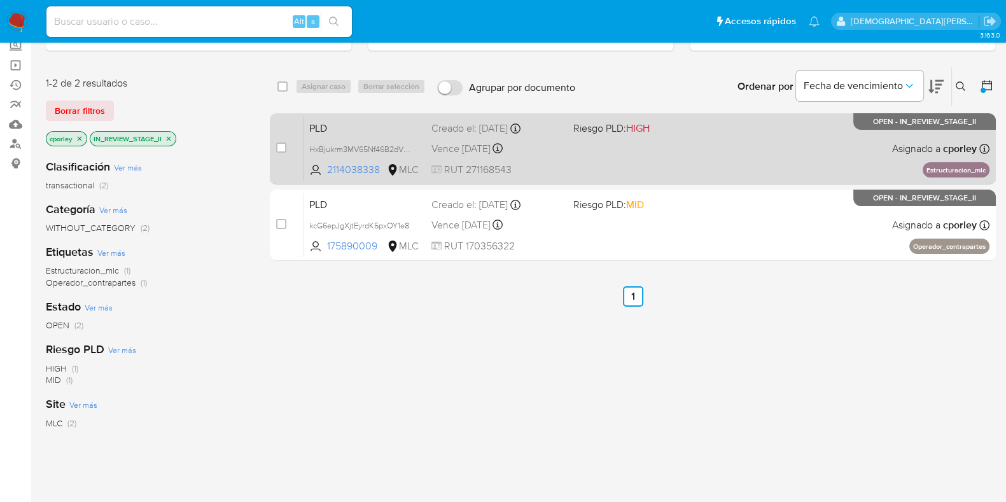
click at [630, 150] on div "PLD HxBjukrm3MV65Nf46B2dVjeM 2114038338 MLC Riesgo PLD: HIGH Creado el: [DATE] …" at bounding box center [647, 148] width 686 height 64
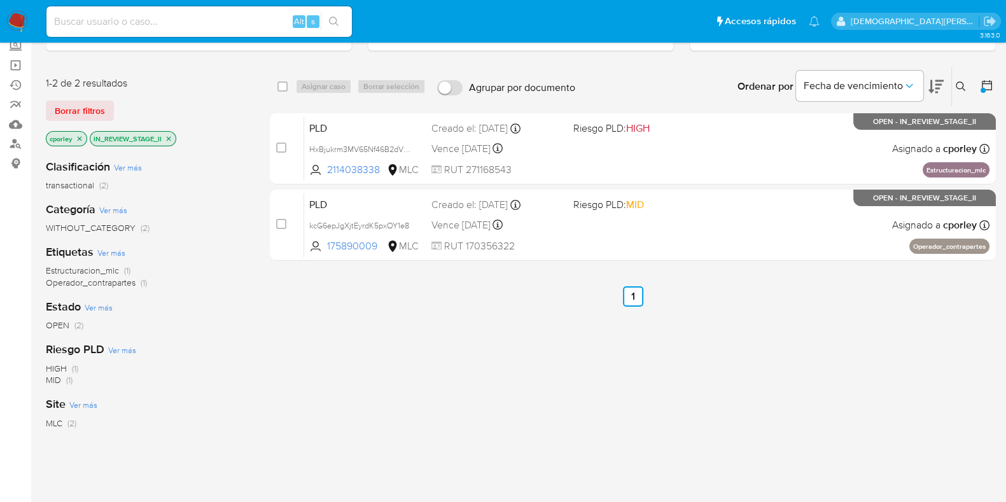
click at [169, 138] on icon "close-filter" at bounding box center [169, 138] width 4 height 4
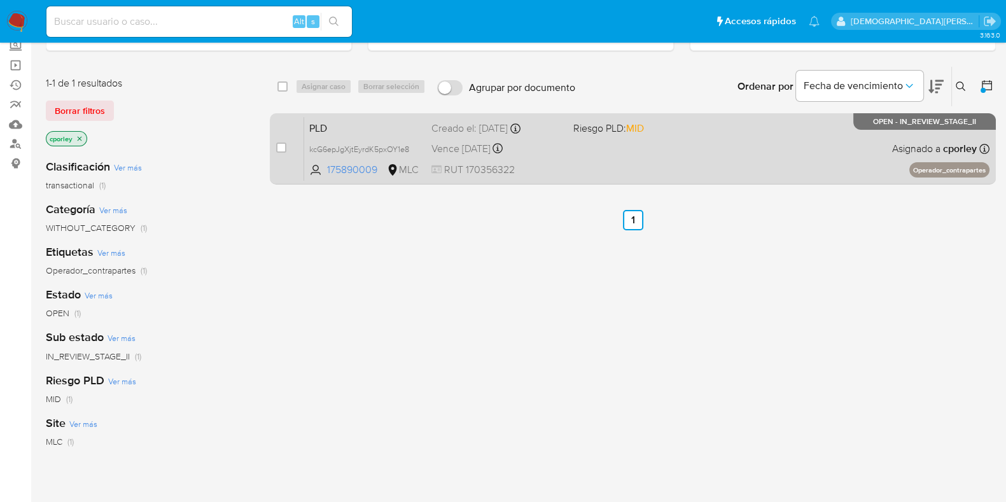
click at [634, 147] on span at bounding box center [640, 148] width 132 height 3
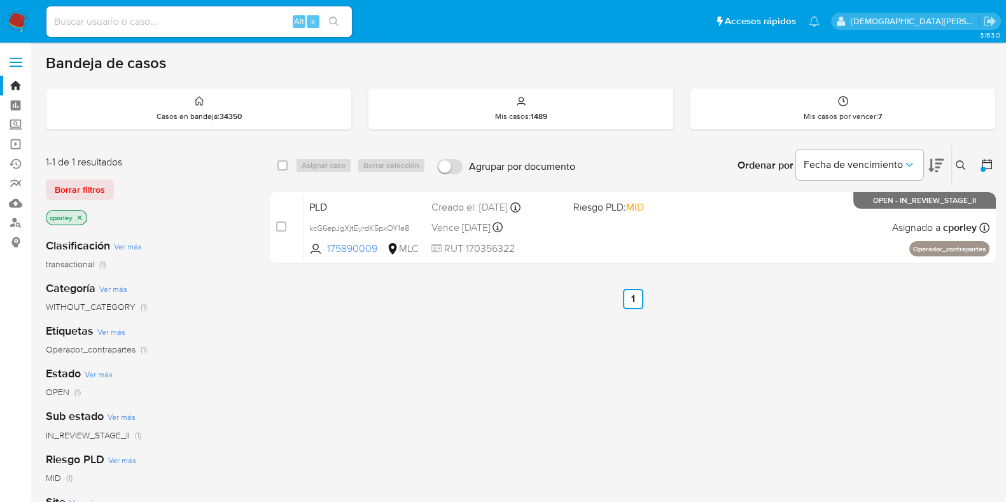
click at [990, 163] on icon at bounding box center [987, 164] width 13 height 13
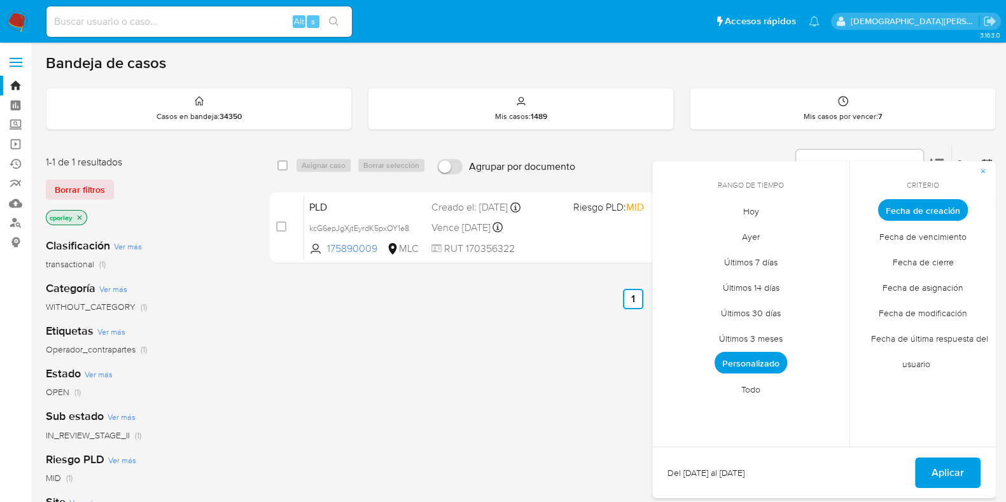
click at [752, 393] on span "Todo" at bounding box center [751, 389] width 46 height 26
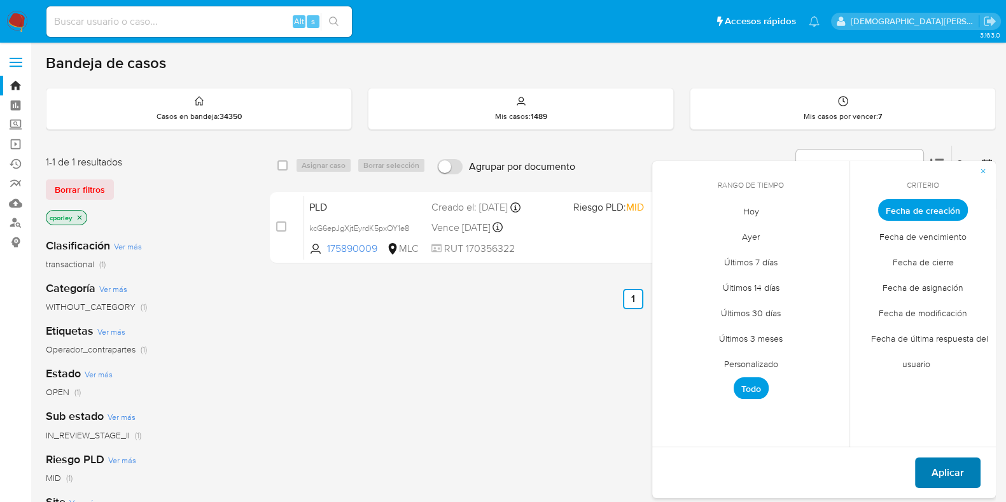
click at [934, 474] on span "Aplicar" at bounding box center [948, 473] width 32 height 28
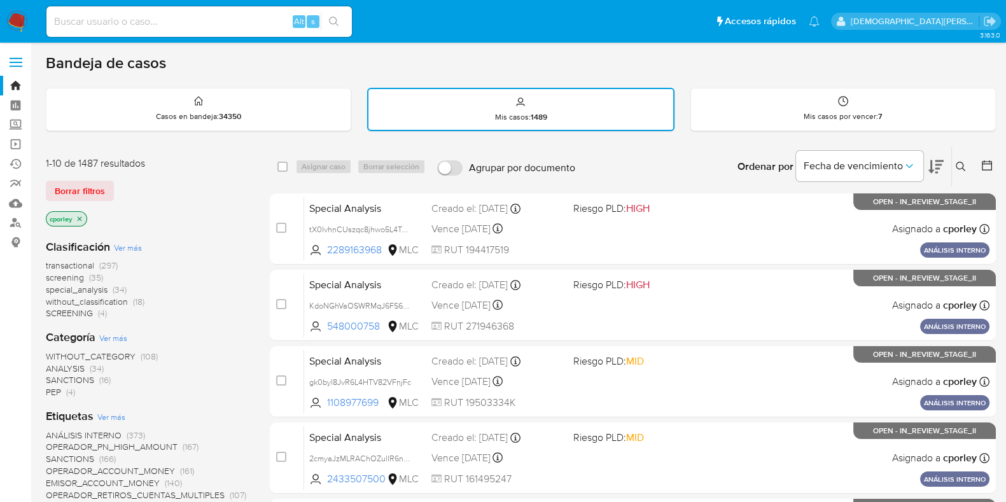
click at [85, 216] on p "cporley" at bounding box center [66, 219] width 40 height 14
click at [74, 218] on p "cporley" at bounding box center [66, 219] width 40 height 14
click at [80, 215] on icon "close-filter" at bounding box center [80, 219] width 8 height 8
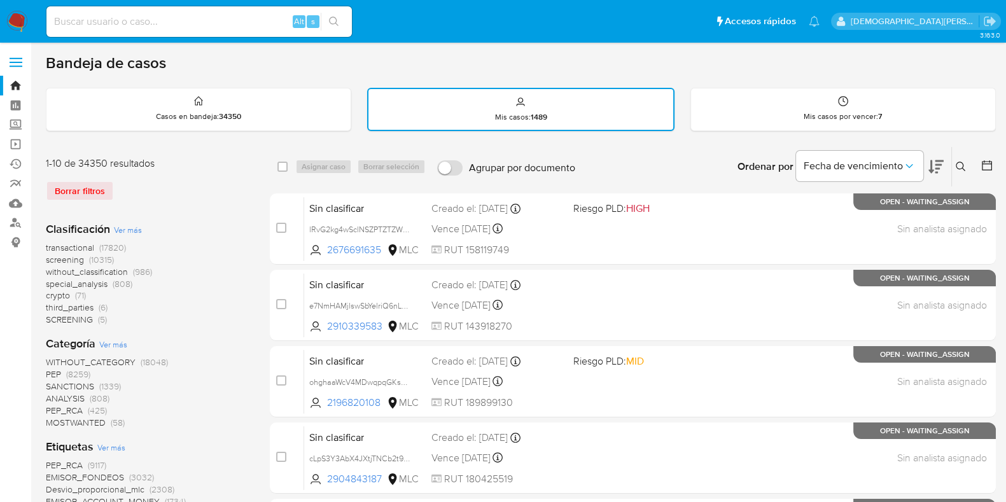
click at [956, 164] on icon at bounding box center [961, 167] width 10 height 10
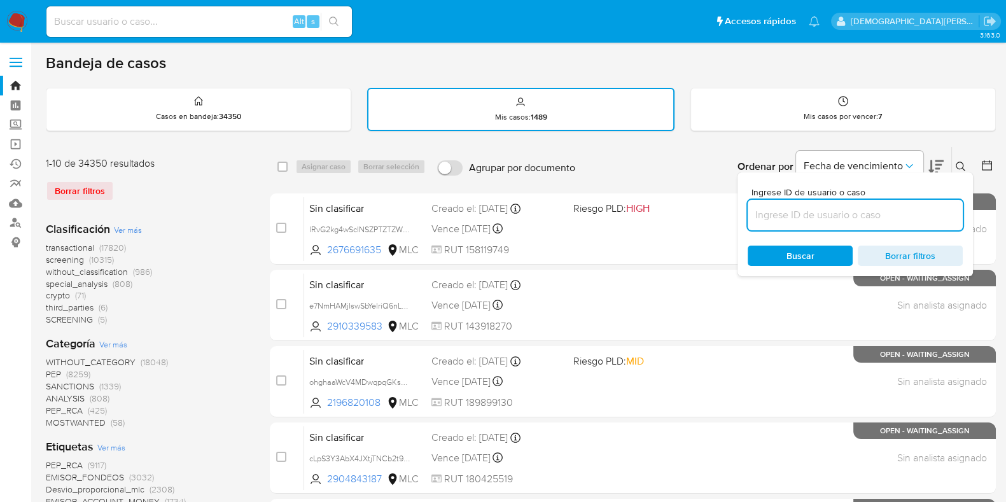
click at [854, 213] on input at bounding box center [855, 215] width 215 height 17
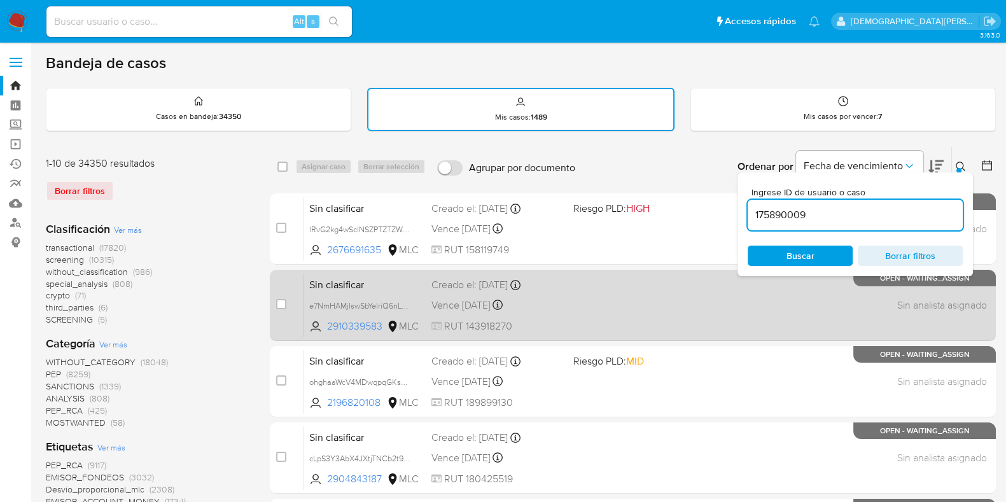
type input "175890009"
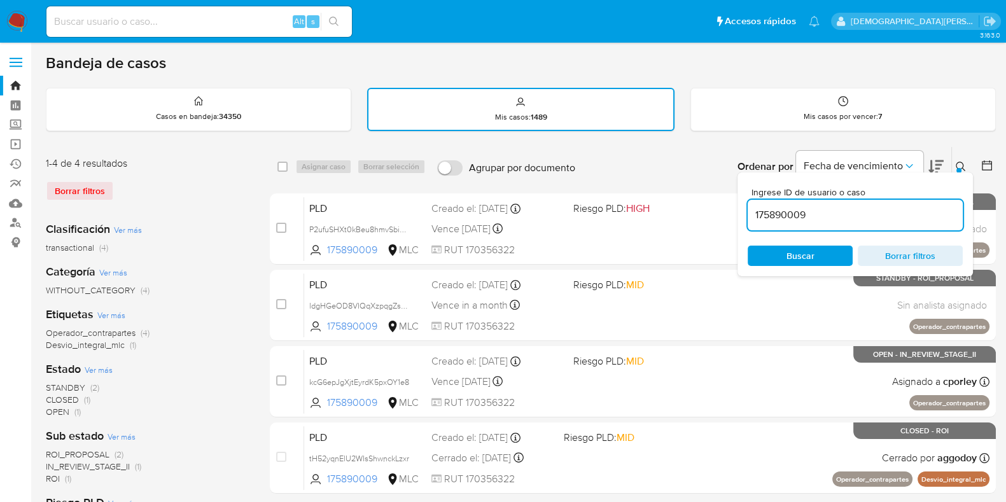
click at [72, 449] on span "ROI_PROPOSAL" at bounding box center [78, 454] width 64 height 13
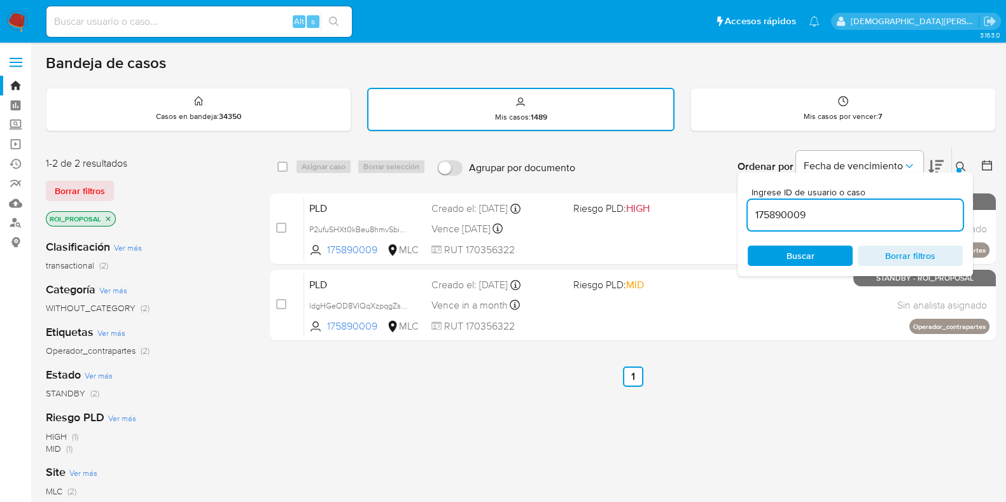
click at [960, 164] on icon at bounding box center [961, 167] width 10 height 10
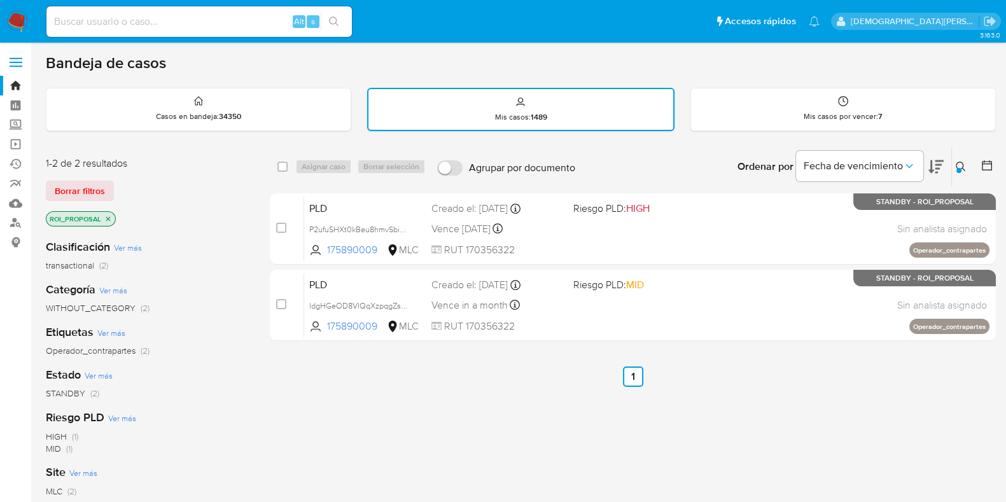
click at [451, 377] on ul "Anterior 1 Siguiente" at bounding box center [633, 377] width 726 height 20
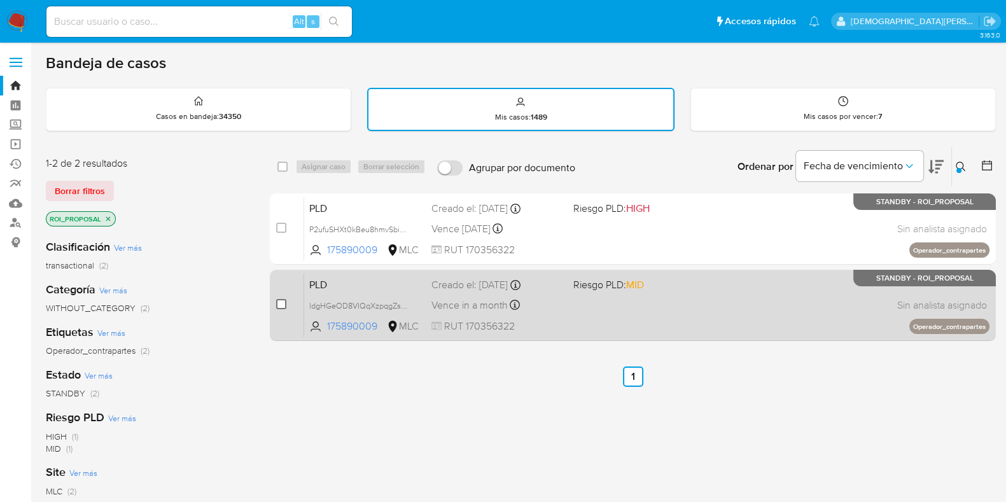
click at [279, 301] on input "checkbox" at bounding box center [281, 304] width 10 height 10
checkbox input "true"
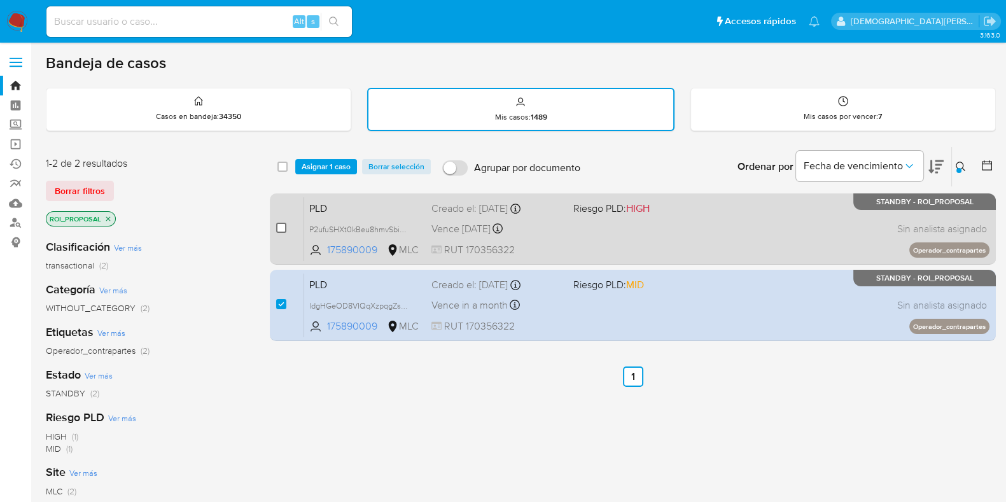
click at [285, 230] on input "checkbox" at bounding box center [281, 228] width 10 height 10
checkbox input "true"
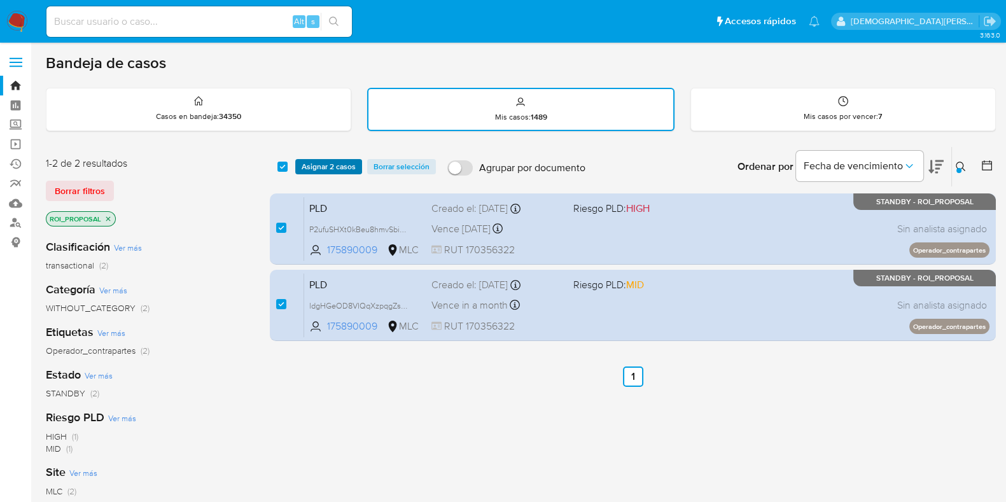
click at [339, 162] on span "Asignar 2 casos" at bounding box center [329, 166] width 54 height 13
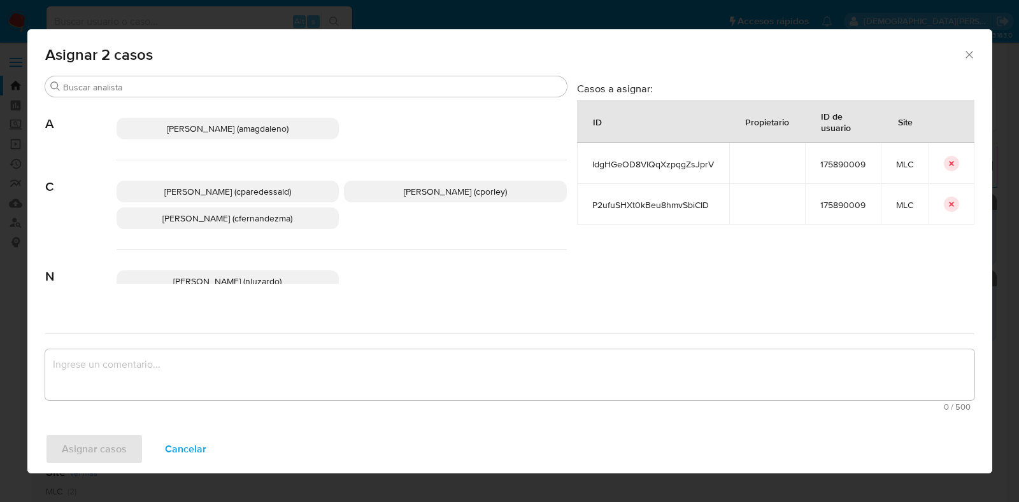
click at [441, 188] on span "[PERSON_NAME] (cporley)" at bounding box center [455, 191] width 103 height 13
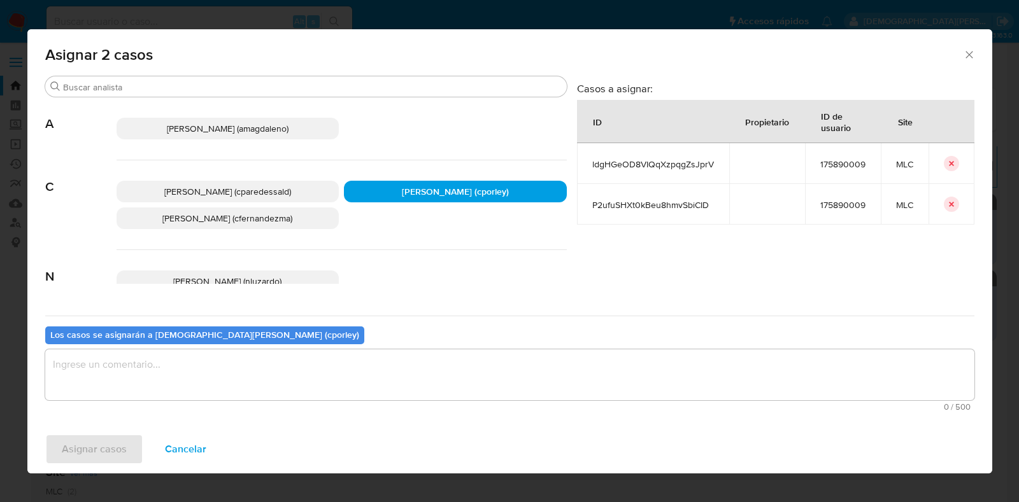
click at [350, 374] on textarea "assign-modal" at bounding box center [509, 374] width 929 height 51
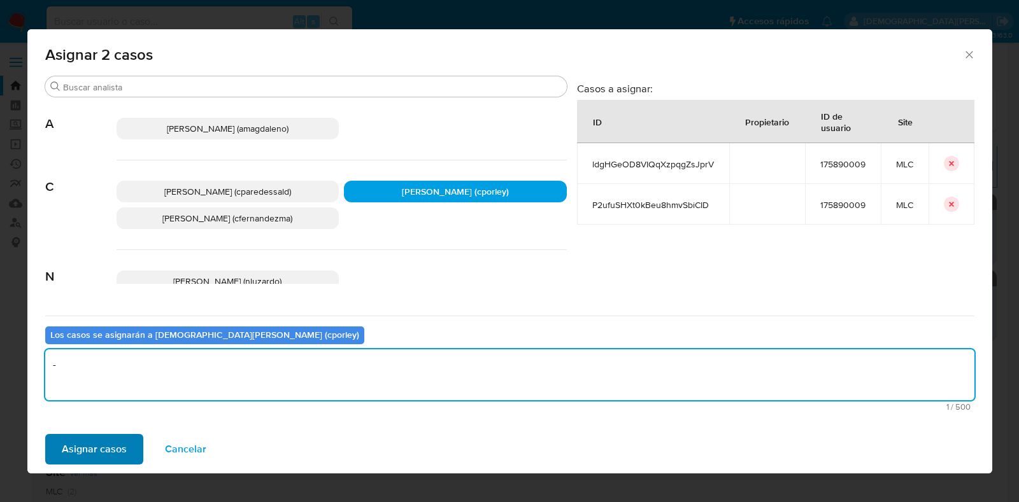
type textarea "-"
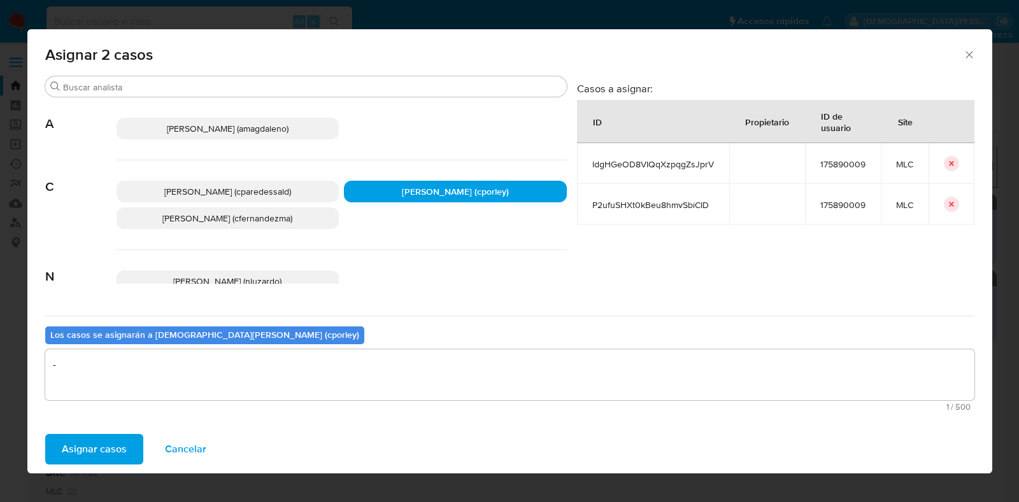
click at [102, 453] on span "Asignar casos" at bounding box center [94, 449] width 65 height 28
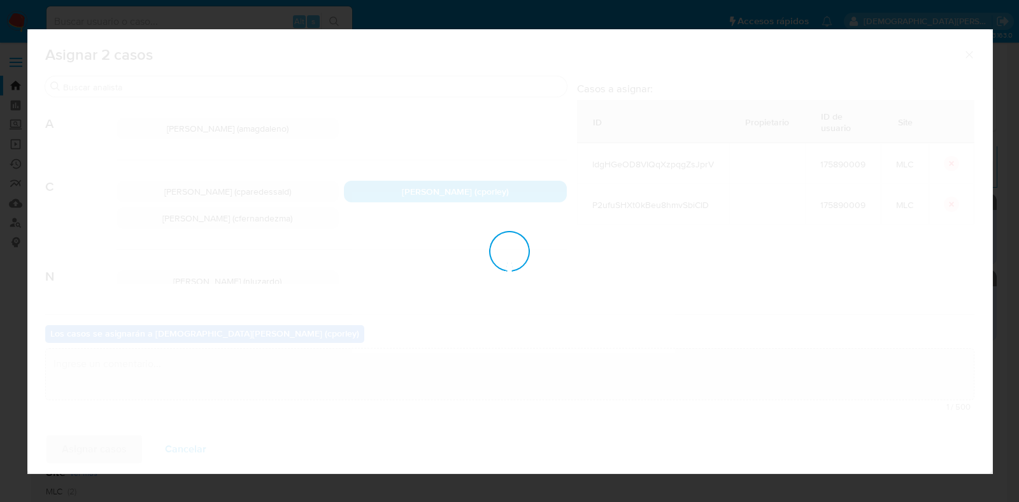
checkbox input "false"
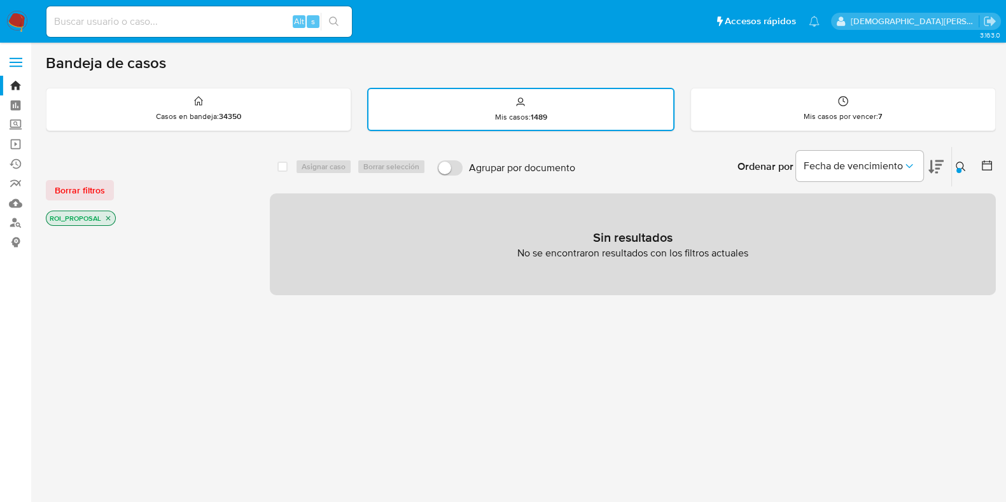
click at [107, 217] on icon "close-filter" at bounding box center [108, 219] width 8 height 8
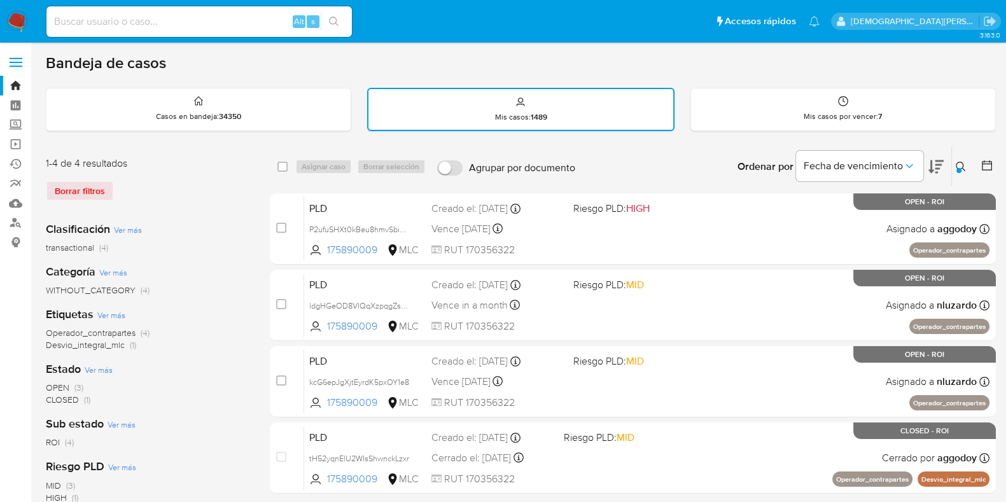
click at [959, 164] on icon at bounding box center [961, 167] width 10 height 10
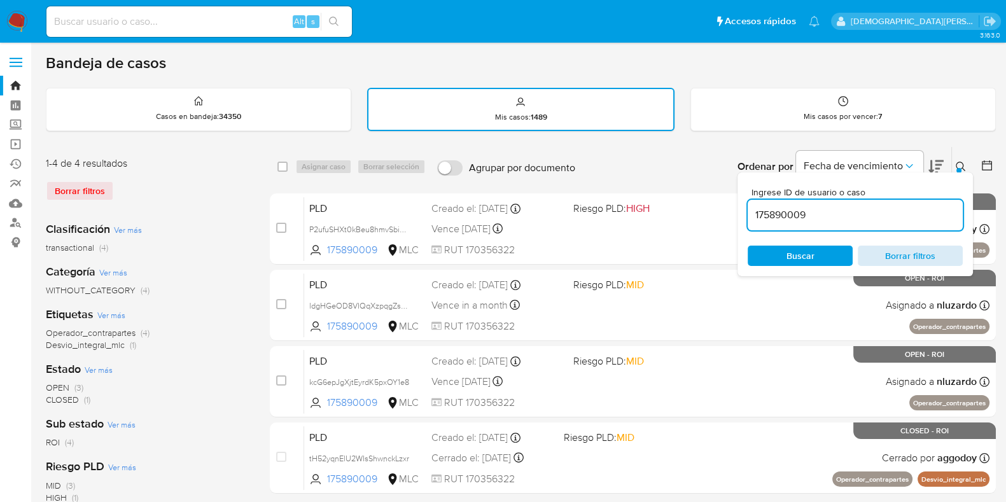
click at [891, 251] on span "Borrar filtros" at bounding box center [910, 256] width 87 height 18
click at [818, 255] on span "Buscar" at bounding box center [800, 256] width 87 height 18
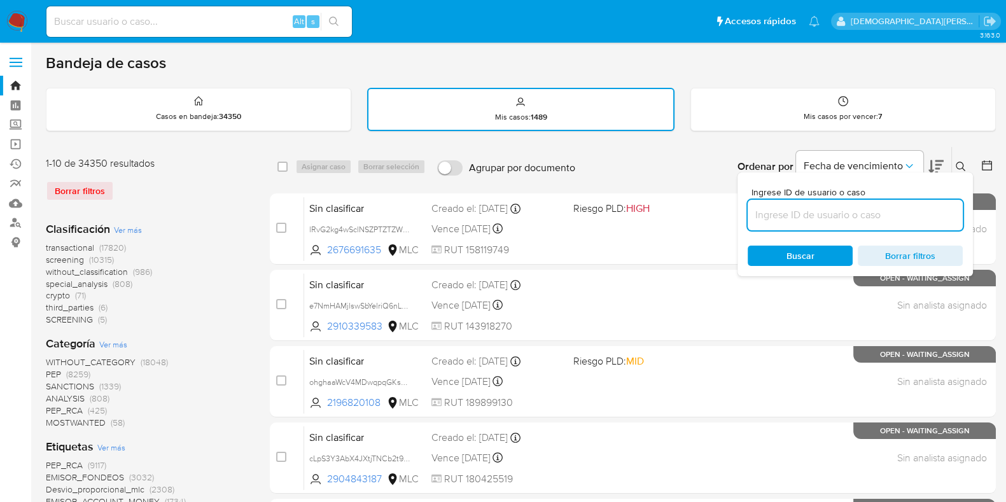
click at [184, 301] on div "transactional (17820) screening (10315) without_classification (986) special_an…" at bounding box center [148, 284] width 204 height 84
click at [992, 163] on icon at bounding box center [987, 165] width 10 height 10
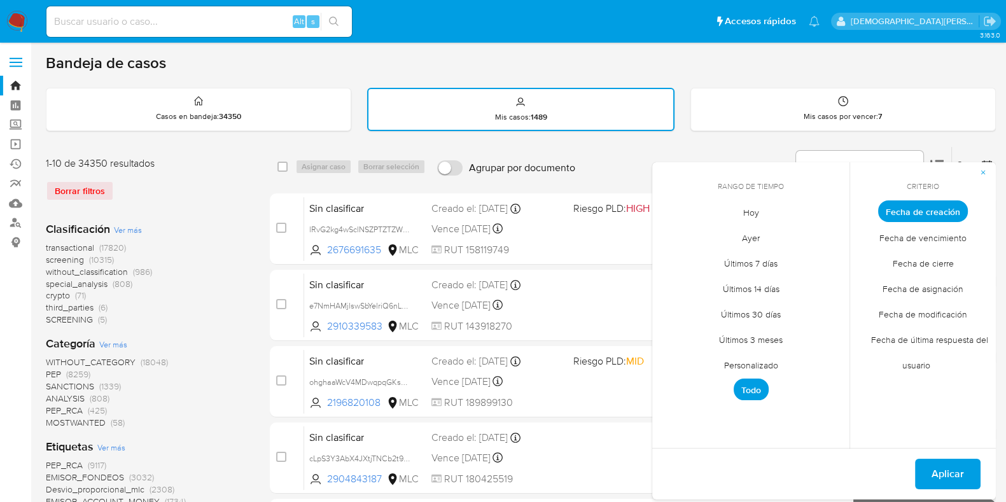
click at [769, 362] on span "Personalizado" at bounding box center [751, 365] width 81 height 26
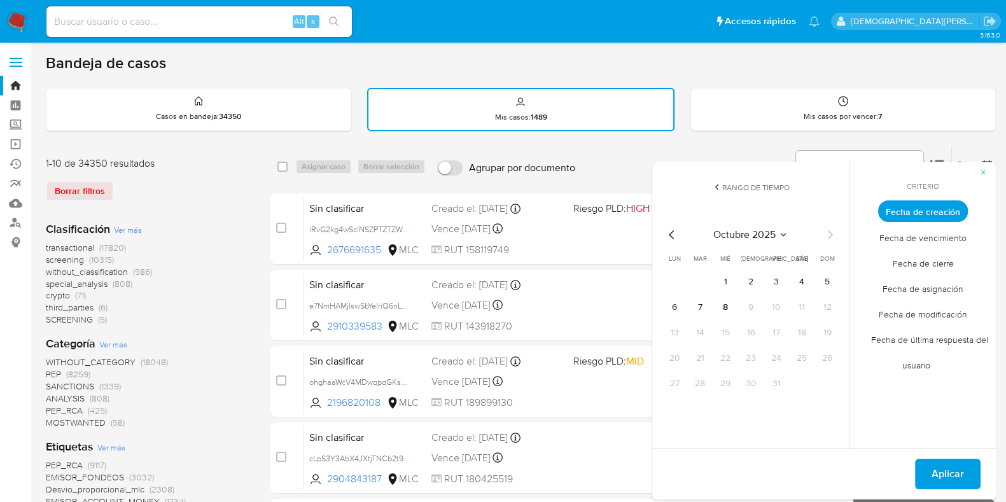
click at [676, 234] on icon "Mes anterior" at bounding box center [672, 234] width 15 height 15
click at [806, 302] on button "12" at bounding box center [802, 307] width 20 height 20
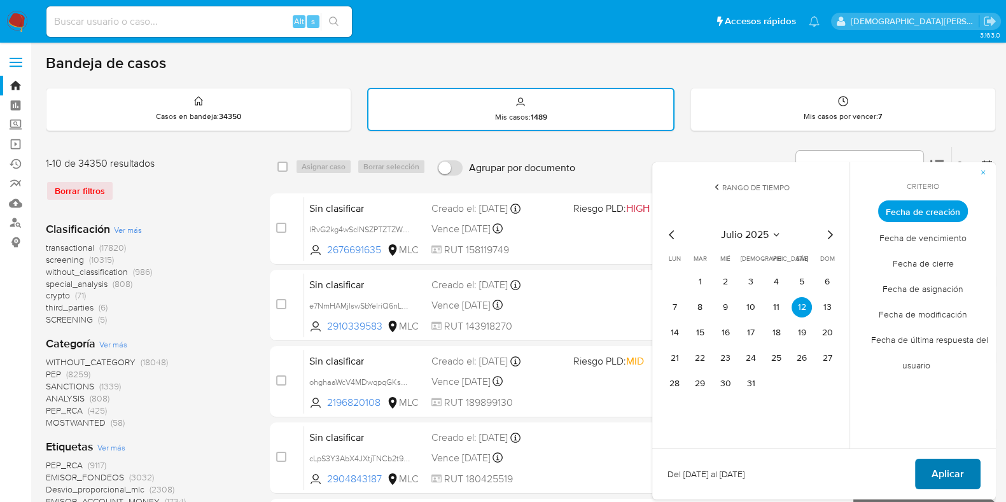
click at [951, 463] on span "Aplicar" at bounding box center [948, 474] width 32 height 28
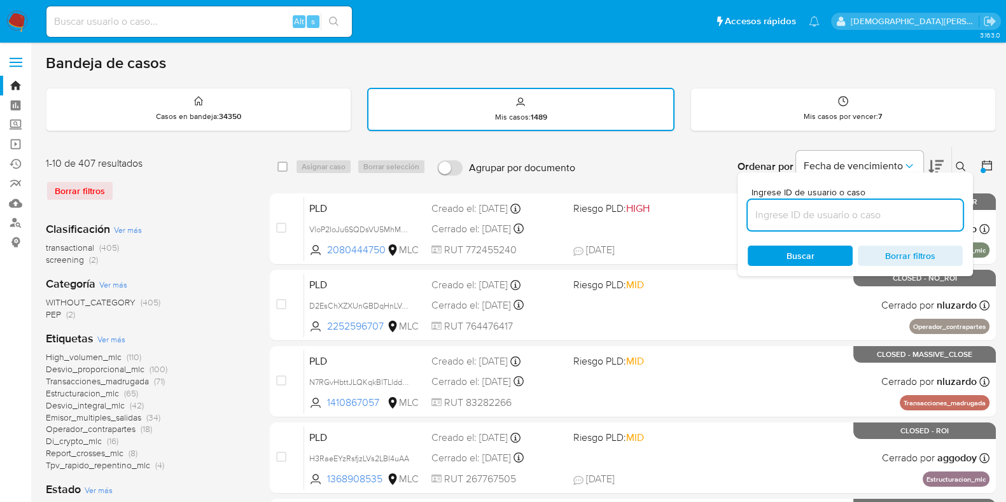
click at [218, 277] on div "Categoría Ver más WITHOUT_CATEGORY (405) PEP (2)" at bounding box center [148, 298] width 204 height 45
click at [956, 162] on icon at bounding box center [961, 167] width 10 height 10
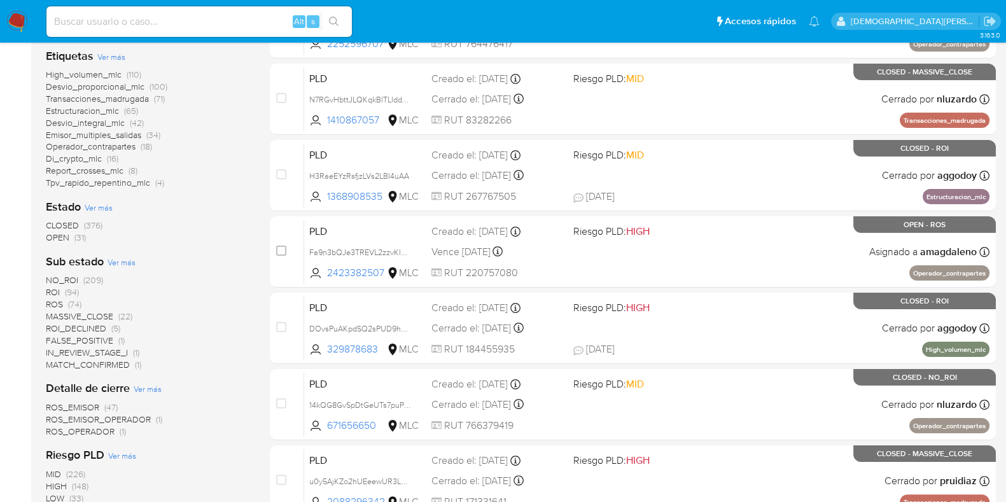
scroll to position [398, 0]
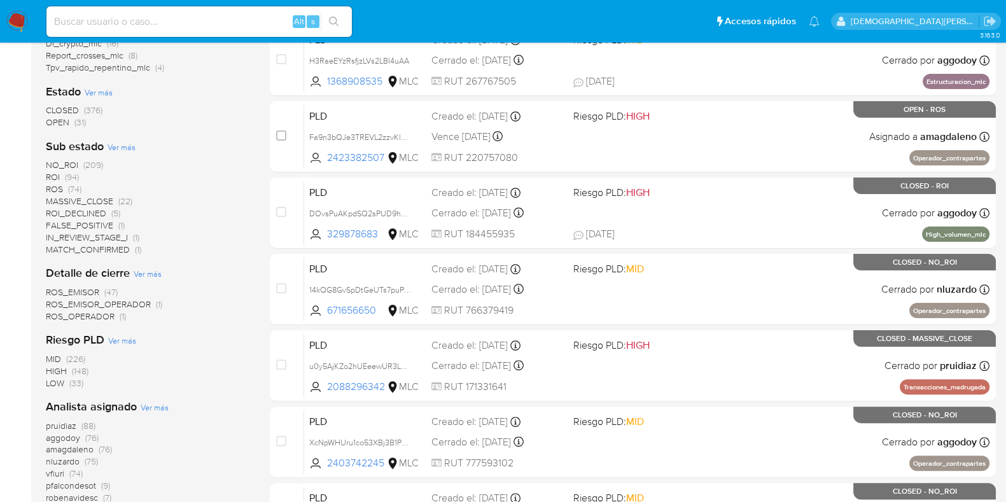
click at [63, 119] on span "OPEN" at bounding box center [58, 122] width 24 height 13
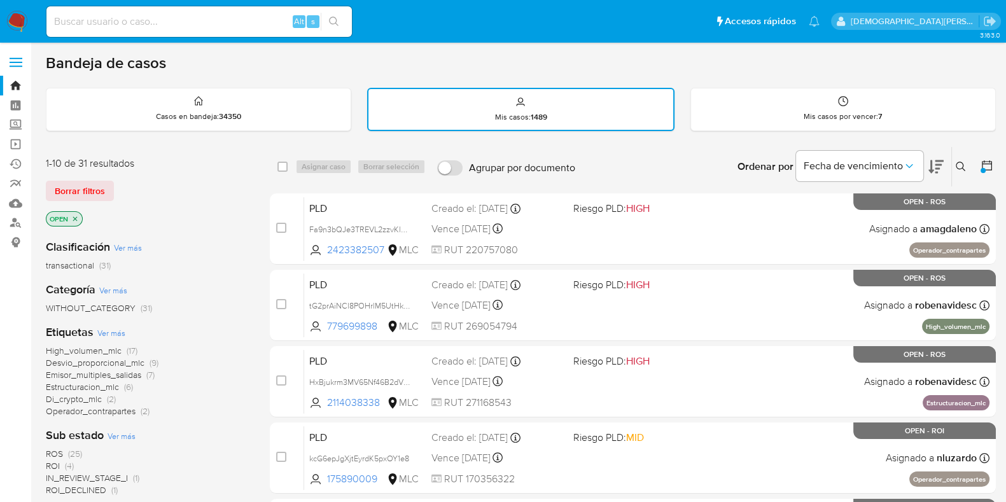
click at [77, 220] on icon "close-filter" at bounding box center [75, 219] width 8 height 8
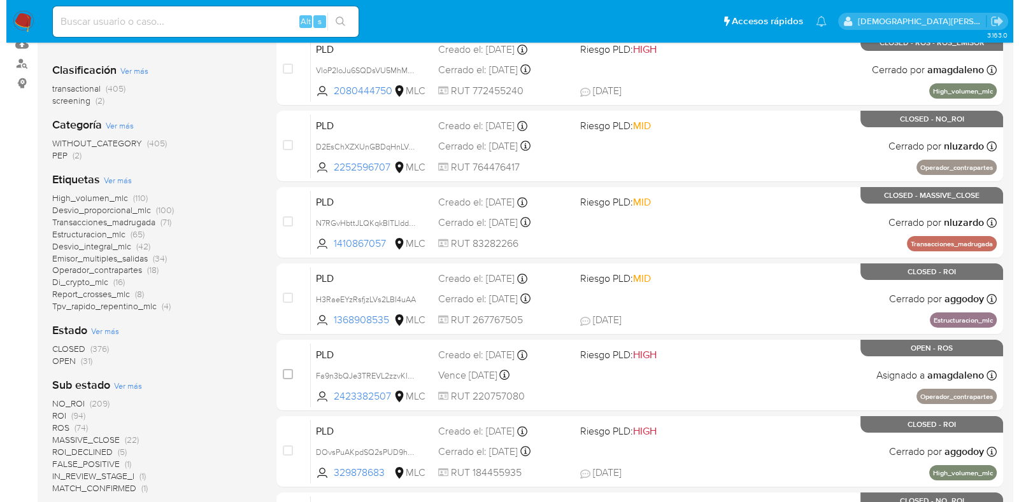
scroll to position [239, 0]
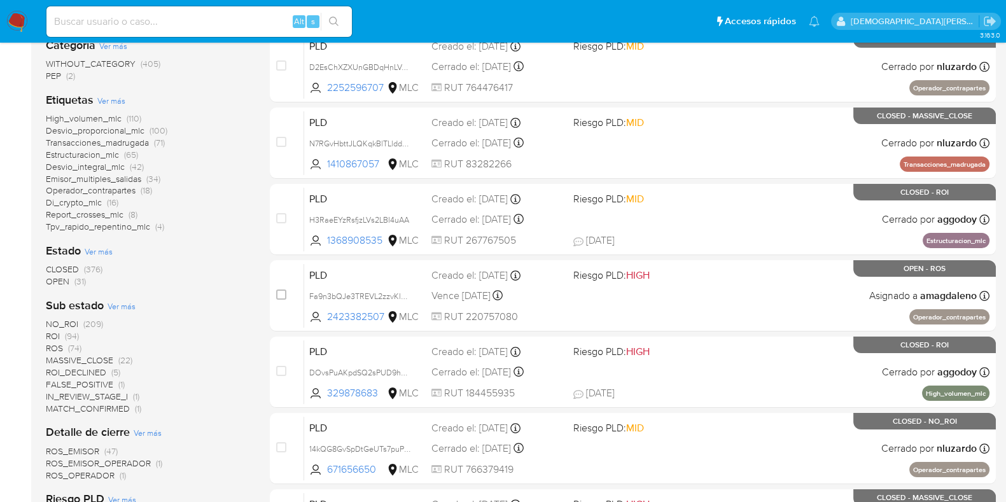
click at [125, 309] on span "Ver más" at bounding box center [122, 305] width 28 height 11
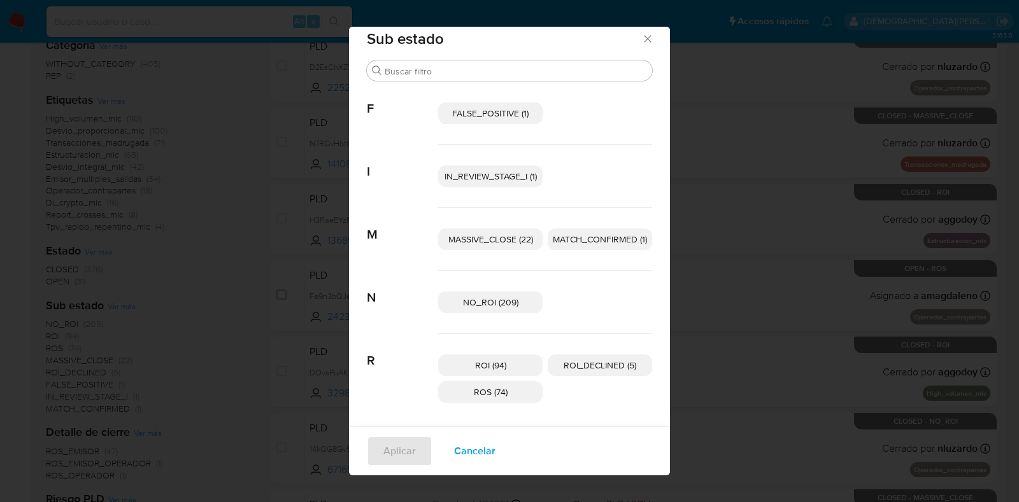
scroll to position [18, 0]
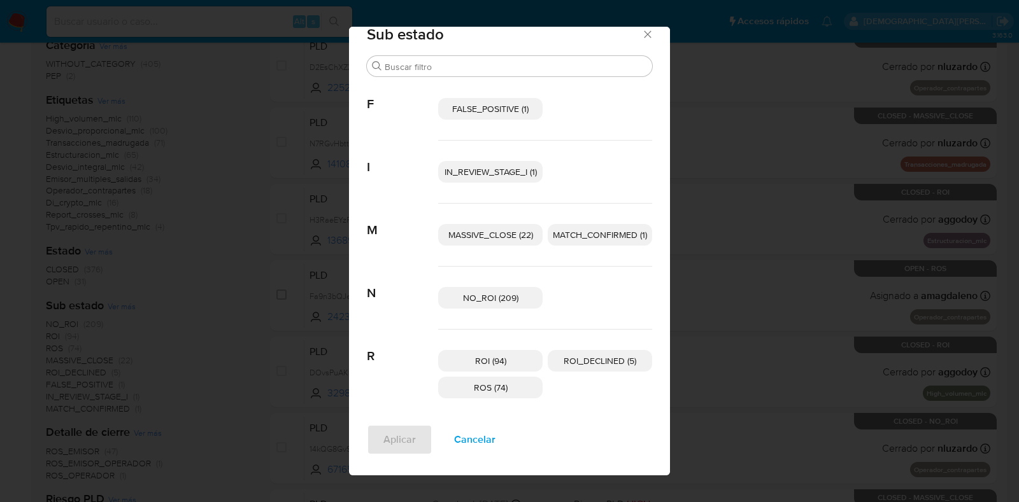
click at [484, 436] on span "Cancelar" at bounding box center [474, 440] width 41 height 28
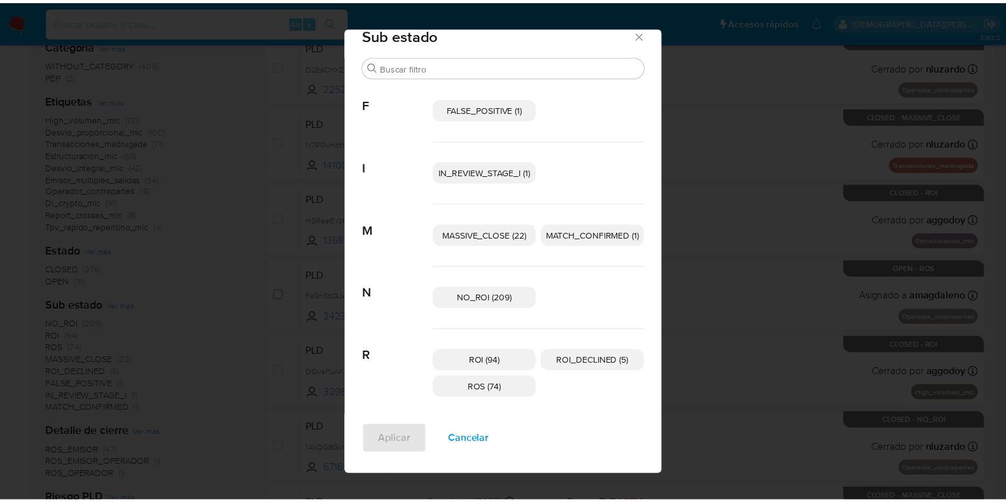
scroll to position [0, 0]
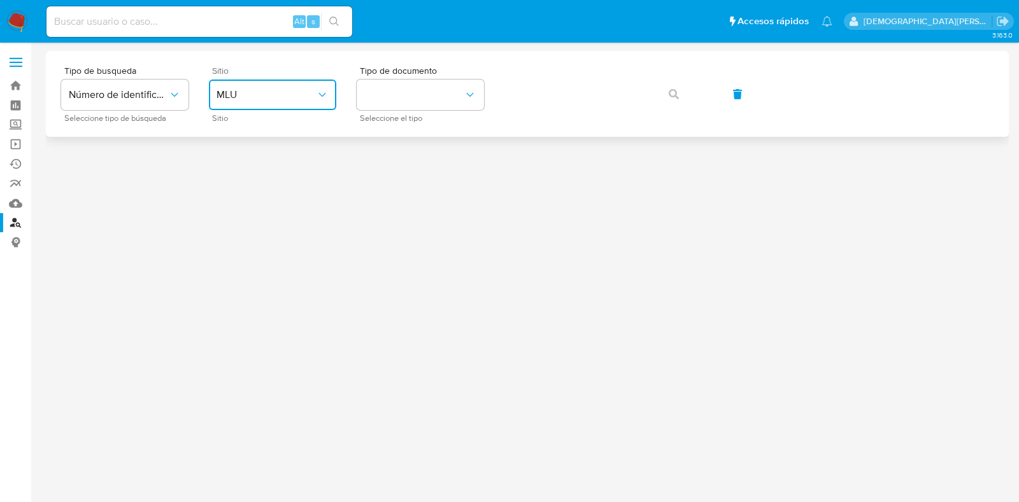
click at [281, 102] on button "MLU" at bounding box center [272, 95] width 127 height 31
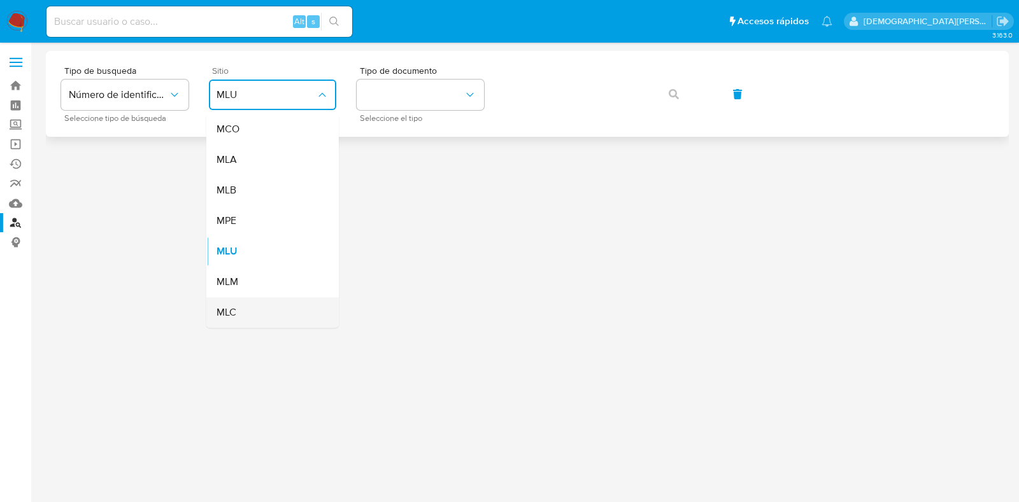
click at [241, 313] on div "MLC" at bounding box center [268, 312] width 104 height 31
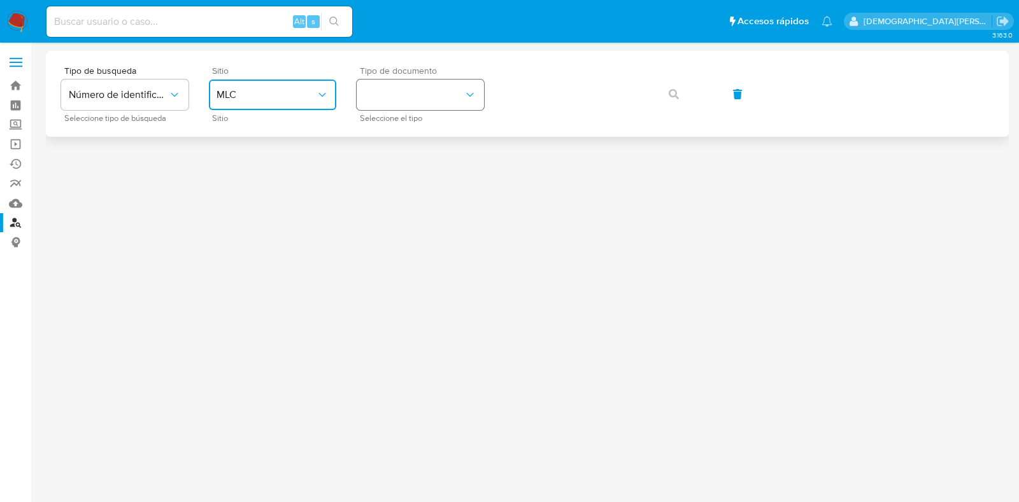
click at [416, 94] on button "identificationType" at bounding box center [419, 95] width 127 height 31
click at [397, 140] on div "RUT RUT" at bounding box center [416, 135] width 104 height 43
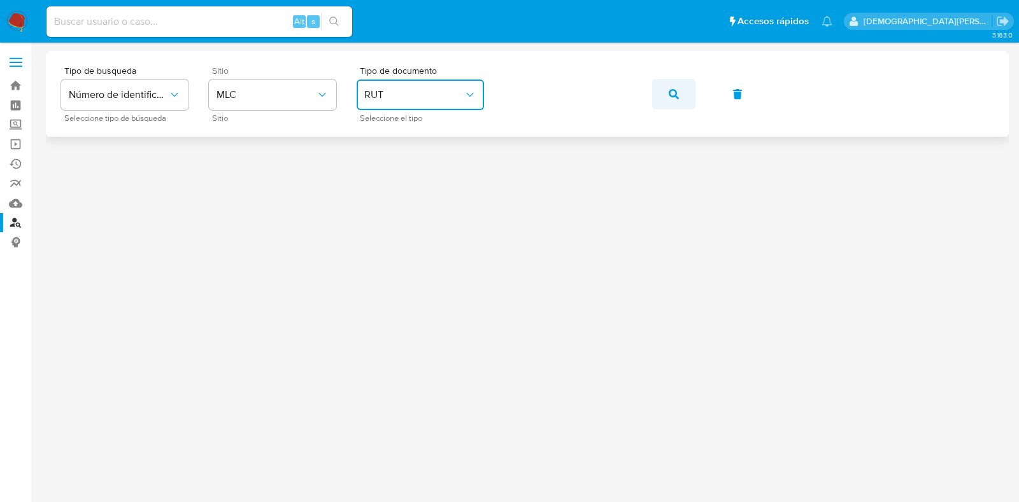
click at [659, 94] on button "button" at bounding box center [673, 94] width 43 height 31
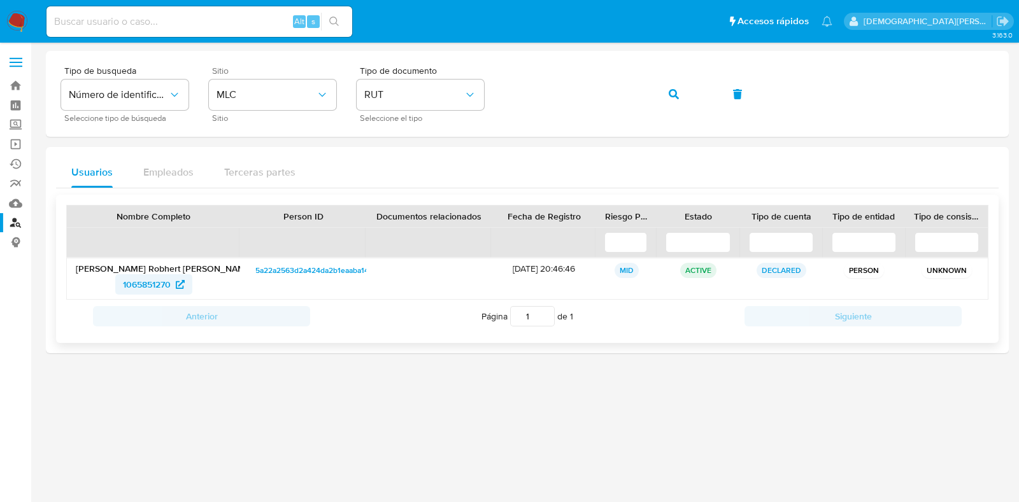
click at [138, 281] on span "1065851270" at bounding box center [147, 284] width 48 height 20
click at [688, 115] on div "Tipo de busqueda Número de identificación Seleccione tipo de búsqueda Sitio MLC…" at bounding box center [527, 93] width 932 height 55
click at [681, 101] on button "button" at bounding box center [673, 94] width 43 height 31
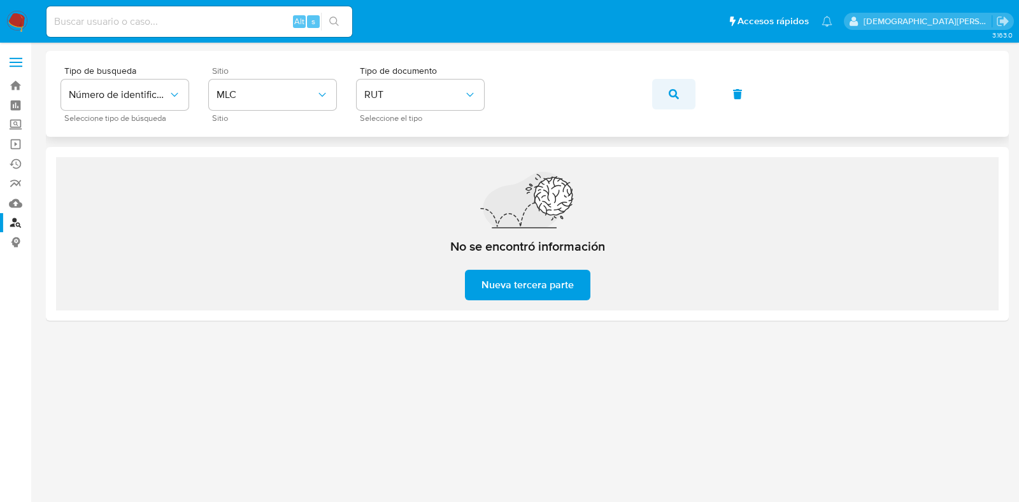
click at [664, 99] on button "button" at bounding box center [673, 94] width 43 height 31
drag, startPoint x: 681, startPoint y: 92, endPoint x: 672, endPoint y: 101, distance: 13.1
click at [683, 94] on button "button" at bounding box center [673, 94] width 43 height 31
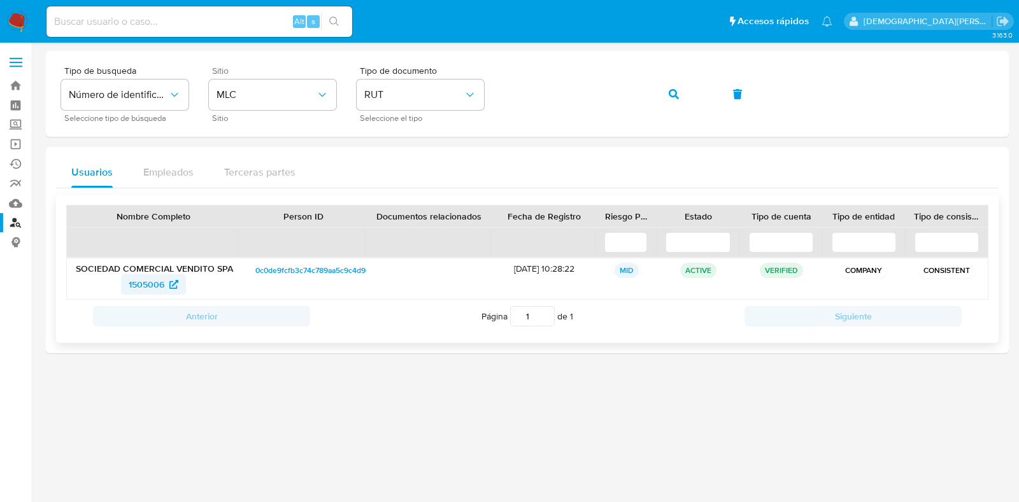
click at [155, 284] on span "1505006" at bounding box center [147, 284] width 36 height 20
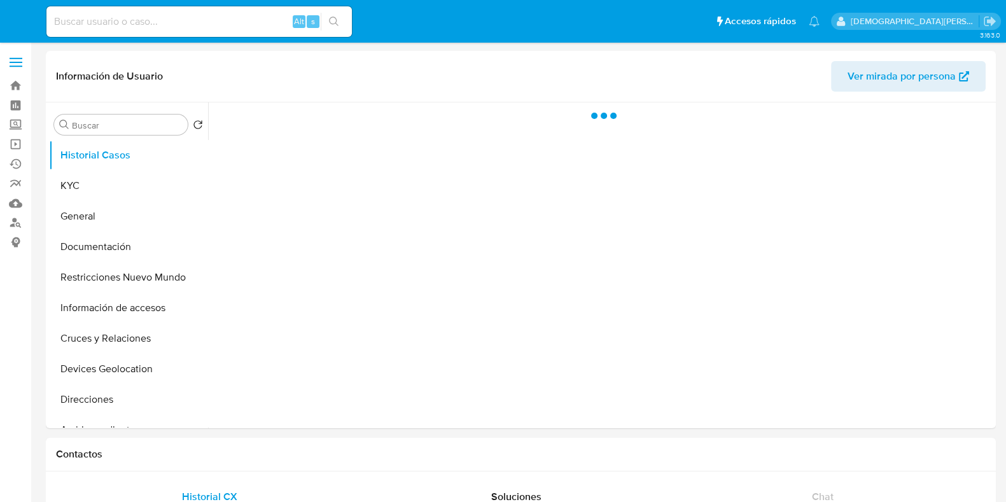
select select "10"
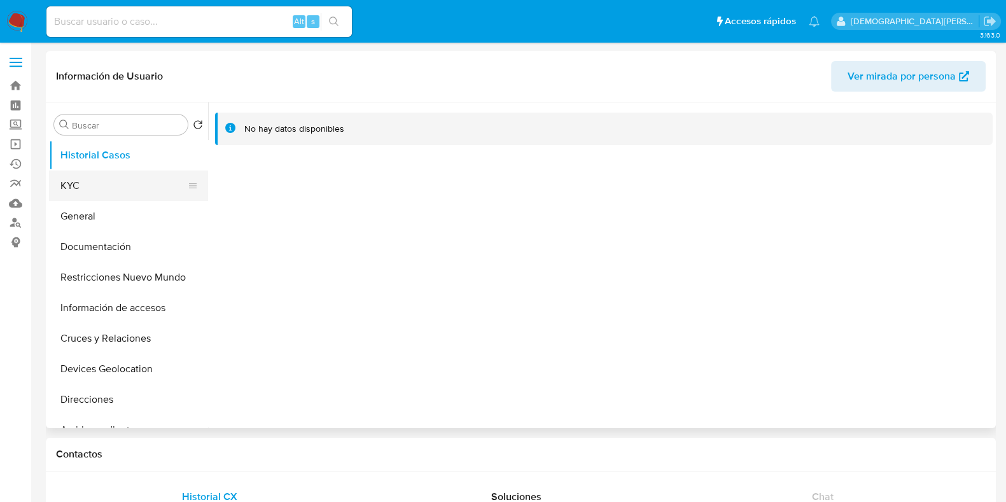
click at [92, 195] on button "KYC" at bounding box center [123, 186] width 149 height 31
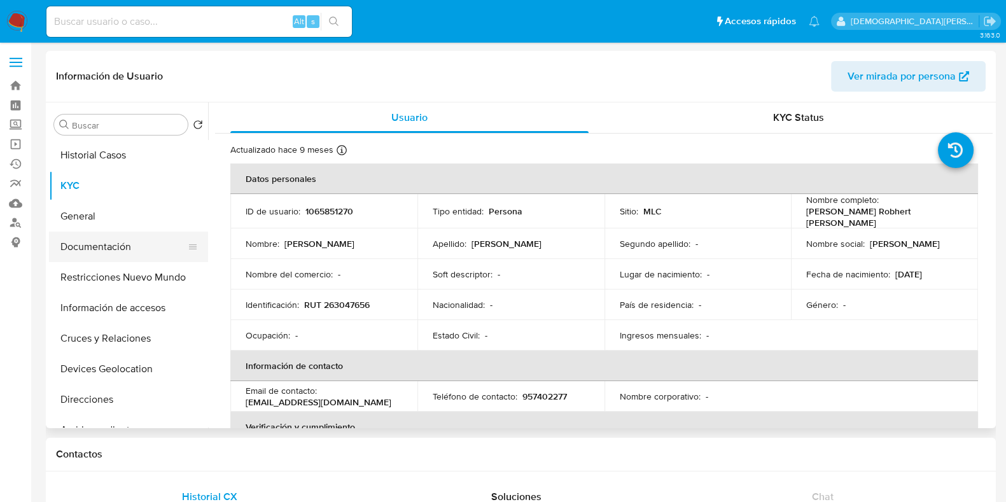
click at [101, 246] on button "Documentación" at bounding box center [123, 247] width 149 height 31
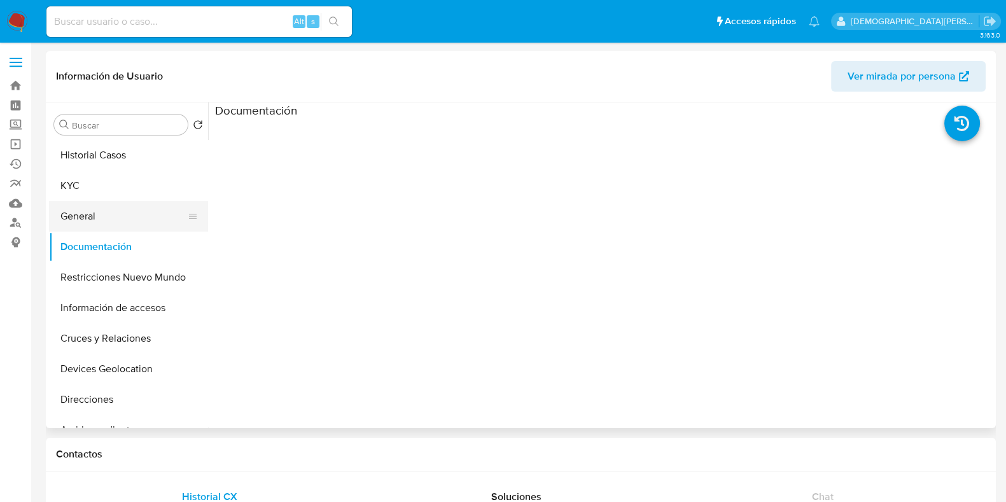
click at [118, 215] on button "General" at bounding box center [123, 216] width 149 height 31
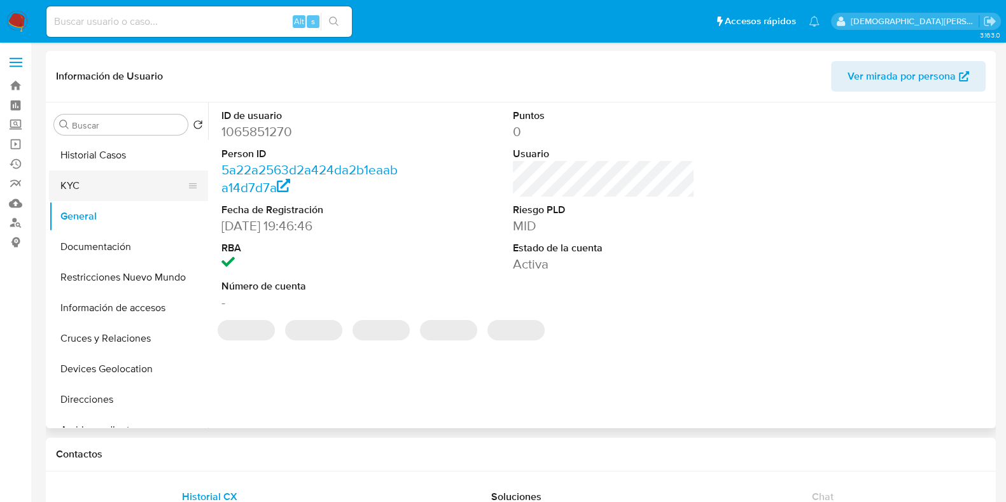
click at [122, 189] on button "KYC" at bounding box center [123, 186] width 149 height 31
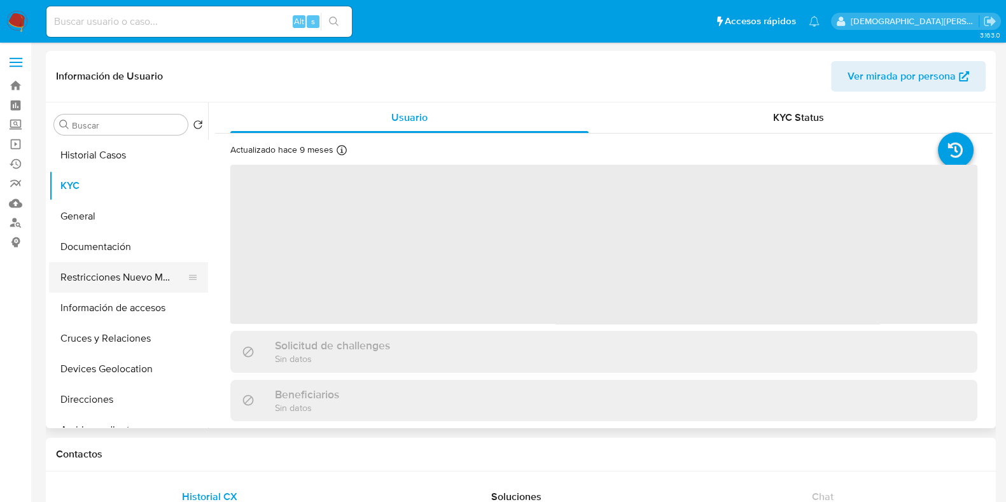
click at [118, 274] on button "Restricciones Nuevo Mundo" at bounding box center [123, 277] width 149 height 31
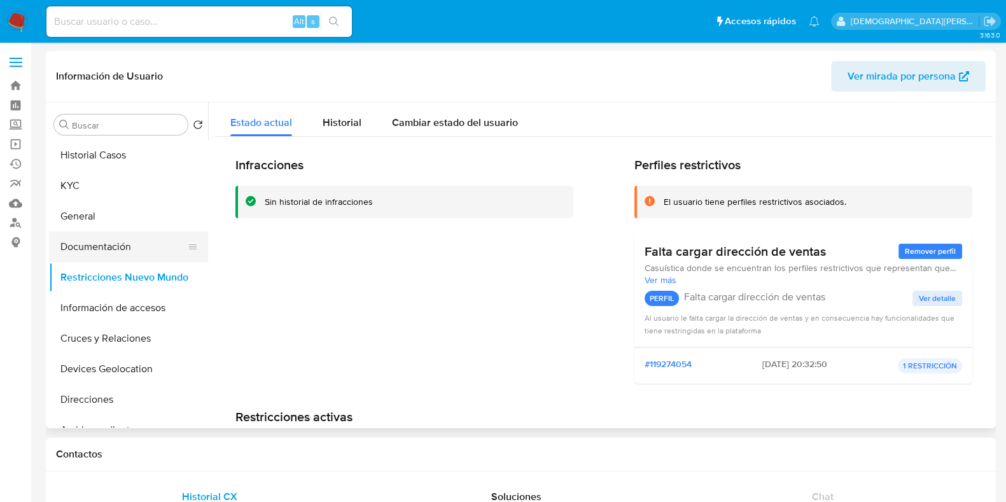
click at [108, 250] on button "Documentación" at bounding box center [123, 247] width 149 height 31
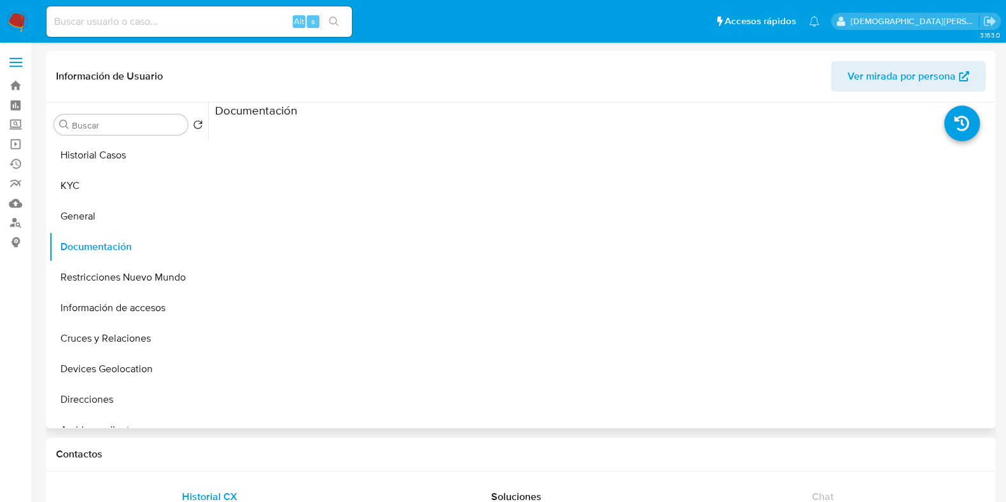
click at [286, 158] on ul at bounding box center [312, 301] width 195 height 367
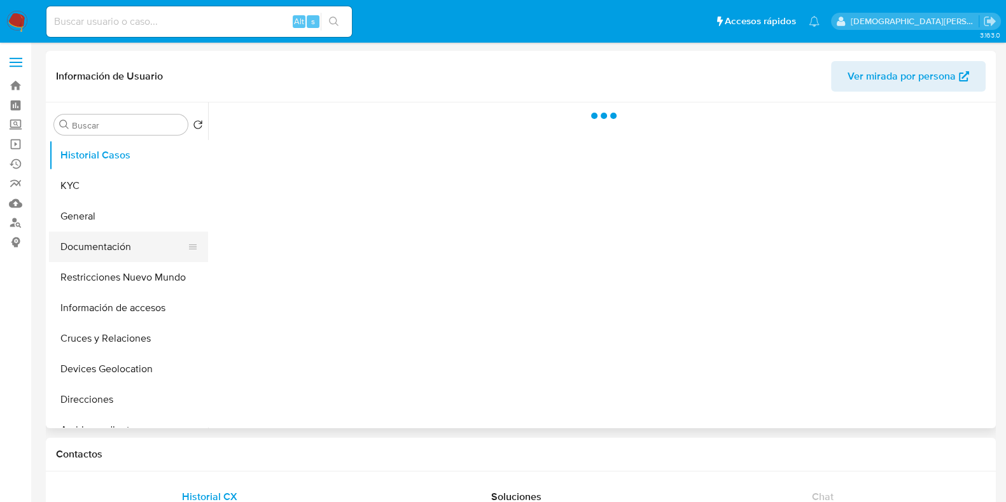
select select "10"
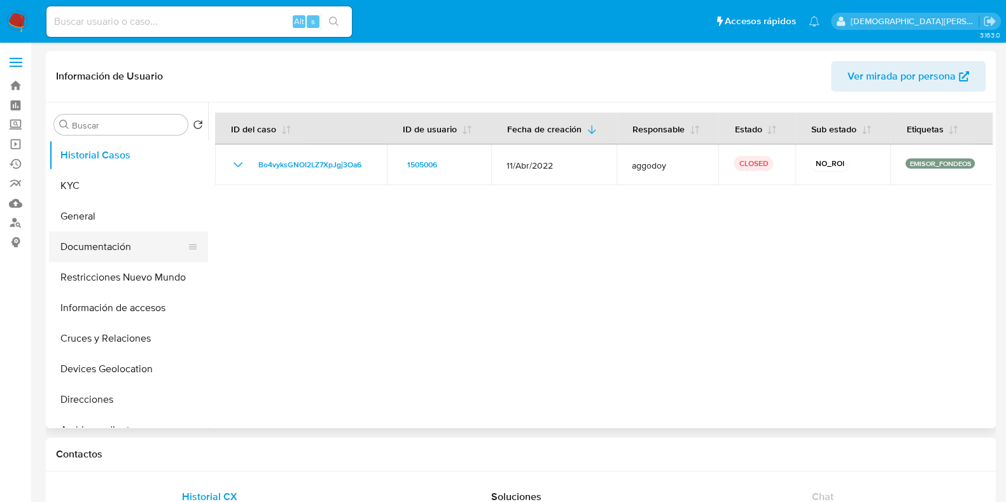
click at [132, 248] on button "Documentación" at bounding box center [123, 247] width 149 height 31
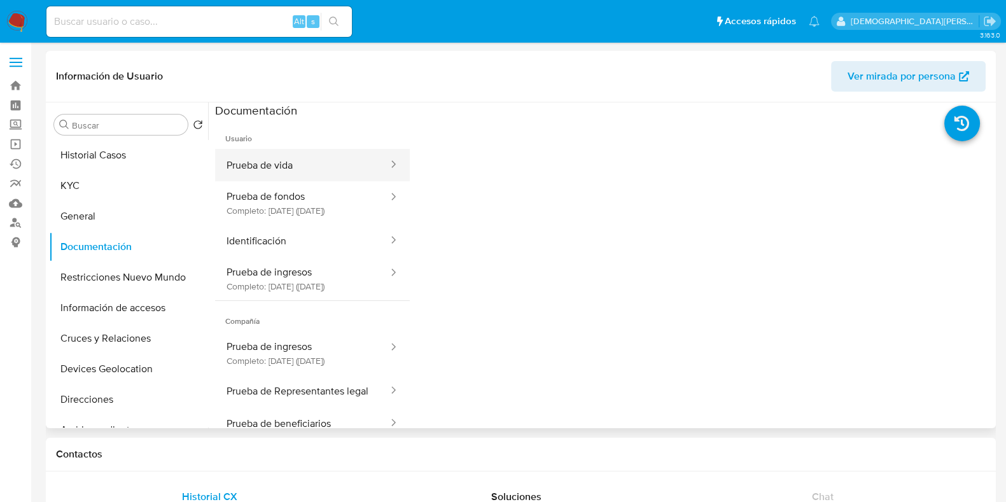
click at [317, 167] on button "Prueba de vida" at bounding box center [302, 165] width 174 height 32
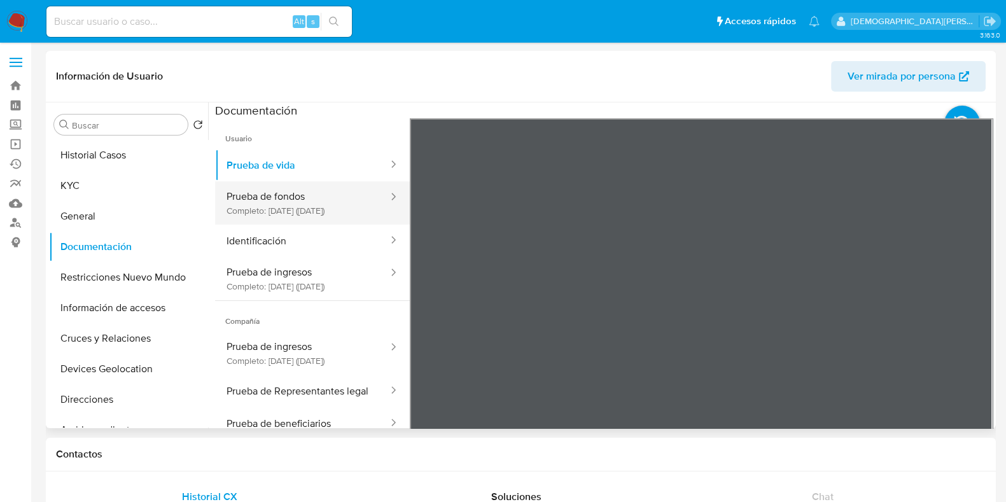
click at [312, 216] on button "Prueba de fondos Completo: 05/04/2022 (hace 4 años)" at bounding box center [302, 202] width 174 height 43
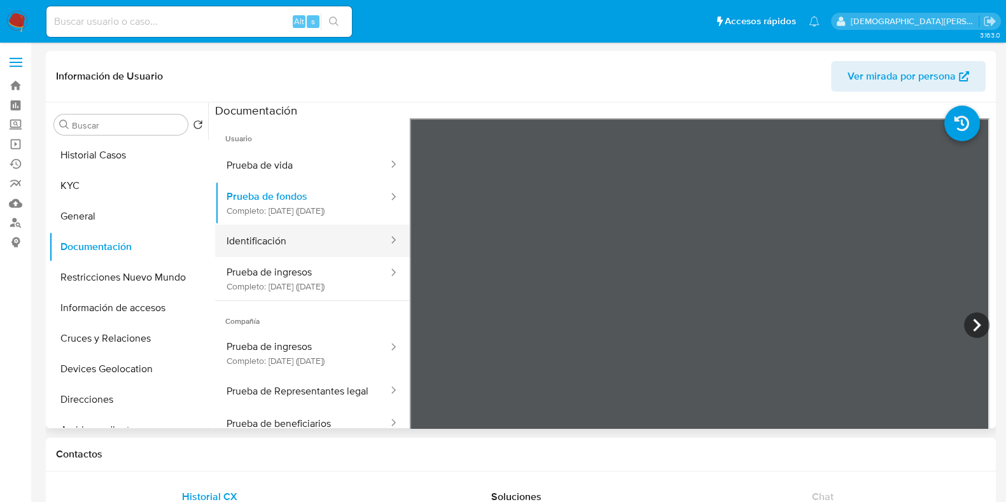
click at [286, 246] on button "Identificación" at bounding box center [302, 241] width 174 height 32
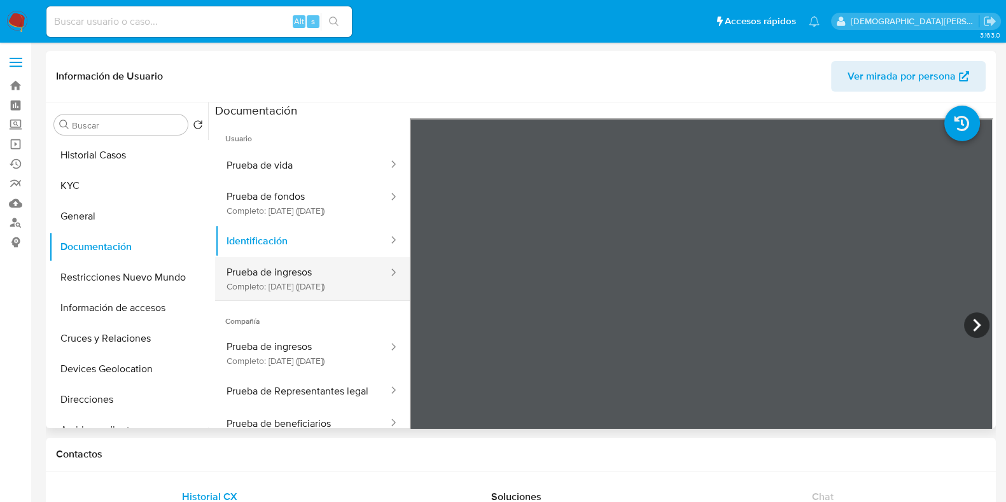
click at [302, 300] on button "Prueba de ingresos Completo: 06/12/2022 (hace 3 años)" at bounding box center [302, 278] width 174 height 43
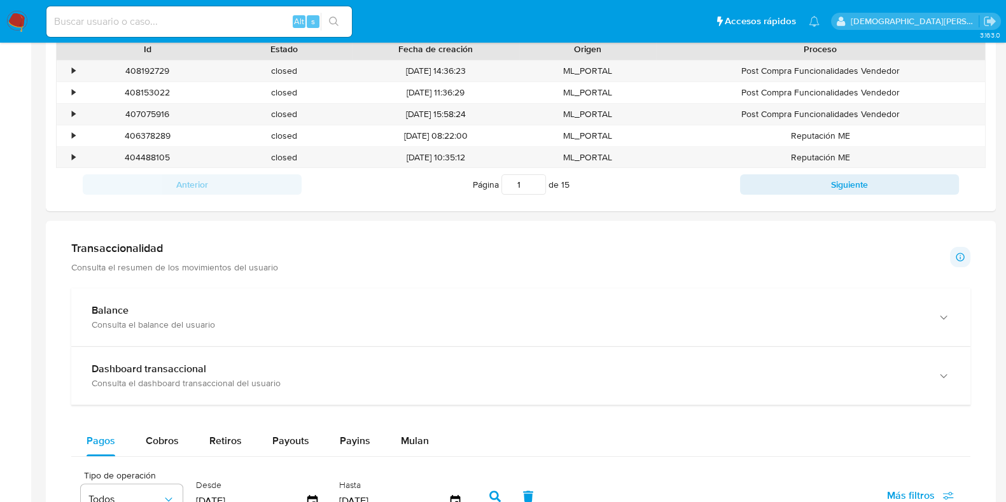
scroll to position [398, 0]
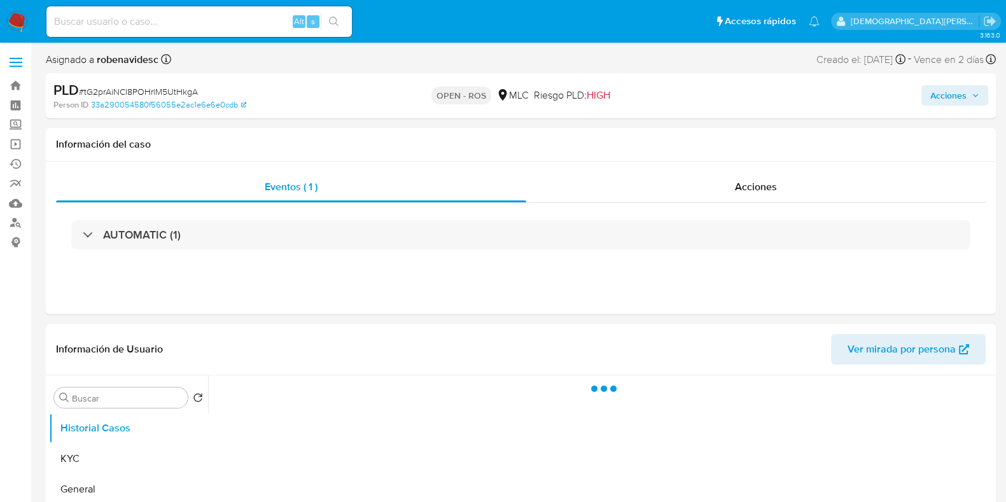
select select "10"
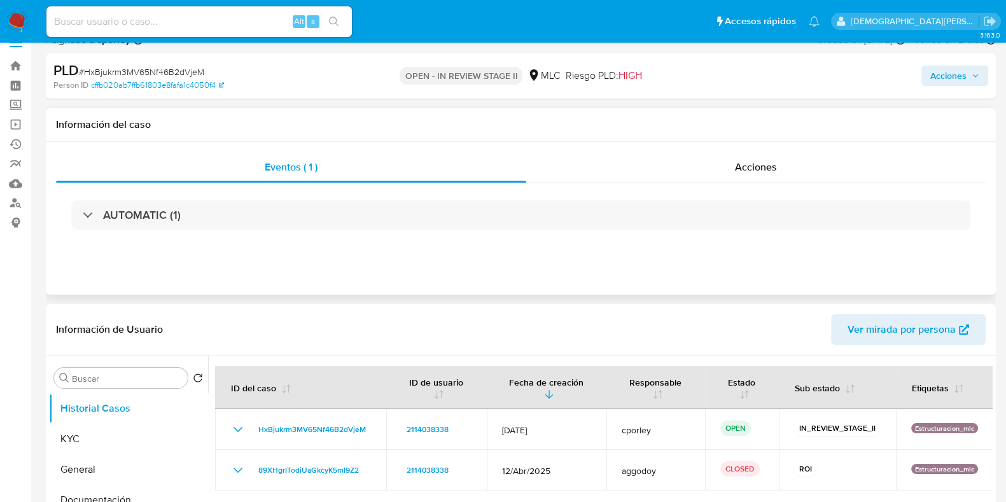
scroll to position [79, 0]
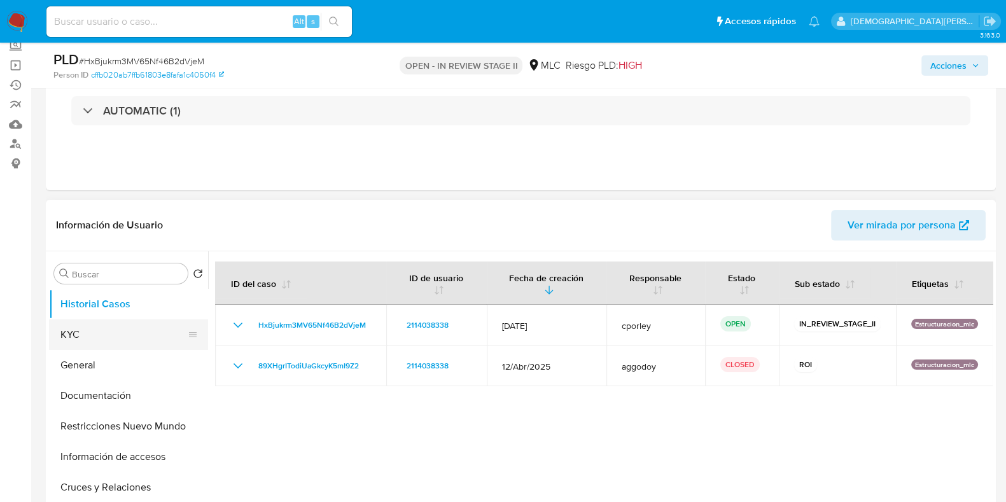
click at [102, 342] on button "KYC" at bounding box center [123, 335] width 149 height 31
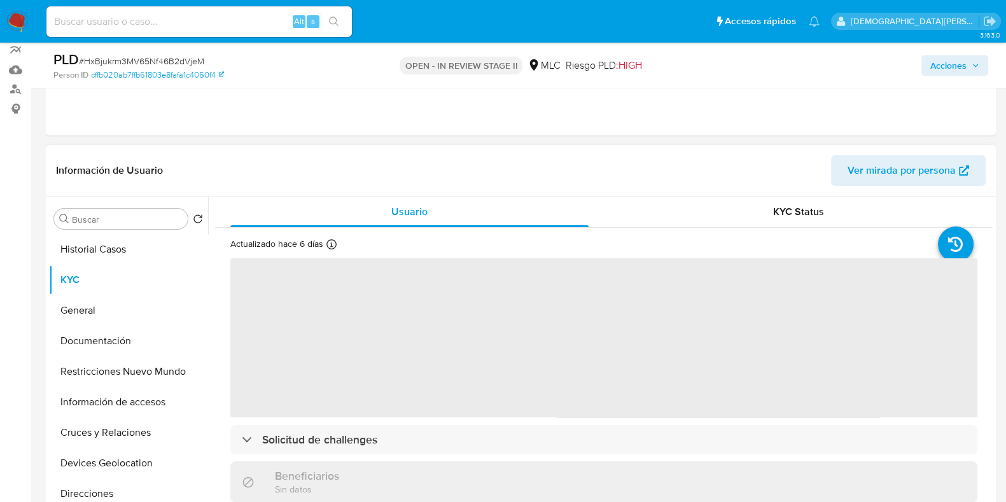
scroll to position [159, 0]
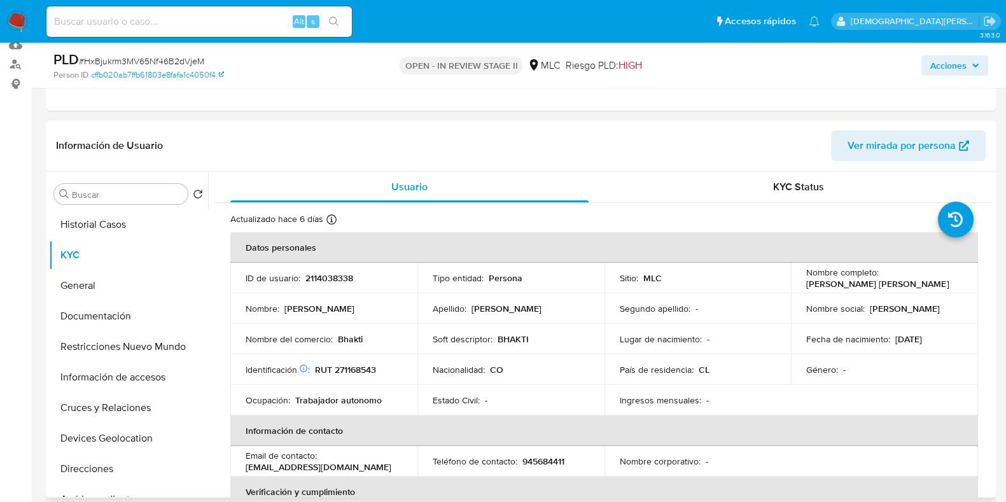
click at [880, 285] on p "Diana Carolina Gutierrez Garcia" at bounding box center [878, 283] width 143 height 11
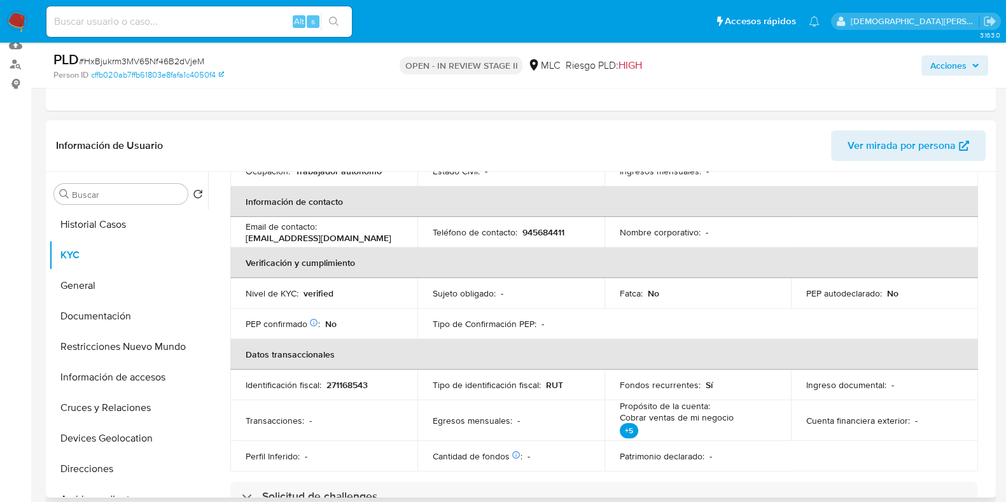
scroll to position [318, 0]
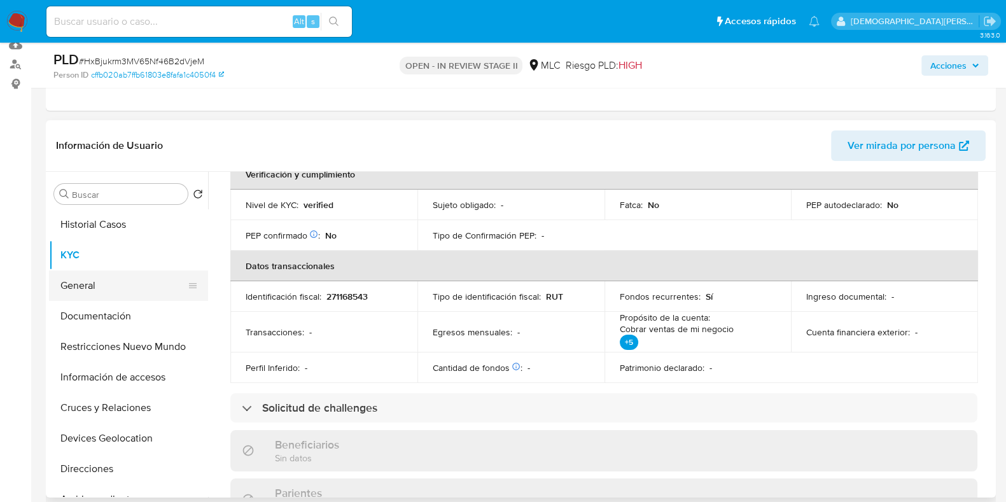
click at [101, 284] on button "General" at bounding box center [123, 286] width 149 height 31
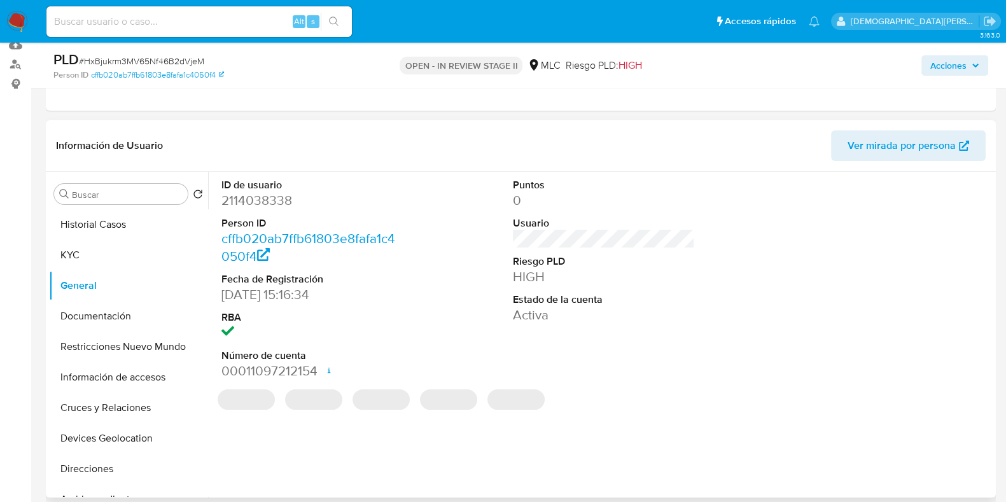
click at [256, 206] on dd "2114038338" at bounding box center [313, 201] width 182 height 18
copy dd "2114038338"
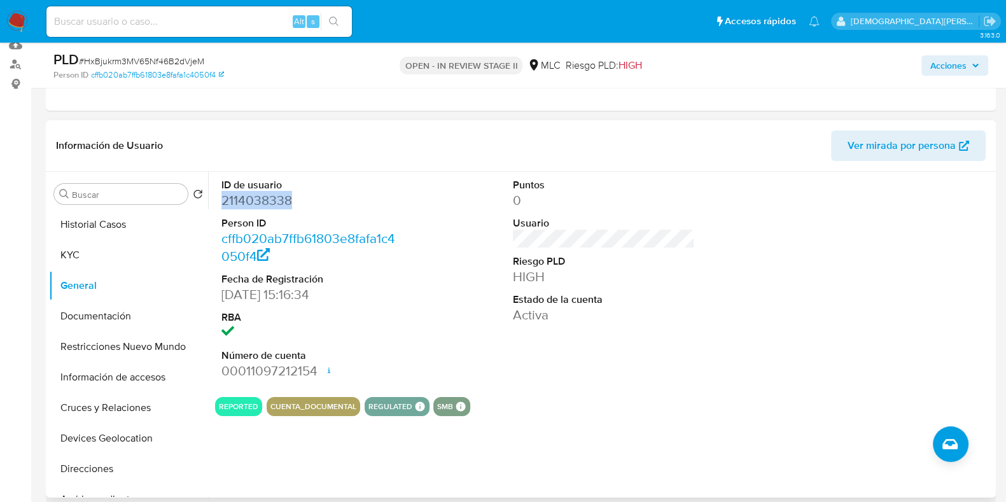
click at [274, 201] on dd "2114038338" at bounding box center [313, 201] width 182 height 18
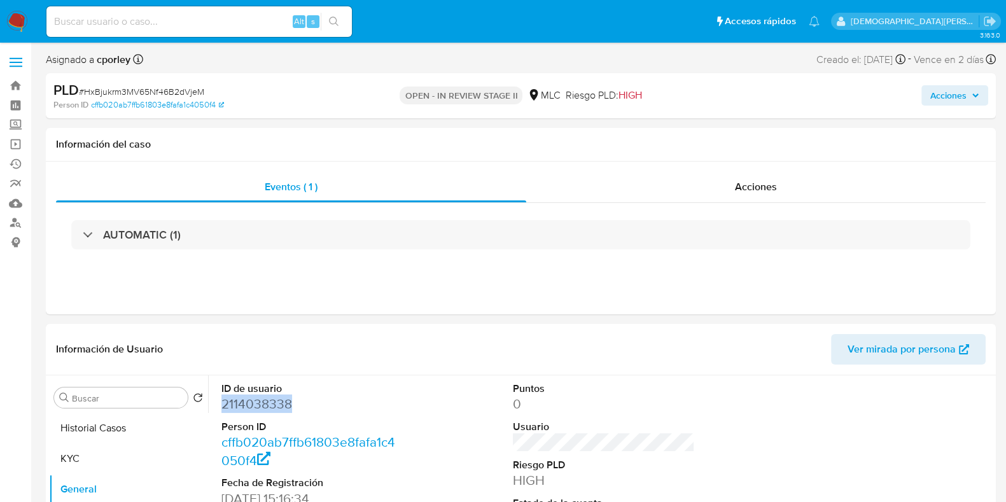
drag, startPoint x: 943, startPoint y: 95, endPoint x: 909, endPoint y: 98, distance: 34.5
click at [944, 95] on span "Acciones" at bounding box center [949, 95] width 36 height 20
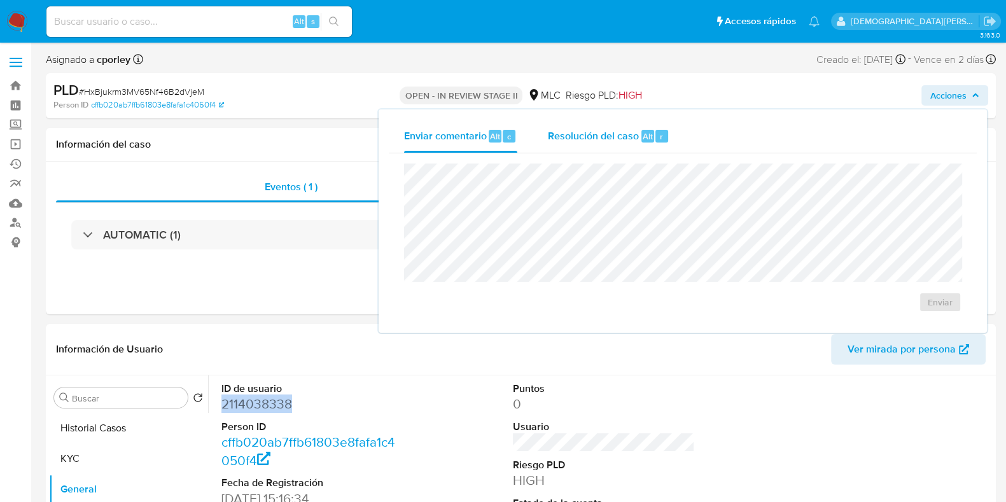
click at [579, 148] on div "Resolución del caso Alt r" at bounding box center [609, 136] width 122 height 33
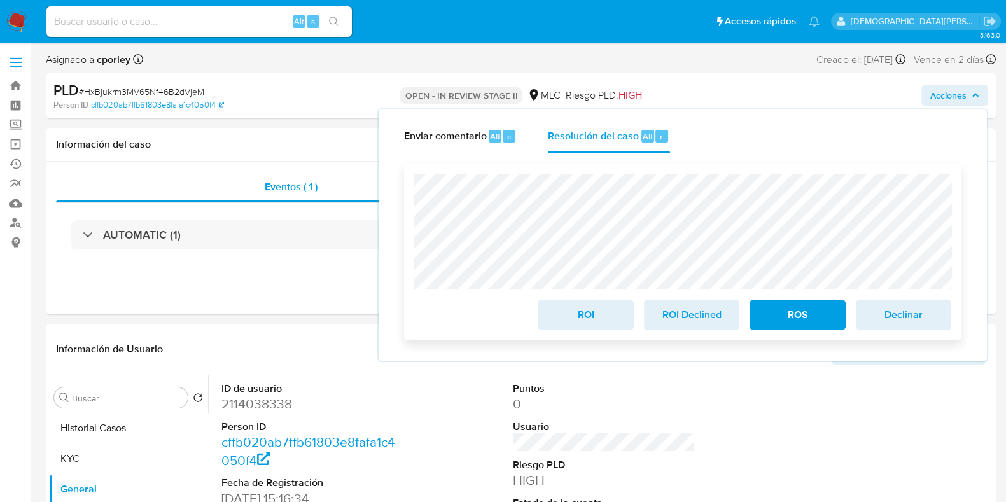
click at [786, 320] on span "ROS" at bounding box center [797, 315] width 62 height 28
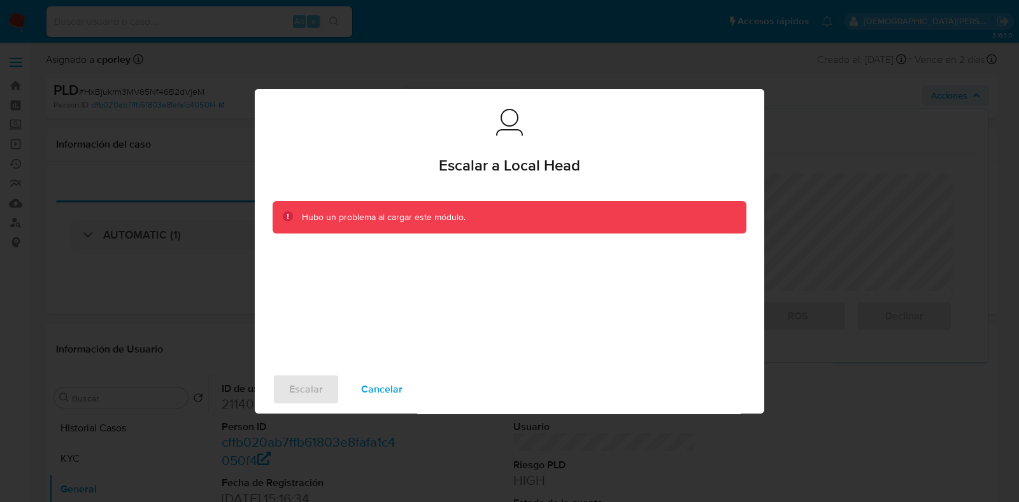
click at [365, 395] on span "Cancelar" at bounding box center [381, 390] width 41 height 28
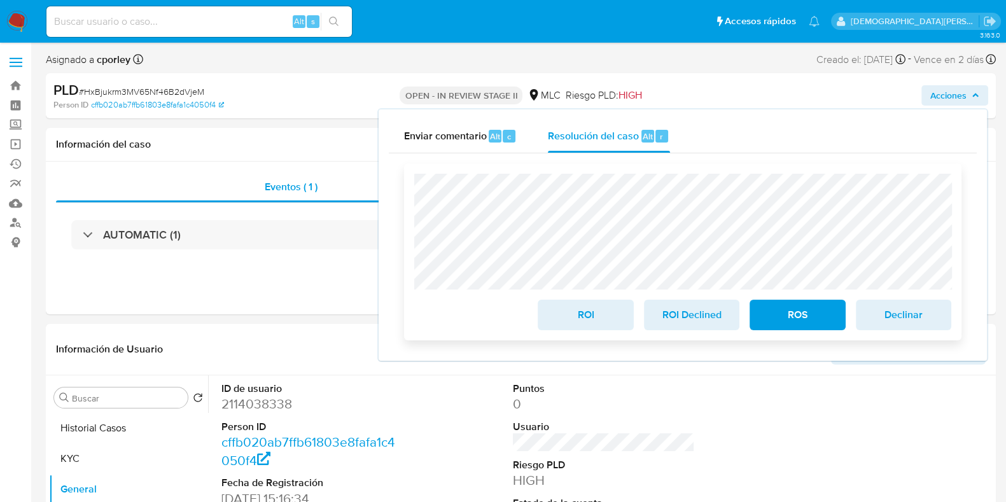
click at [807, 325] on span "ROS" at bounding box center [797, 315] width 62 height 28
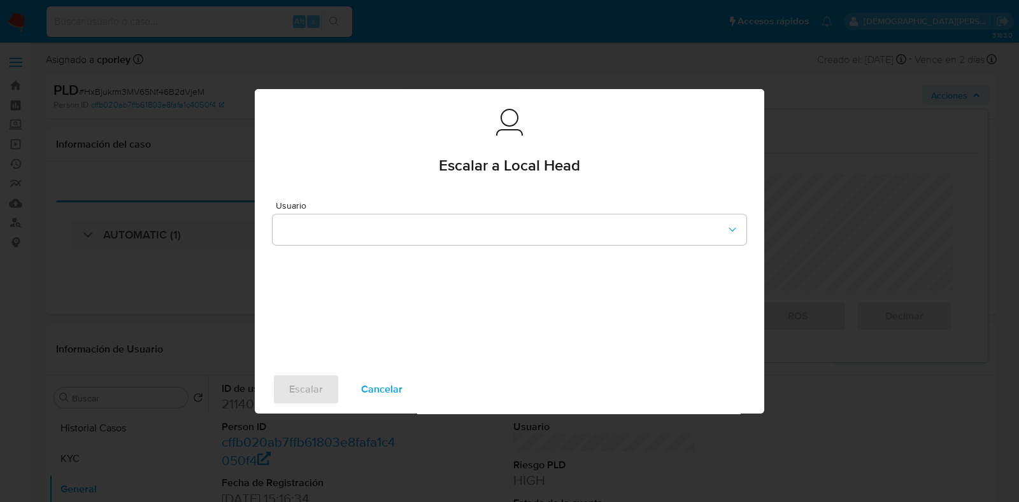
click at [410, 244] on div "Usuario" at bounding box center [509, 273] width 509 height 183
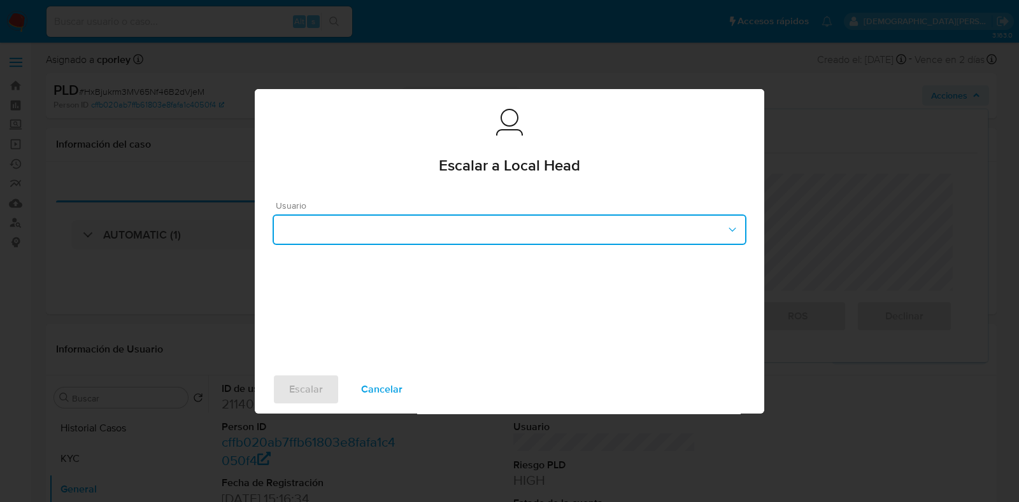
click at [410, 240] on button "button" at bounding box center [509, 230] width 474 height 31
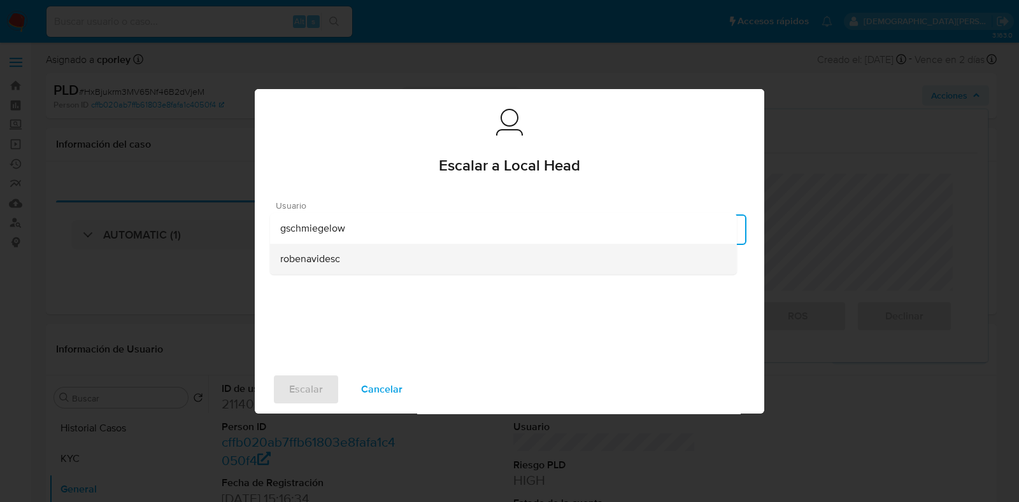
drag, startPoint x: 344, startPoint y: 257, endPoint x: 315, endPoint y: 330, distance: 78.8
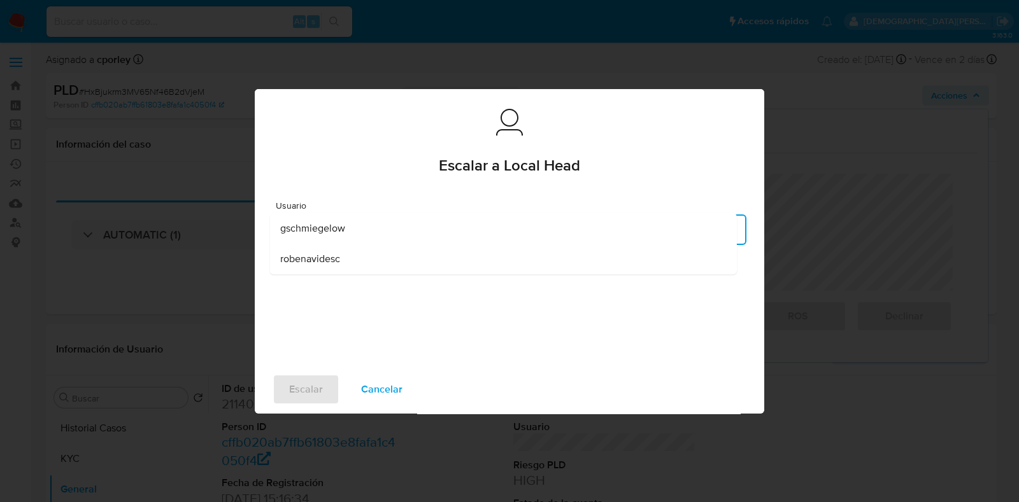
click at [344, 257] on div "robenavidesc" at bounding box center [503, 259] width 446 height 31
click at [310, 395] on span "Escalar" at bounding box center [306, 390] width 34 height 28
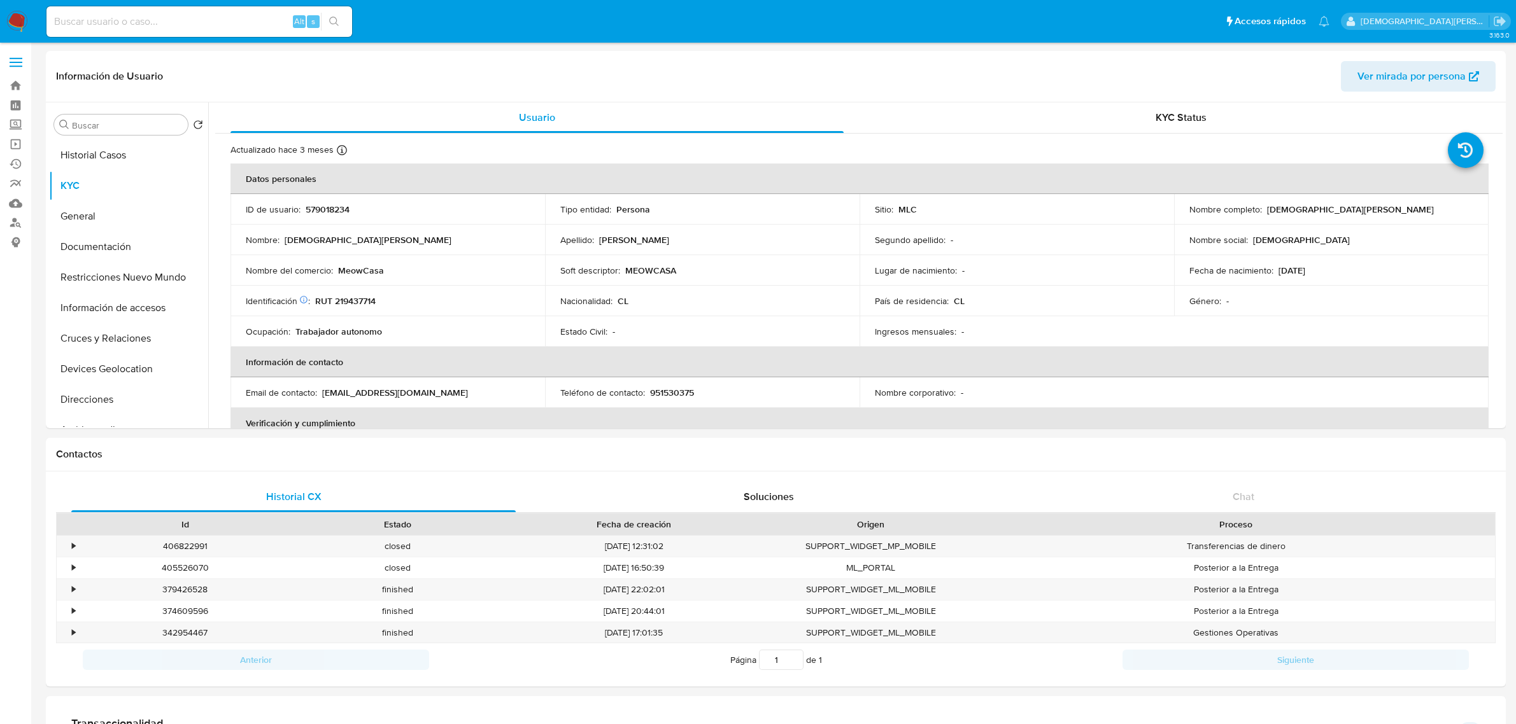
select select "10"
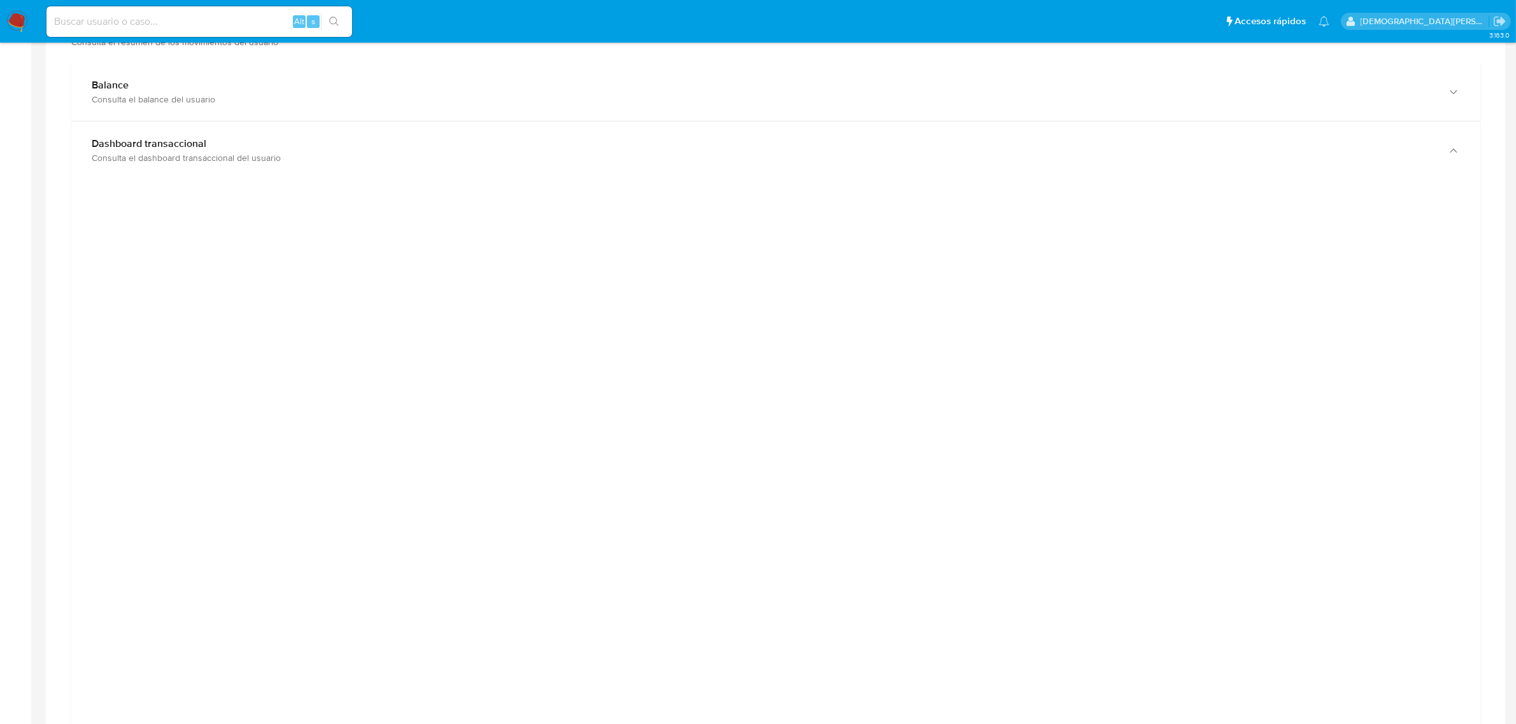
scroll to position [398, 0]
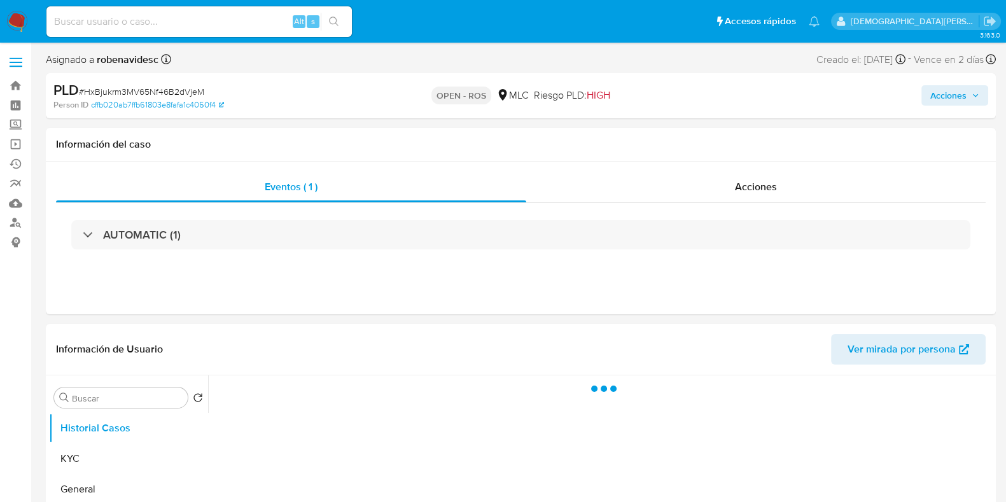
select select "10"
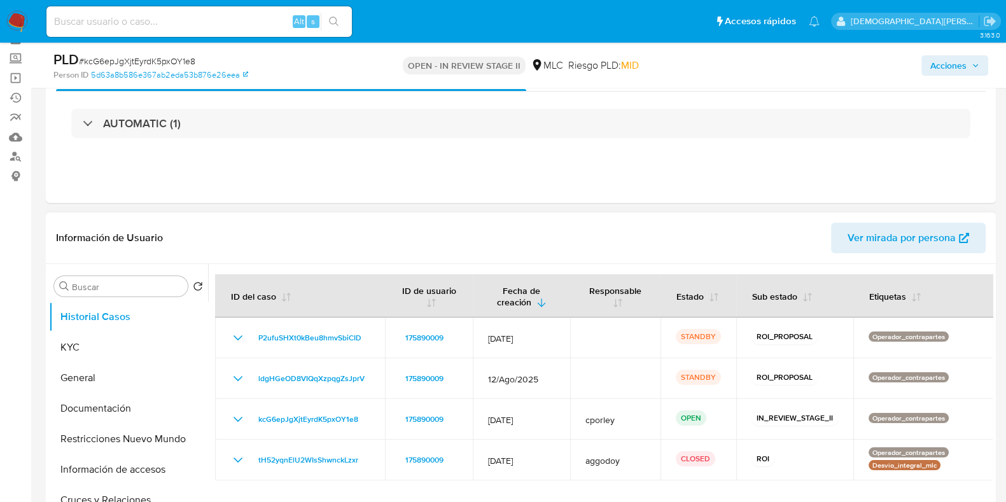
scroll to position [159, 0]
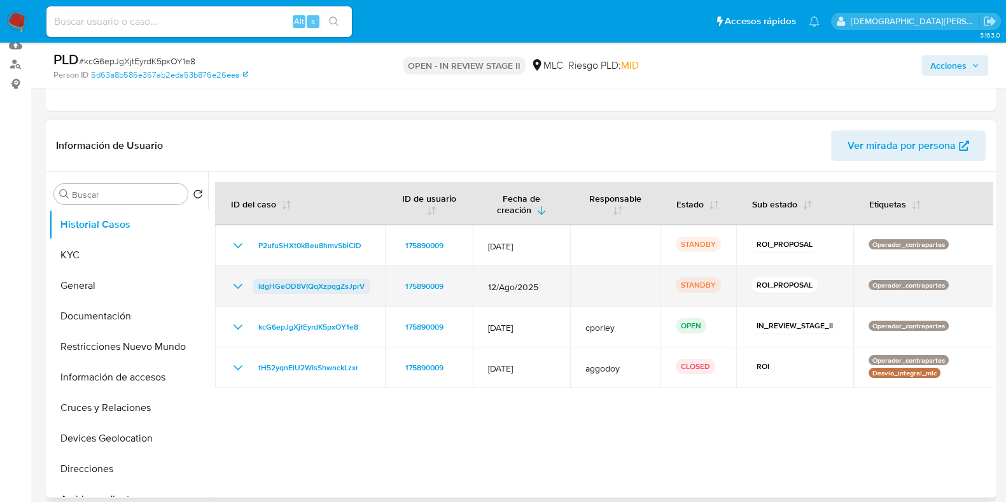
click at [315, 279] on span "ldgHGeOD8VIQqXzpqgZsJprV" at bounding box center [311, 286] width 106 height 15
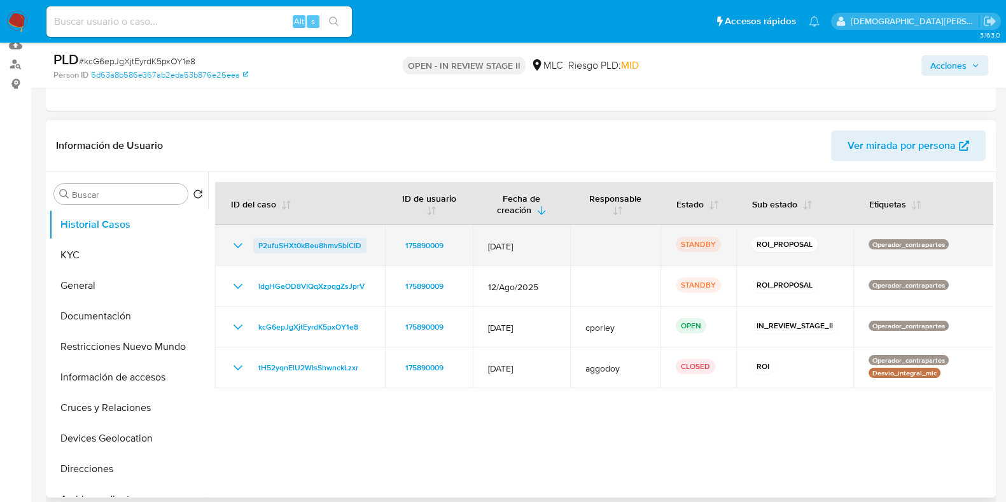
click at [310, 238] on span "P2ufuSHXt0kBeu8hmvSbiCID" at bounding box center [309, 245] width 103 height 15
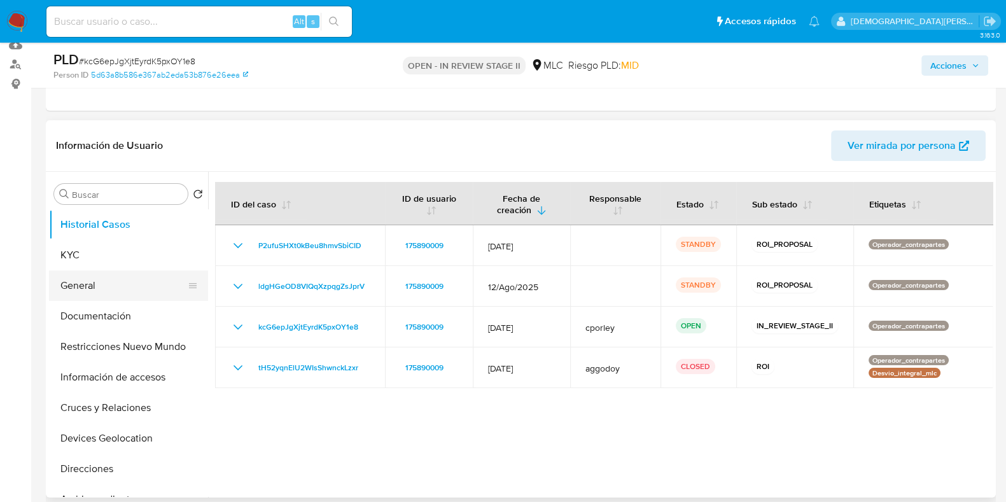
click at [104, 281] on button "General" at bounding box center [123, 286] width 149 height 31
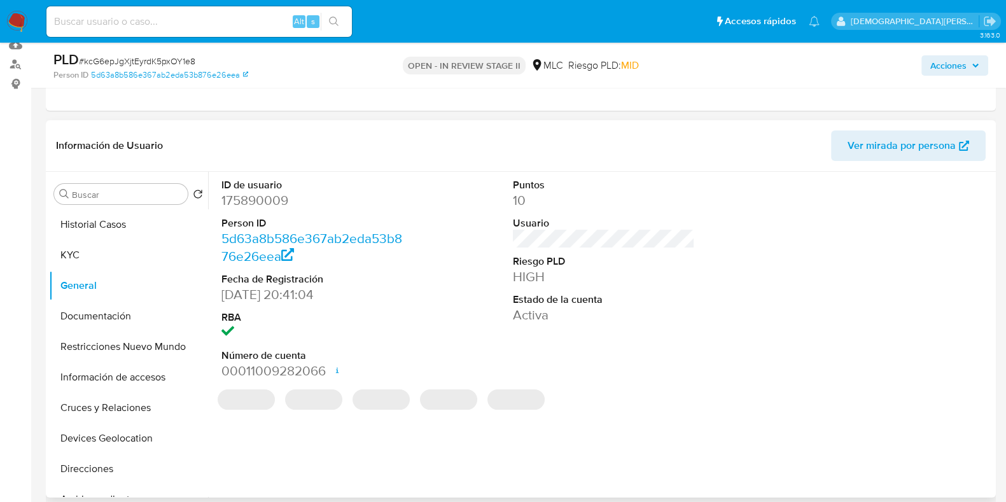
click at [245, 206] on dd "175890009" at bounding box center [313, 201] width 182 height 18
copy dd "175890009"
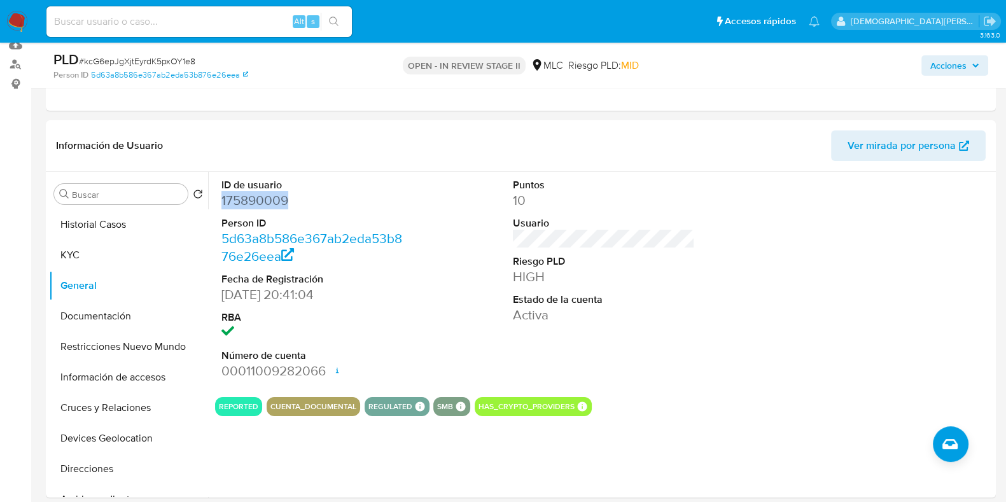
scroll to position [239, 0]
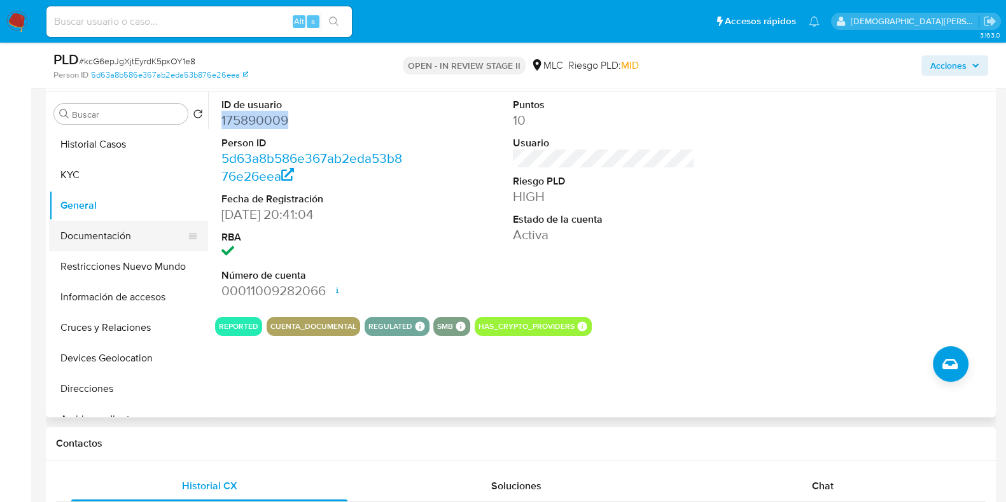
click at [131, 235] on button "Documentación" at bounding box center [123, 236] width 149 height 31
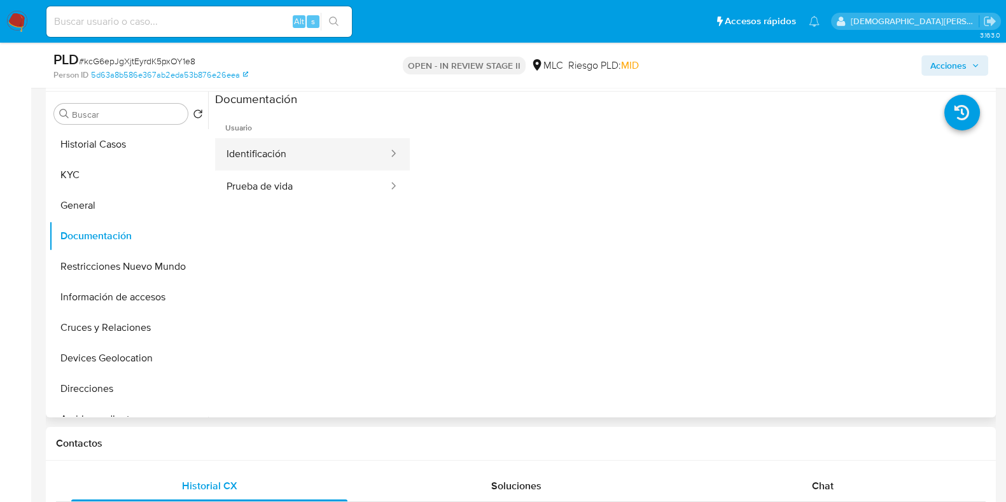
click at [325, 156] on button "Identificación" at bounding box center [302, 154] width 174 height 32
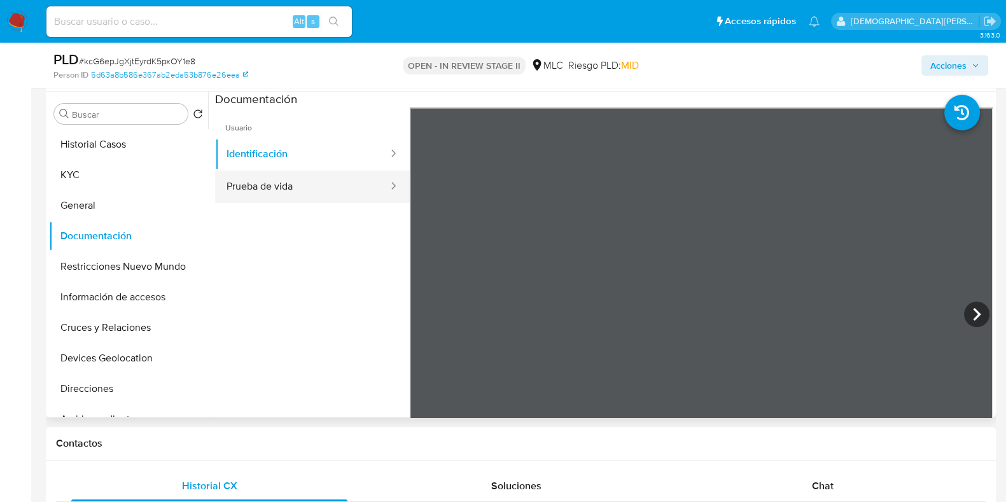
click at [282, 185] on button "Prueba de vida" at bounding box center [302, 187] width 174 height 32
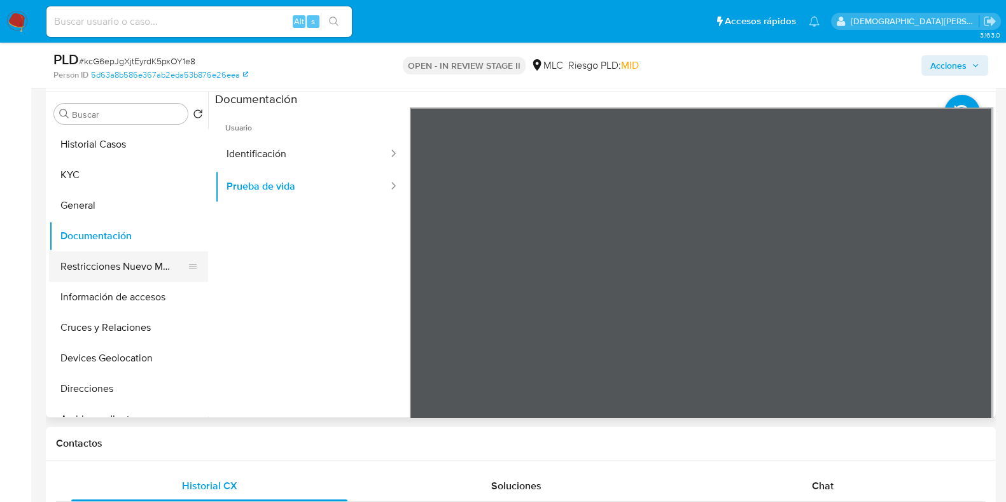
click at [124, 271] on button "Restricciones Nuevo Mundo" at bounding box center [123, 266] width 149 height 31
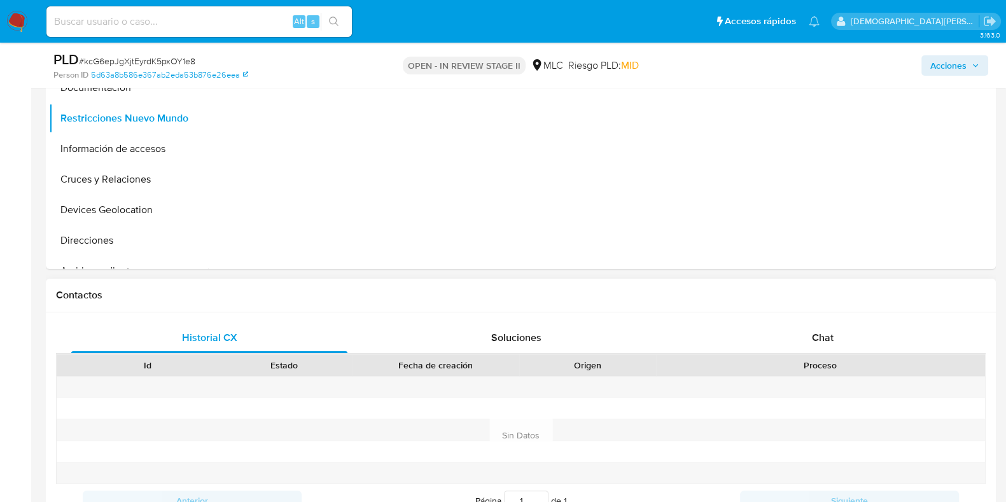
scroll to position [556, 0]
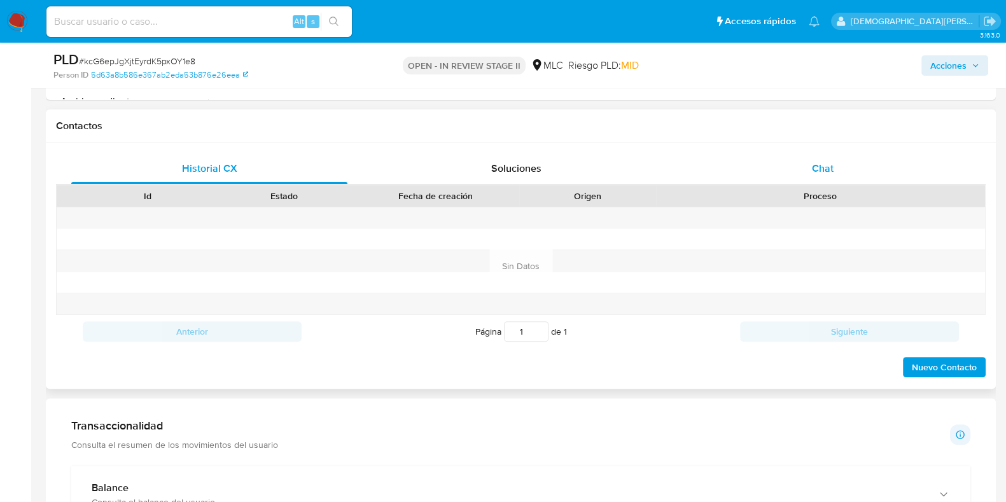
drag, startPoint x: 816, startPoint y: 170, endPoint x: 785, endPoint y: 178, distance: 32.1
click at [815, 167] on span "Chat" at bounding box center [823, 168] width 22 height 15
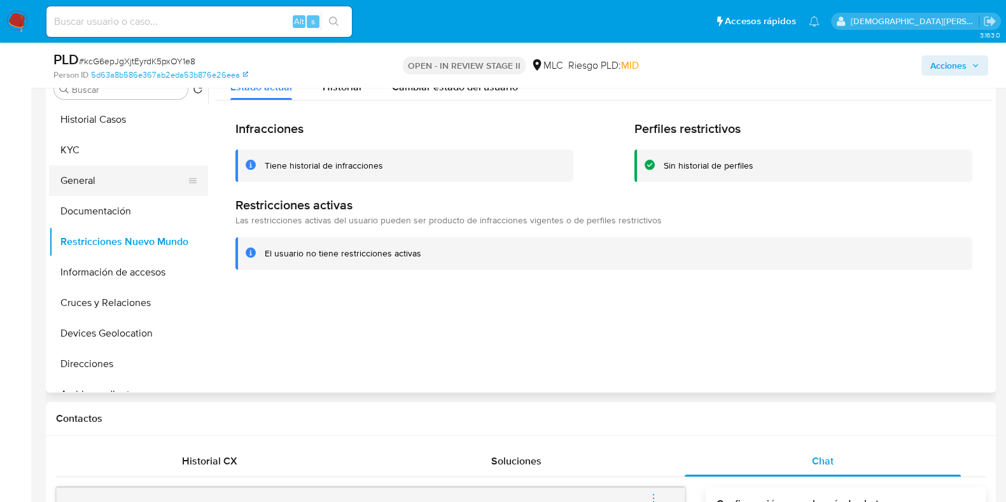
scroll to position [239, 0]
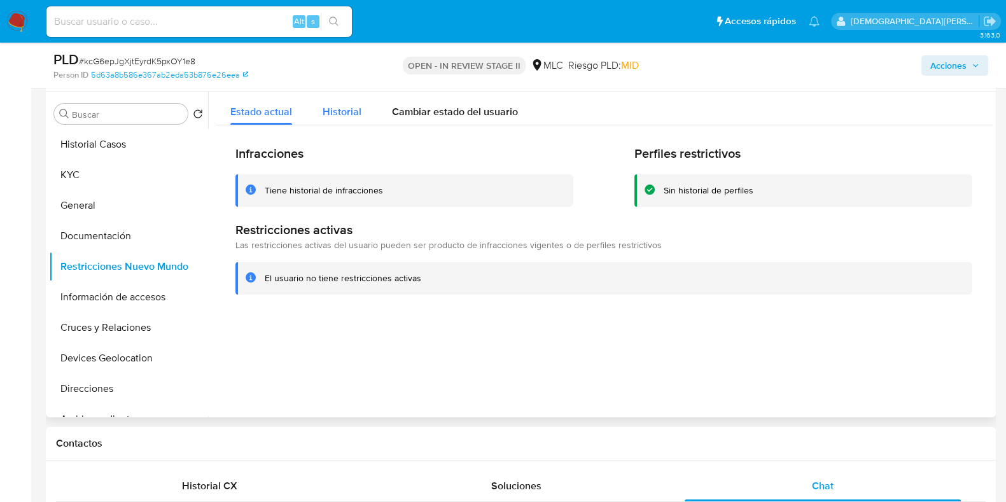
click at [312, 118] on button "Historial" at bounding box center [341, 109] width 69 height 34
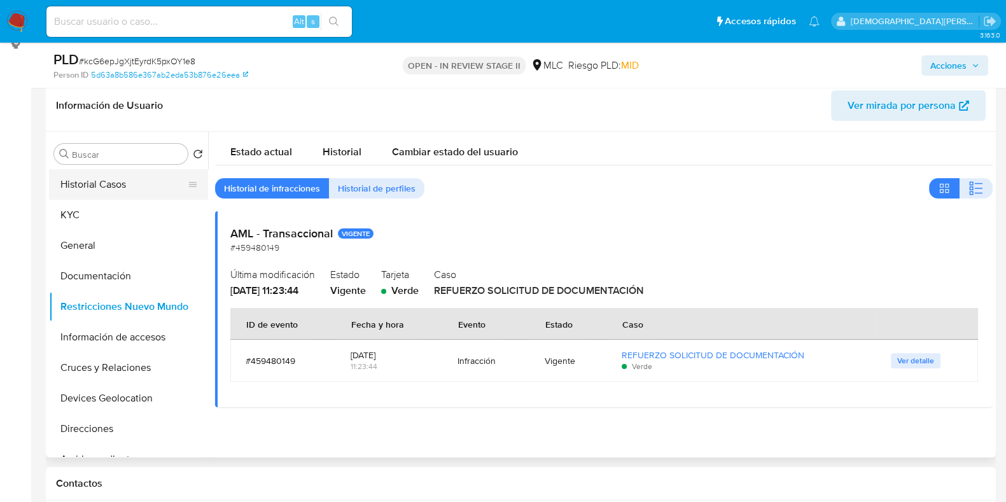
scroll to position [159, 0]
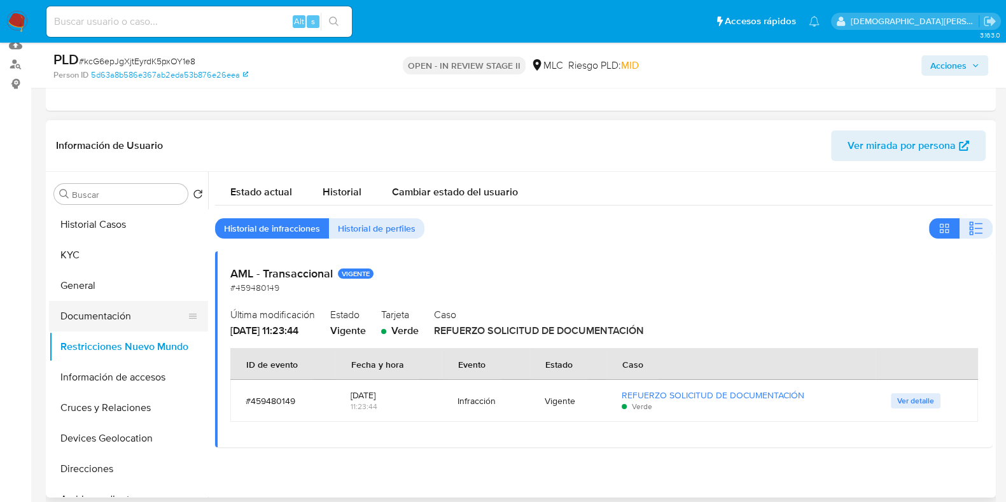
click at [95, 315] on button "Documentación" at bounding box center [123, 316] width 149 height 31
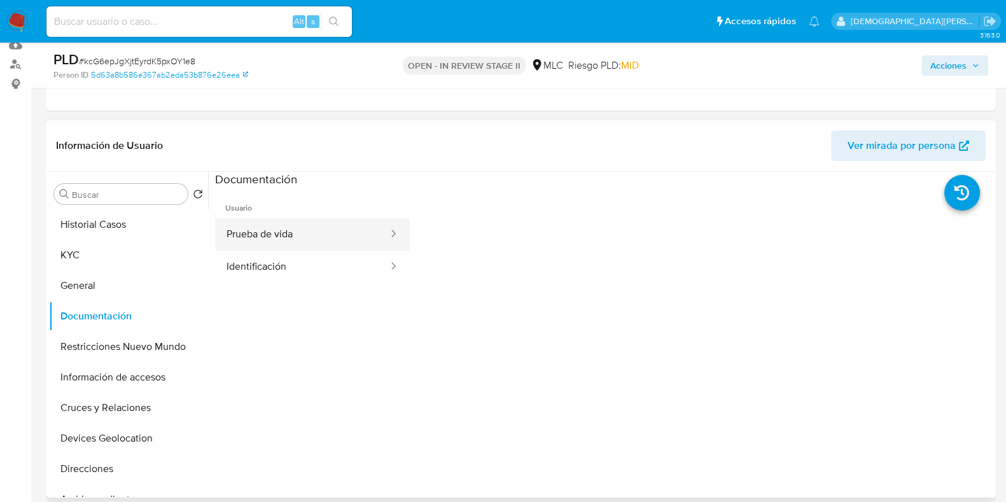
click at [312, 218] on button "Prueba de vida" at bounding box center [302, 234] width 174 height 32
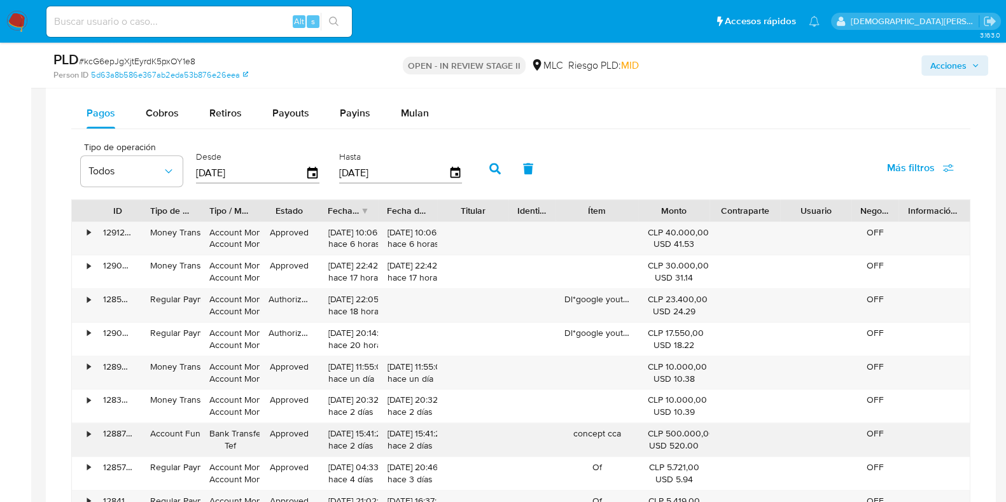
scroll to position [1432, 0]
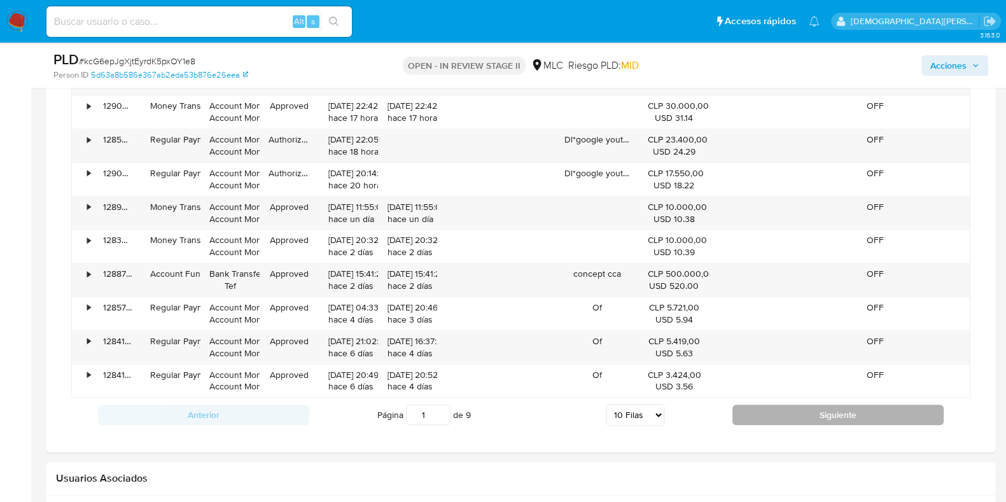
click at [803, 420] on button "Siguiente" at bounding box center [838, 415] width 211 height 20
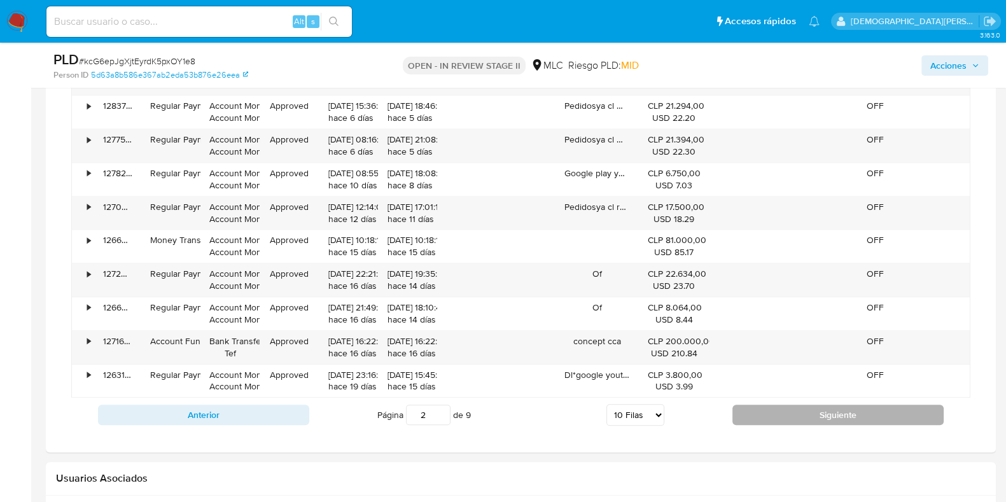
click at [777, 410] on button "Siguiente" at bounding box center [838, 415] width 211 height 20
type input "3"
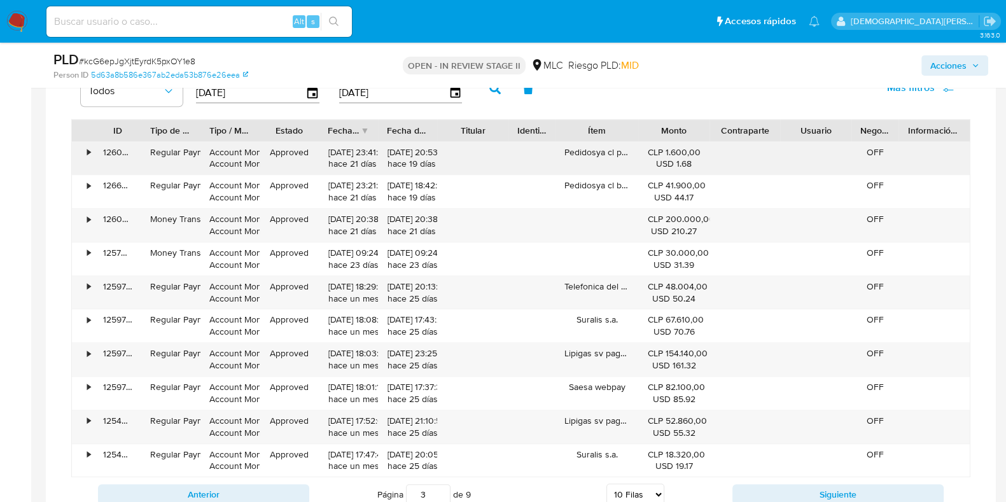
scroll to position [1273, 0]
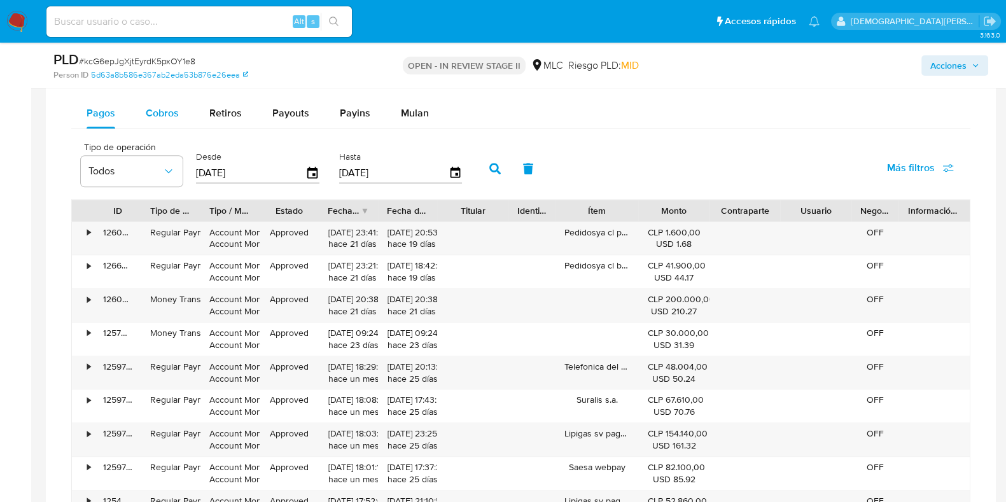
click at [166, 117] on span "Cobros" at bounding box center [162, 113] width 33 height 15
select select "10"
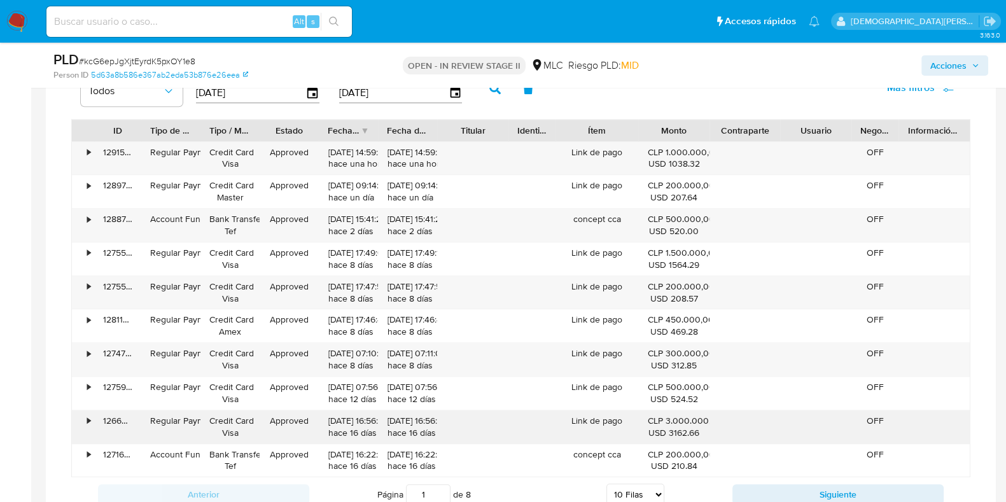
scroll to position [1432, 0]
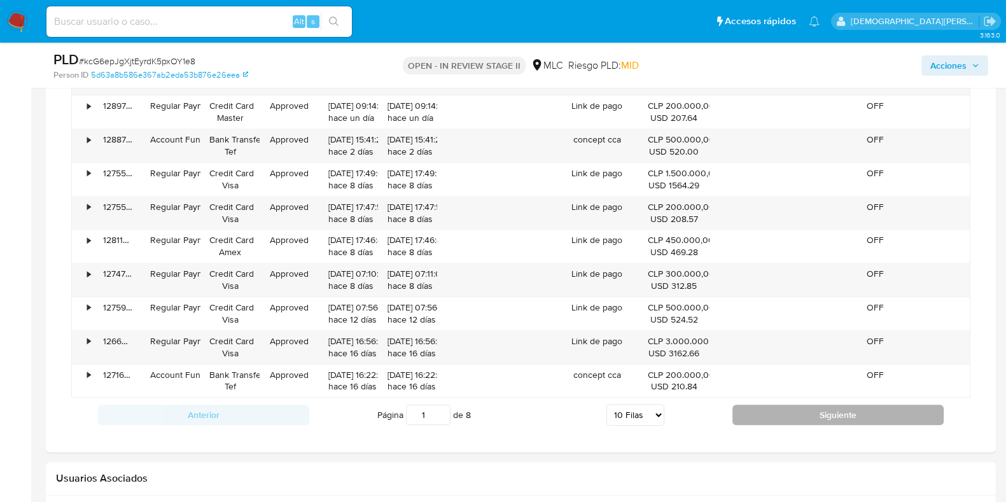
click at [768, 413] on button "Siguiente" at bounding box center [838, 415] width 211 height 20
type input "2"
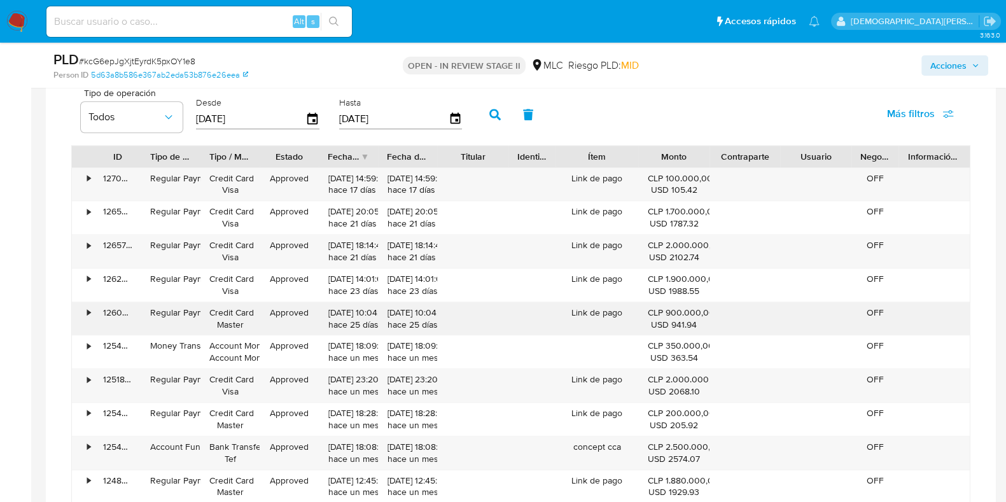
scroll to position [1273, 0]
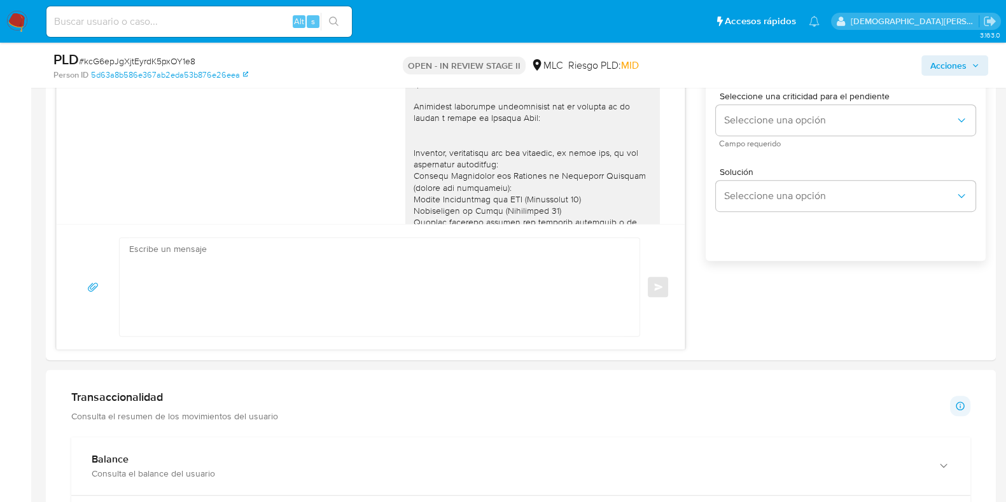
drag, startPoint x: 88, startPoint y: 213, endPoint x: 24, endPoint y: 148, distance: 91.8
click at [24, 148] on aside "Bandeja Tablero Screening Búsqueda en Listas Watchlist Herramientas Operaciones…" at bounding box center [15, 445] width 31 height 2483
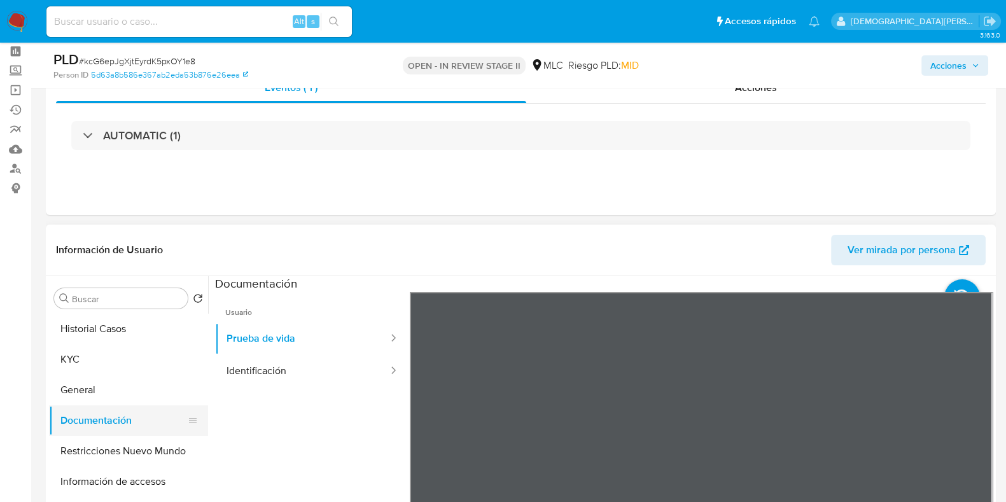
scroll to position [79, 0]
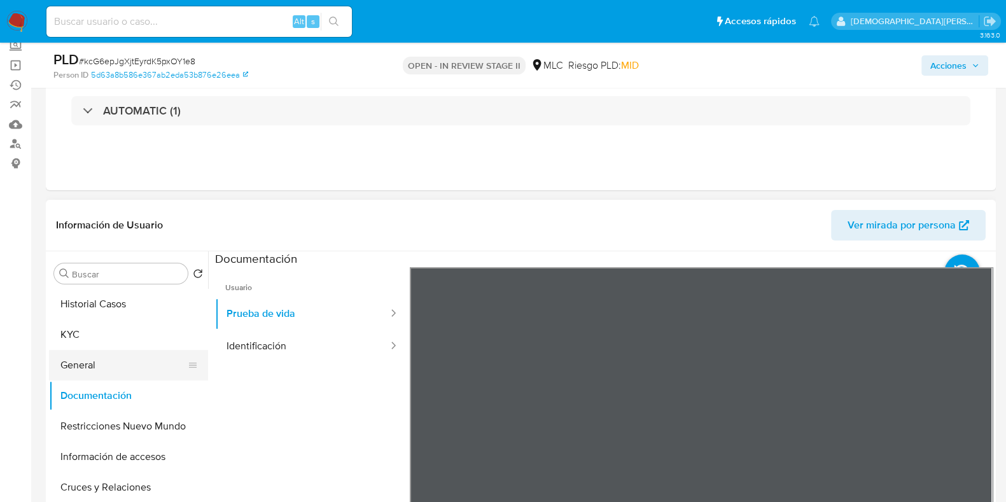
click at [108, 366] on button "General" at bounding box center [123, 365] width 149 height 31
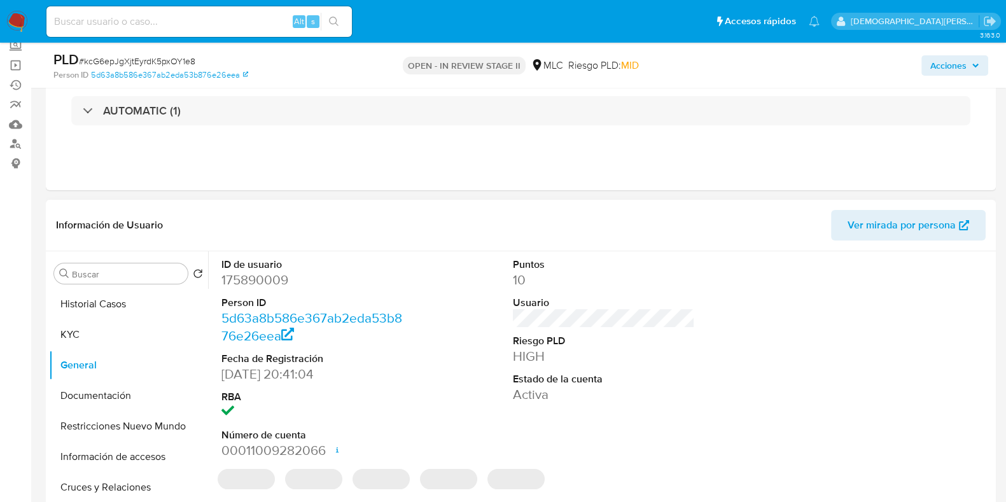
click at [258, 280] on dd "175890009" at bounding box center [313, 280] width 182 height 18
copy dd "175890009"
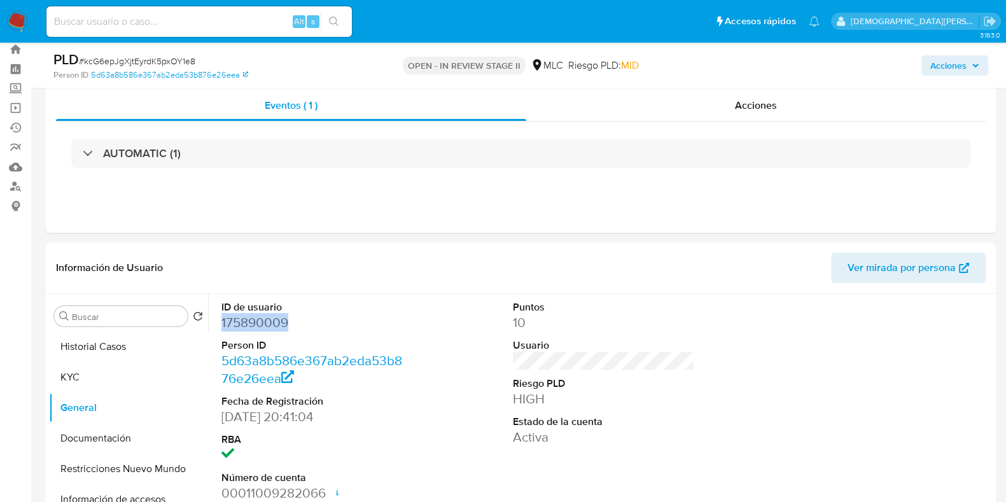
scroll to position [0, 0]
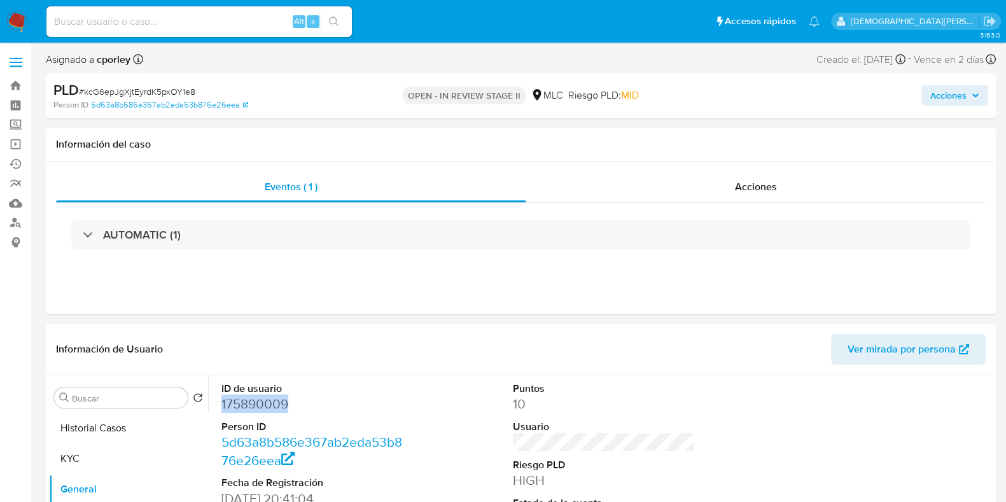
click at [936, 92] on span "Acciones" at bounding box center [949, 95] width 36 height 20
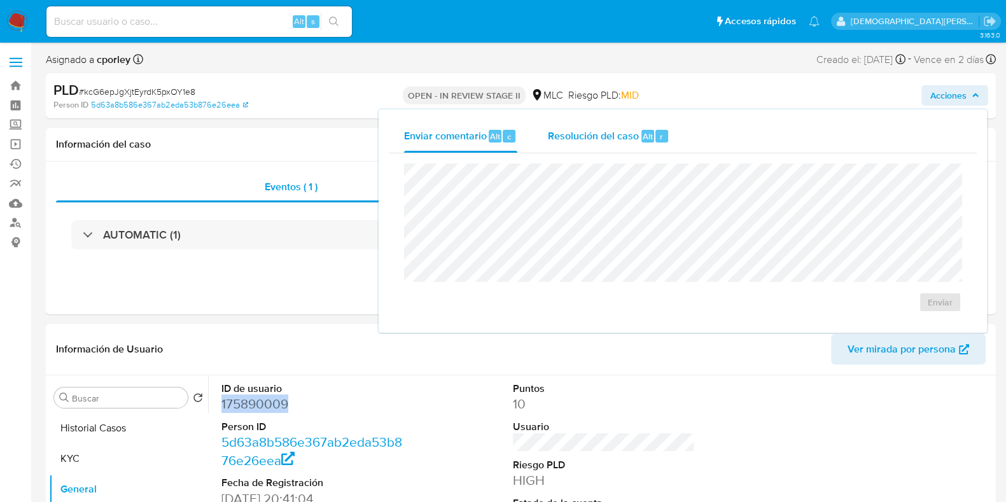
click at [614, 134] on span "Resolución del caso" at bounding box center [593, 136] width 91 height 15
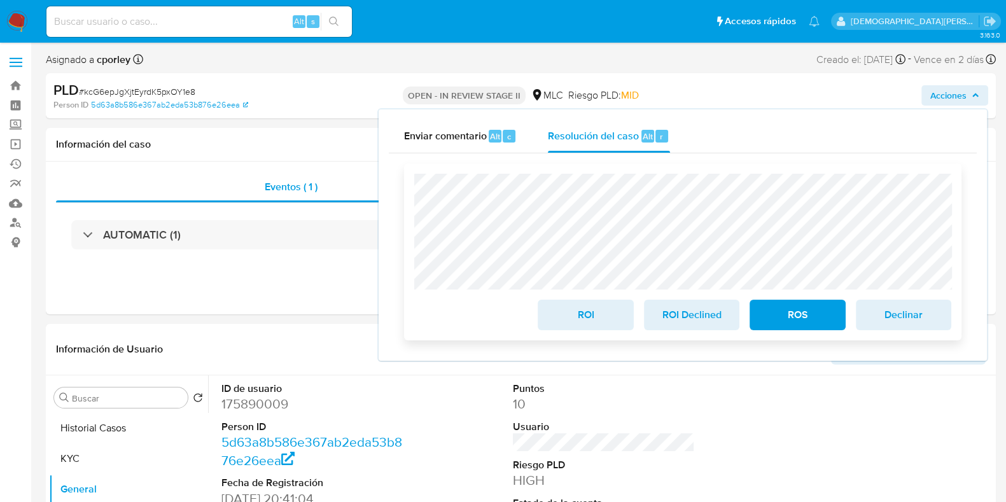
click at [563, 313] on span "ROI" at bounding box center [585, 315] width 62 height 28
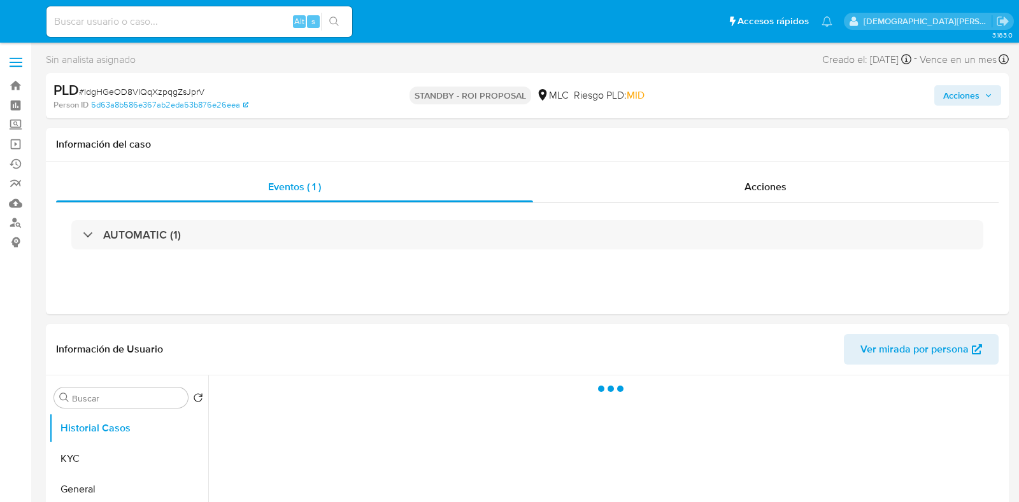
select select "10"
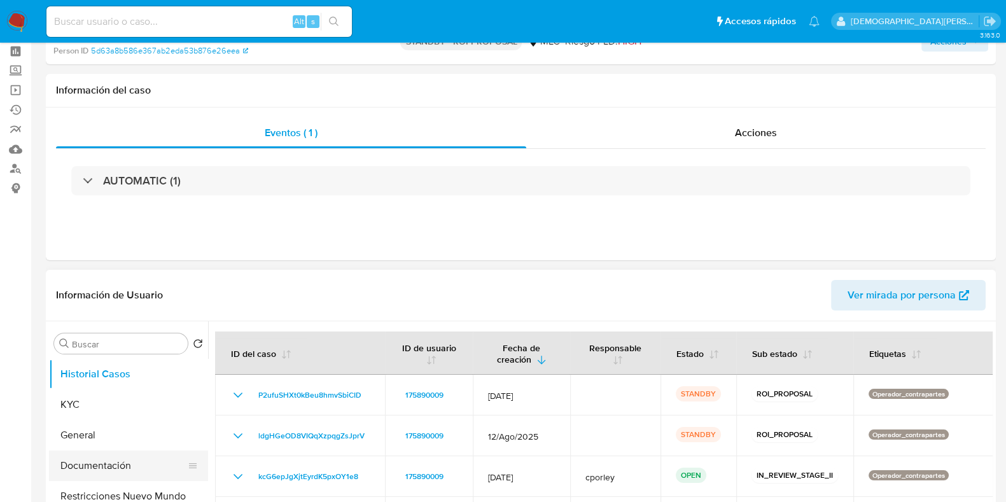
scroll to position [79, 0]
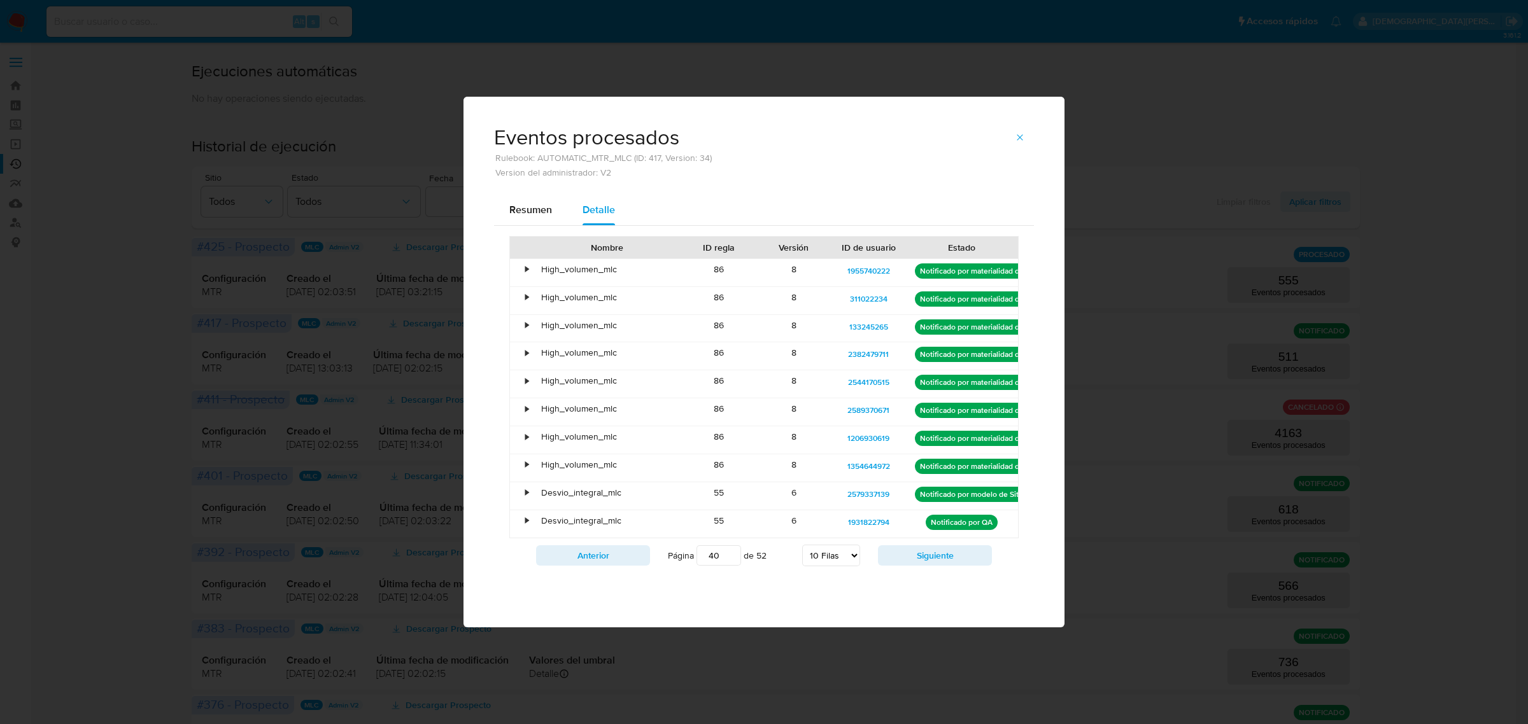
select select "10"
click at [1016, 136] on icon "button" at bounding box center [1020, 137] width 10 height 10
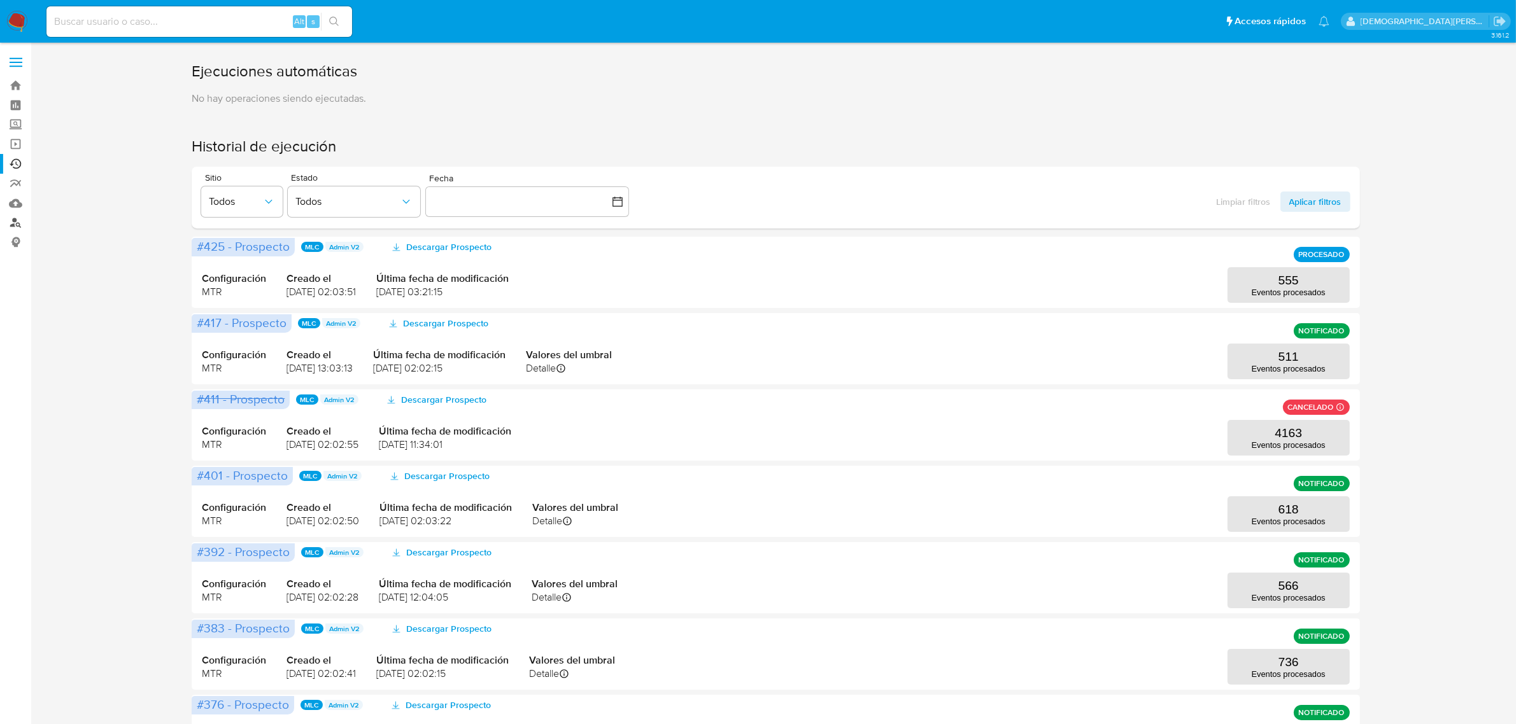
click at [14, 227] on link "Buscador de personas" at bounding box center [76, 223] width 152 height 20
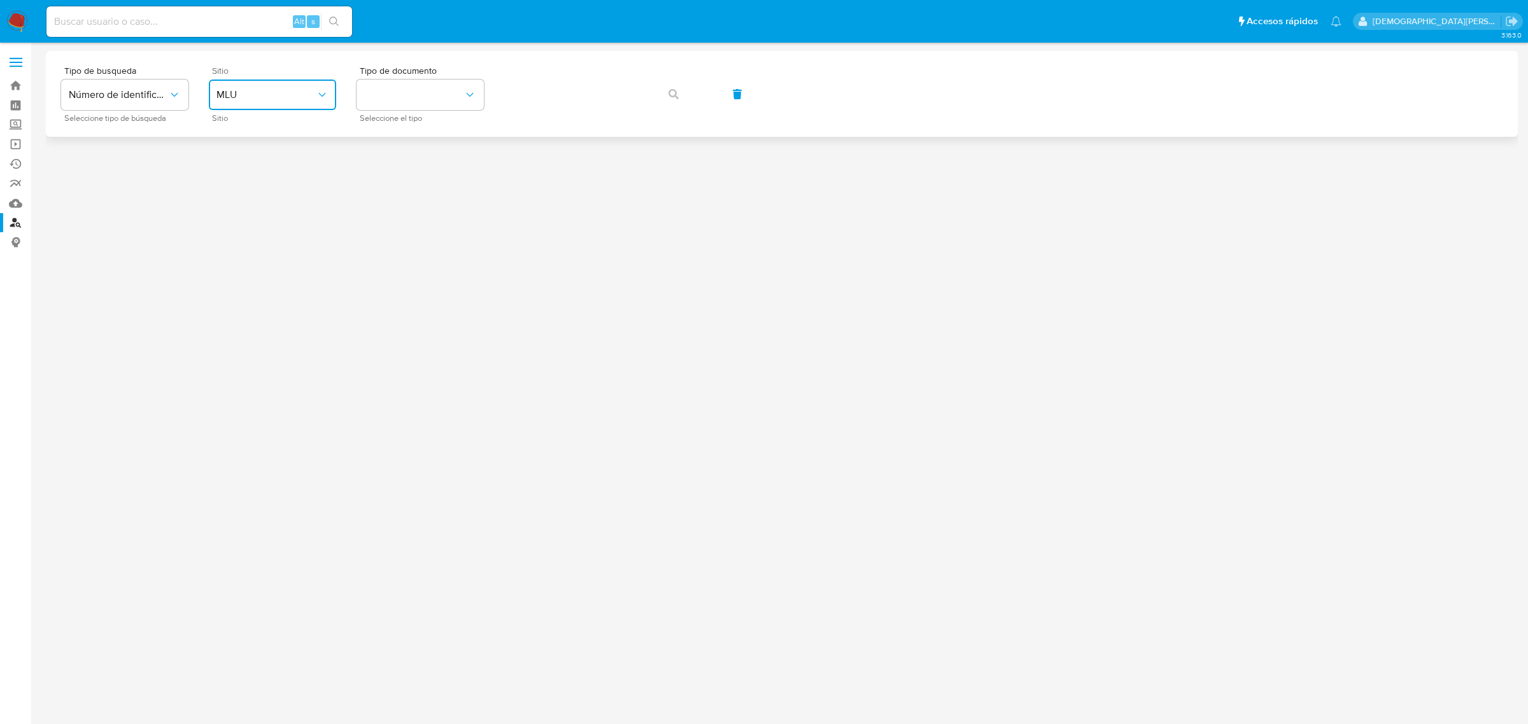
click at [303, 96] on span "MLU" at bounding box center [265, 94] width 99 height 13
click at [255, 304] on div "MLC" at bounding box center [268, 312] width 104 height 31
click at [414, 96] on button "identificationType" at bounding box center [419, 95] width 127 height 31
click at [428, 134] on div "RUT RUT" at bounding box center [416, 135] width 104 height 43
click at [668, 94] on icon "button" at bounding box center [673, 94] width 10 height 10
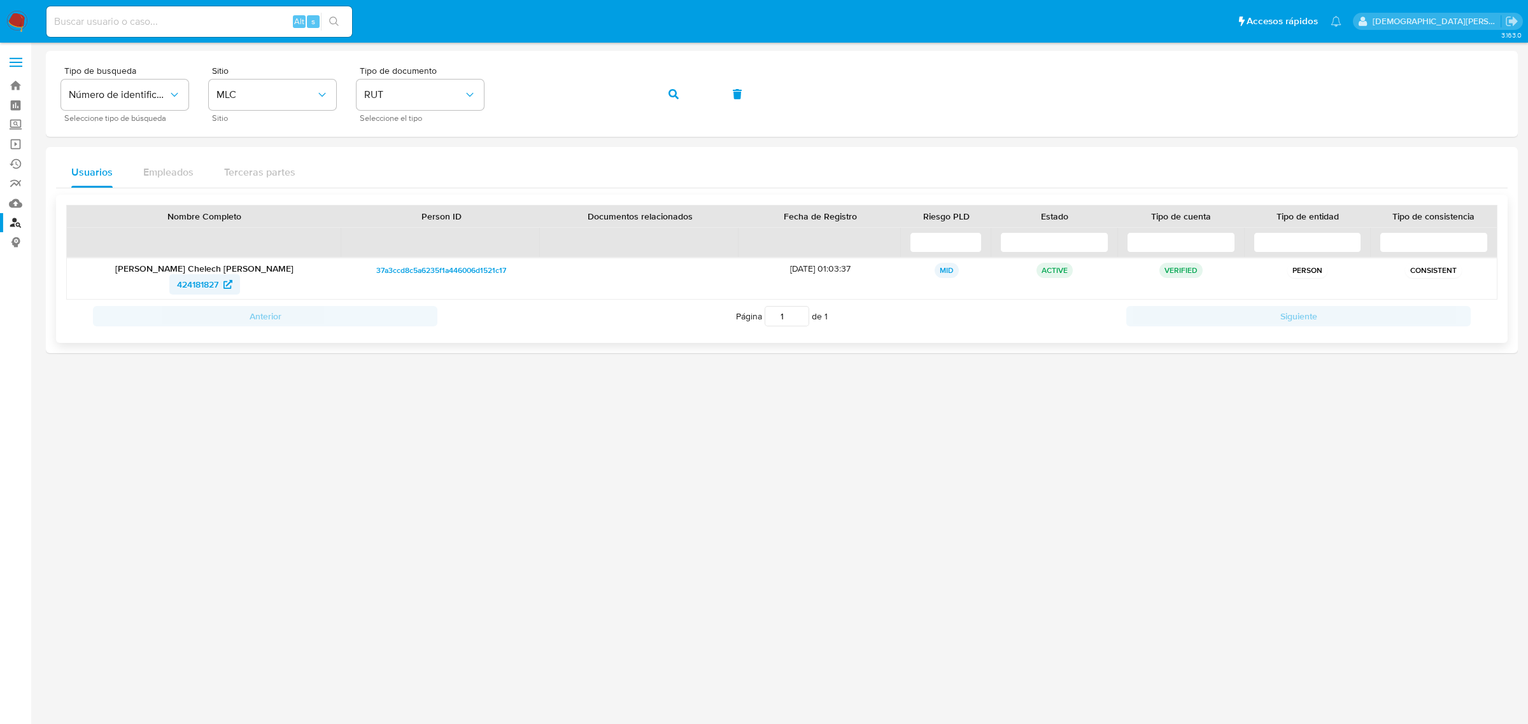
click at [186, 290] on span "424181827" at bounding box center [197, 284] width 41 height 20
click at [672, 100] on span "button" at bounding box center [673, 94] width 10 height 28
click at [207, 280] on span "474339806" at bounding box center [197, 284] width 46 height 20
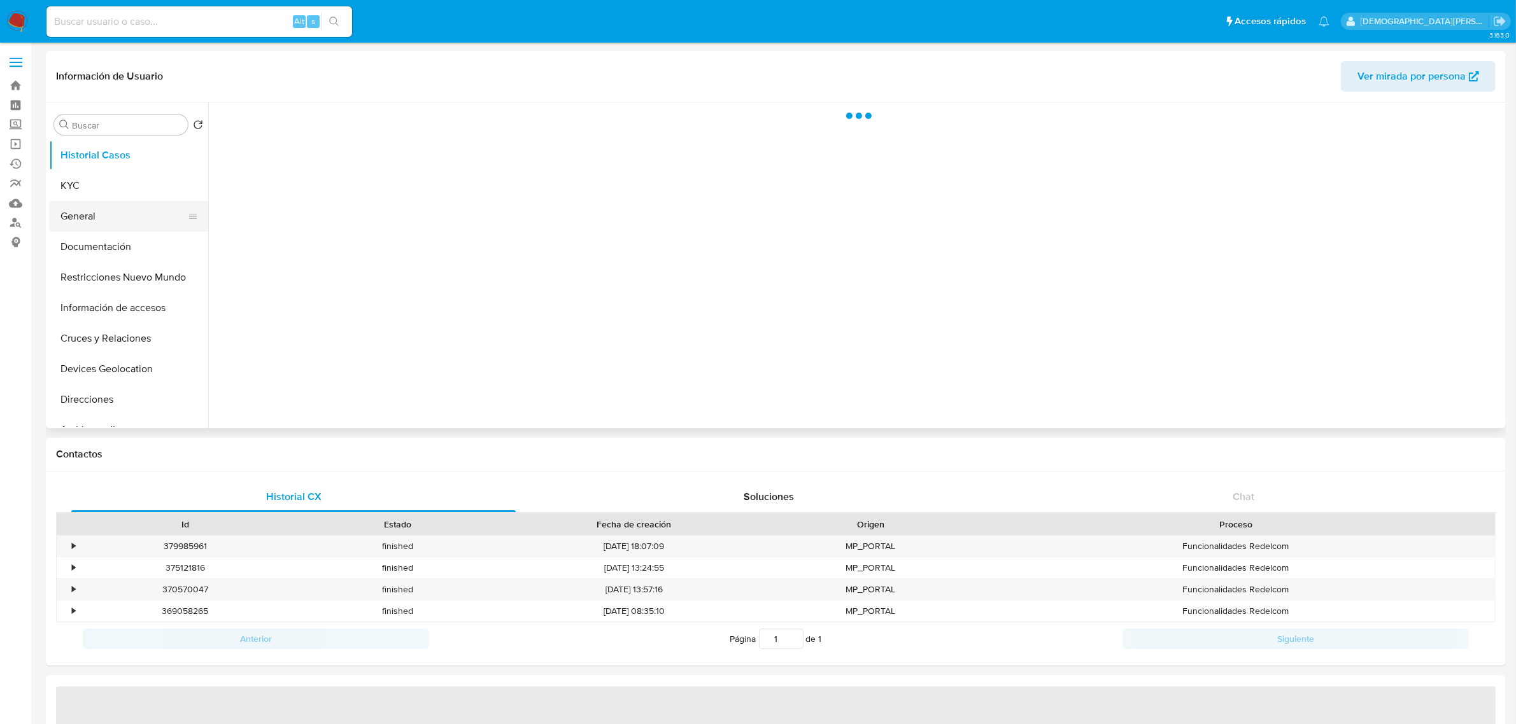
select select "10"
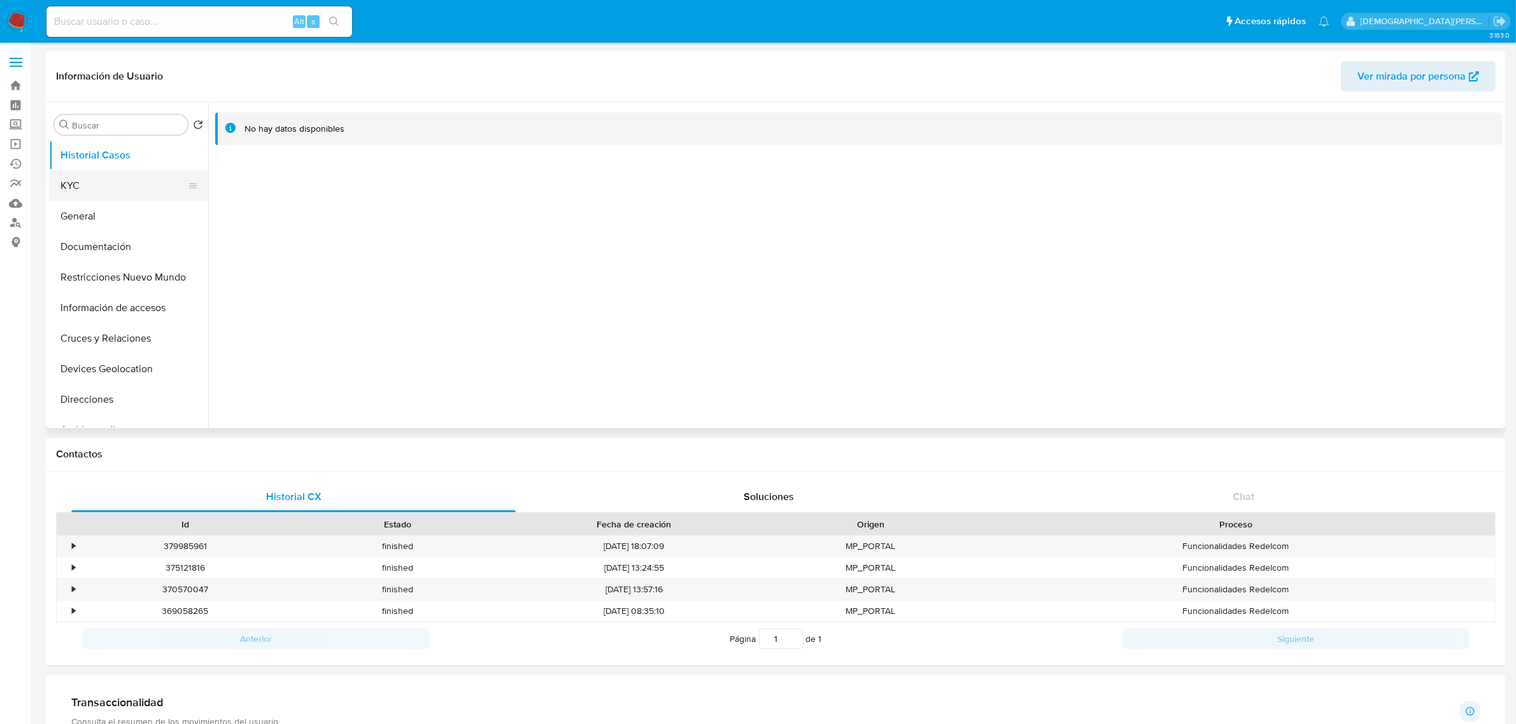
click at [94, 185] on button "KYC" at bounding box center [123, 186] width 149 height 31
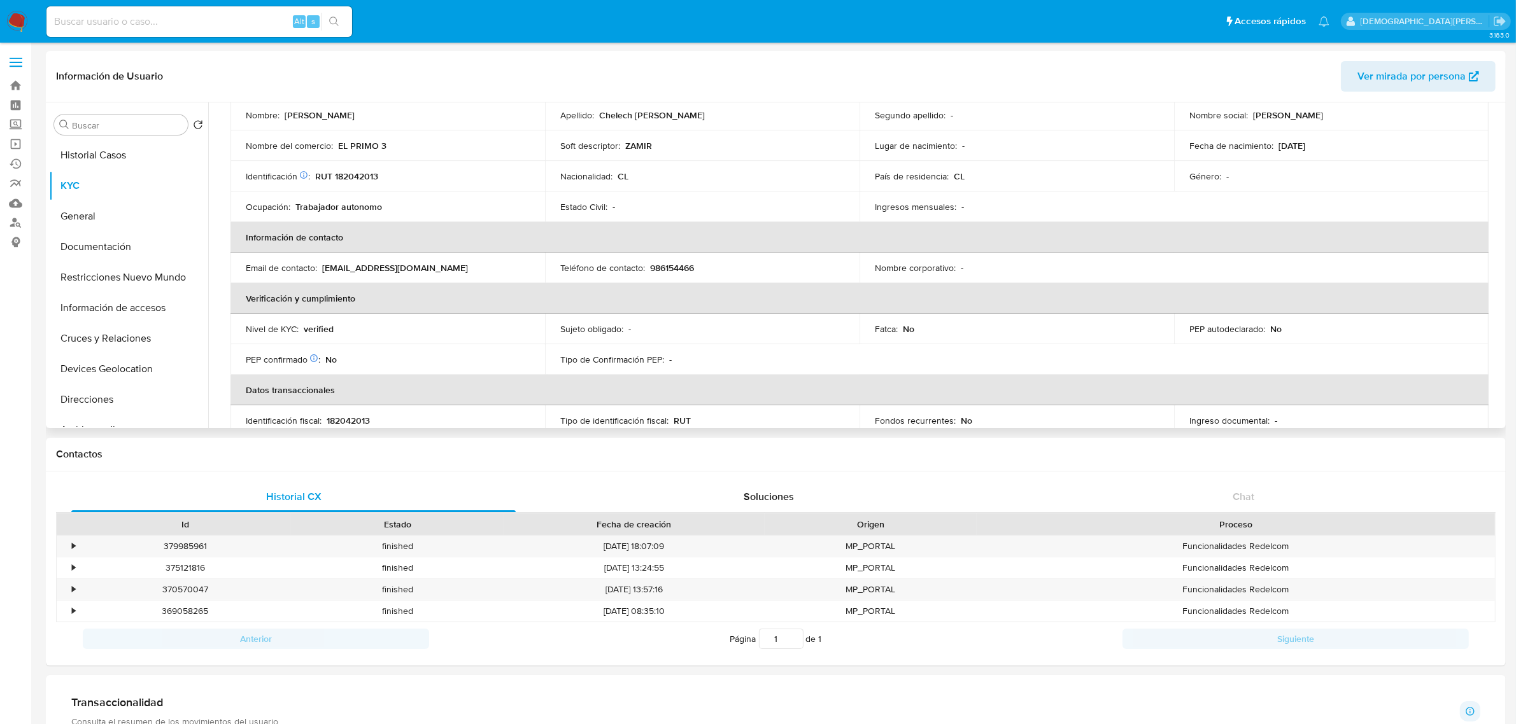
scroll to position [239, 0]
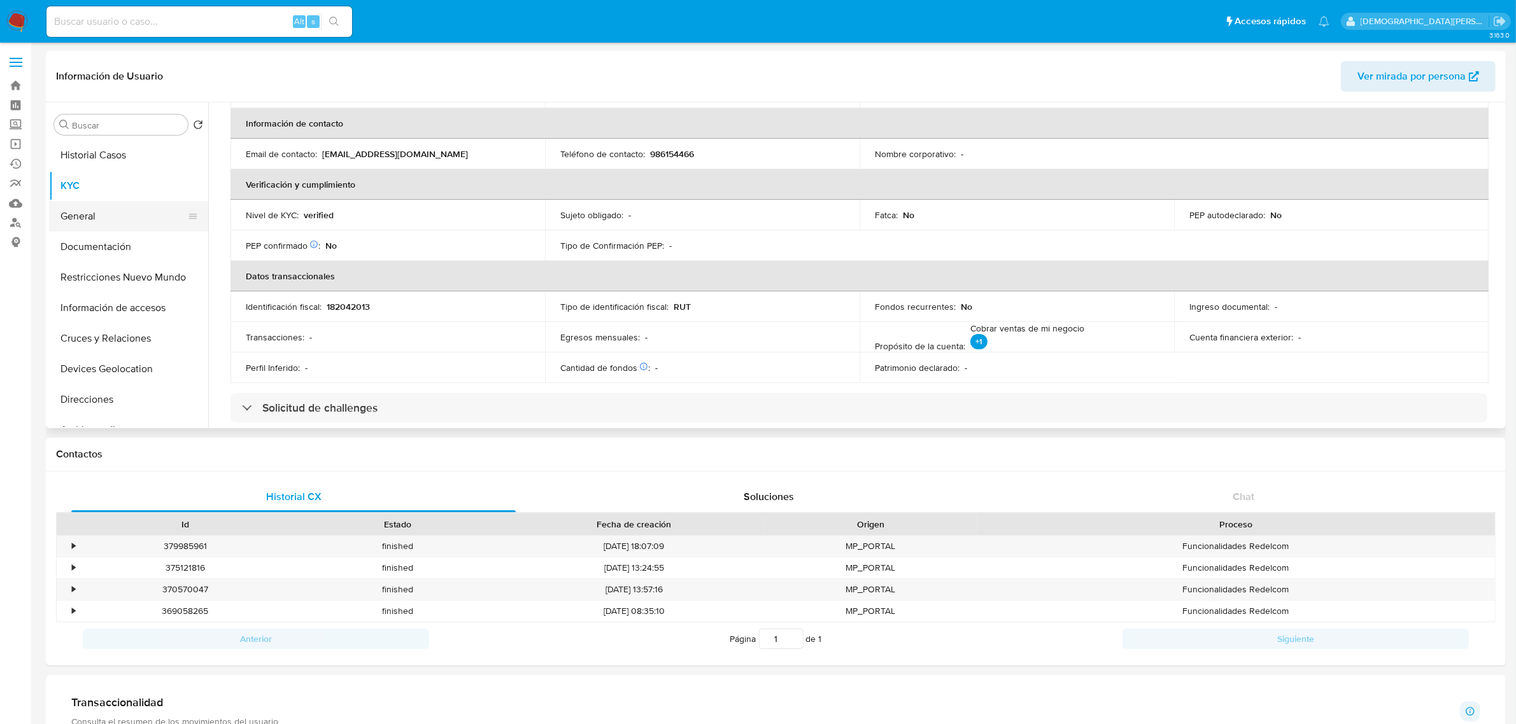
click at [86, 226] on button "General" at bounding box center [123, 216] width 149 height 31
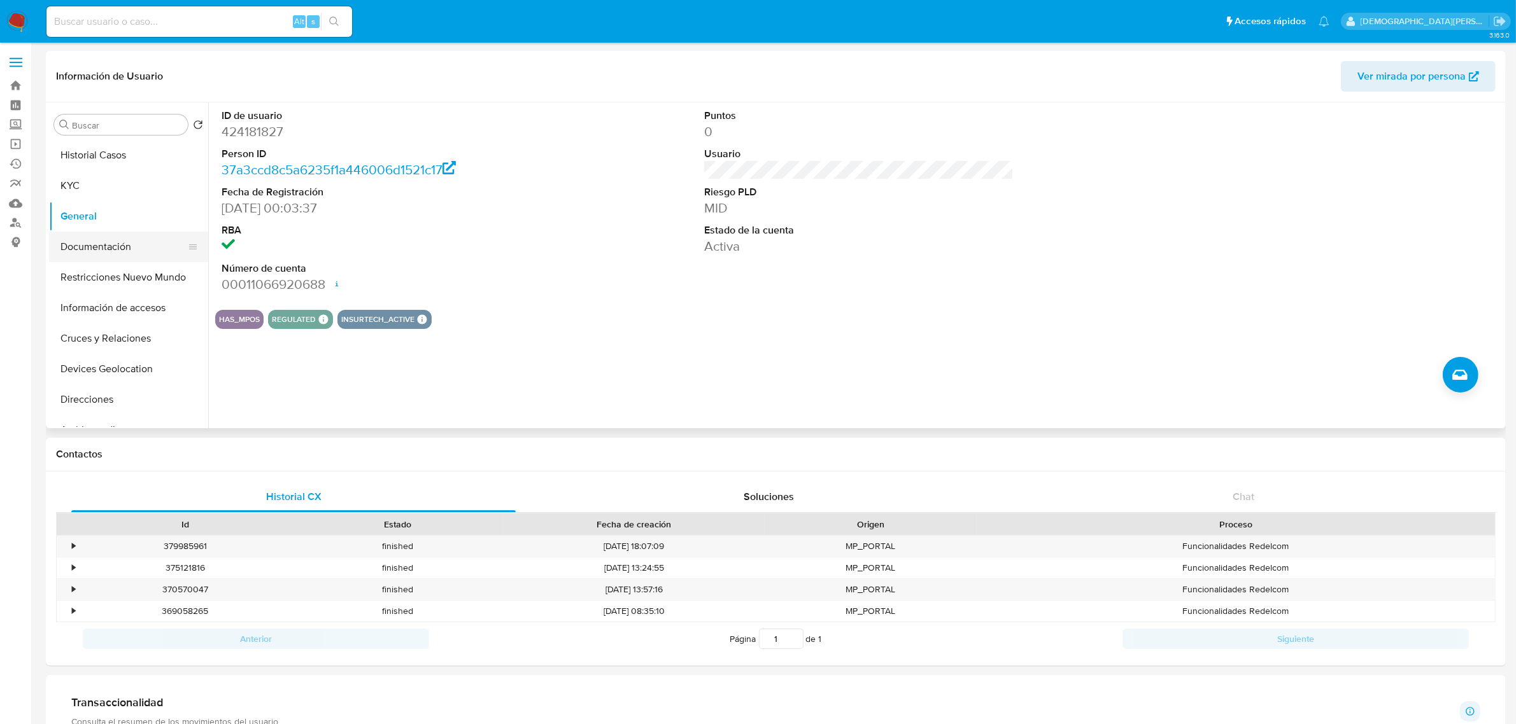
click at [111, 255] on button "Documentación" at bounding box center [123, 247] width 149 height 31
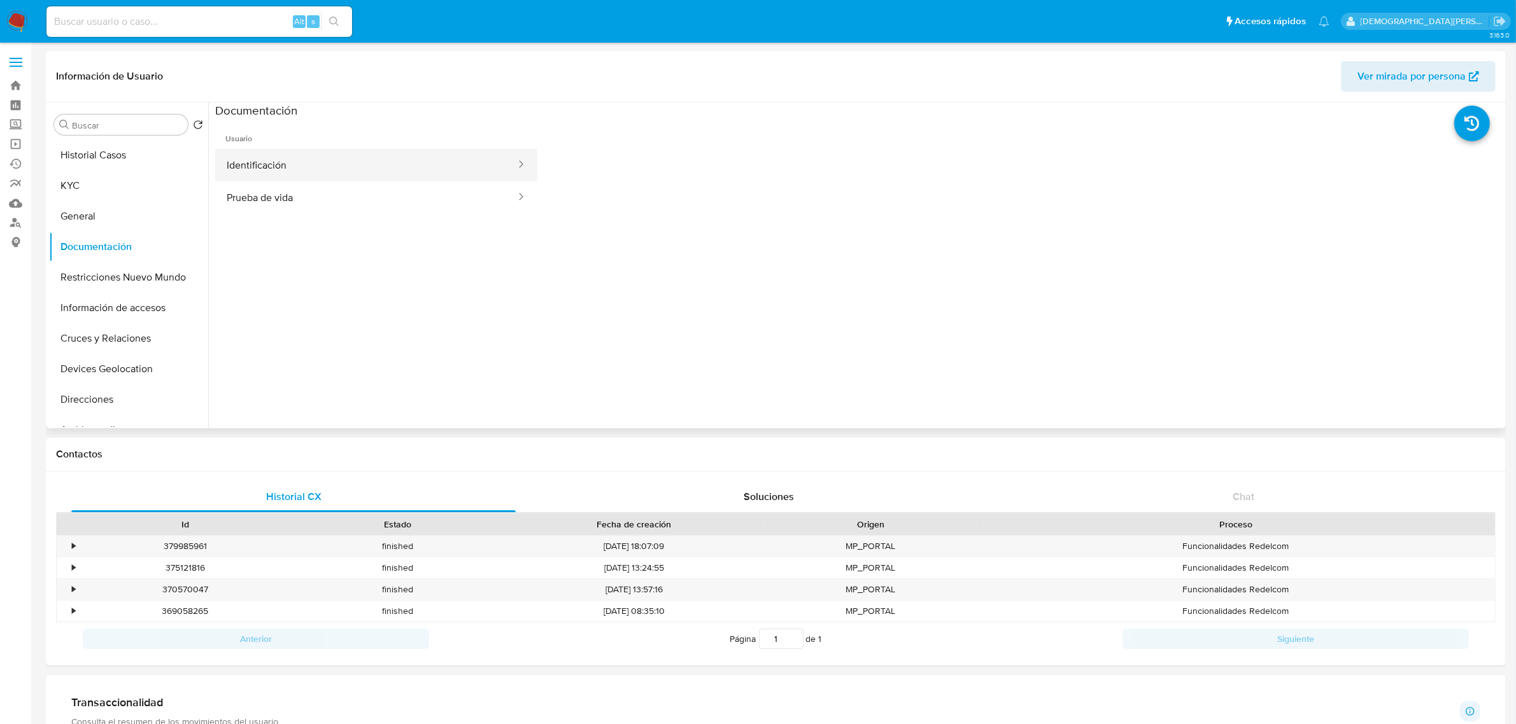
click at [436, 166] on button "Identificación" at bounding box center [366, 165] width 302 height 32
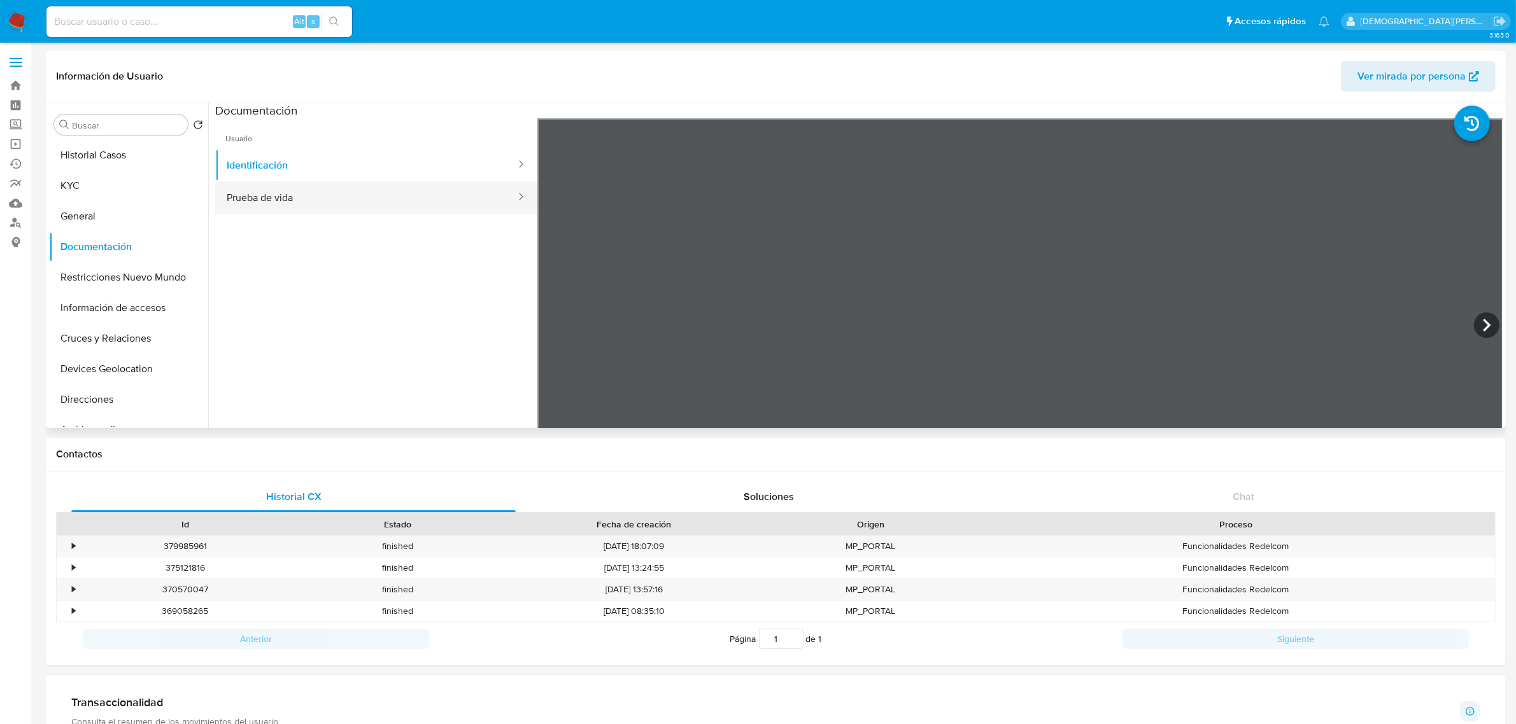
click at [432, 201] on button "Prueba de vida" at bounding box center [366, 197] width 302 height 32
click at [89, 282] on button "Restricciones Nuevo Mundo" at bounding box center [123, 277] width 149 height 31
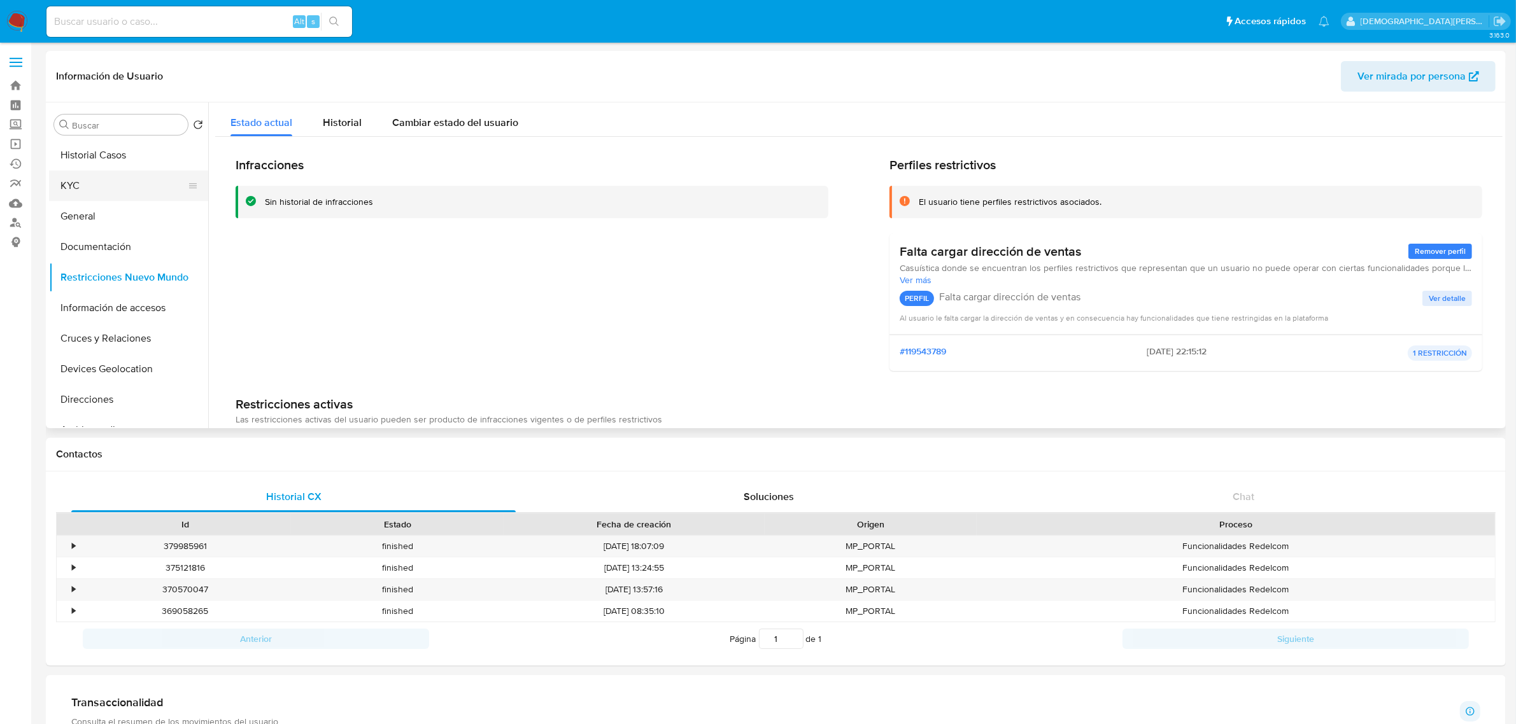
click at [132, 185] on button "KYC" at bounding box center [123, 186] width 149 height 31
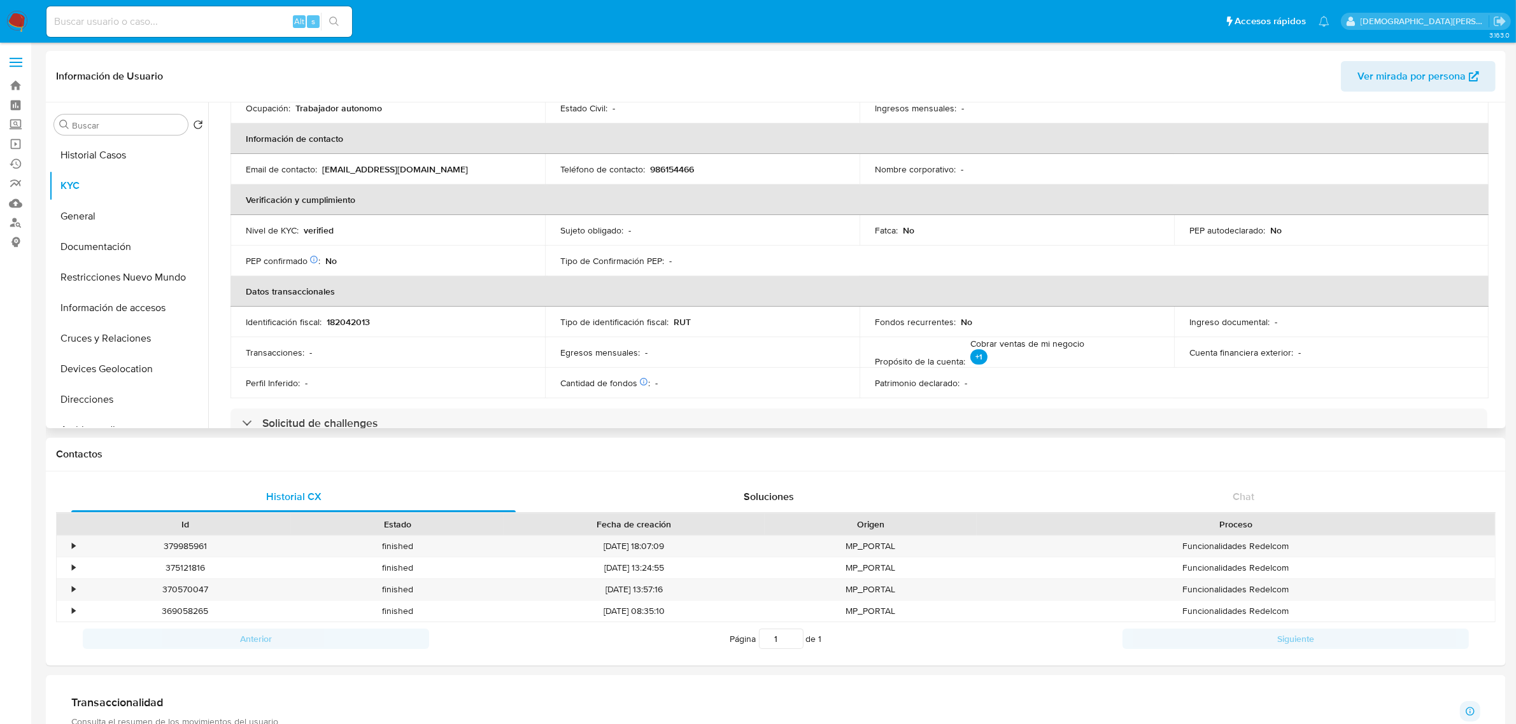
scroll to position [318, 0]
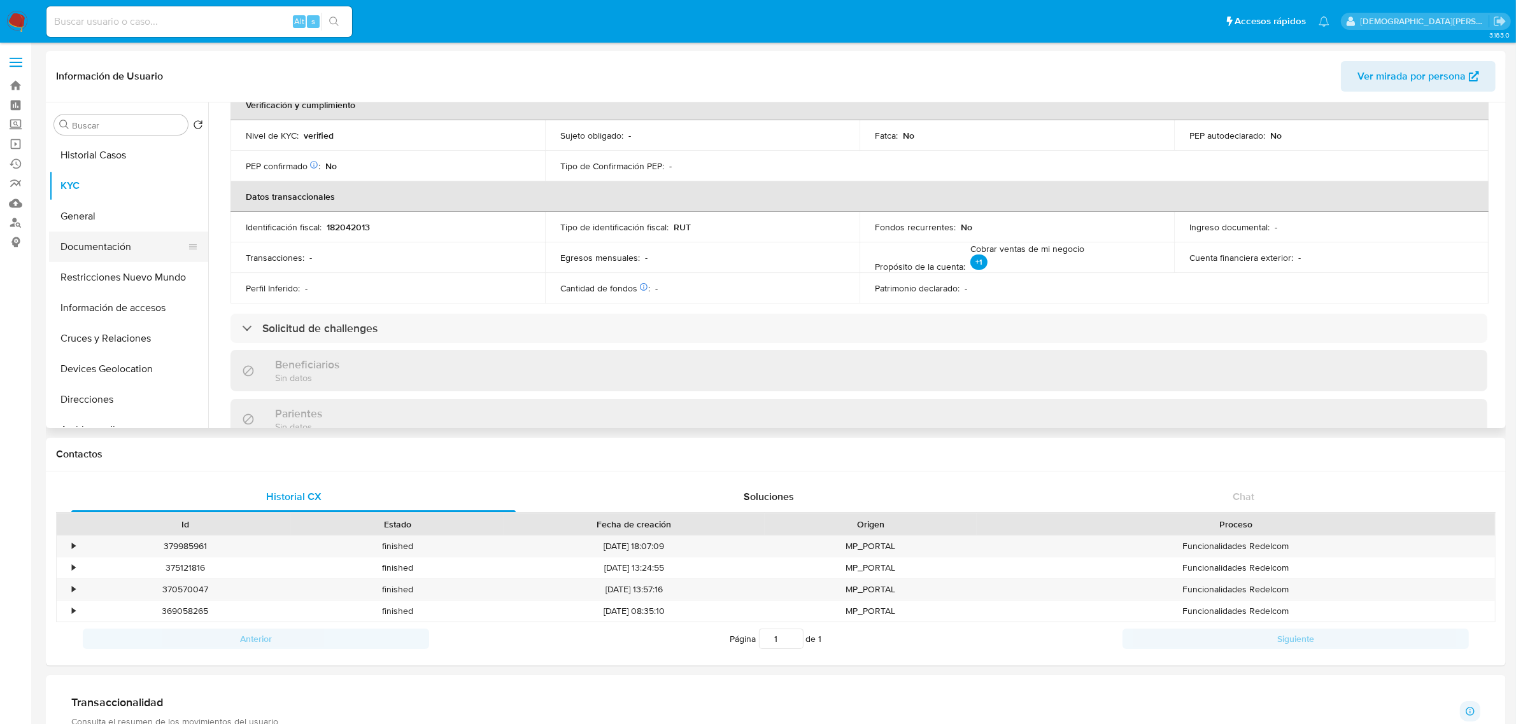
click at [113, 255] on button "Documentación" at bounding box center [123, 247] width 149 height 31
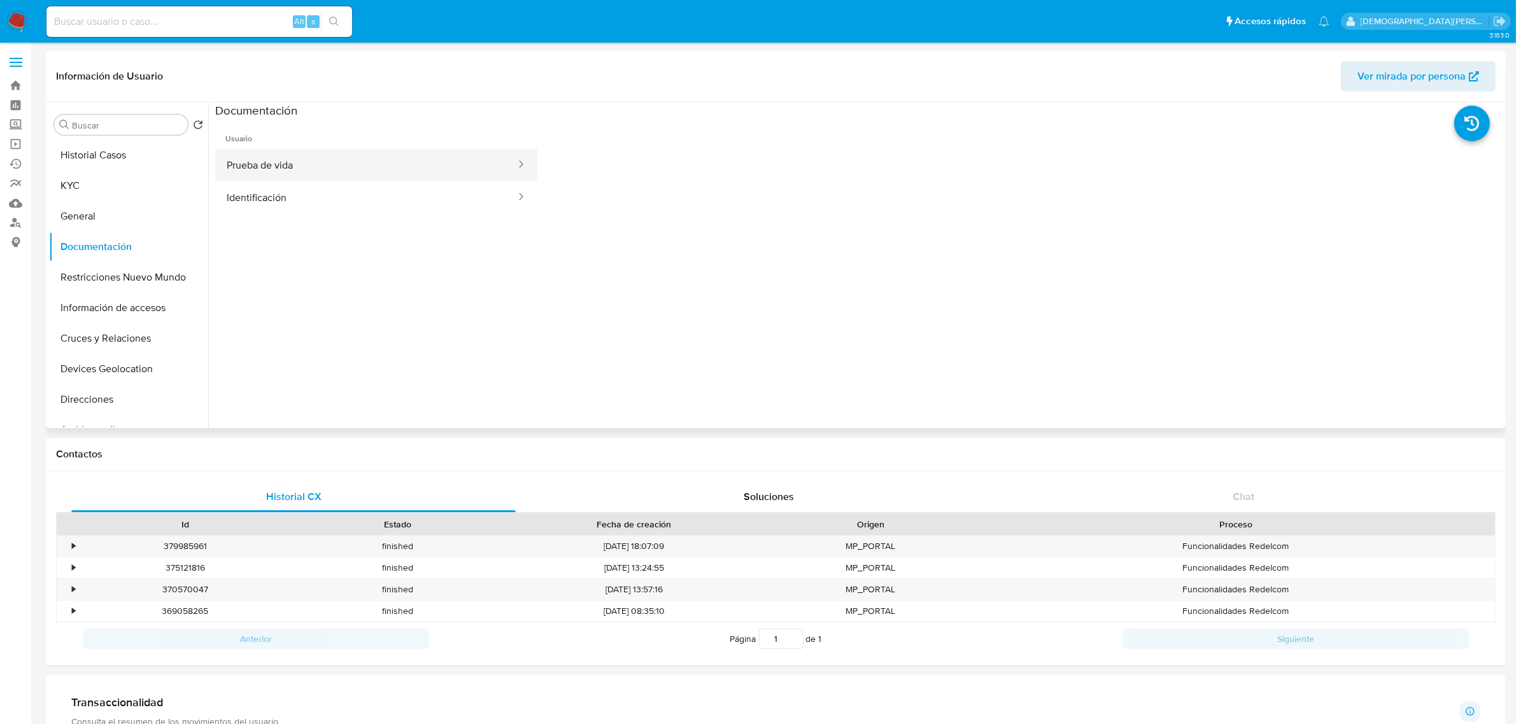
click at [320, 163] on button "Prueba de vida" at bounding box center [366, 165] width 302 height 32
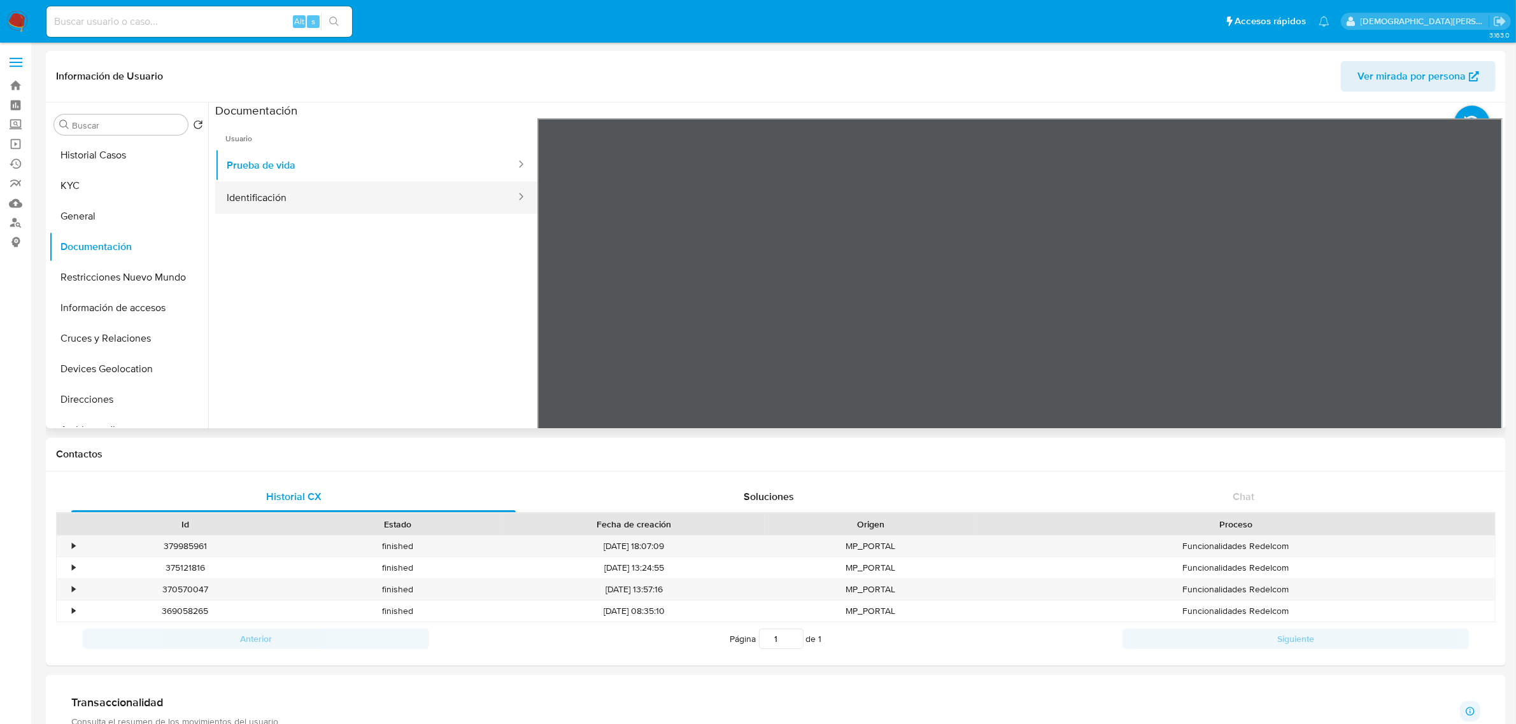
click at [300, 195] on button "Identificación" at bounding box center [366, 197] width 302 height 32
click at [296, 155] on button "Prueba de vida" at bounding box center [366, 165] width 302 height 32
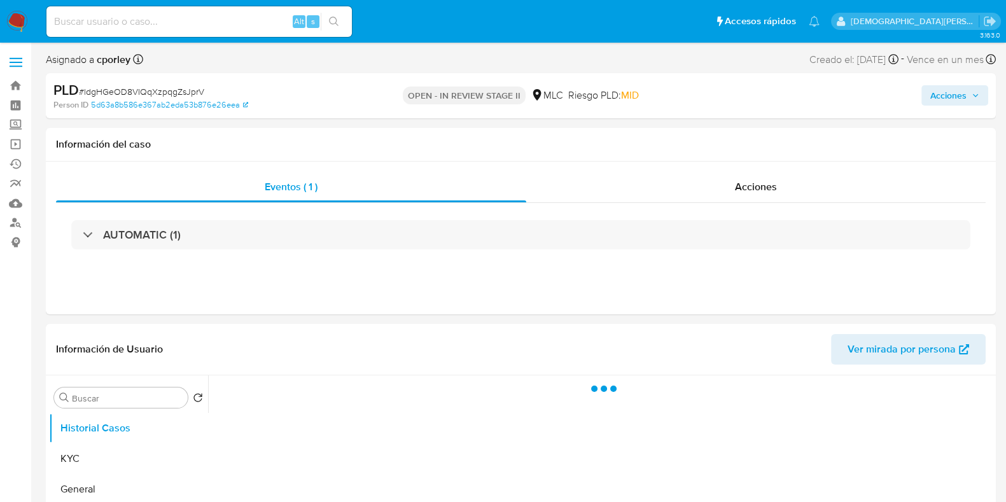
select select "10"
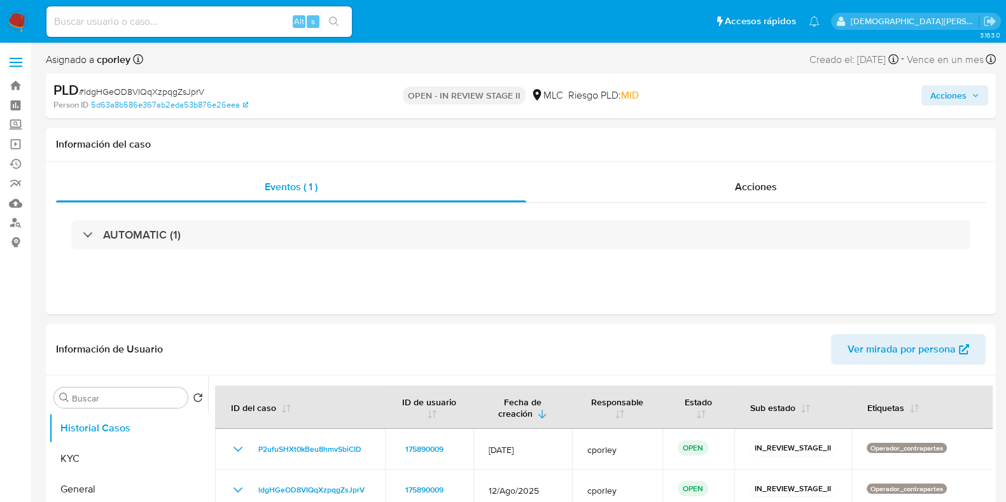
click at [941, 100] on span "Acciones" at bounding box center [949, 95] width 36 height 20
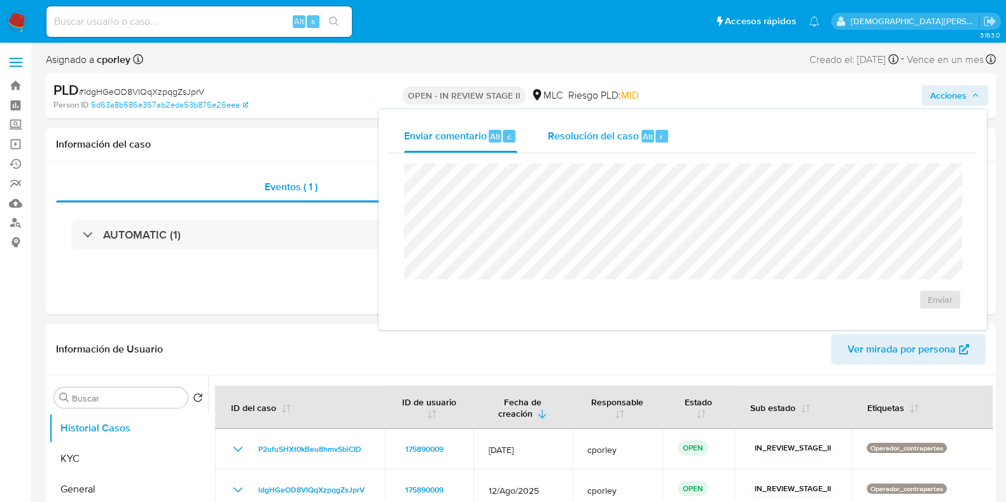
click at [602, 136] on span "Resolución del caso" at bounding box center [593, 136] width 91 height 15
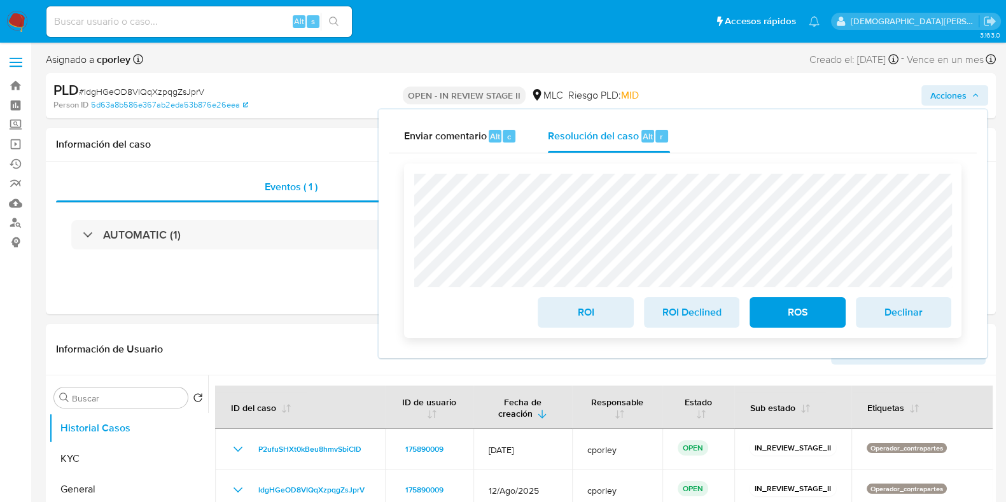
click at [579, 323] on span "ROI" at bounding box center [585, 313] width 62 height 28
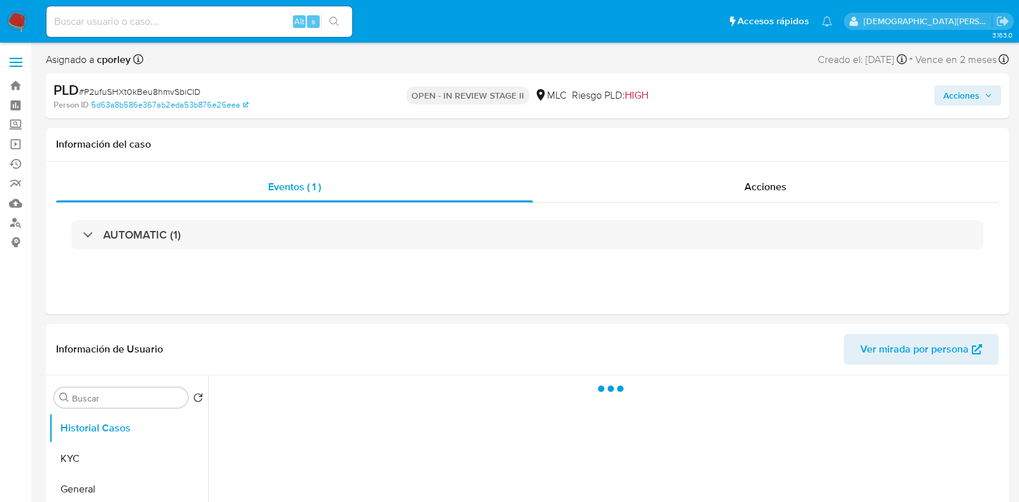
select select "10"
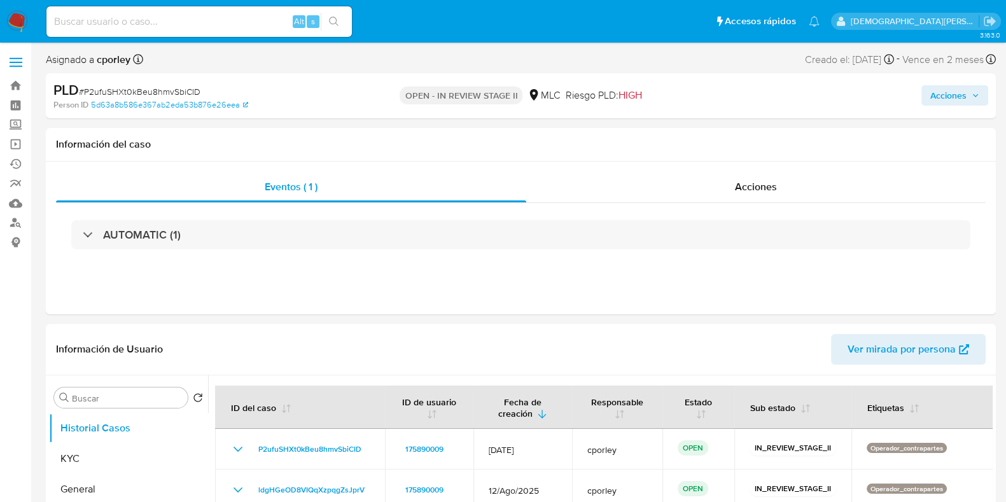
click at [961, 90] on span "Acciones" at bounding box center [949, 95] width 36 height 20
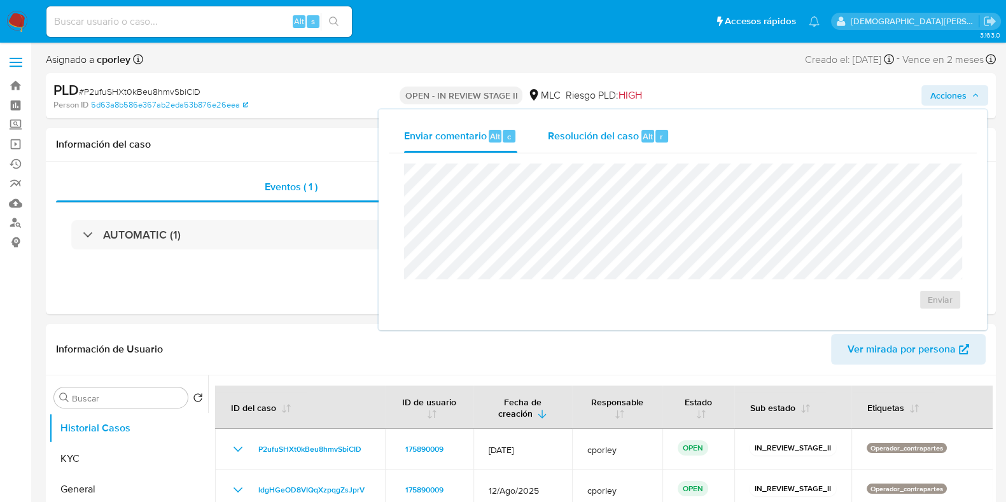
click at [597, 141] on span "Resolución del caso" at bounding box center [593, 136] width 91 height 15
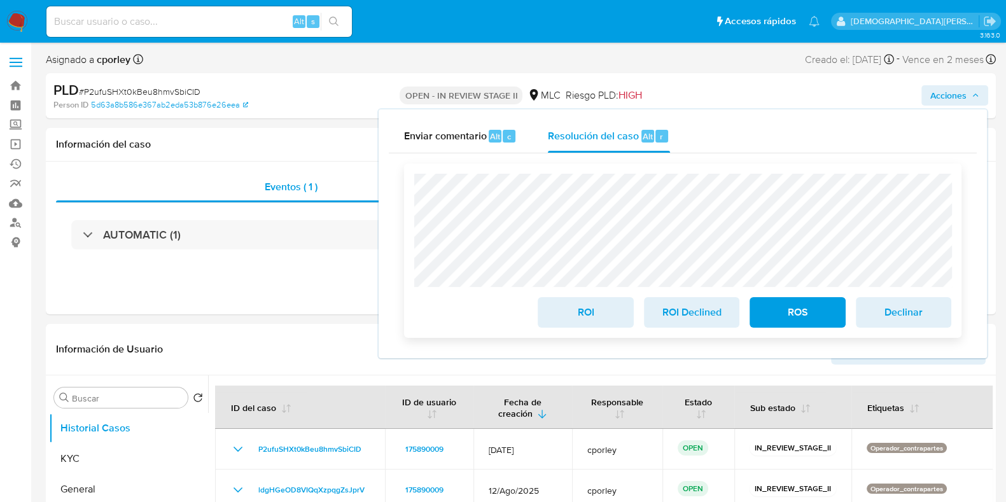
click at [554, 314] on button "ROI" at bounding box center [585, 312] width 95 height 31
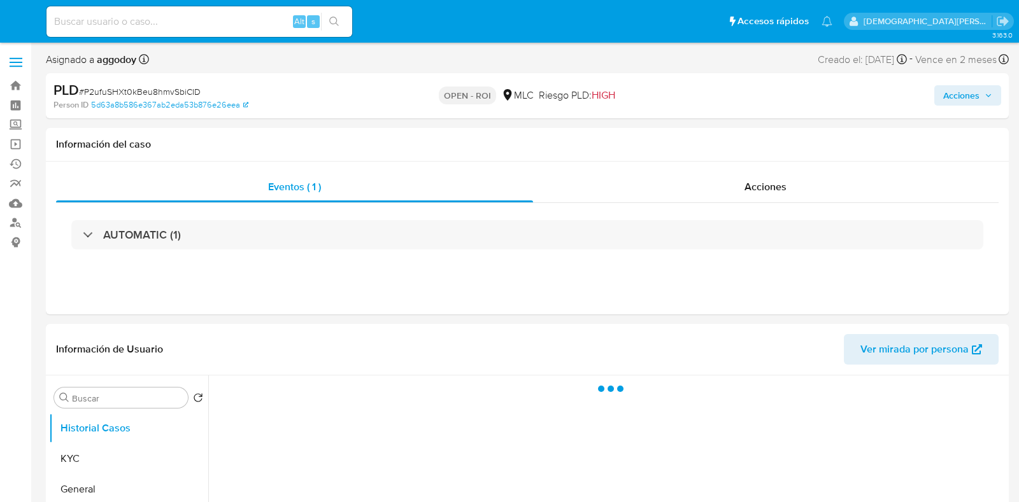
select select "10"
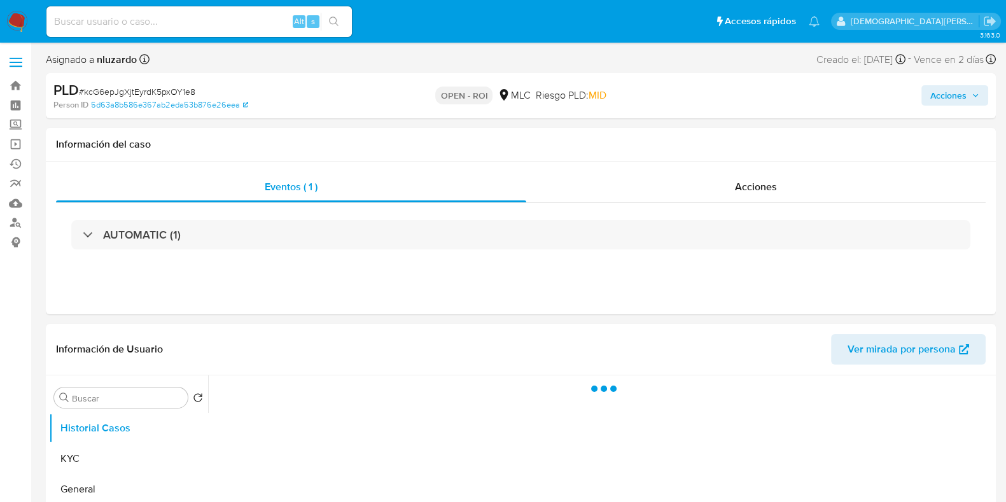
select select "10"
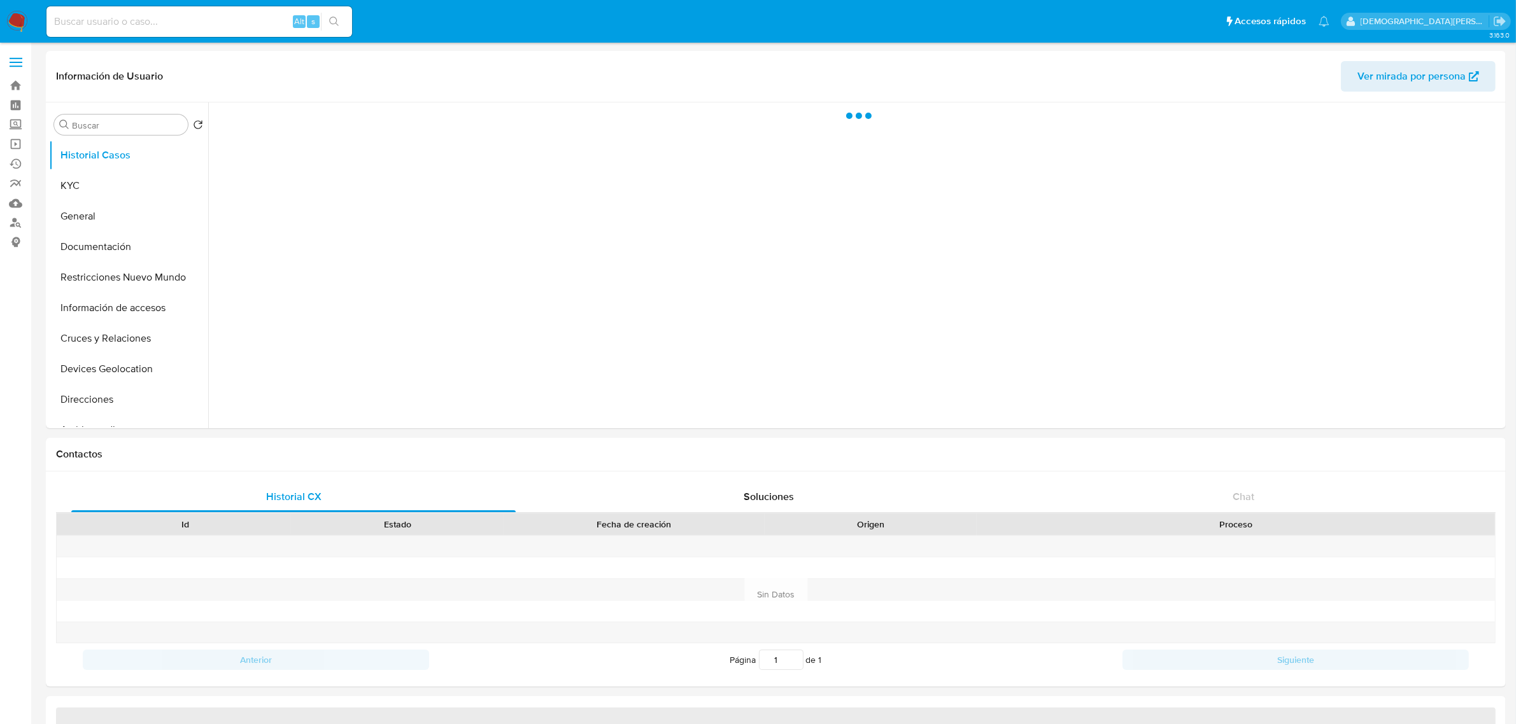
select select "10"
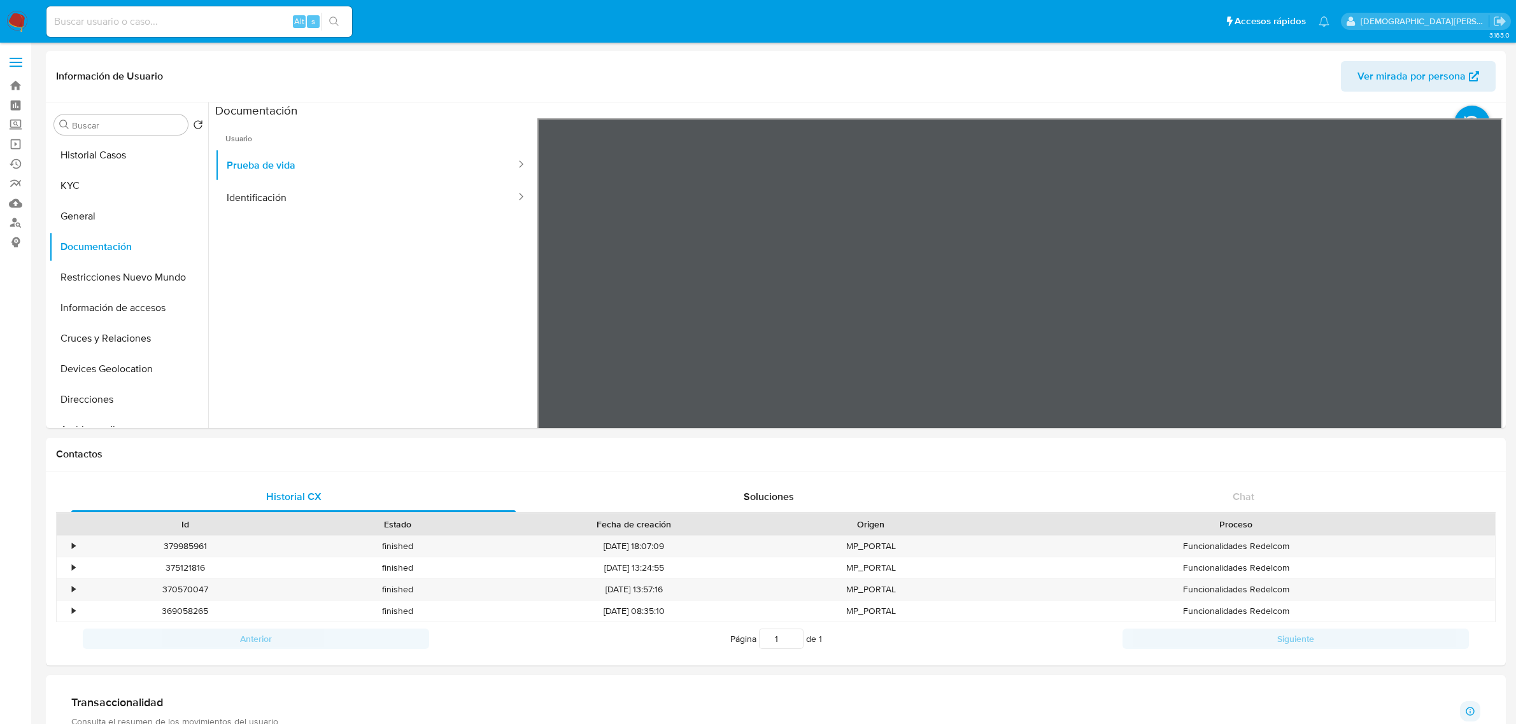
select select "10"
click at [201, 25] on input at bounding box center [199, 21] width 306 height 17
paste input "Fa9n3bQJe3TREVL2zzvKl6DG"
type input "Fa9n3bQJe3TREVL2zzvKl6DG"
click at [329, 20] on icon "search-icon" at bounding box center [334, 22] width 10 height 10
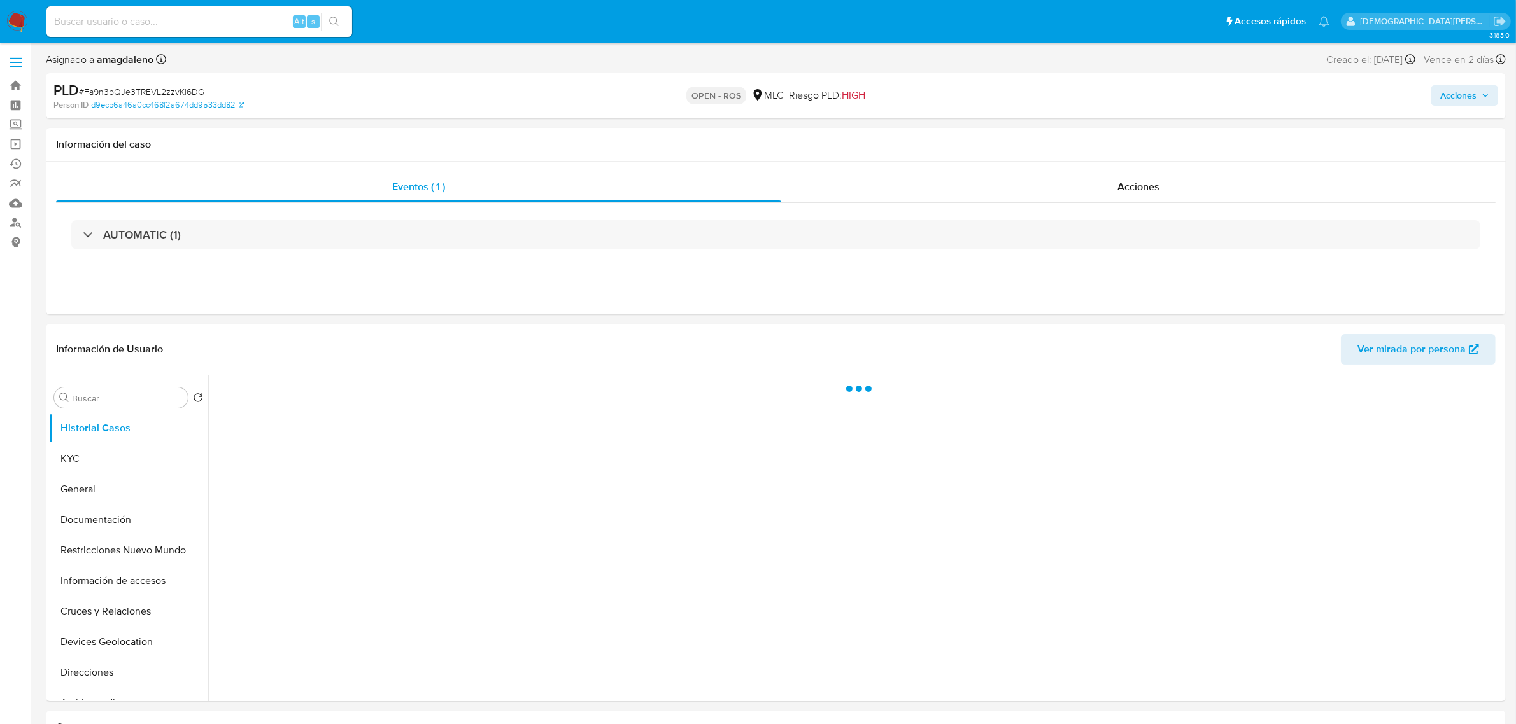
select select "10"
